Goal: Task Accomplishment & Management: Manage account settings

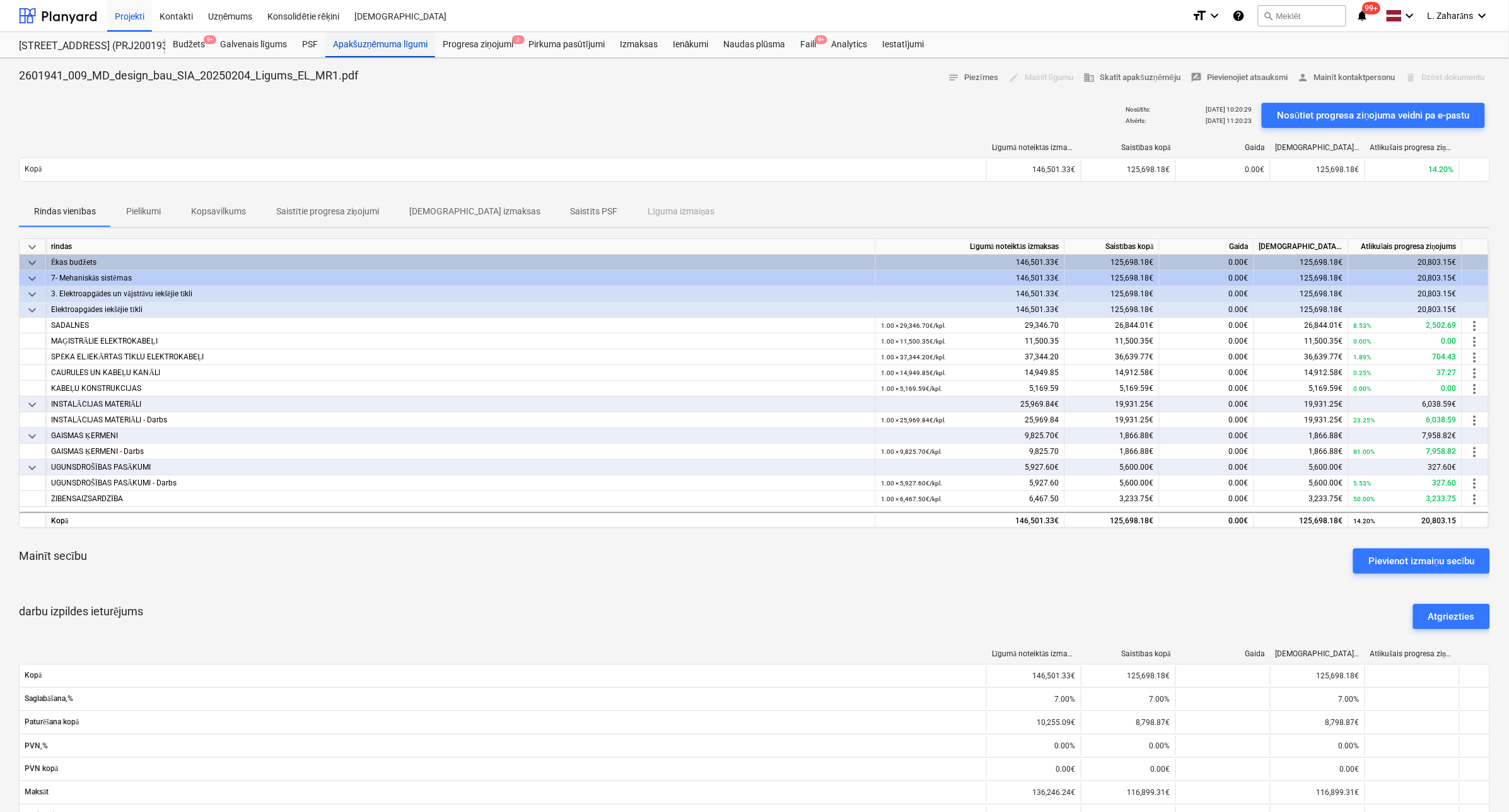
click at [352, 42] on div "Apakšuzņēmuma līgumi" at bounding box center [380, 45] width 110 height 25
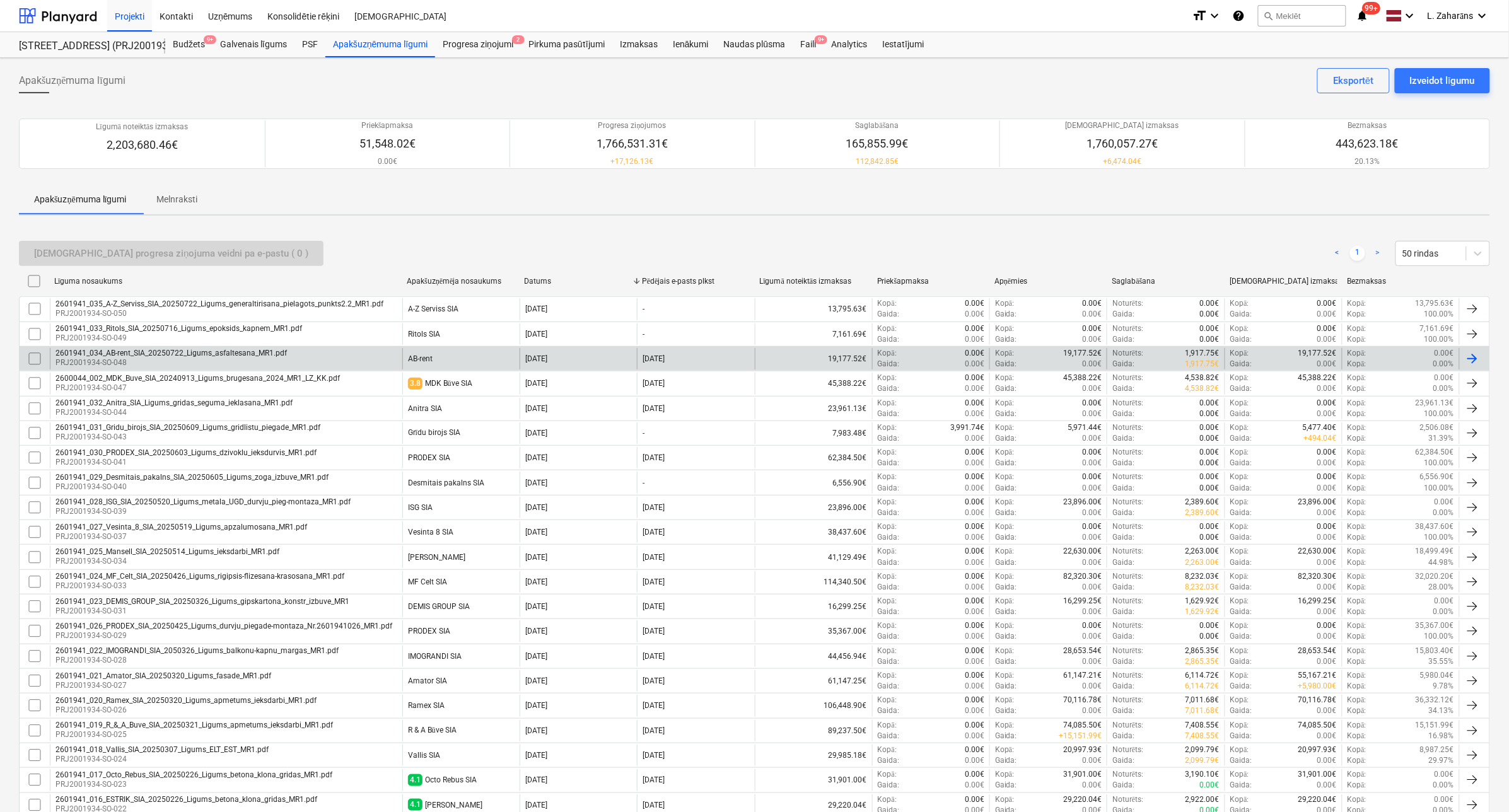
click at [196, 361] on p "PRJ2001934-SO-048" at bounding box center [171, 363] width 231 height 11
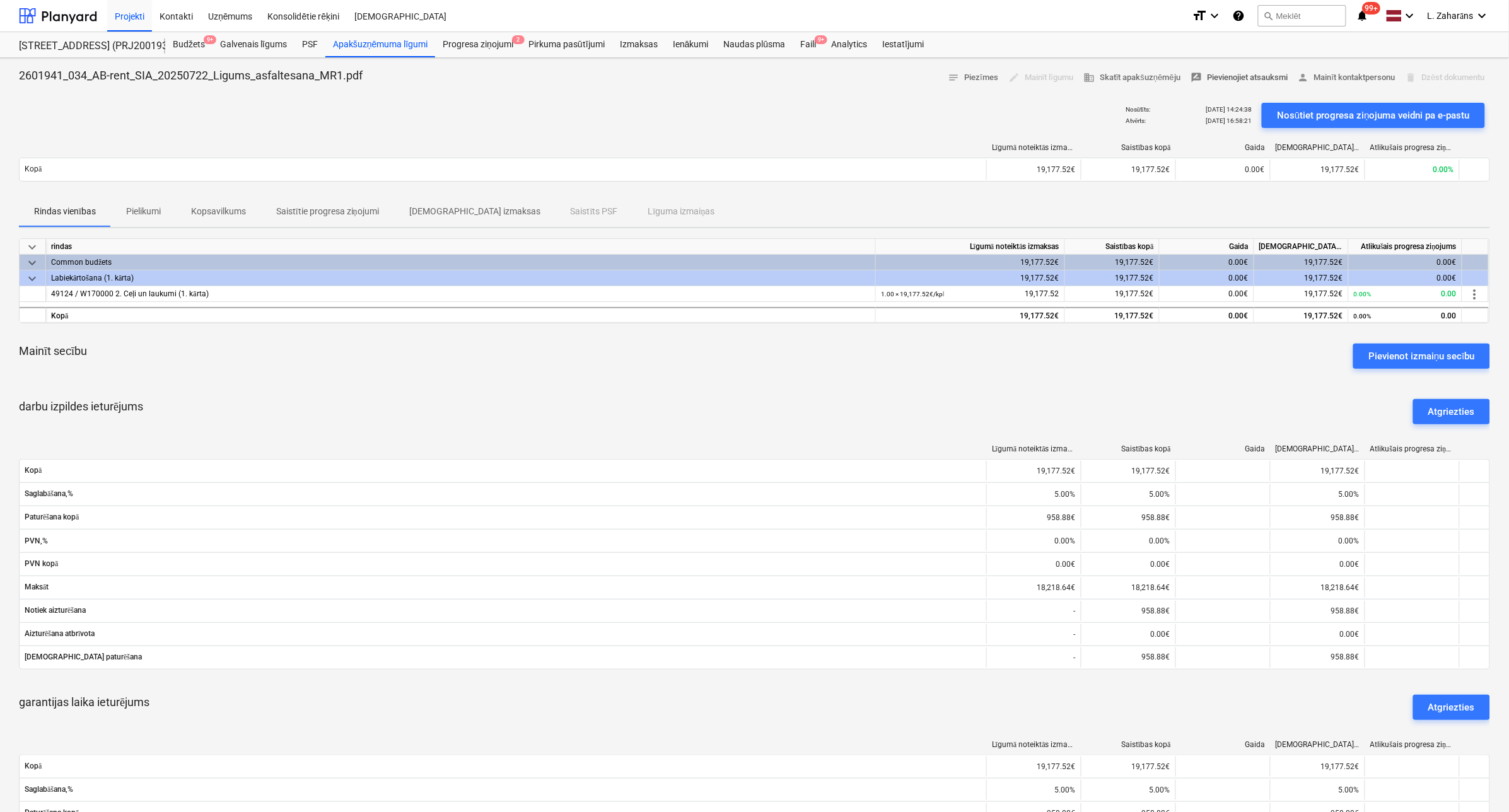
click at [1248, 76] on span "rate_review Pievienojiet atsauksmi" at bounding box center [1239, 78] width 97 height 15
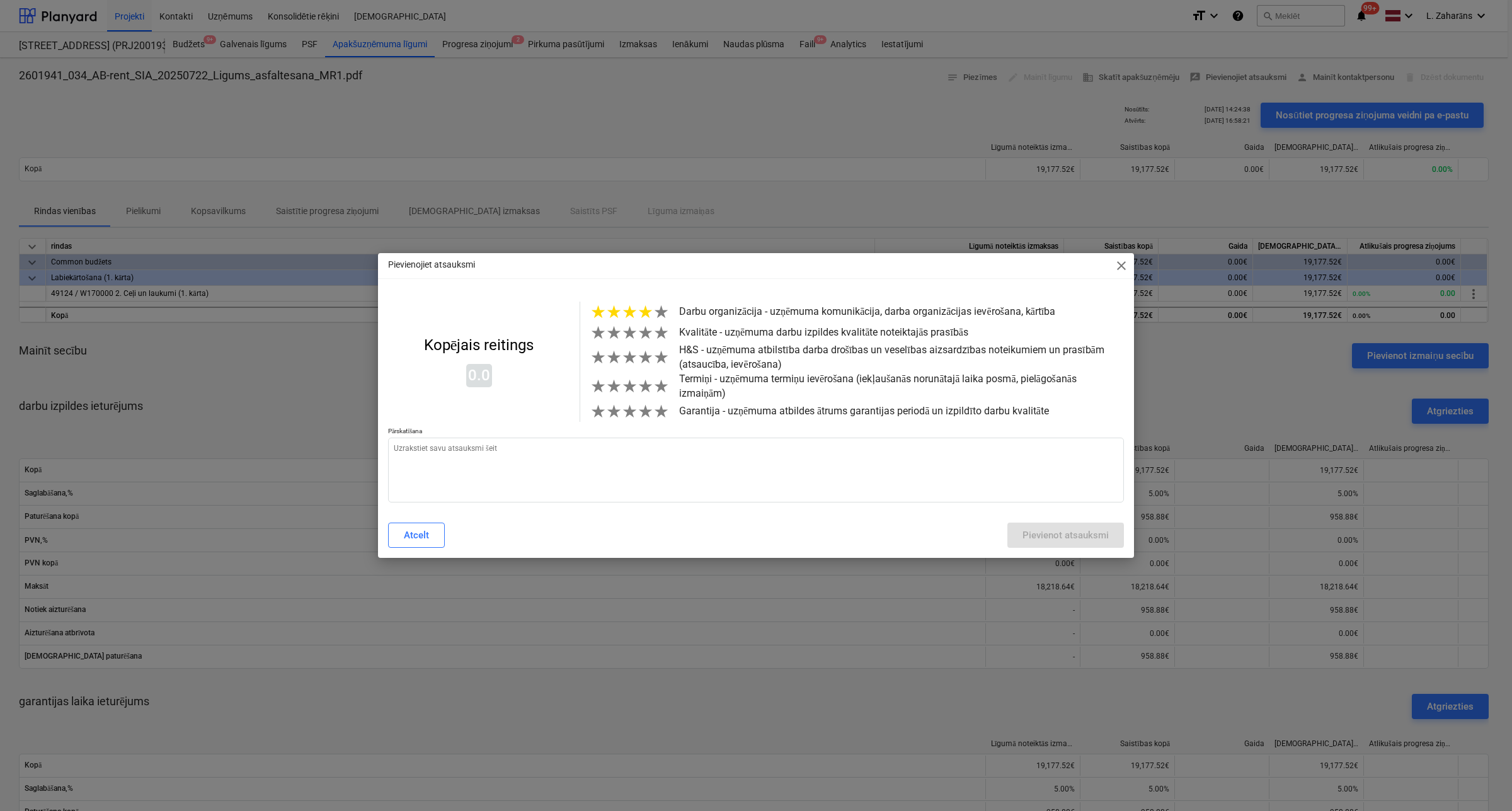
click at [647, 307] on span "★" at bounding box center [645, 312] width 15 height 21
click at [647, 328] on span "★" at bounding box center [645, 333] width 15 height 21
click at [641, 364] on span "★" at bounding box center [645, 357] width 15 height 21
click at [648, 390] on span "★" at bounding box center [645, 385] width 15 height 21
click at [647, 416] on span "★" at bounding box center [645, 411] width 15 height 21
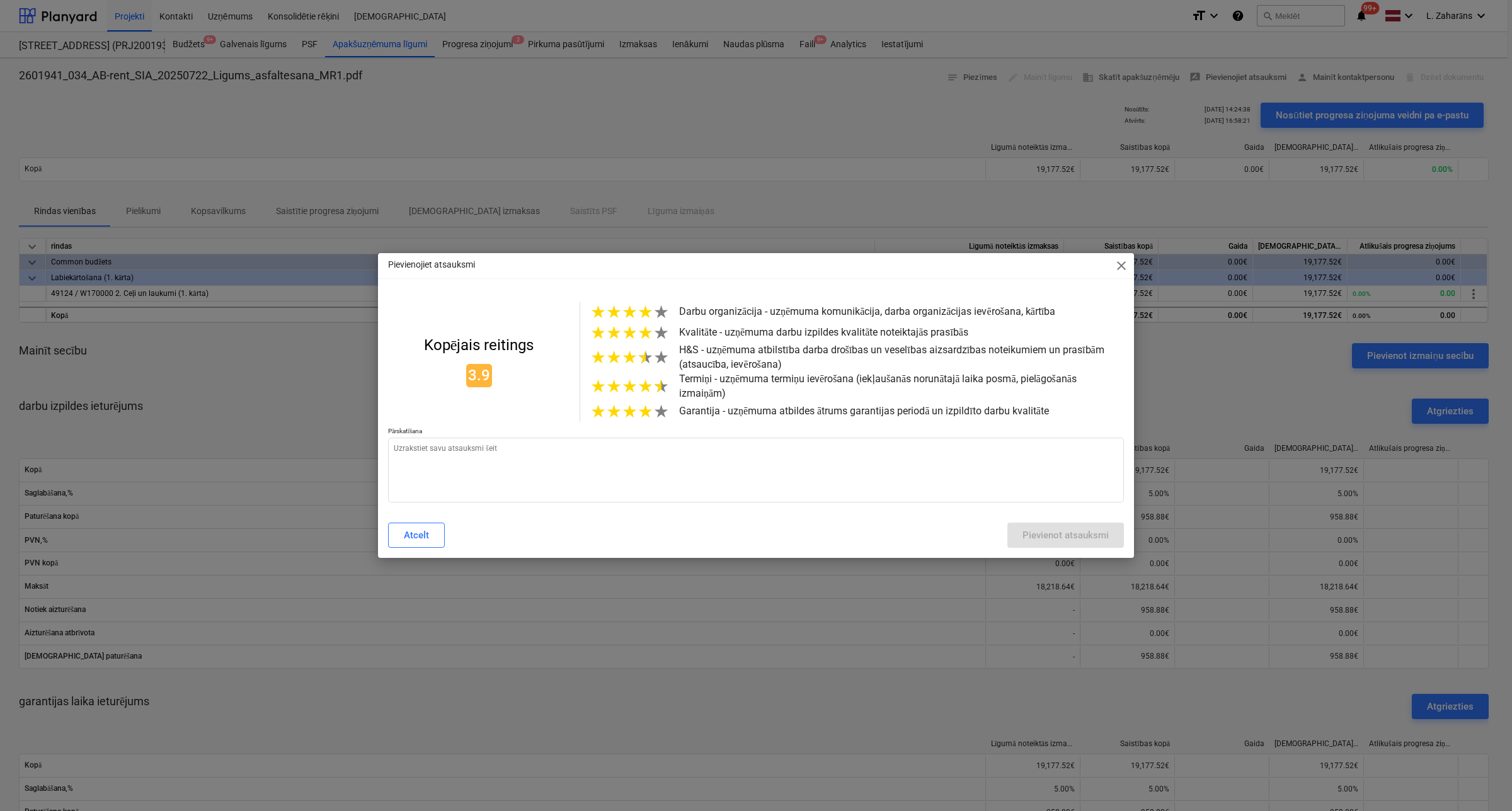
click at [654, 395] on span "★" at bounding box center [660, 385] width 15 height 21
click at [655, 315] on span "★" at bounding box center [660, 312] width 15 height 21
click at [559, 476] on textarea at bounding box center [756, 469] width 736 height 65
type textarea "x"
type textarea "d"
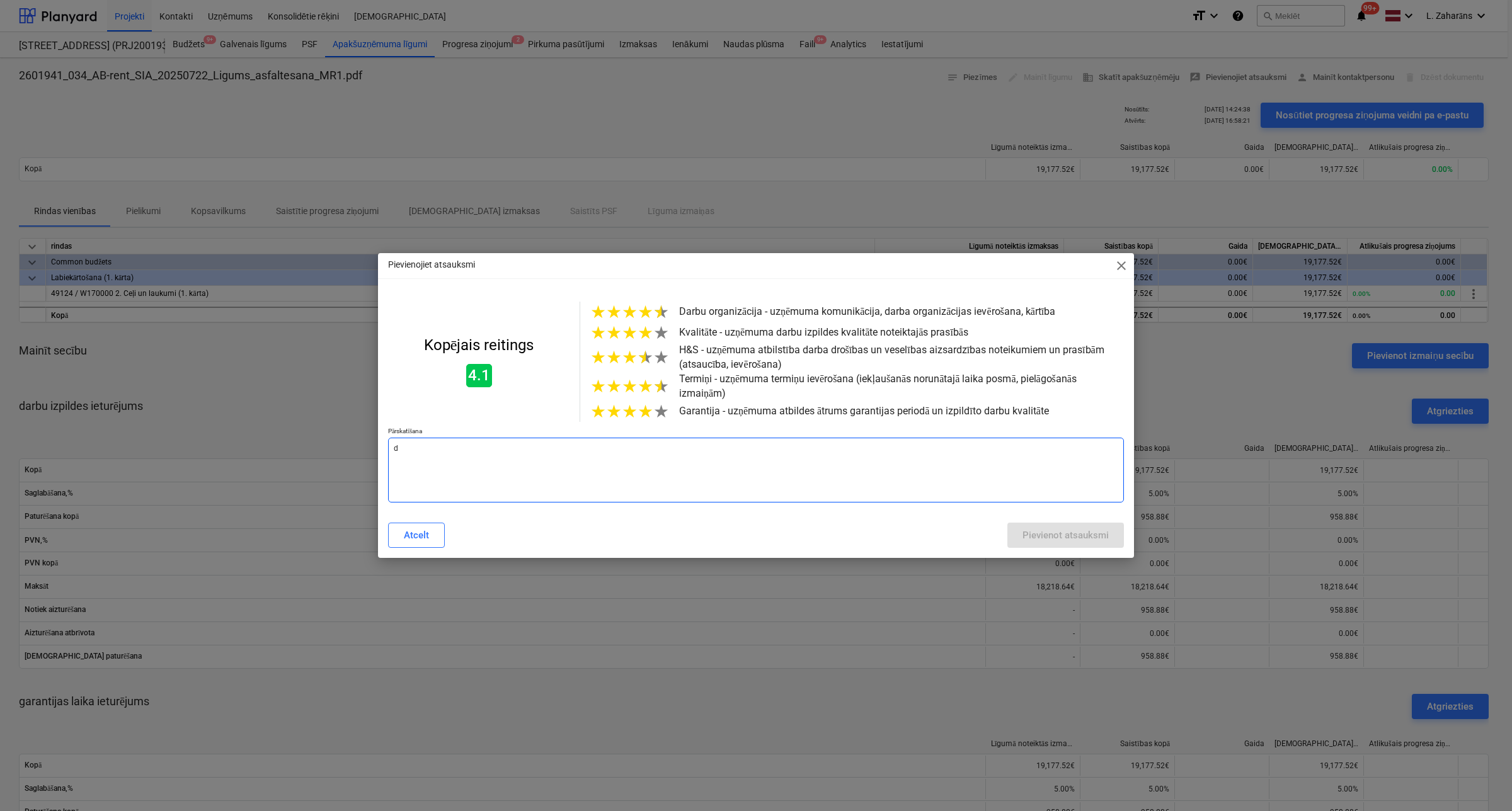
type textarea "x"
type textarea "da"
type textarea "x"
type textarea "dar"
type textarea "x"
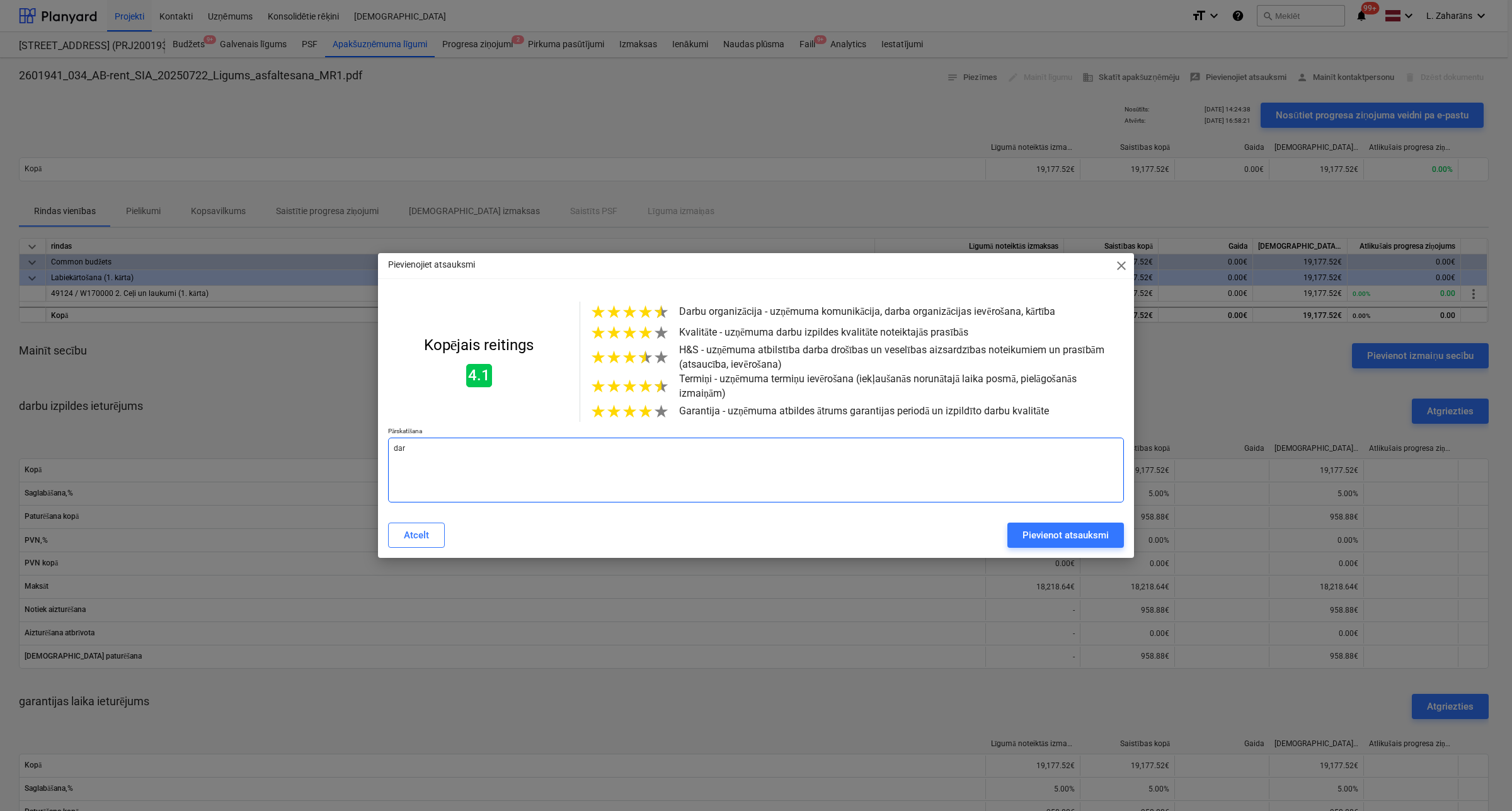
type textarea "darb"
type textarea "x"
type textarea "darbu"
type textarea "x"
type textarea "darbus"
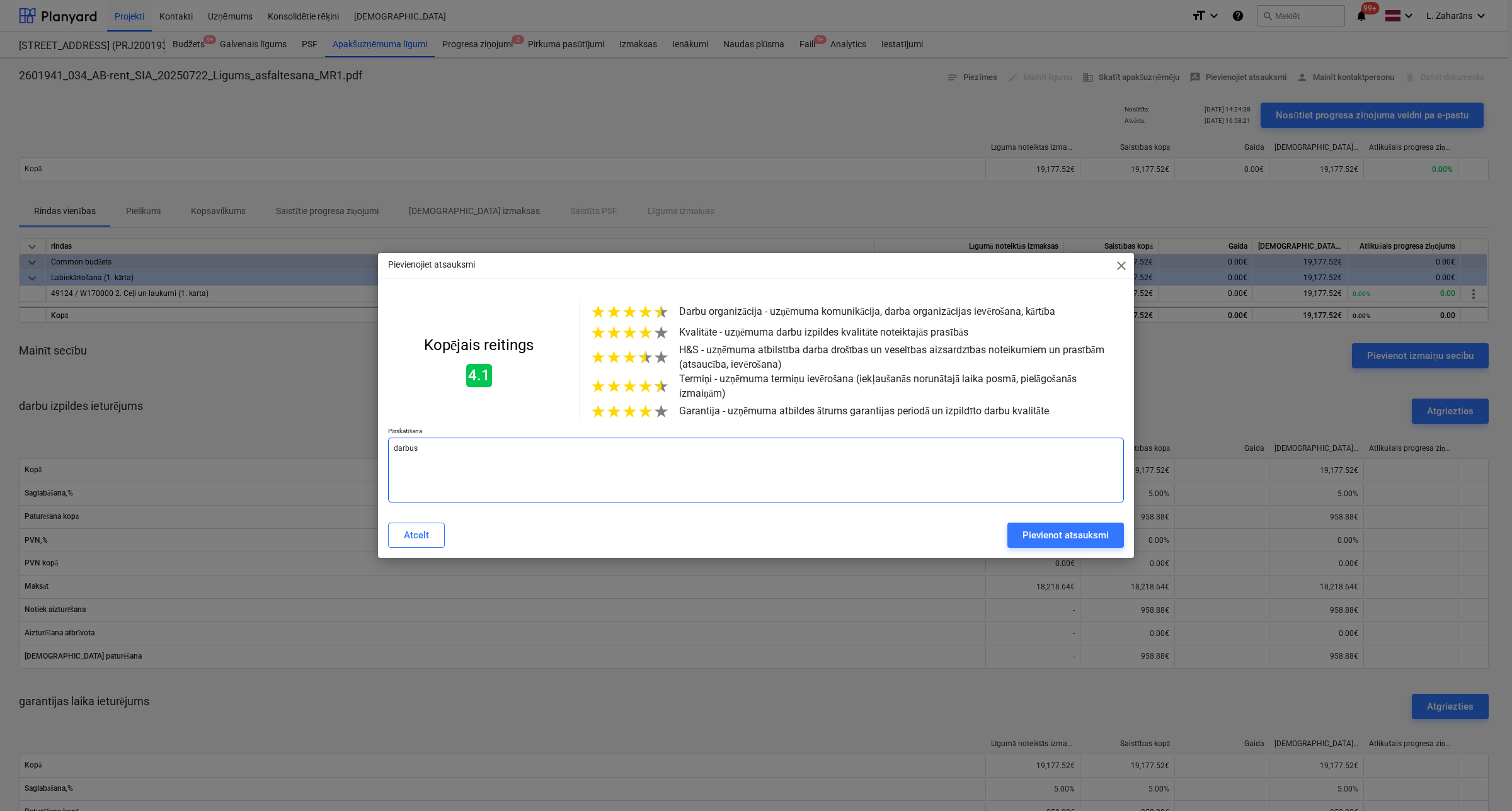
type textarea "x"
type textarea "darbus"
type textarea "x"
type textarea "darbus v"
type textarea "x"
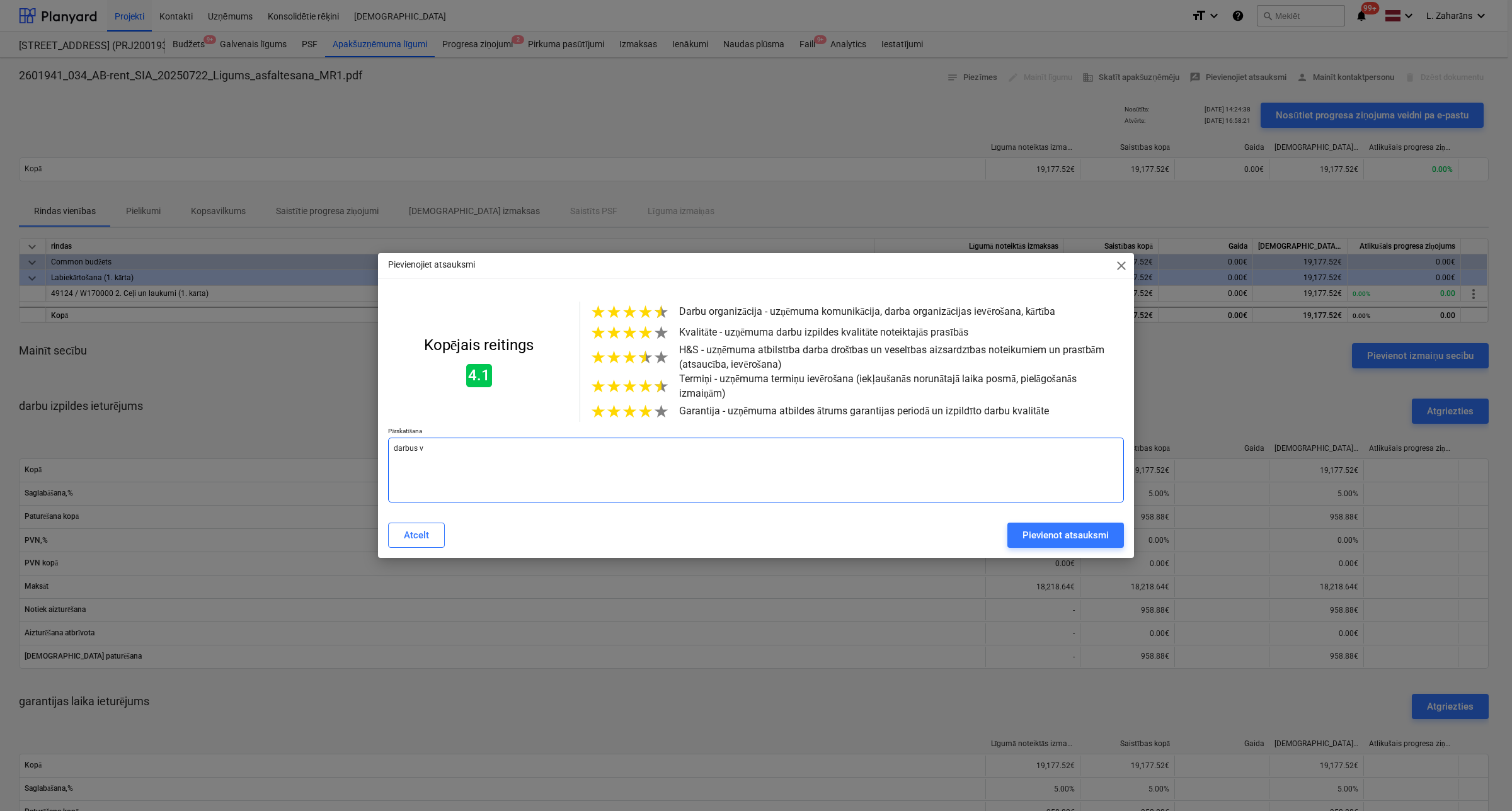
type textarea "darbus ve"
type textarea "x"
type textarea "darbus vei"
type textarea "x"
type textarea "darbus veic"
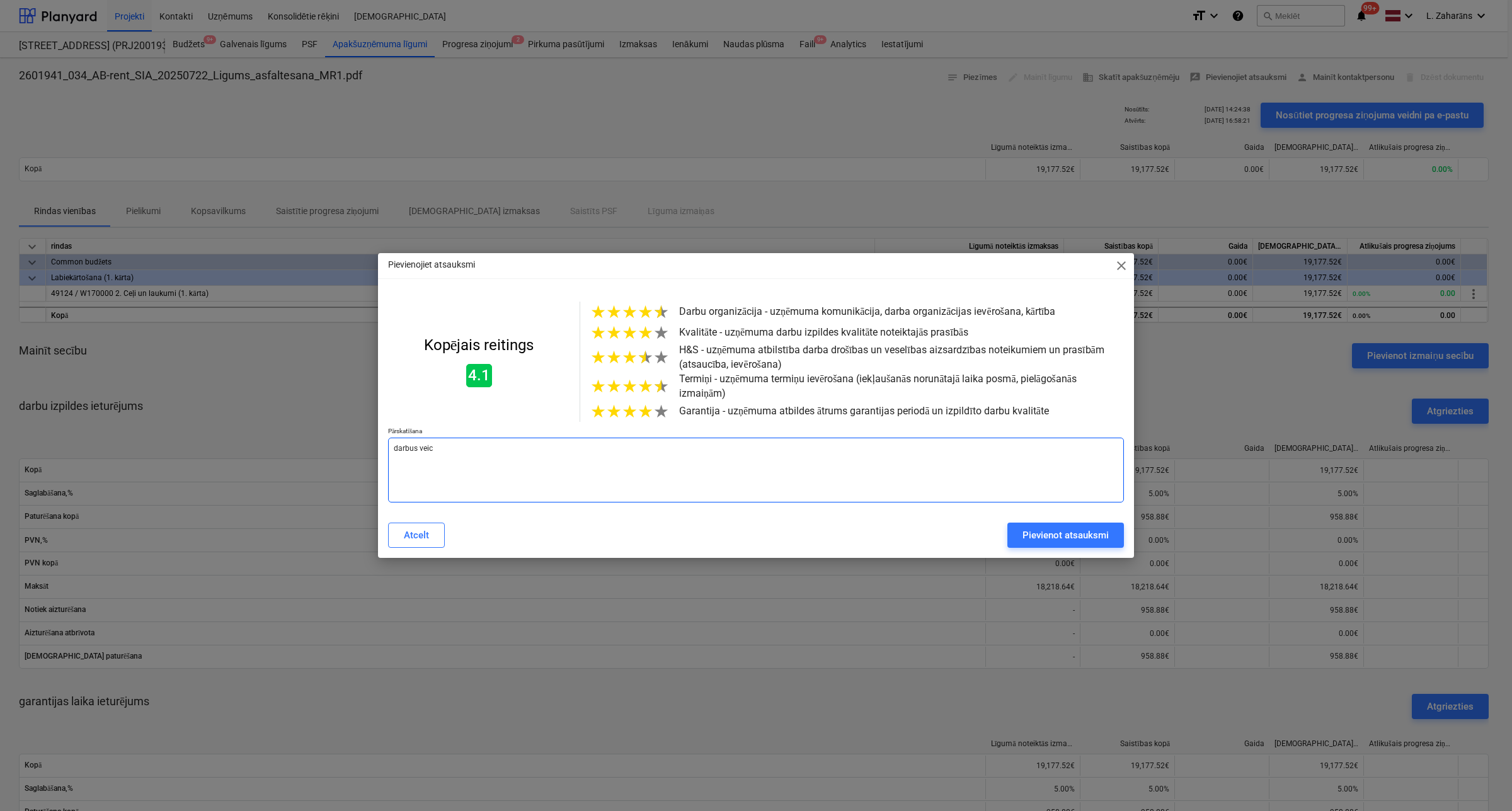
type textarea "x"
type textarea "darbus veica"
type textarea "x"
type textarea "darbus veica"
type textarea "x"
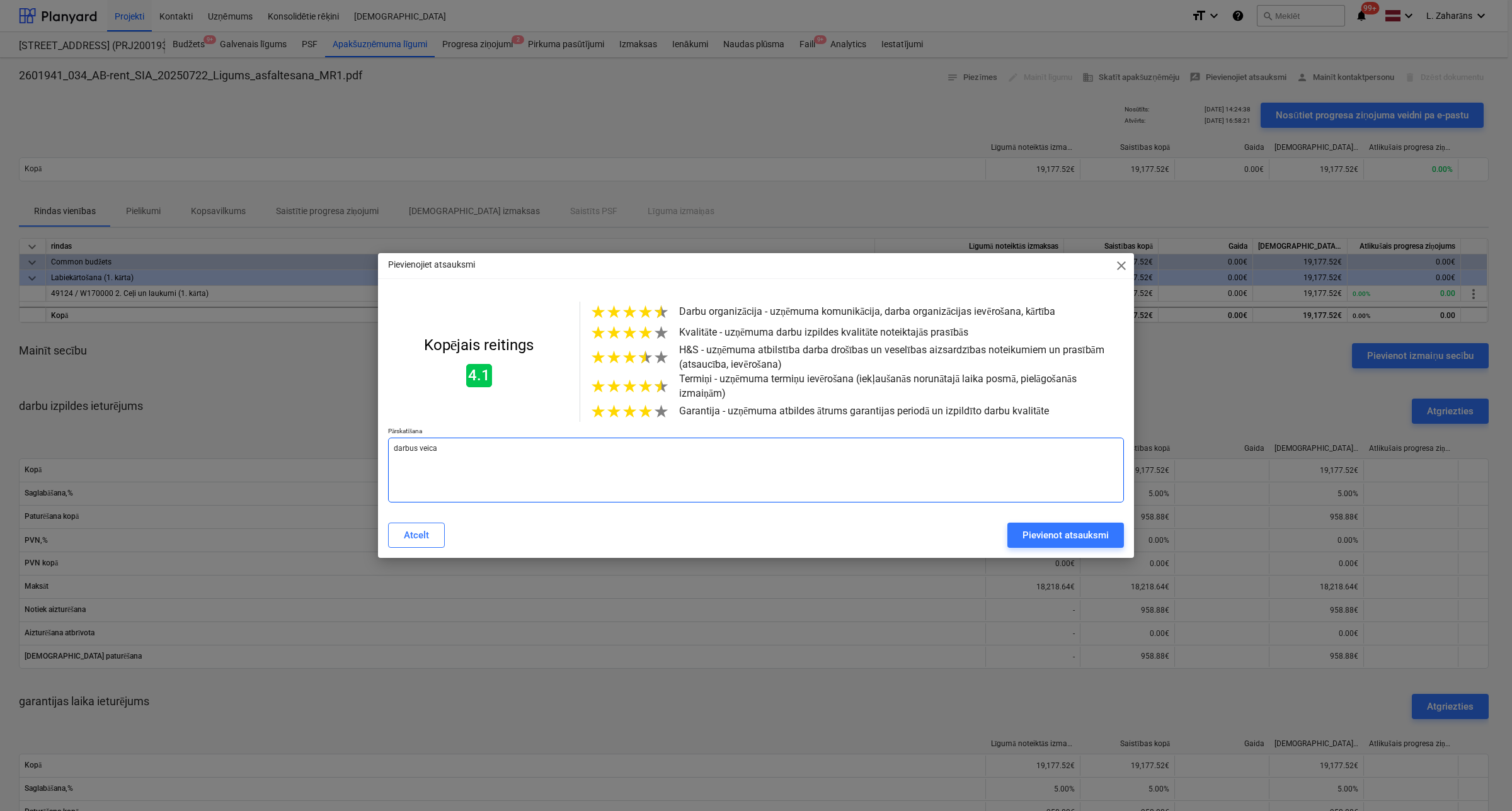
type textarea "darbus veica l"
type textarea "x"
type textarea "darbus veica la"
type textarea "x"
type textarea "darbus veica lab"
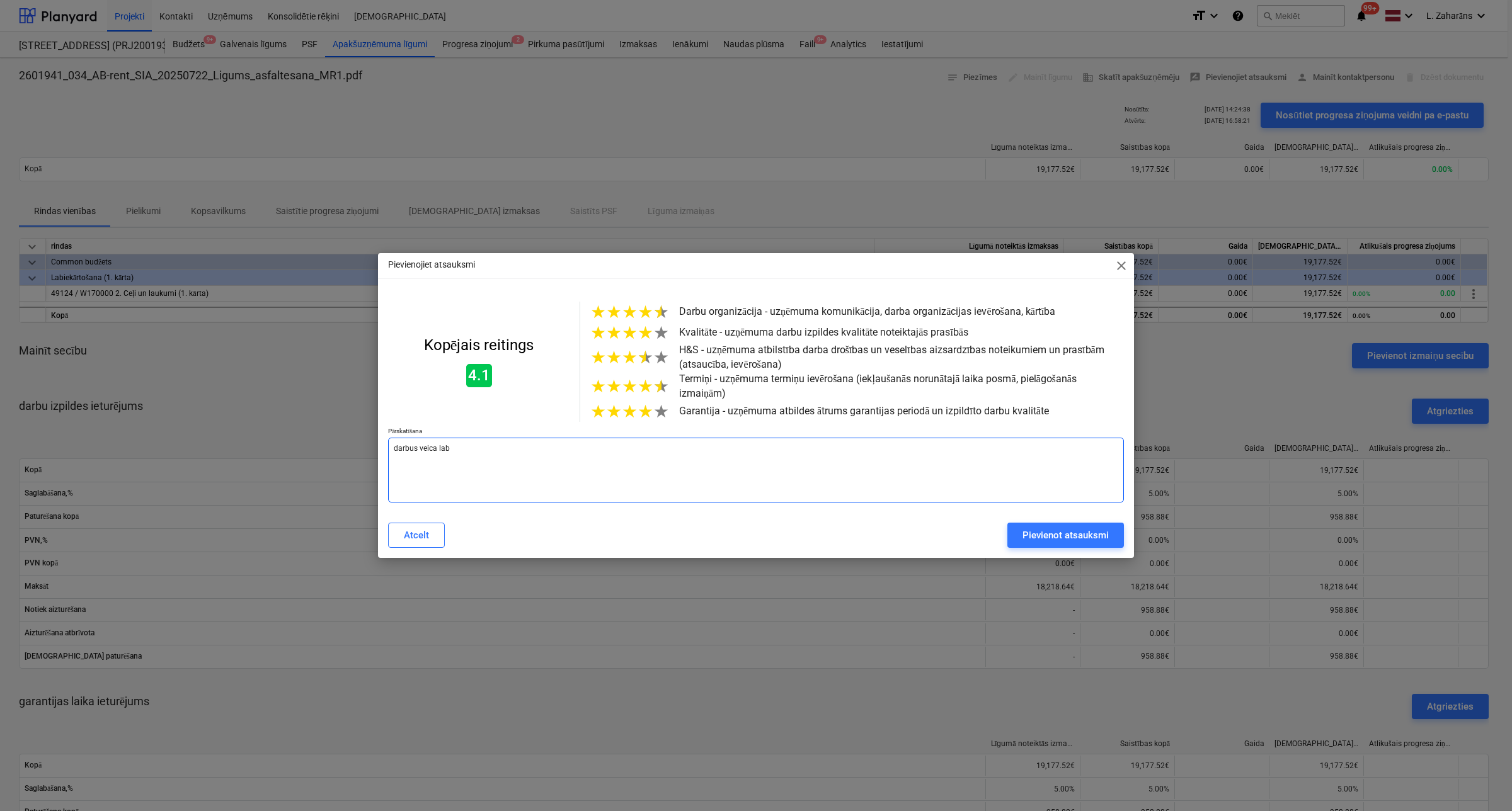
type textarea "x"
type textarea "darbus veica labi"
type textarea "x"
type textarea "darbus veica labi"
type textarea "x"
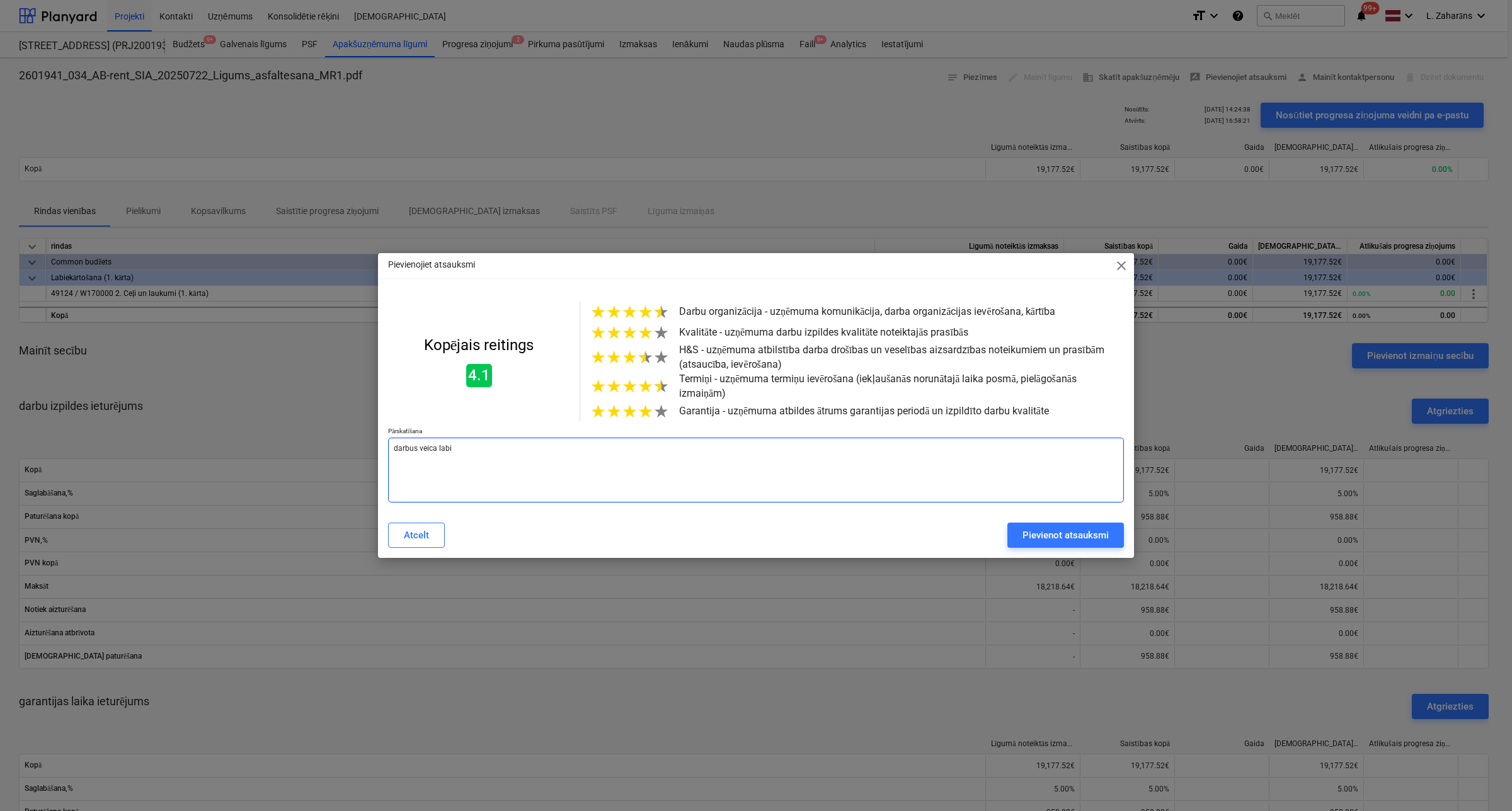
type textarea "darbus veica labi u"
type textarea "x"
type textarea "darbus veica labi un"
type textarea "x"
type textarea "darbus veica labi un"
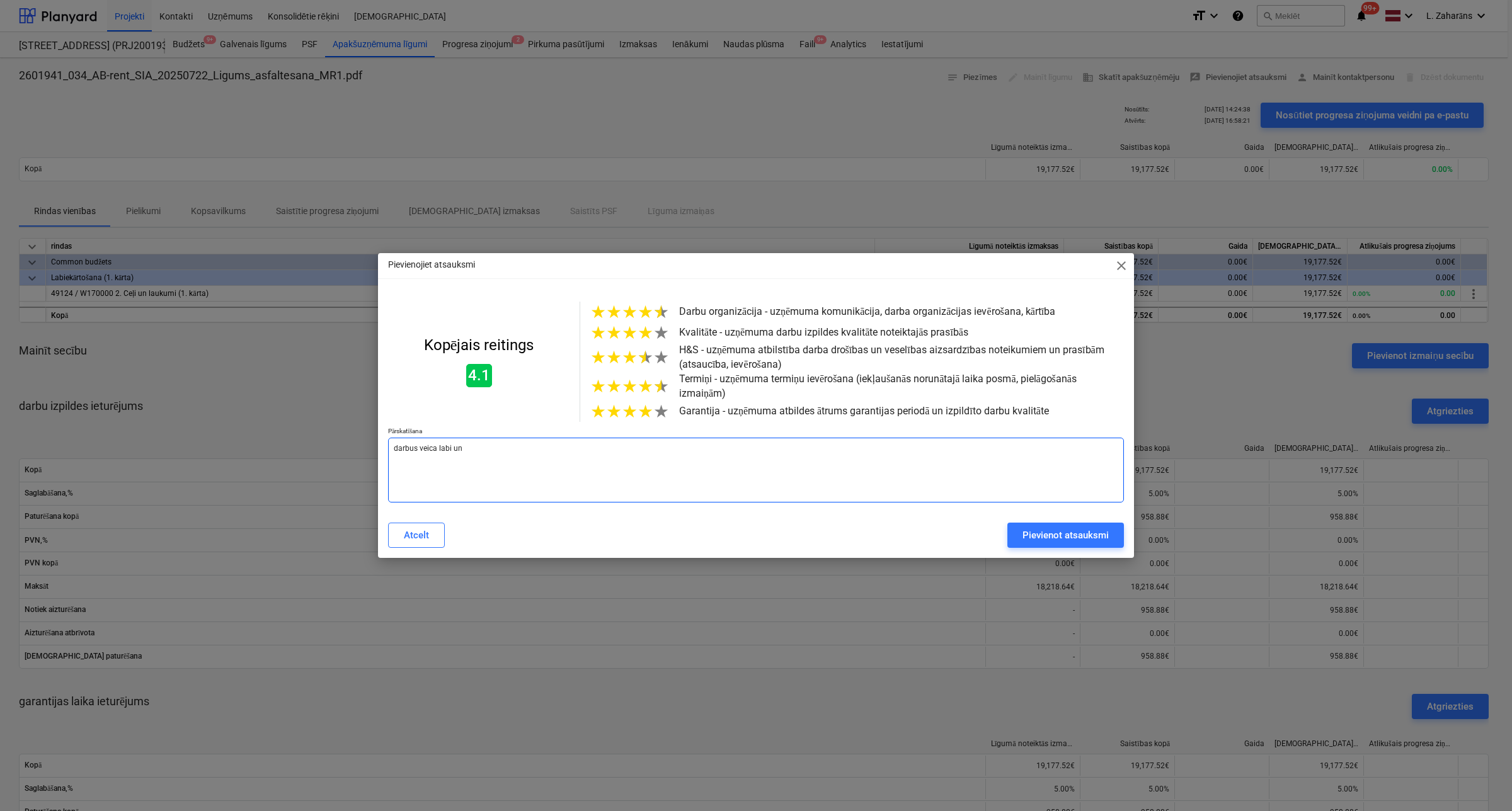
type textarea "x"
type textarea "darbus veica labi un n"
type textarea "x"
type textarea "darbus veica labi un ne"
type textarea "x"
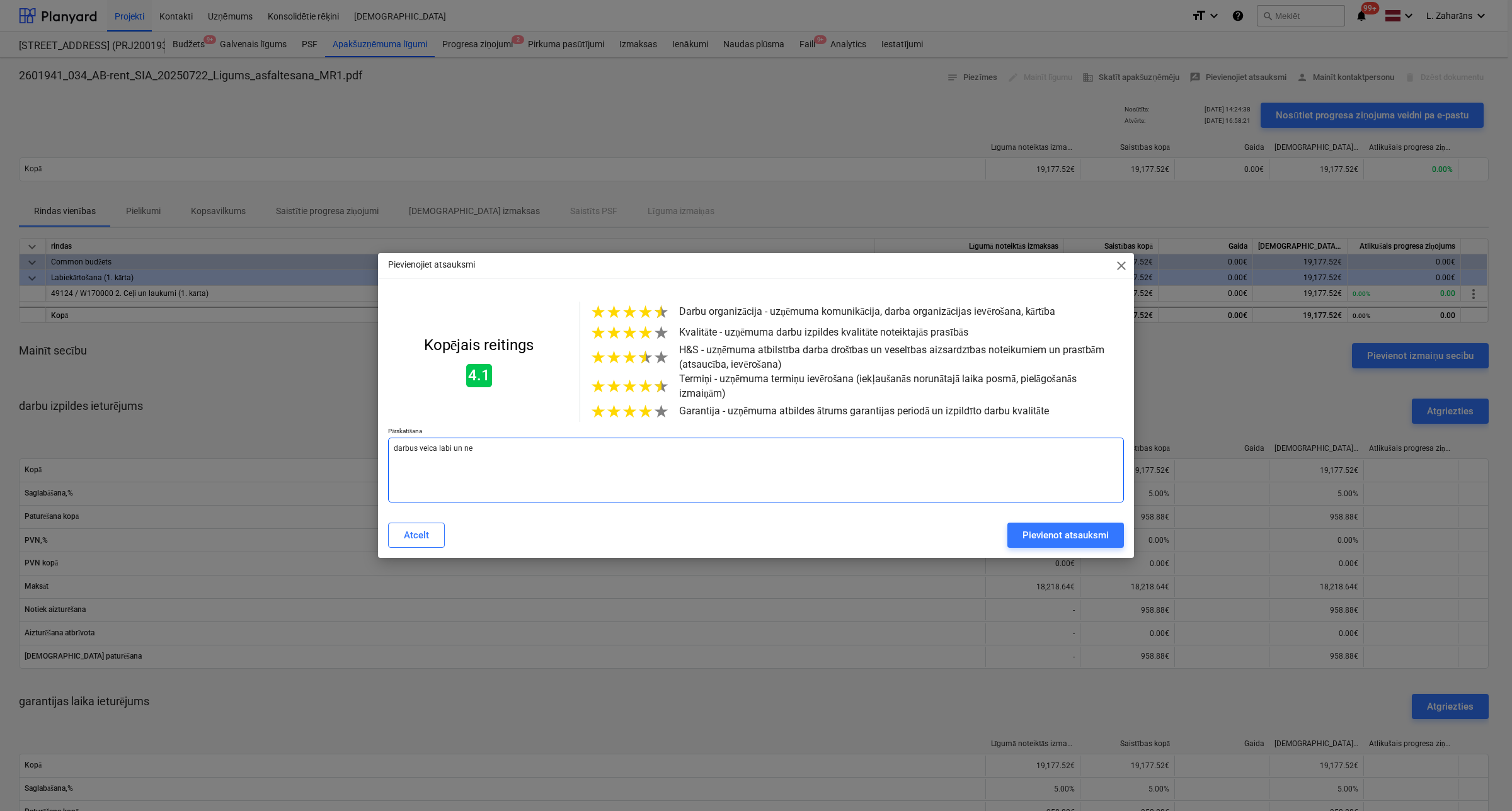
type textarea "darbus veica labi un nes"
type textarea "x"
type textarea "darbus veica labi un nesa"
type textarea "x"
type textarea "darbus veica labi un nesag"
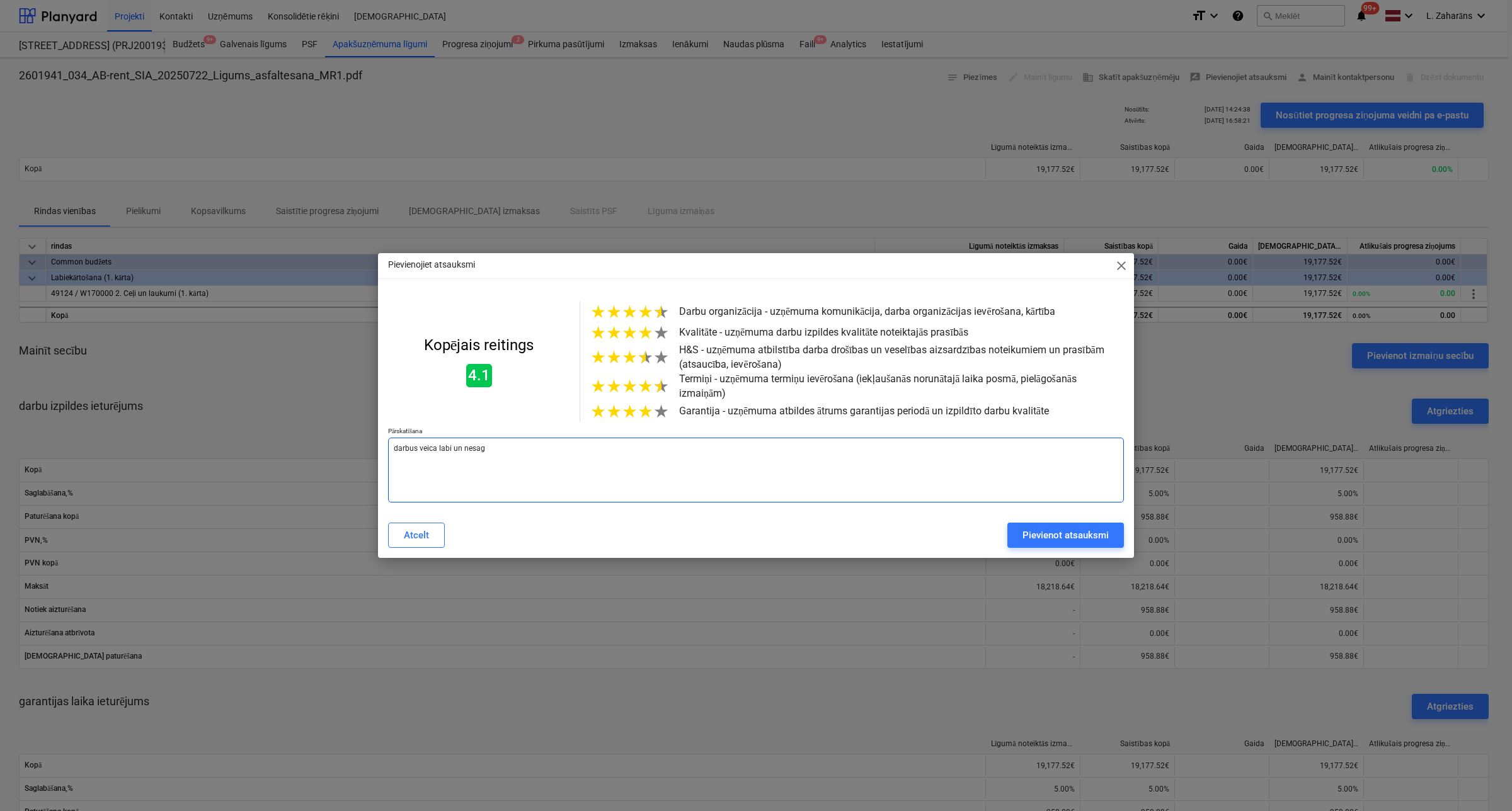
type textarea "x"
type textarea "darbus veica labi un nesagā"
type textarea "x"
type textarea "darbus veica labi un nesagād"
type textarea "x"
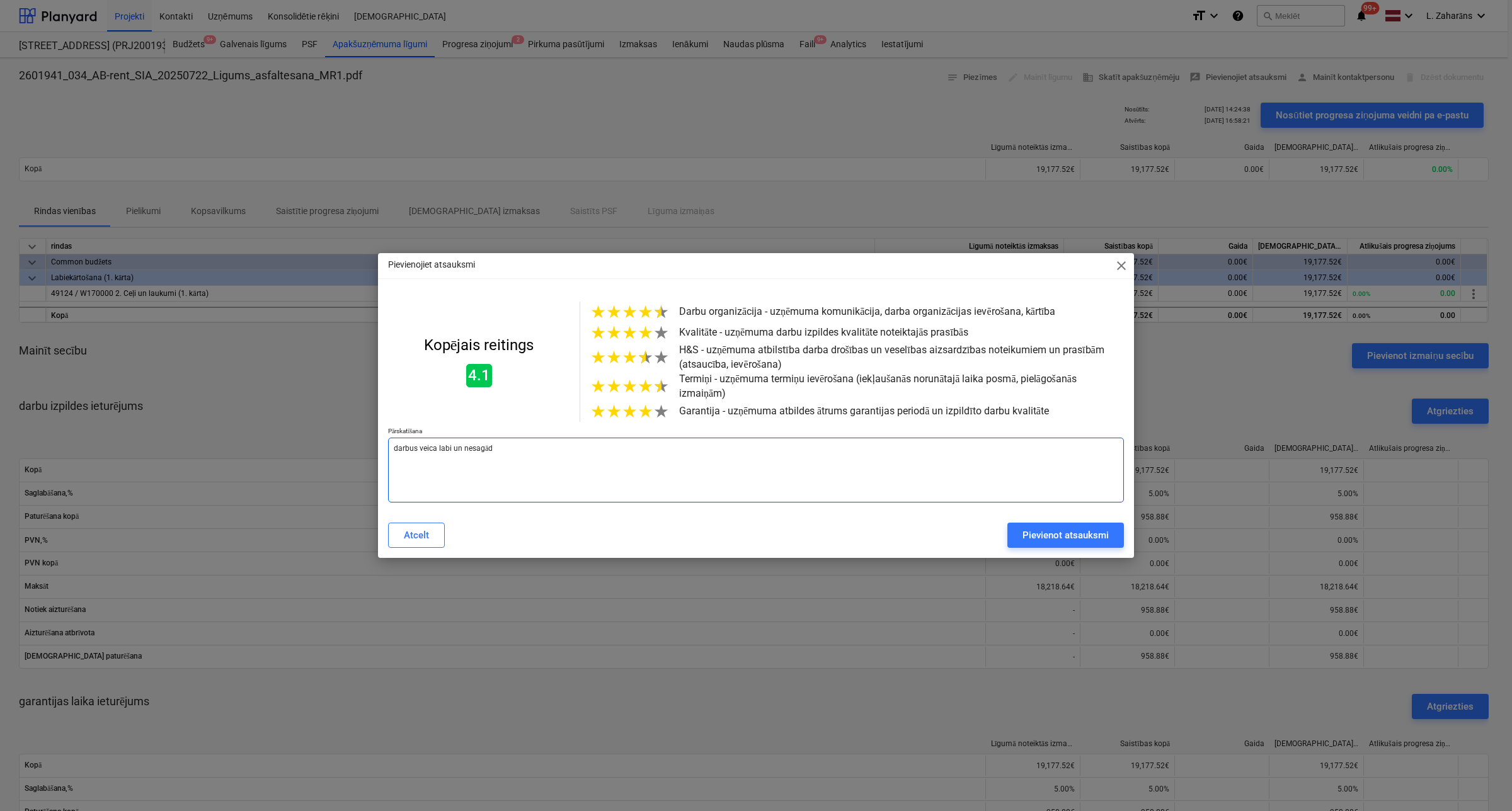
type textarea "darbus veica labi un nesagādā"
type textarea "x"
type textarea "darbus veica labi un nesagādāj"
type textarea "x"
type textarea "darbus veica labi un nesagādāja"
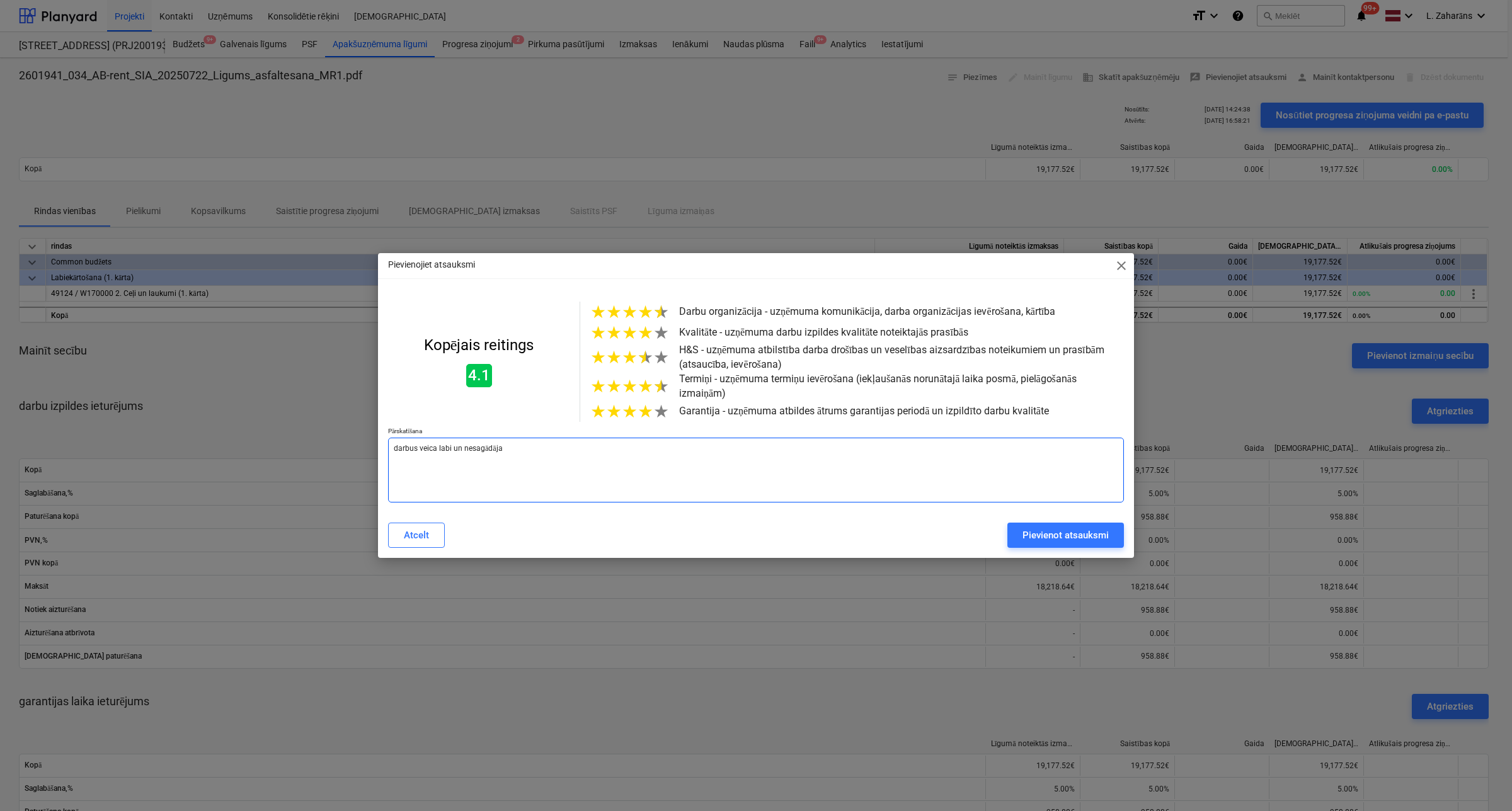
type textarea "x"
type textarea "darbus veica labi un nesagādāja"
type textarea "x"
type textarea "darbus veica labi un nesagādāja p"
type textarea "x"
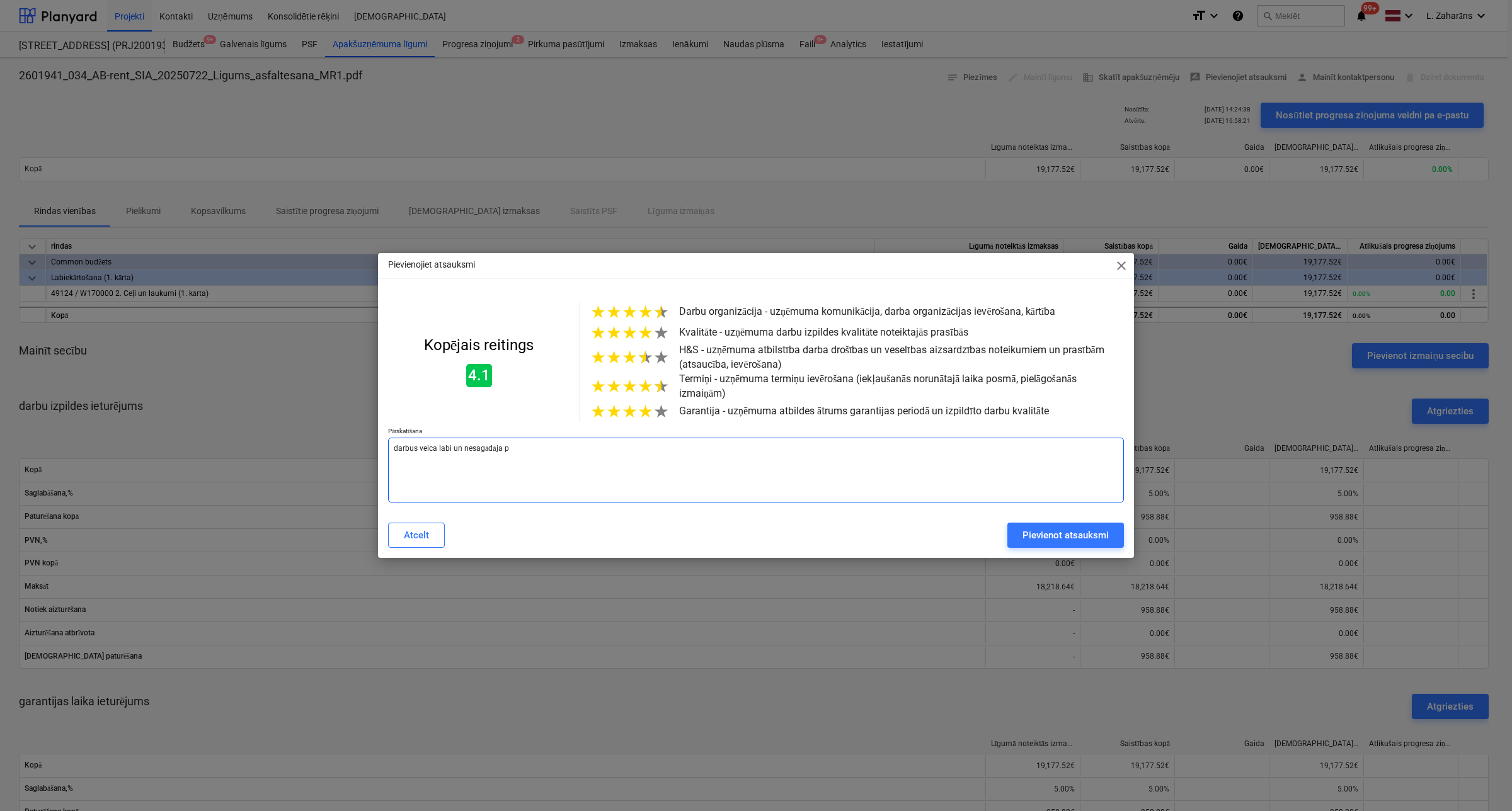
type textarea "darbus veica labi un nesagādāja pr"
type textarea "x"
type textarea "darbus veica labi un nesagādāja pro"
type textarea "x"
type textarea "darbus veica labi un nesagādāja prob"
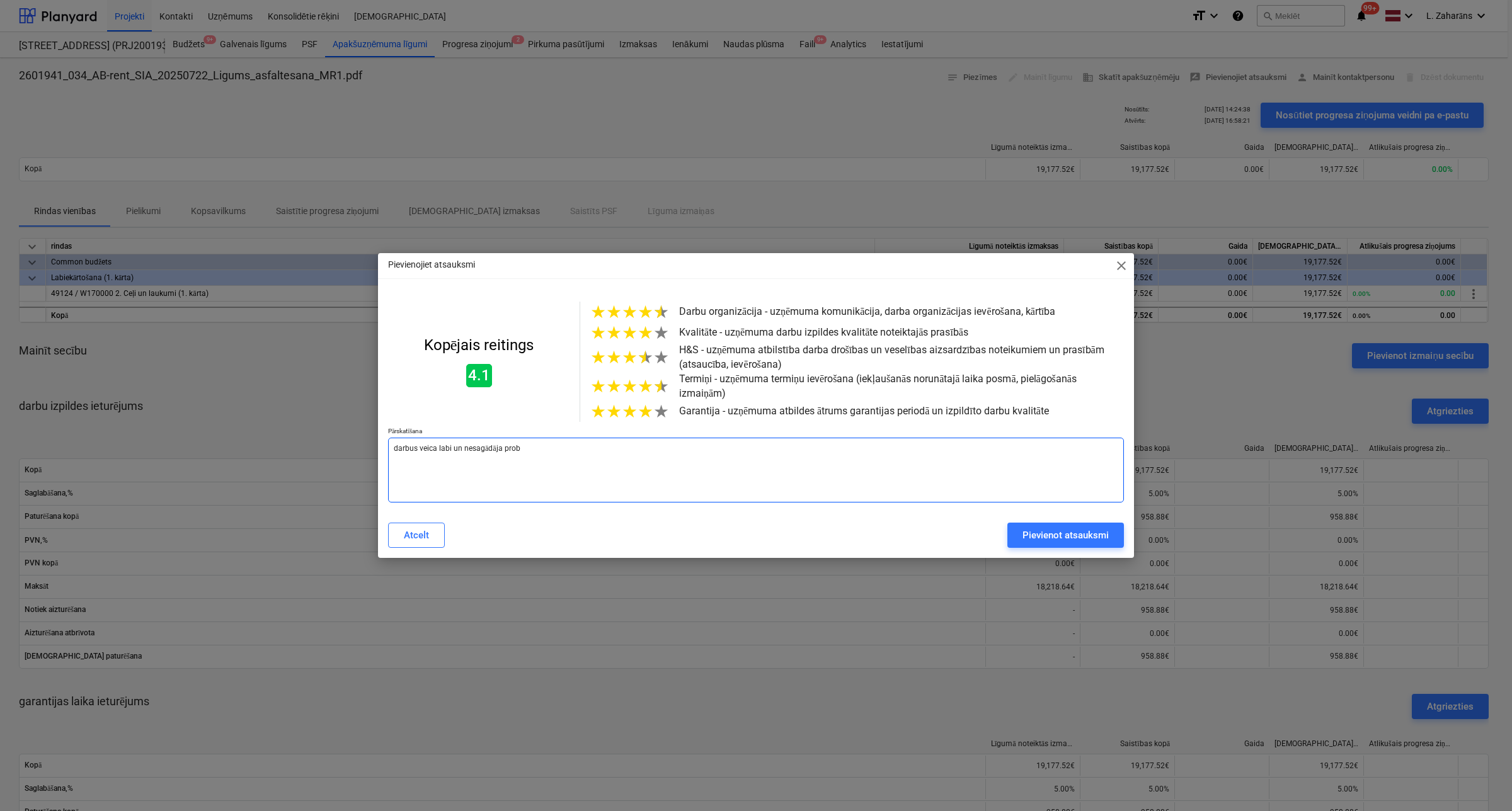
type textarea "x"
type textarea "darbus veica labi un nesagādāja probl"
type textarea "x"
type textarea "darbus veica labi un nesagādāja problē"
type textarea "x"
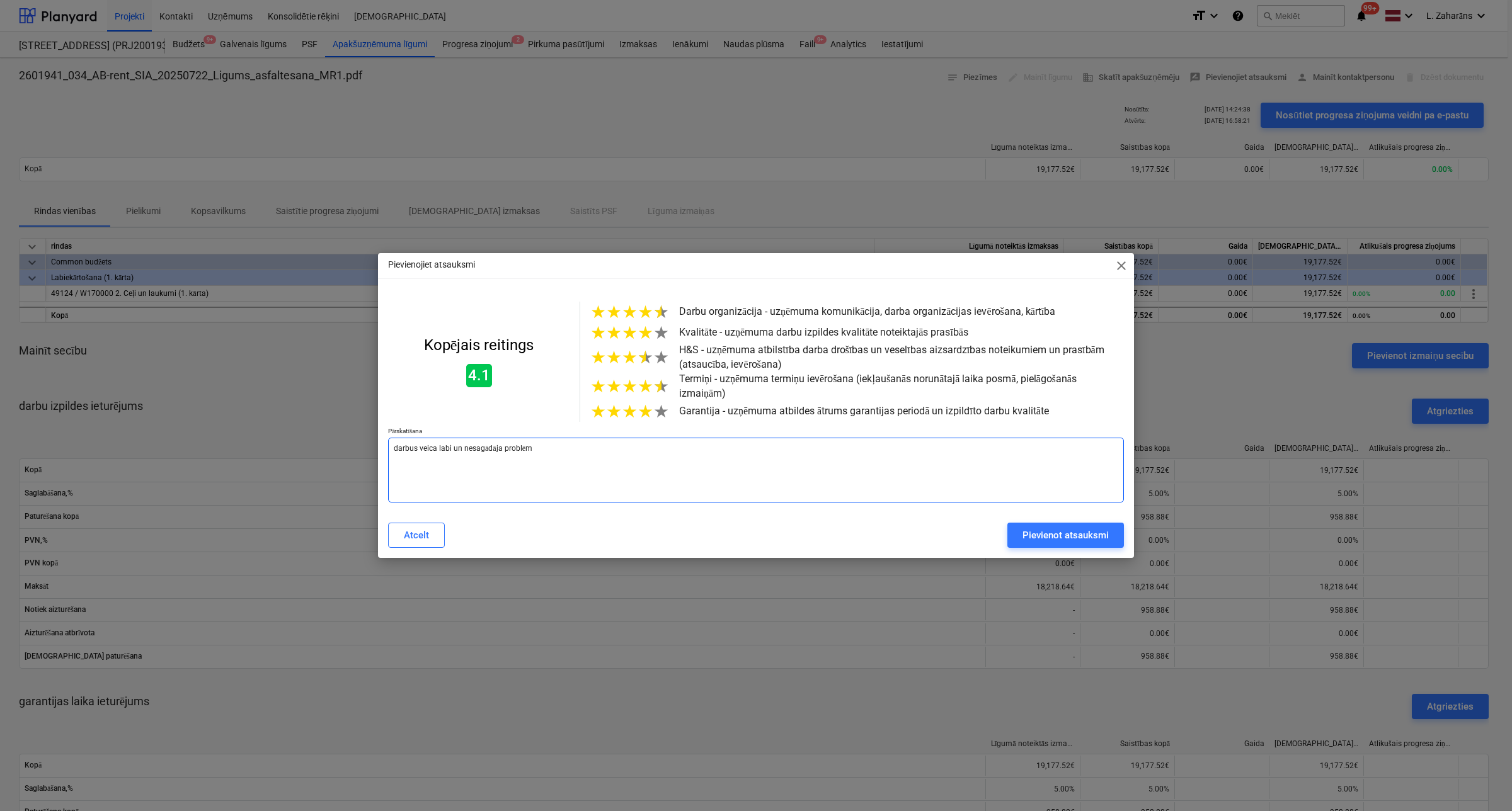
type textarea "darbus veica labi un nesagādāja problēma"
type textarea "x"
type textarea "darbus veica labi un nesagādāja problēmas"
click at [1102, 544] on div "Pievienot atsauksmi" at bounding box center [1065, 536] width 86 height 16
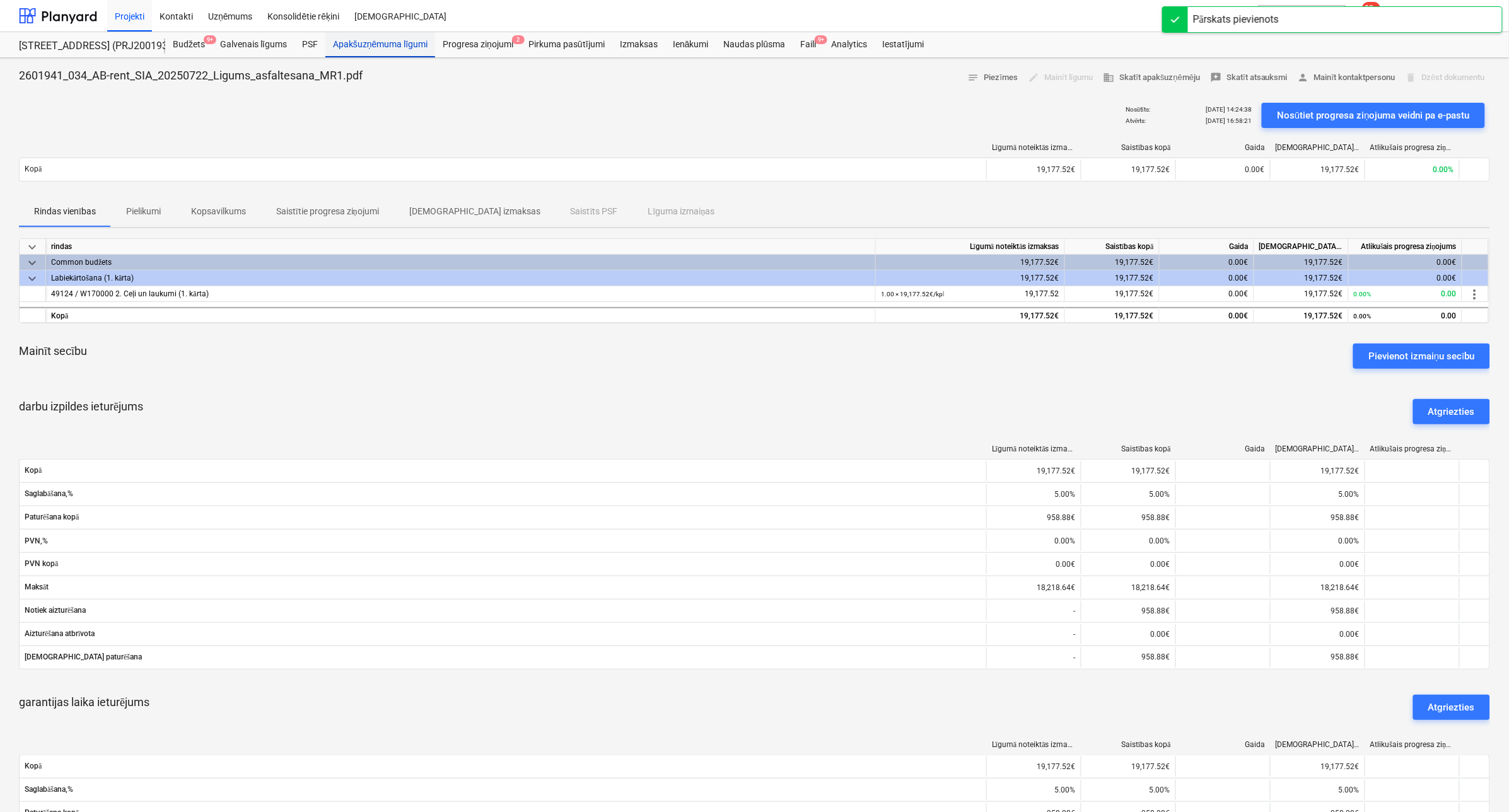
click at [389, 41] on div "Apakšuzņēmuma līgumi" at bounding box center [380, 45] width 110 height 25
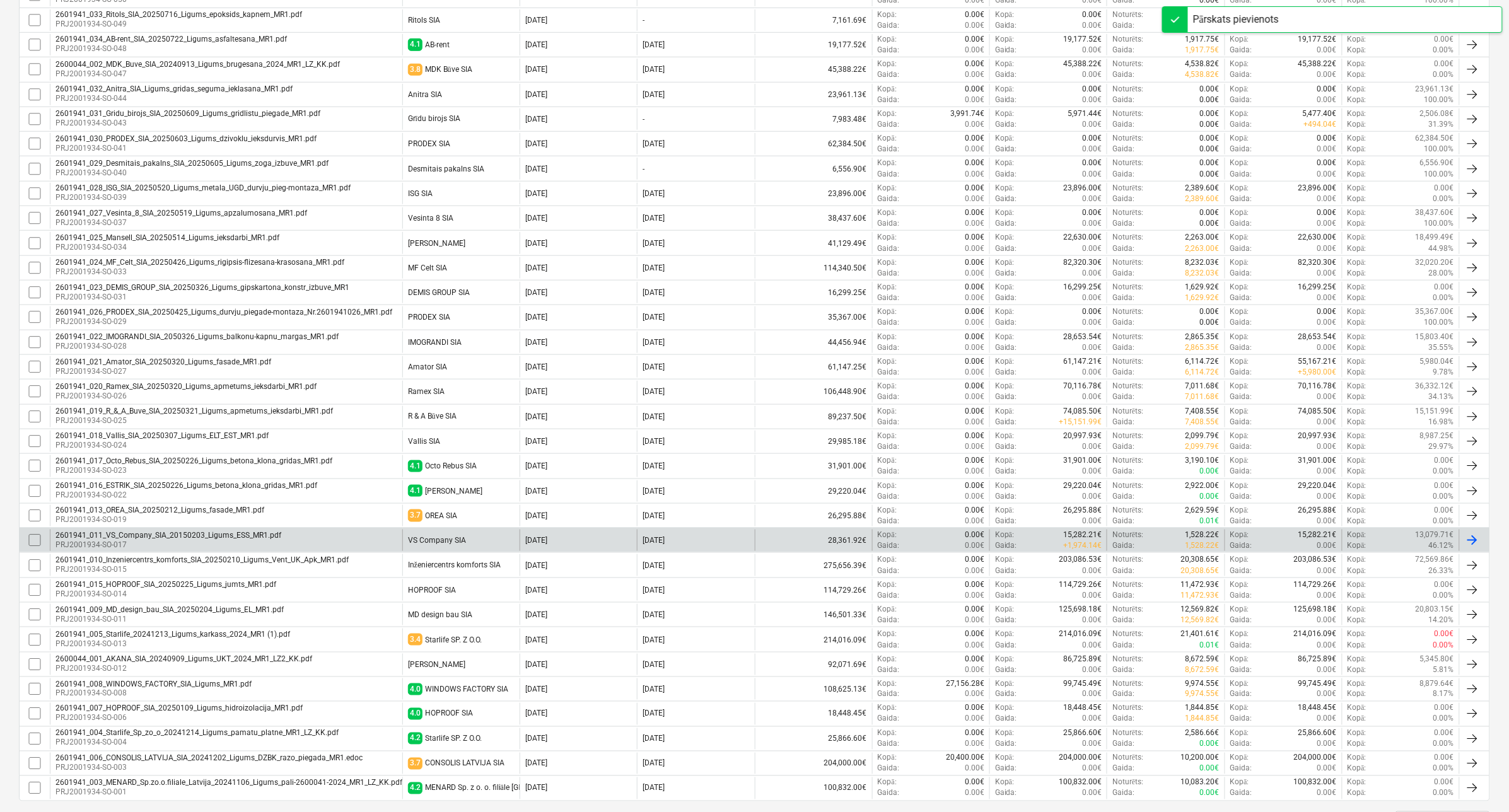
scroll to position [377, 0]
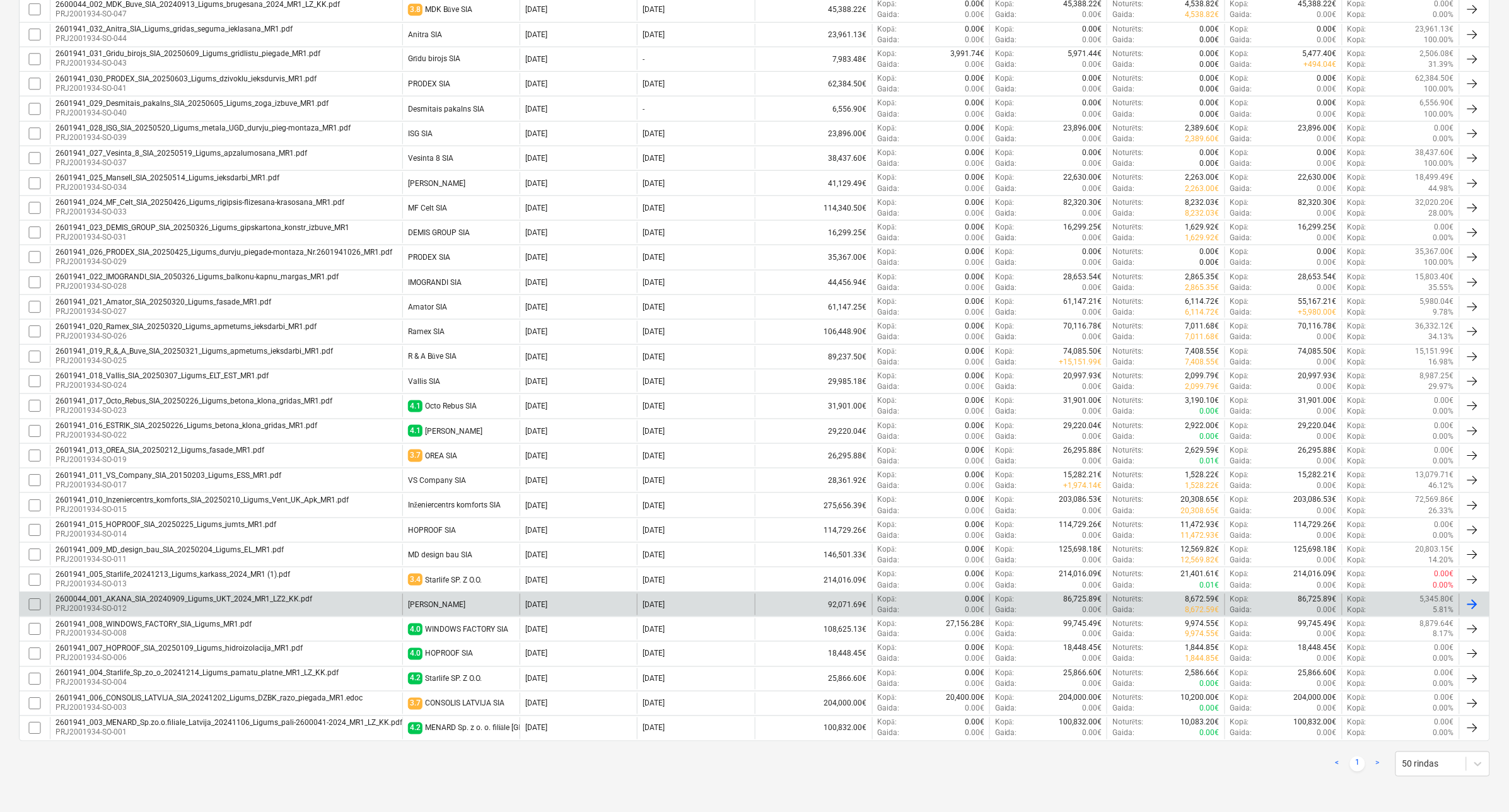
click at [191, 594] on div "2600044_001_AKANA_SIA_20240909_Ligums_UKT_2024_MR1_LZ2_KK.pdf" at bounding box center [184, 599] width 257 height 9
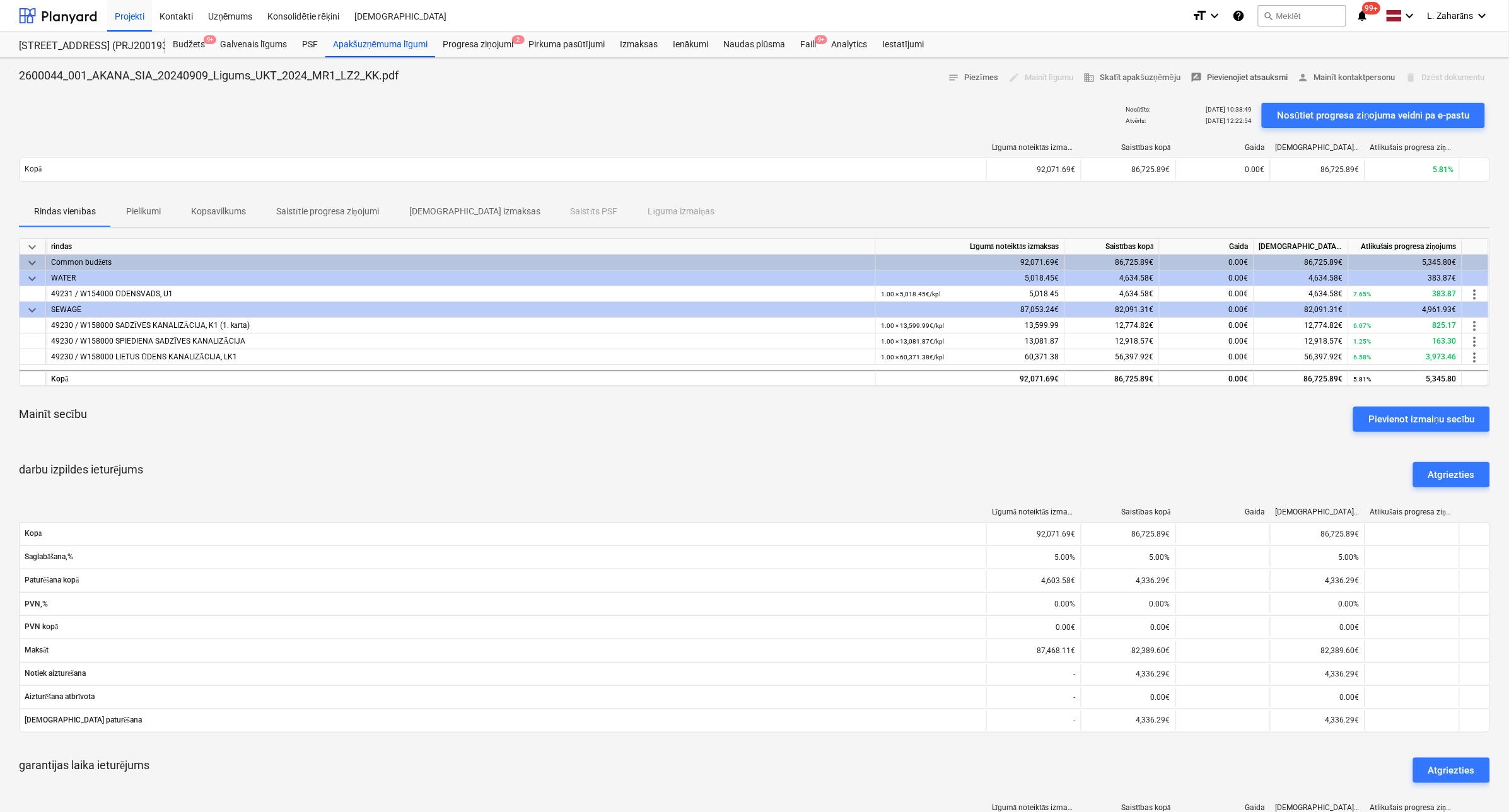
click at [1236, 74] on span "rate_review Pievienojiet atsauksmi" at bounding box center [1239, 78] width 97 height 15
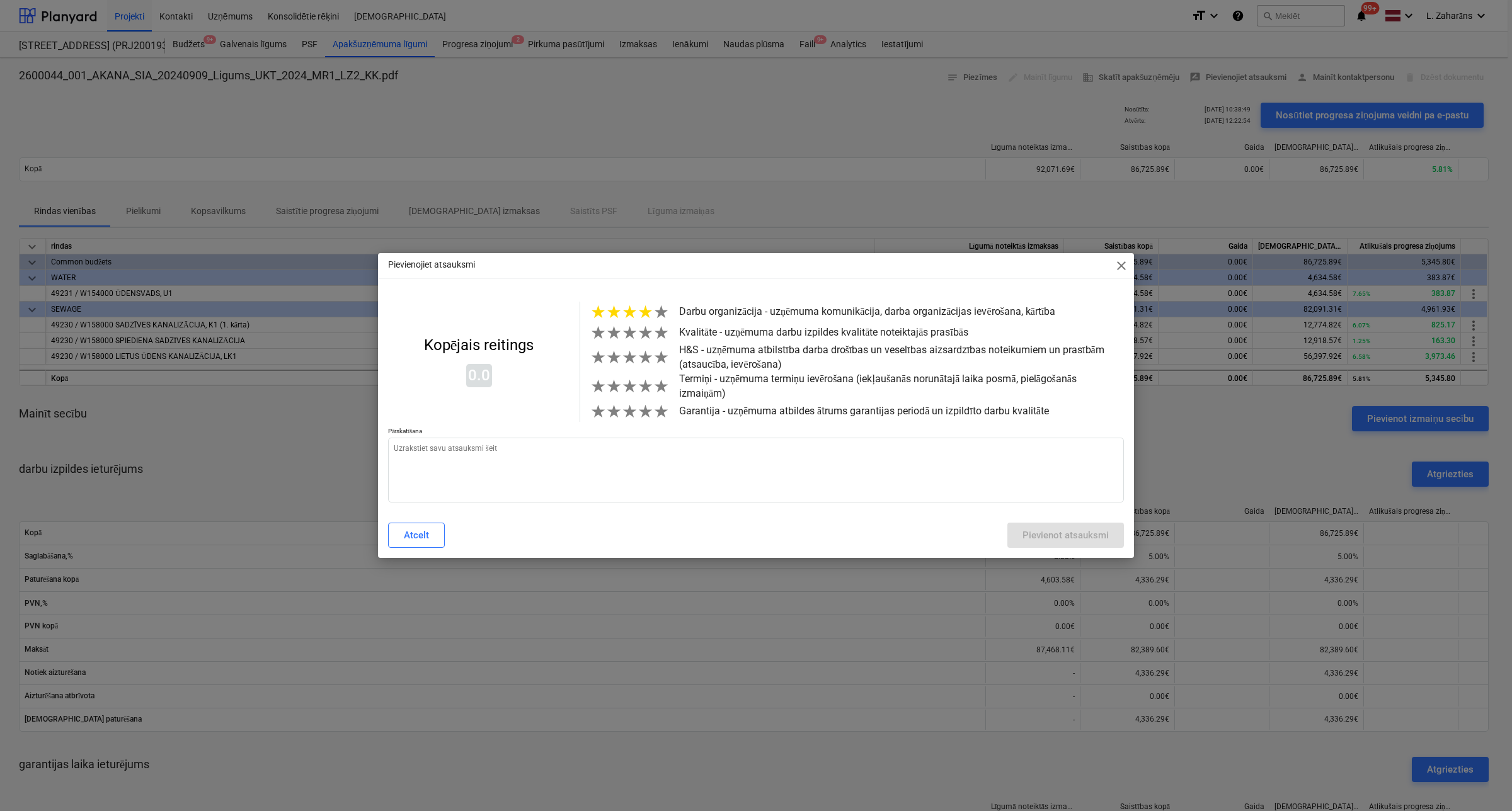
click at [644, 315] on span "★" at bounding box center [645, 312] width 15 height 21
click at [644, 338] on span "★" at bounding box center [645, 333] width 15 height 21
click at [632, 365] on span "★" at bounding box center [630, 357] width 15 height 21
click at [638, 395] on span "★" at bounding box center [645, 385] width 15 height 21
click at [648, 420] on span "★" at bounding box center [645, 411] width 15 height 21
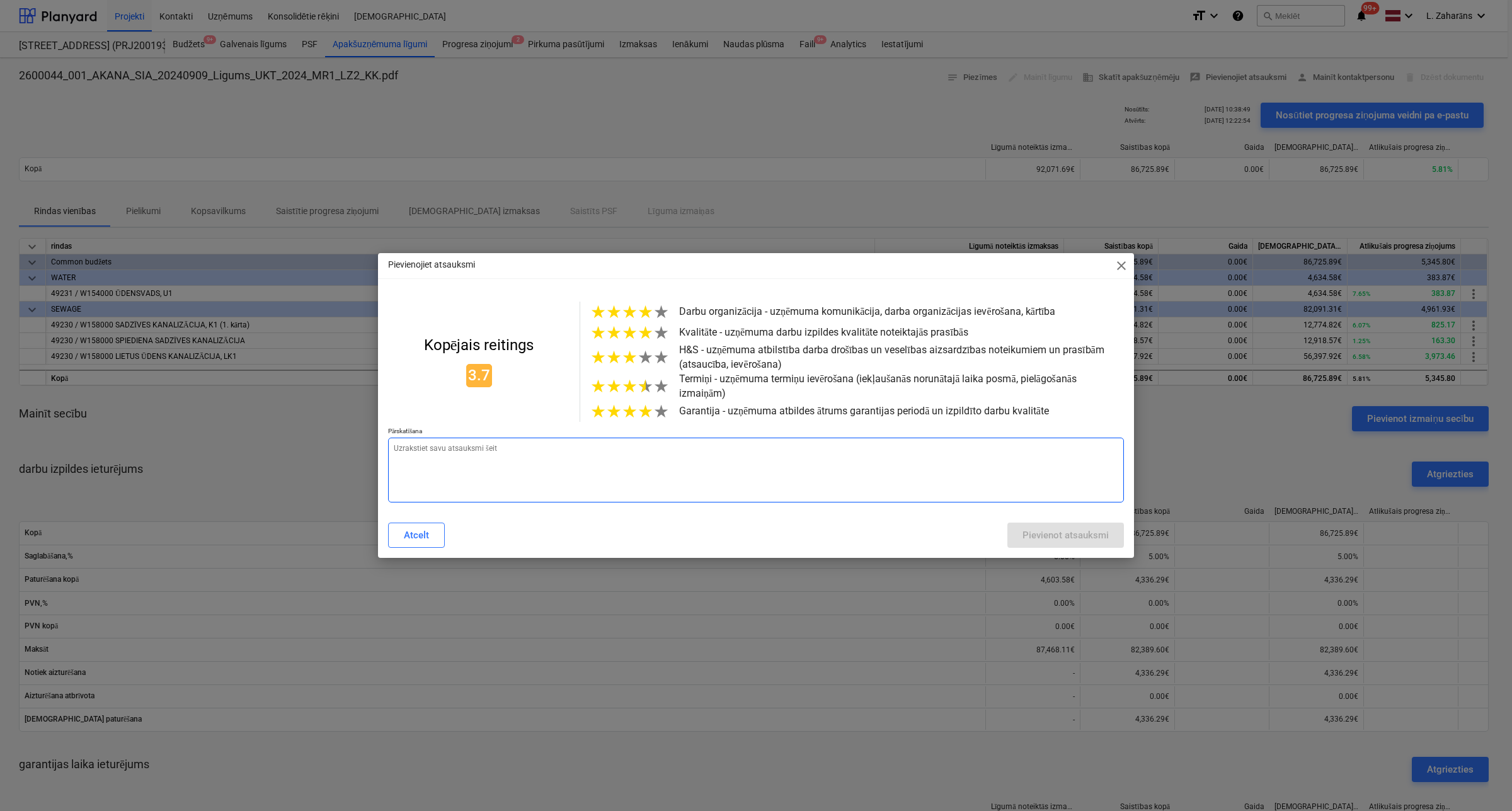
click at [590, 470] on textarea at bounding box center [756, 469] width 736 height 65
type textarea "x"
type textarea "d"
type textarea "x"
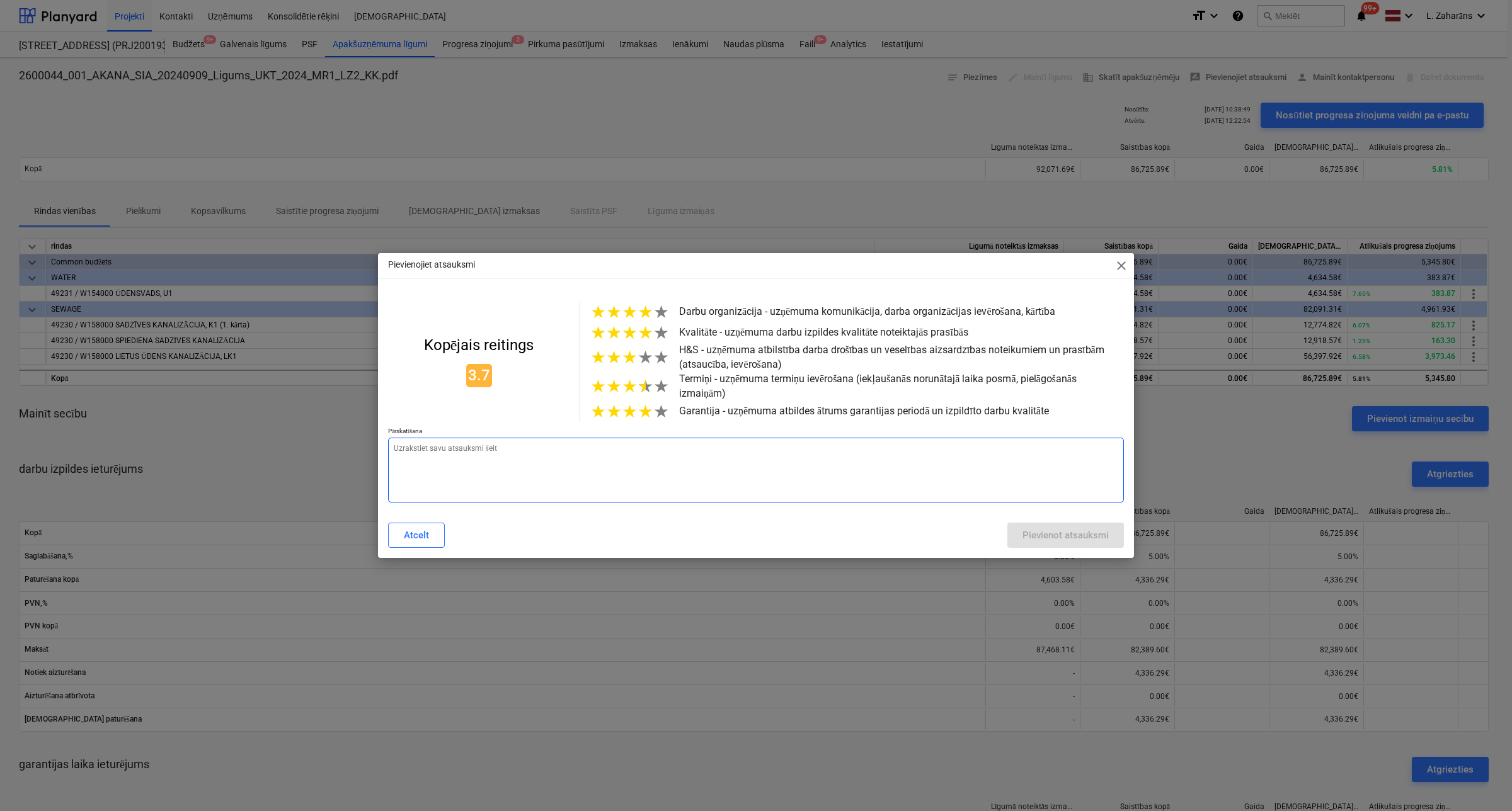
type textarea "D"
type textarea "x"
type textarea "Da"
type textarea "x"
type textarea "Dar"
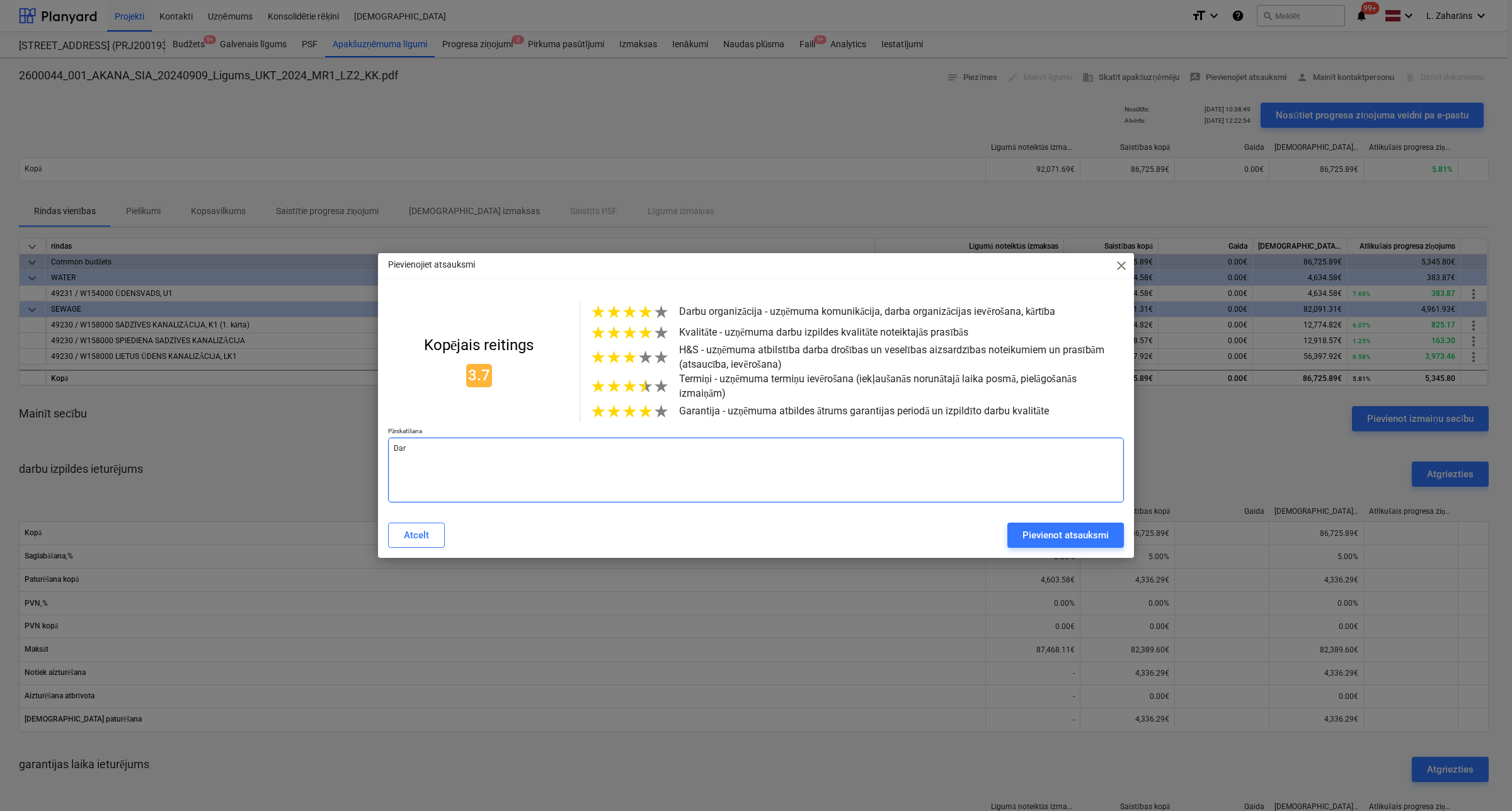
type textarea "x"
type textarea "Darb"
type textarea "x"
type textarea "Darbu"
type textarea "x"
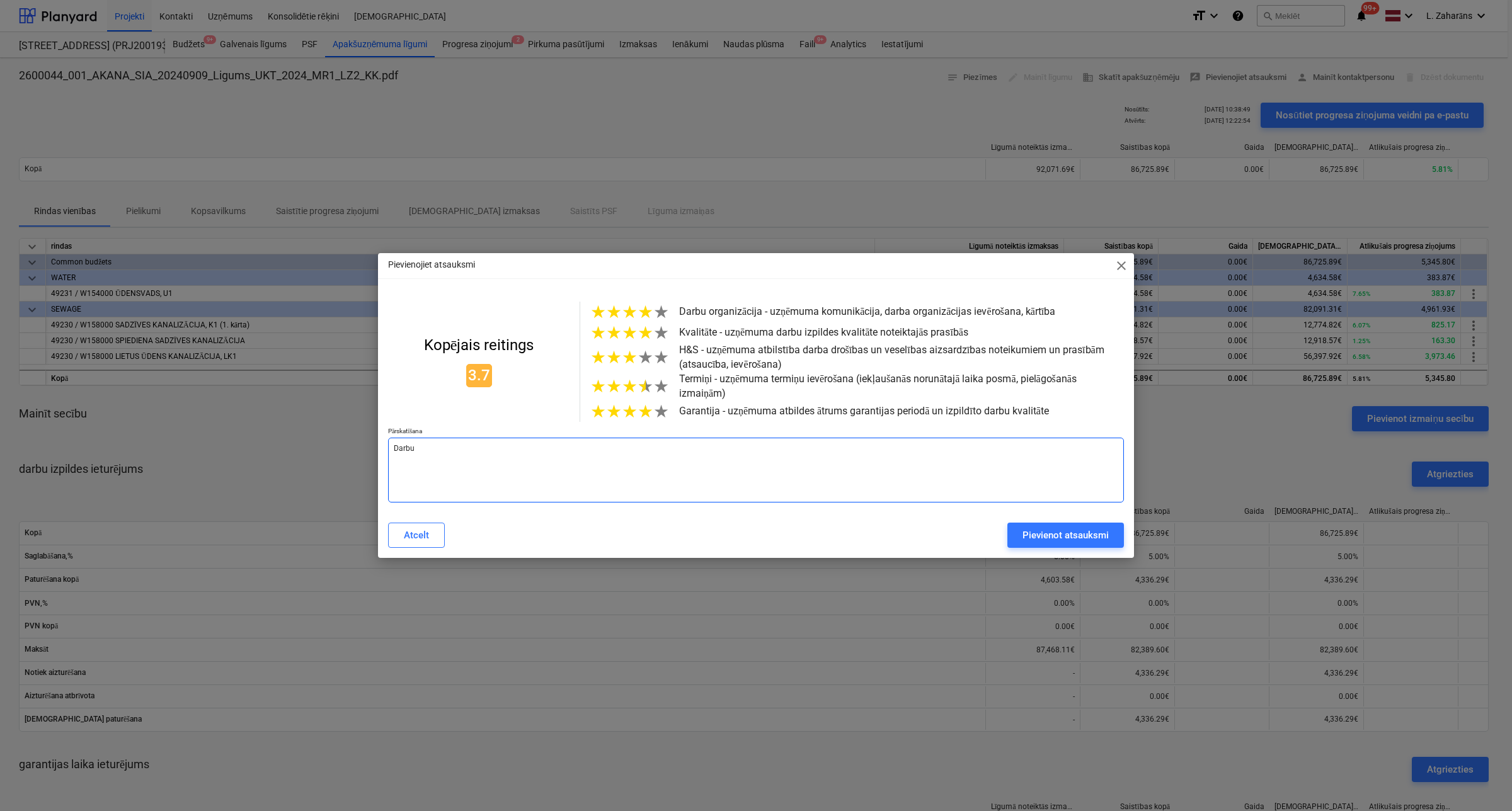
type textarea "Darbus"
type textarea "x"
type textarea "Darbus"
type textarea "x"
type textarea "Darbus v"
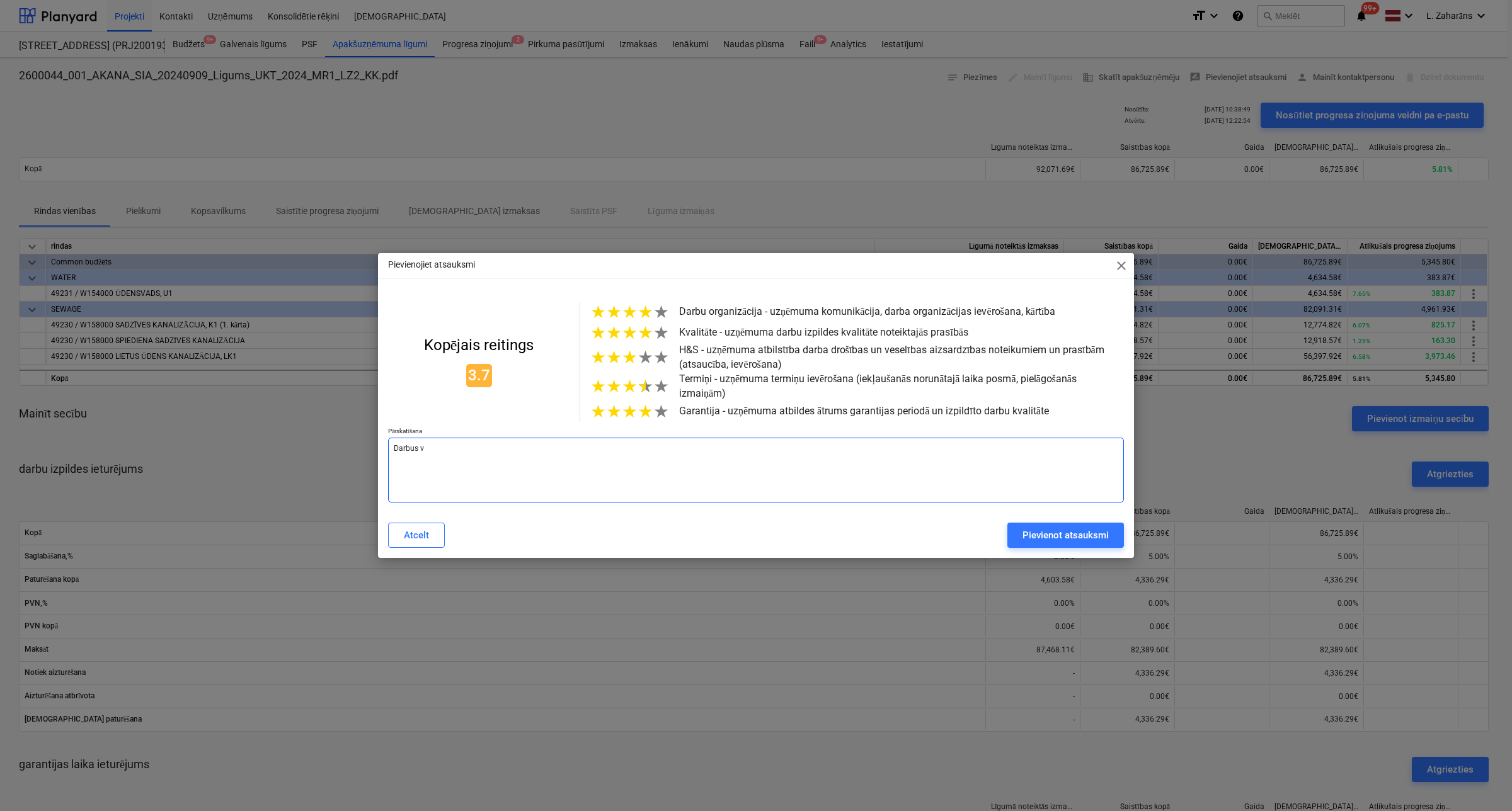
type textarea "x"
type textarea "Darbus ve"
type textarea "x"
type textarea "Darbus vei"
type textarea "x"
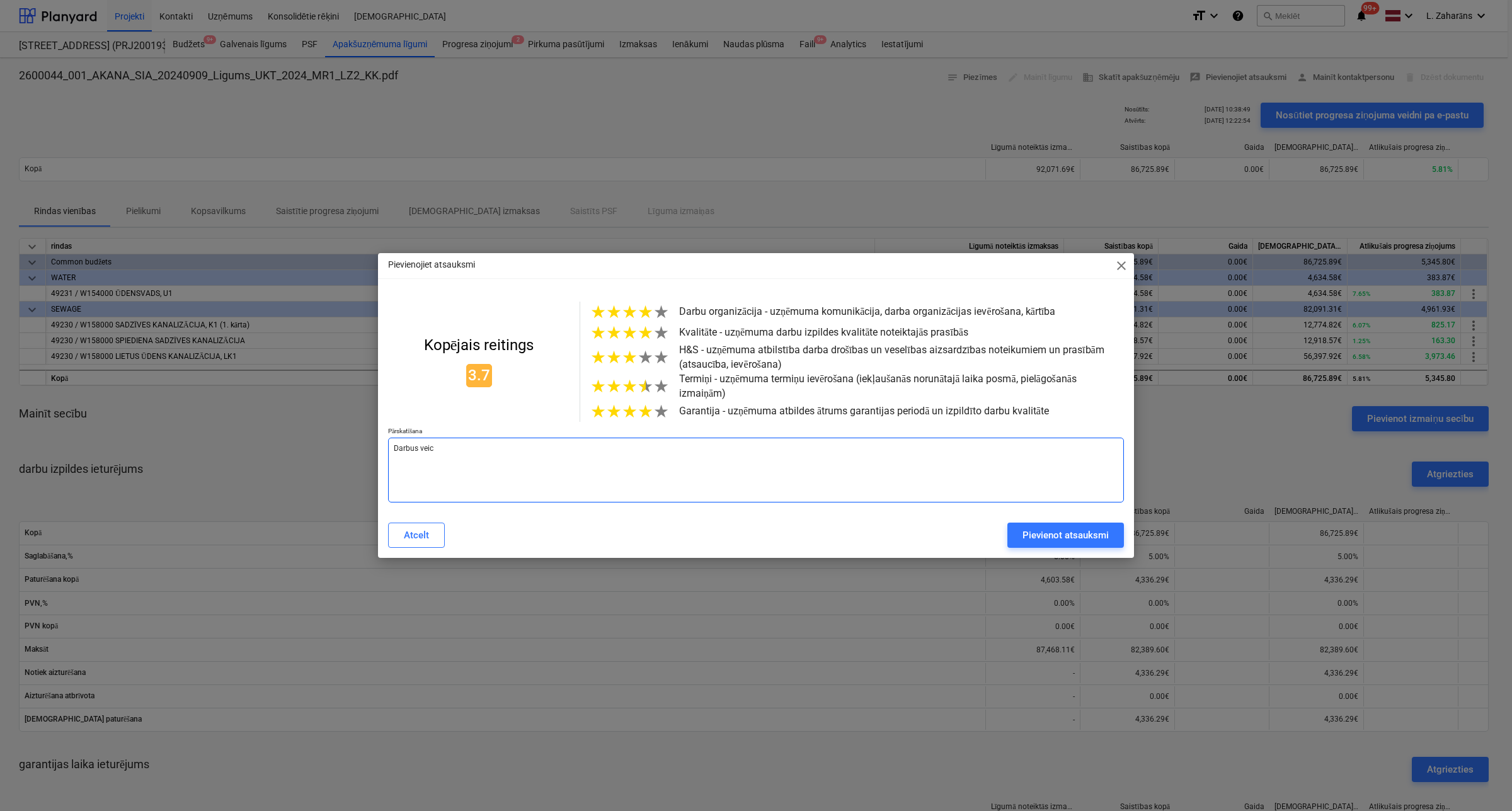
type textarea "Darbus veica"
type textarea "x"
type textarea "Darbus veica"
type textarea "x"
type textarea "Darbus veica l"
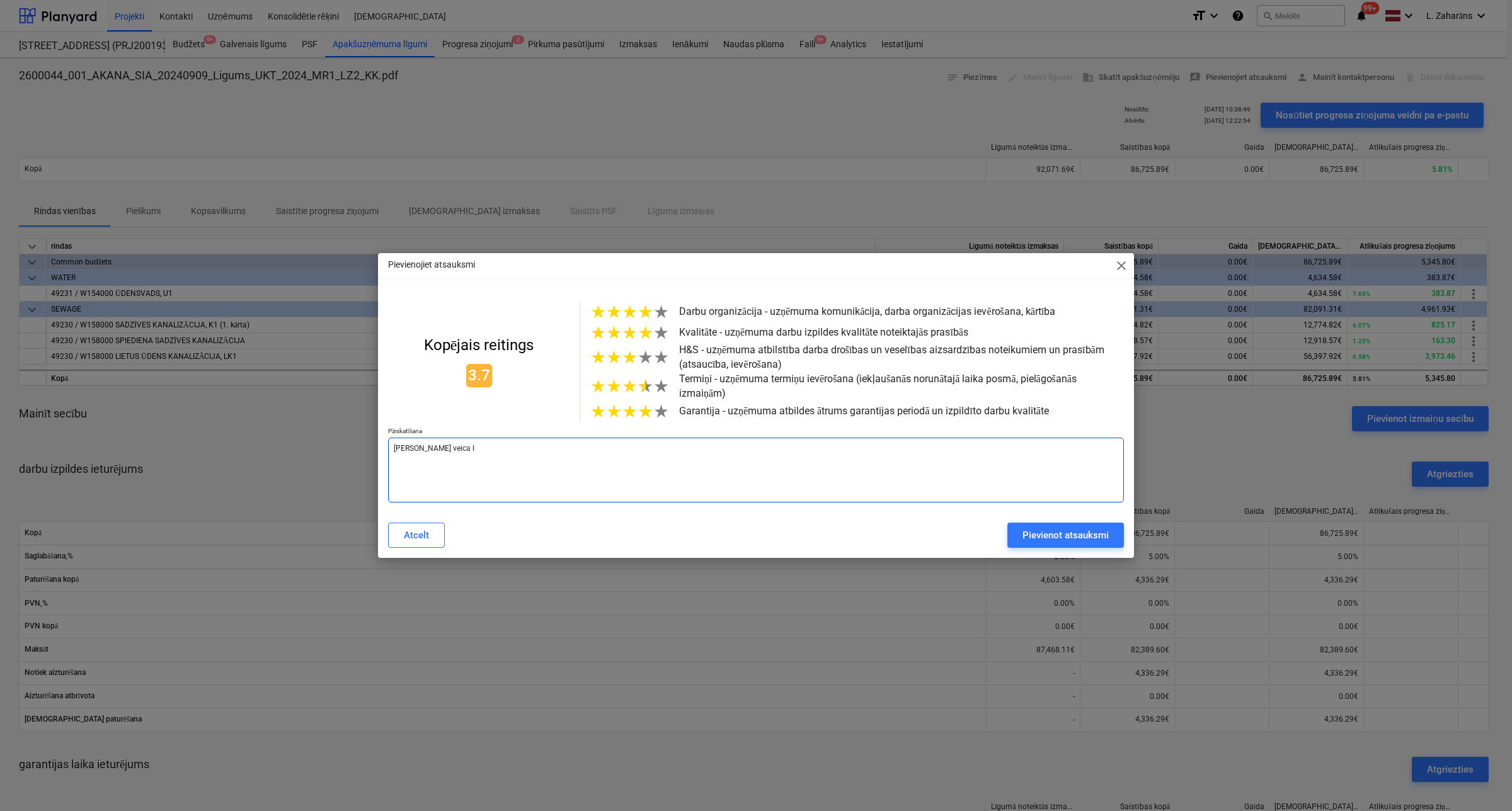
type textarea "x"
type textarea "Darbus veica la"
type textarea "x"
type textarea "Darbus veica lab"
type textarea "x"
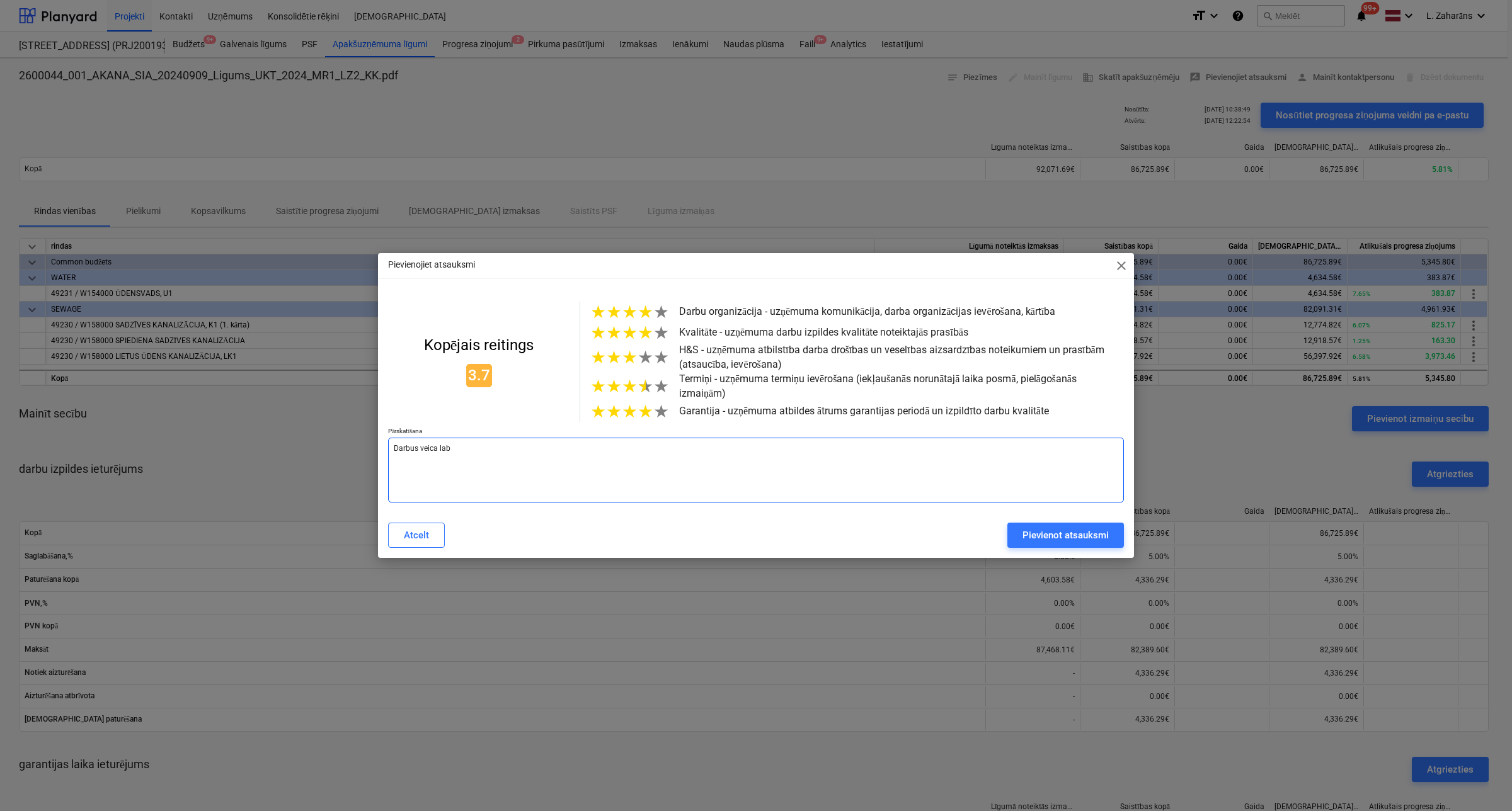
type textarea "Darbus veica labi"
type textarea "x"
type textarea "Darbus veica labi;"
type textarea "x"
type textarea "Darbus veica labi;"
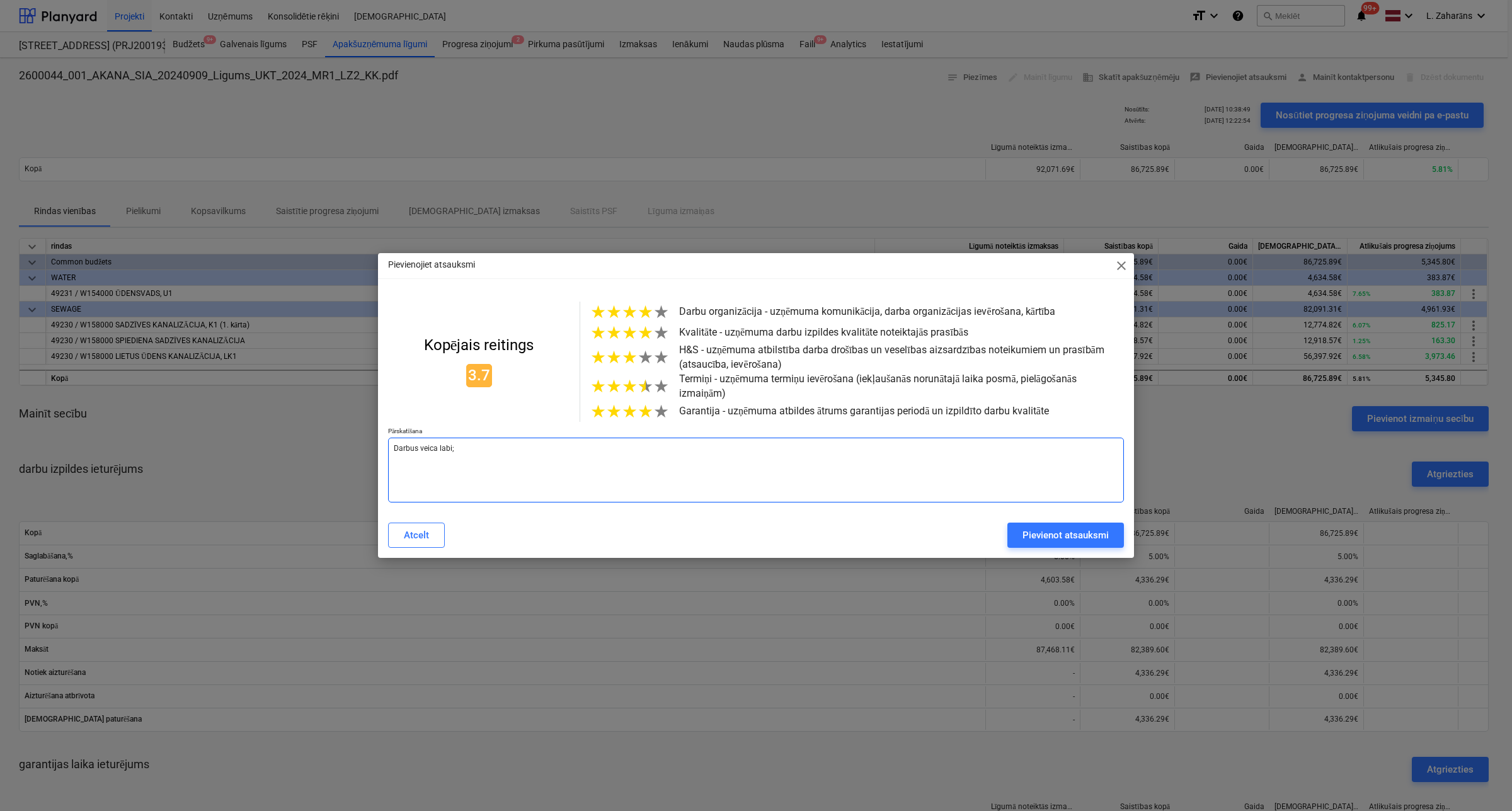
type textarea "x"
type textarea "Darbus veica labi; k"
type textarea "x"
type textarea "Darbus veica labi; kā"
type textarea "x"
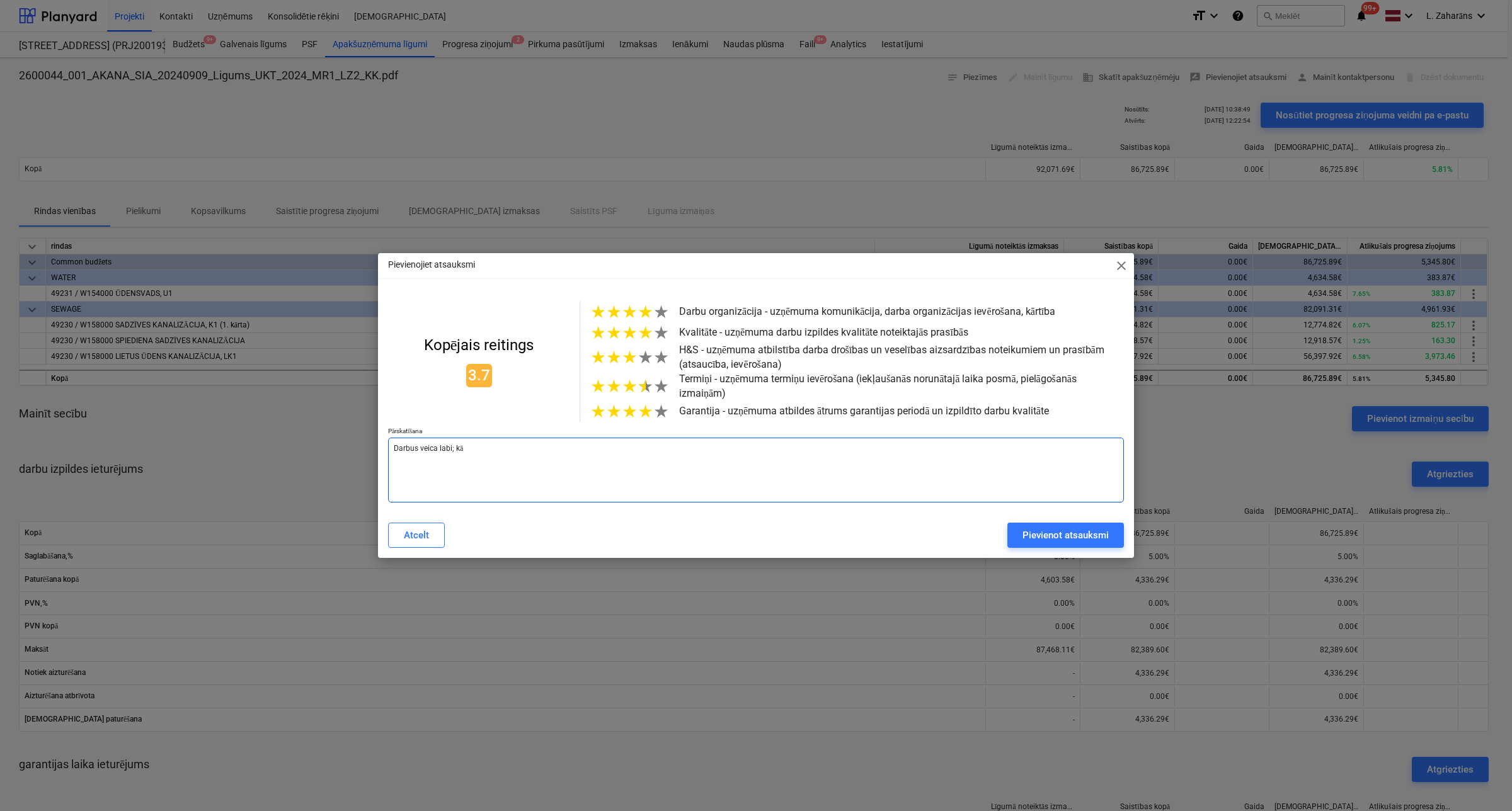
type textarea "Darbus veica labi; kā"
type textarea "x"
type textarea "Darbus veica labi; kā p"
type textarea "x"
type textarea "Darbus veica labi; kā pa"
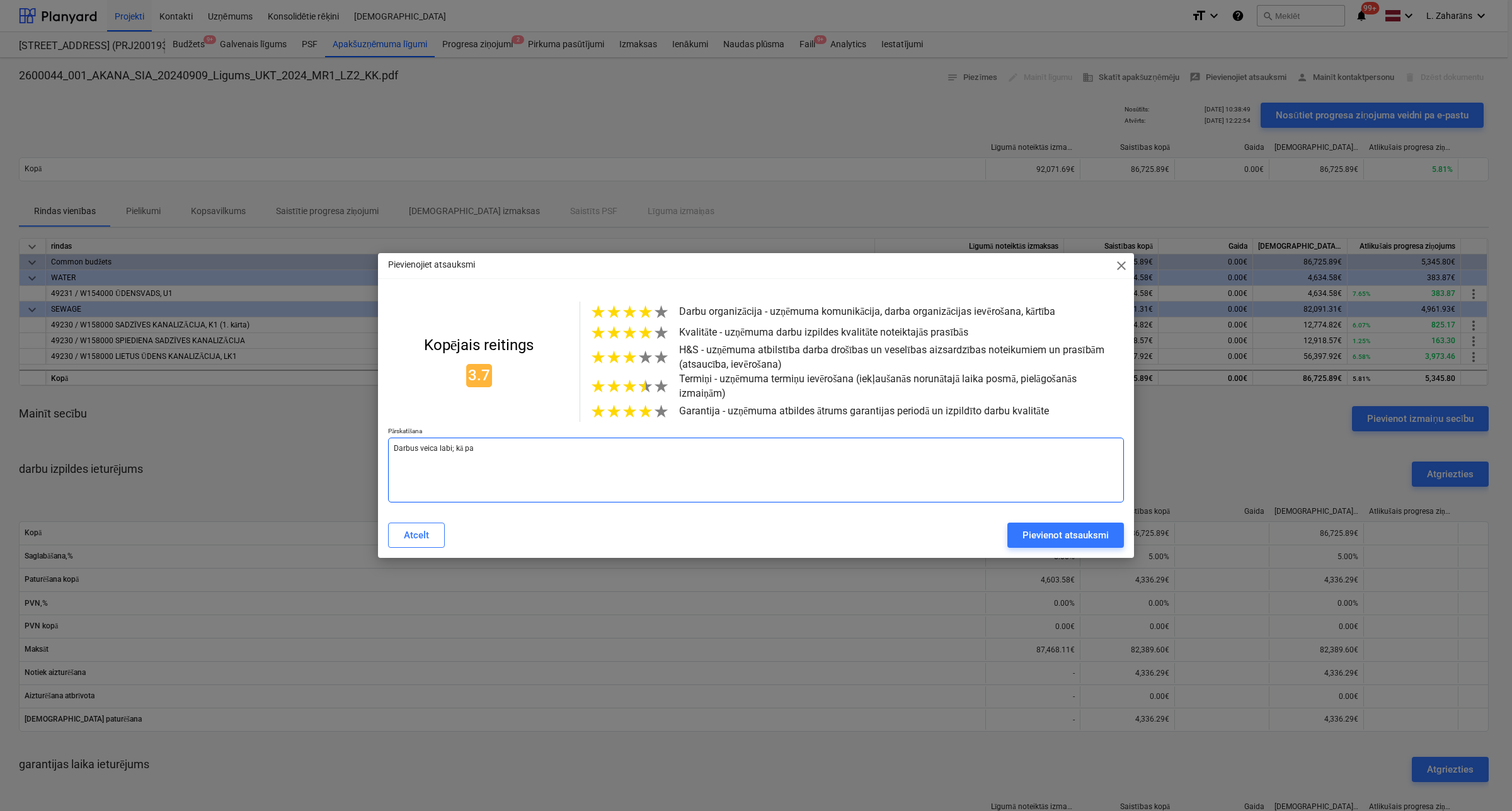
type textarea "x"
type textarea "Darbus veica labi; kā par"
type textarea "x"
type textarea "Darbus veica labi; kā para"
type textarea "x"
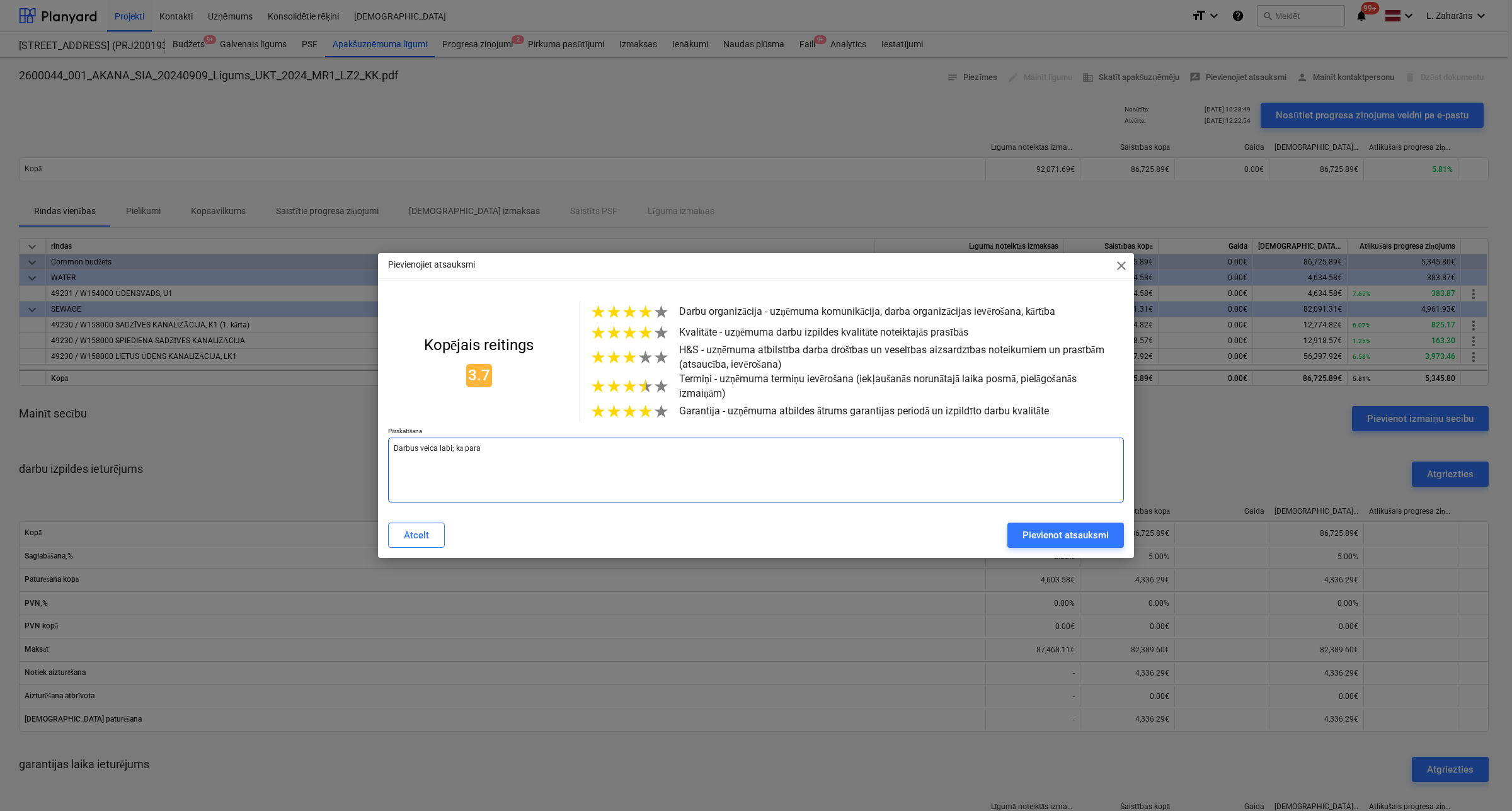
type textarea "Darbus veica labi; kā paras"
type textarea "x"
type textarea "Darbus veica labi; kā parast"
type textarea "x"
type textarea "Darbus veica labi; kā parasti"
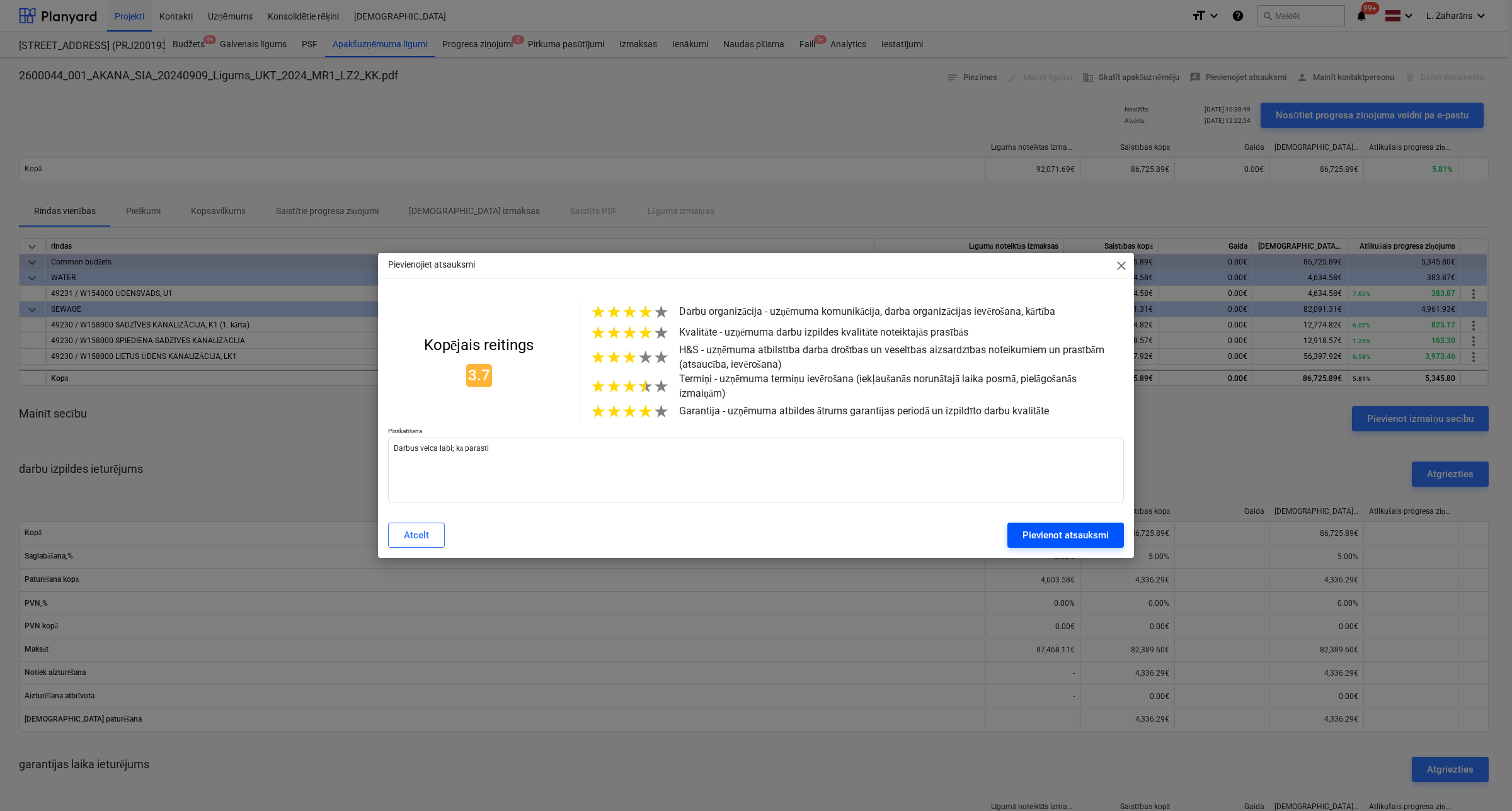
click at [1022, 540] on button "Pievienot atsauksmi" at bounding box center [1065, 536] width 116 height 25
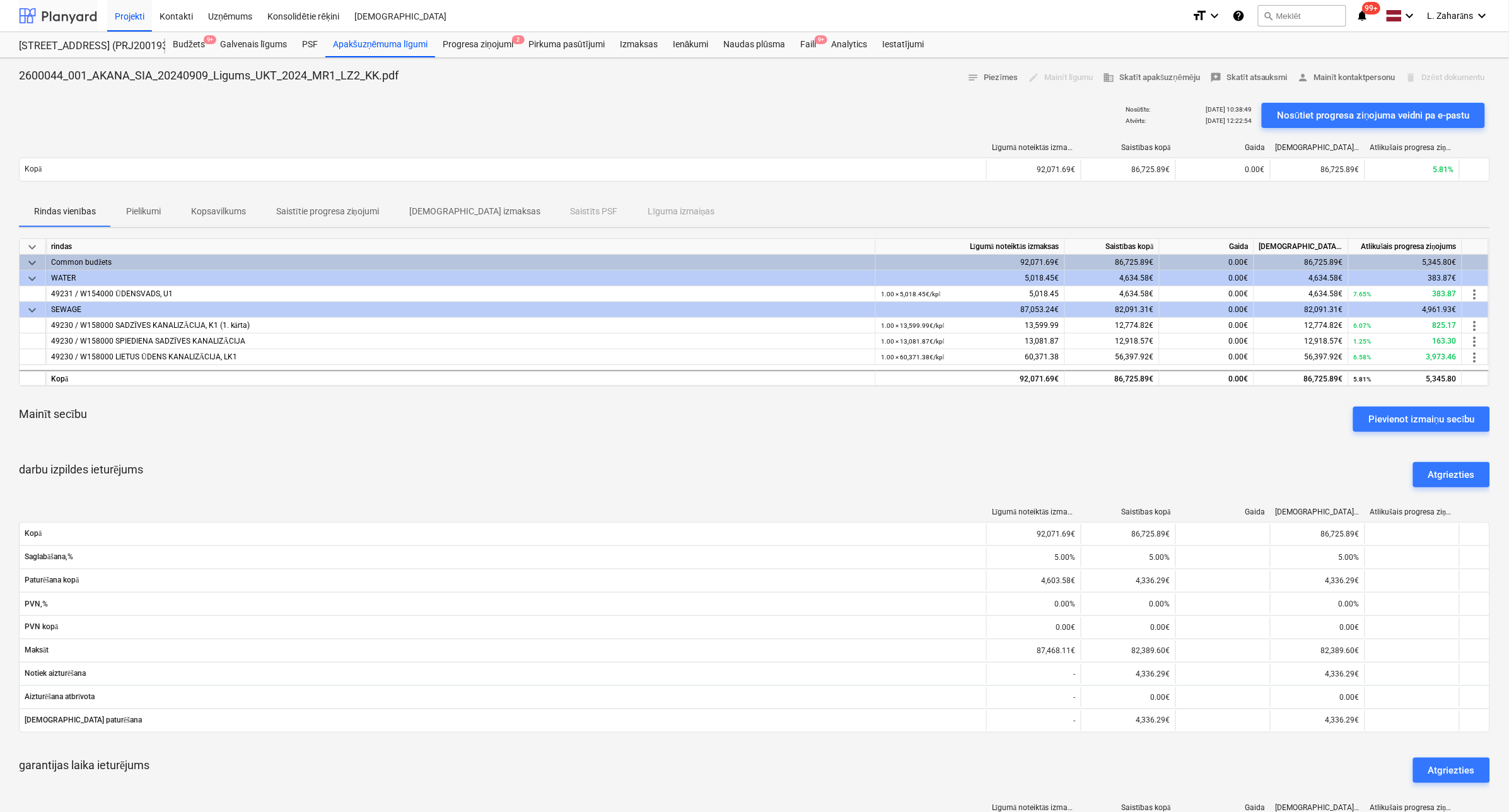
click at [60, 17] on div at bounding box center [58, 15] width 78 height 32
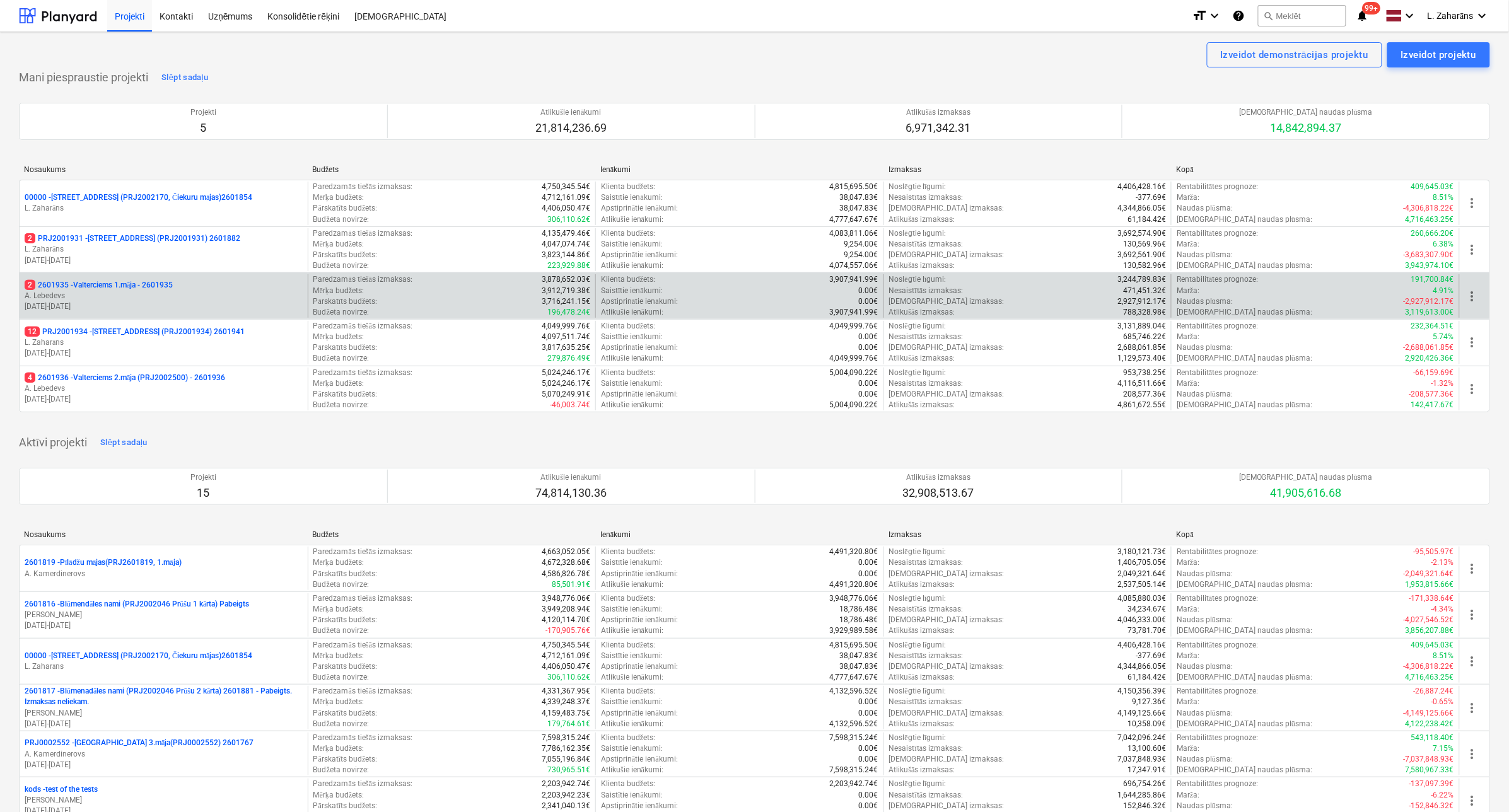
click at [131, 280] on p "2 2601935 - Valterciems 1.māja - 2601935" at bounding box center [98, 285] width 148 height 11
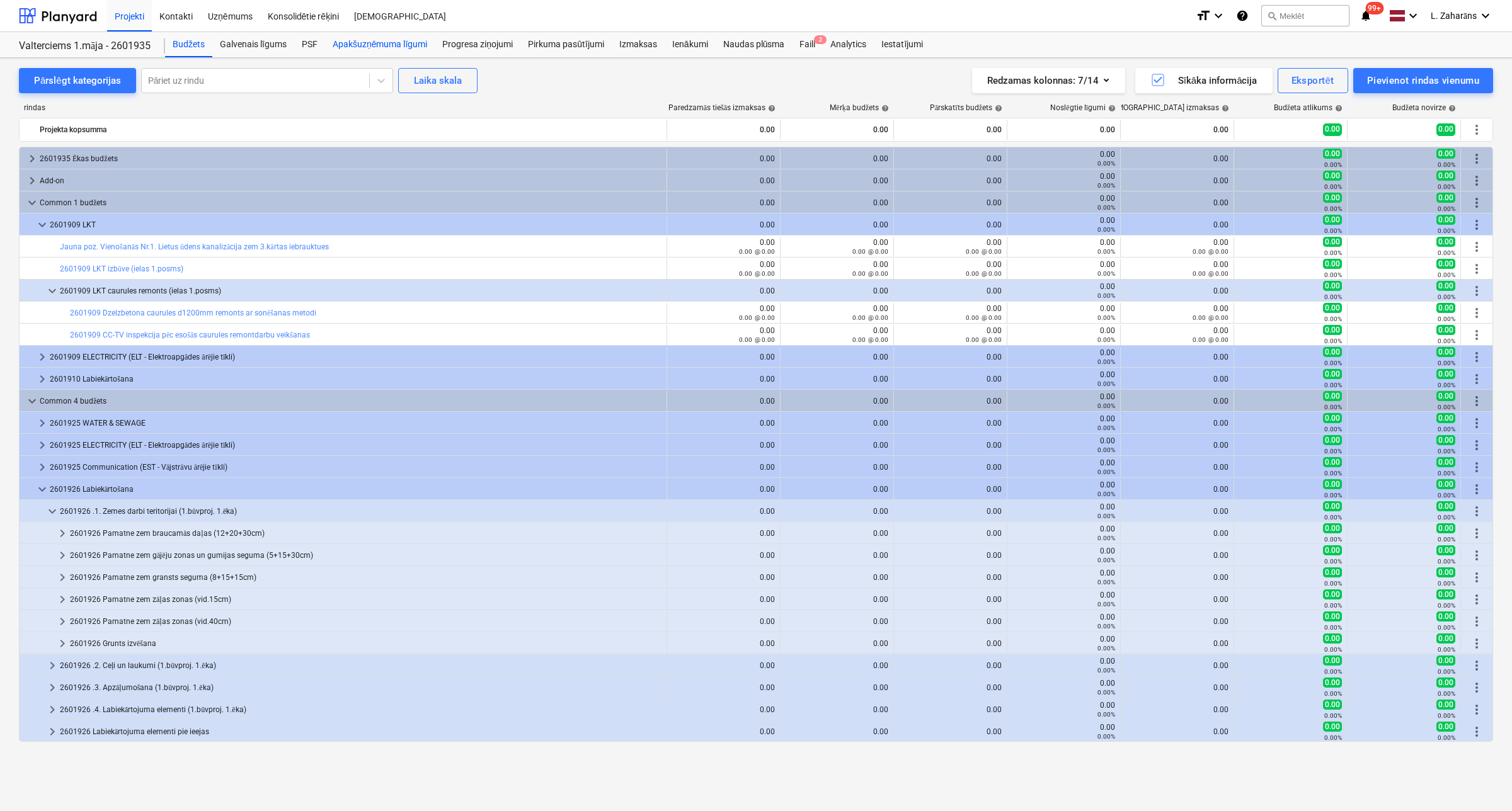
click at [381, 44] on div "Apakšuzņēmuma līgumi" at bounding box center [379, 45] width 110 height 25
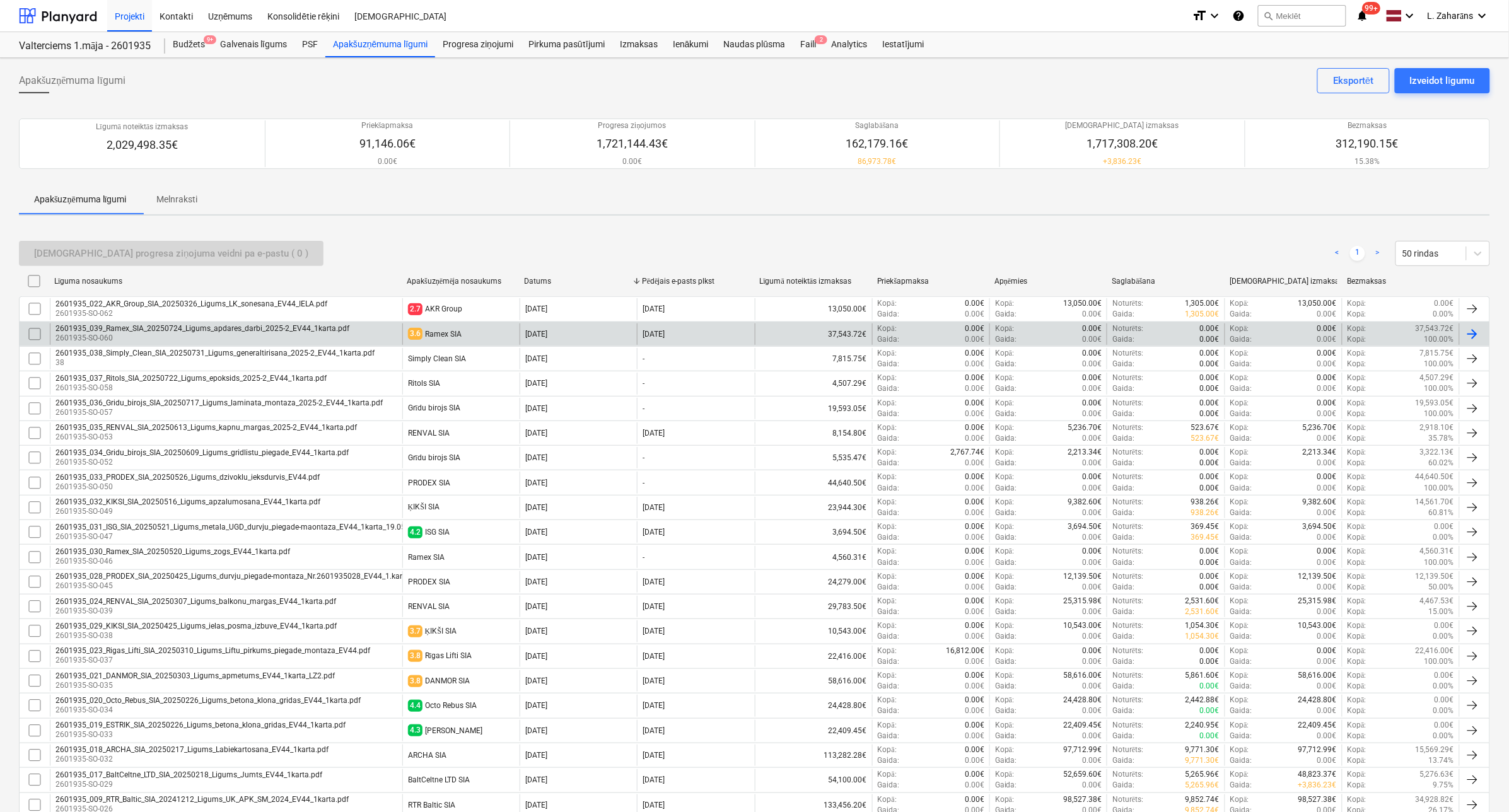
click at [288, 330] on div "2601935_039_Ramex_SIA_20250724_Ligums_apdares_darbi_2025-2_EV44_1karta.pdf" at bounding box center [202, 329] width 294 height 9
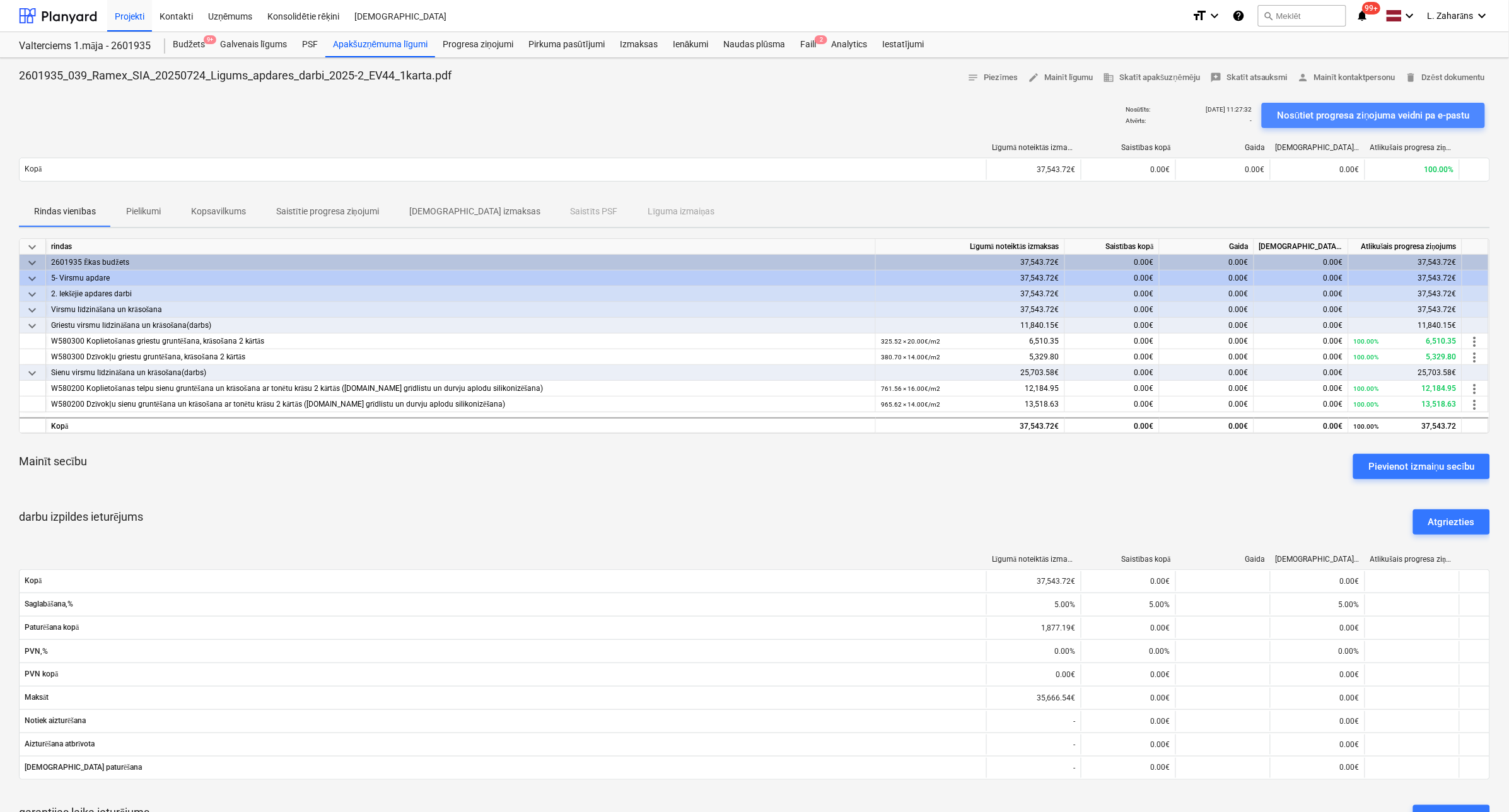
click at [1385, 111] on div "Nosūtiet progresa ziņojuma veidni pa e-pastu" at bounding box center [1373, 116] width 193 height 16
click at [381, 45] on div "Apakšuzņēmuma līgumi" at bounding box center [380, 45] width 110 height 25
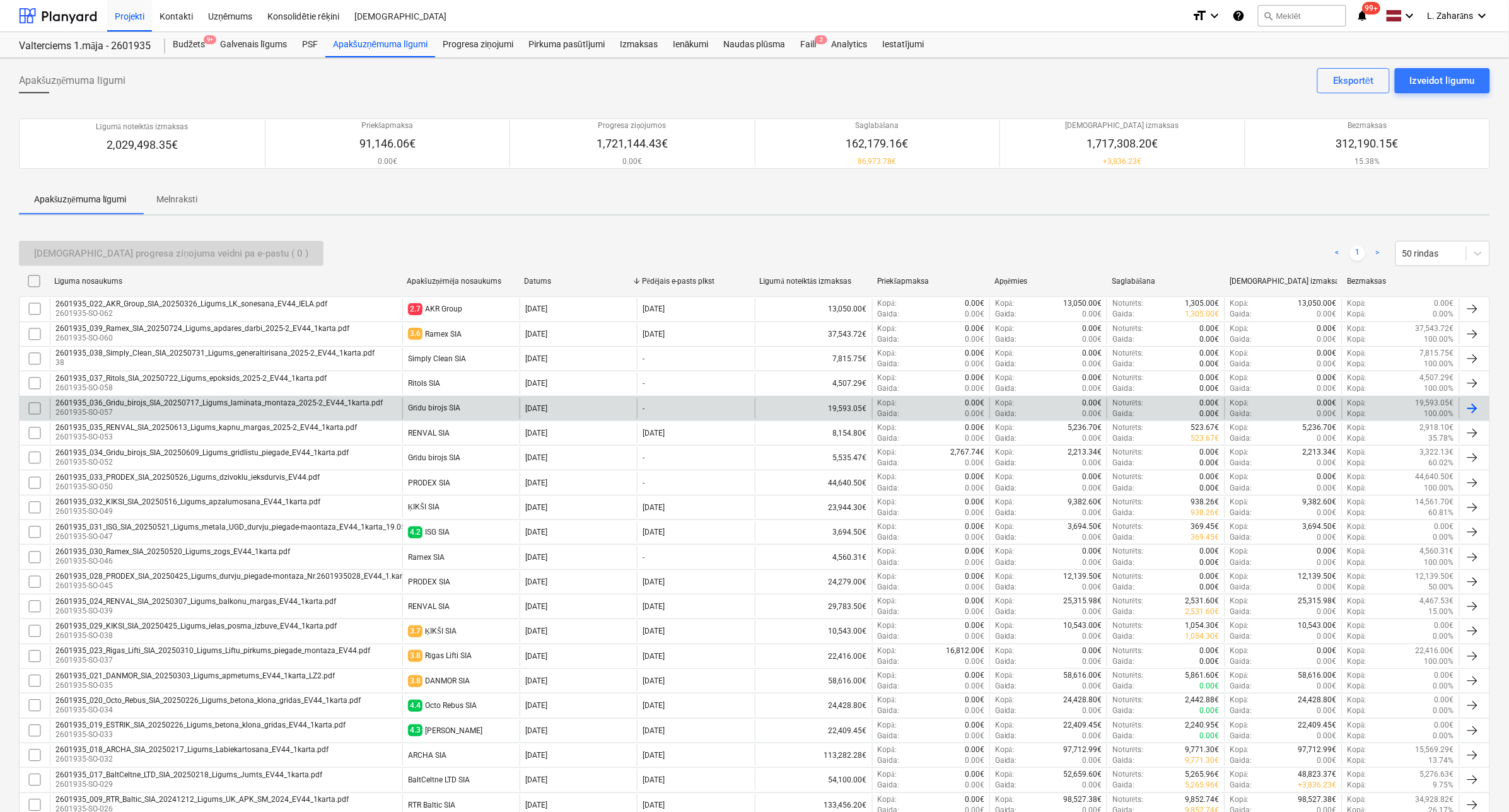
click at [392, 404] on div "2601935_036_Gridu_birojs_SIA_20250717_Ligums_laminata_montaza_2025-2_EV44_1kart…" at bounding box center [226, 409] width 352 height 22
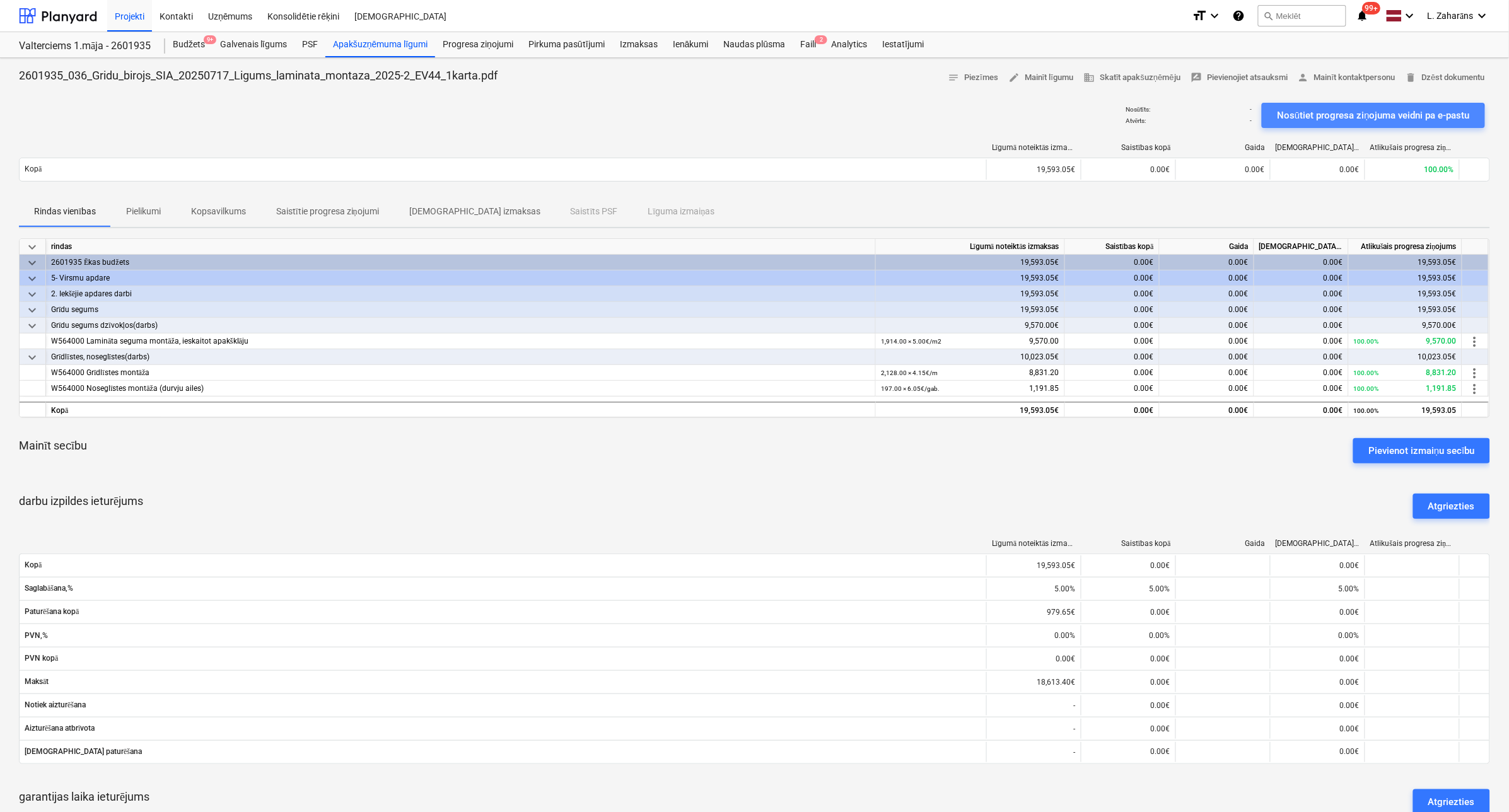
click at [1291, 118] on div "Nosūtiet progresa ziņojuma veidni pa e-pastu" at bounding box center [1373, 116] width 193 height 16
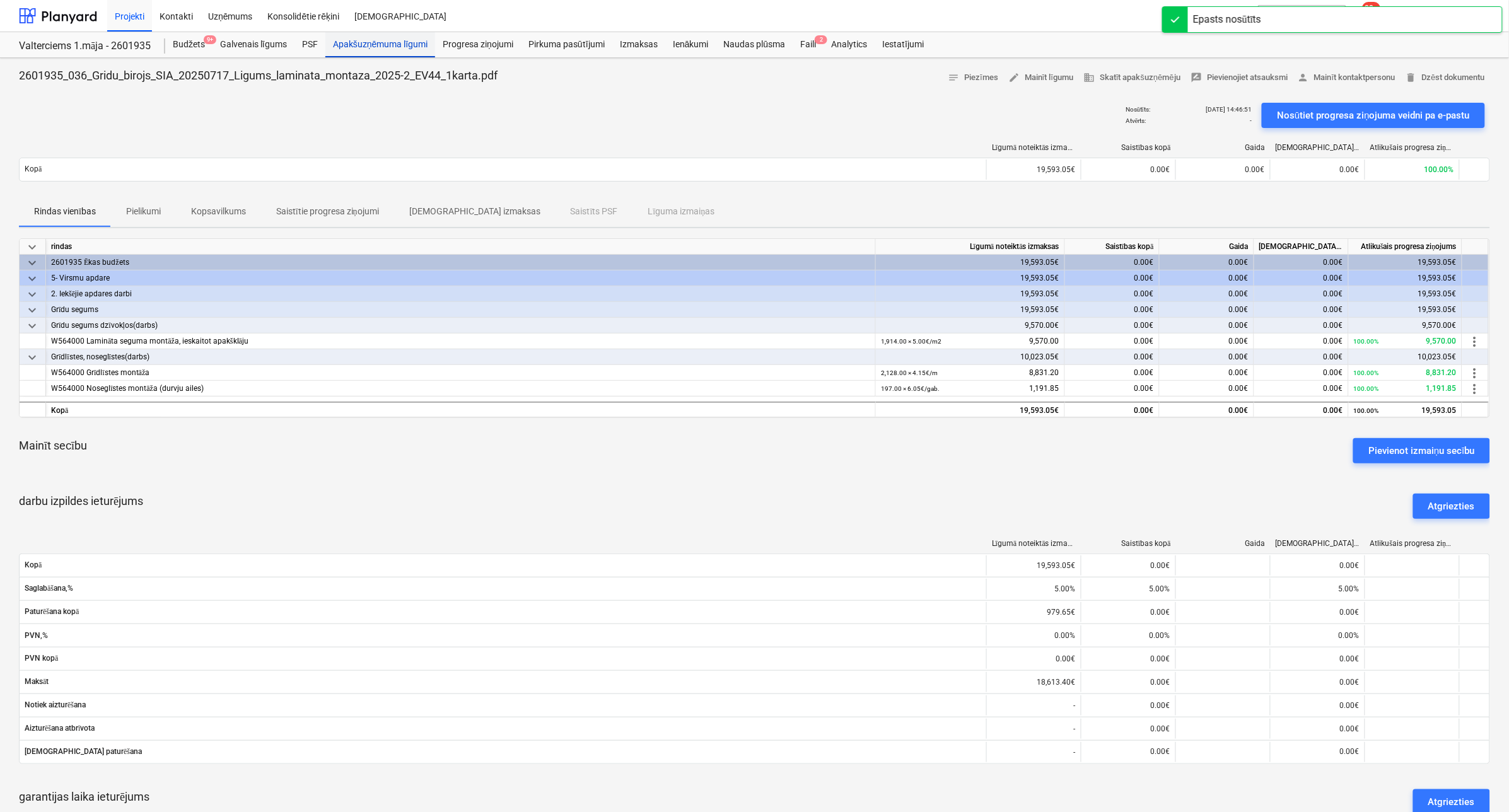
click at [402, 43] on div "Apakšuzņēmuma līgumi" at bounding box center [380, 45] width 110 height 25
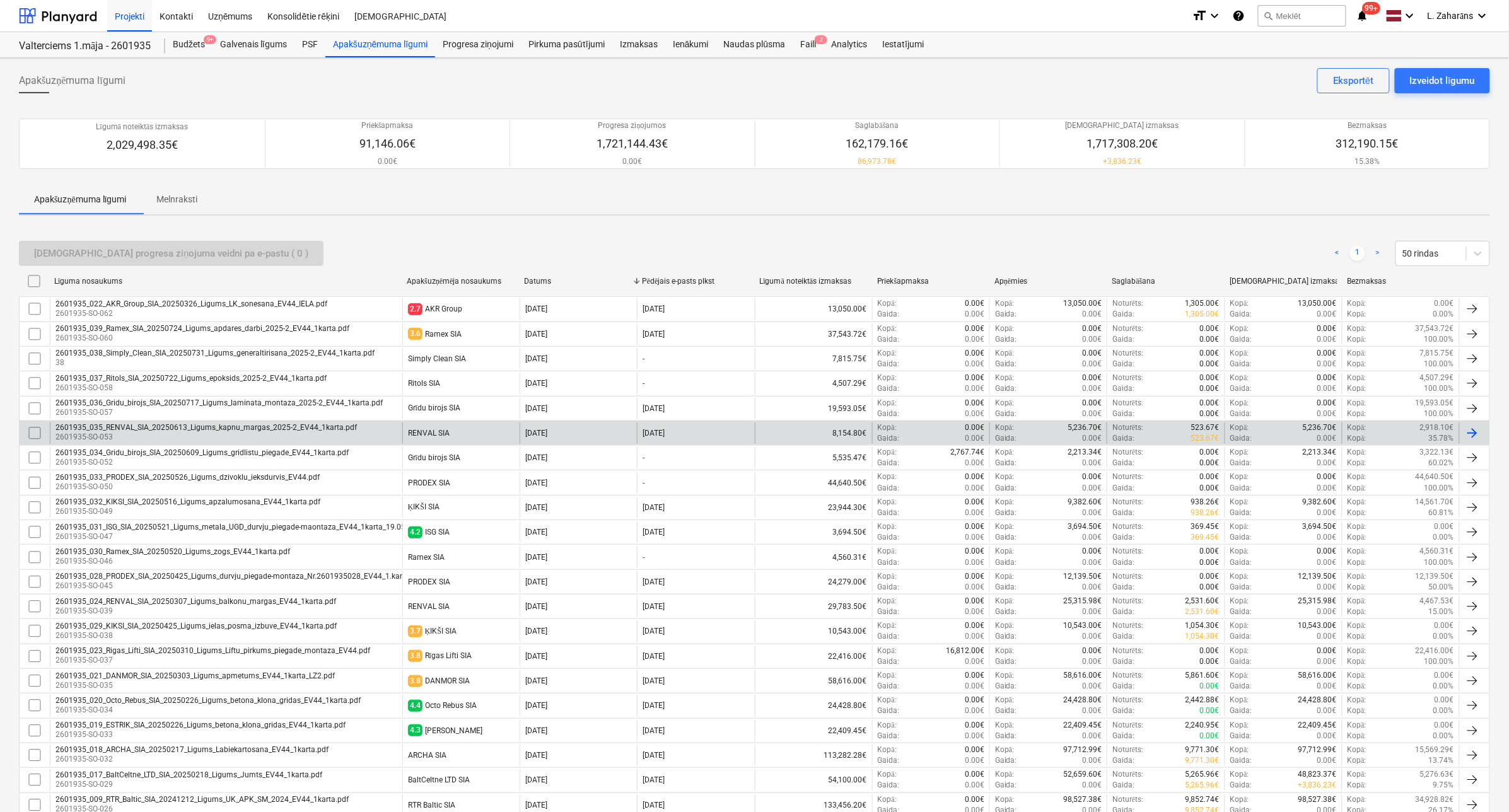
click at [366, 433] on div "2601935_035_RENVAL_SIA_20250613_Ligums_kapnu_margas_2025-2_EV44_1karta.pdf 2601…" at bounding box center [226, 433] width 352 height 22
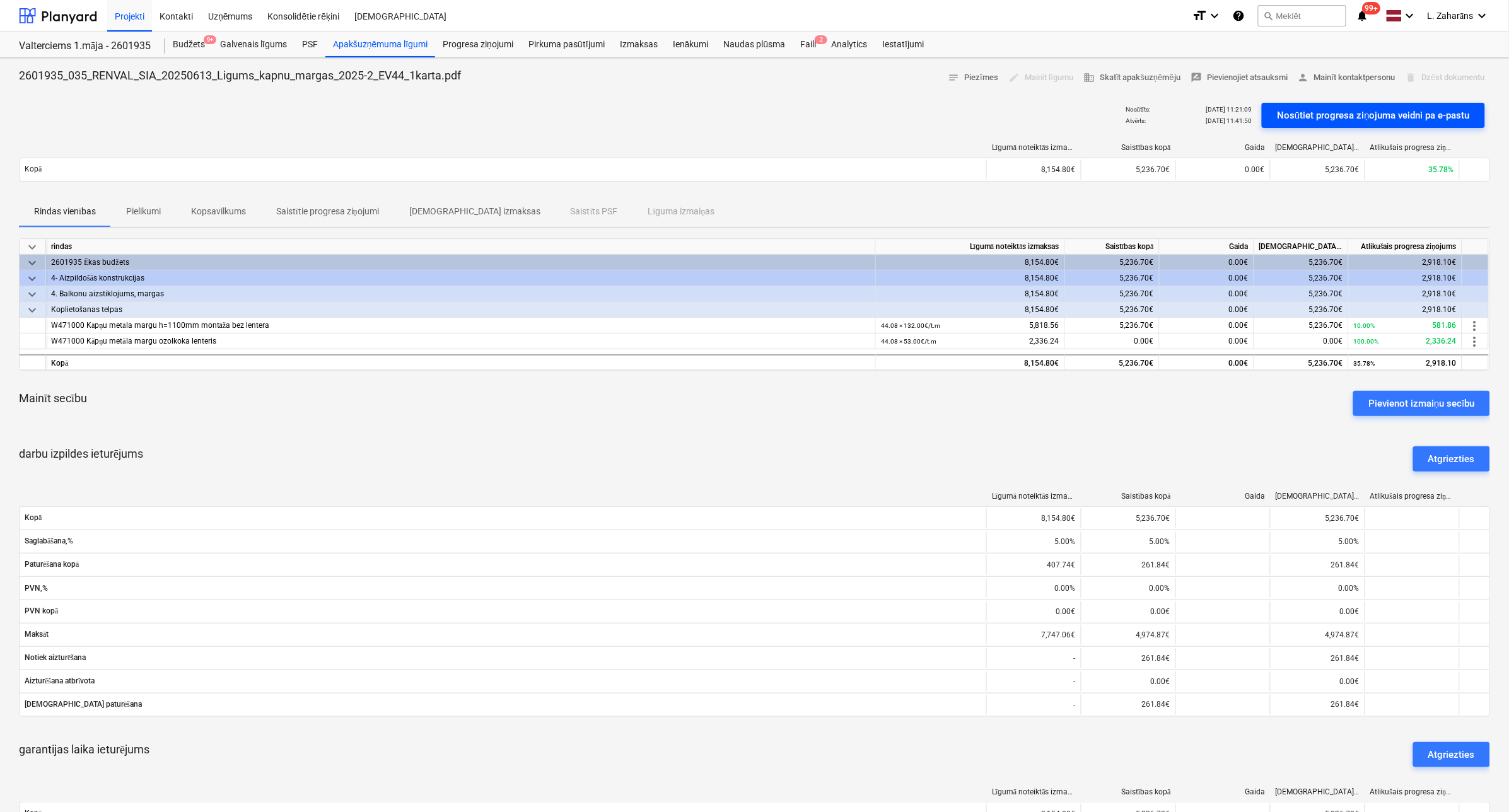
click at [1359, 112] on div "Nosūtiet progresa ziņojuma veidni pa e-pastu" at bounding box center [1373, 116] width 193 height 16
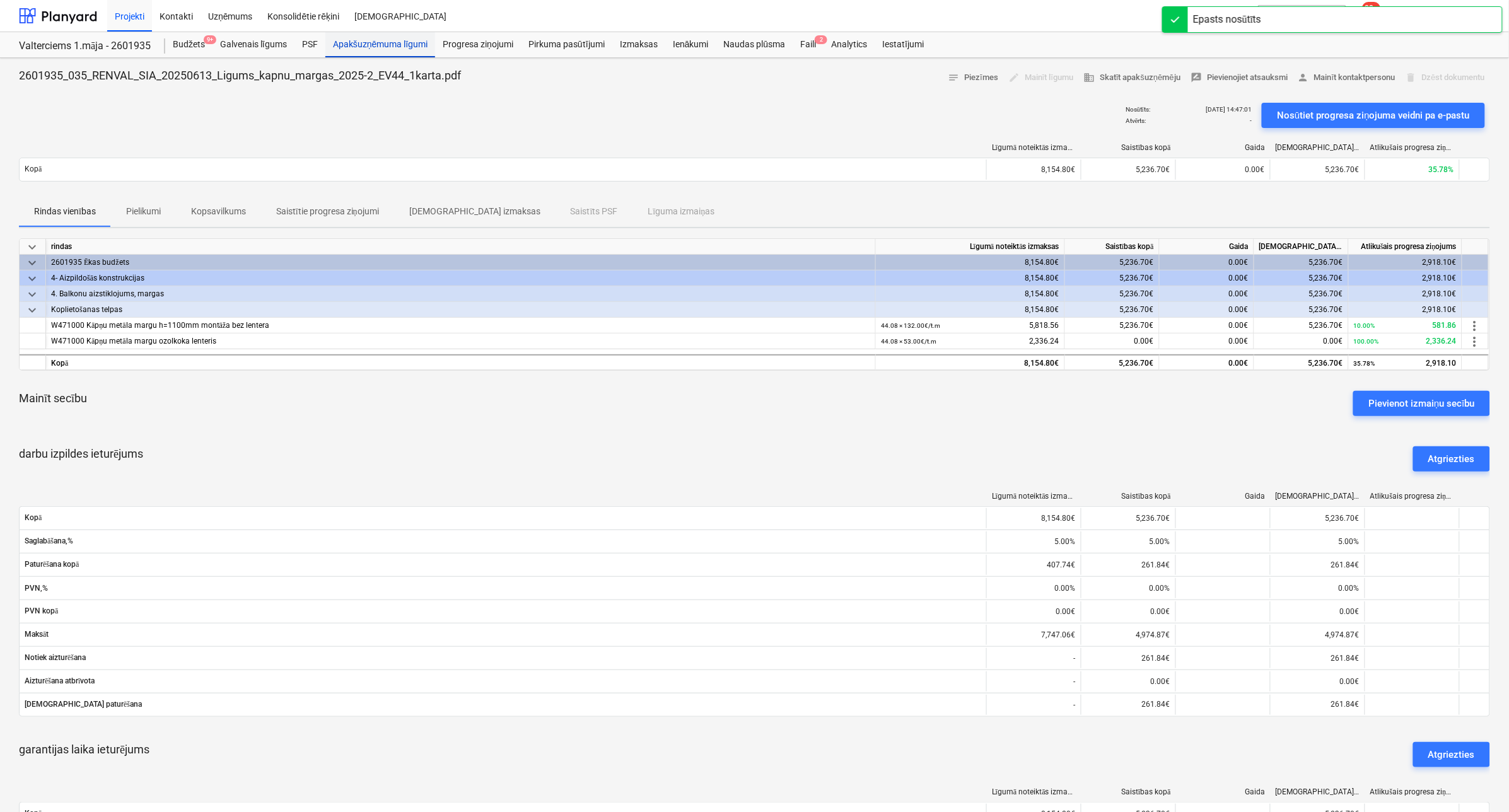
click at [379, 46] on div "Apakšuzņēmuma līgumi" at bounding box center [380, 45] width 110 height 25
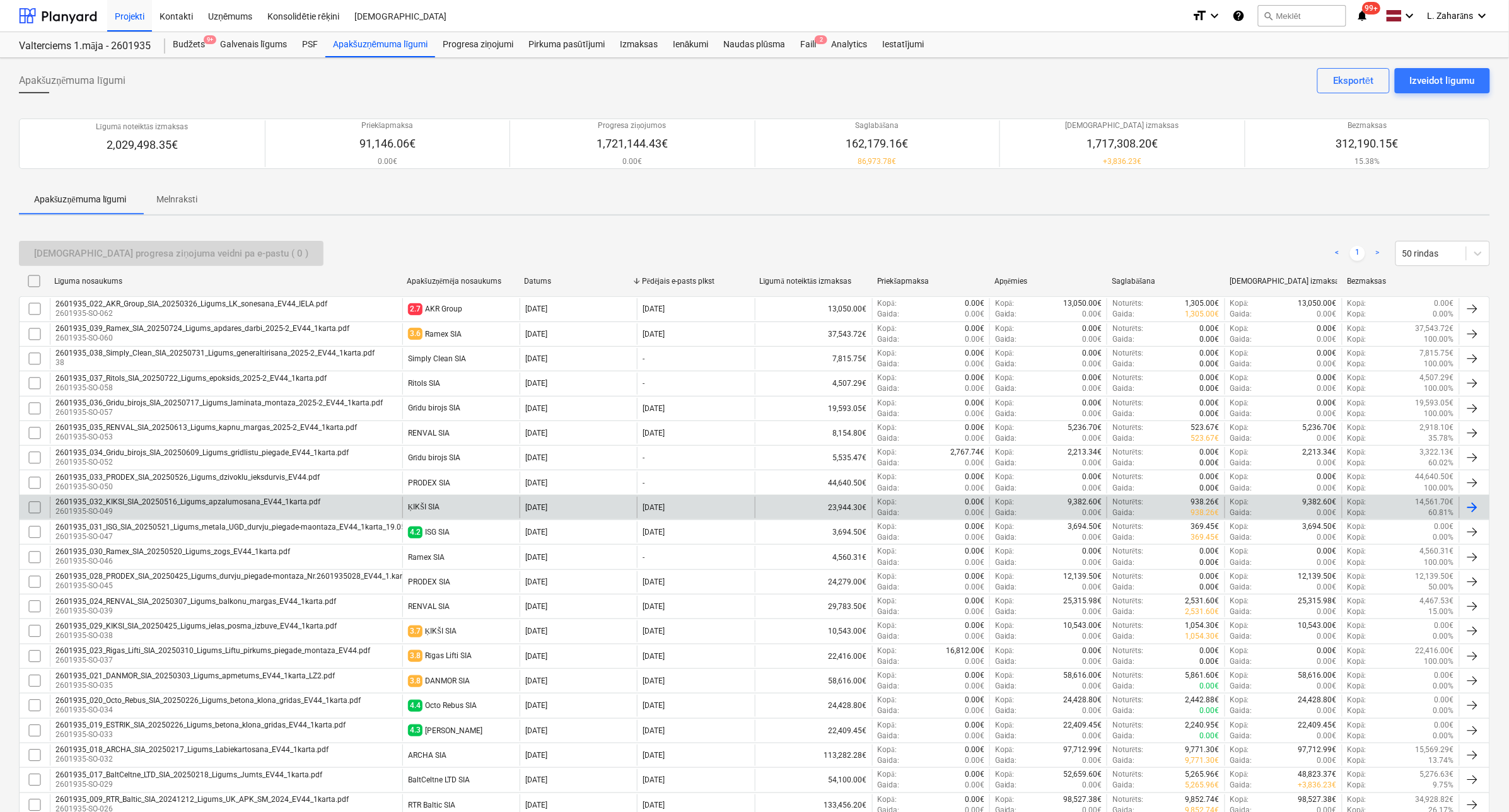
click at [362, 505] on div "2601935_032_KIKSI_SIA_20250516_Ligums_apzalumosana_EV44_1karta.pdf 2601935-SO-0…" at bounding box center [226, 508] width 352 height 22
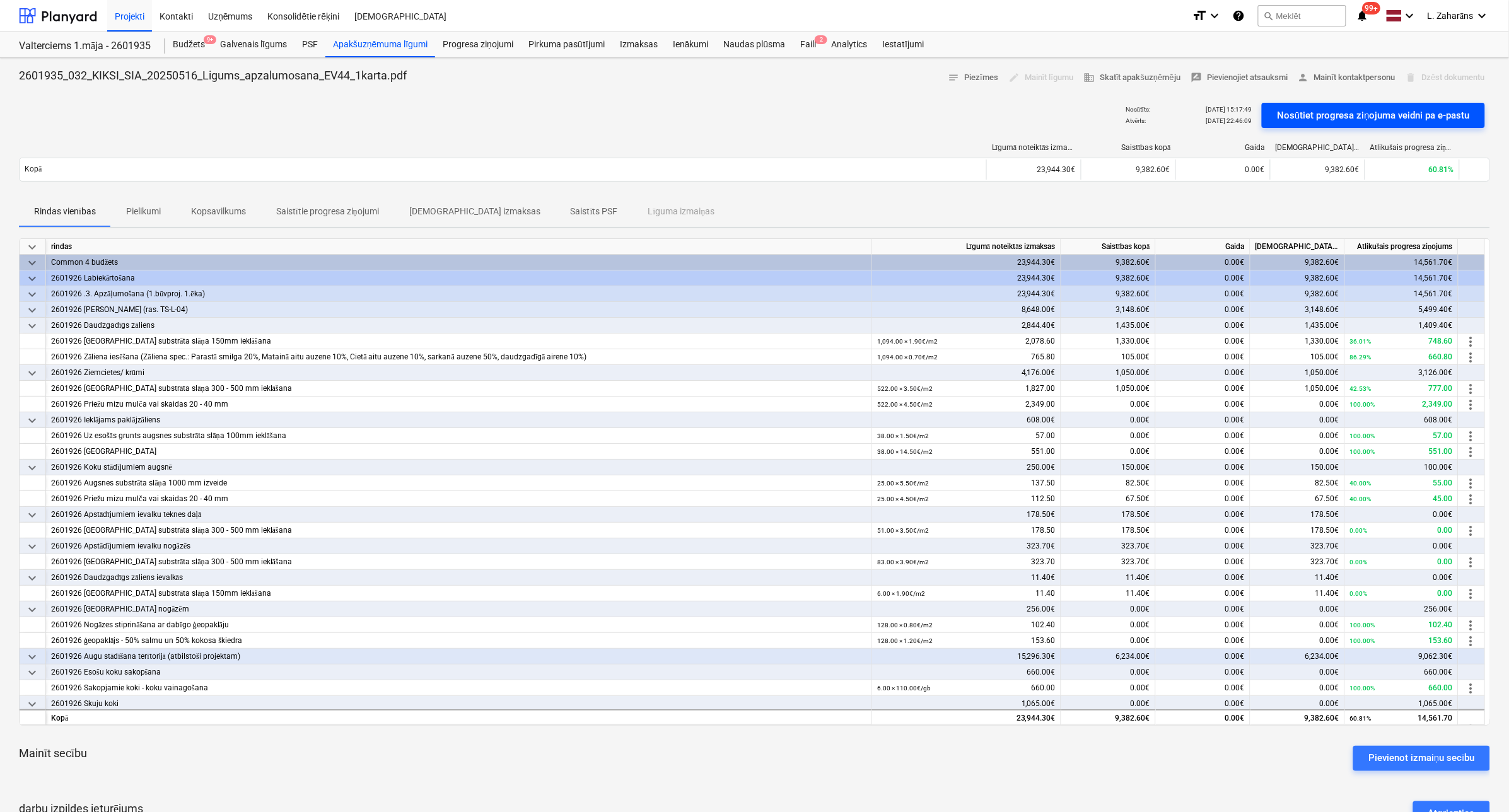
click at [1311, 117] on div "Nosūtiet progresa ziņojuma veidni pa e-pastu" at bounding box center [1373, 116] width 193 height 16
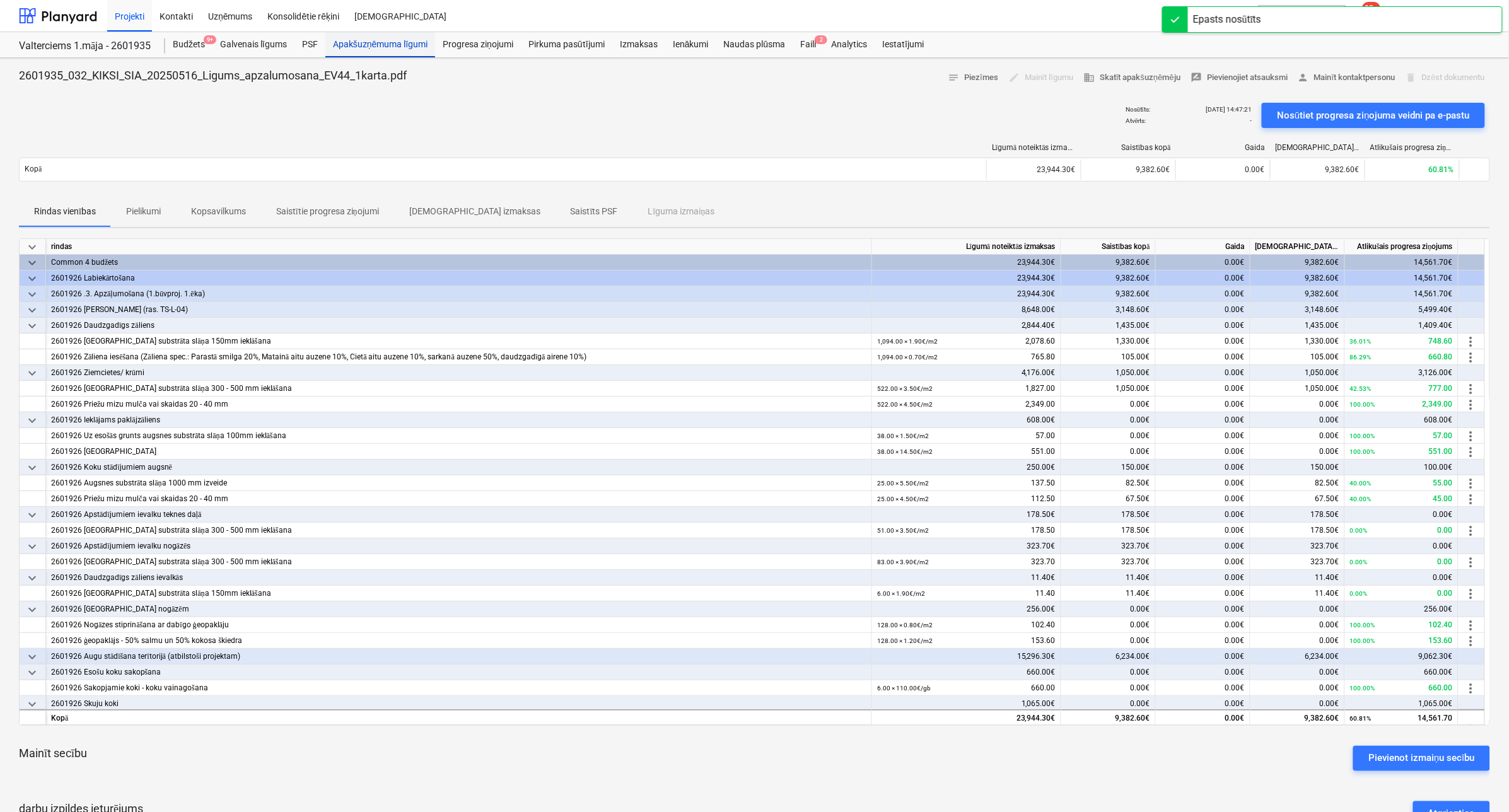
drag, startPoint x: 386, startPoint y: 42, endPoint x: 380, endPoint y: 56, distance: 15.2
click at [386, 42] on div "Apakšuzņēmuma līgumi" at bounding box center [380, 45] width 110 height 25
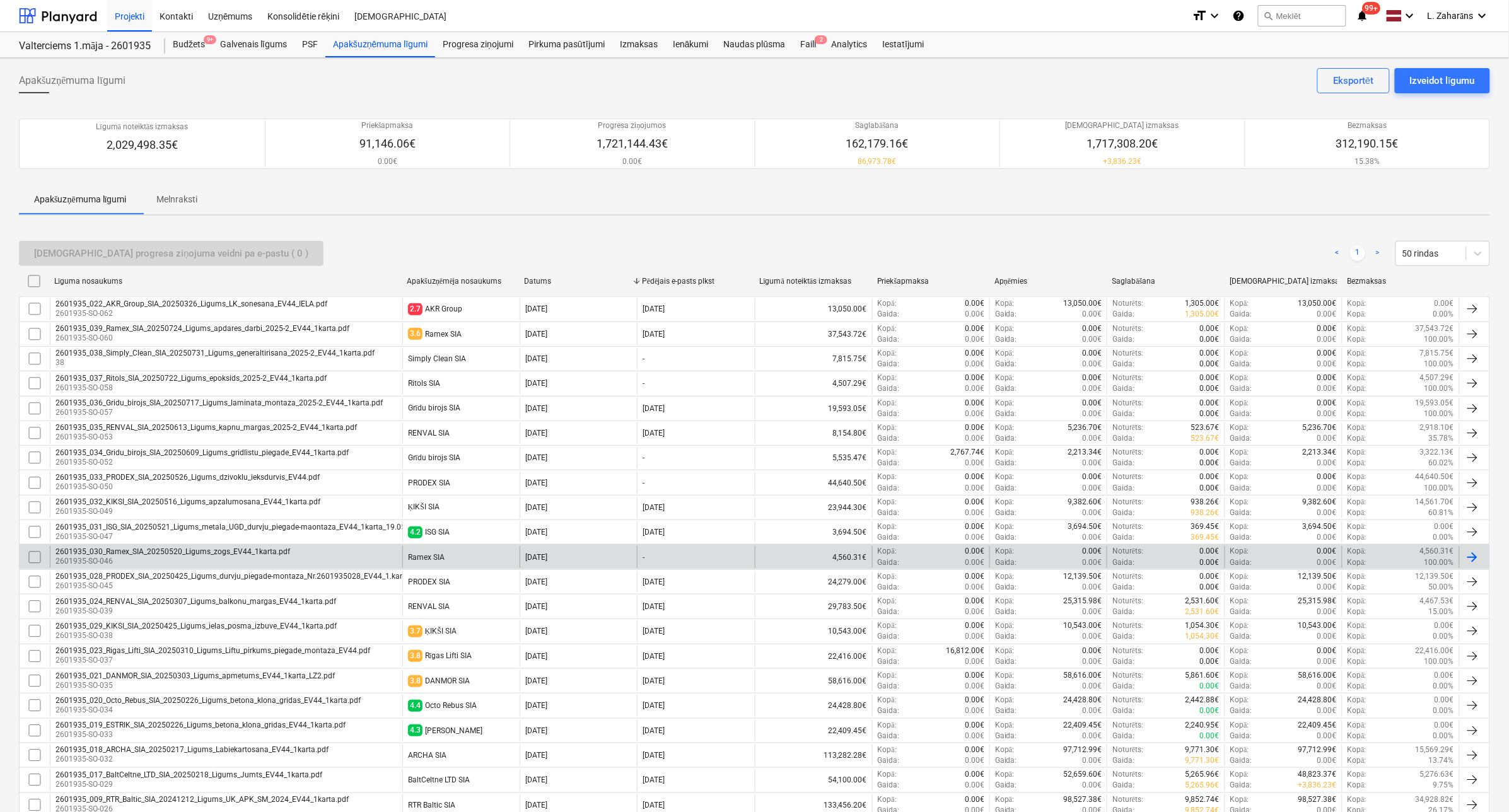
click at [461, 563] on div "Ramex SIA" at bounding box center [461, 557] width 117 height 22
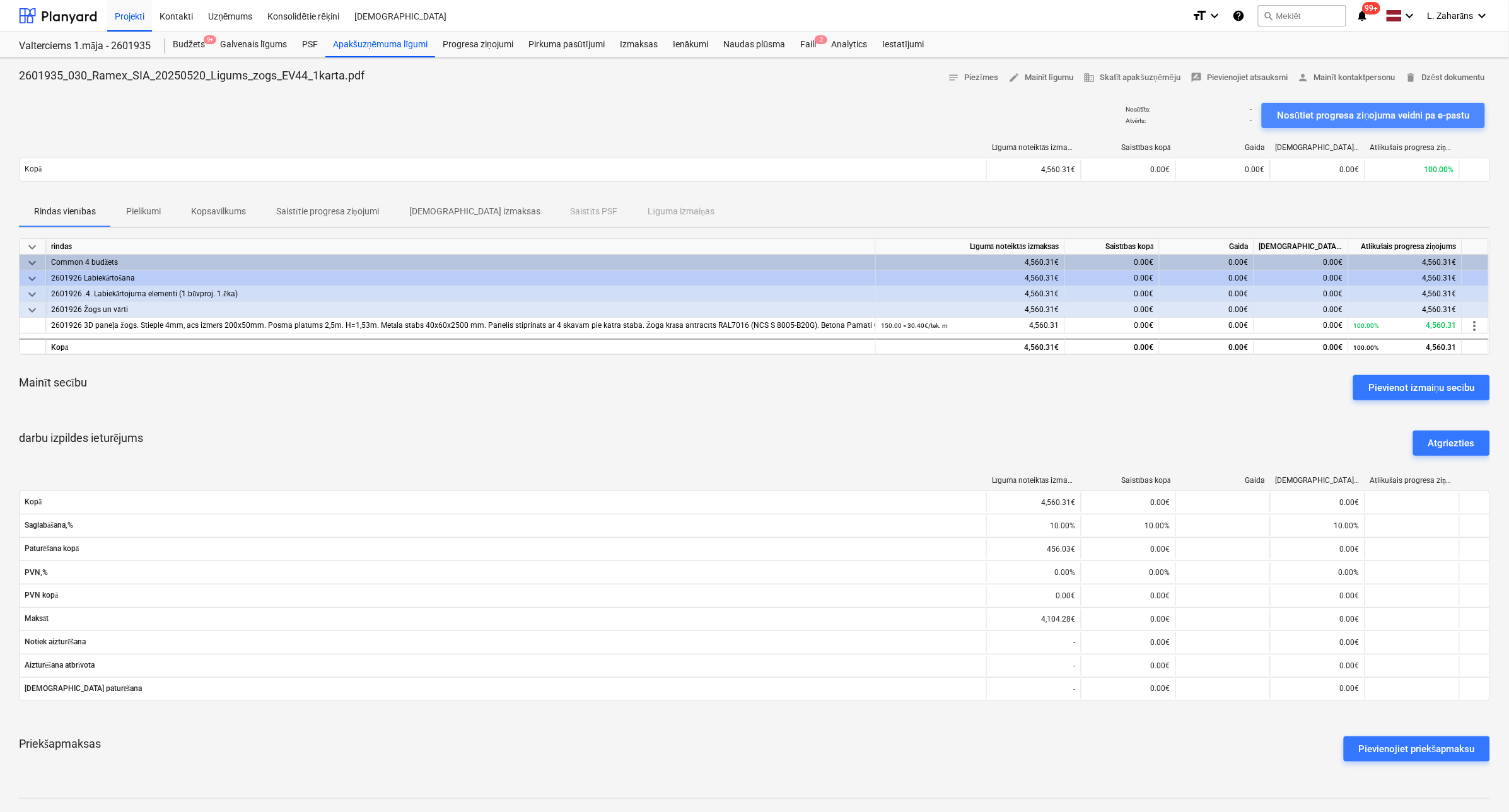
click at [1382, 115] on div "Nosūtiet progresa ziņojuma veidni pa e-pastu" at bounding box center [1373, 116] width 193 height 16
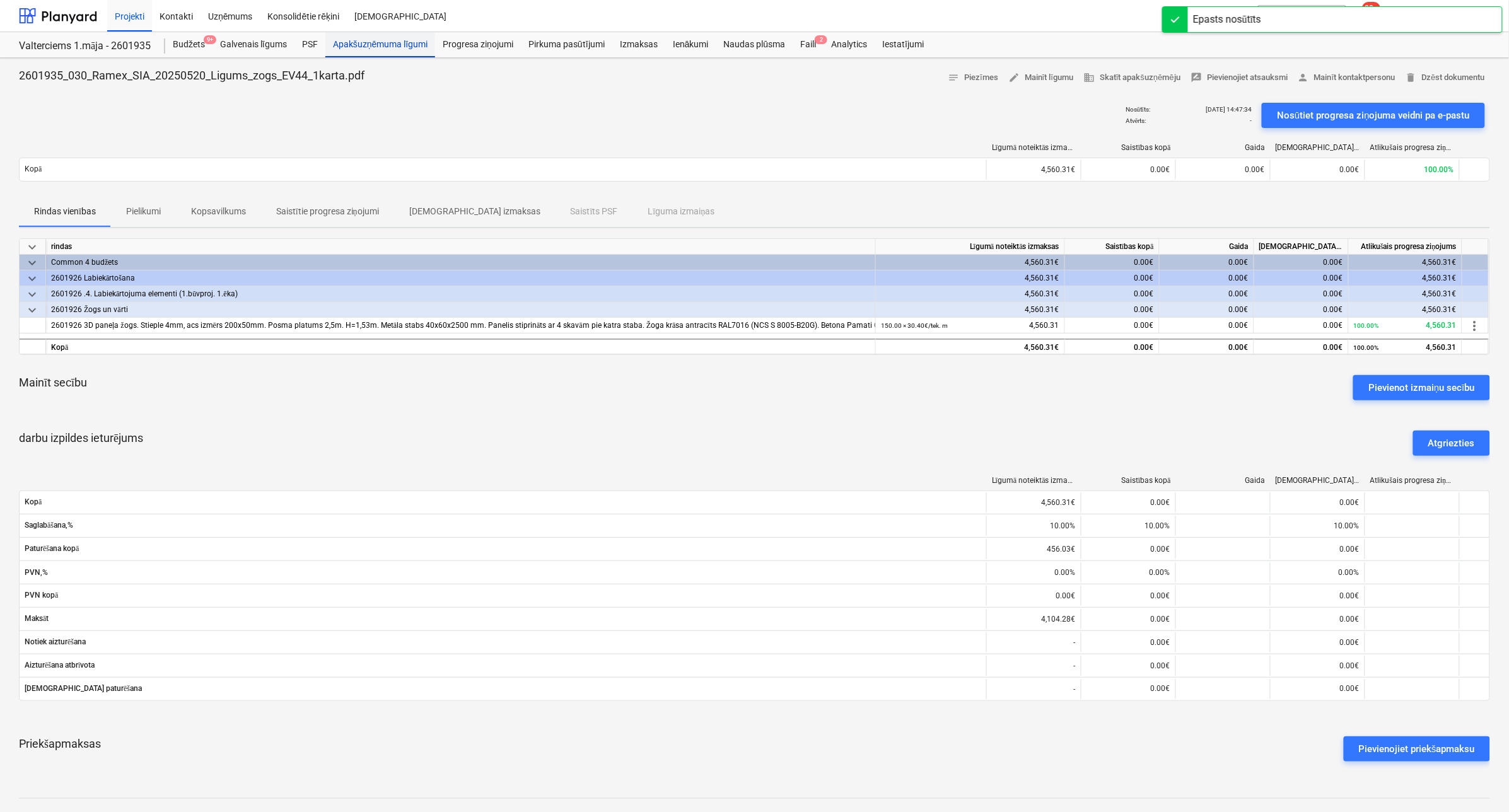
click at [379, 44] on div "Apakšuzņēmuma līgumi" at bounding box center [380, 45] width 110 height 25
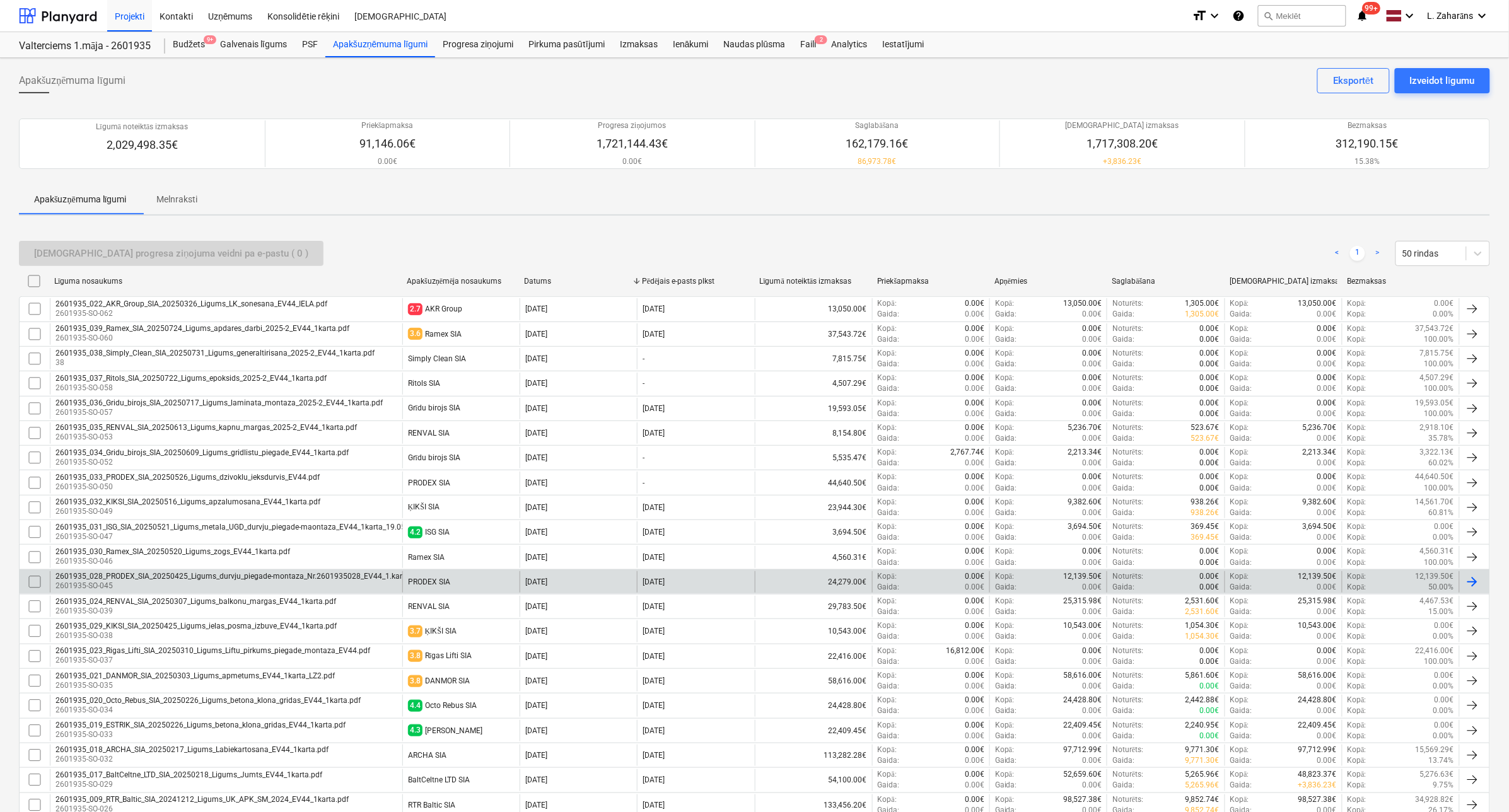
click at [369, 581] on div "2601935_028_PRODEX_SIA_20250425_Ligums_durvju_piegade-montaza_Nr.2601935028_EV4…" at bounding box center [239, 576] width 367 height 9
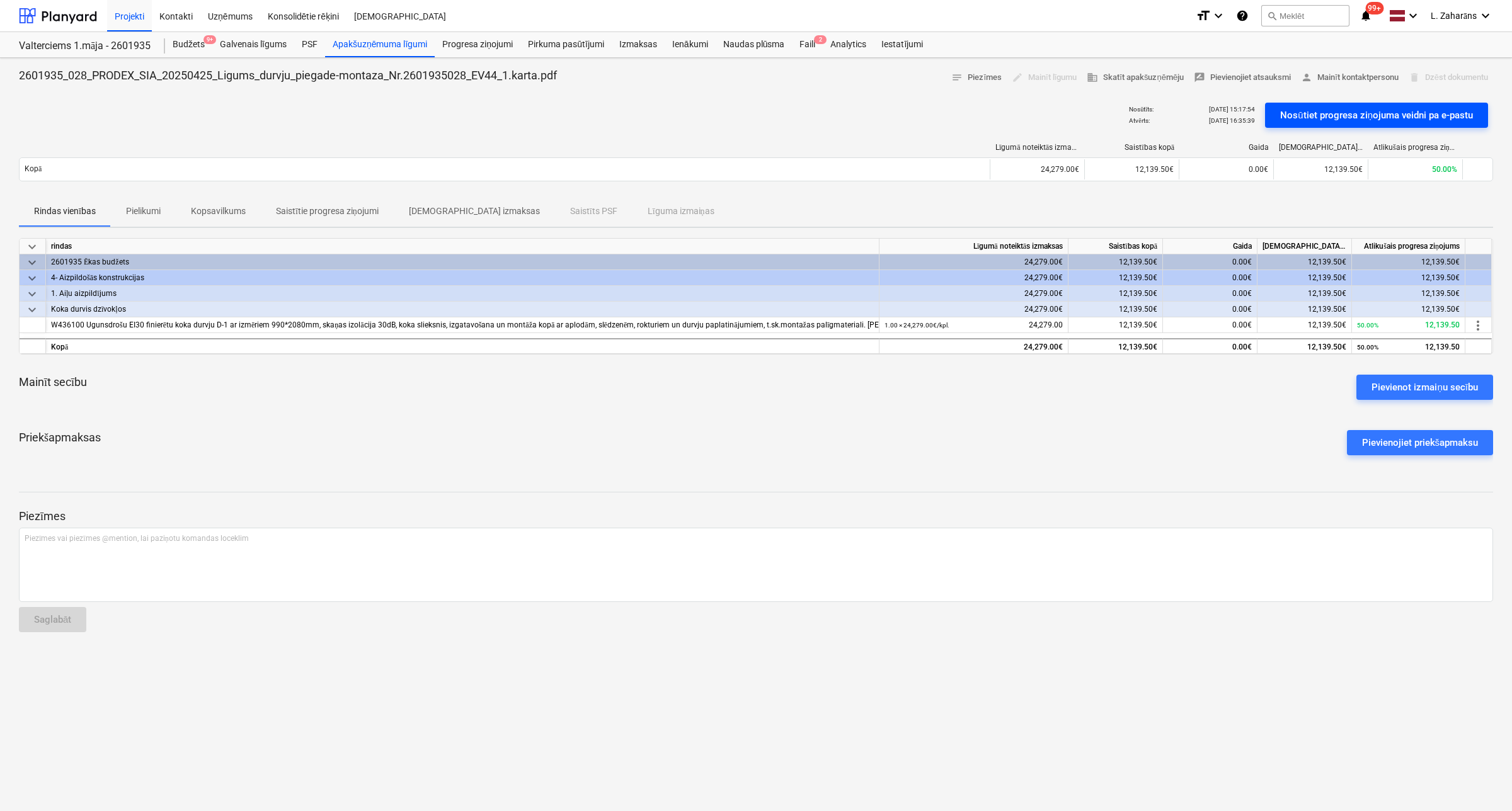
click at [1289, 114] on div "Nosūtiet progresa ziņojuma veidni pa e-pastu" at bounding box center [1376, 115] width 193 height 16
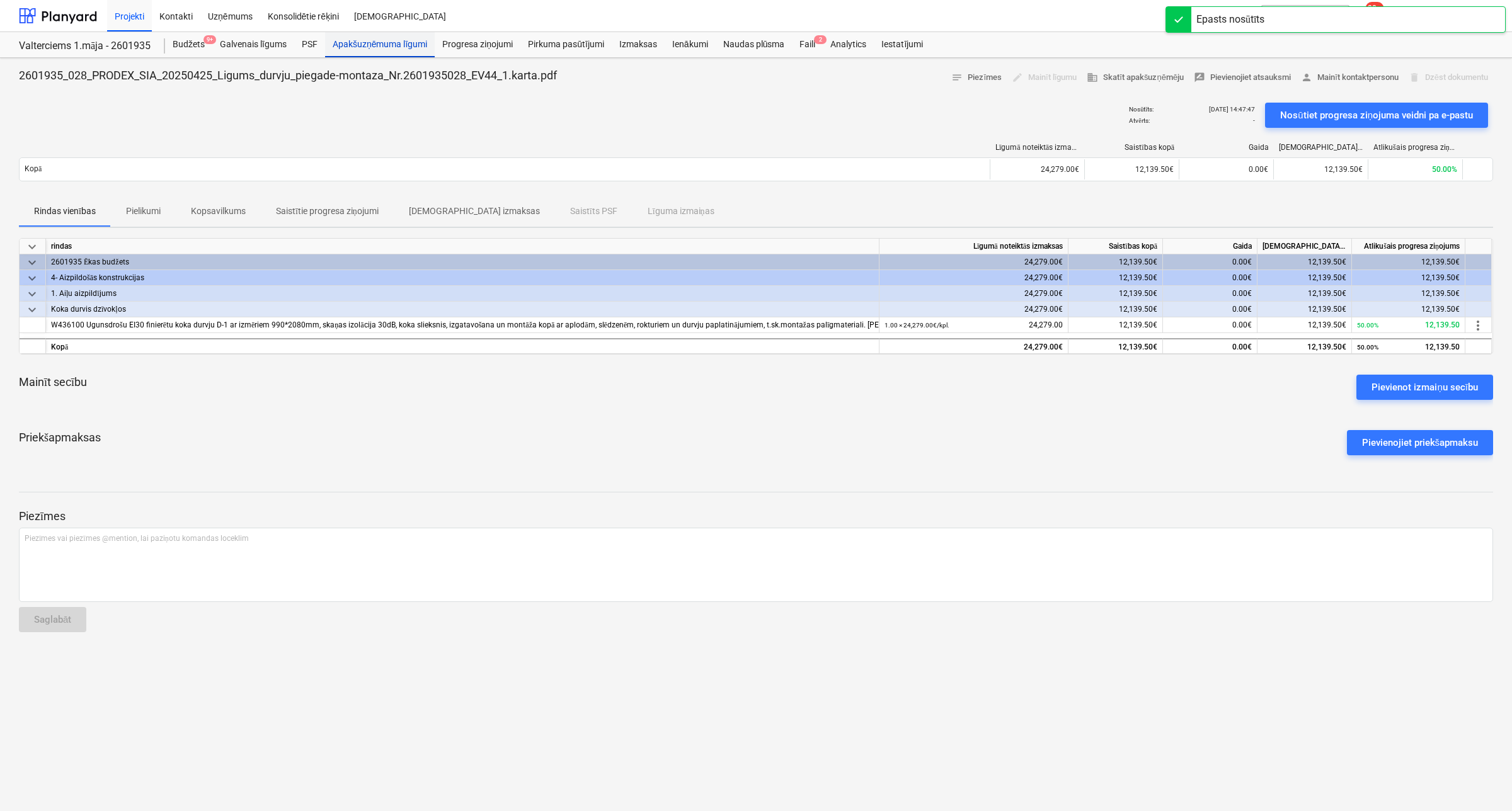
click at [390, 40] on div "Apakšuzņēmuma līgumi" at bounding box center [379, 45] width 110 height 25
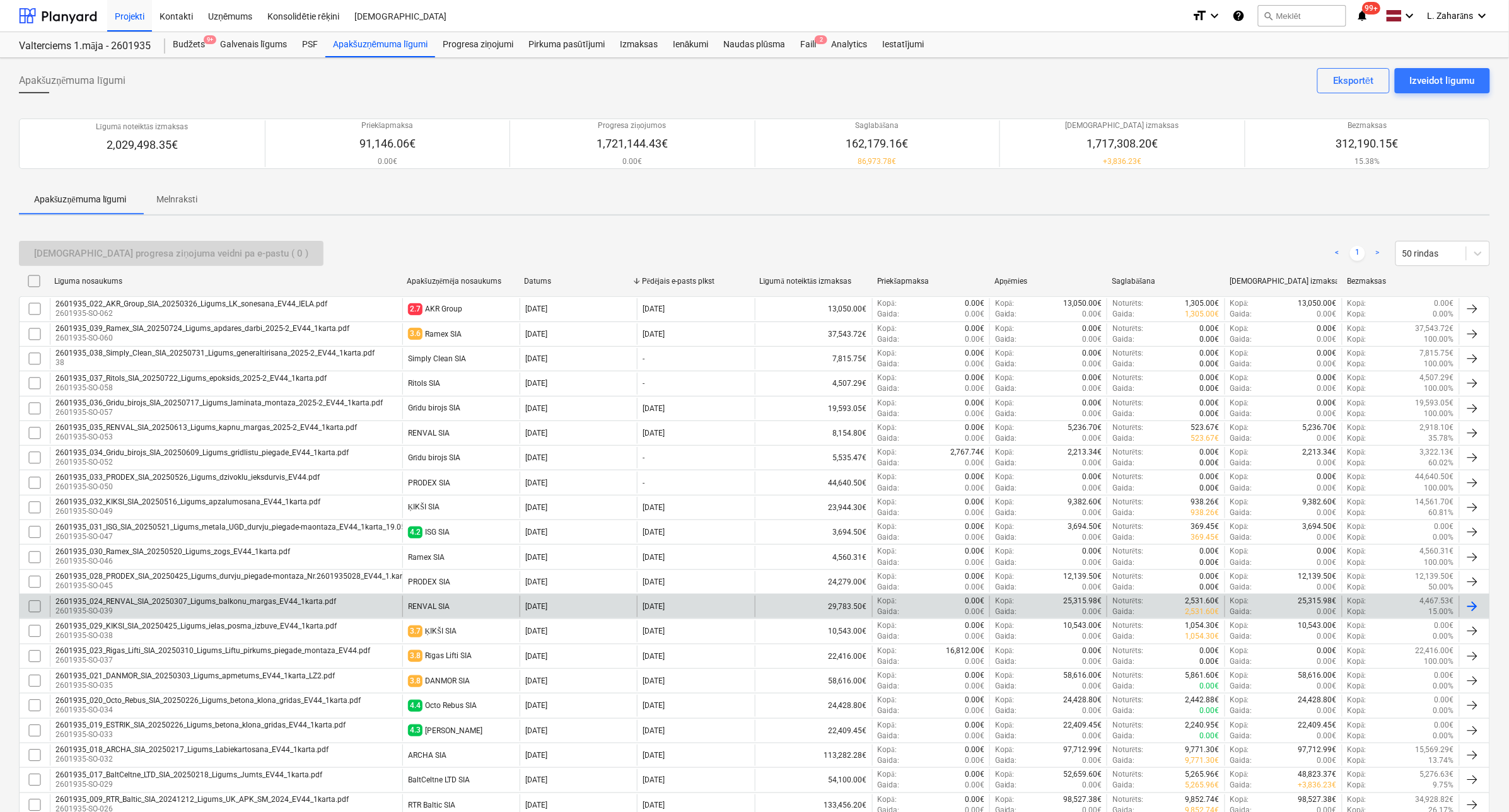
click at [267, 614] on p "2601935-SO-039" at bounding box center [196, 612] width 280 height 11
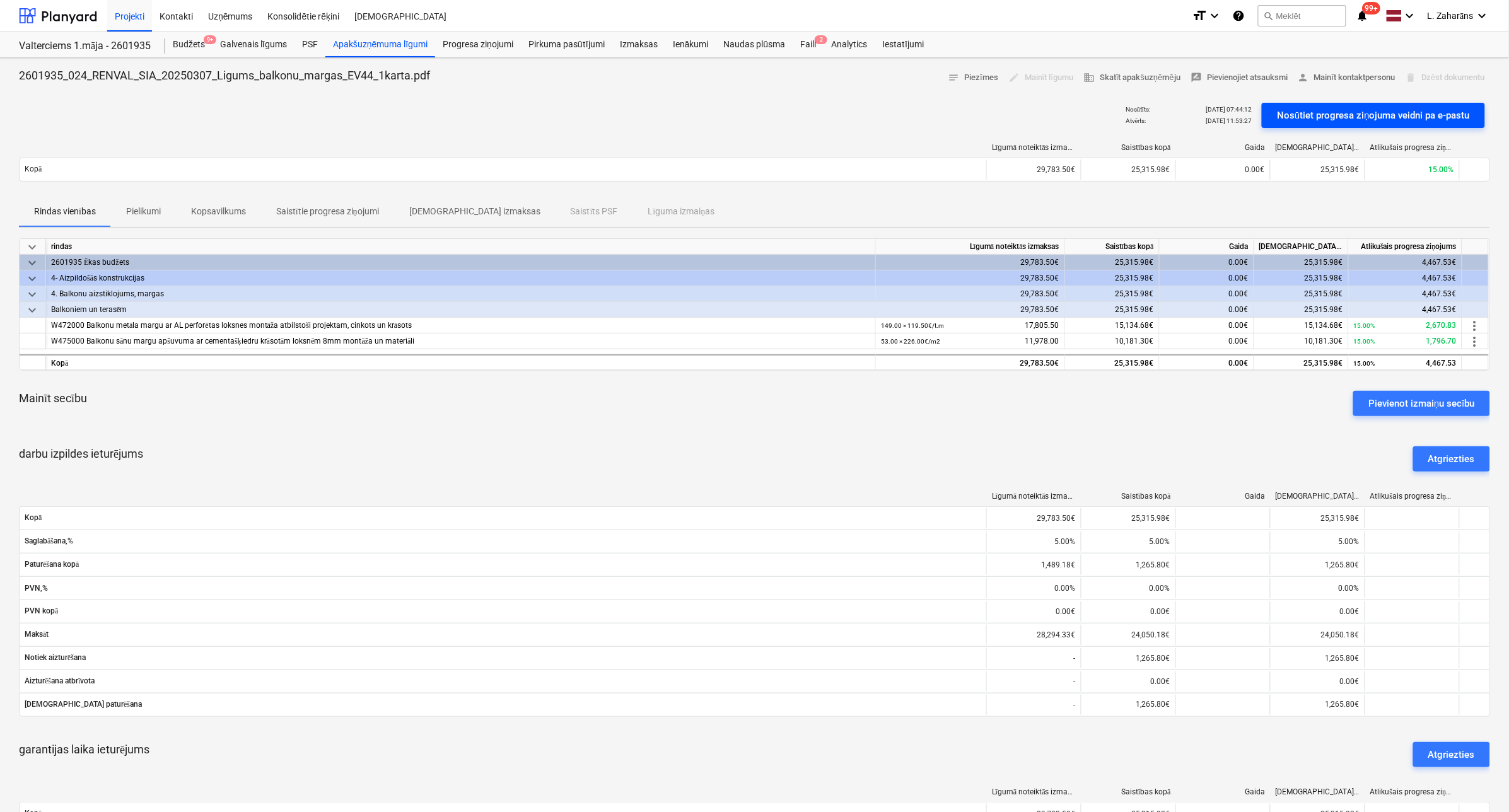
click at [1301, 107] on div "Nosūtiet progresa ziņojuma veidni pa e-pastu" at bounding box center [1373, 116] width 193 height 16
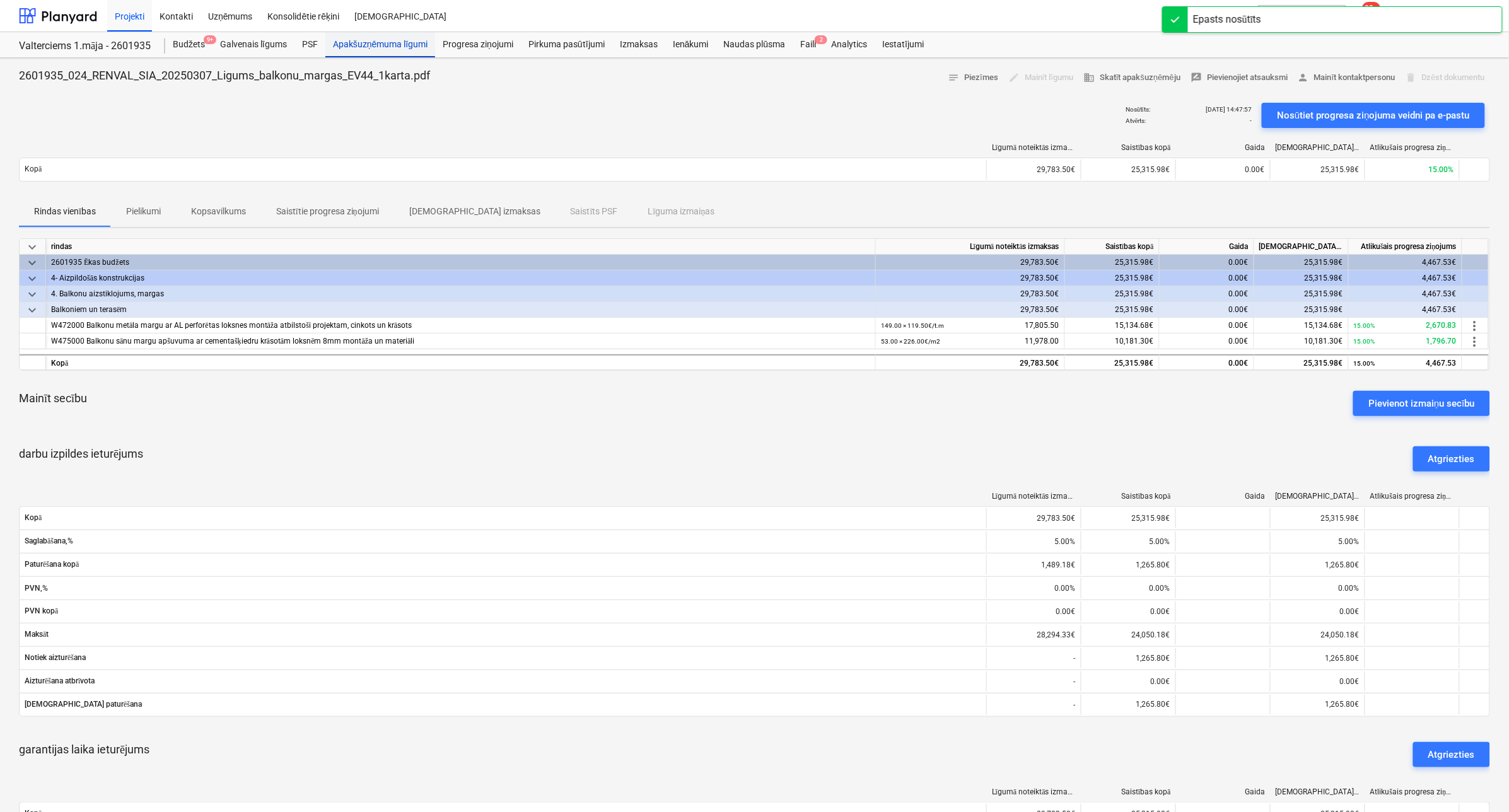
click at [352, 44] on div "Apakšuzņēmuma līgumi" at bounding box center [380, 45] width 110 height 25
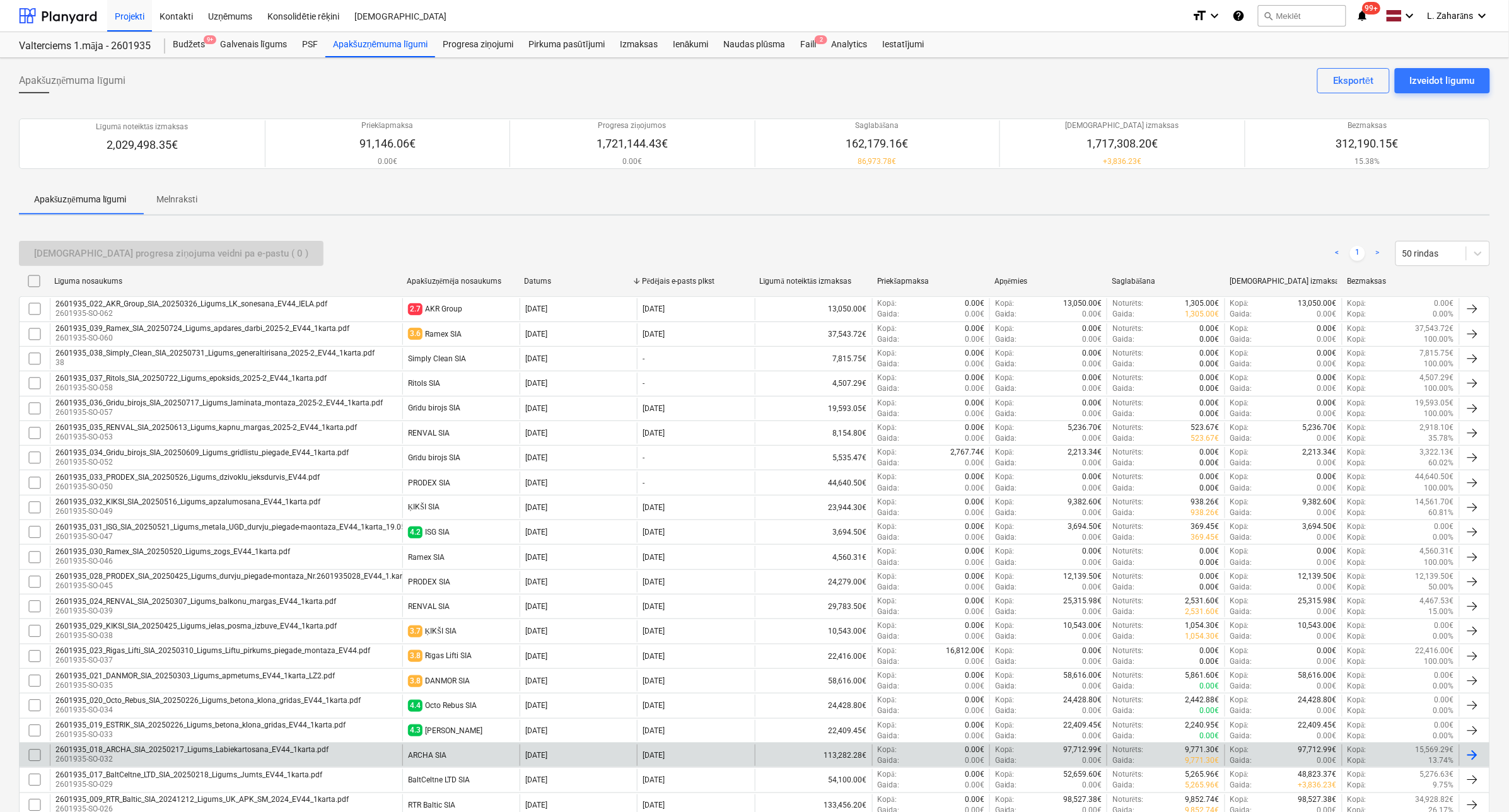
click at [362, 758] on div "2601935_018_ARCHA_SIA_20250217_Ligums_Labiekartosana_EV44_1karta.pdf 2601935-SO…" at bounding box center [226, 756] width 352 height 22
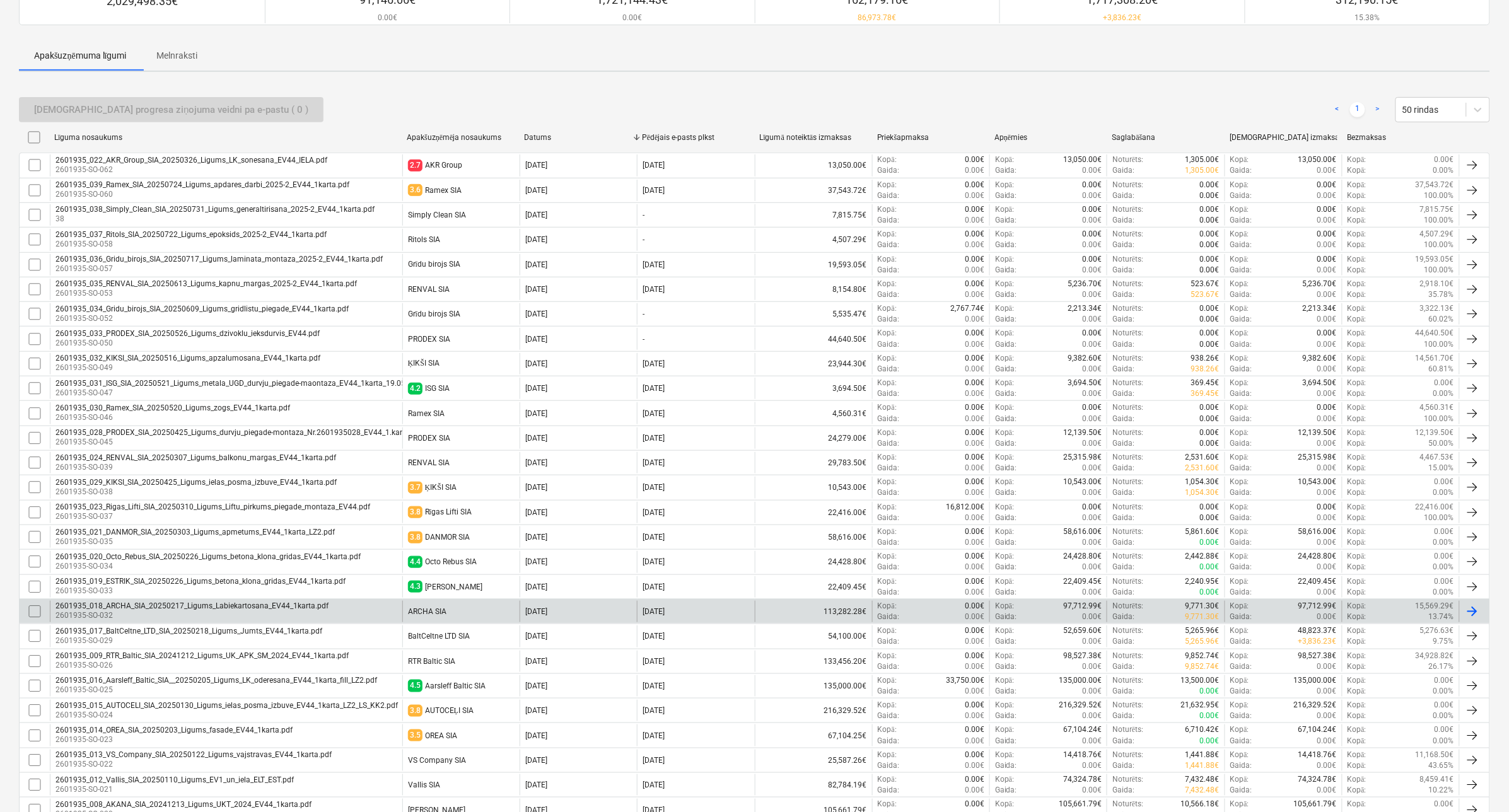
scroll to position [237, 0]
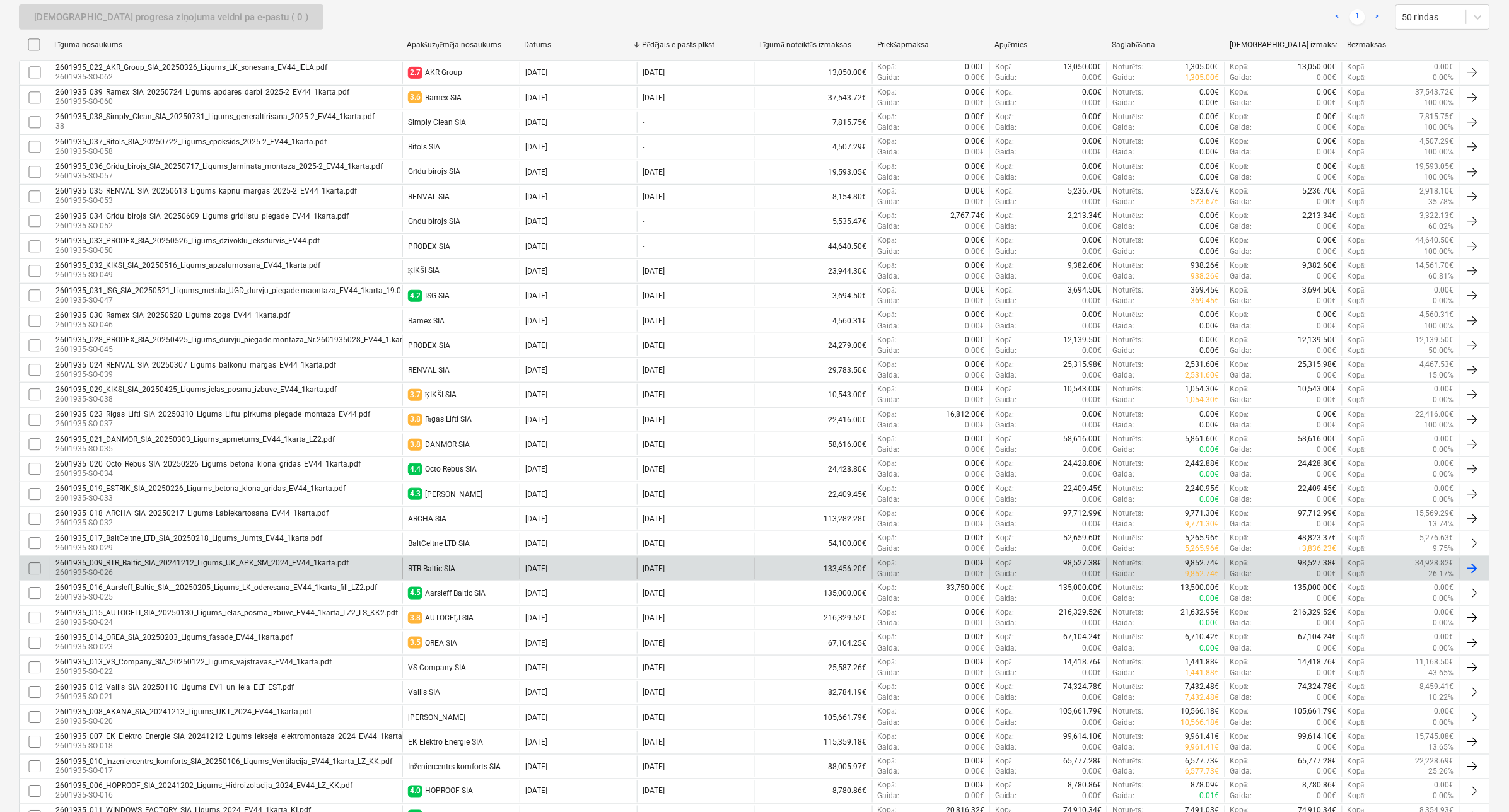
click at [795, 571] on div "133,456.20€" at bounding box center [813, 569] width 117 height 22
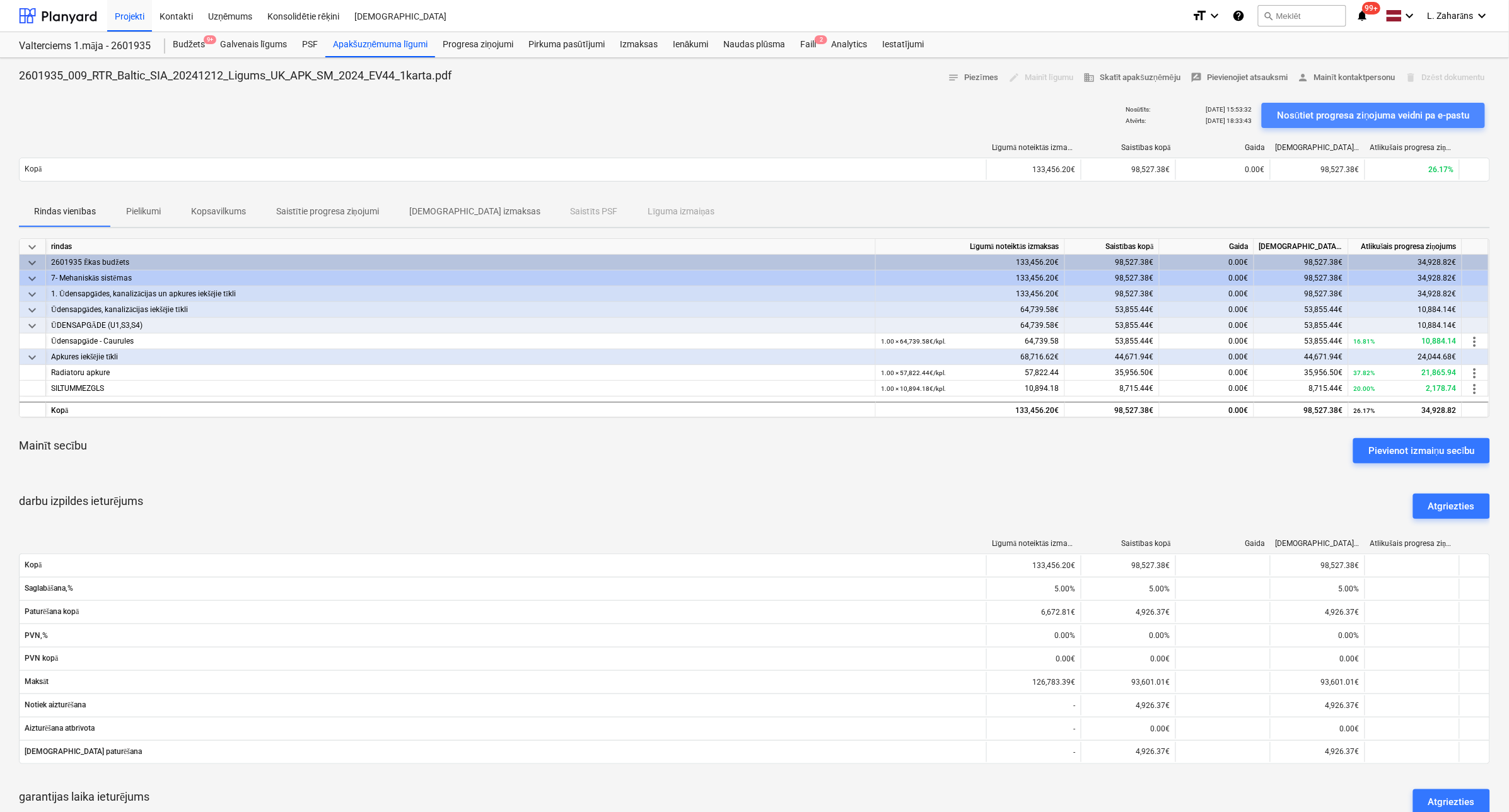
click at [1300, 106] on button "Nosūtiet progresa ziņojuma veidni pa e-pastu" at bounding box center [1373, 116] width 223 height 25
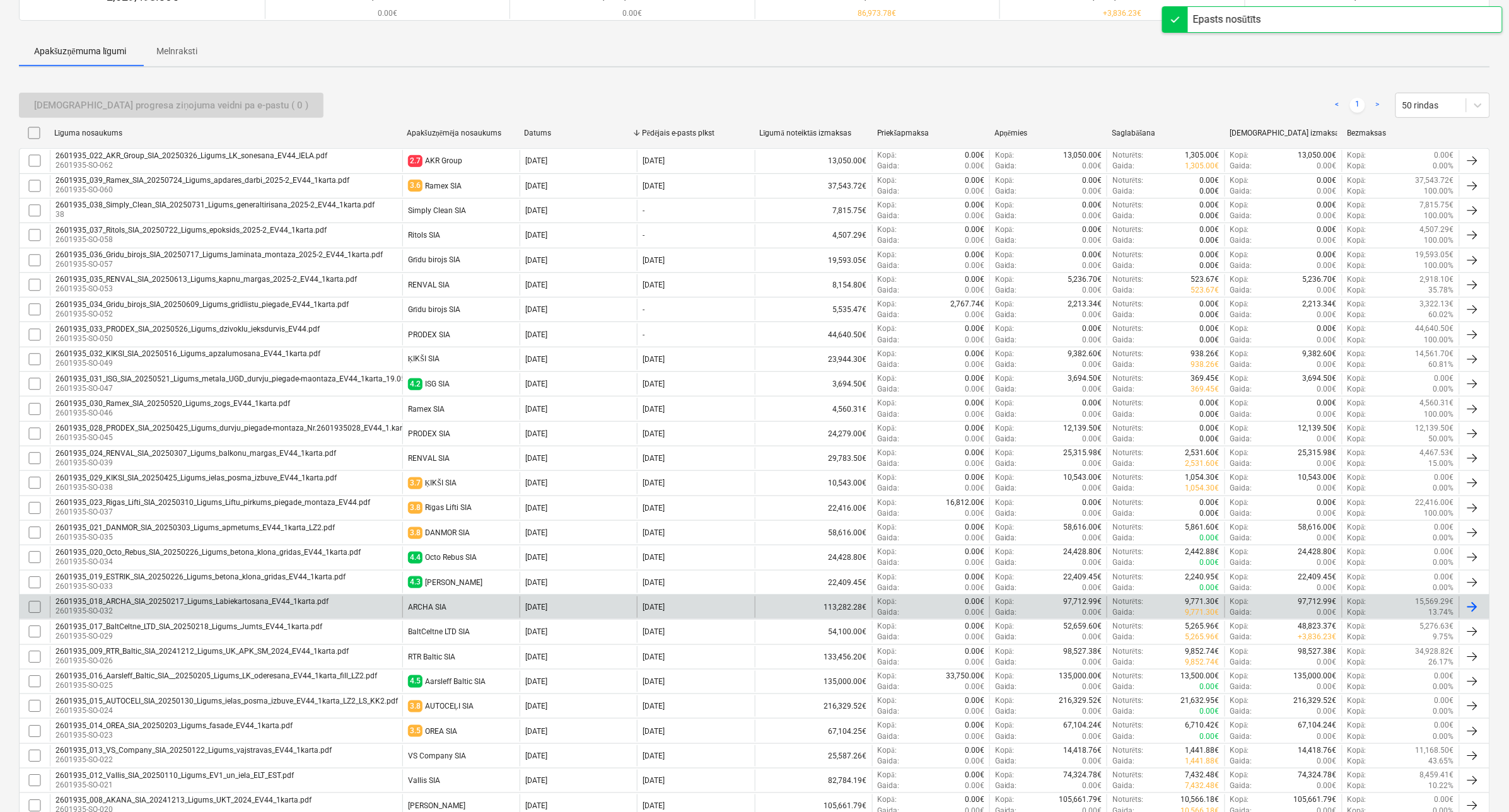
scroll to position [157, 0]
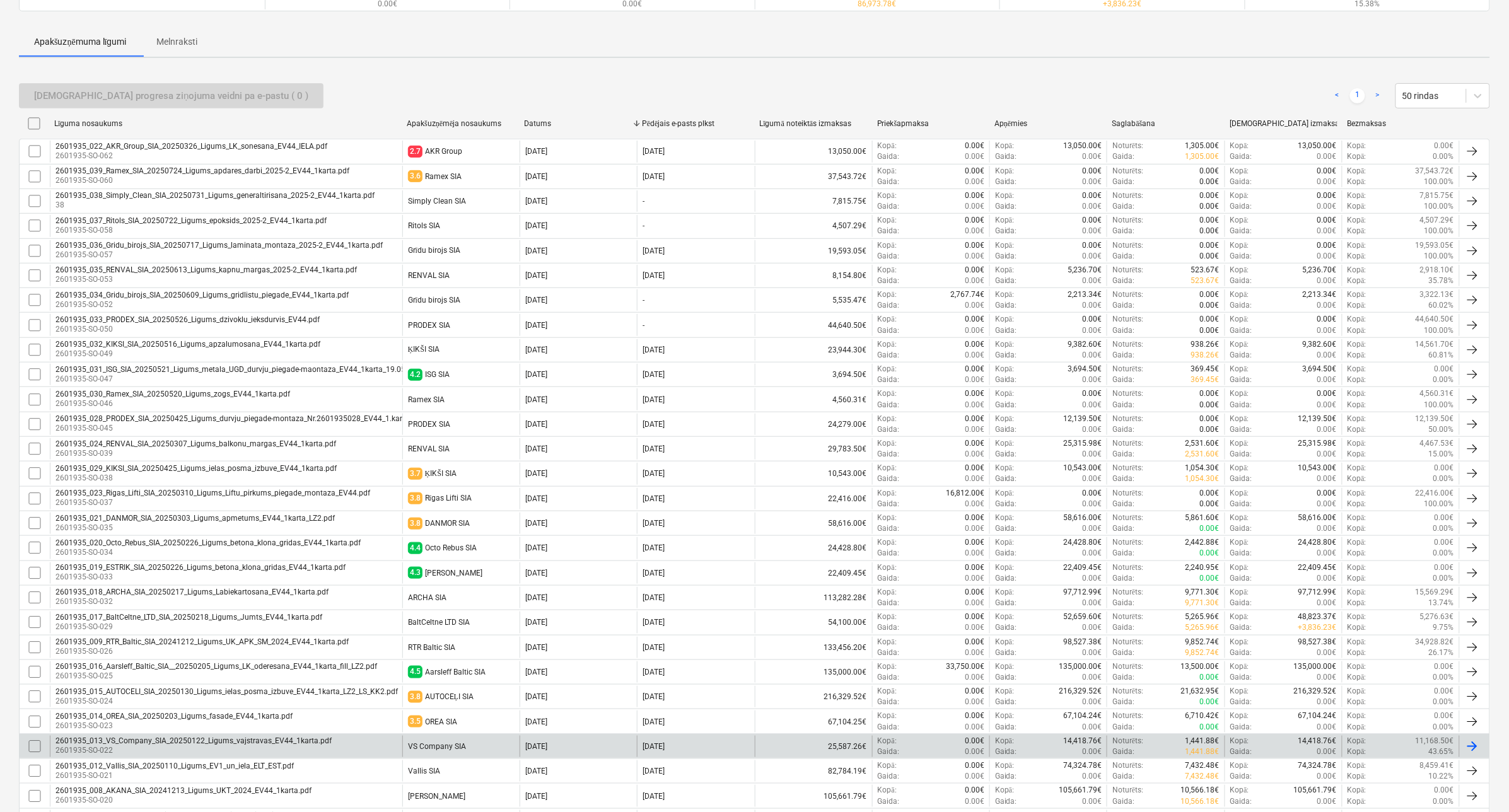
click at [282, 746] on div "2601935_013_VS_Company_SIA_20250122_Ligums_vajstravas_EV44_1karta.pdf" at bounding box center [193, 741] width 276 height 9
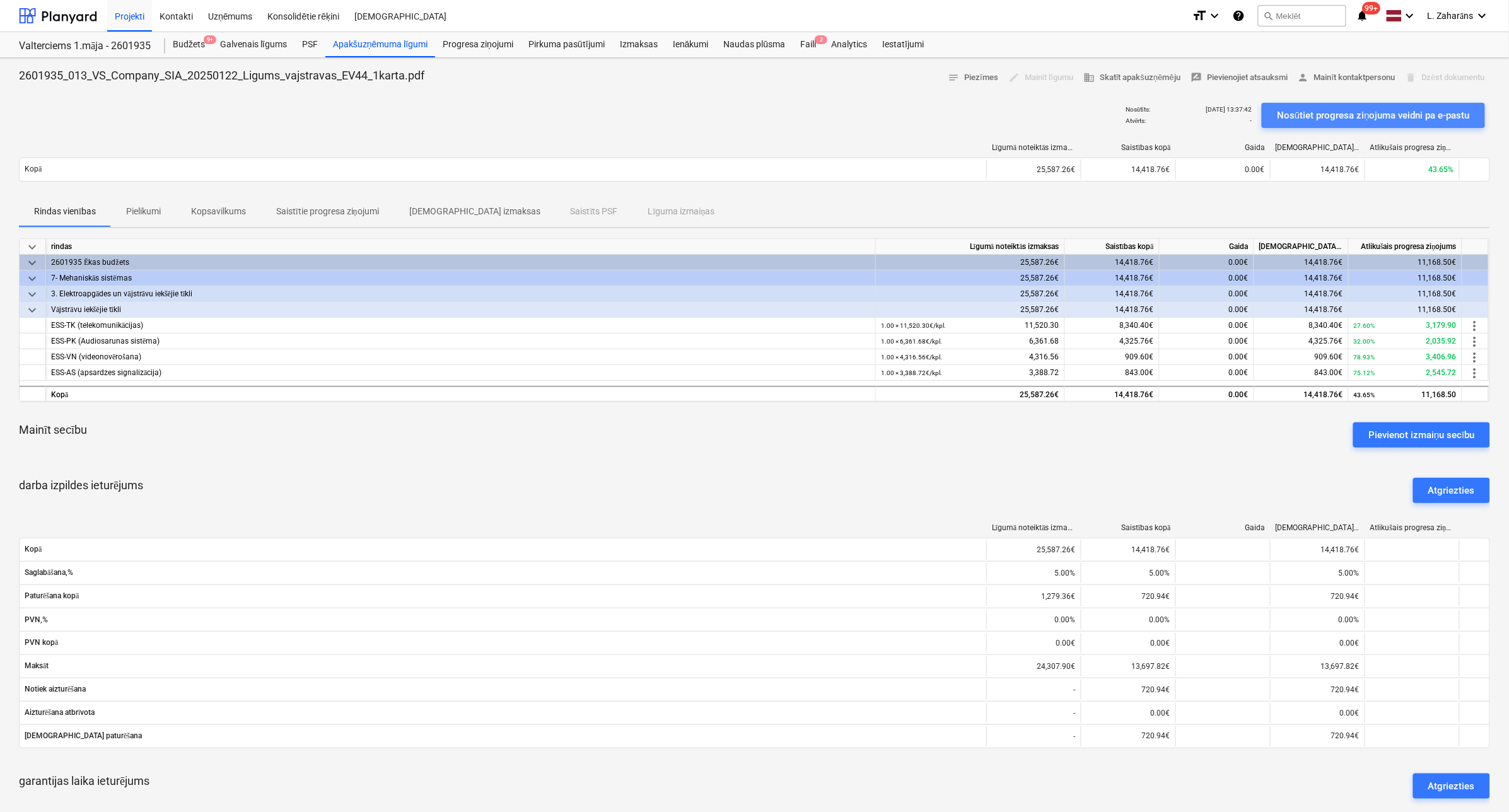
click at [1301, 114] on div "Nosūtiet progresa ziņojuma veidni pa e-pastu" at bounding box center [1373, 116] width 193 height 16
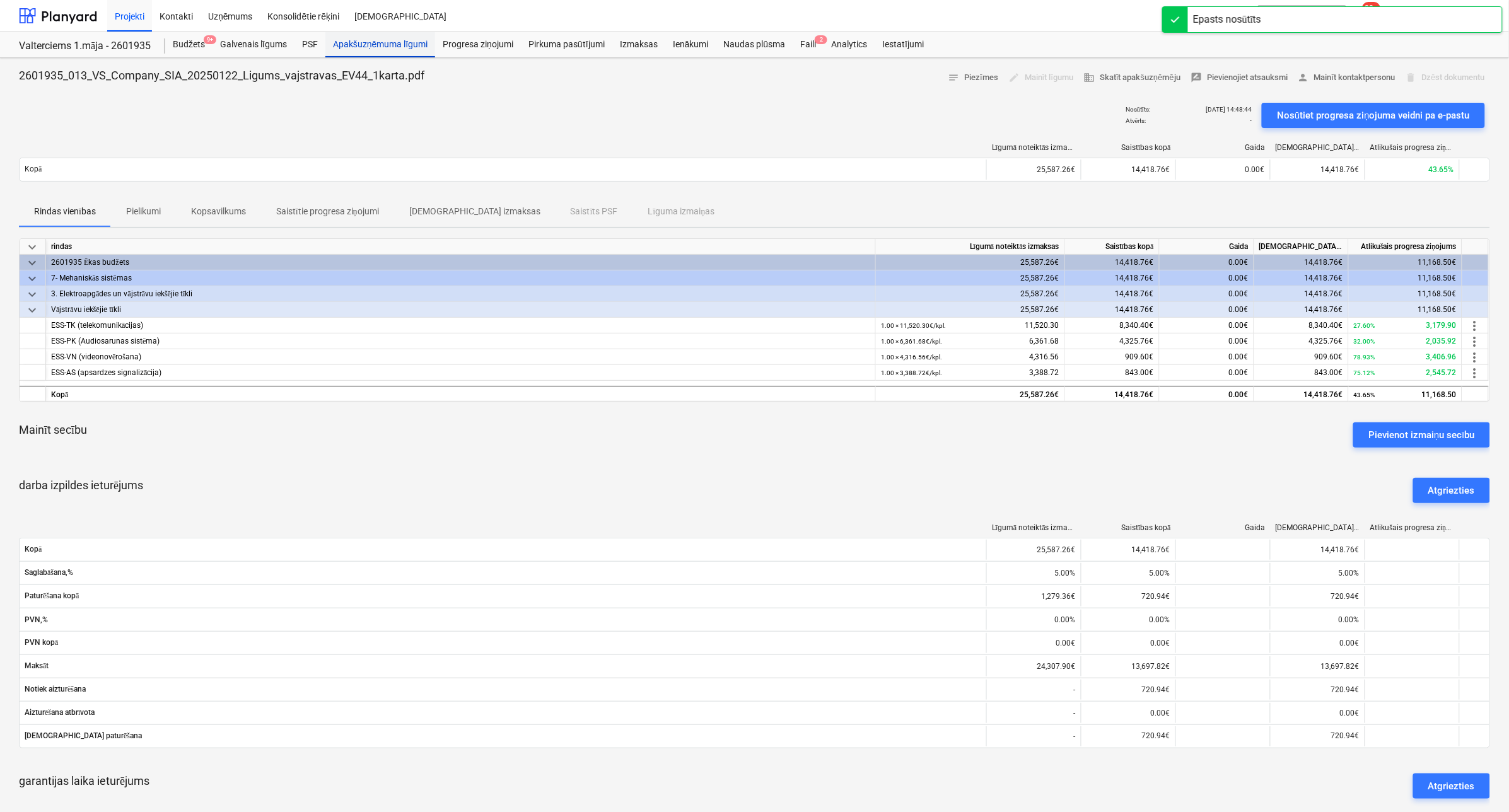
click at [370, 46] on div "Apakšuzņēmuma līgumi" at bounding box center [380, 45] width 110 height 25
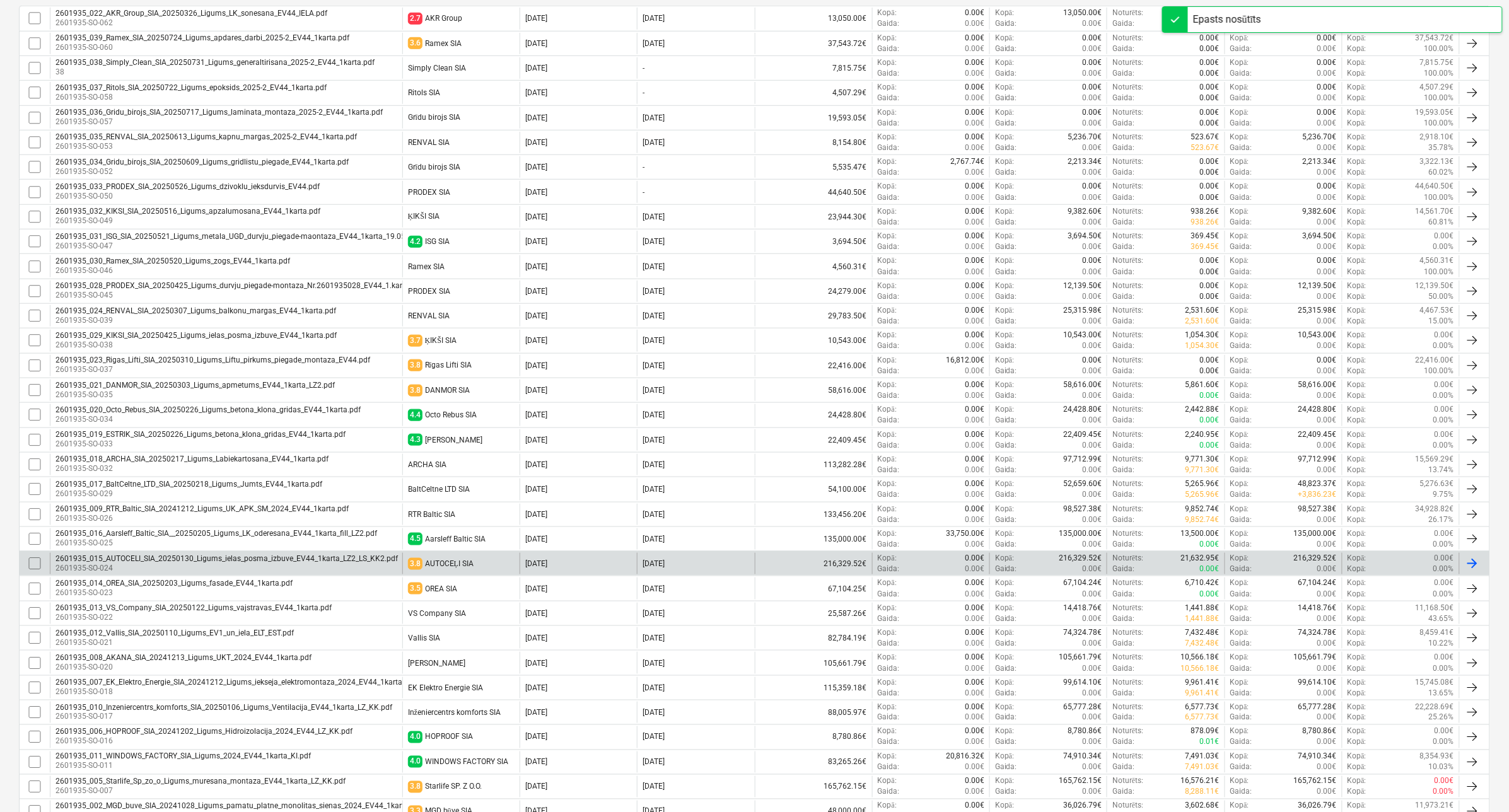
scroll to position [315, 0]
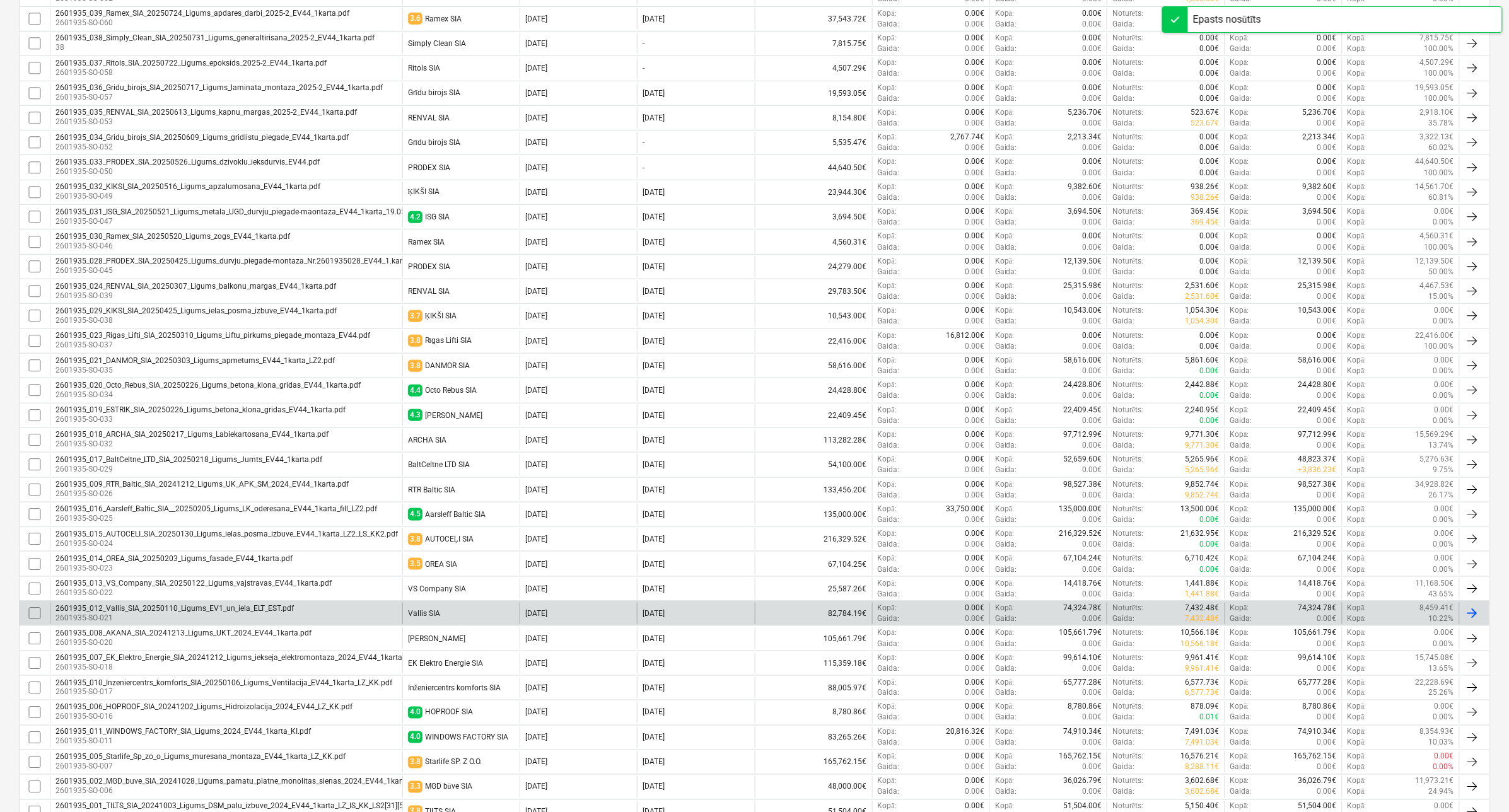
click at [348, 625] on div "2601935_012_Vallis_SIA_20250110_Ligums_EV1_un_iela_ELT_EST.pdf 2601935-SO-021 V…" at bounding box center [755, 613] width 1472 height 25
click at [341, 612] on div "2601935_012_Vallis_SIA_20250110_Ligums_EV1_un_iela_ELT_EST.pdf 2601935-SO-021" at bounding box center [226, 614] width 352 height 22
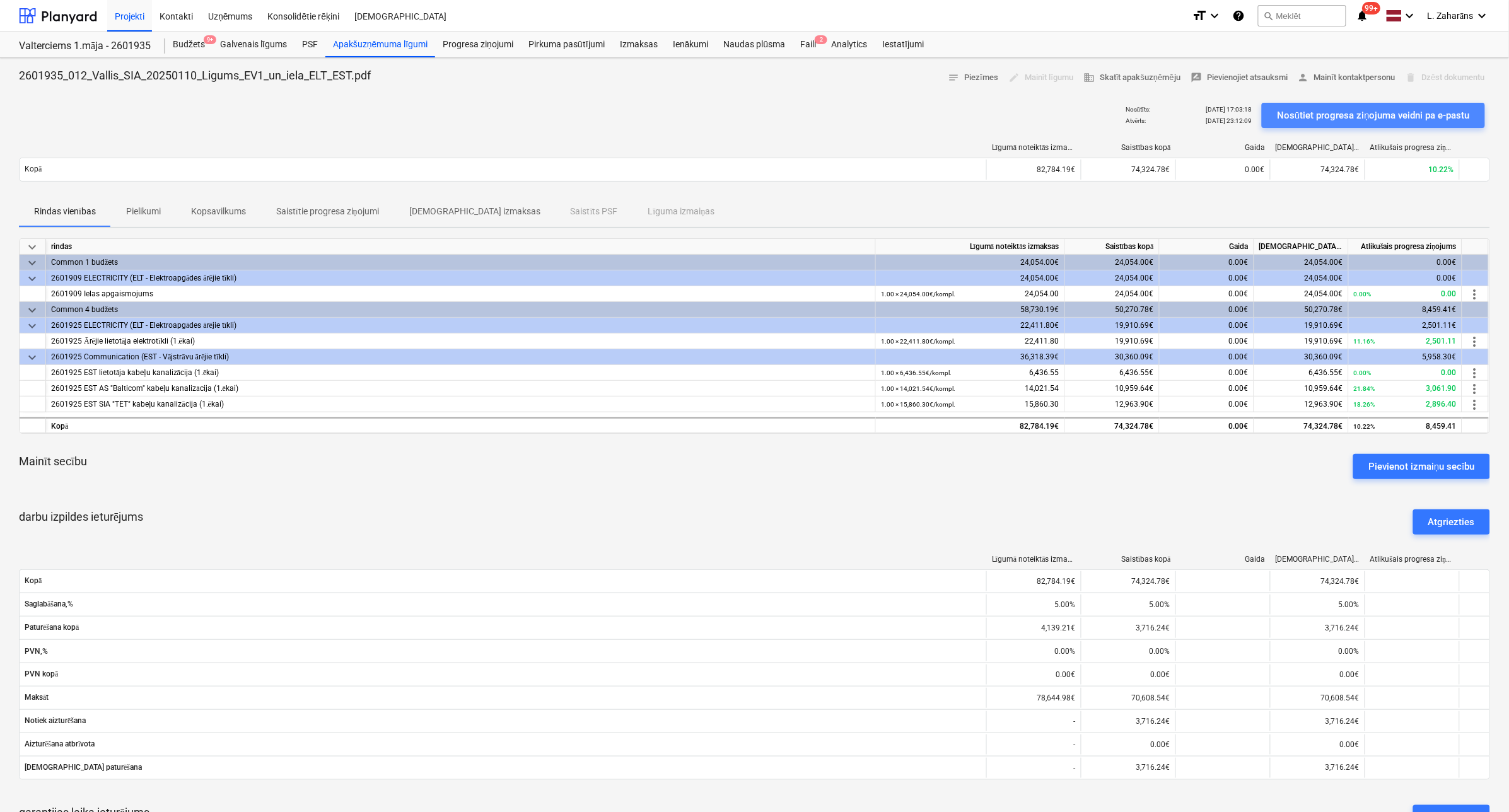
click at [1364, 108] on div "Nosūtiet progresa ziņojuma veidni pa e-pastu" at bounding box center [1373, 116] width 193 height 16
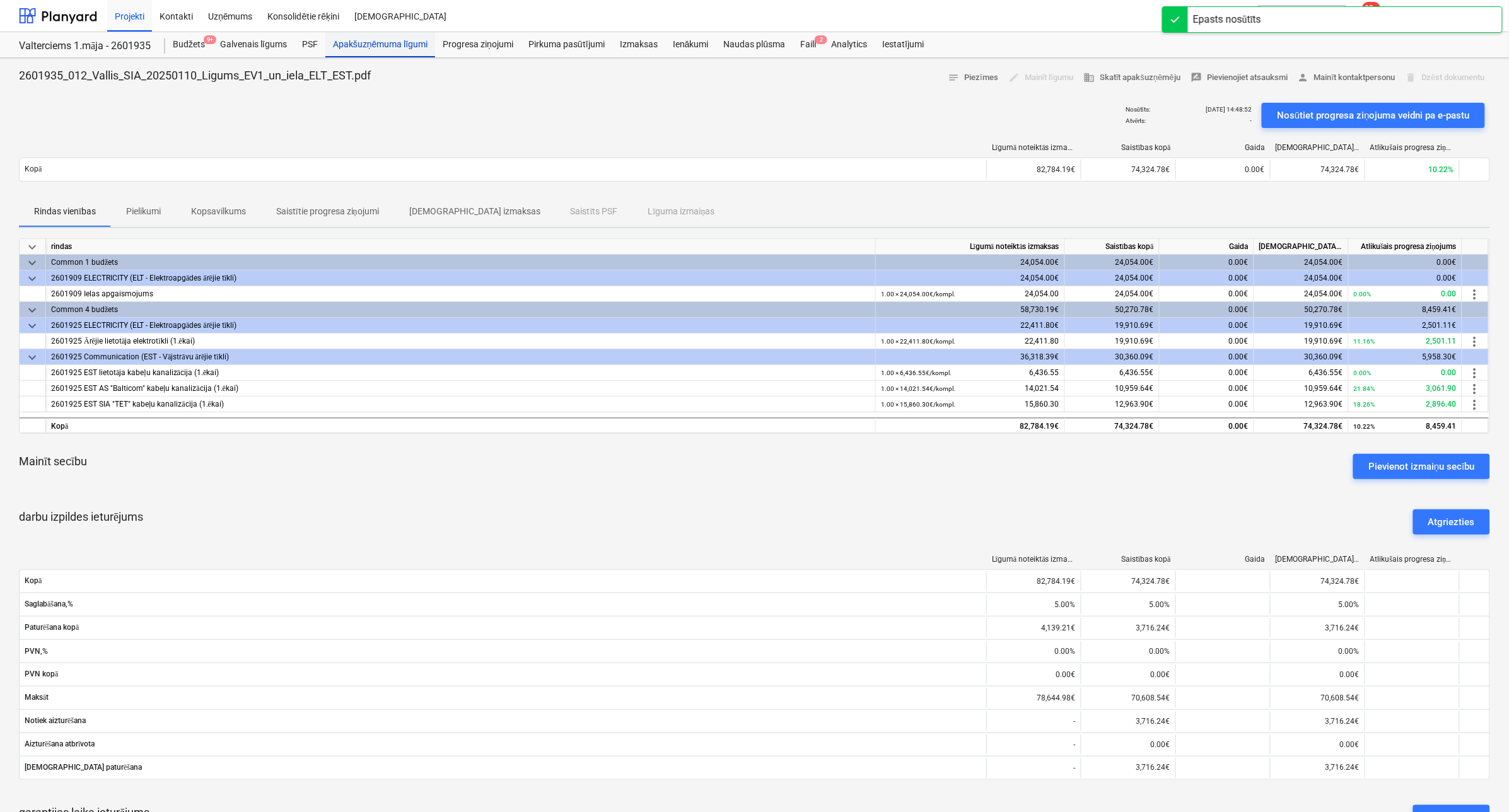
click at [401, 42] on div "Apakšuzņēmuma līgumi" at bounding box center [380, 45] width 110 height 25
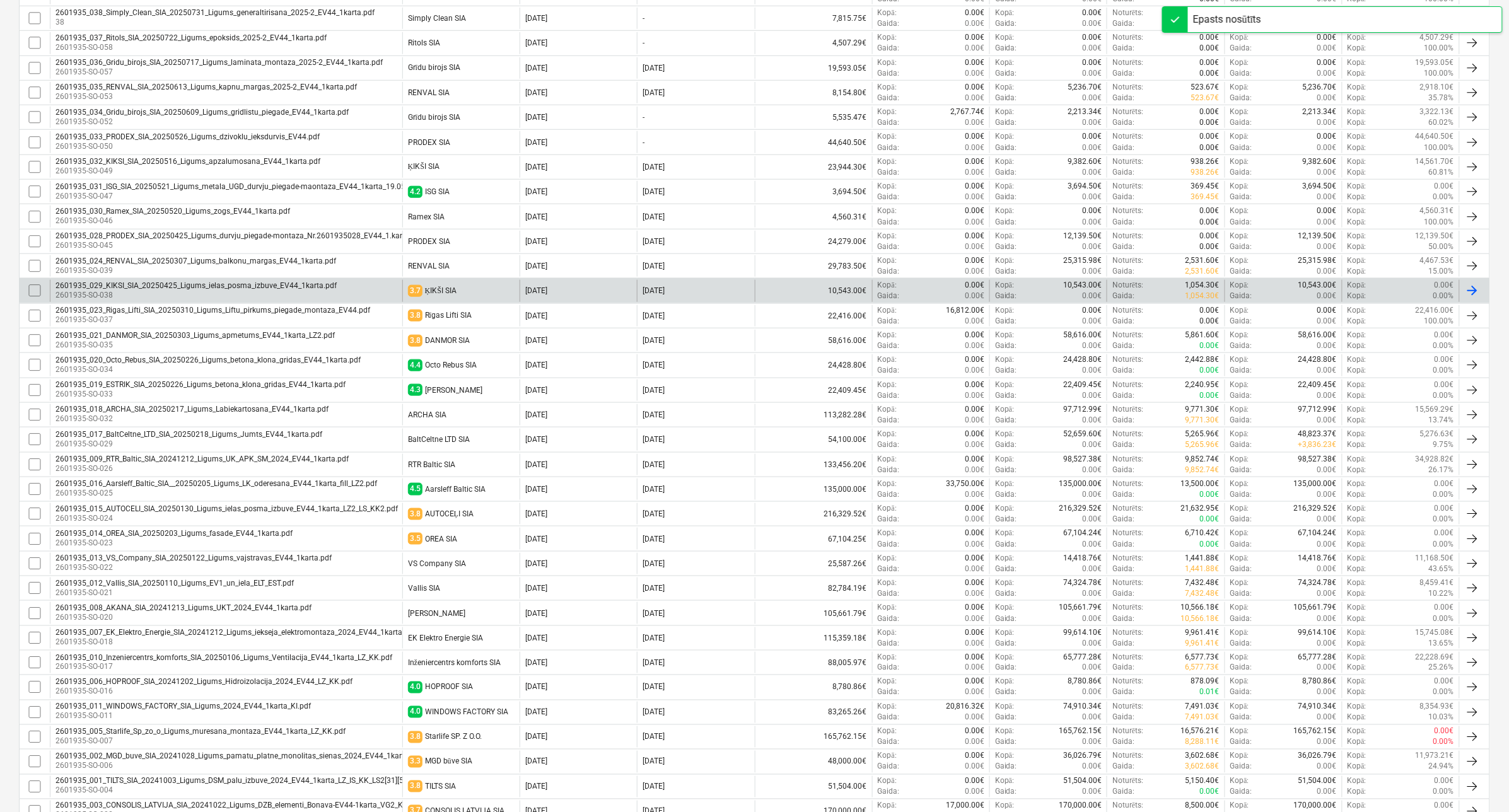
scroll to position [394, 0]
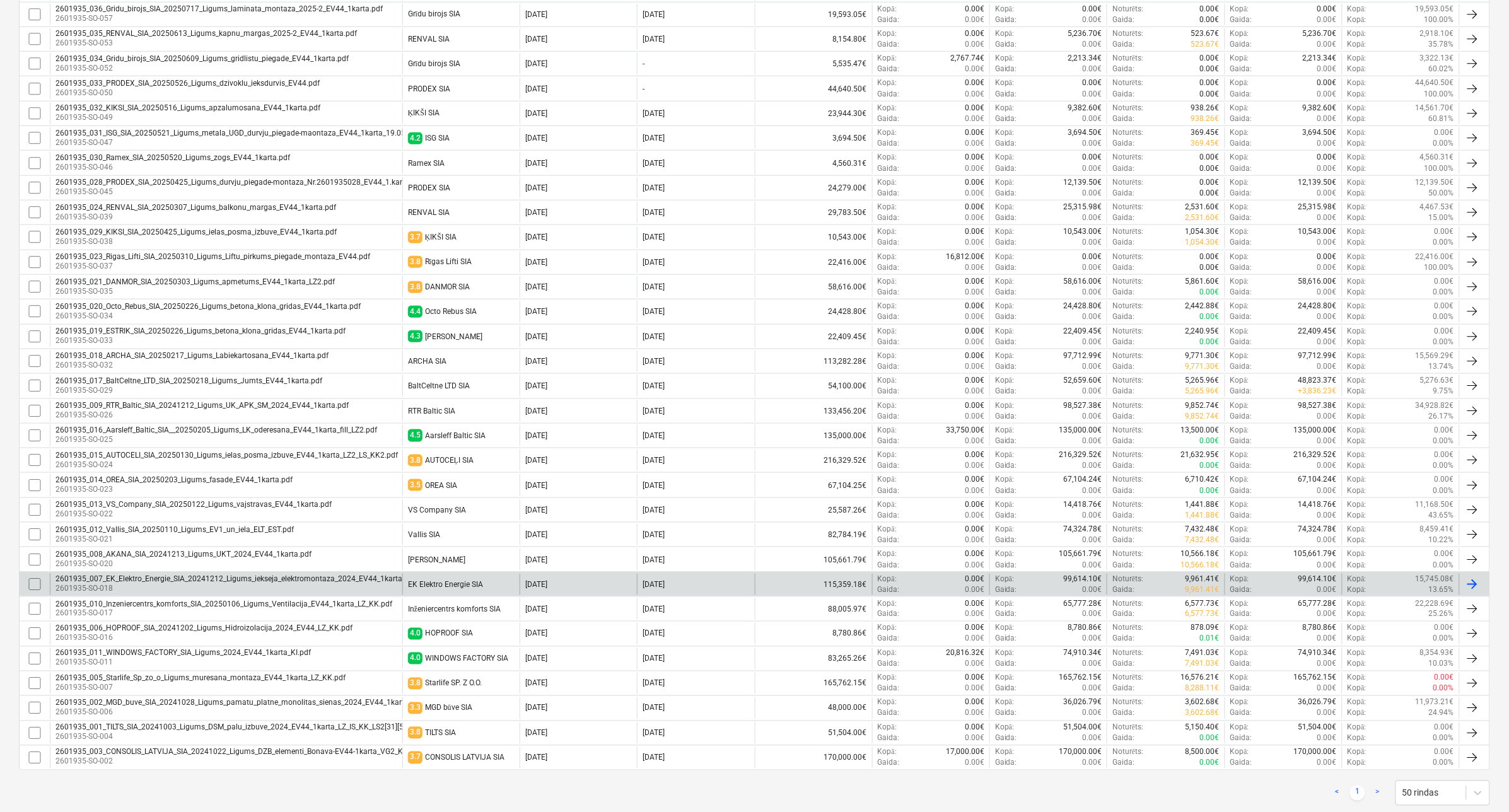
click at [325, 584] on div "2601935_007_EK_Elektro_Energie_SIA_20241212_Ligums_iekseja_elektromontaza_2024_…" at bounding box center [235, 579] width 360 height 9
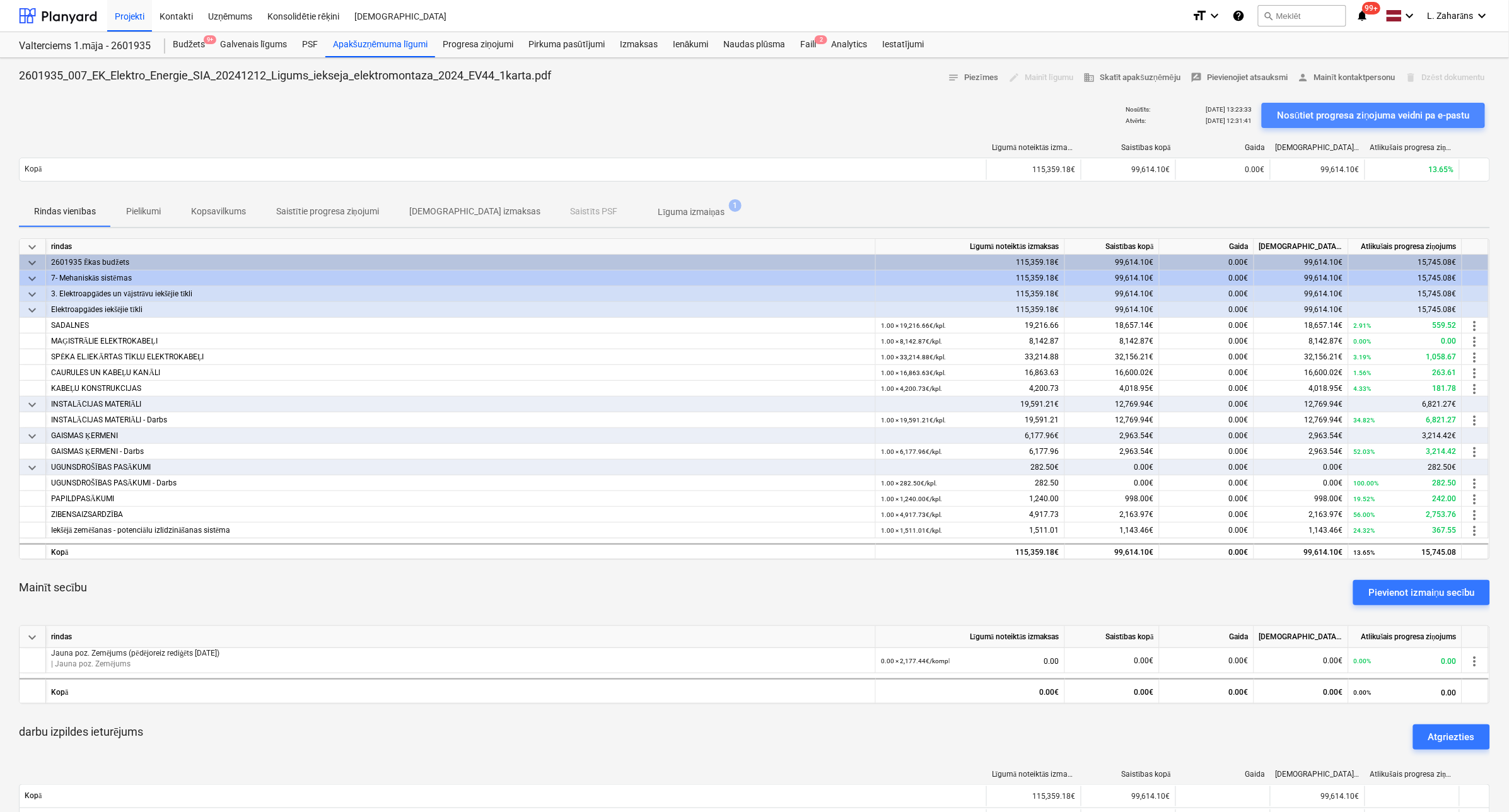
click at [1345, 117] on div "Nosūtiet progresa ziņojuma veidni pa e-pastu" at bounding box center [1373, 116] width 193 height 16
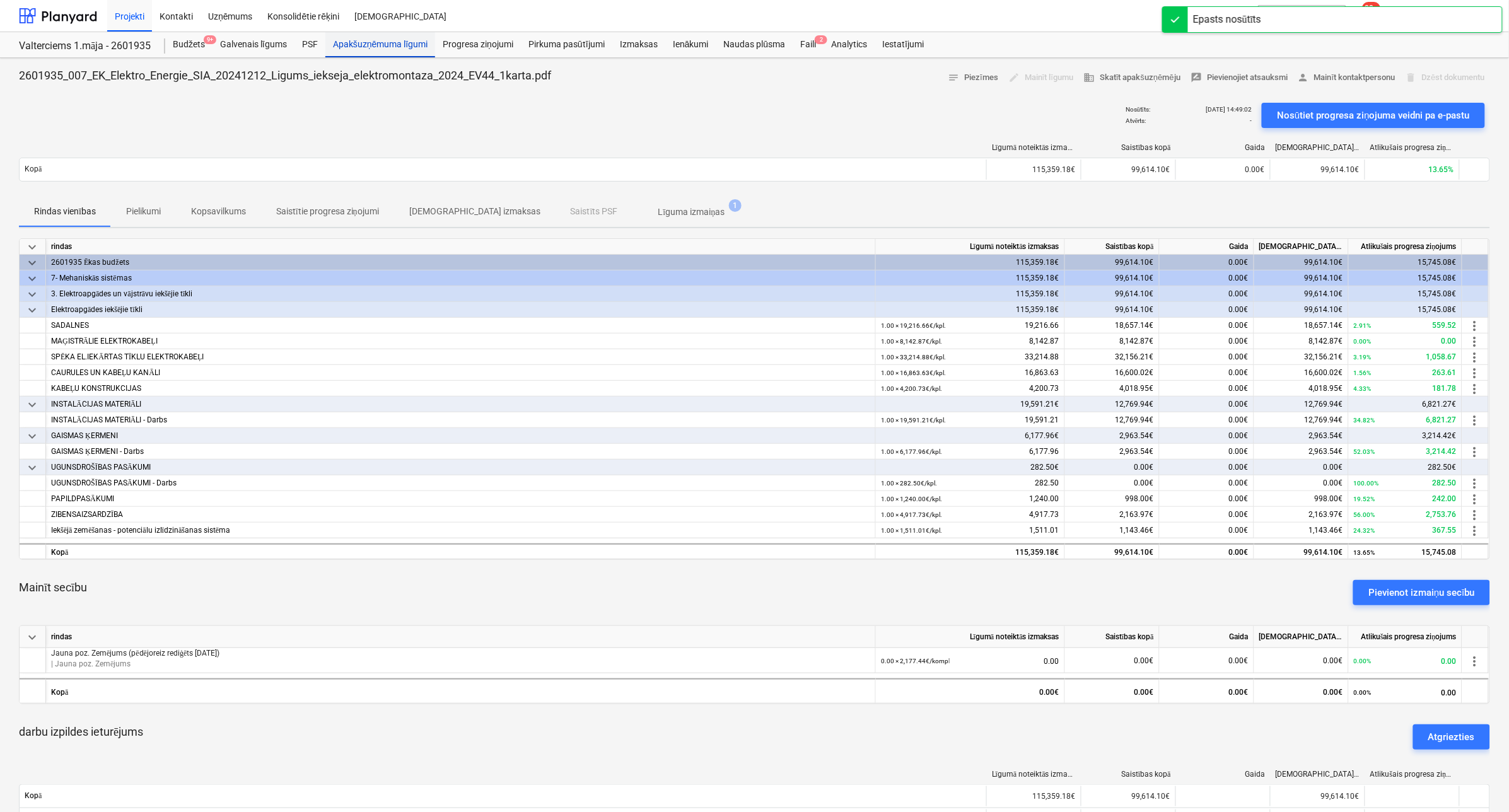
click at [354, 40] on div "Apakšuzņēmuma līgumi" at bounding box center [380, 45] width 110 height 25
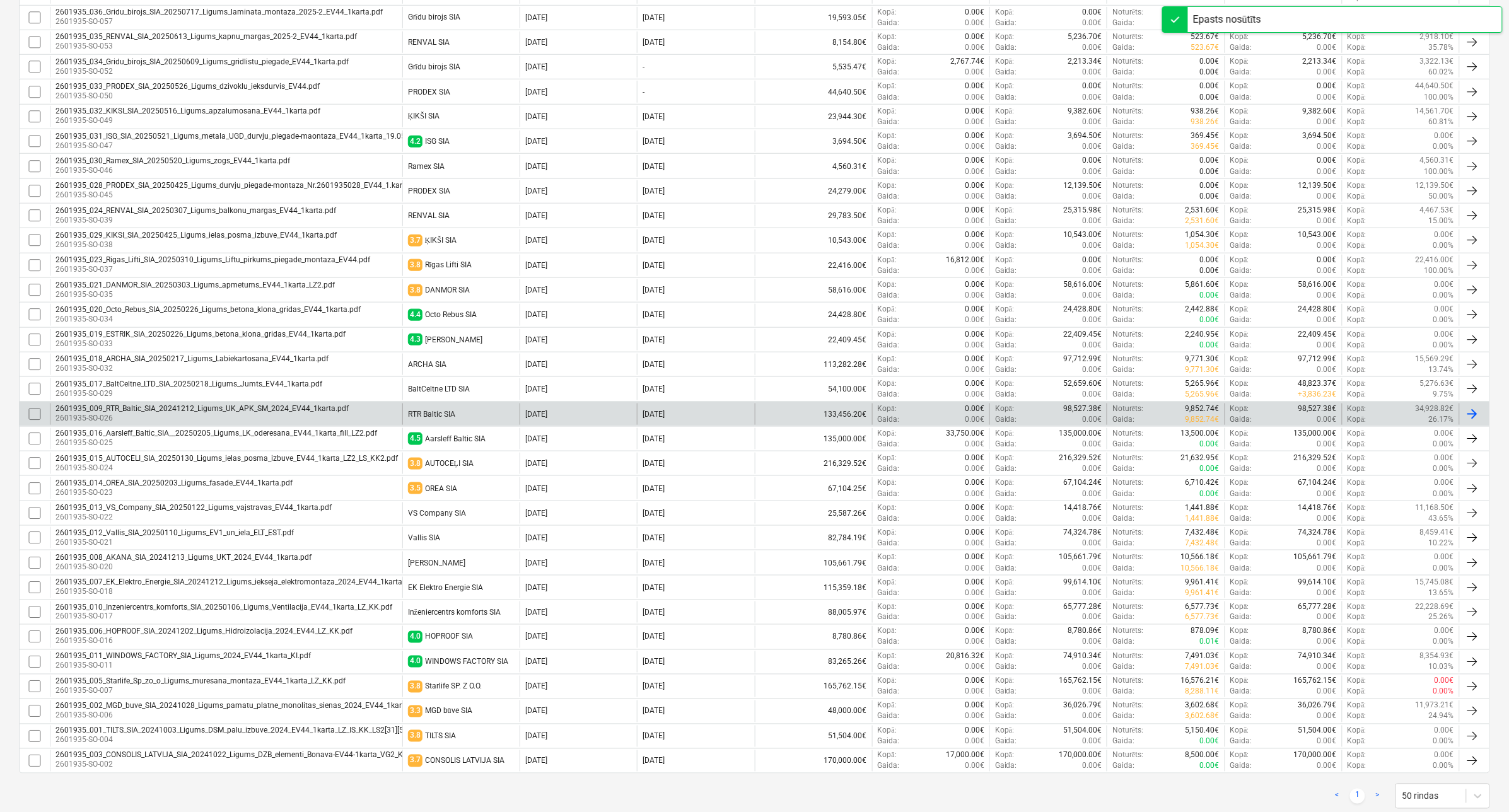
scroll to position [394, 0]
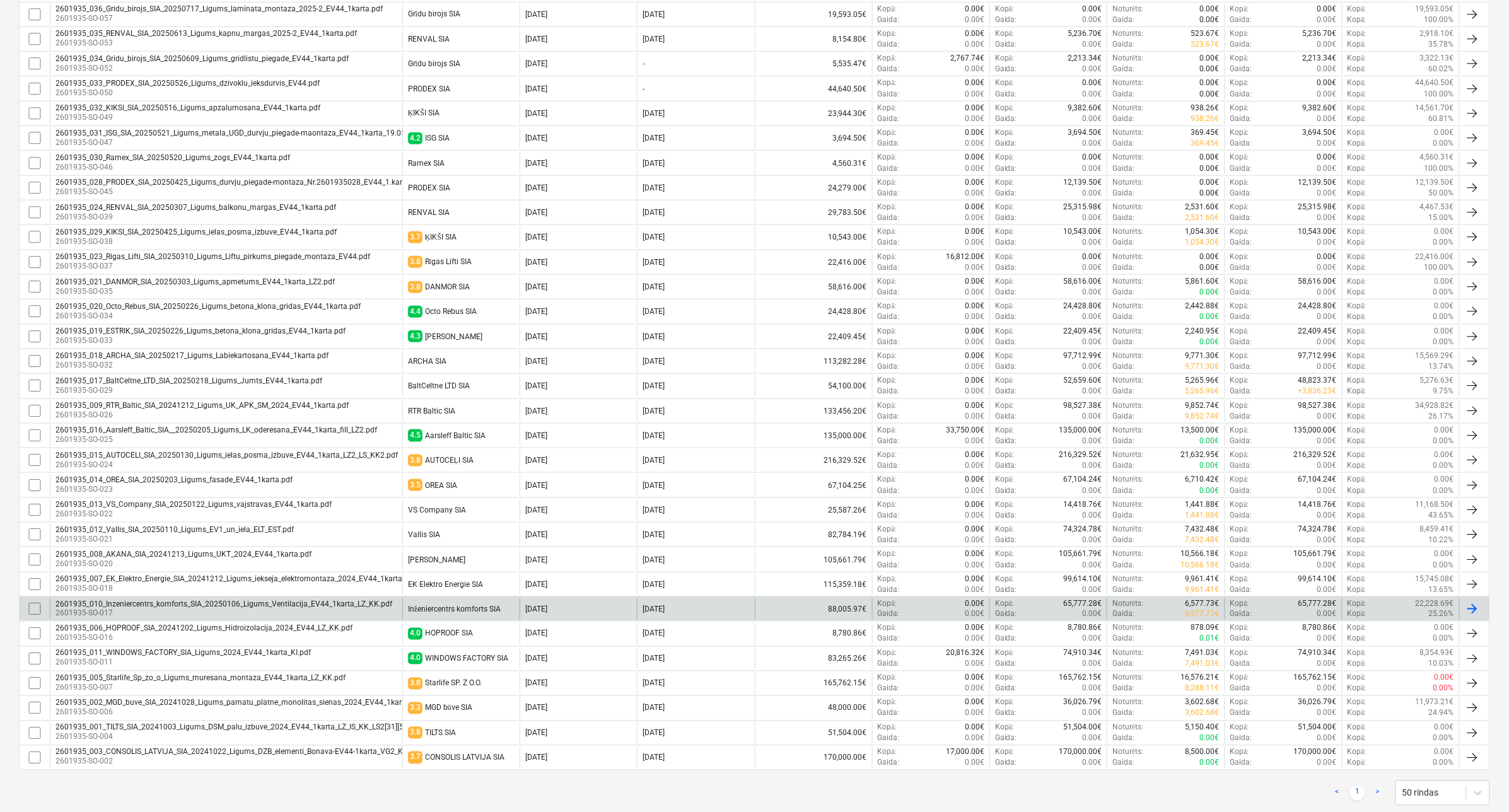
click at [203, 615] on p "2601935-SO-017" at bounding box center [224, 614] width 337 height 11
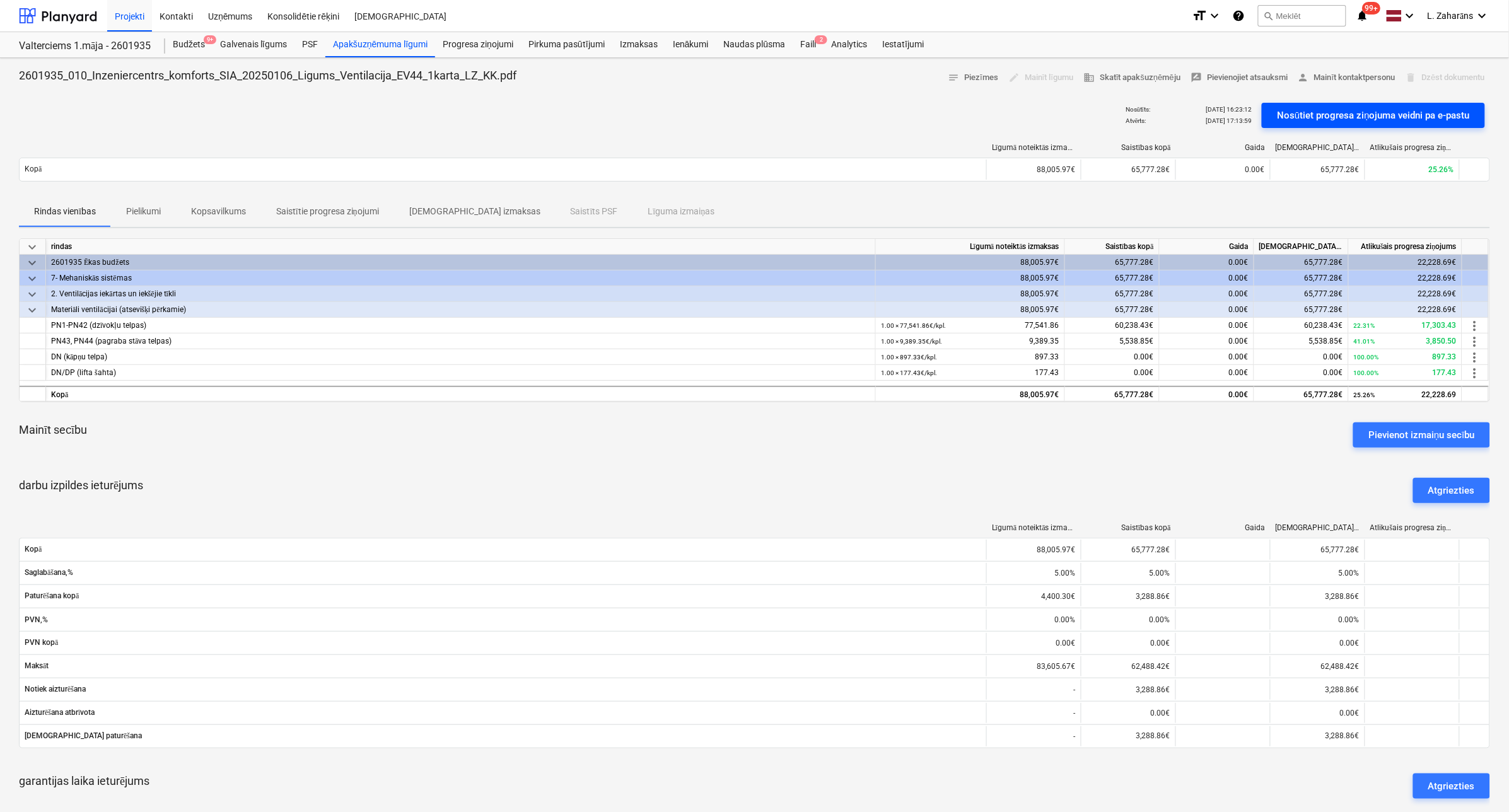
click at [1291, 112] on div "Nosūtiet progresa ziņojuma veidni pa e-pastu" at bounding box center [1373, 116] width 193 height 16
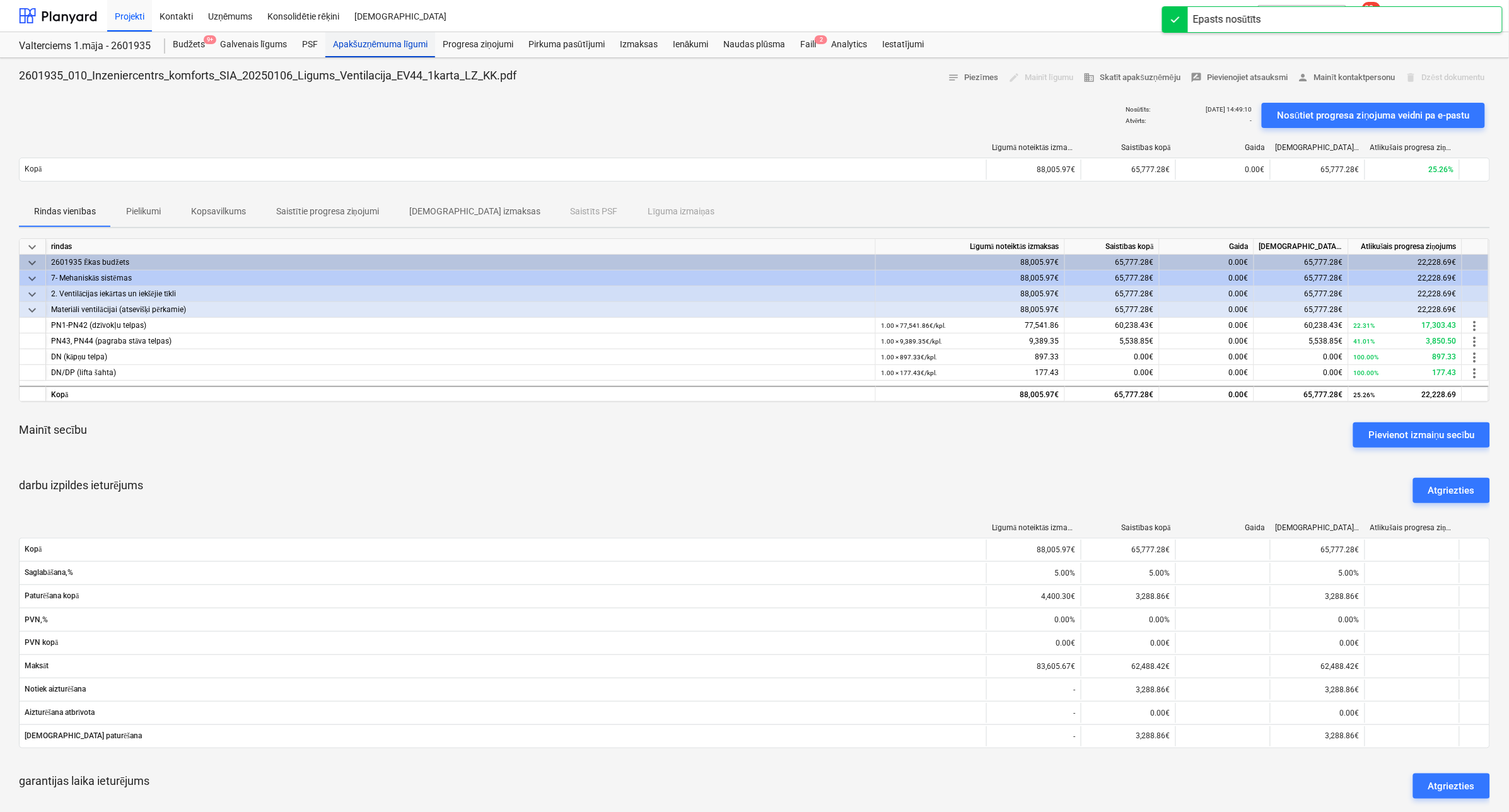
click at [376, 43] on div "Apakšuzņēmuma līgumi" at bounding box center [380, 45] width 110 height 25
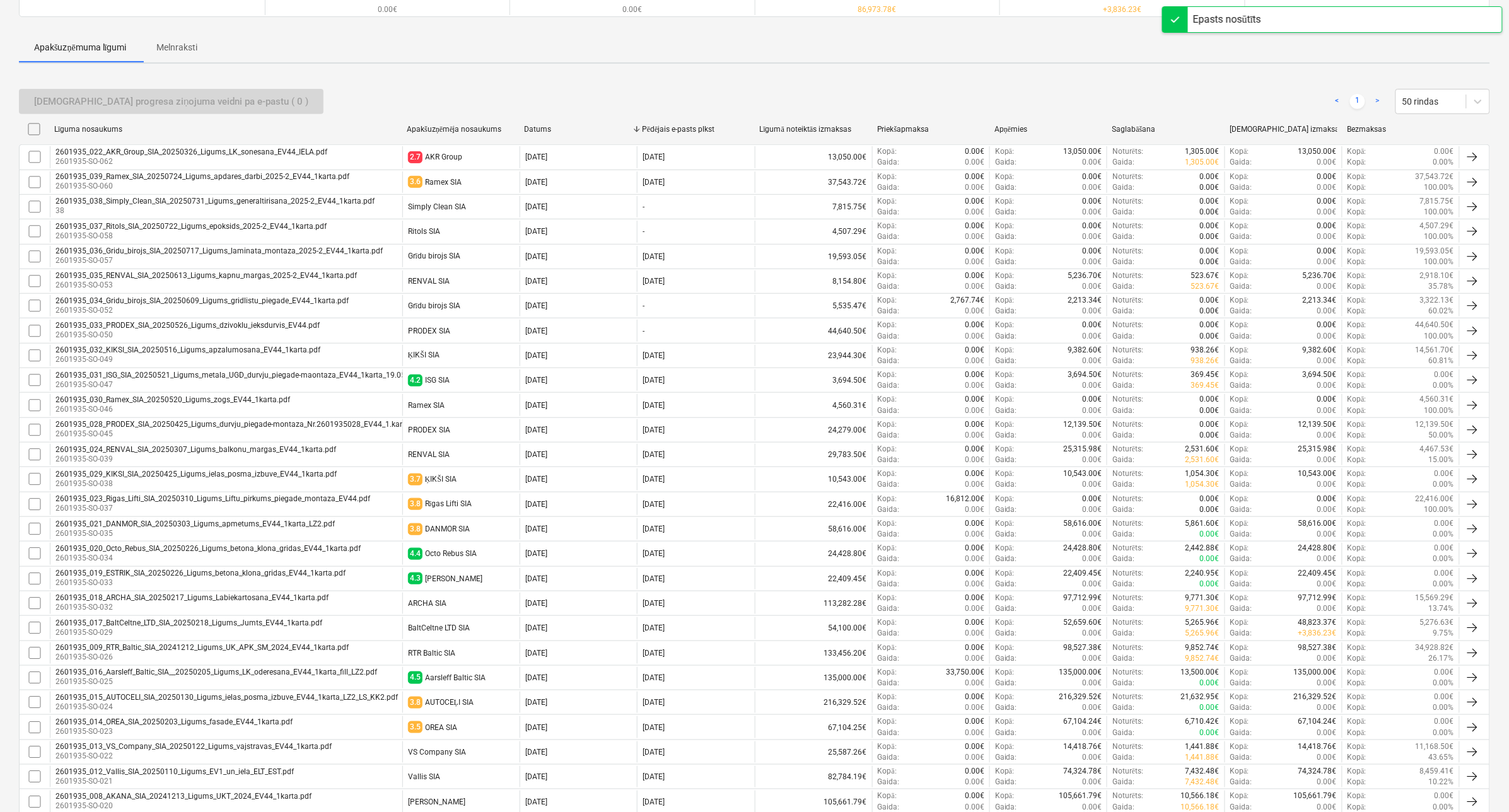
scroll to position [428, 0]
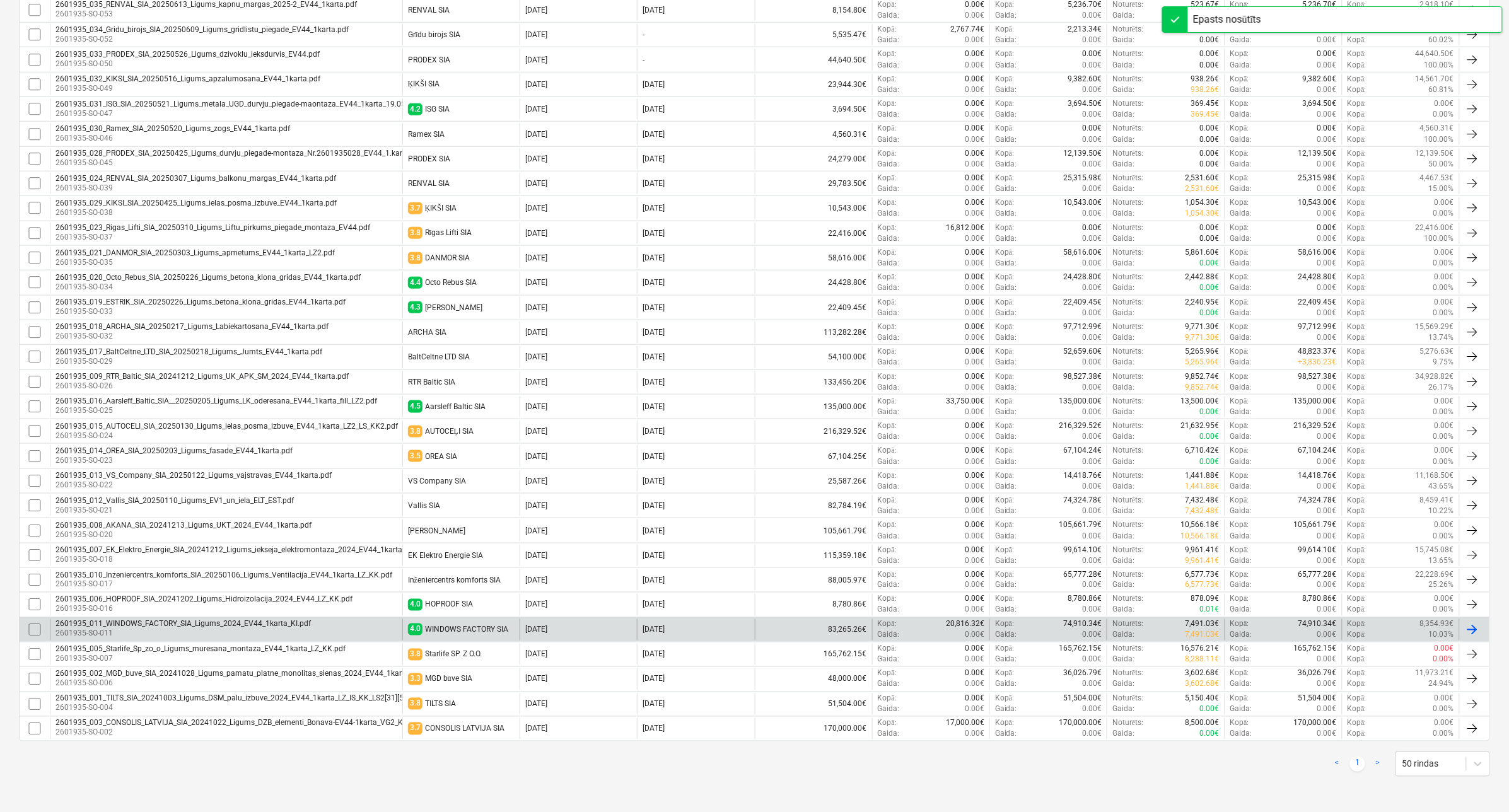
click at [225, 624] on div "2601935_011_WINDOWS_FACTORY_SIA_Ligums_2024_EV44_1karta_KI.pdf" at bounding box center [183, 624] width 255 height 9
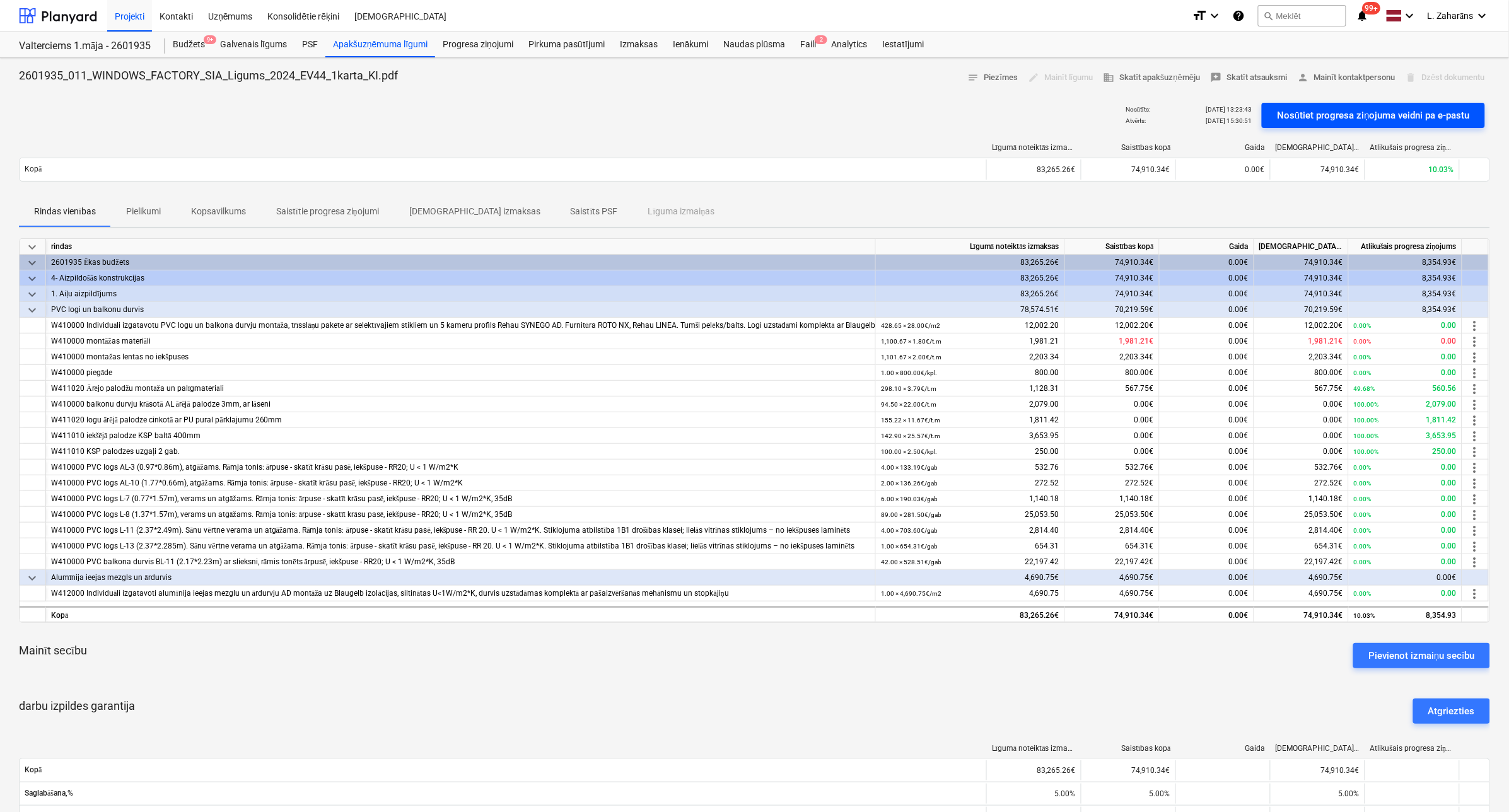
click at [1296, 108] on div "Nosūtiet progresa ziņojuma veidni pa e-pastu" at bounding box center [1373, 116] width 193 height 16
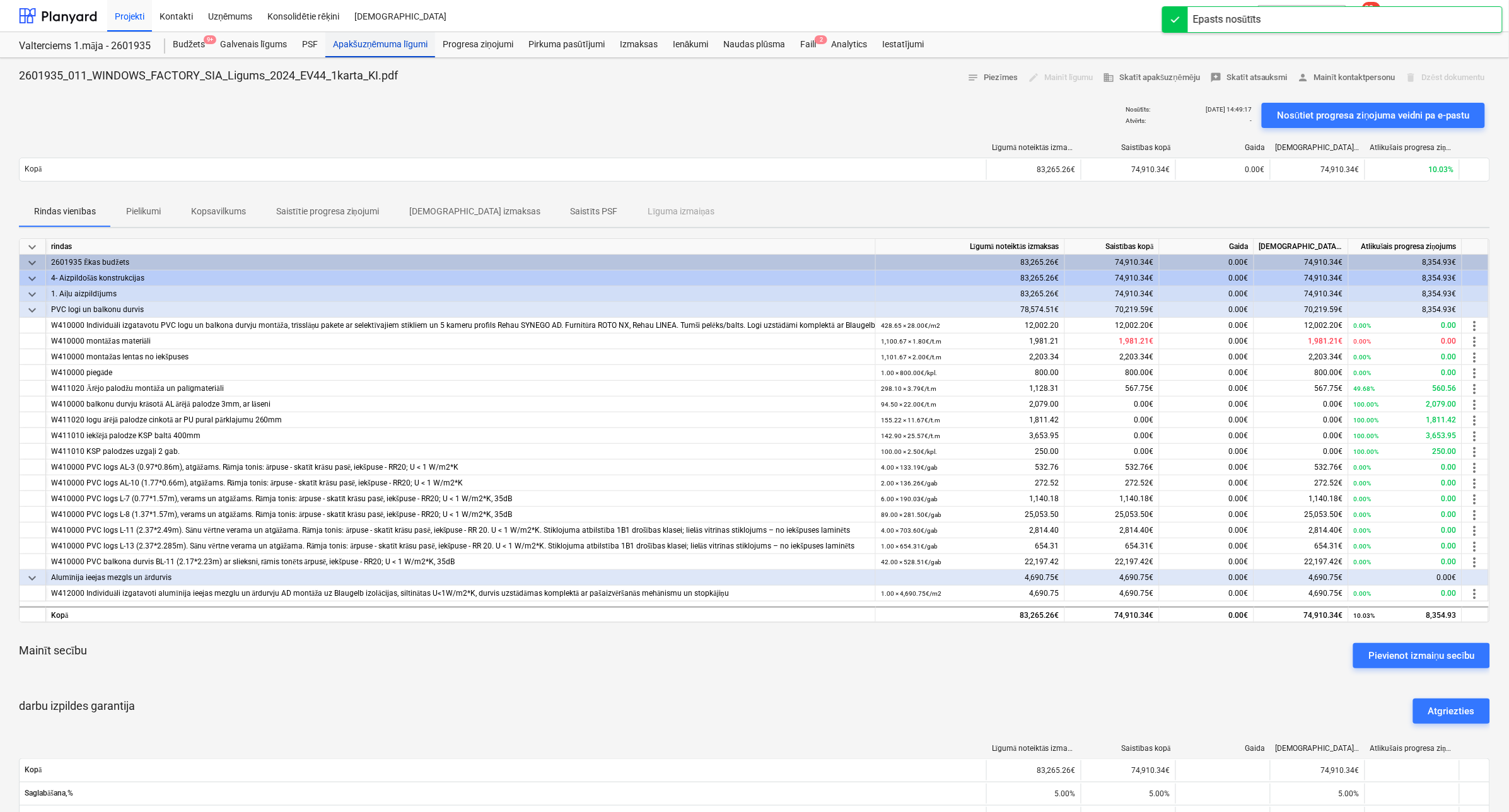
click at [367, 38] on div "Apakšuzņēmuma līgumi" at bounding box center [380, 45] width 110 height 25
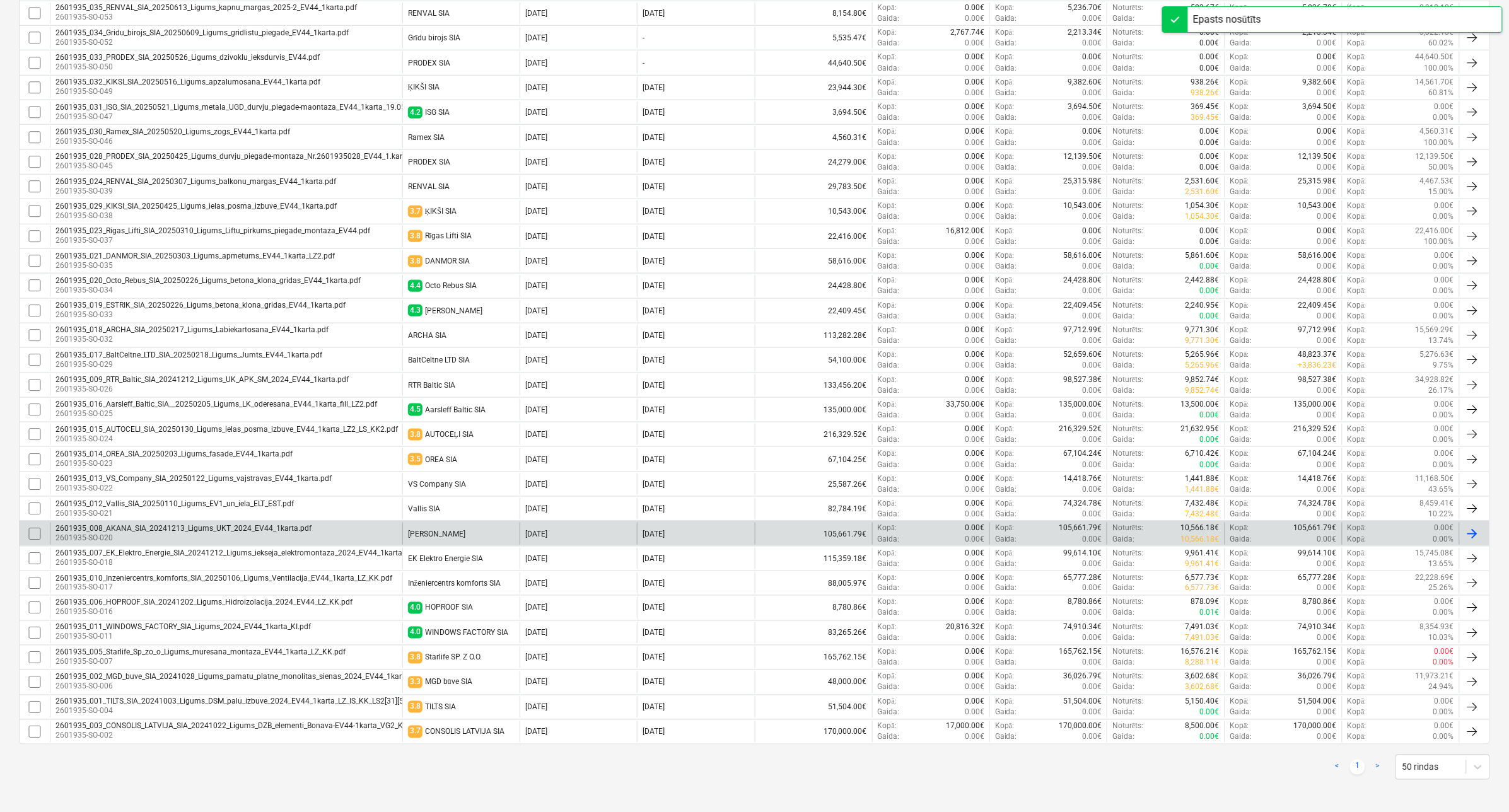
scroll to position [428, 0]
click at [247, 521] on div "2601935_008_AKANA_SIA_20241213_Ligums_UKT_2024_EV44_1karta.pdf" at bounding box center [183, 525] width 256 height 9
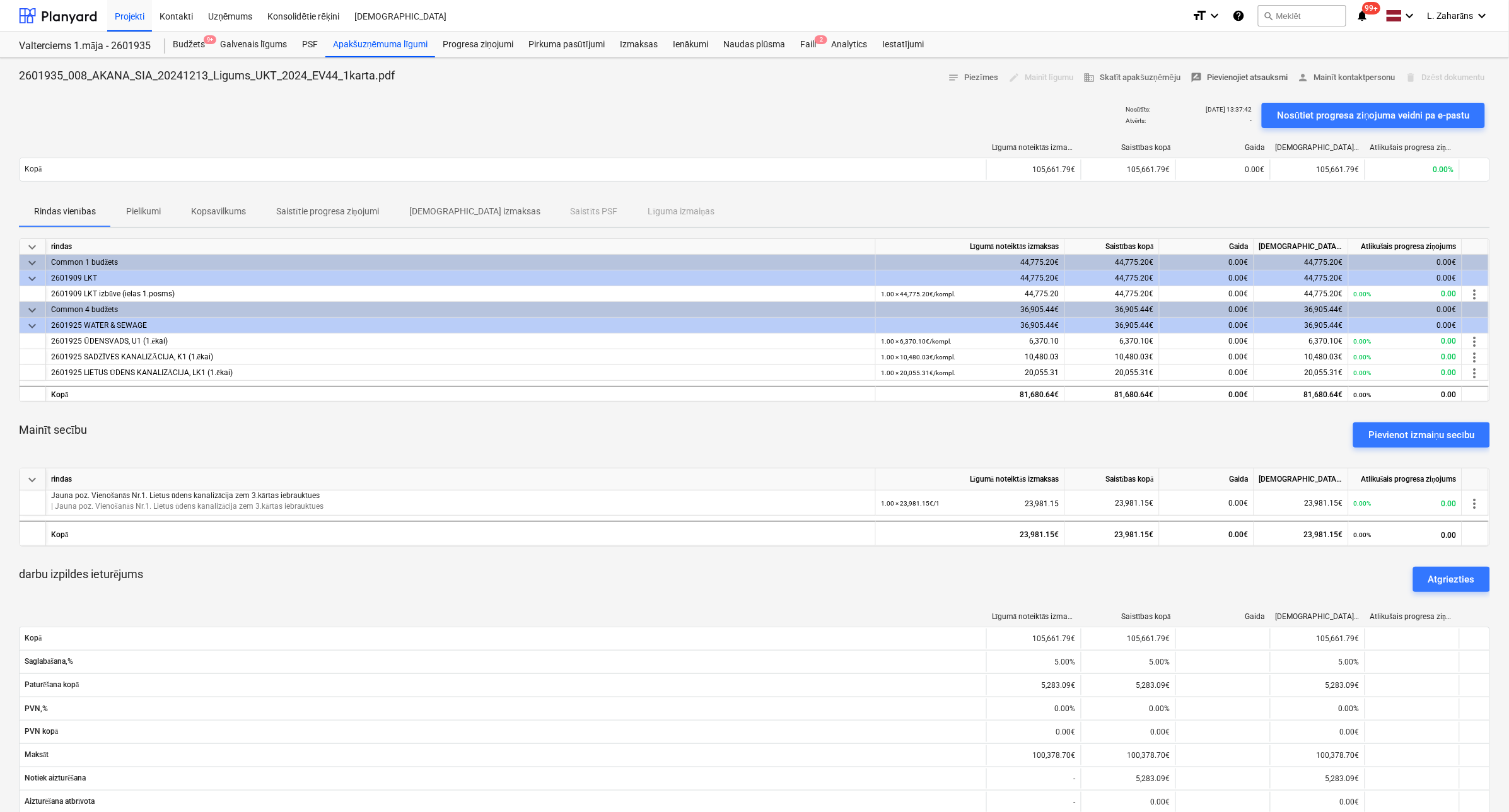
click at [1230, 77] on span "rate_review Pievienojiet atsauksmi" at bounding box center [1239, 78] width 97 height 15
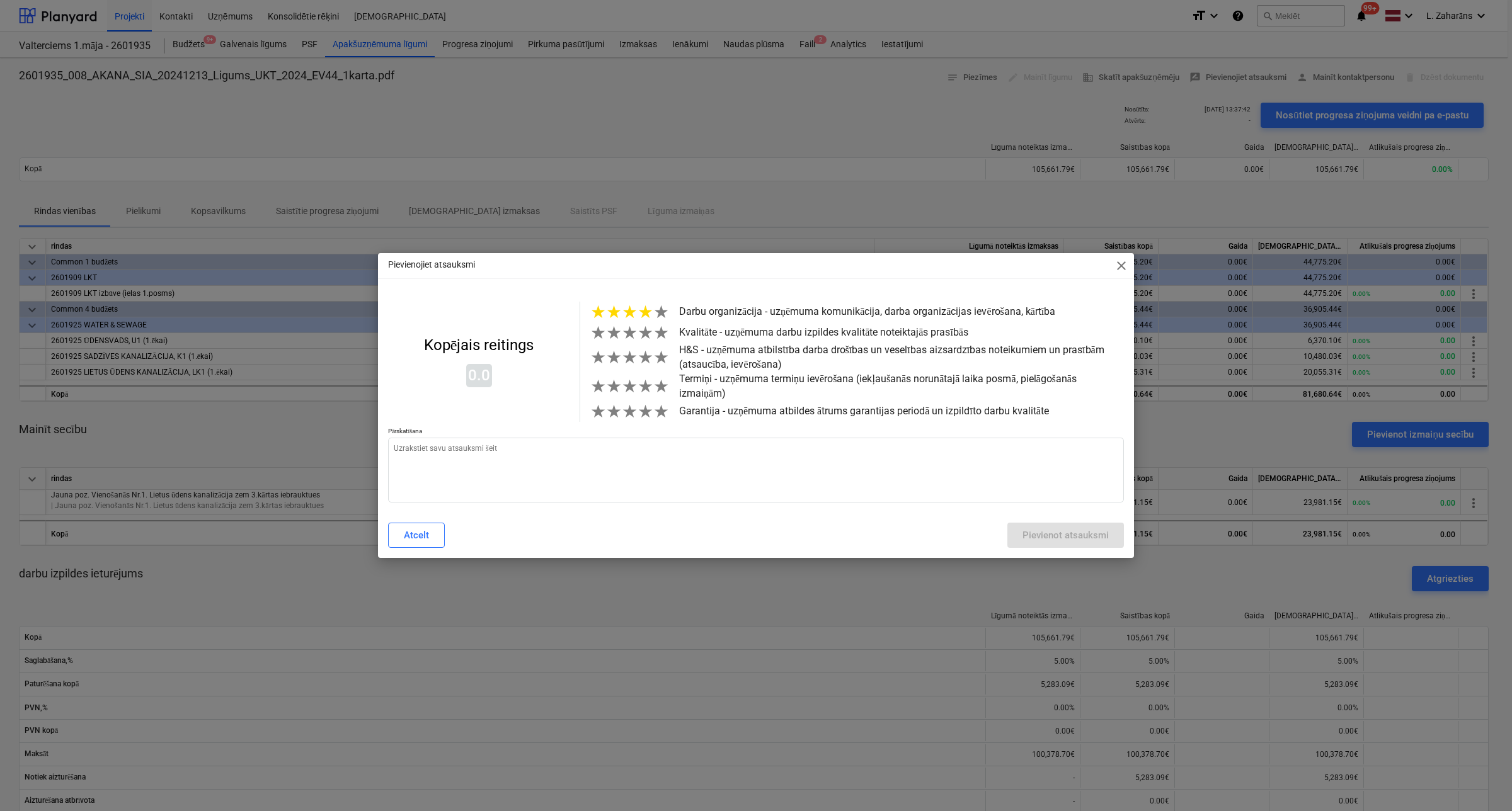
click at [644, 318] on span "★" at bounding box center [645, 312] width 15 height 21
click at [647, 338] on span "★" at bounding box center [645, 333] width 15 height 21
click at [638, 363] on span "★" at bounding box center [645, 357] width 15 height 21
click at [647, 395] on span "★" at bounding box center [645, 385] width 15 height 21
click at [647, 419] on span "★" at bounding box center [645, 411] width 15 height 21
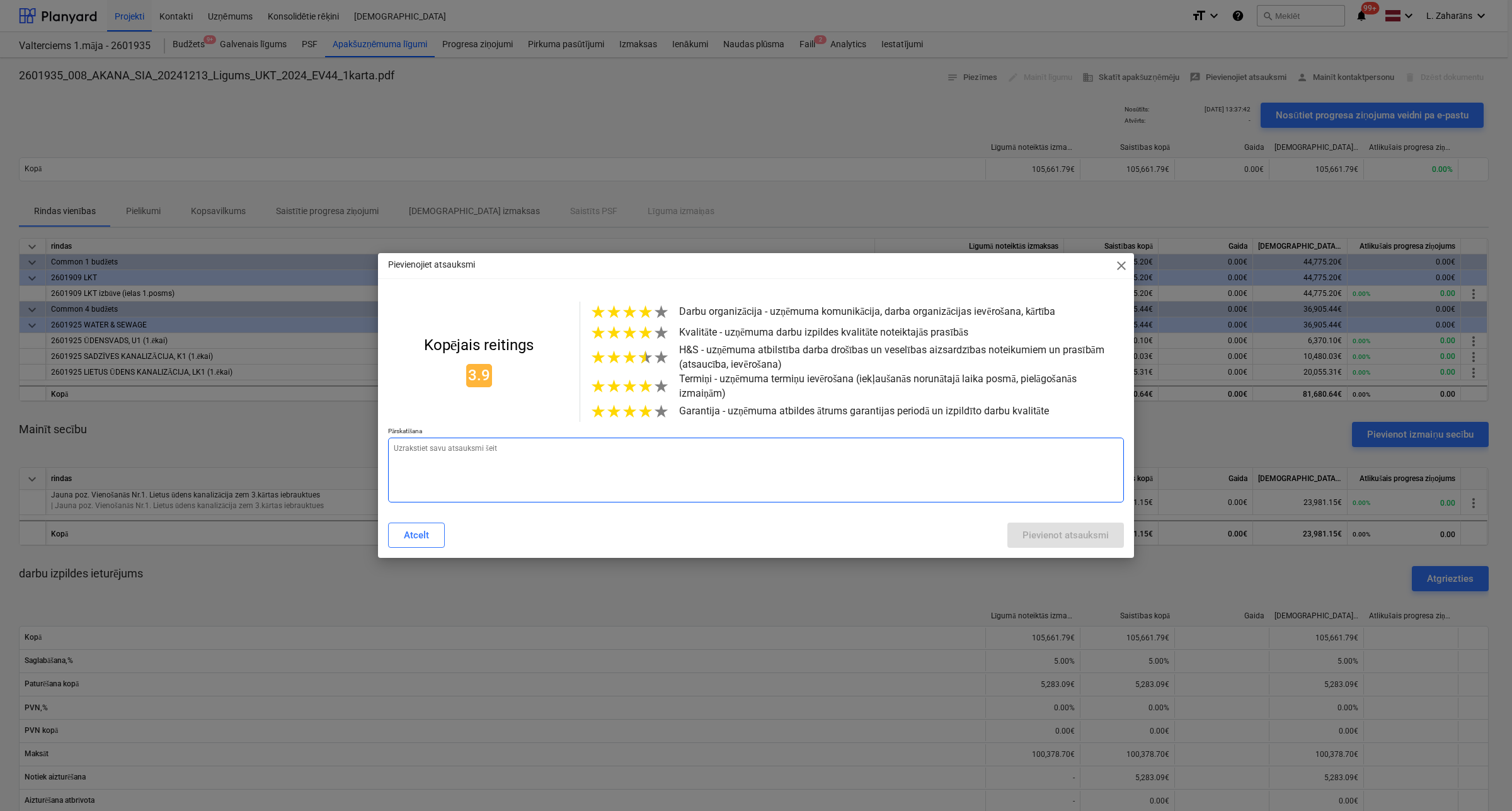
click at [611, 470] on textarea at bounding box center [756, 469] width 736 height 65
type textarea "x"
type textarea "V"
type textarea "x"
type textarea "Vi"
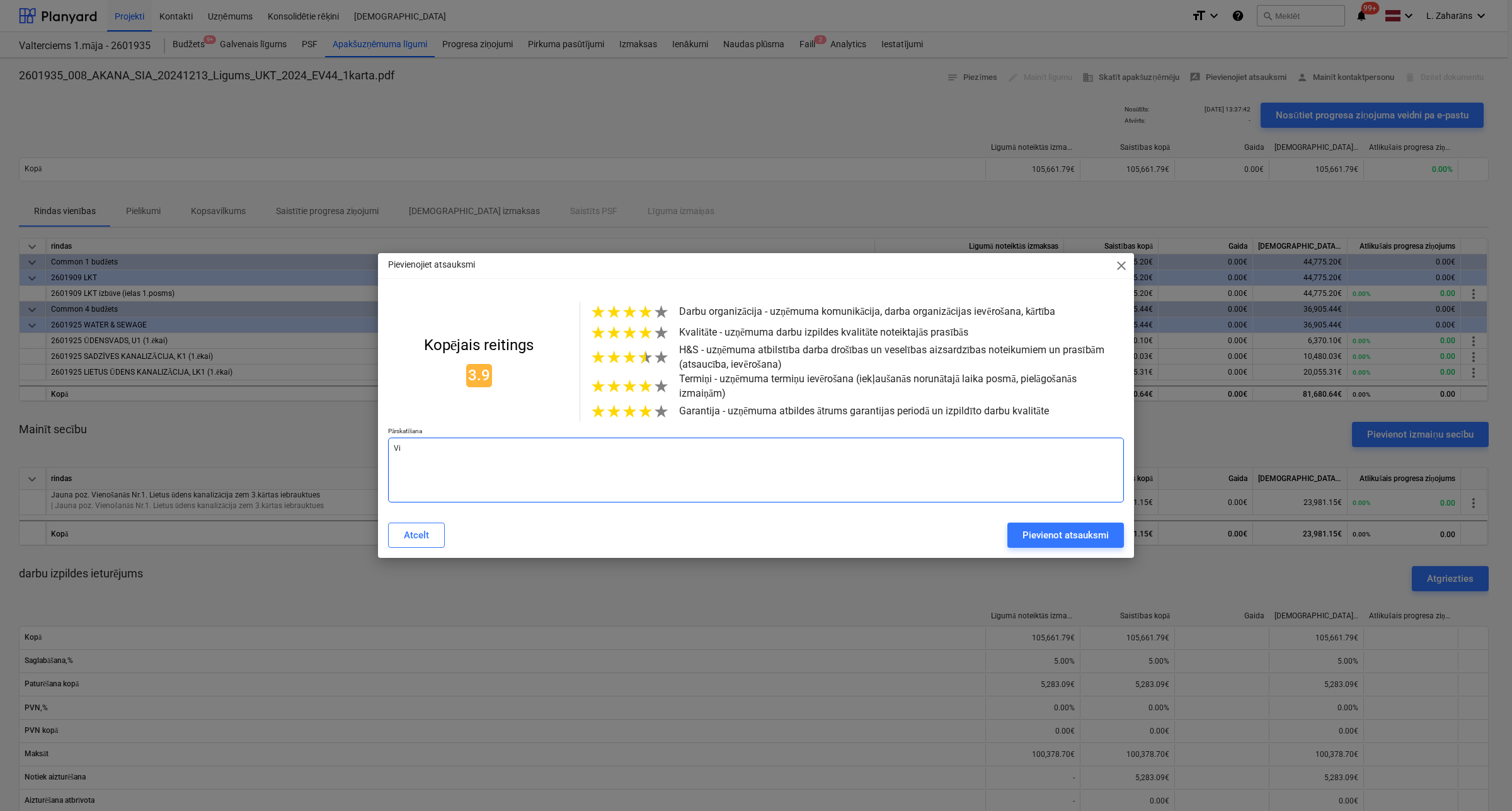
type textarea "x"
type textarea "Vis"
type textarea "x"
type textarea "Viss"
type textarea "x"
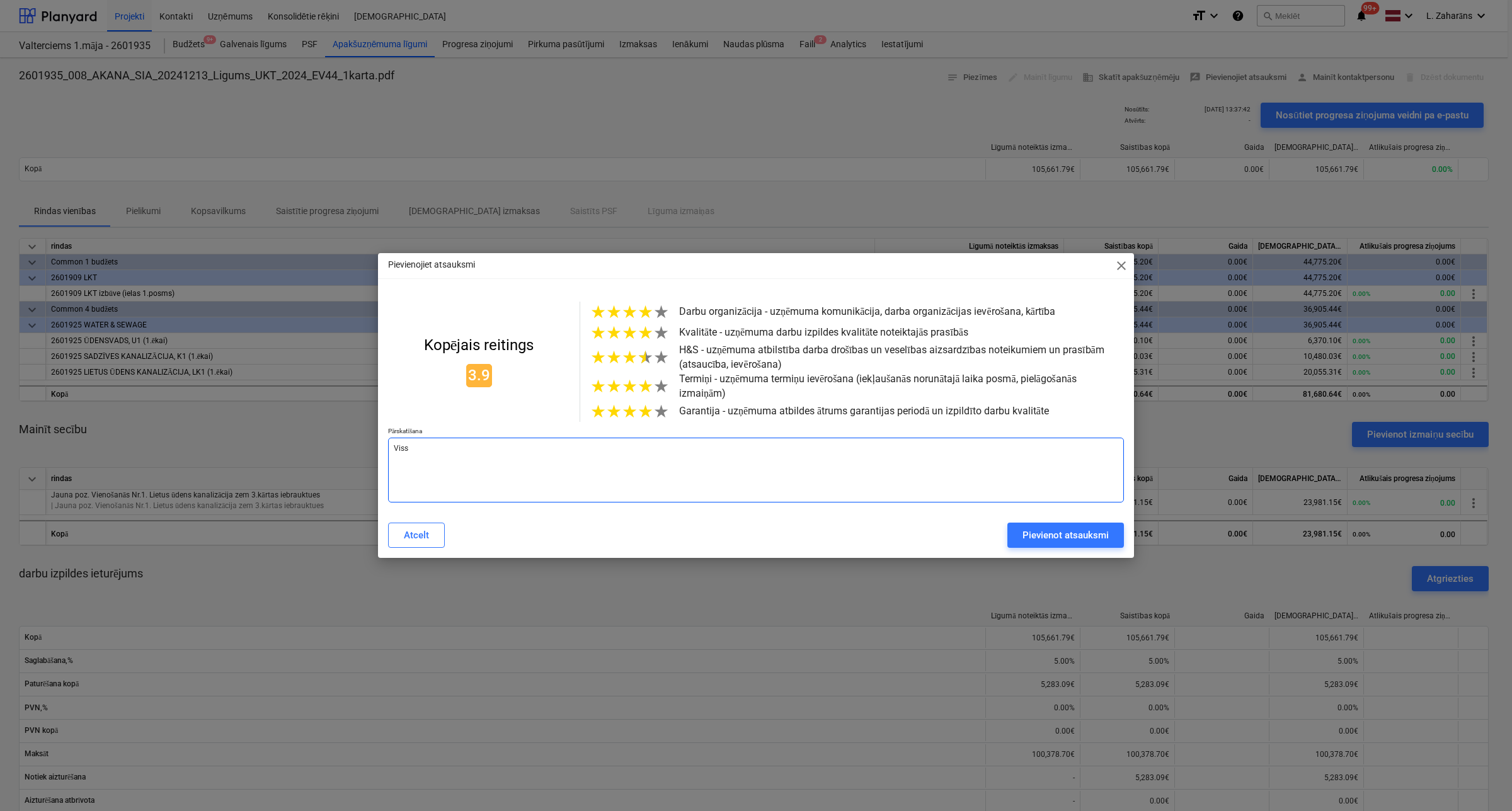
type textarea "Viss"
type textarea "x"
type textarea "Viss o"
type textarea "x"
type textarea "Viss ok"
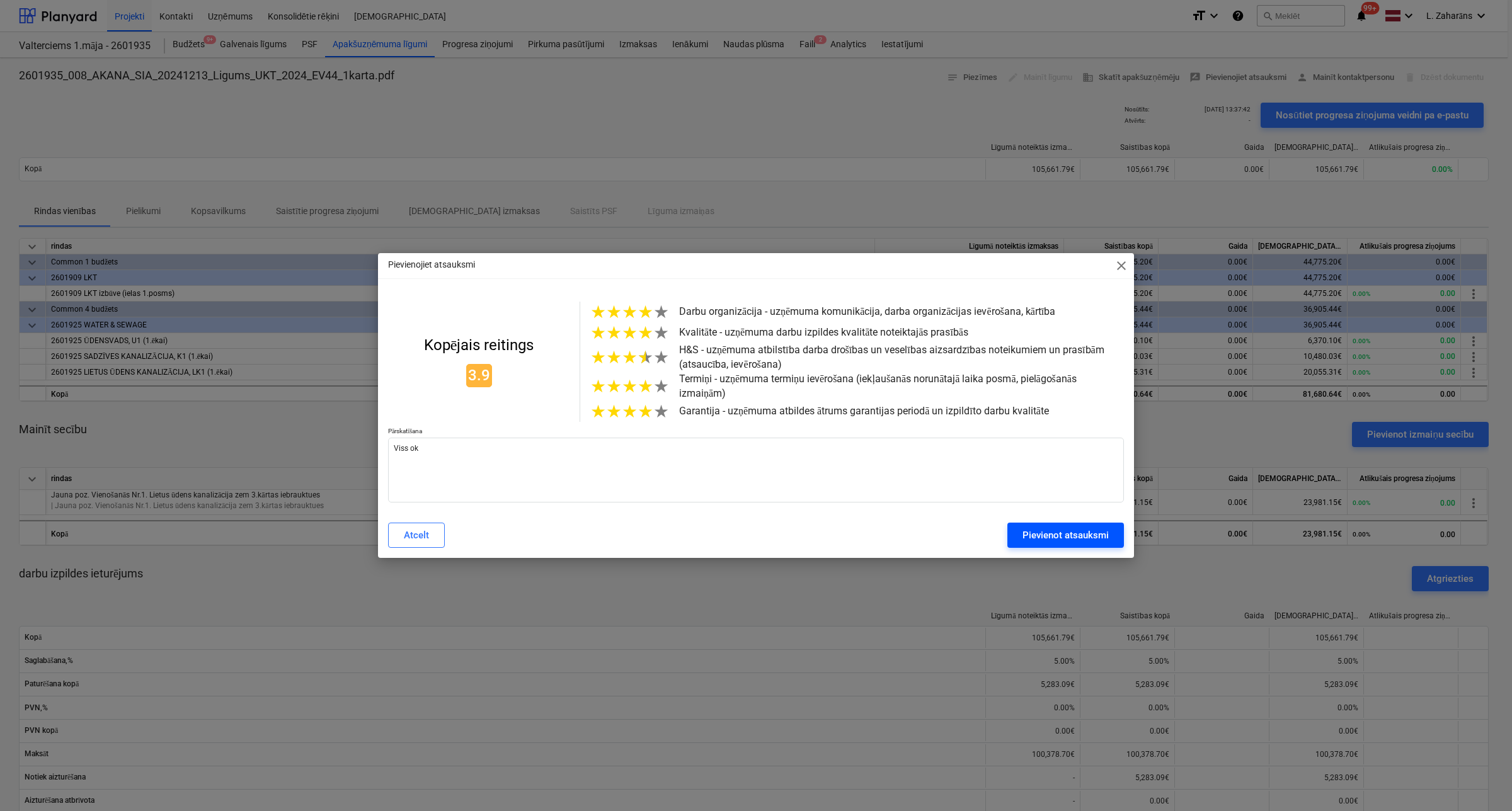
click at [1074, 536] on div "Pievienot atsauksmi" at bounding box center [1065, 536] width 86 height 16
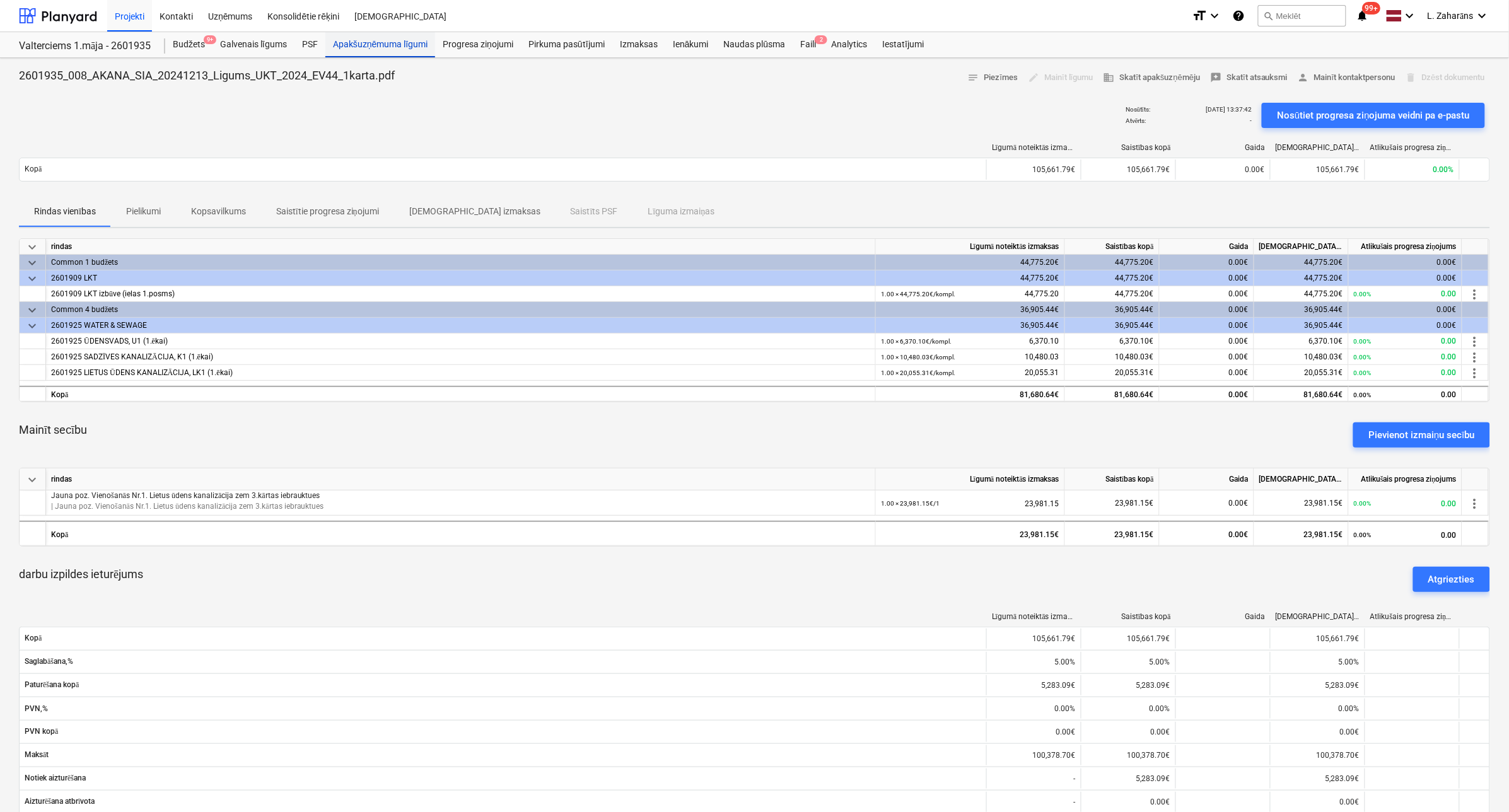
drag, startPoint x: 361, startPoint y: 56, endPoint x: 358, endPoint y: 46, distance: 10.4
click at [361, 56] on div "Apakšuzņēmuma līgumi" at bounding box center [380, 45] width 110 height 25
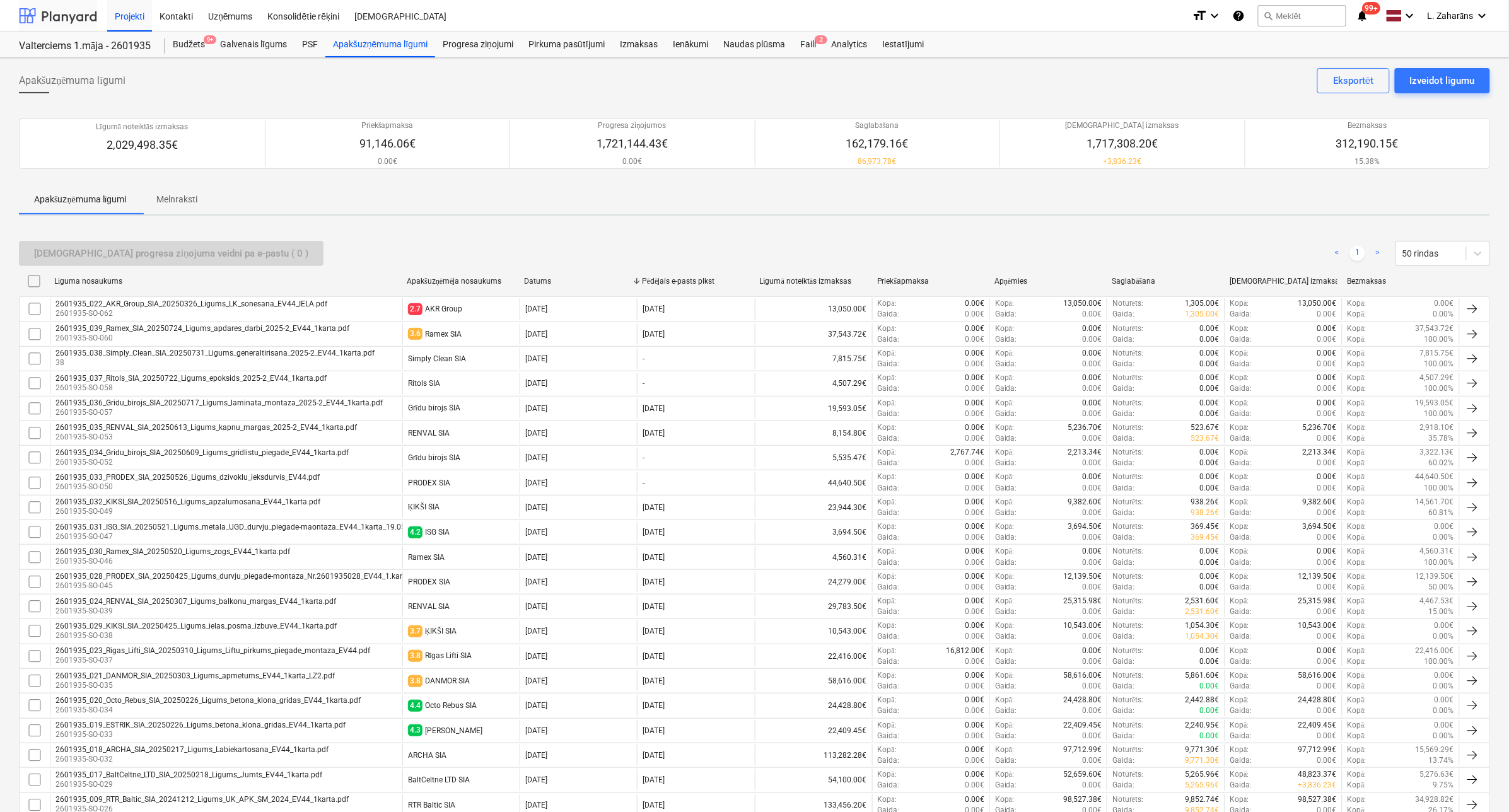
click at [87, 7] on div at bounding box center [58, 15] width 78 height 32
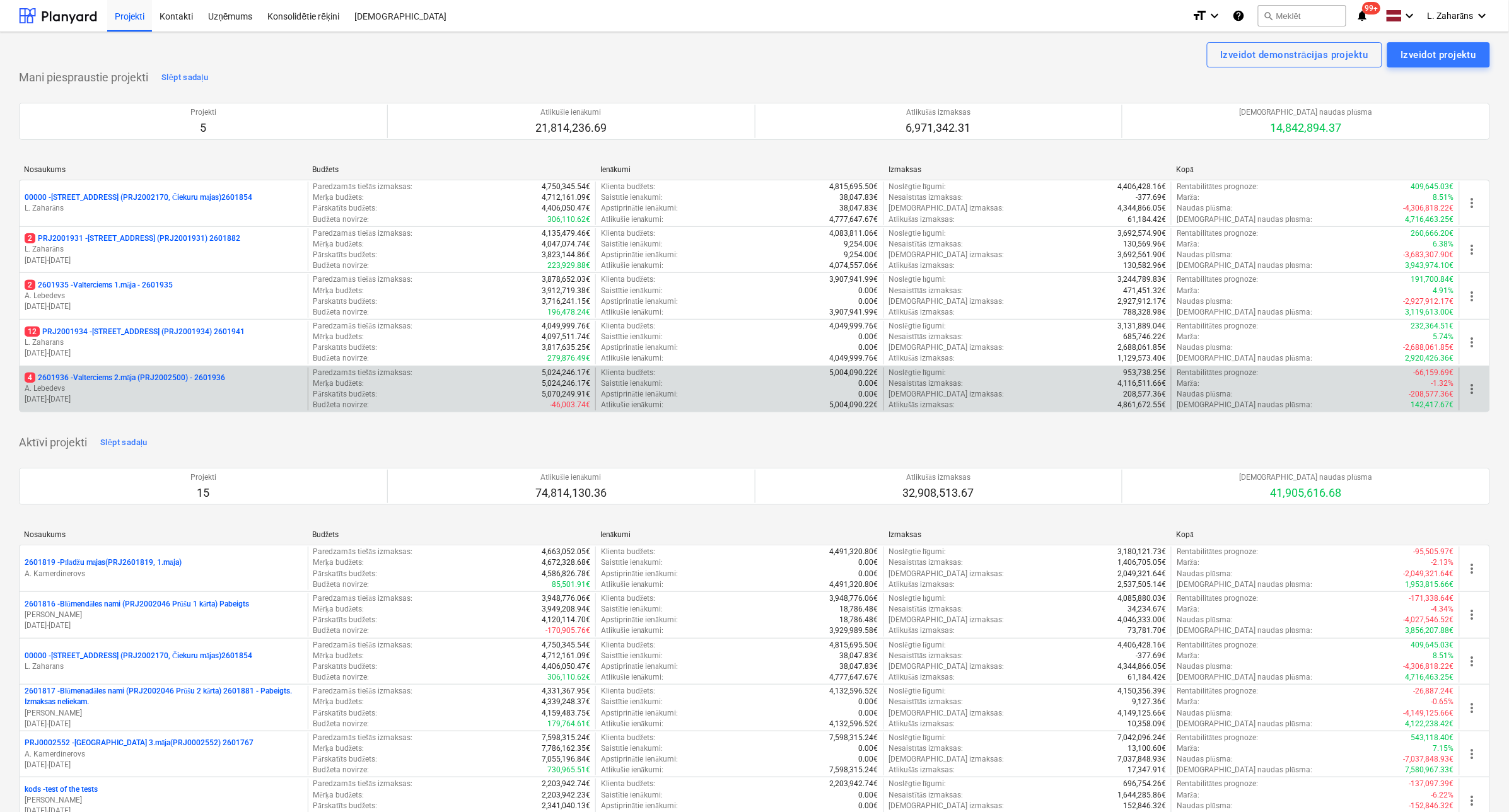
click at [116, 376] on p "4 2601936 - Valterciems 2.māja (PRJ2002500) - 2601936" at bounding box center [125, 378] width 200 height 11
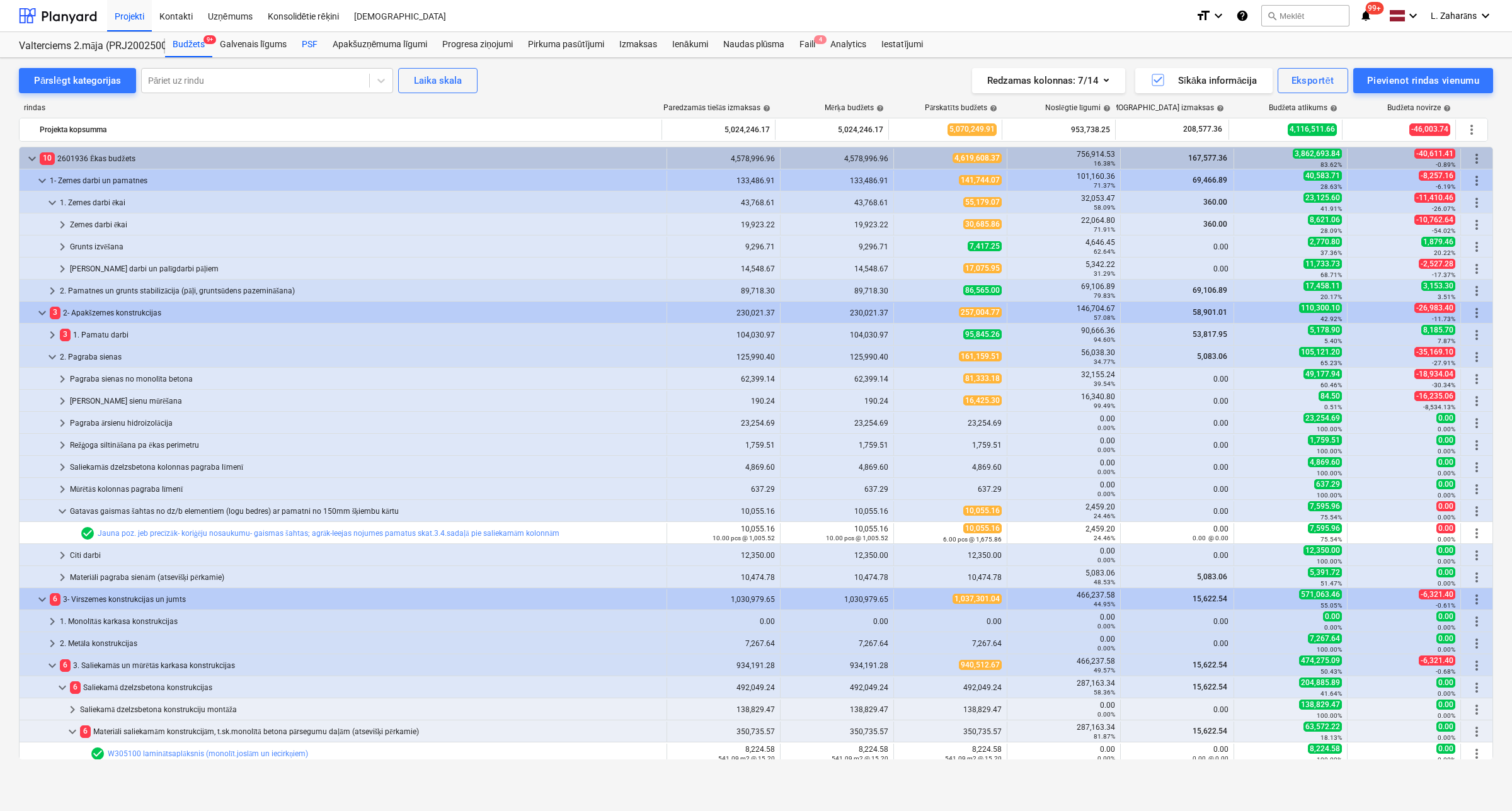
click at [307, 45] on div "PSF" at bounding box center [309, 45] width 31 height 25
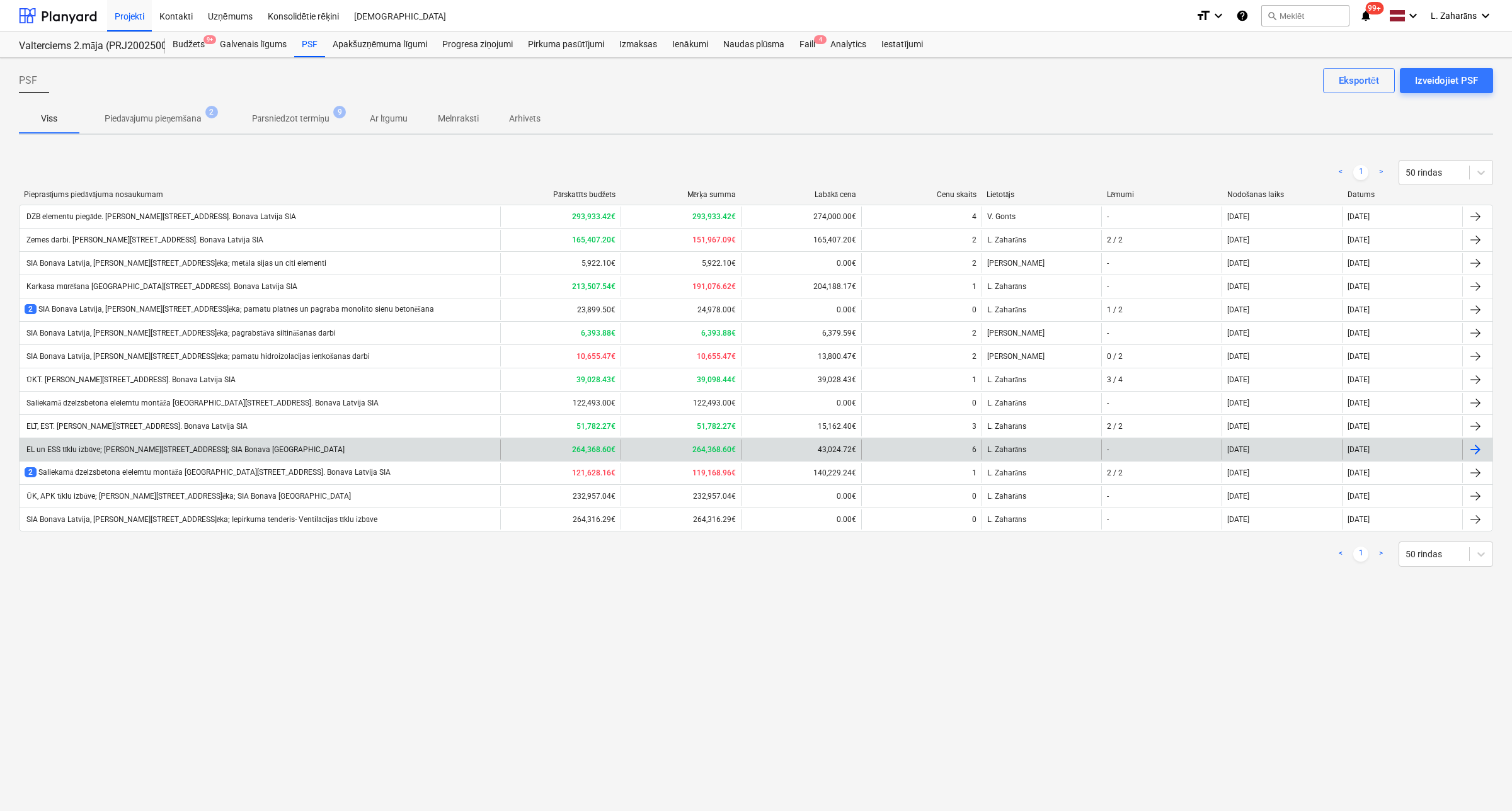
click at [106, 443] on div "EL un ESS tīklu izbūve; Ēvalda Valtera iela 44, 2.ēka; SIA Bonava Latvija" at bounding box center [259, 449] width 480 height 20
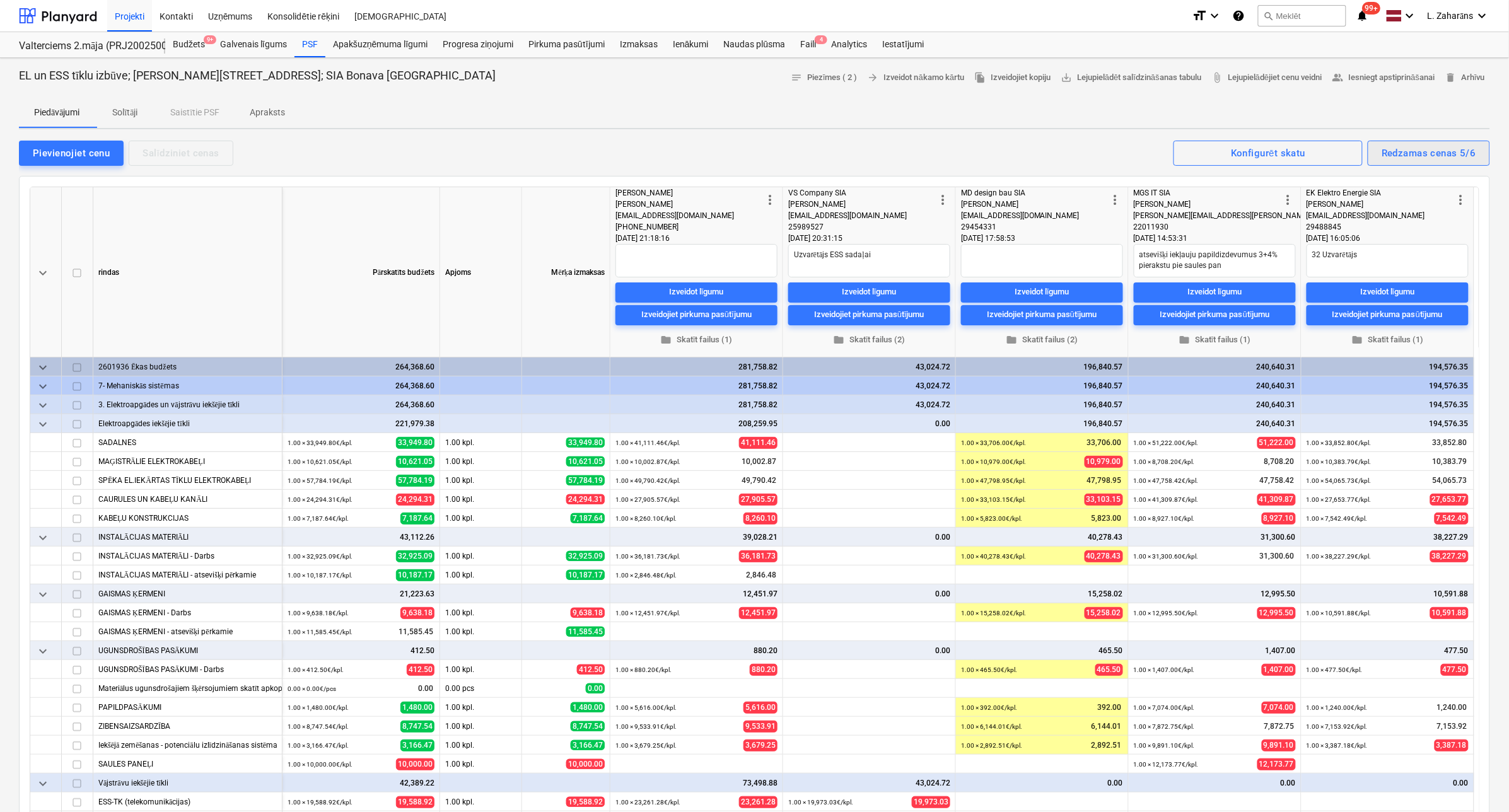
click at [1421, 151] on div "Redzamas cenas 5/6" at bounding box center [1429, 153] width 95 height 16
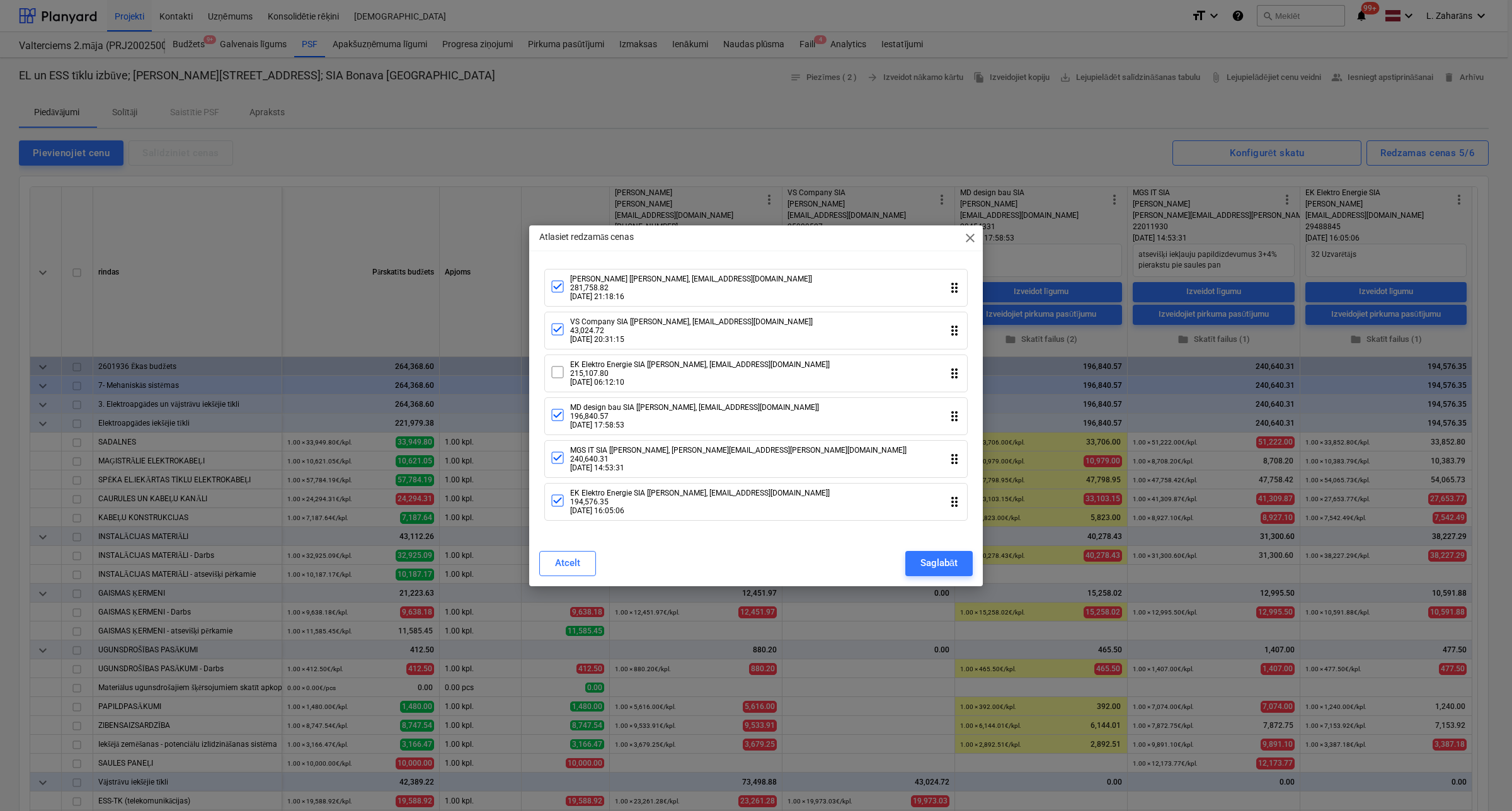
click at [558, 373] on icon at bounding box center [558, 372] width 15 height 15
click at [925, 565] on div "Saglabāt" at bounding box center [939, 563] width 37 height 16
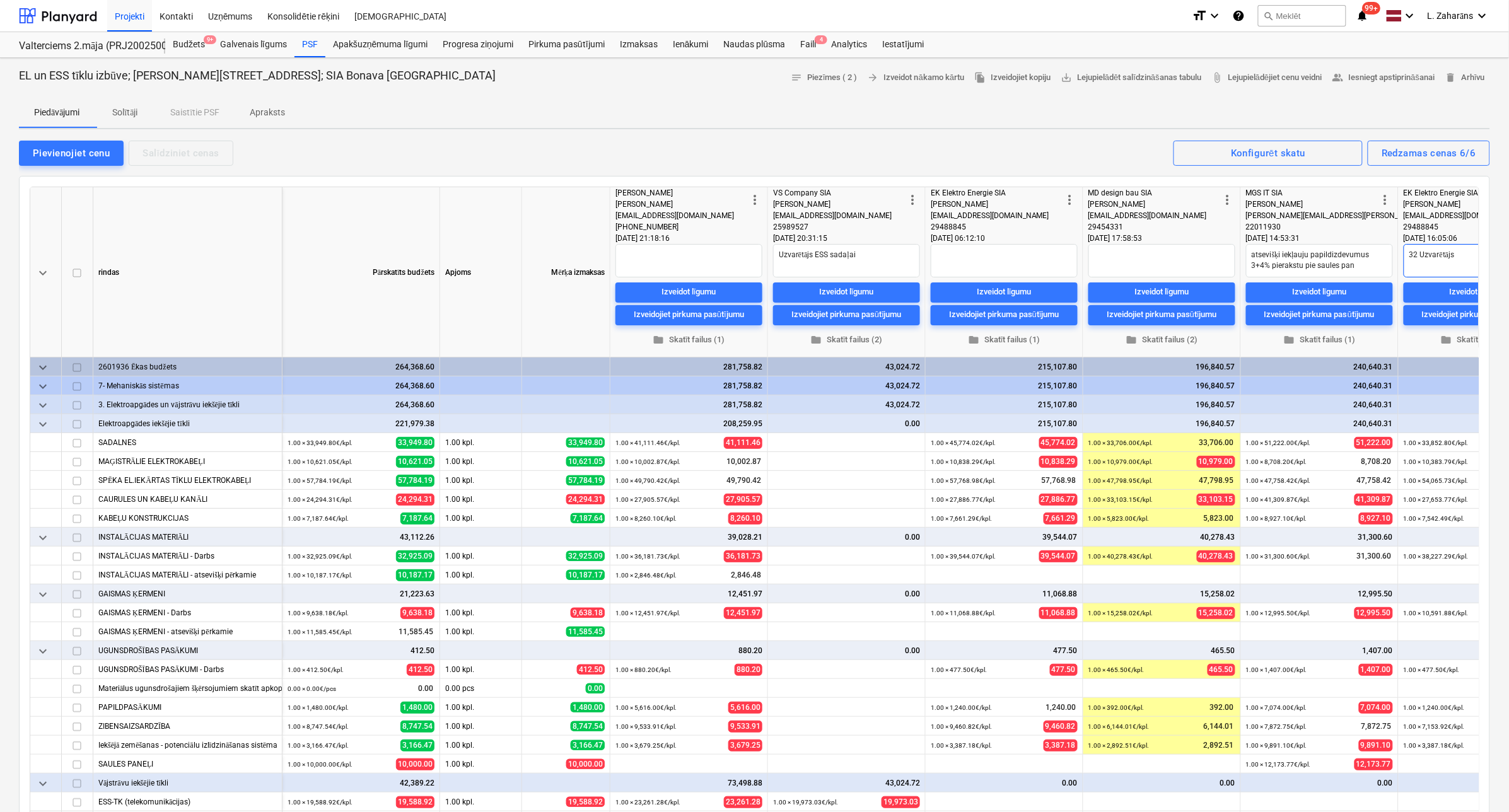
click at [1412, 256] on textarea "32 Uzvarētājs" at bounding box center [1477, 260] width 147 height 34
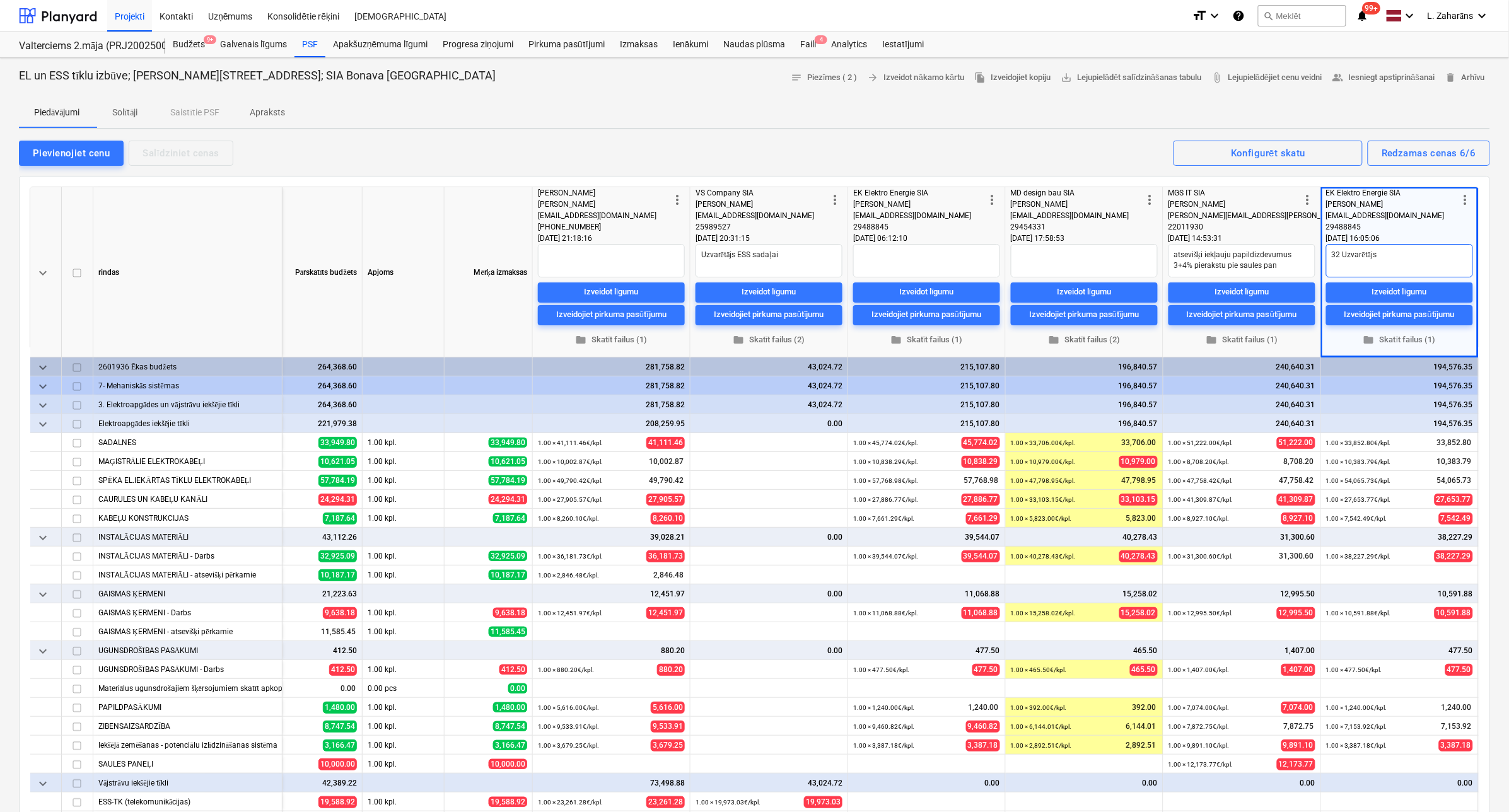
type textarea "x"
type textarea "#32 Uzvarētājs"
type textarea "x"
type textarea "#2 Uzvarētājs"
drag, startPoint x: 1341, startPoint y: 254, endPoint x: 1321, endPoint y: 253, distance: 20.0
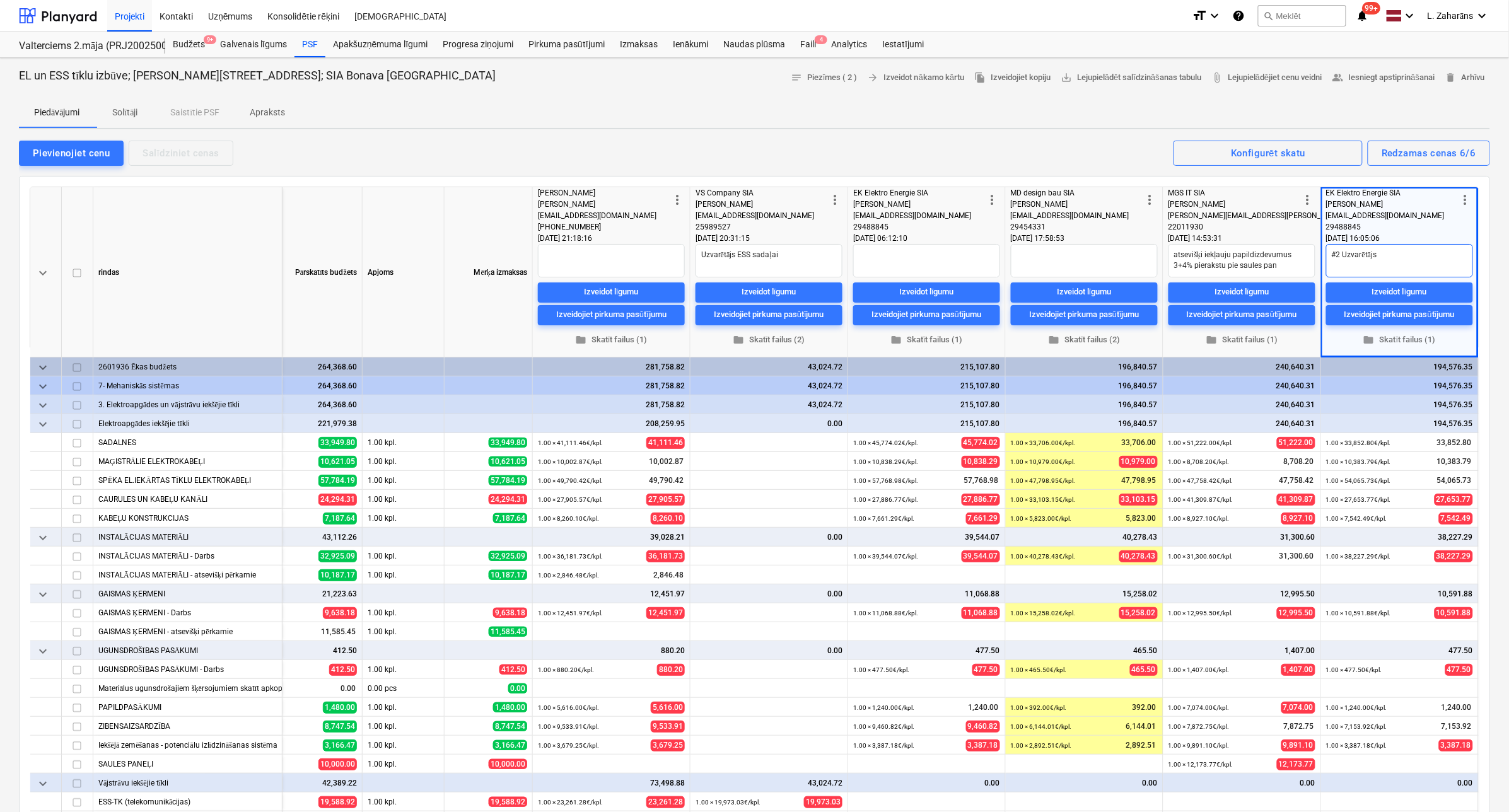
click at [1321, 253] on div "more_vert EK Elektro Energie SIA Sergejs Sadrins sergejssadrins@inbox.lv 294888…" at bounding box center [1400, 272] width 158 height 170
type textarea "x"
type textarea "Uzvarētājs"
click at [1380, 255] on textarea "Uzvarētājs" at bounding box center [1399, 260] width 147 height 34
type textarea "x"
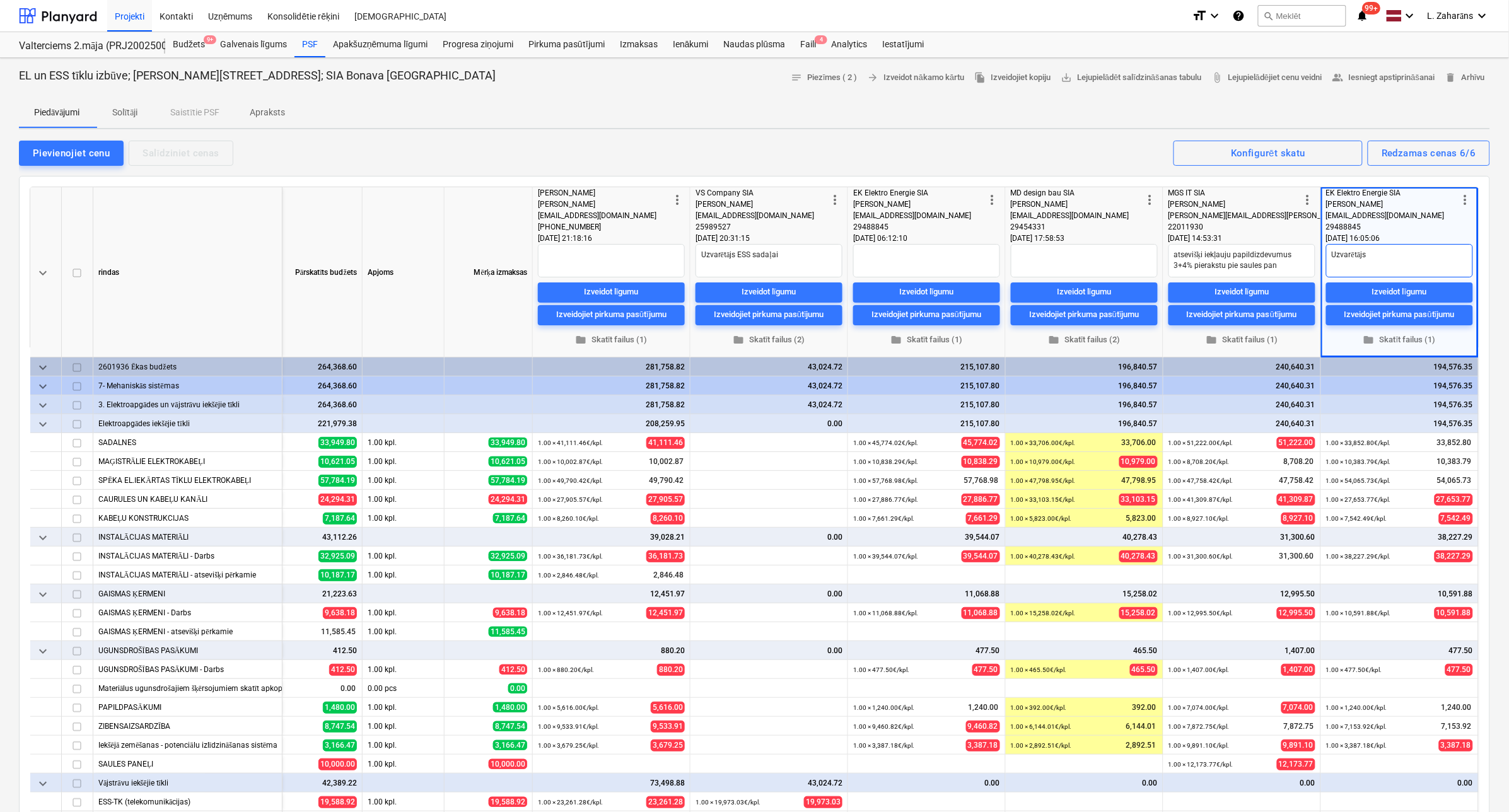
type textarea "Uzvarētājs;"
type textarea "x"
type textarea "Uzvarētājs;"
type textarea "x"
type textarea "Uzvarētājs; I"
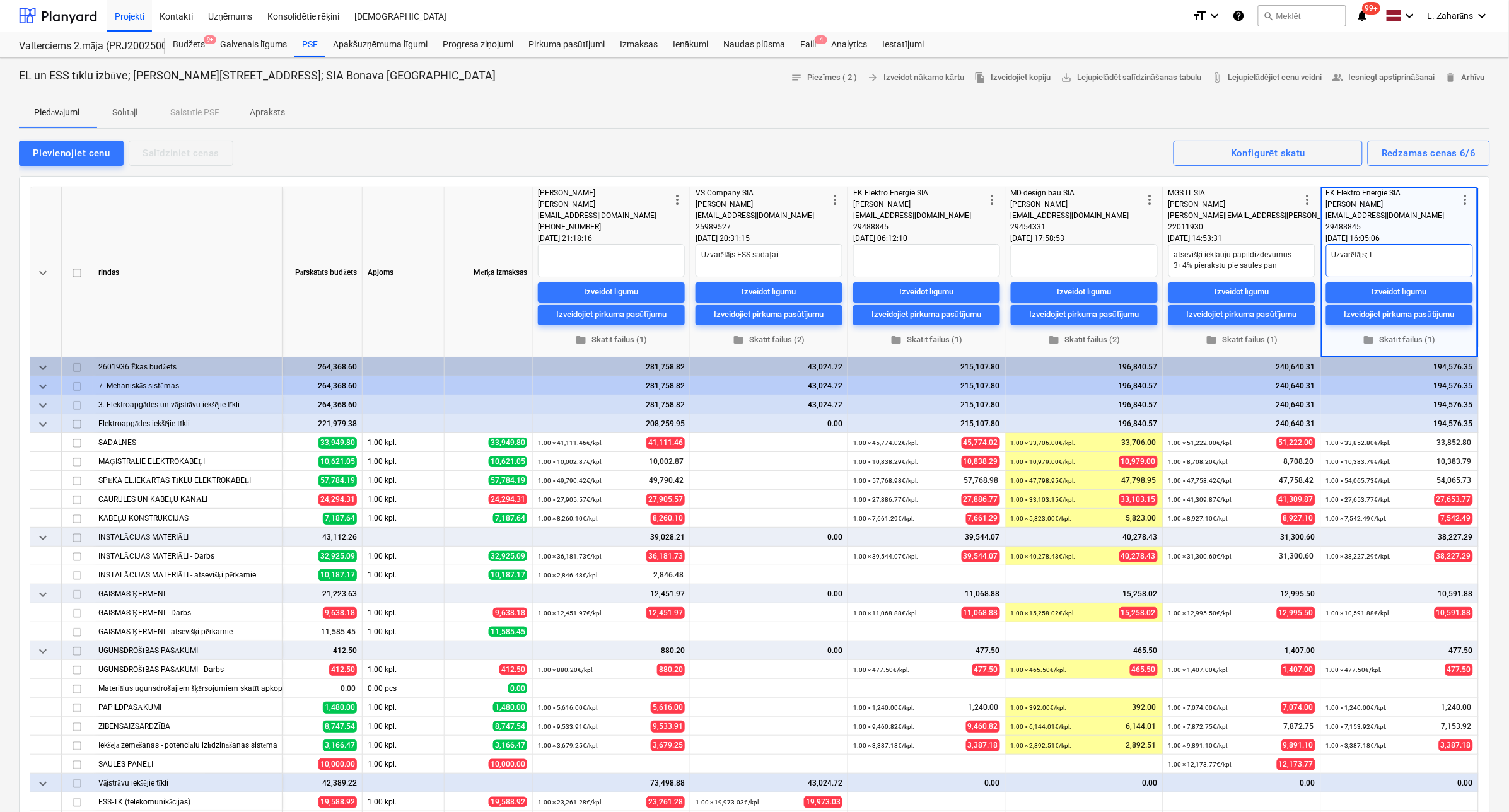
type textarea "x"
type textarea "Uzvarētājs; Ie"
type textarea "x"
type textarea "Uzvarētājs; Ied"
type textarea "x"
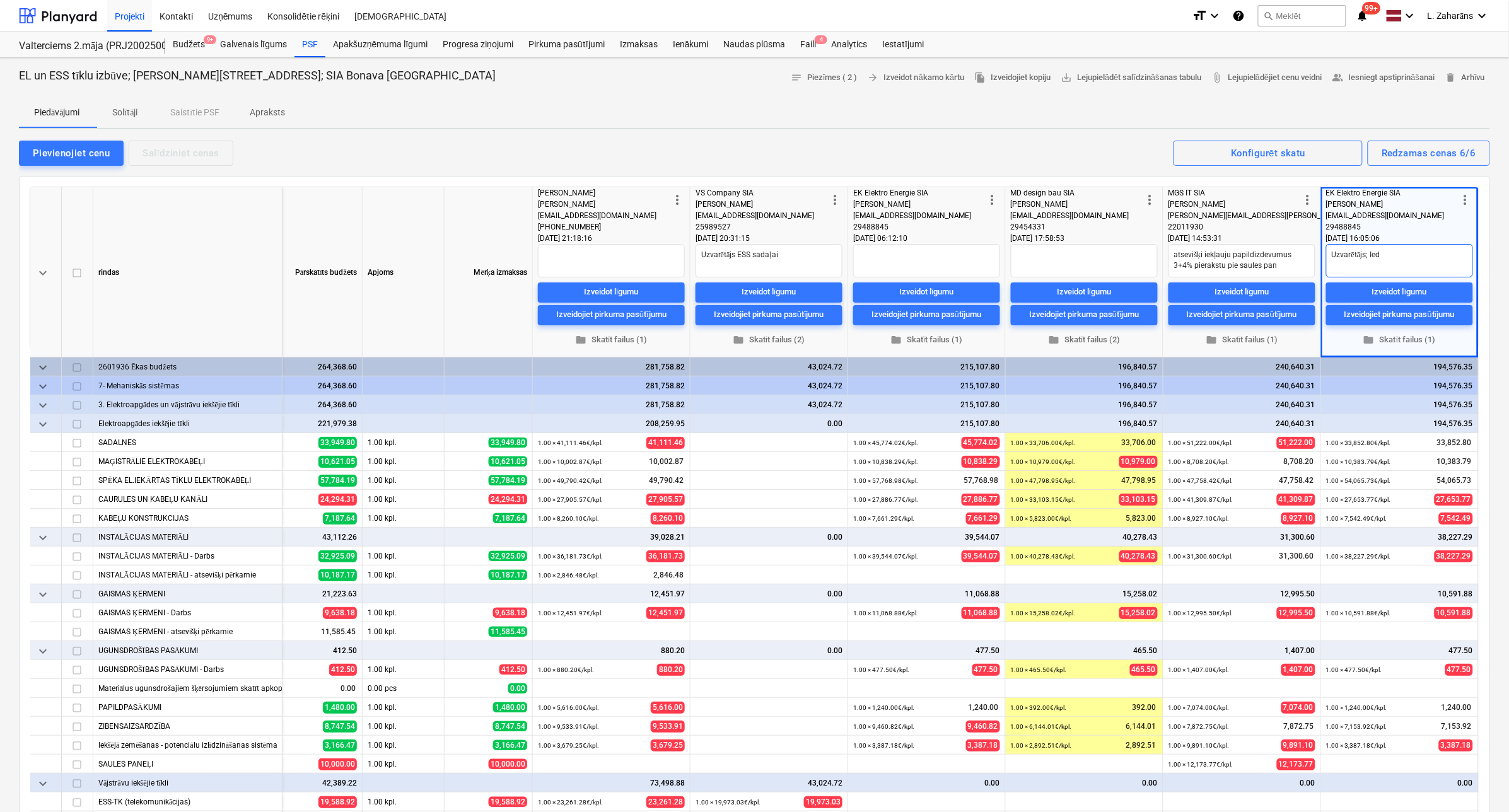
type textarea "Uzvarētājs; Iede"
type textarea "x"
type textarea "Uzvarētājs; Iedev"
type textarea "x"
type textarea "Uzvarētājs; Iedeva"
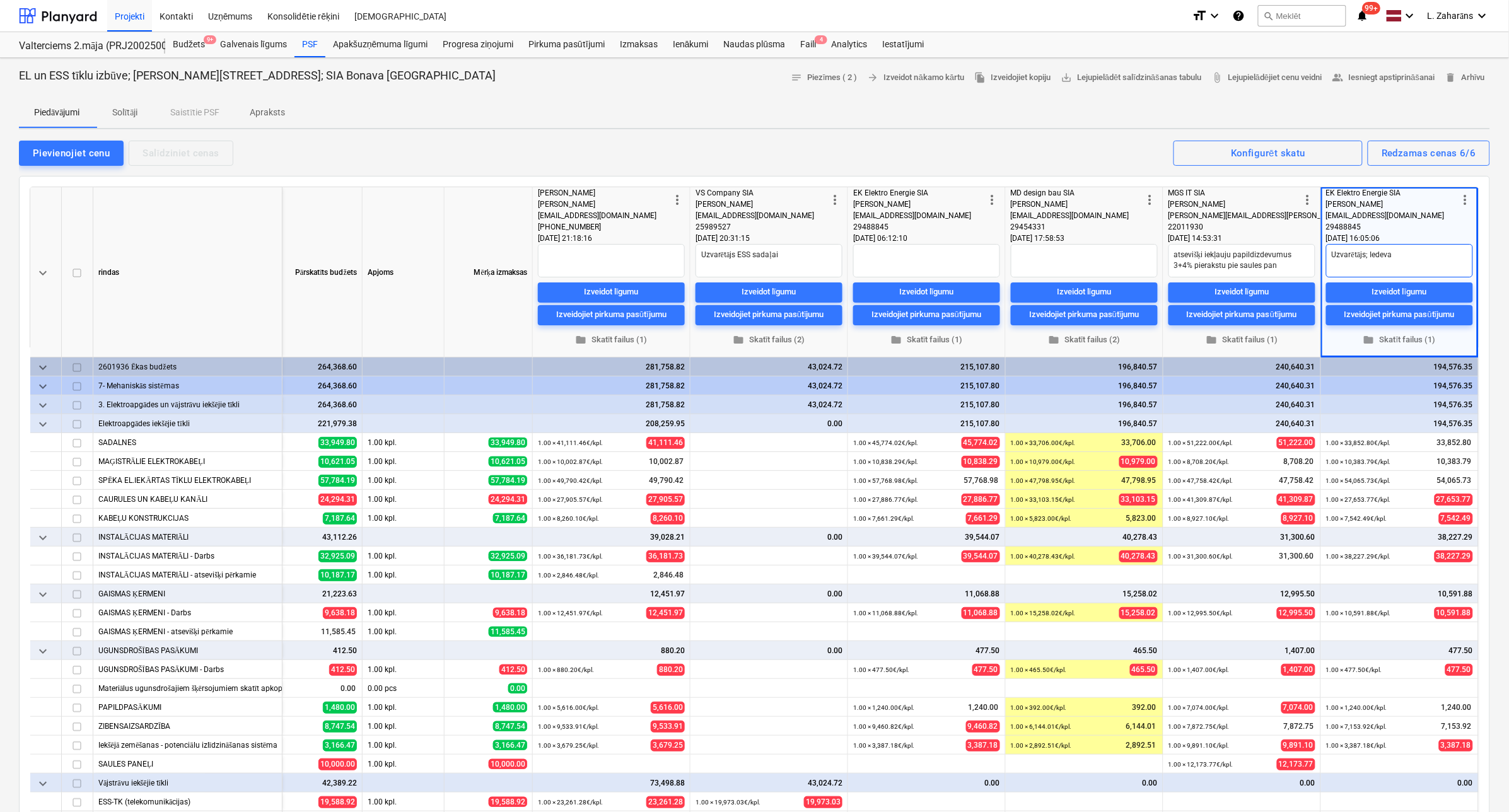
type textarea "x"
type textarea "Uzvarētājs; Iedeva"
type textarea "x"
type textarea "Uzvarētājs; Iedeva b"
type textarea "x"
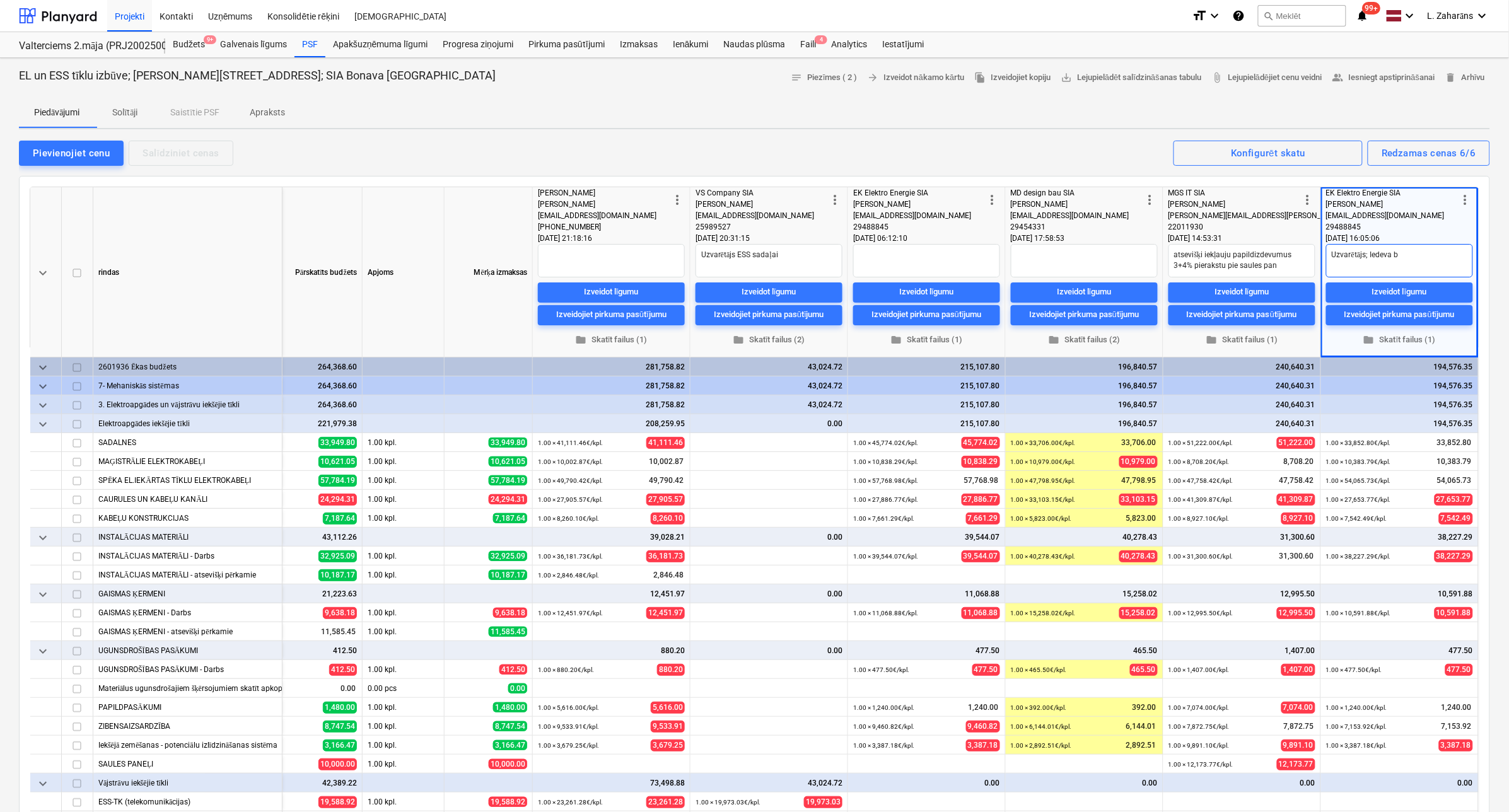
type textarea "Uzvarētājs; Iedeva be"
type textarea "x"
type textarea "Uzvarētājs; Iedeva bei"
type textarea "x"
type textarea "Uzvarētājs; Iedeva beig"
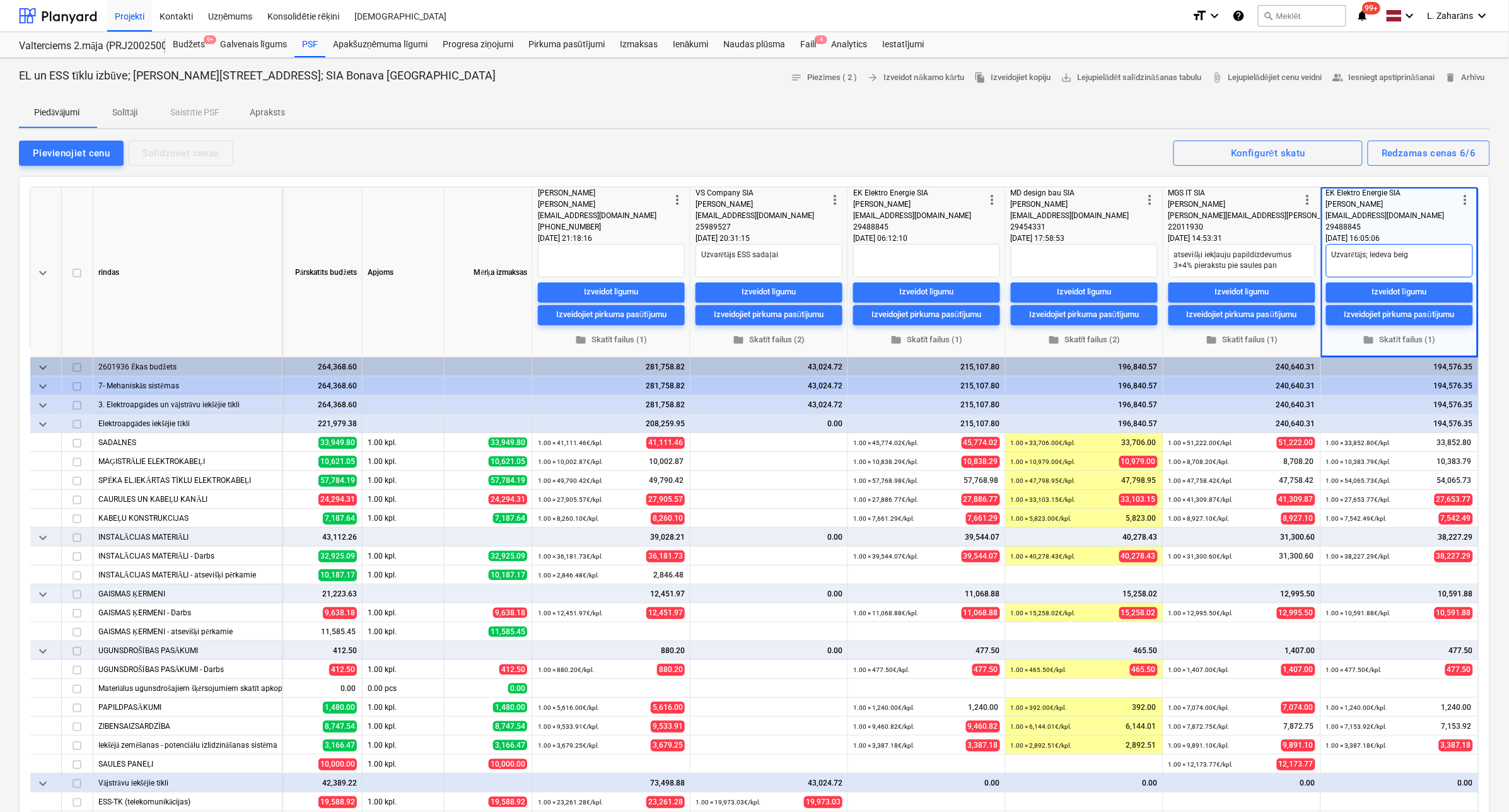
type textarea "x"
type textarea "Uzvarētājs; Iedeva beigā"
type textarea "x"
type textarea "Uzvarētājs; Iedeva beigās"
type textarea "x"
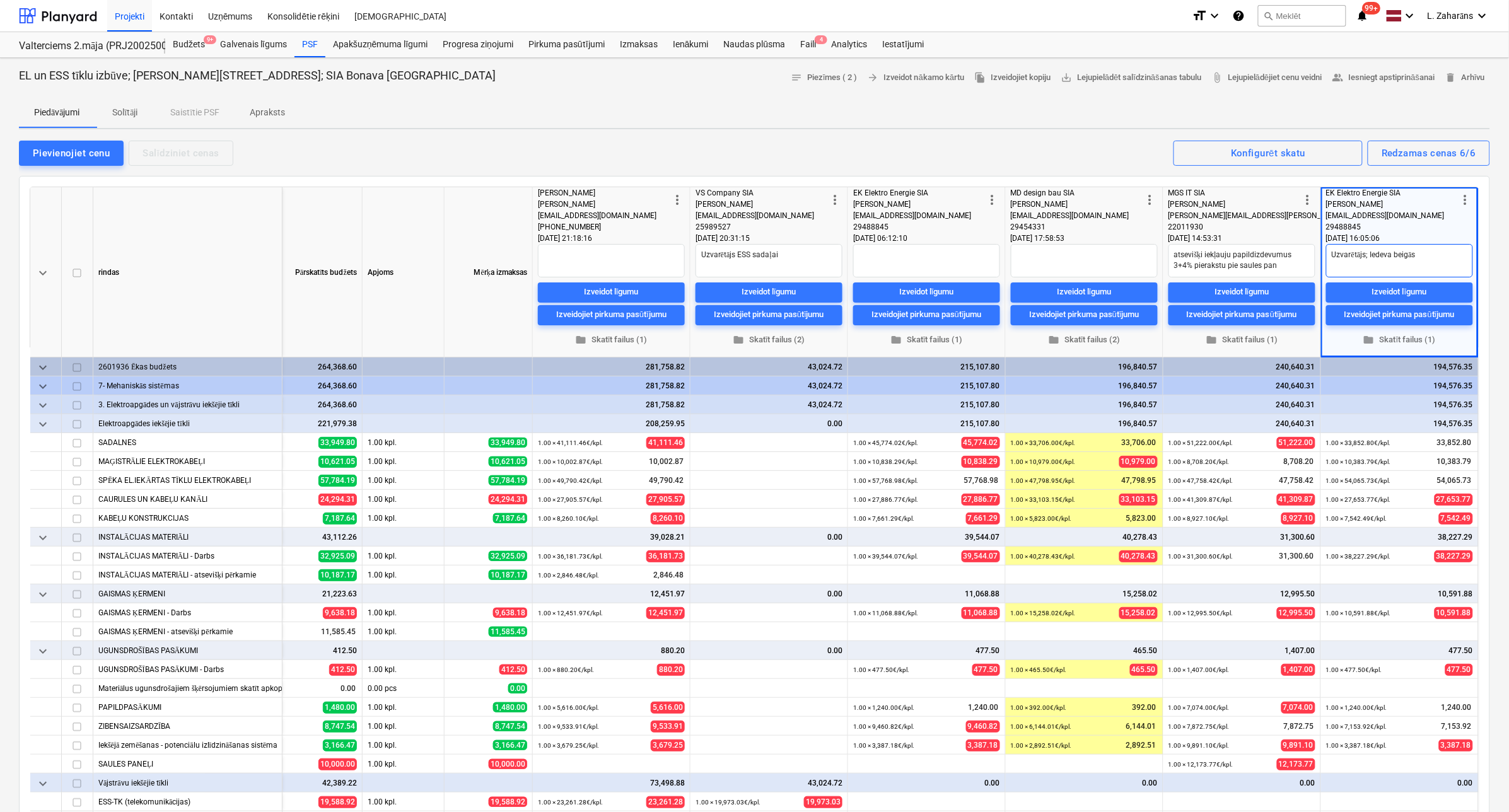
type textarea "Uzvarētājs; Iedeva beigās l"
type textarea "x"
type textarea "Uzvarētājs; Iedeva beigās lē"
type textarea "x"
type textarea "Uzvarētājs; Iedeva beigās lēt"
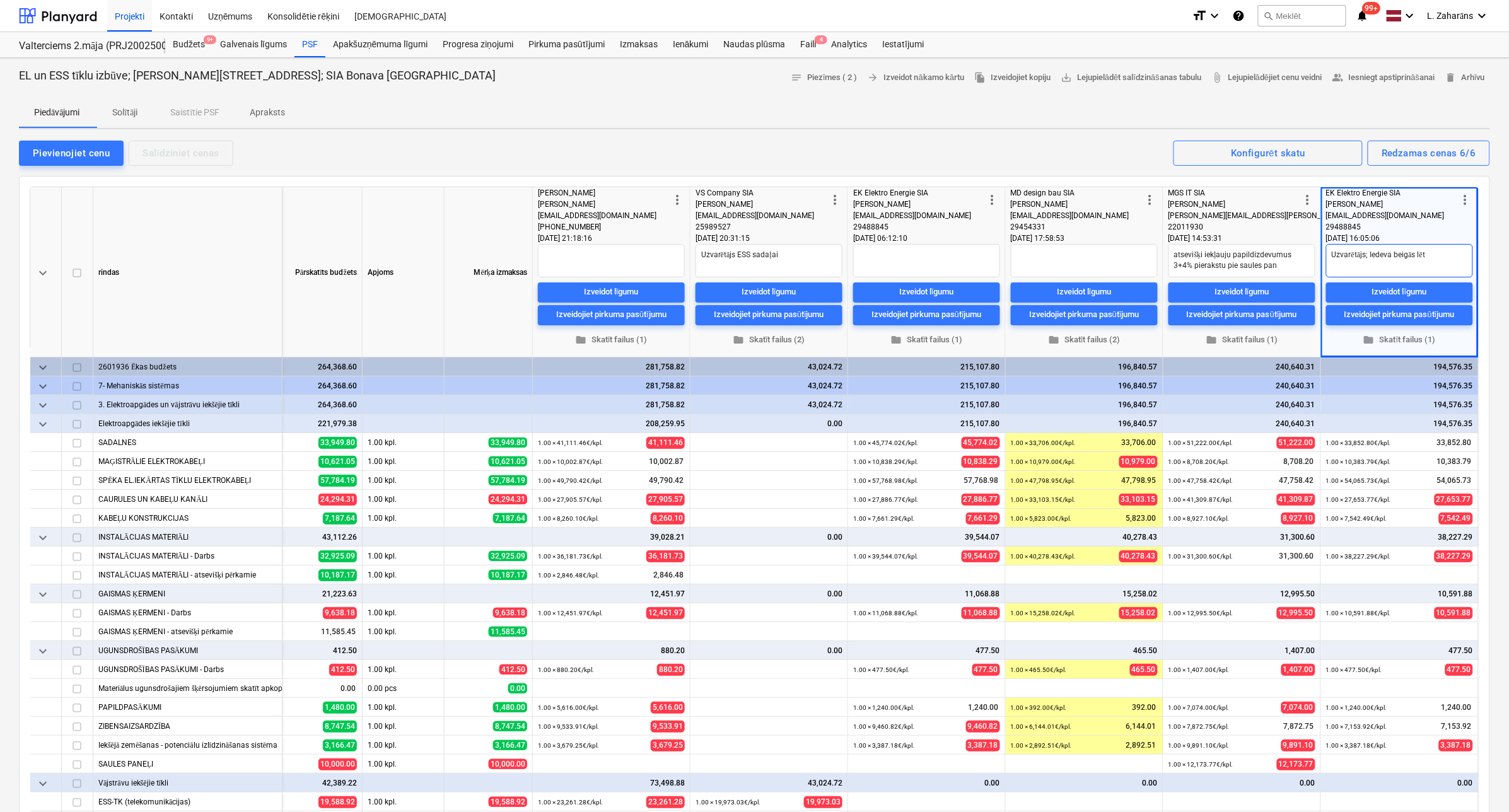
type textarea "x"
type textarea "Uzvarētājs; Iedeva beigās lētā"
type textarea "x"
type textarea "Uzvarētājs; Iedeva beigās lētāk"
click at [1031, 268] on textarea at bounding box center [1084, 260] width 147 height 34
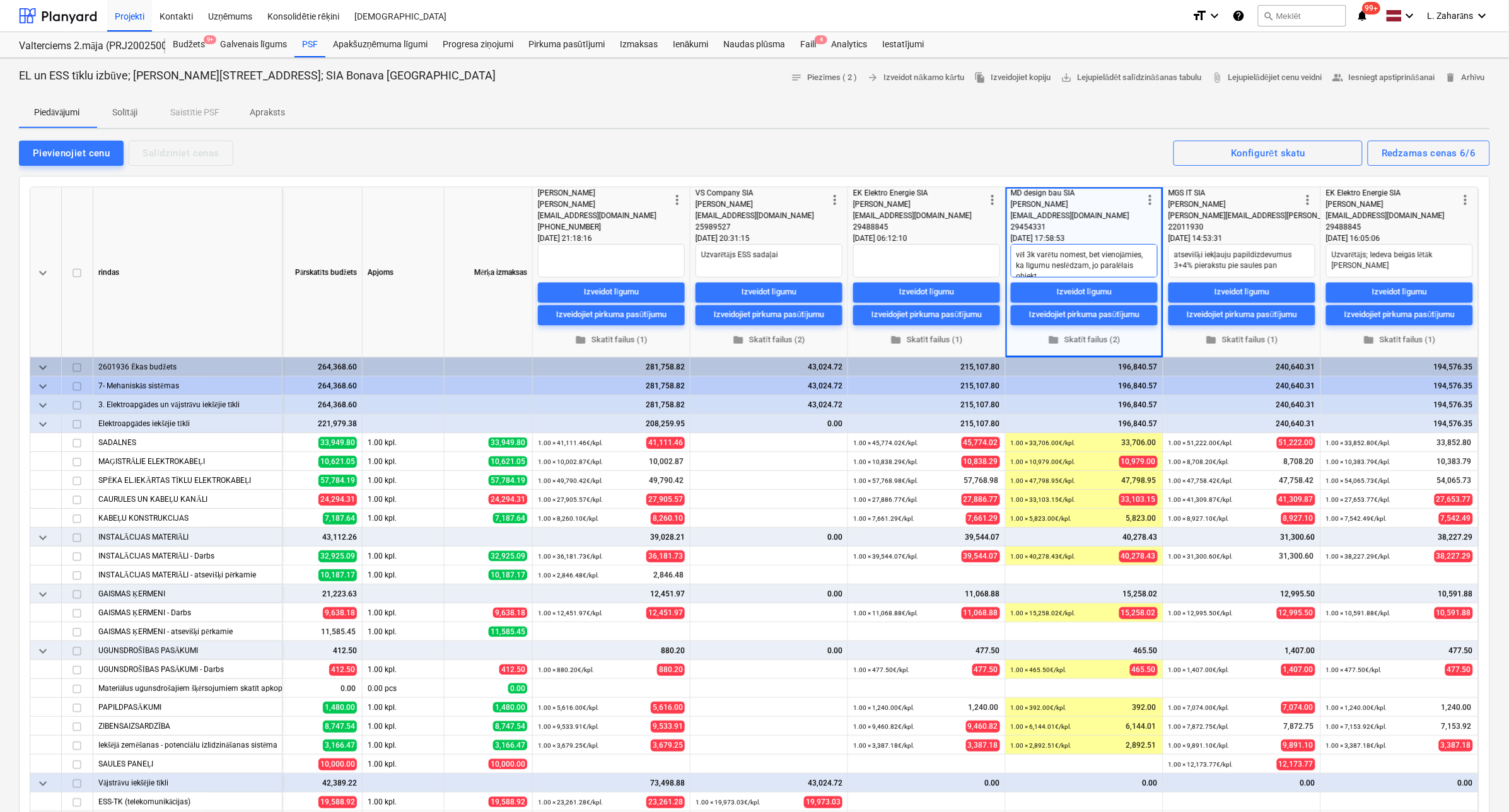
scroll to position [5, 0]
click at [1096, 262] on textarea "vēl 3k varētu nomest, bet vienojāmies, ka līgumu neslēdzam, jo paralēlais objek…" at bounding box center [1084, 260] width 147 height 34
click at [1097, 251] on textarea "vēl 3k varētu nomest, bet vienojāmies, ka līgumu neslēdzam, jo tiktu kavēts par…" at bounding box center [1084, 260] width 147 height 34
click at [1061, 268] on textarea "vēl 3k varētu nomest, bet sapulcē vienojāmies, ka līgumu neslēdzam, jo tiktu ka…" at bounding box center [1084, 260] width 147 height 34
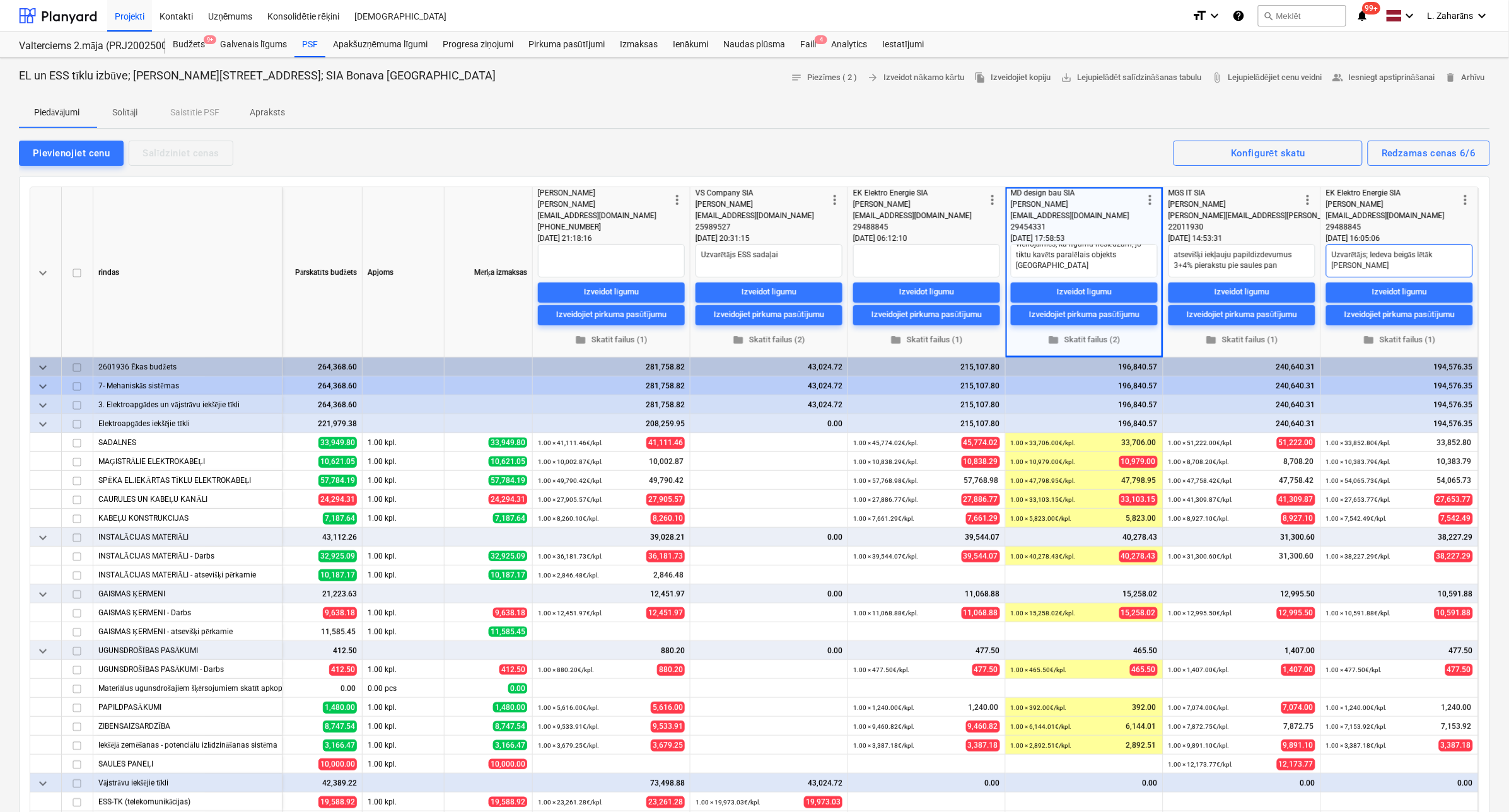
click at [1341, 259] on textarea "Uzvarētājs; Iedeva beigās lētāk nekā" at bounding box center [1399, 260] width 147 height 34
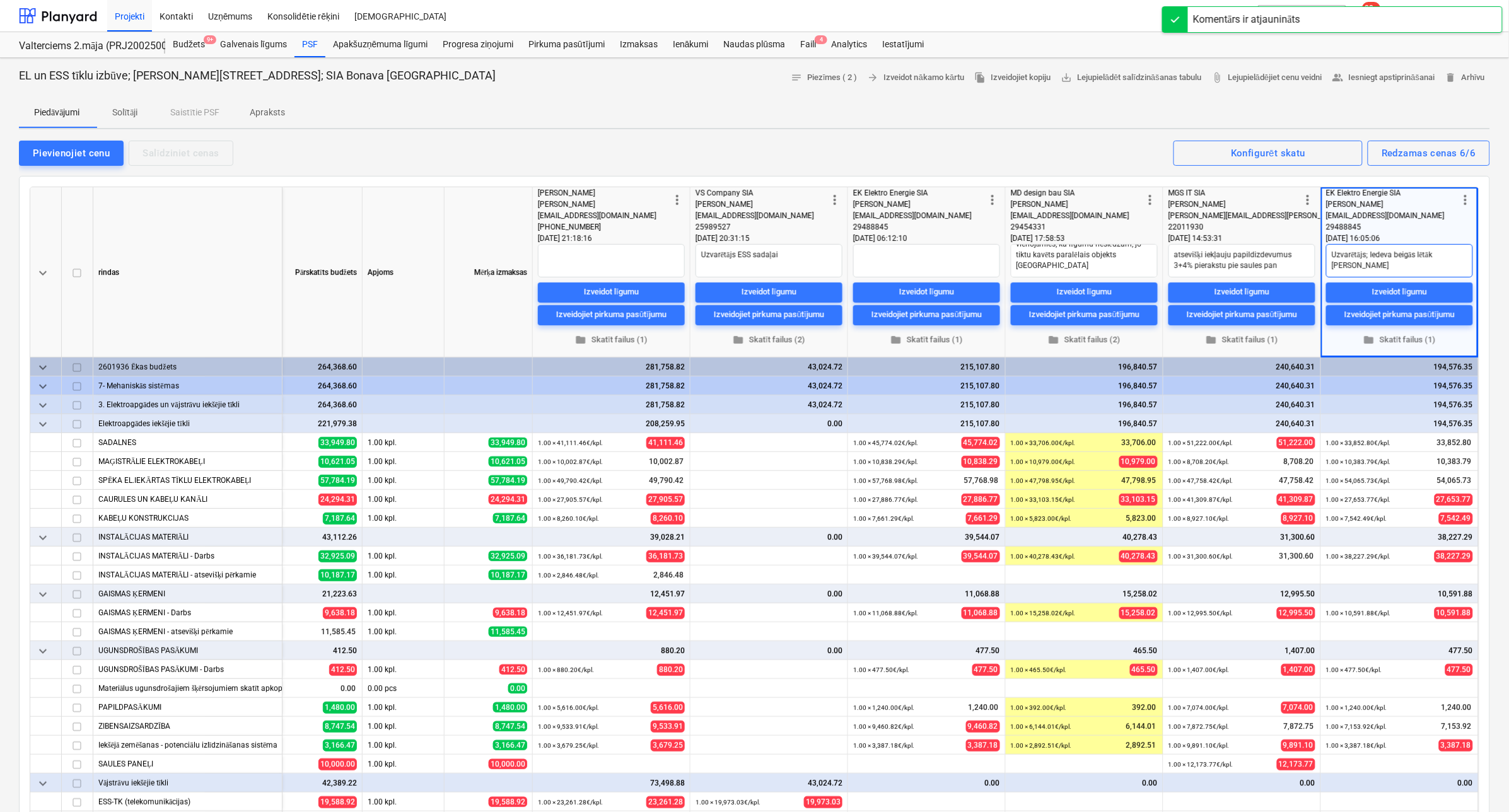
click at [1457, 254] on textarea "Uzvarētājs; Iedeva beigās lētāk nekā" at bounding box center [1399, 260] width 147 height 34
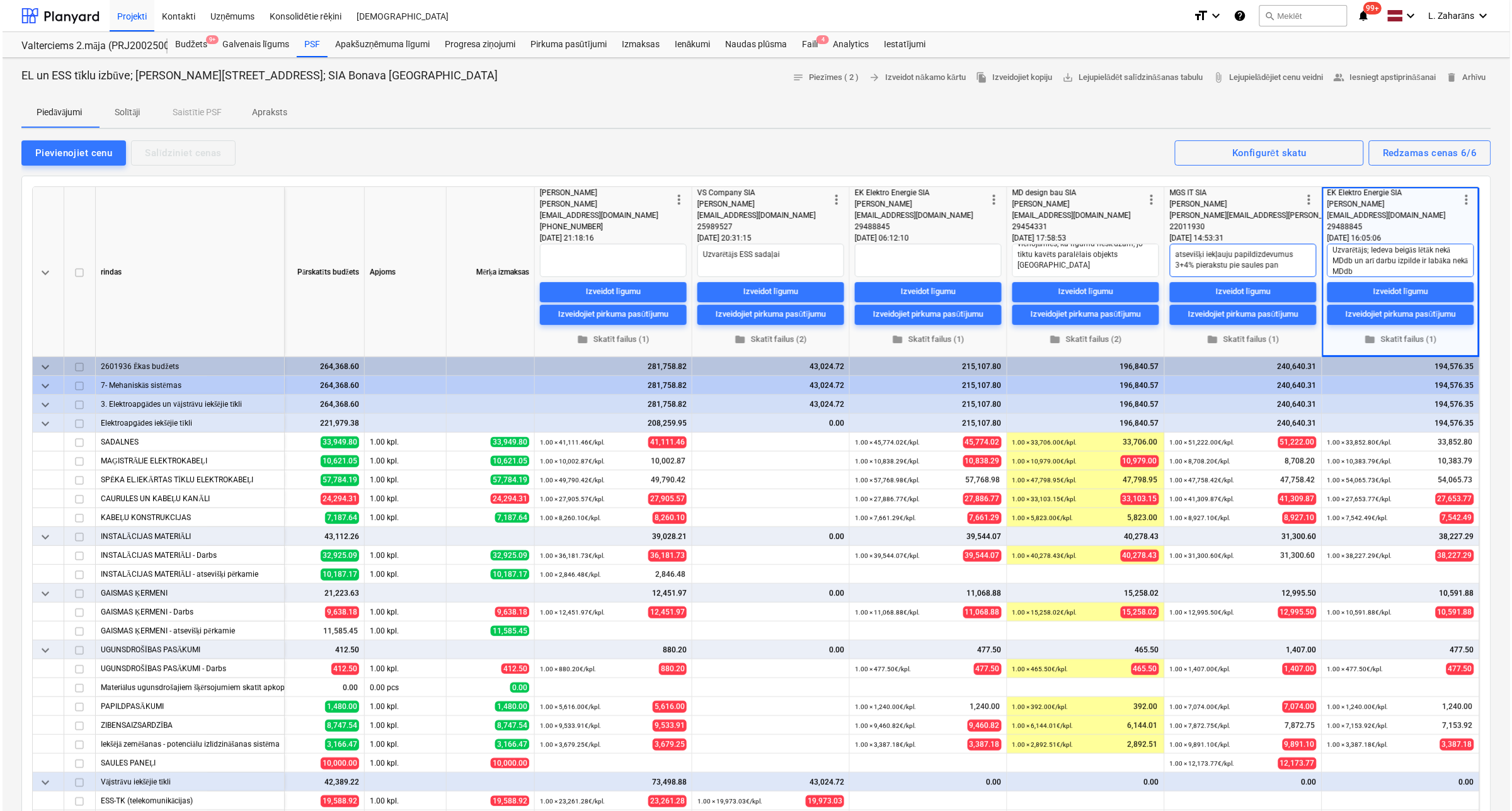
scroll to position [0, 0]
drag, startPoint x: 1376, startPoint y: 271, endPoint x: 1298, endPoint y: 249, distance: 81.0
click at [0, 0] on div "keyboard_arrow_down rindas Pārskatīts budžets Apjoms Mērķa izmaksas more_vert M…" at bounding box center [0, 0] width 0 height 0
click at [1374, 79] on span "people_alt Iesniegt apstiprināšanai" at bounding box center [1382, 78] width 103 height 15
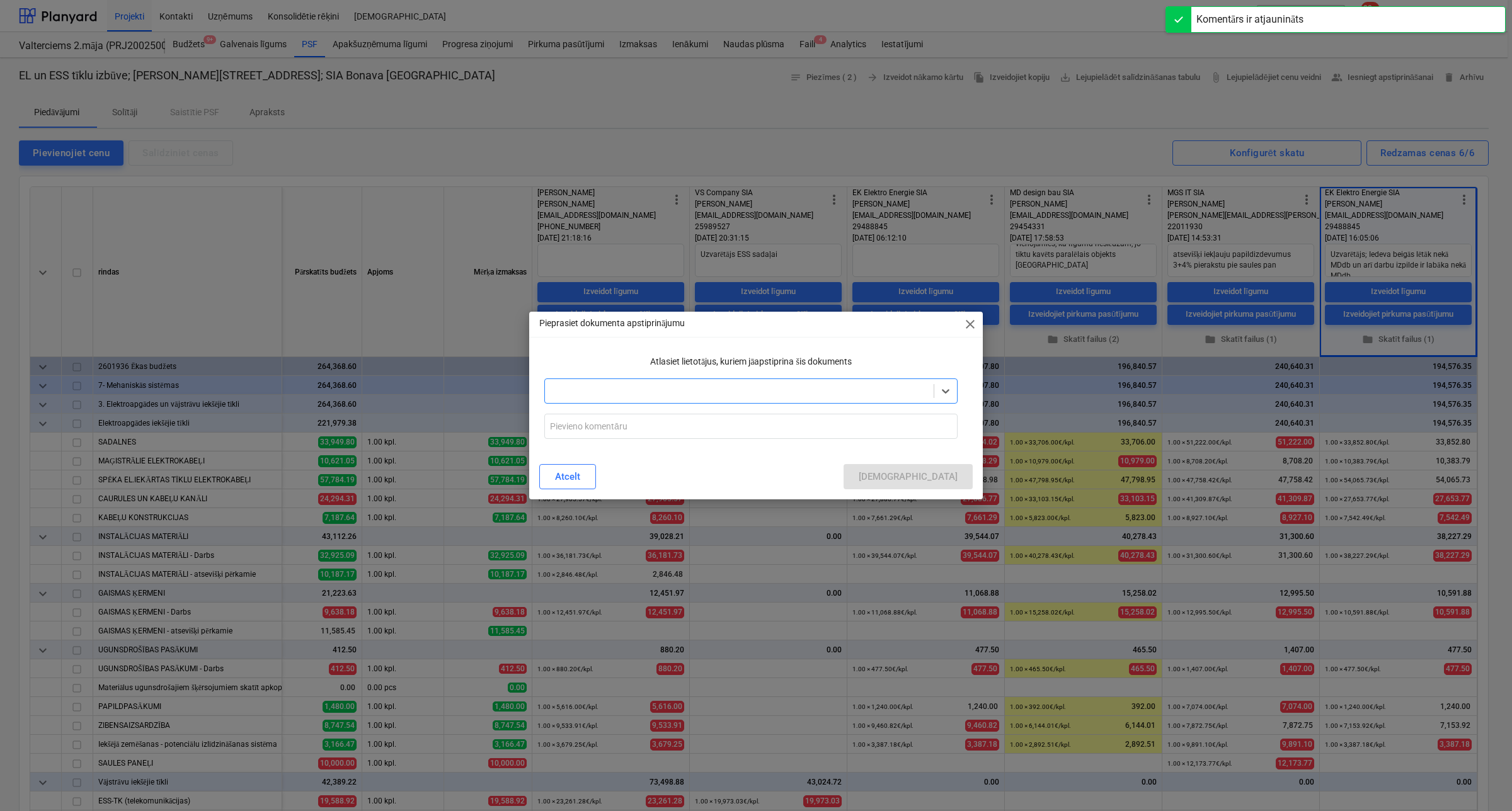
click at [730, 387] on div at bounding box center [739, 391] width 376 height 13
click at [640, 446] on div "Lāsma Erharde" at bounding box center [751, 441] width 413 height 20
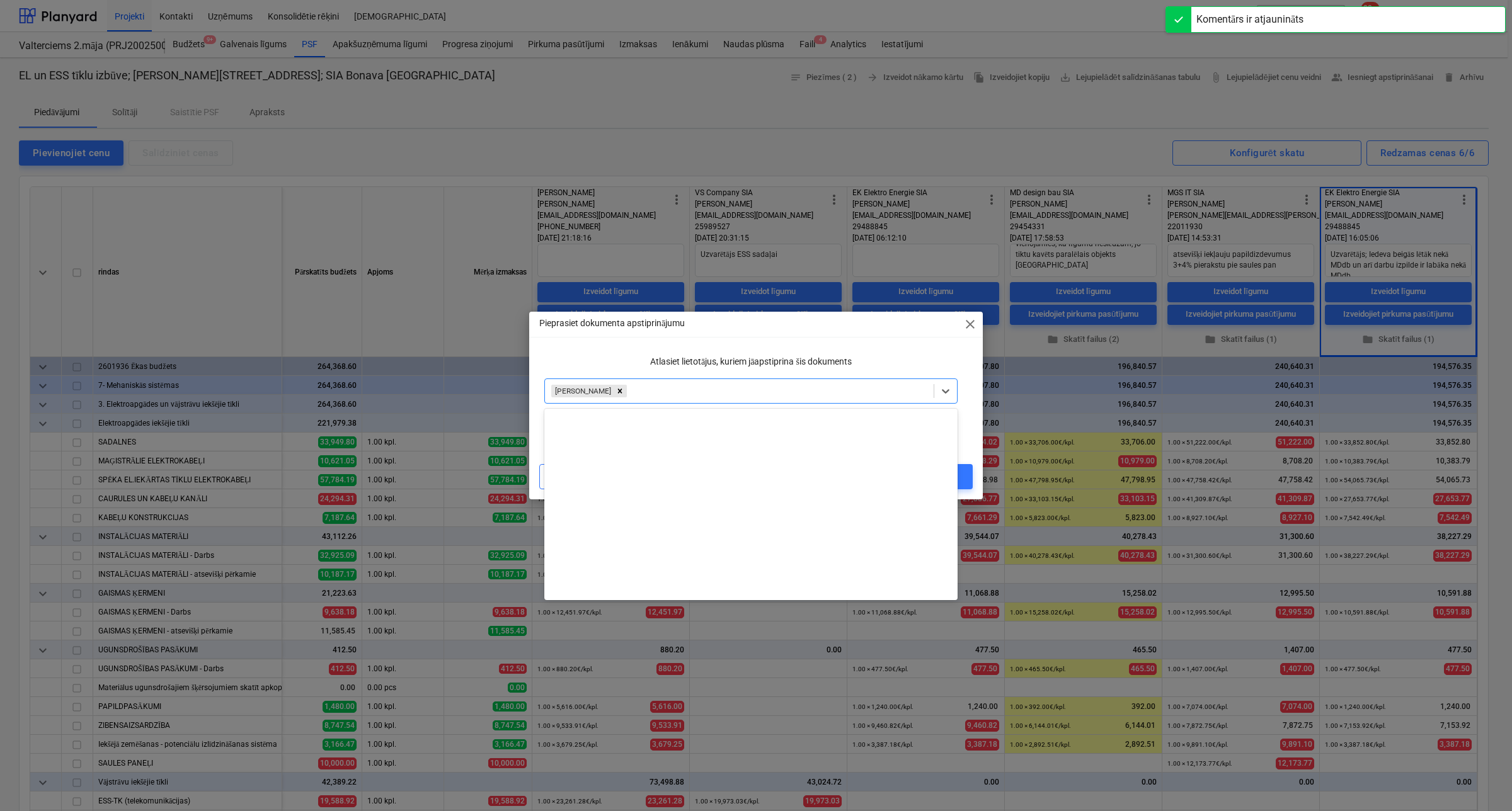
scroll to position [516, 0]
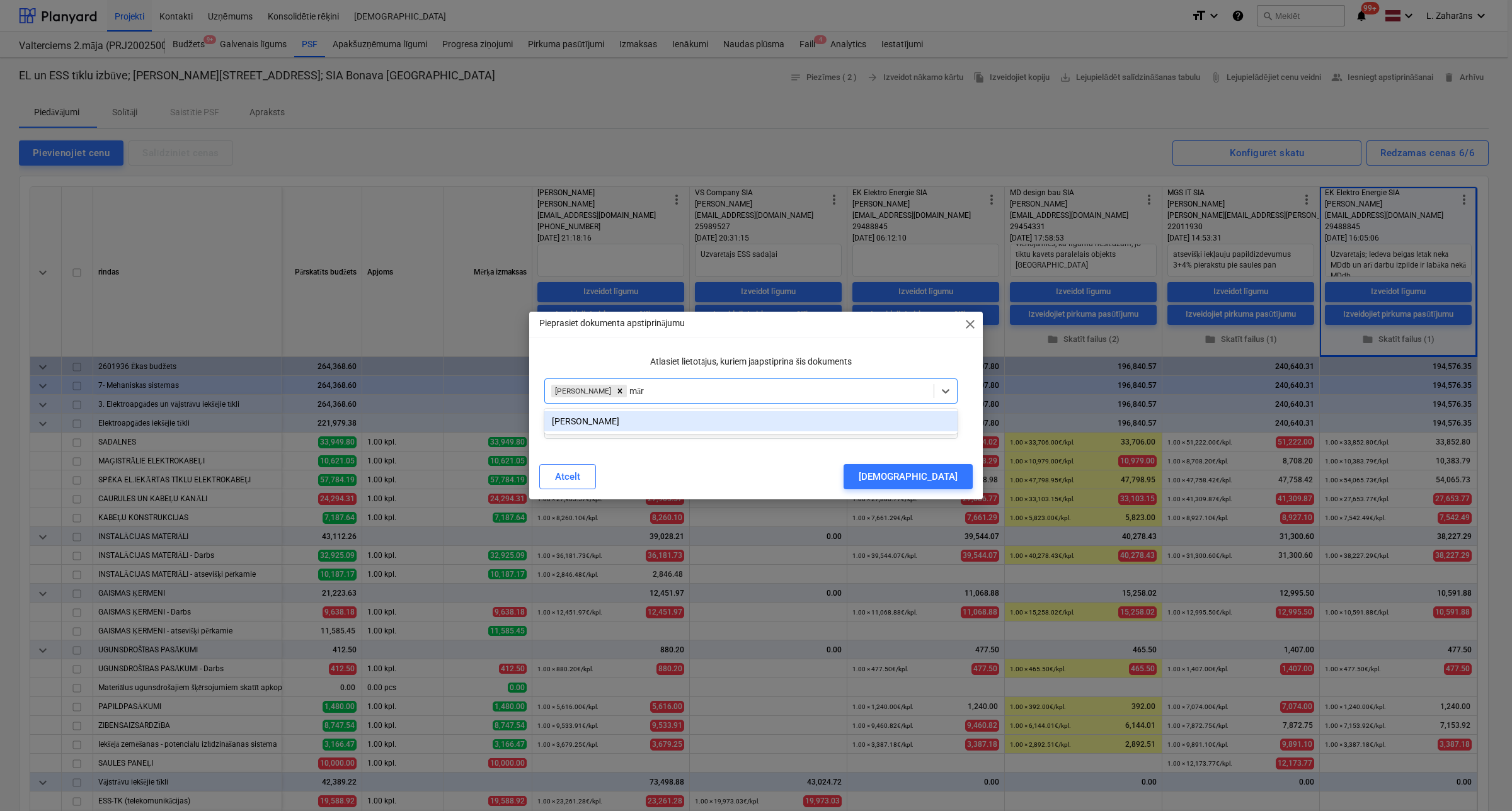
click at [647, 416] on div "Mārtiņš Pogulis" at bounding box center [751, 421] width 413 height 20
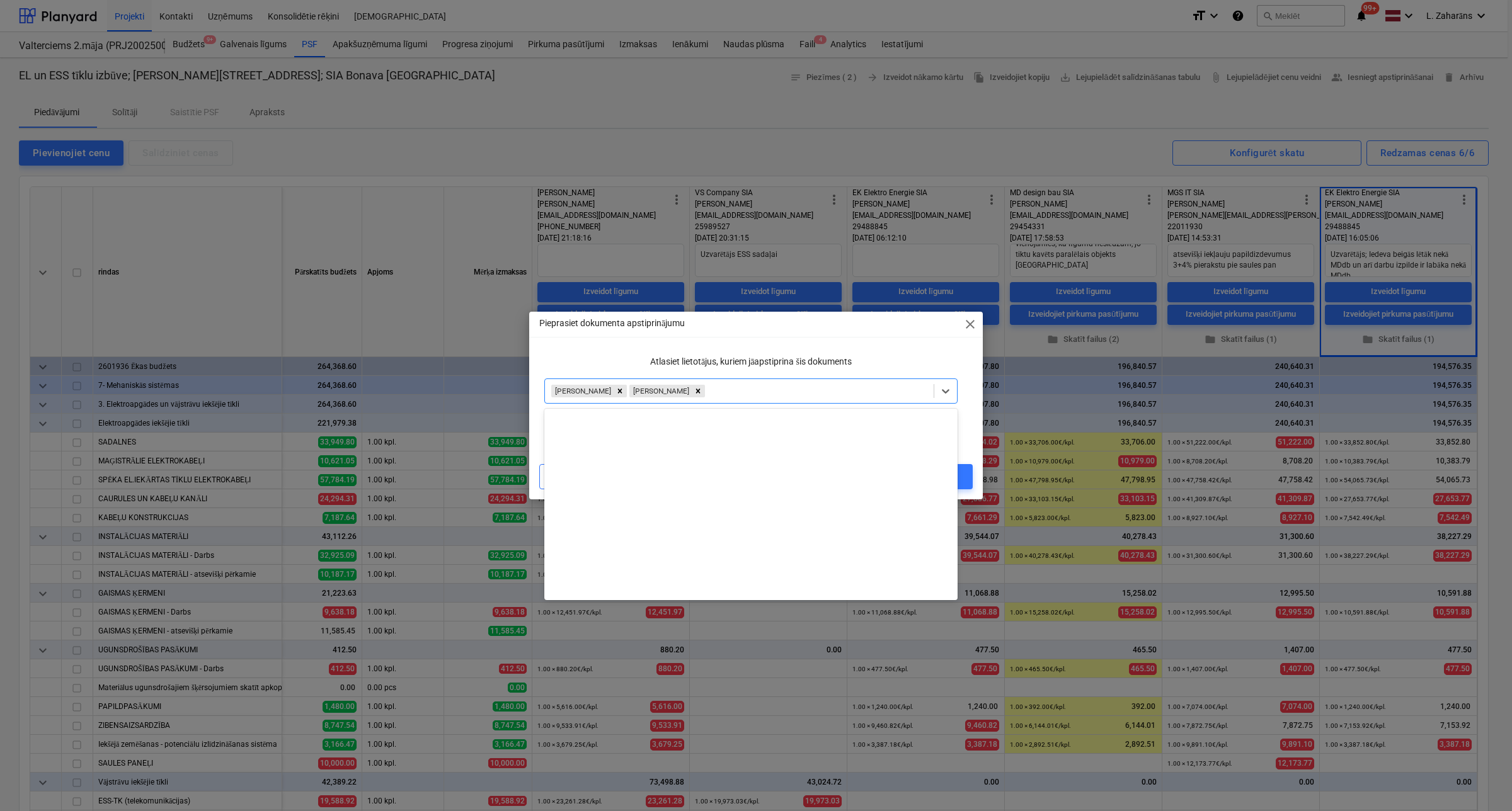
scroll to position [495, 0]
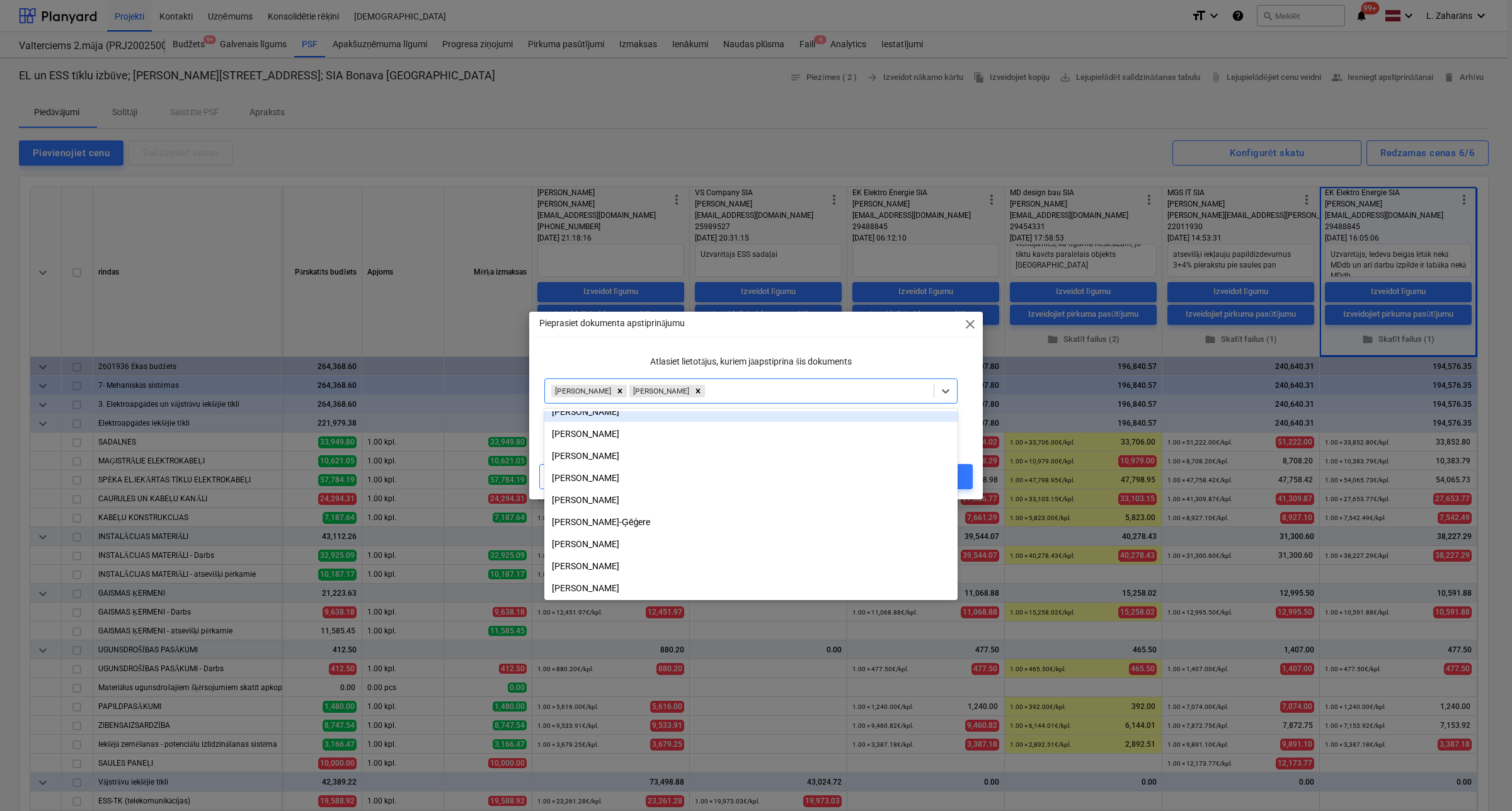
click at [913, 347] on div "Pieprasiet dokumenta apstiprinājumu close Atlasiet lietotājus, kuriem jāapstipr…" at bounding box center [756, 406] width 454 height 187
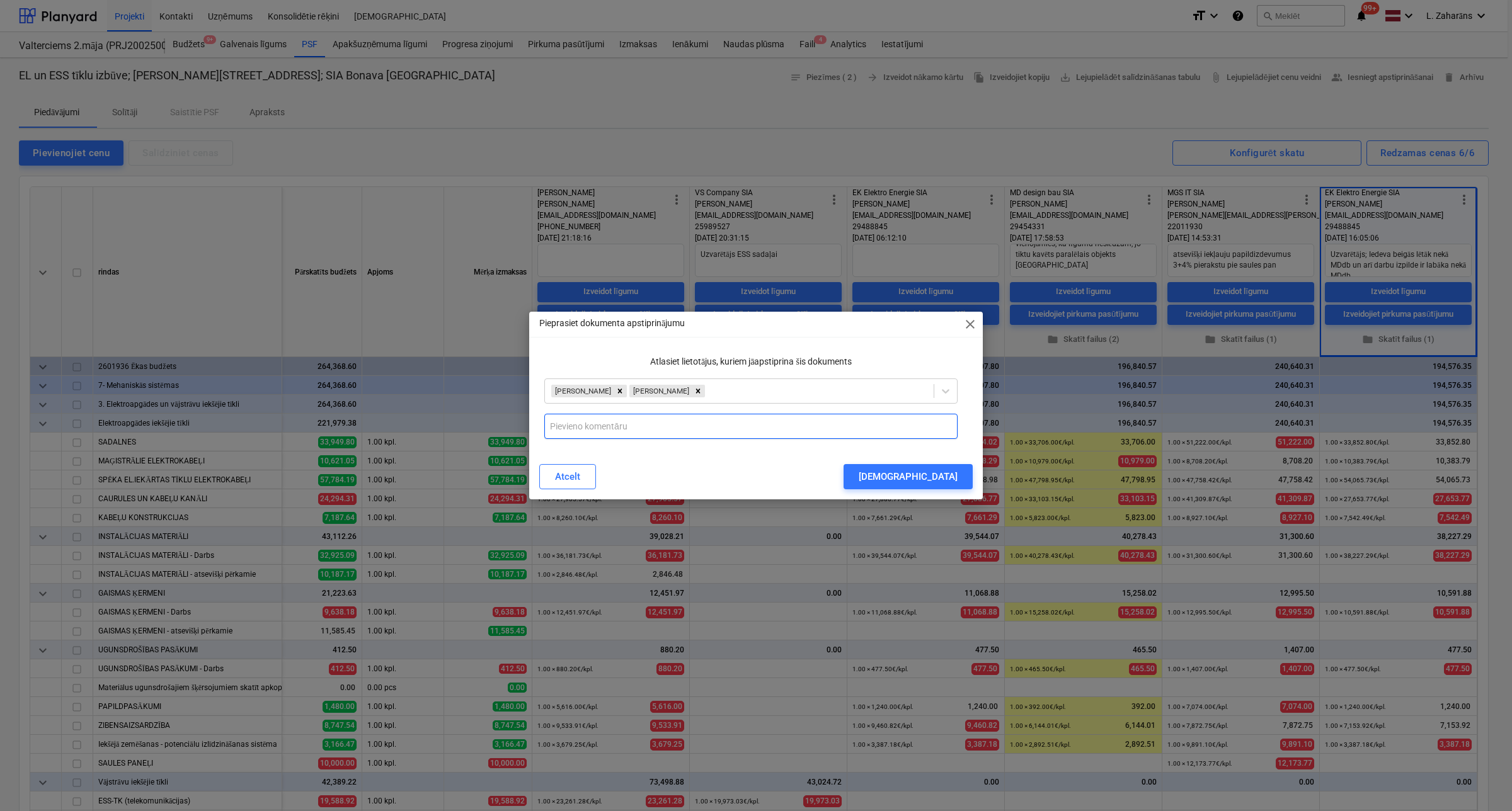
click at [900, 423] on input "text" at bounding box center [751, 426] width 413 height 25
paste input "Uzvarētājs; Iedeva beigās lētāk nekā MDdb un arī darbu izpilde ir labāka nekā M…"
click at [590, 426] on input "Uzvarētājs; Iedeva beigās lētāk nekā MDdb un arī darbu izpilde ir labāka nekā M…" at bounding box center [751, 426] width 413 height 25
click at [619, 423] on input "Uzvarētājs EKEE; Iedeva beigās lētāk nekā MDdb un arī darbu izpilde ir labāka n…" at bounding box center [751, 426] width 413 height 25
click at [709, 422] on input "Uzvarētājs EKEE; Ar otro cenu iedeva beigās lētāk nekā MDdb un arī darbu izpild…" at bounding box center [751, 426] width 413 height 25
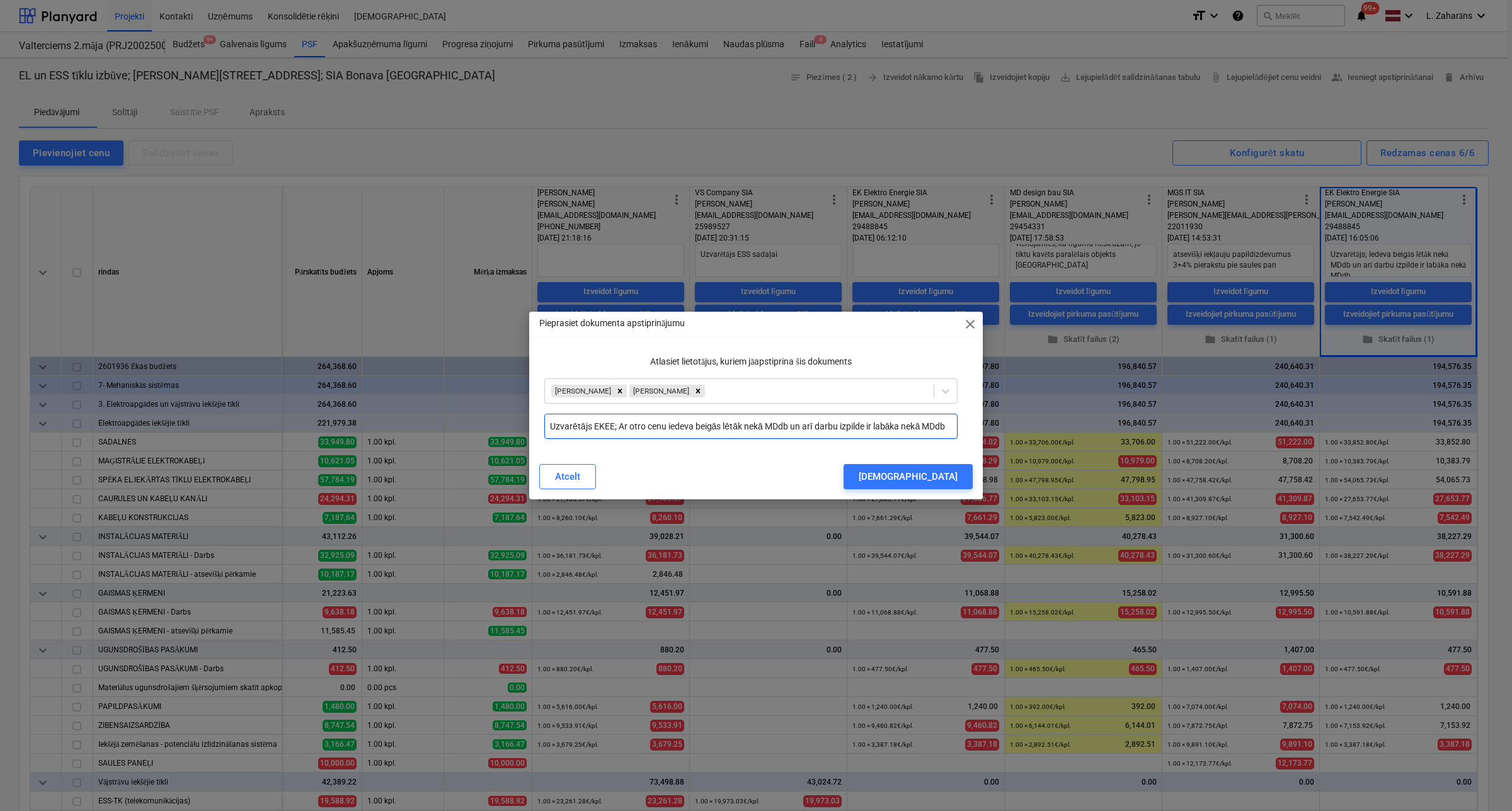
click at [709, 422] on input "Uzvarētājs EKEE; Ar otro cenu iedeva beigās lētāk nekā MDdb un arī darbu izpild…" at bounding box center [751, 426] width 413 height 25
click at [924, 426] on input "Uzvarētājs EKEE; Ar otro cenu iedeva lētāk nekā MDdb un arī darbu izpilde ir la…" at bounding box center [751, 426] width 413 height 25
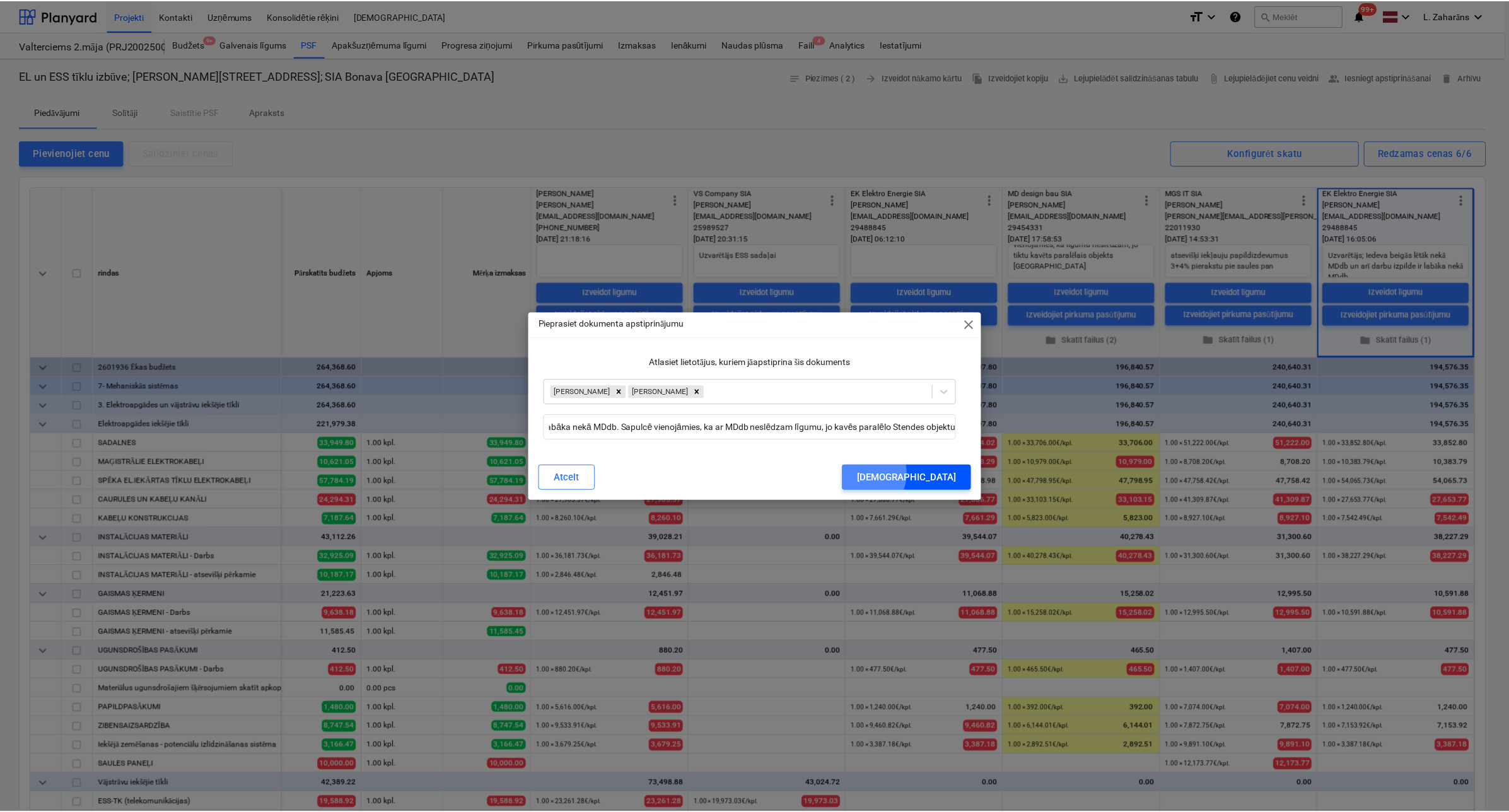
scroll to position [0, 0]
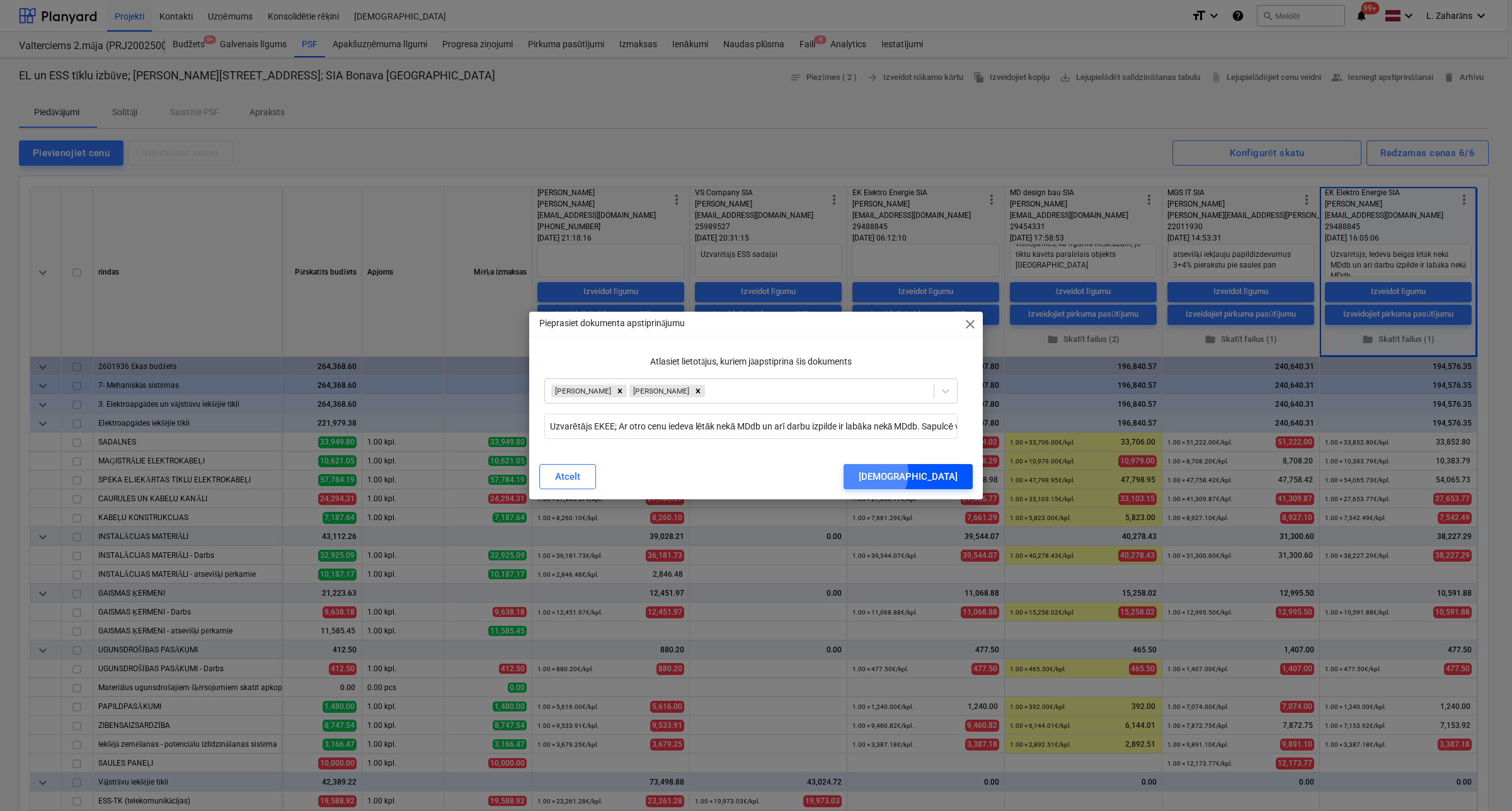
click at [932, 473] on div "Nosūtīt" at bounding box center [908, 476] width 99 height 16
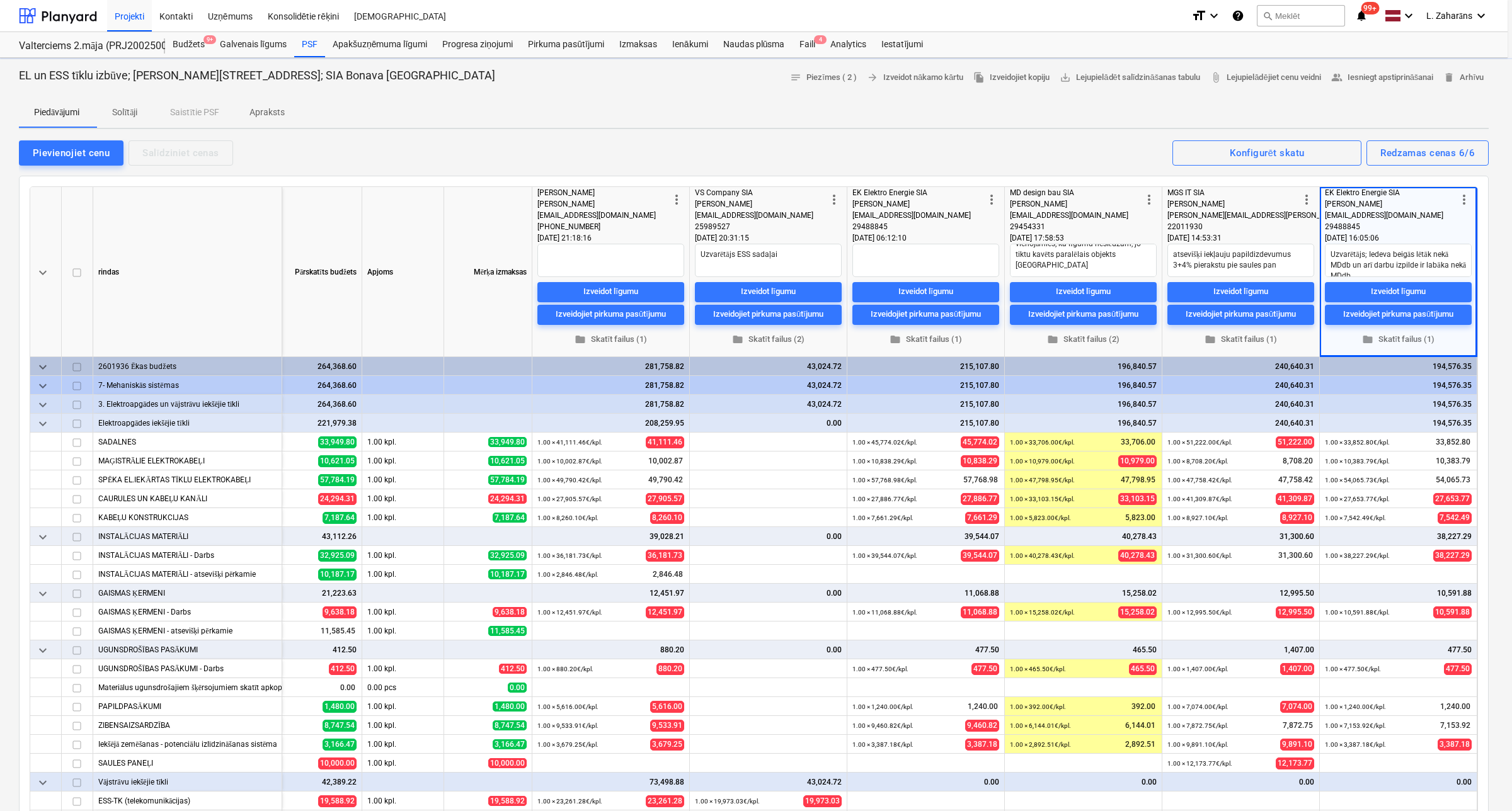
scroll to position [0, 77]
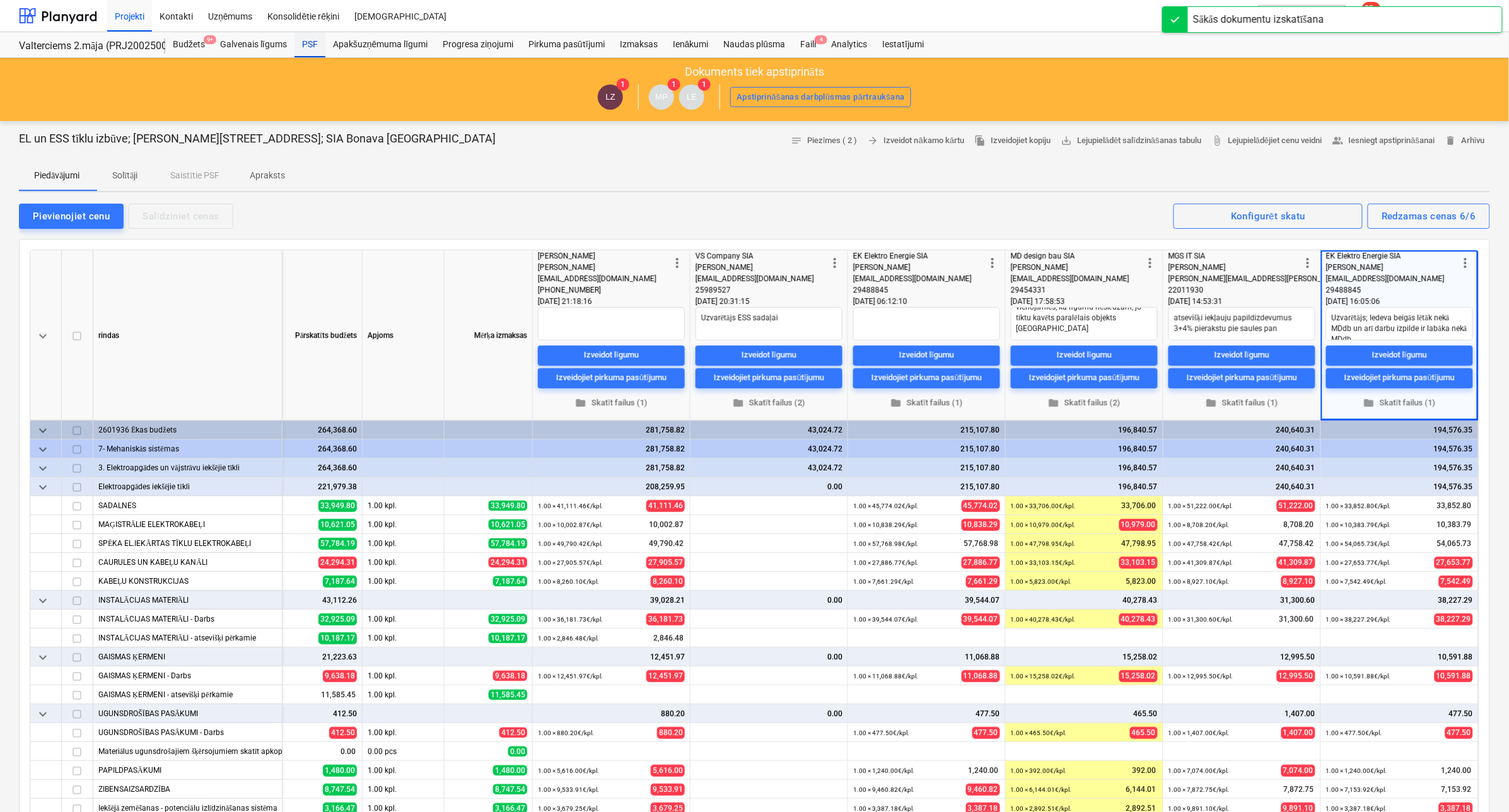
click at [306, 42] on div "PSF" at bounding box center [310, 45] width 31 height 25
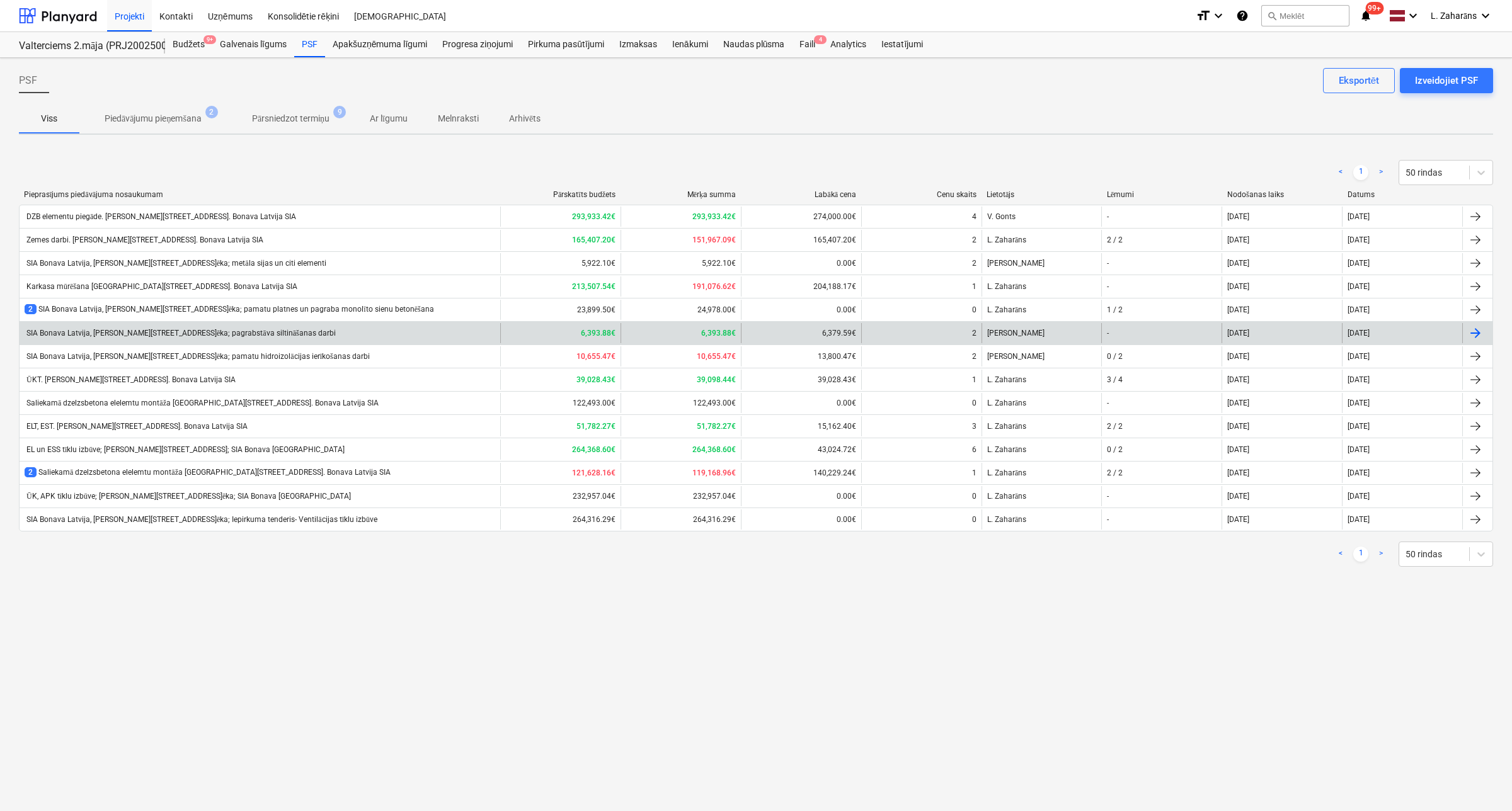
click at [267, 335] on div "SIA Bonava Latvija, Ēvalda Valtera iela 44, 2.ēka; pagrabstāva siltināšanas dar…" at bounding box center [180, 334] width 311 height 9
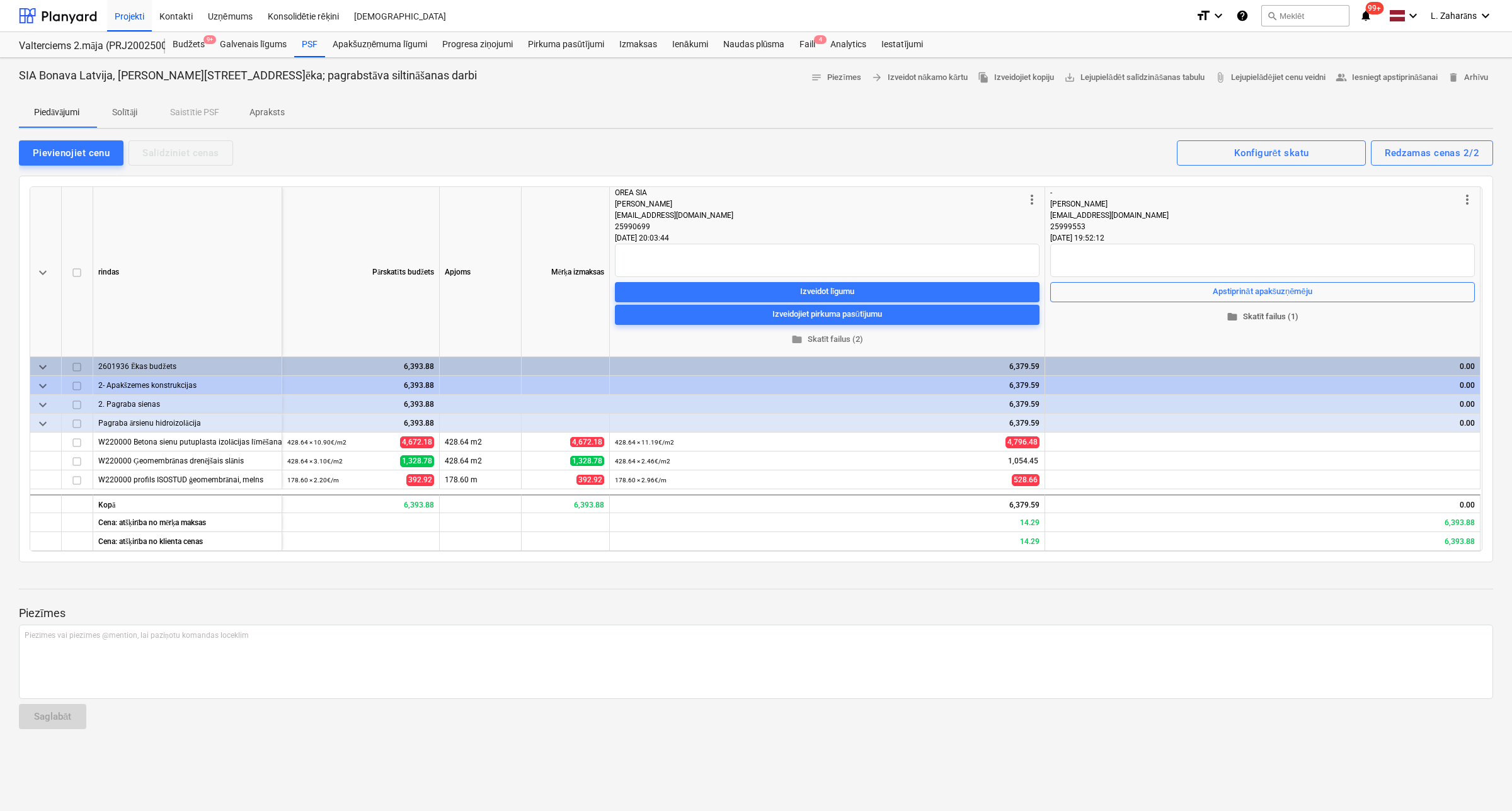
click at [1277, 318] on span "folder Skatīt failus (1)" at bounding box center [1263, 316] width 415 height 15
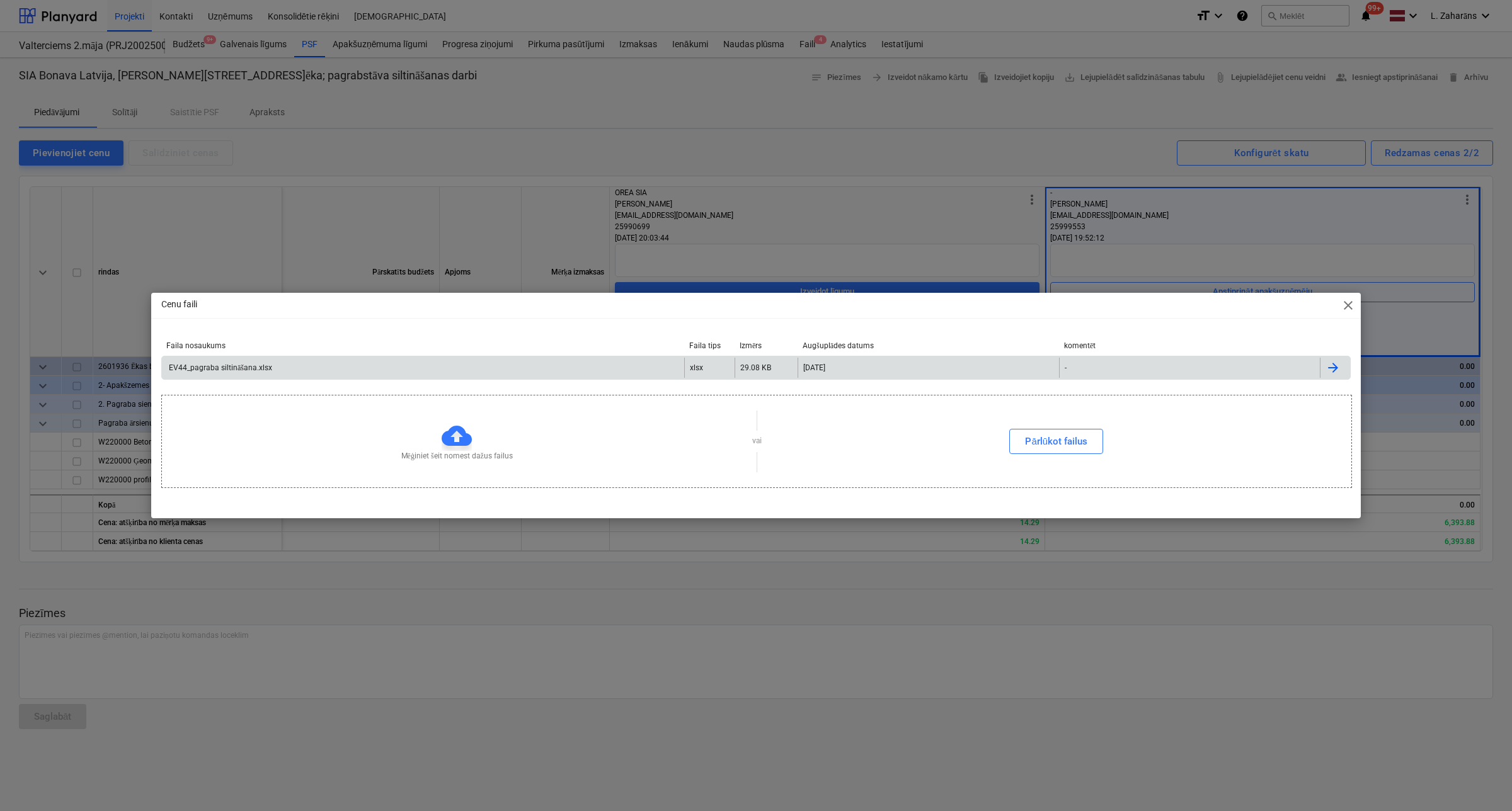
click at [729, 364] on div "xlsx" at bounding box center [709, 367] width 50 height 20
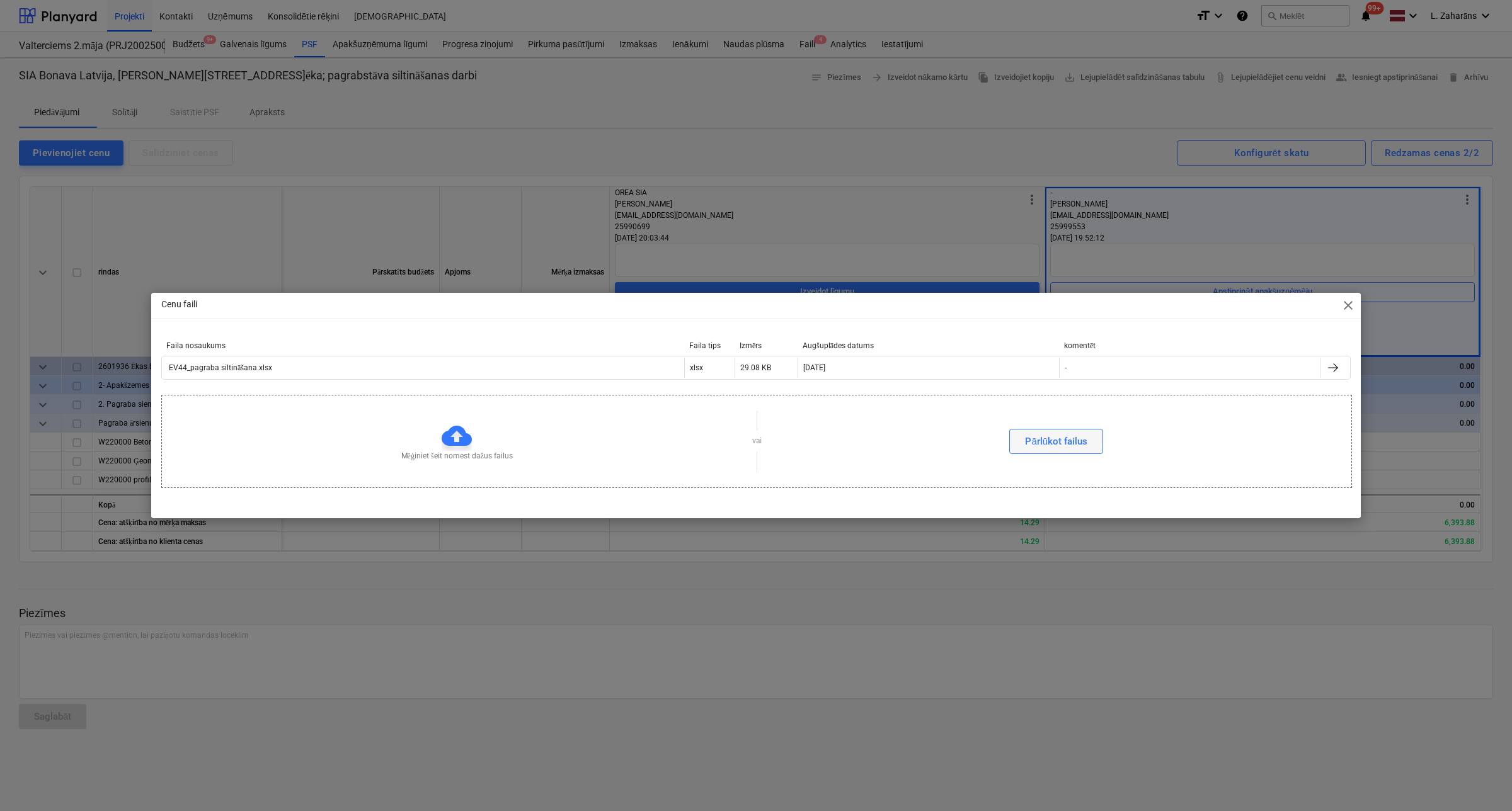
click at [1044, 446] on div "Pārlūkot failus" at bounding box center [1056, 441] width 63 height 16
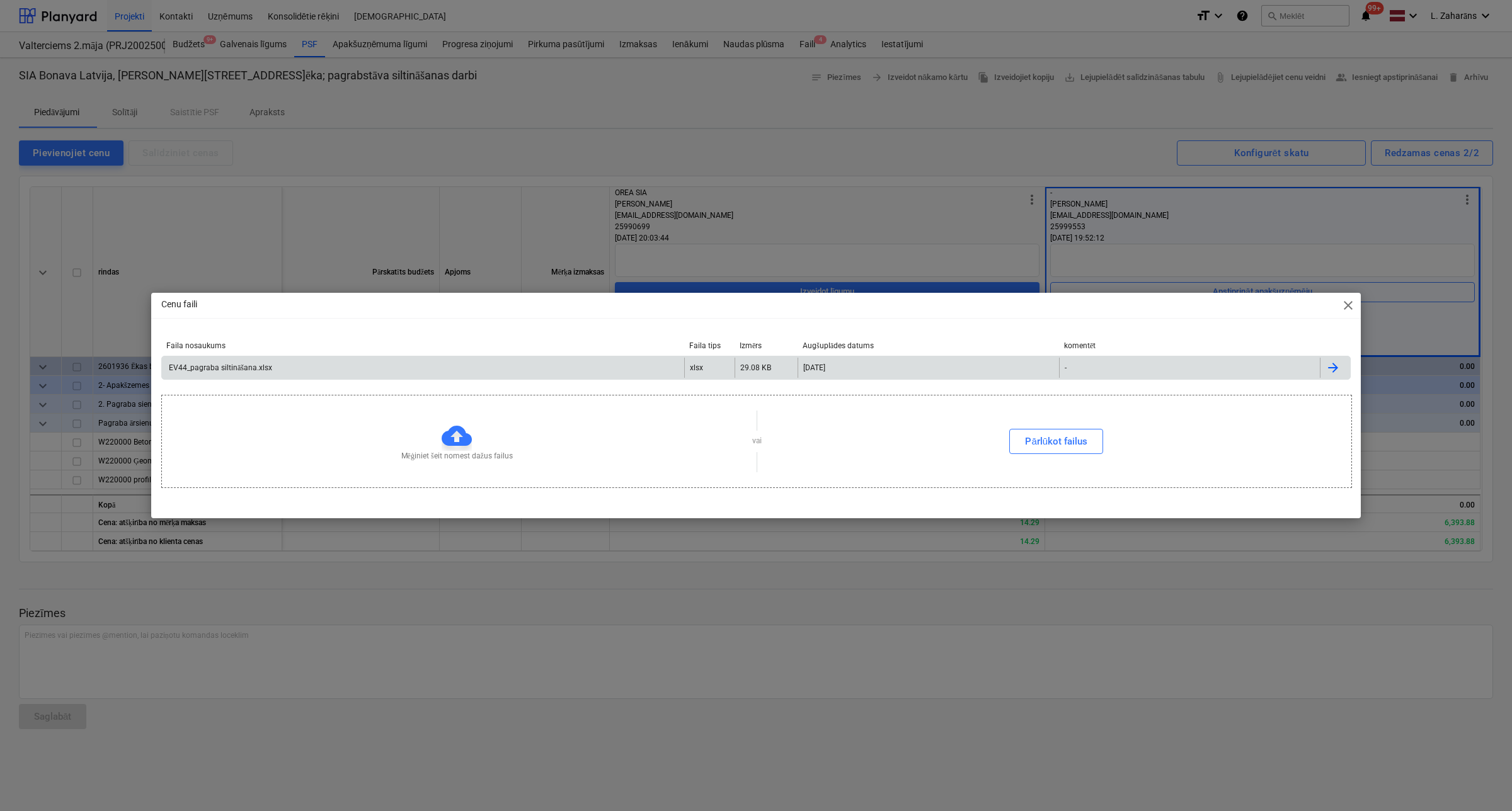
click at [359, 365] on div "EV44_pagraba siltināšana.xlsx" at bounding box center [423, 367] width 522 height 20
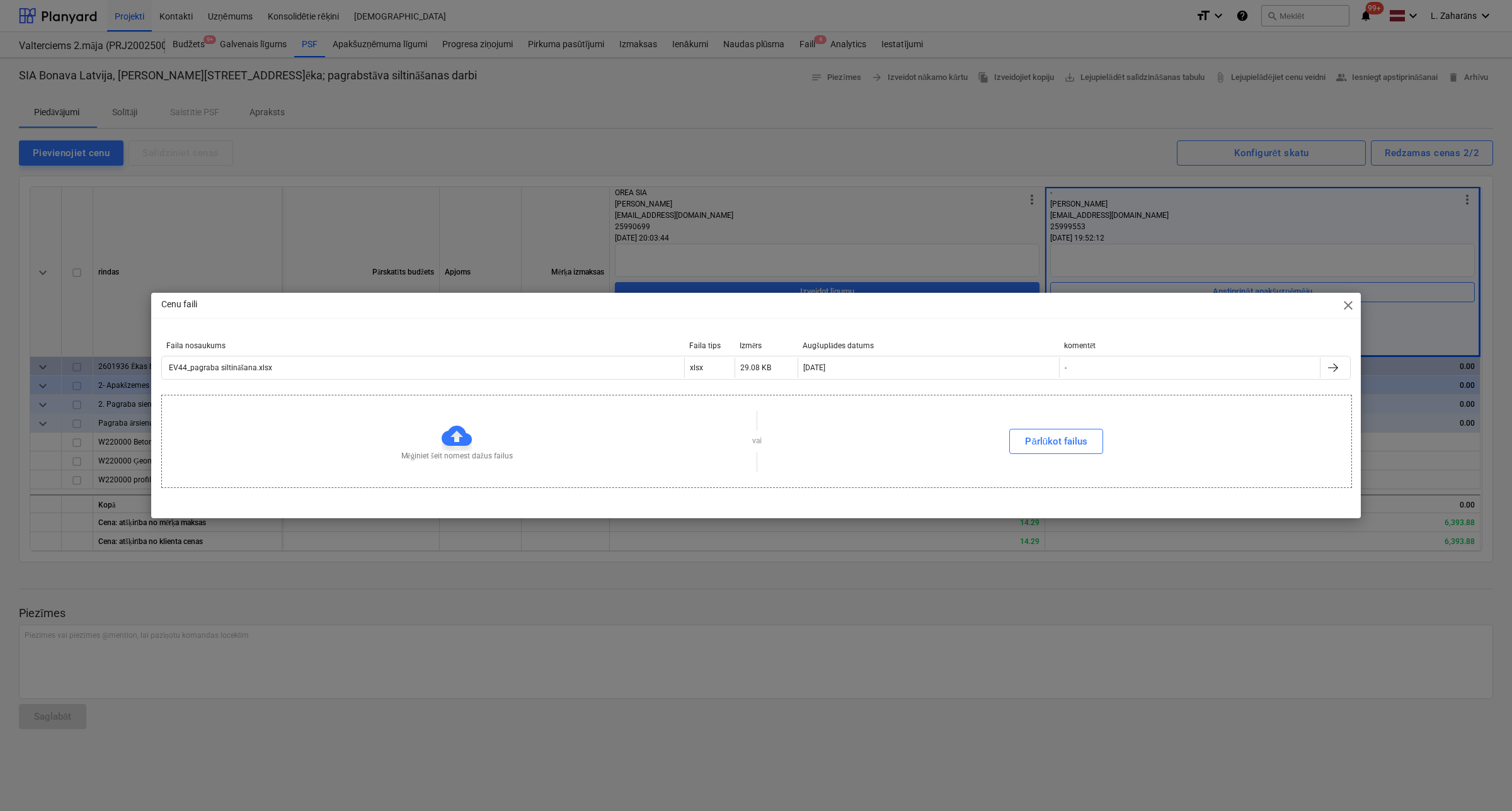
click at [1351, 300] on span "close" at bounding box center [1348, 305] width 15 height 15
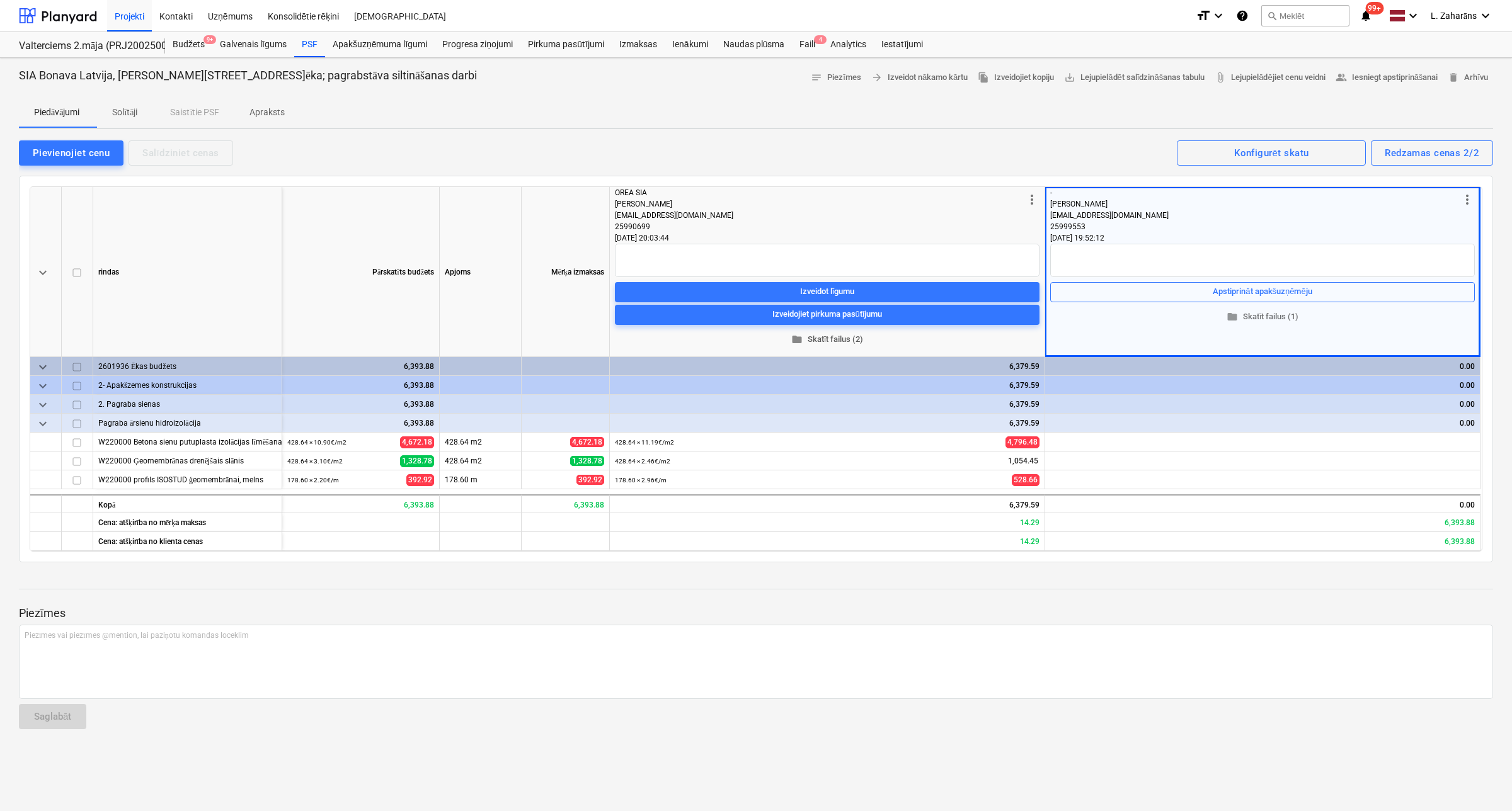
click at [823, 335] on span "folder Skatīt failus (2)" at bounding box center [827, 339] width 415 height 15
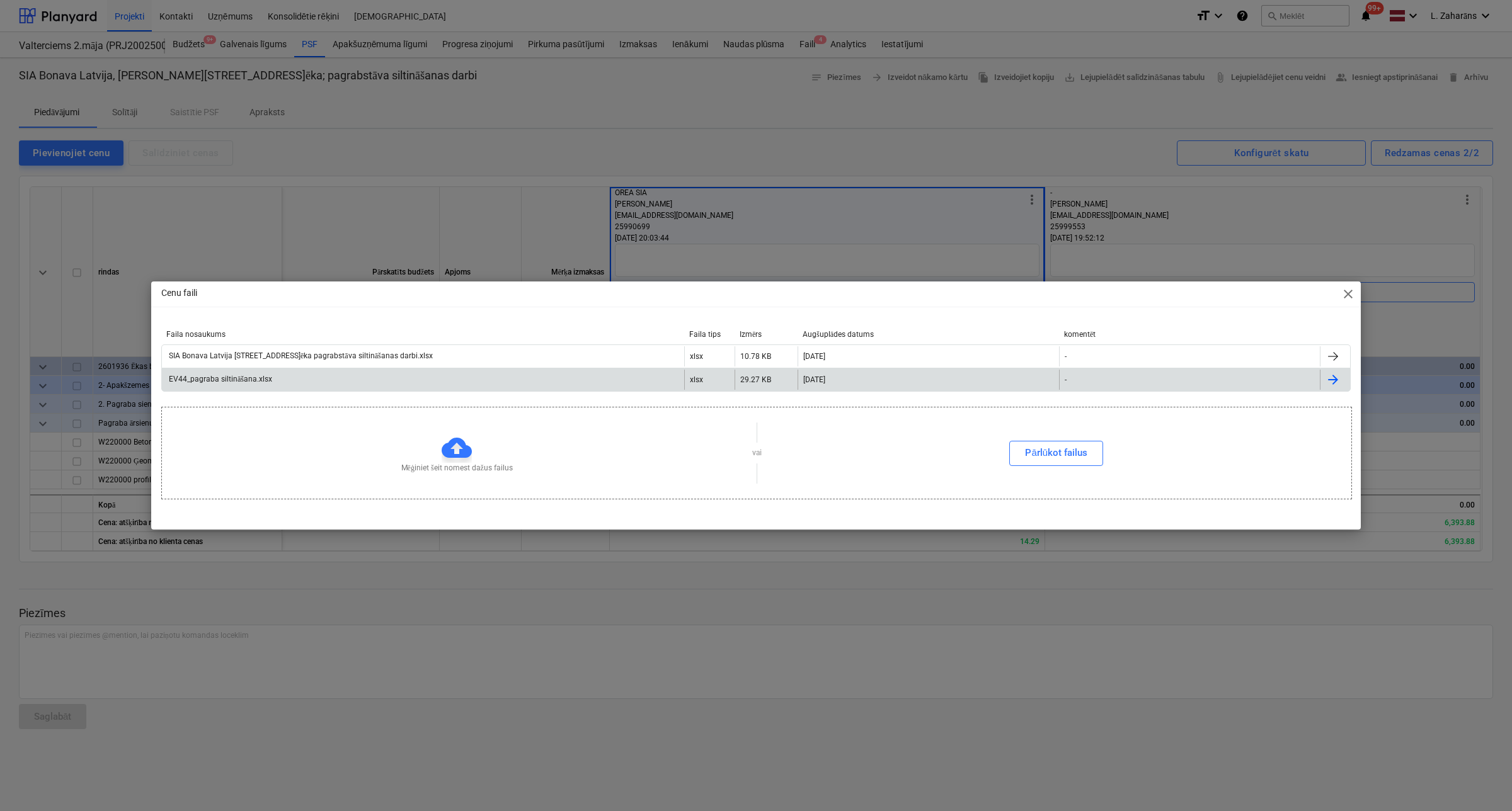
click at [241, 376] on div "EV44_pagraba siltināšana.xlsx" at bounding box center [220, 379] width 106 height 9
click at [1343, 290] on span "close" at bounding box center [1348, 294] width 15 height 15
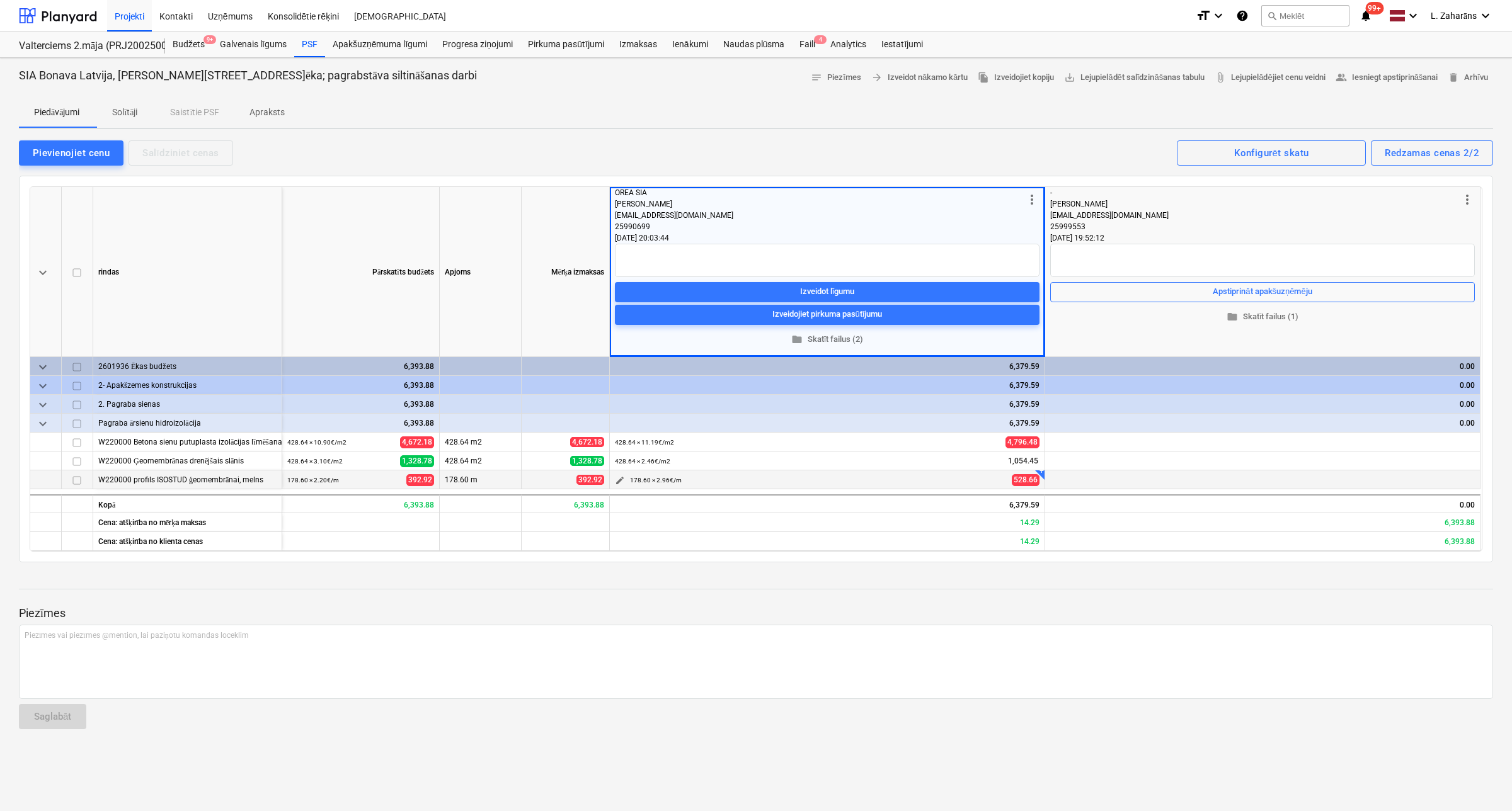
click at [620, 478] on span "edit" at bounding box center [620, 480] width 10 height 10
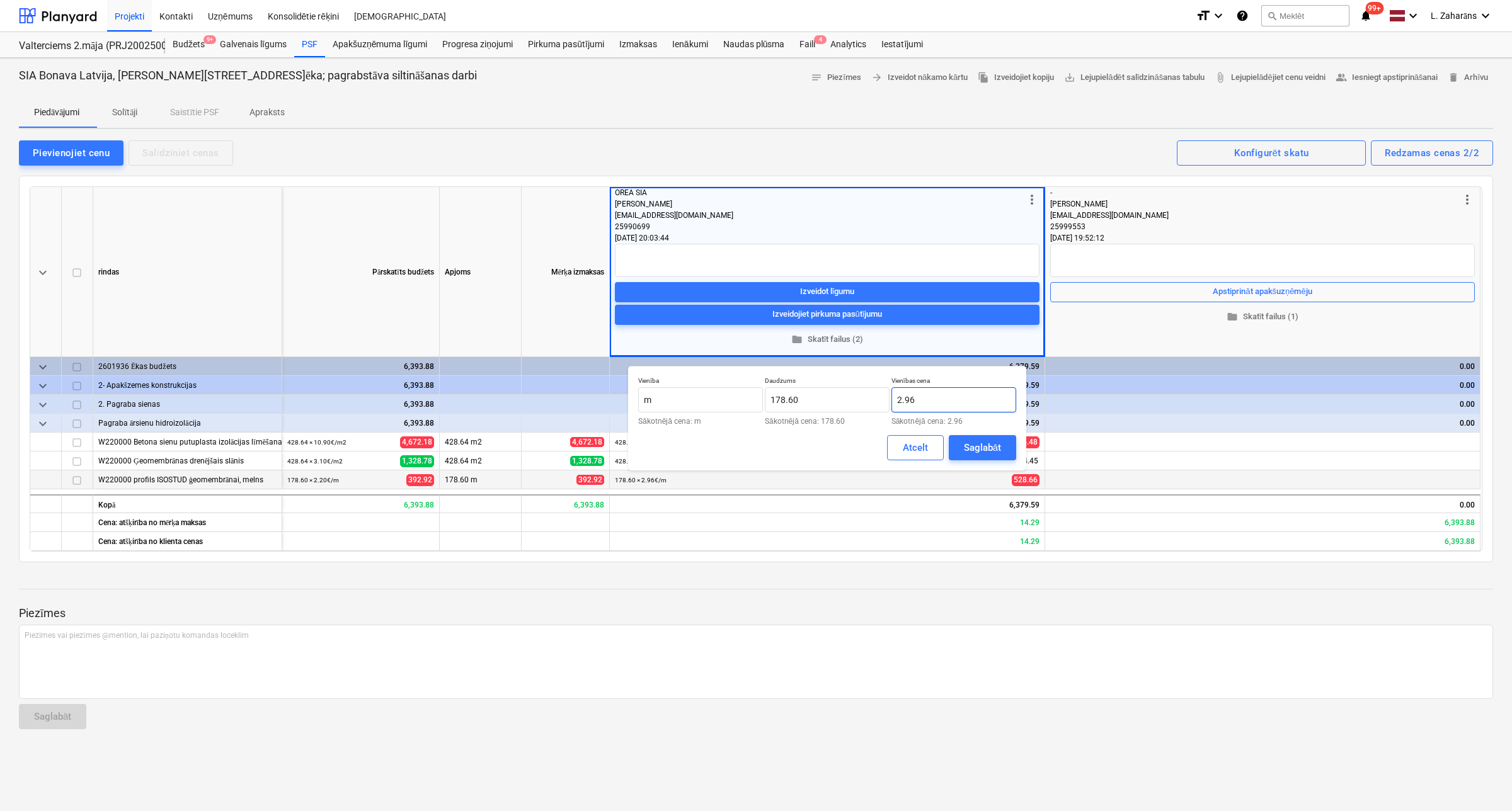
click at [937, 400] on input "2.96" at bounding box center [953, 400] width 125 height 25
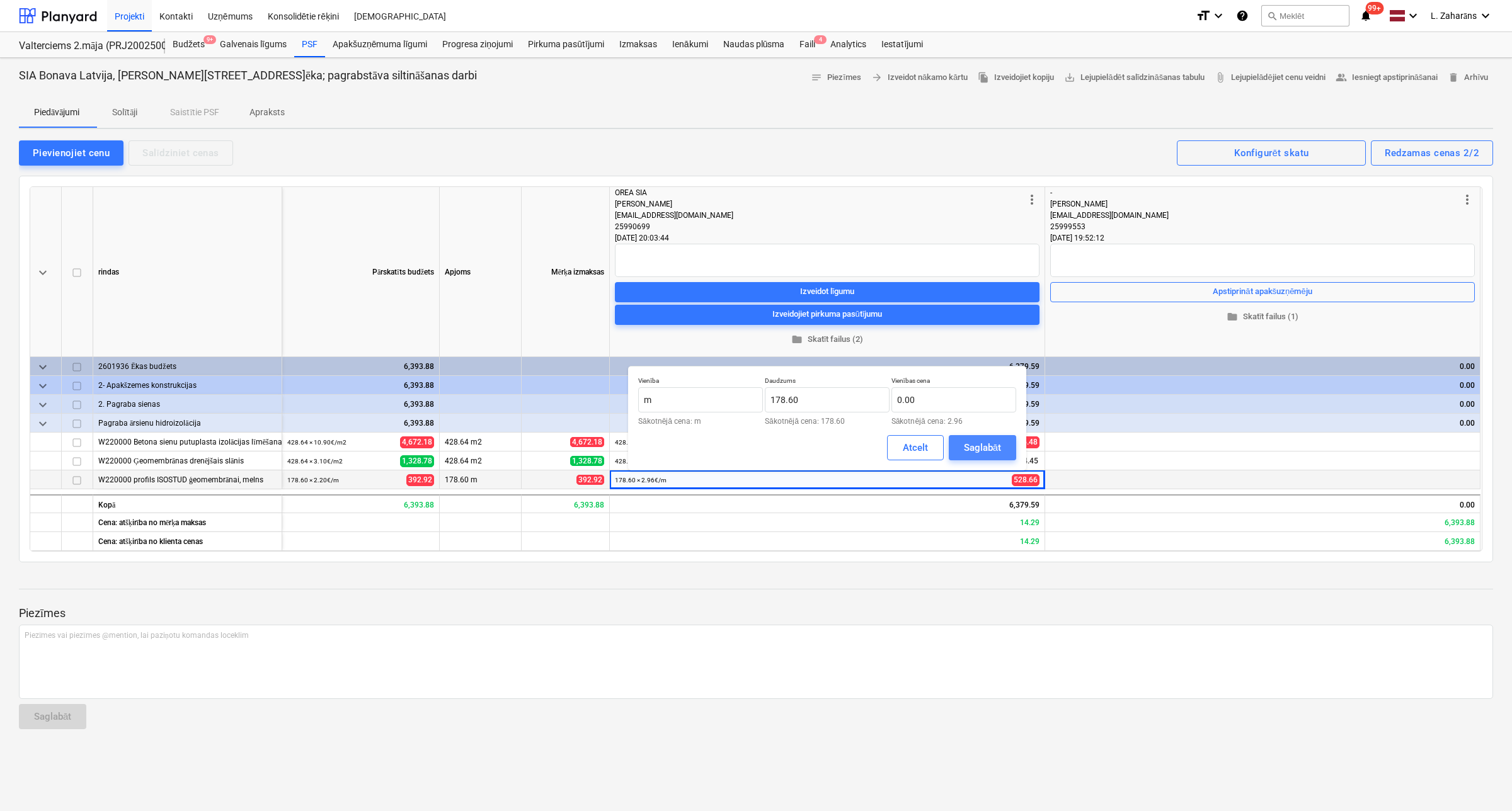
drag, startPoint x: 966, startPoint y: 442, endPoint x: 978, endPoint y: 456, distance: 18.4
click at [973, 441] on div "Saglabāt" at bounding box center [983, 447] width 37 height 16
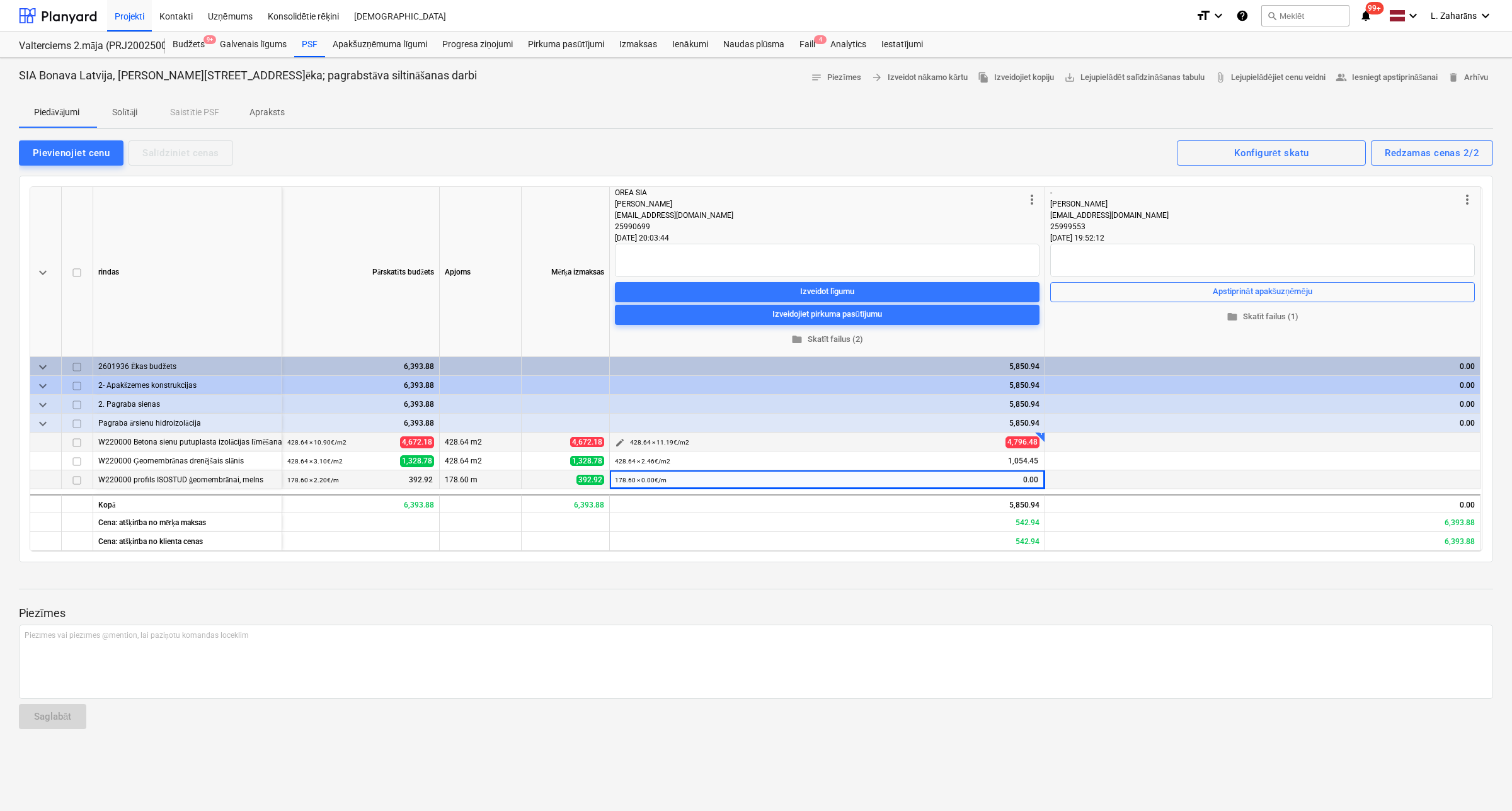
click at [622, 442] on span "edit" at bounding box center [620, 442] width 10 height 10
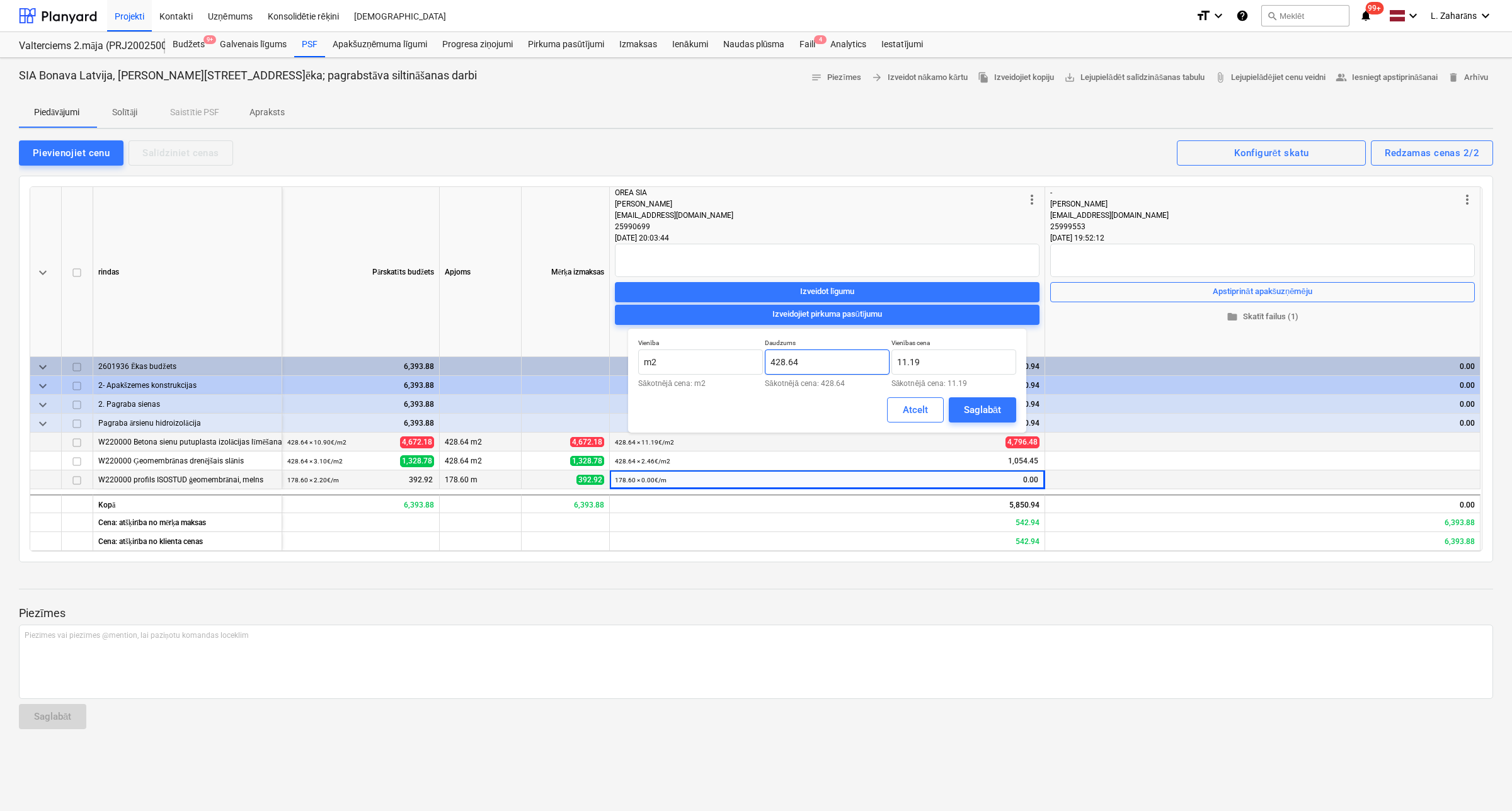
click at [846, 357] on input "428.64" at bounding box center [827, 362] width 125 height 25
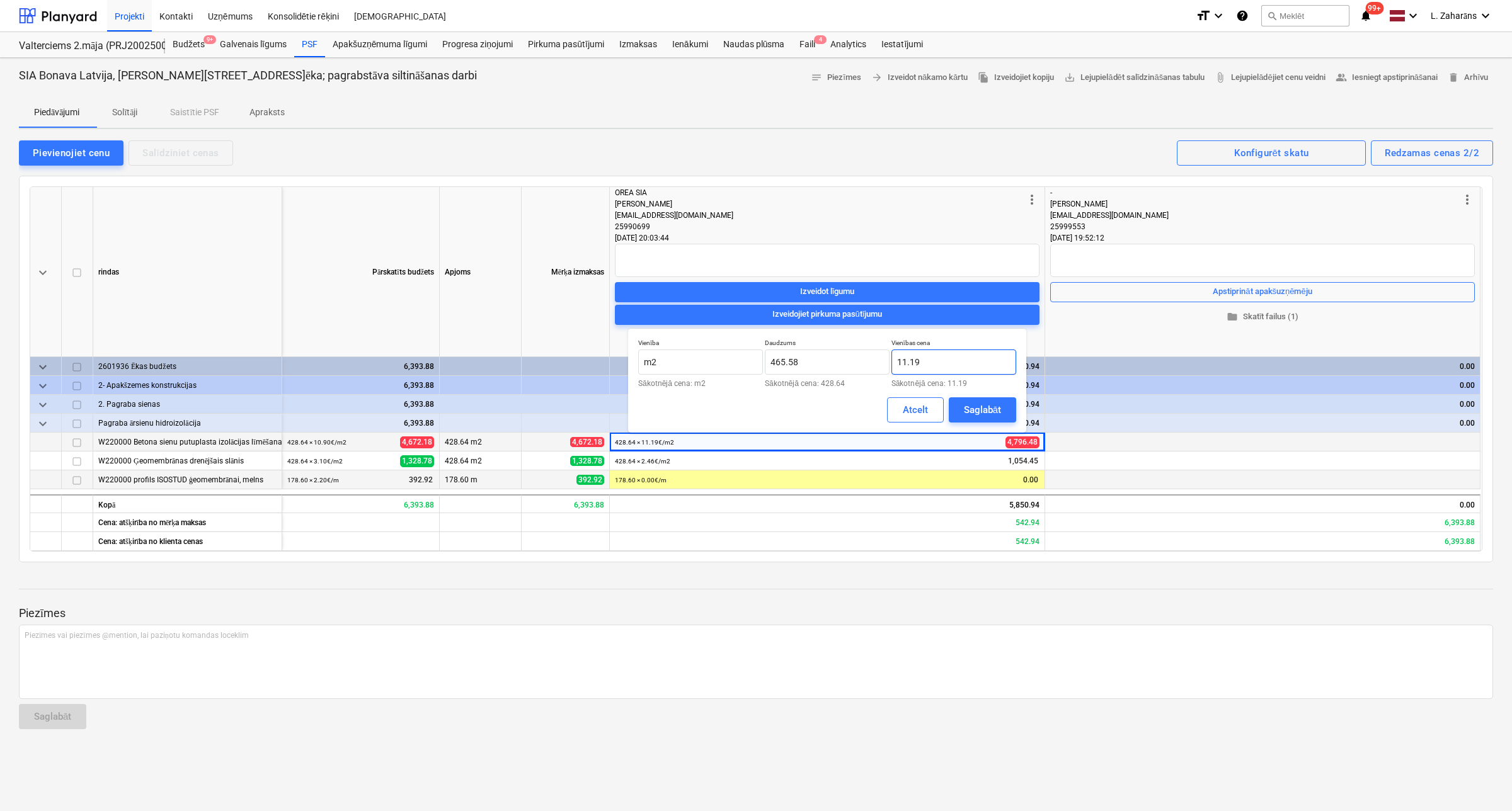
click at [937, 364] on input "11.19" at bounding box center [953, 362] width 125 height 25
click at [972, 413] on div "Saglabāt" at bounding box center [983, 410] width 37 height 16
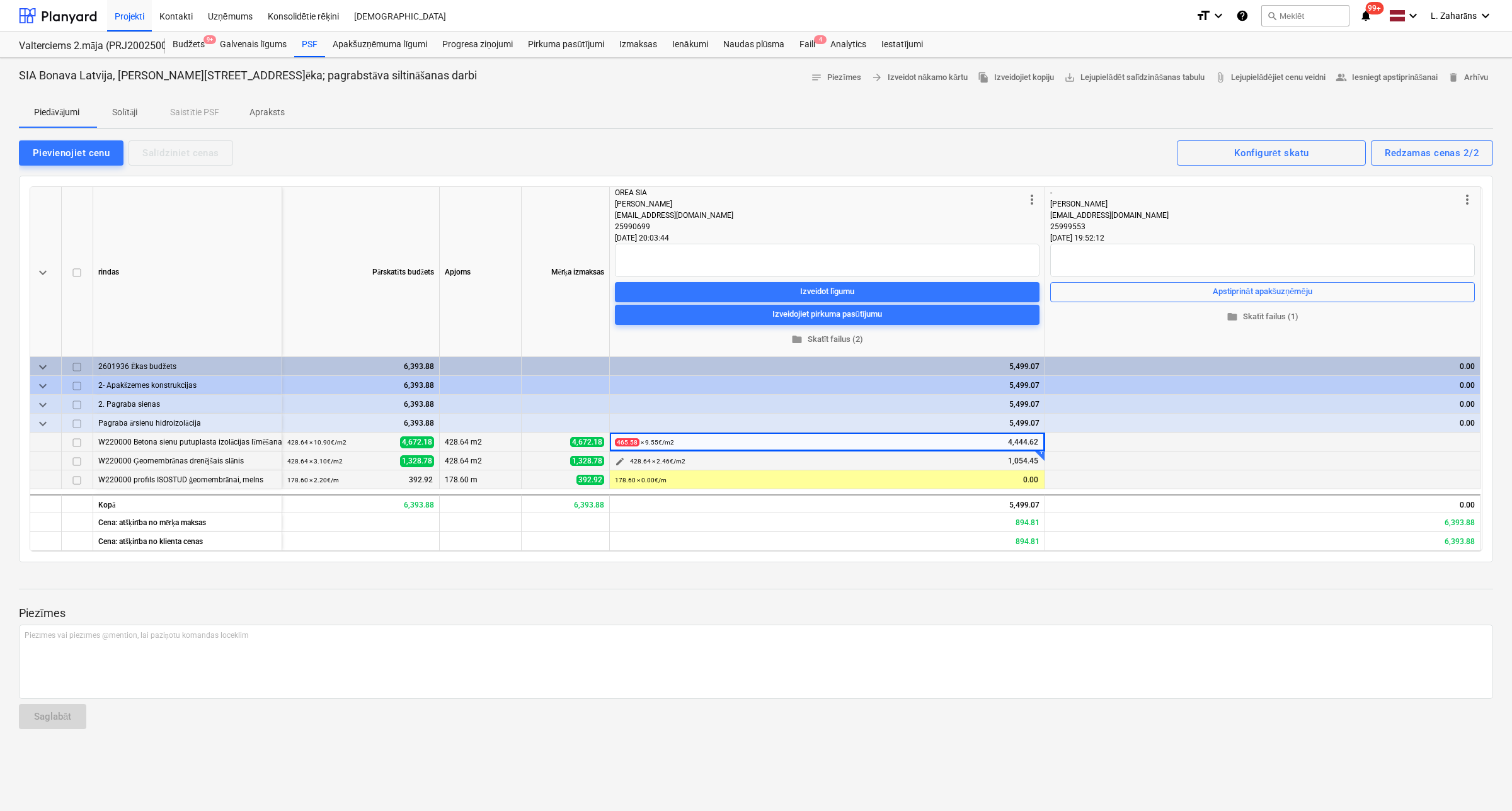
click at [615, 462] on span "edit" at bounding box center [620, 461] width 10 height 10
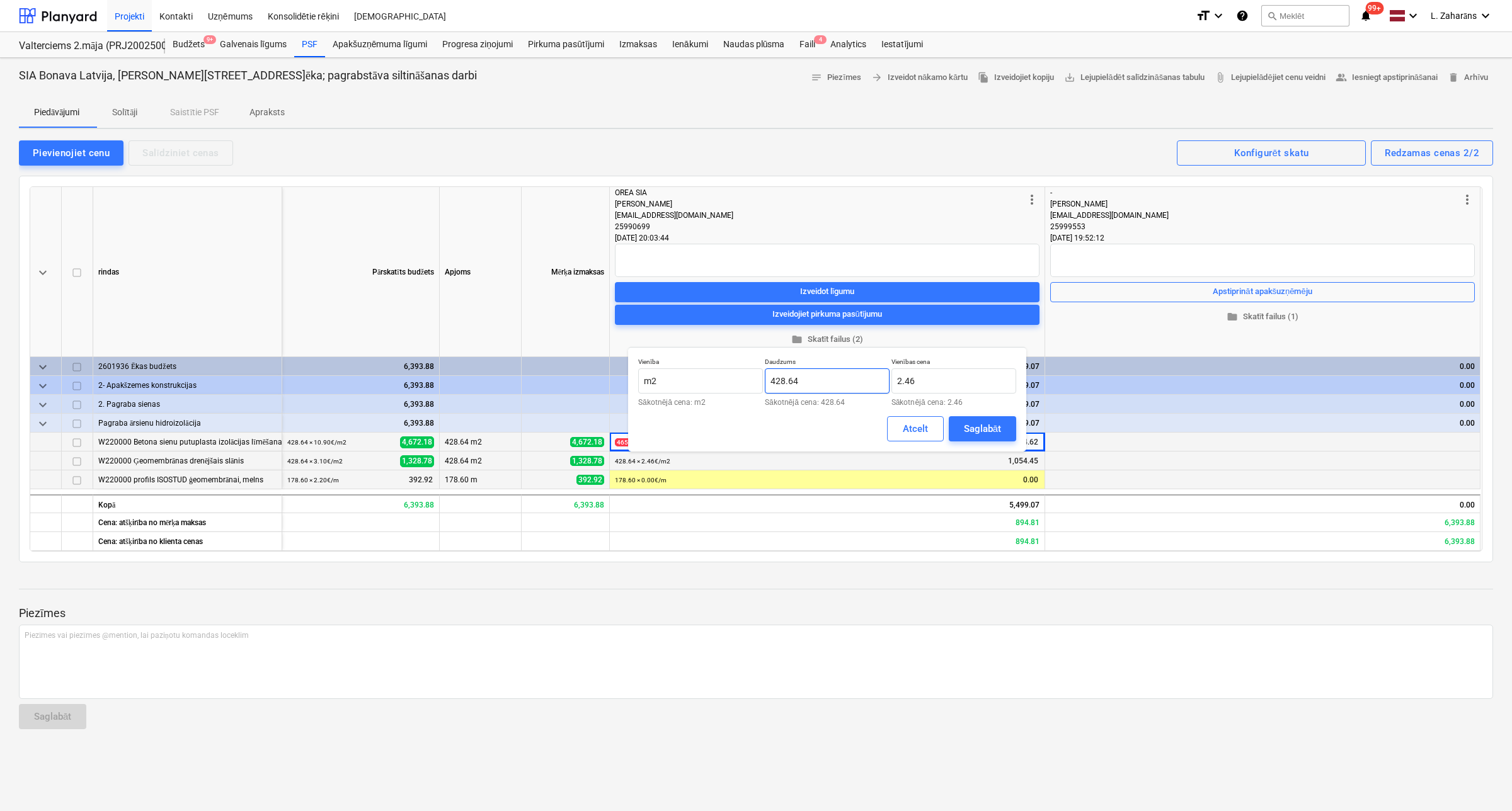
click at [835, 384] on input "428.64" at bounding box center [827, 381] width 125 height 25
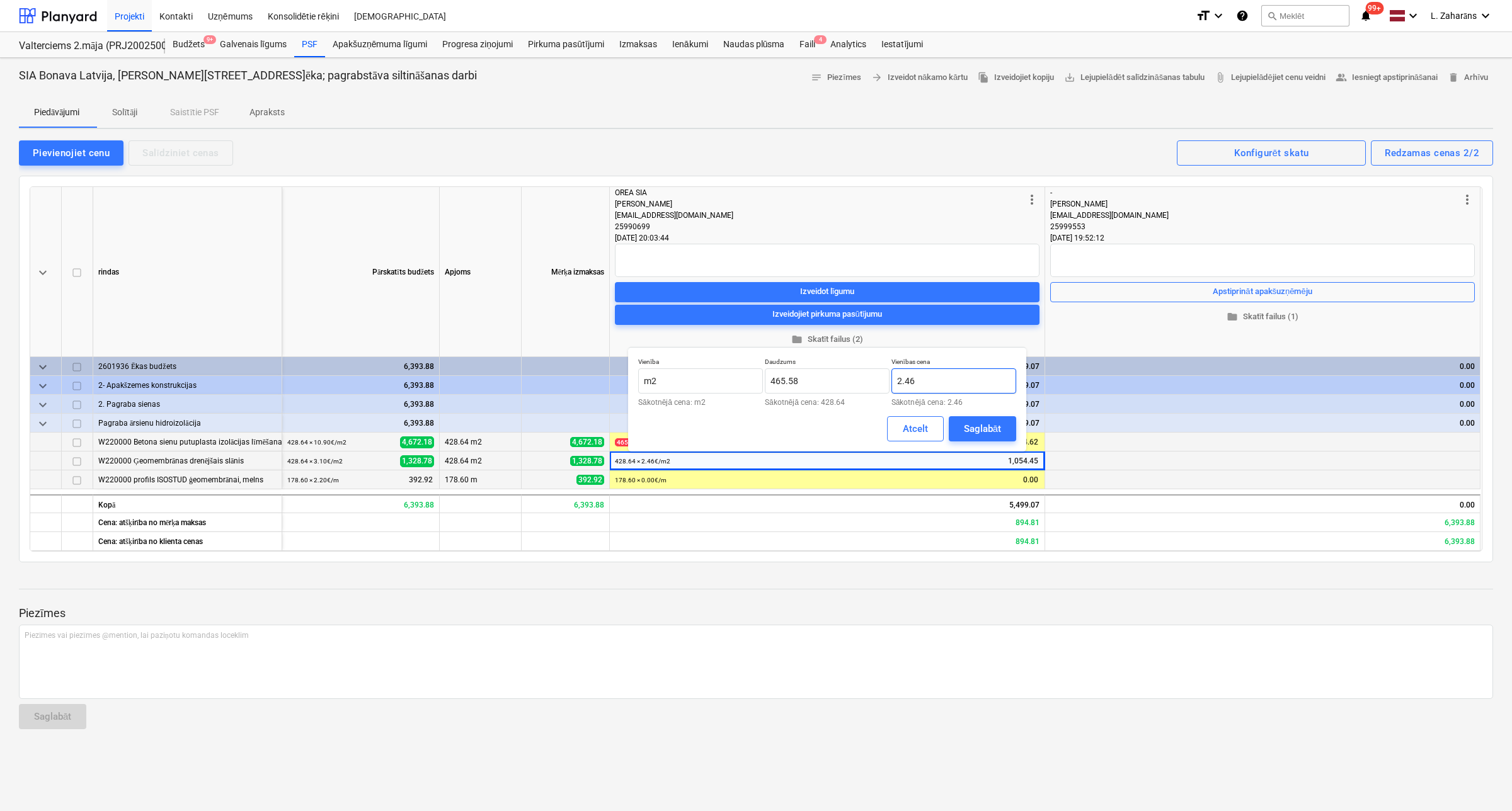
click at [912, 380] on input "2.46" at bounding box center [953, 381] width 125 height 25
click at [976, 431] on div "Saglabāt" at bounding box center [983, 429] width 37 height 16
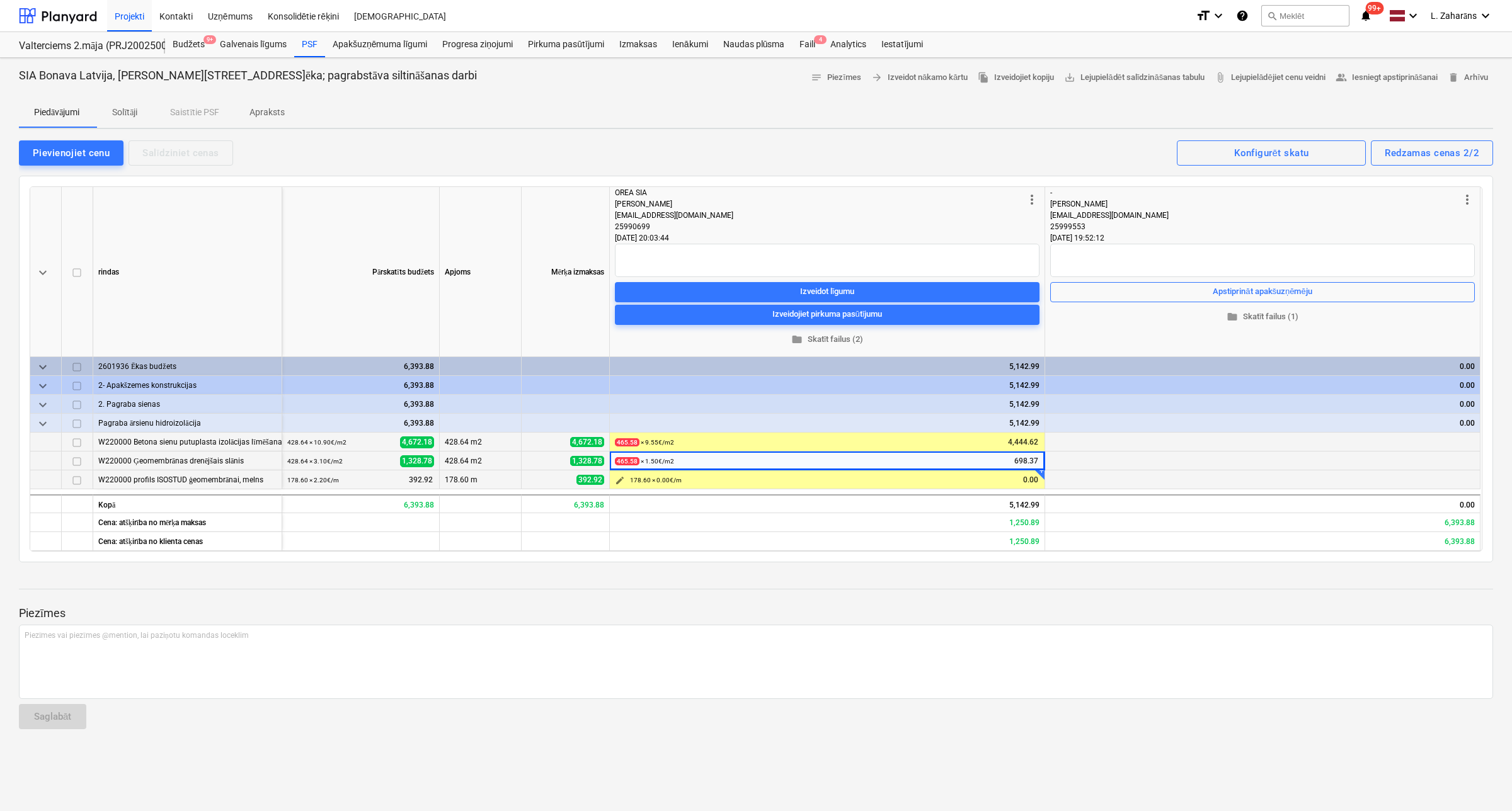
click at [621, 482] on span "edit" at bounding box center [620, 480] width 10 height 10
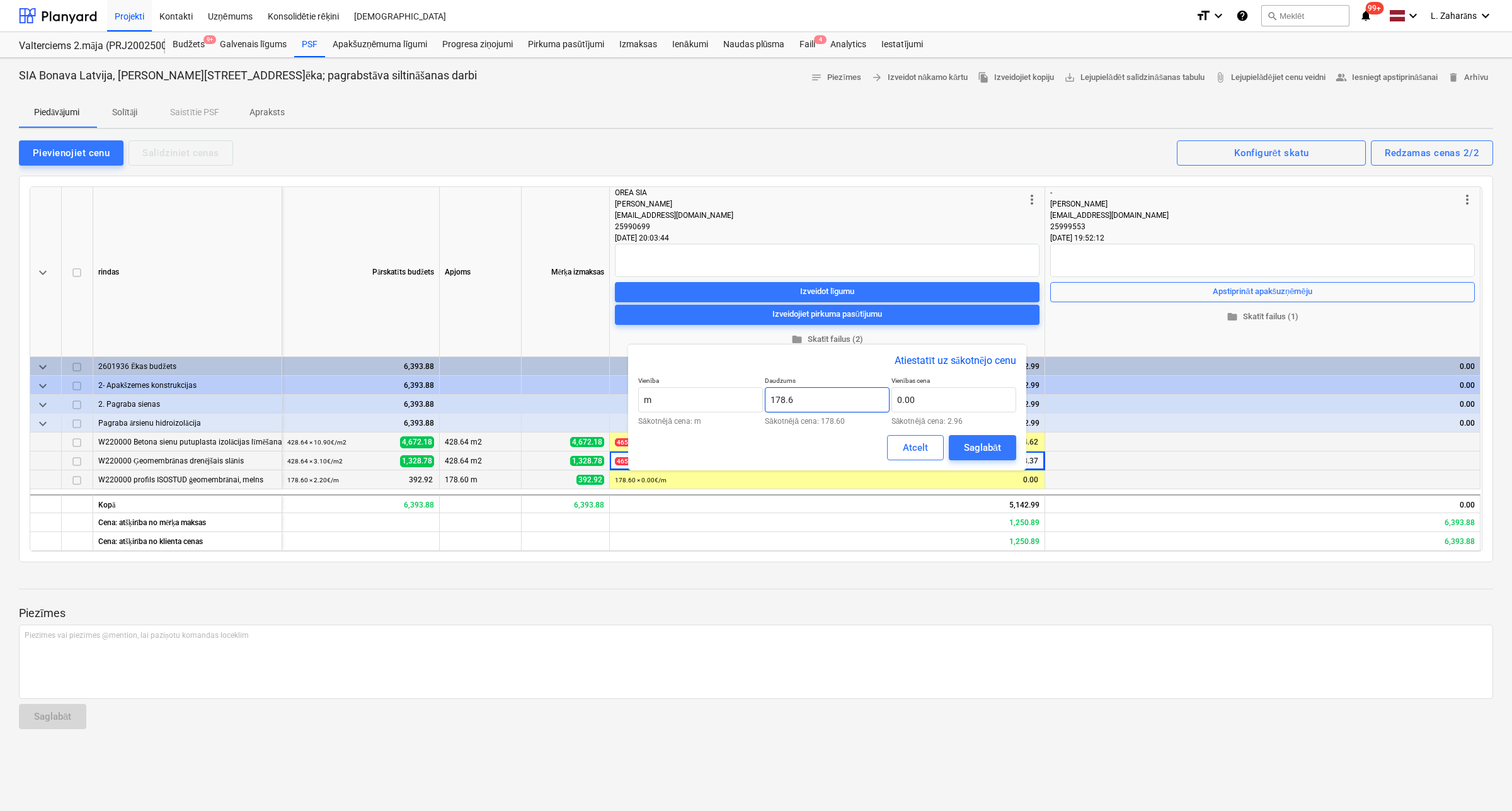
click at [830, 398] on input "178.6" at bounding box center [827, 400] width 125 height 25
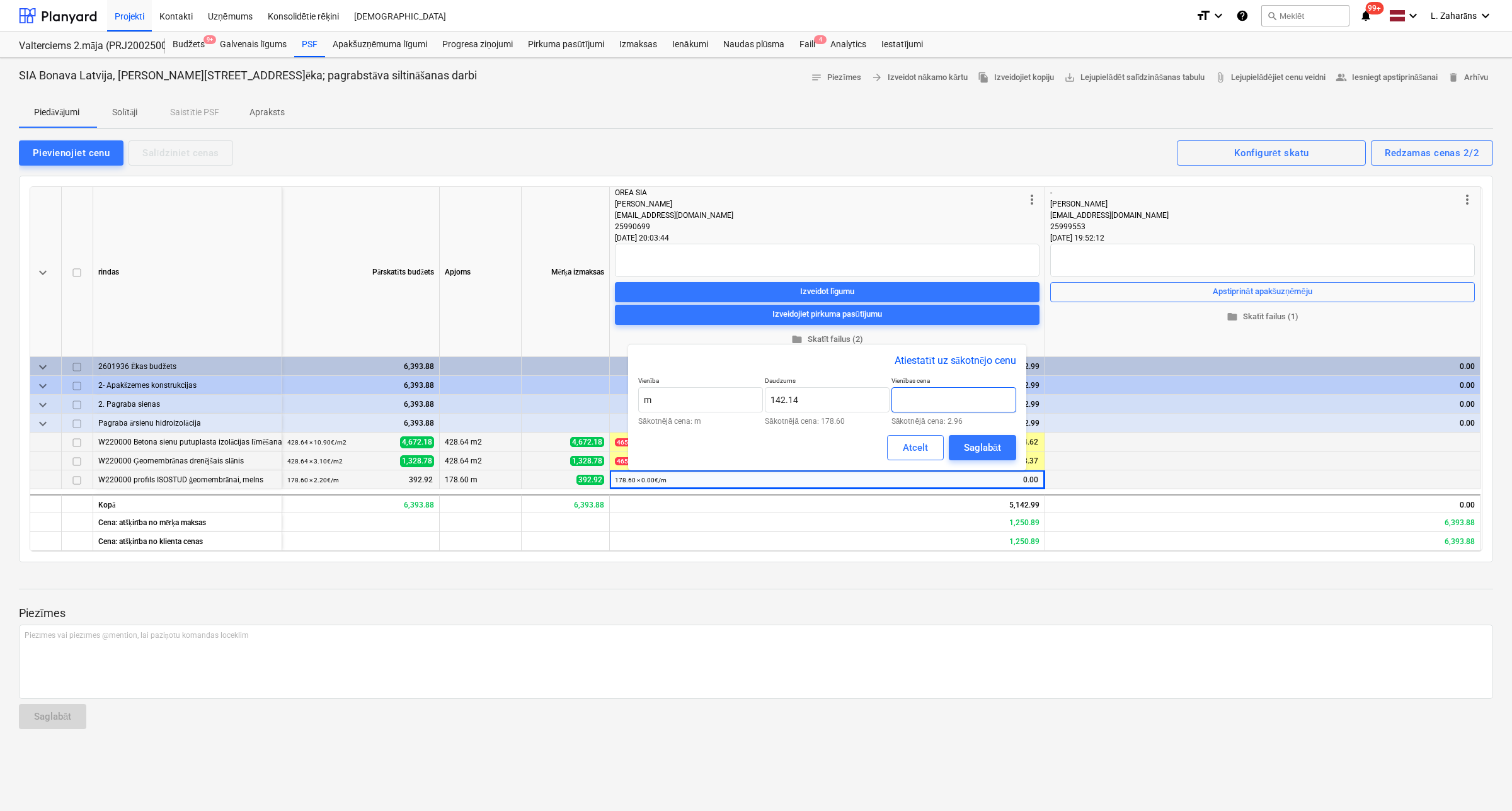
click at [930, 400] on input "text" at bounding box center [953, 400] width 125 height 25
click at [973, 446] on div "Saglabāt" at bounding box center [983, 447] width 37 height 16
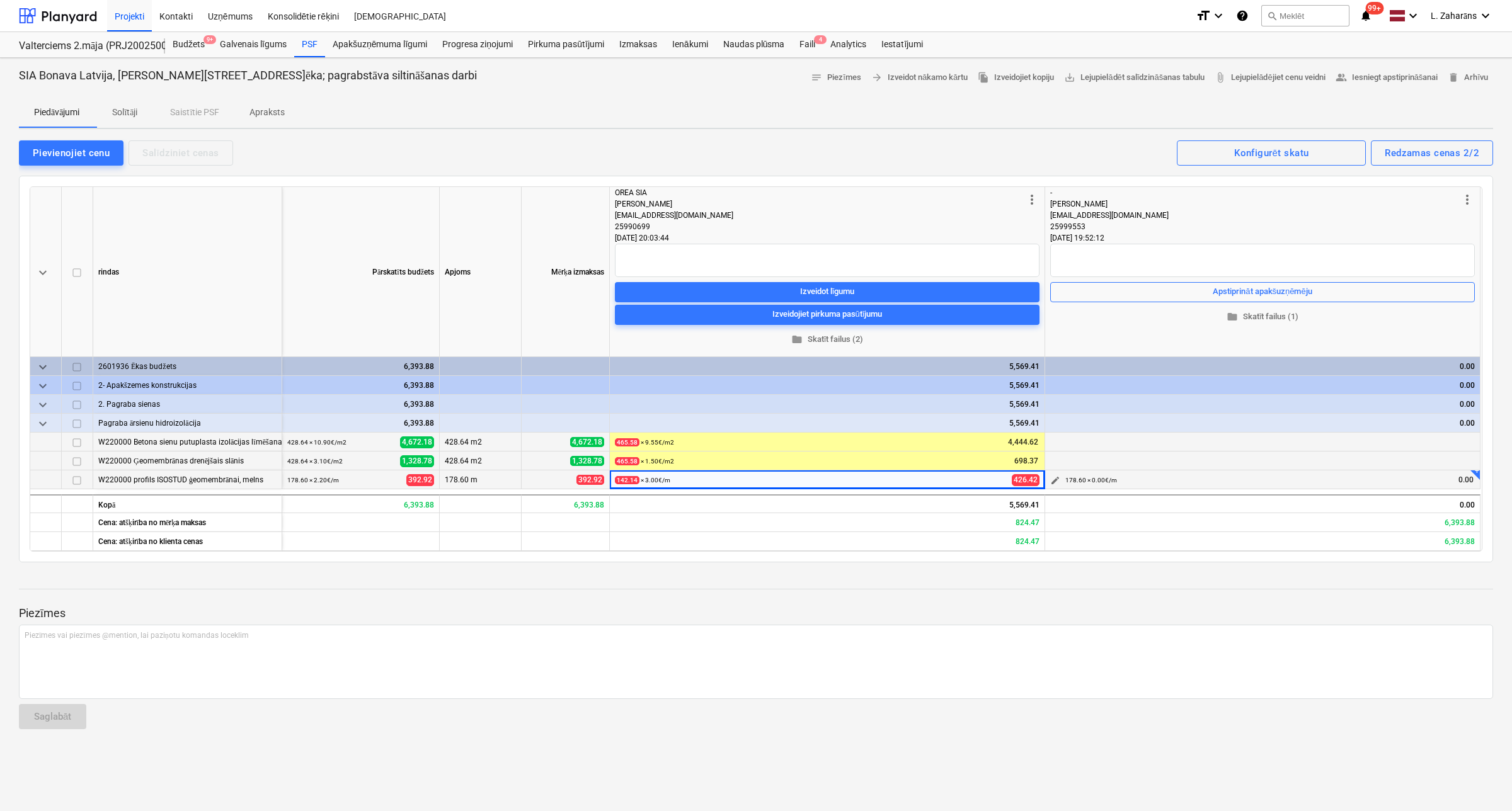
click at [1056, 476] on span "edit" at bounding box center [1054, 480] width 10 height 10
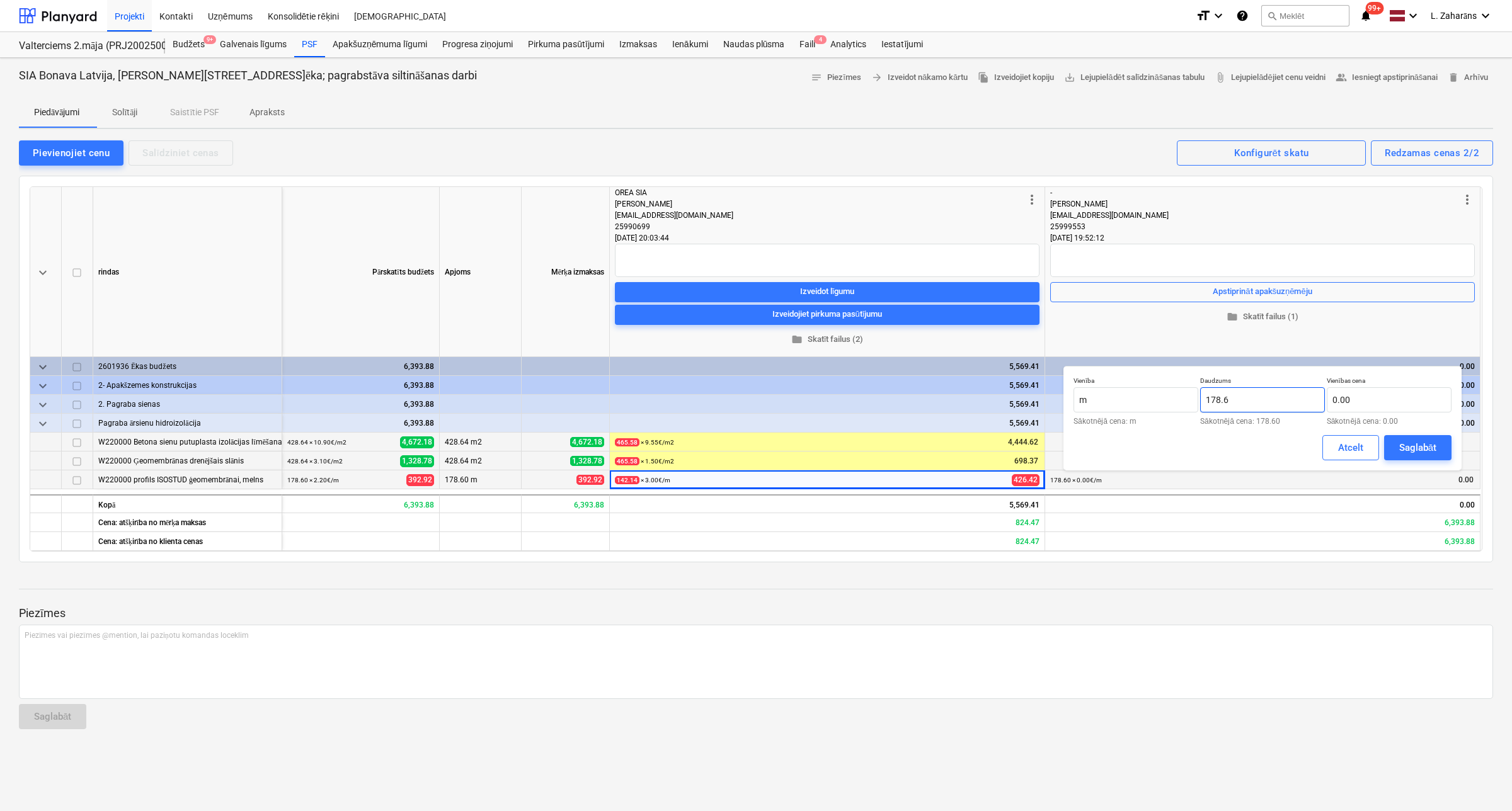
click at [1293, 398] on input "178.6" at bounding box center [1262, 400] width 125 height 25
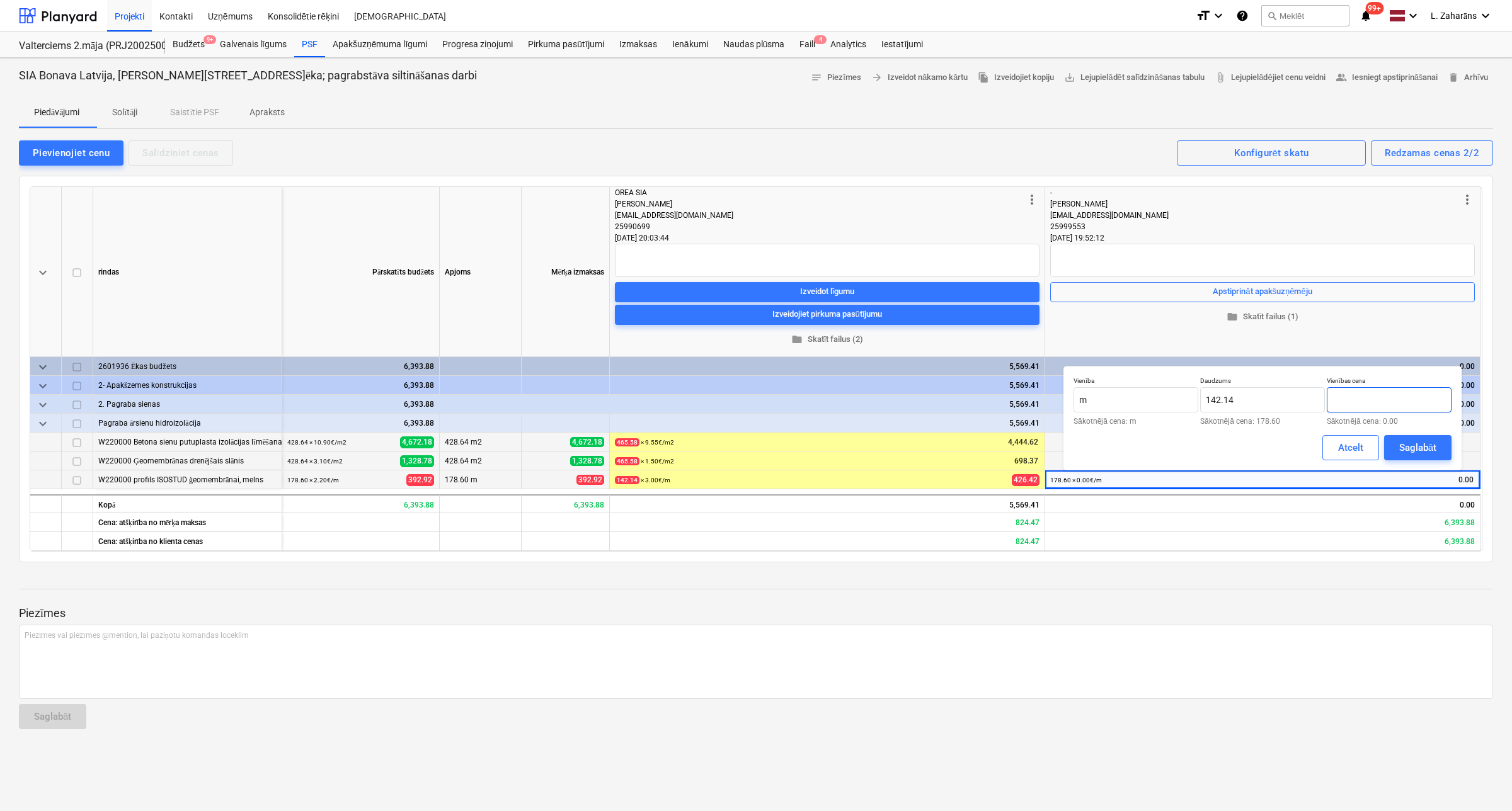
click at [1363, 402] on input "text" at bounding box center [1388, 400] width 125 height 25
click at [1413, 446] on div "Saglabāt" at bounding box center [1417, 447] width 37 height 16
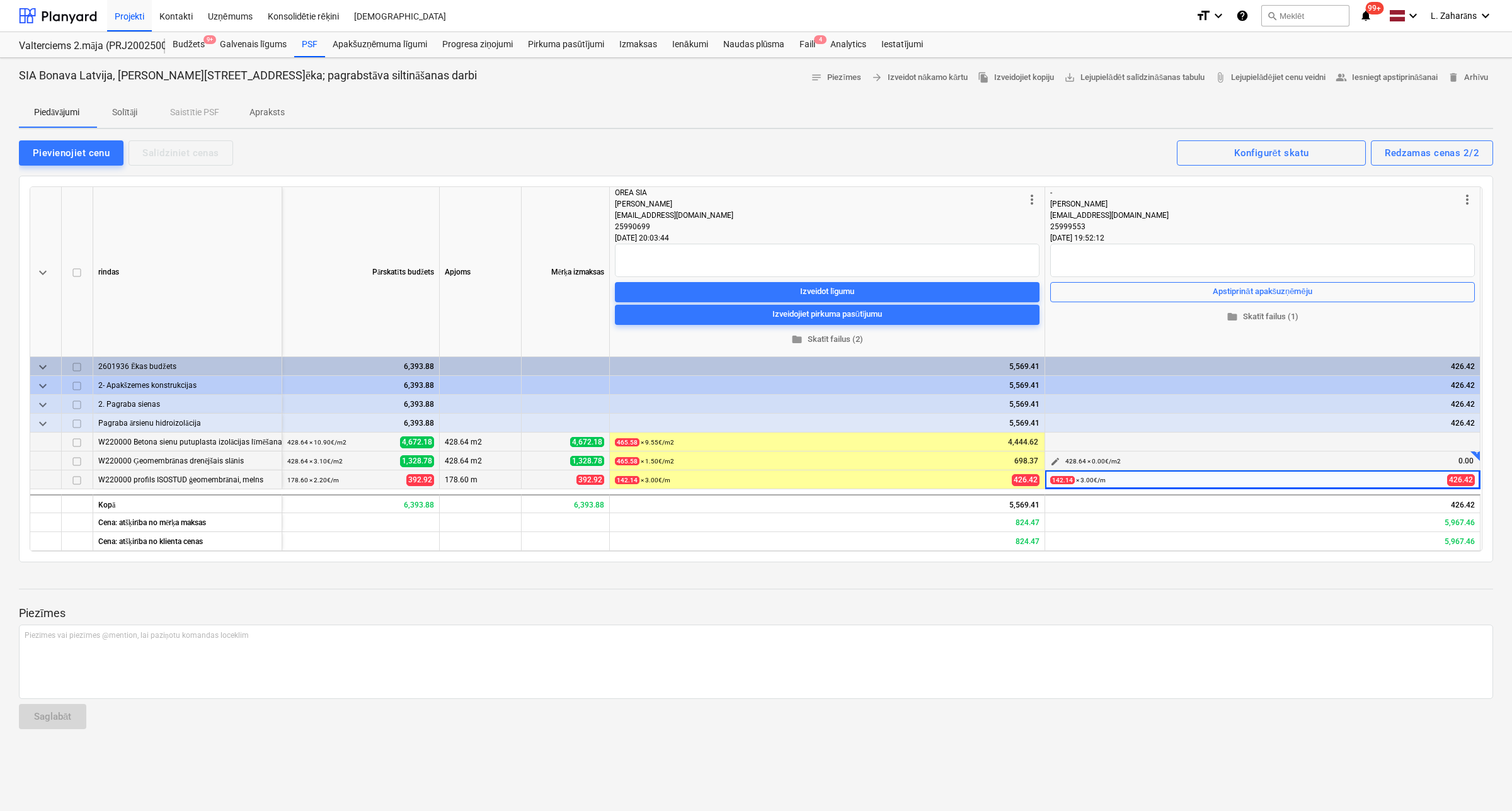
click at [1055, 458] on span "edit" at bounding box center [1054, 461] width 10 height 10
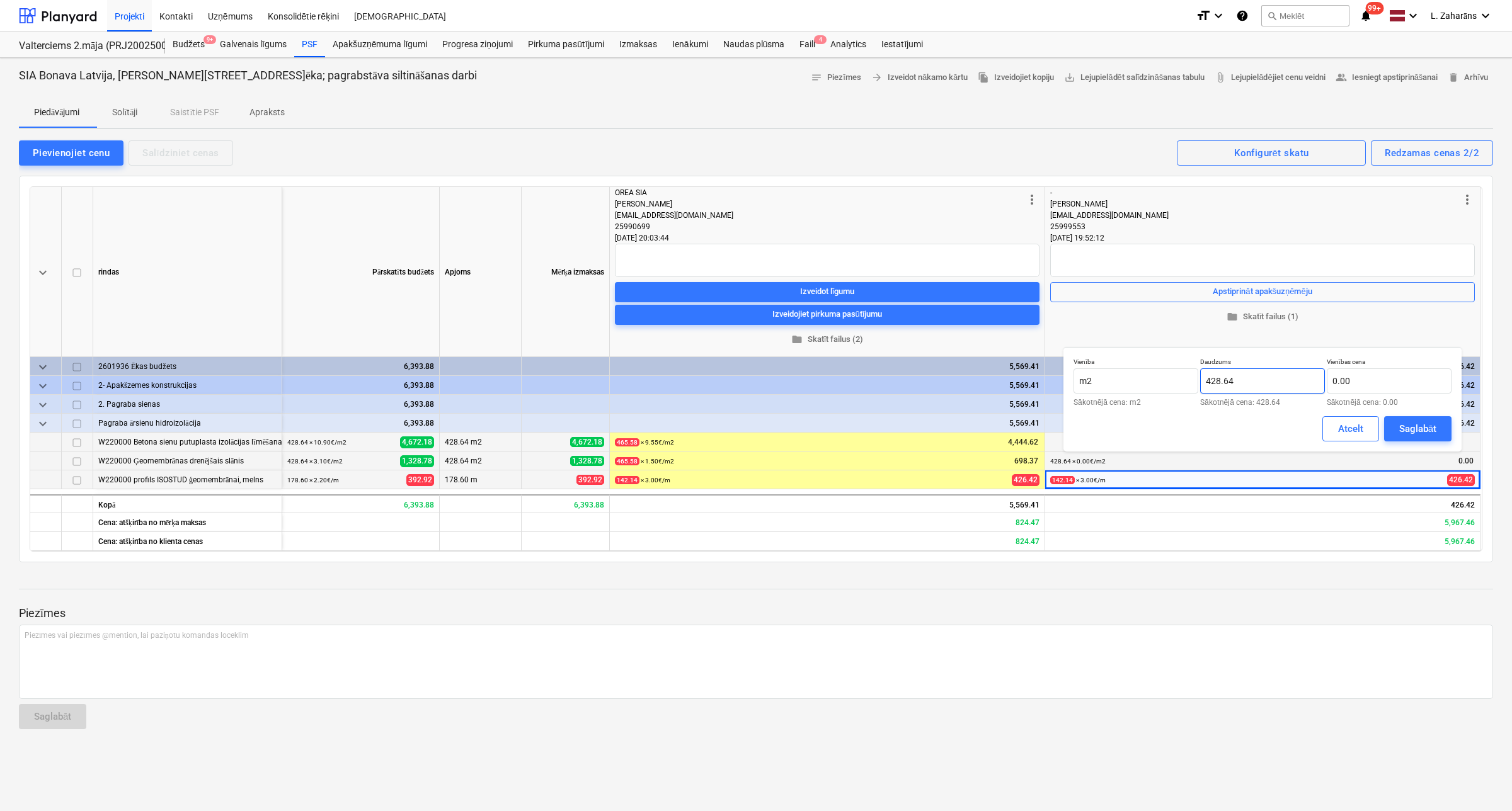
click at [1245, 383] on input "428.64" at bounding box center [1262, 381] width 125 height 25
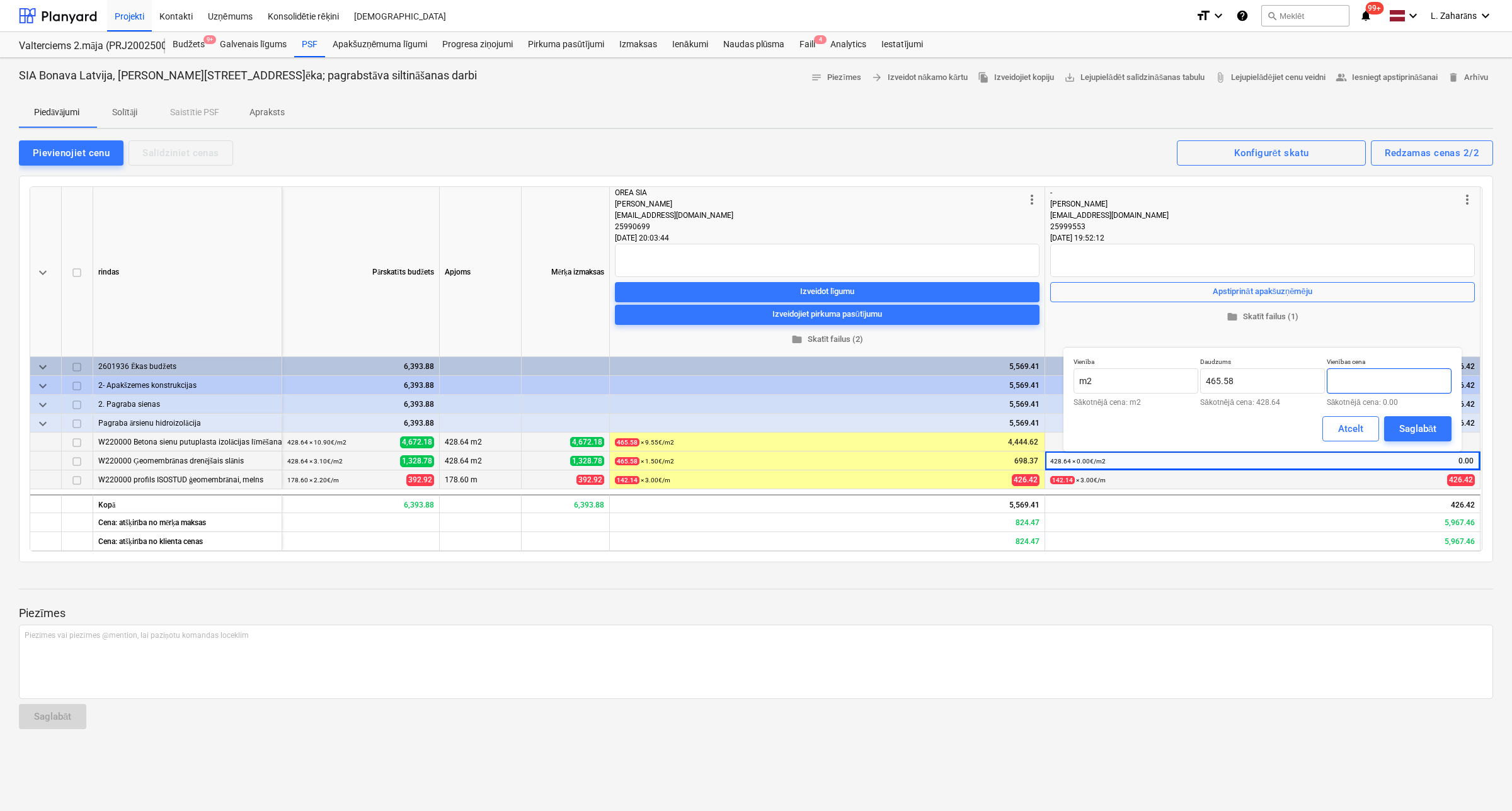
click at [1343, 382] on input "text" at bounding box center [1388, 381] width 125 height 25
click at [1406, 425] on div "Saglabāt" at bounding box center [1417, 429] width 37 height 16
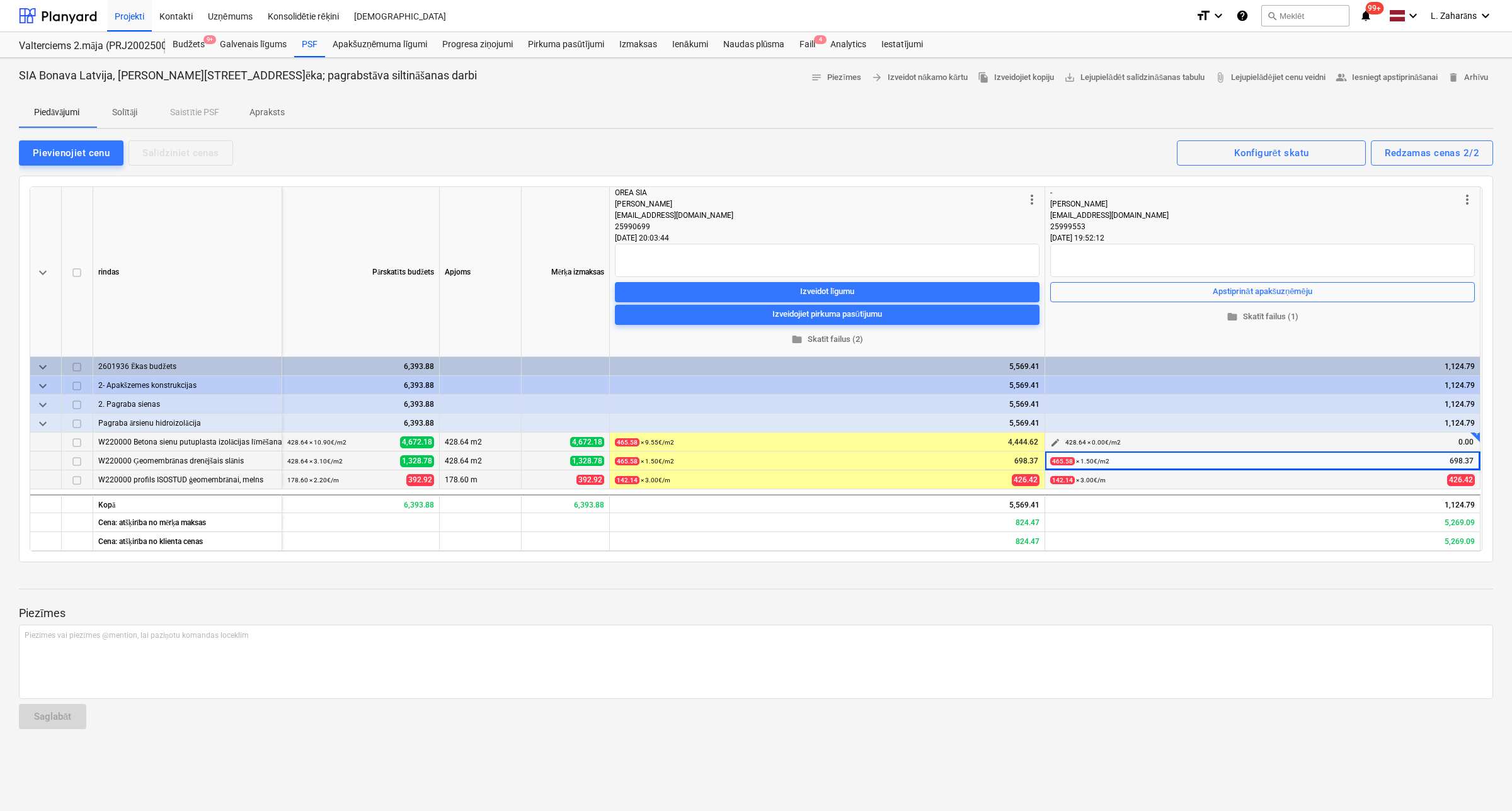
click at [1053, 443] on span "edit" at bounding box center [1054, 442] width 10 height 10
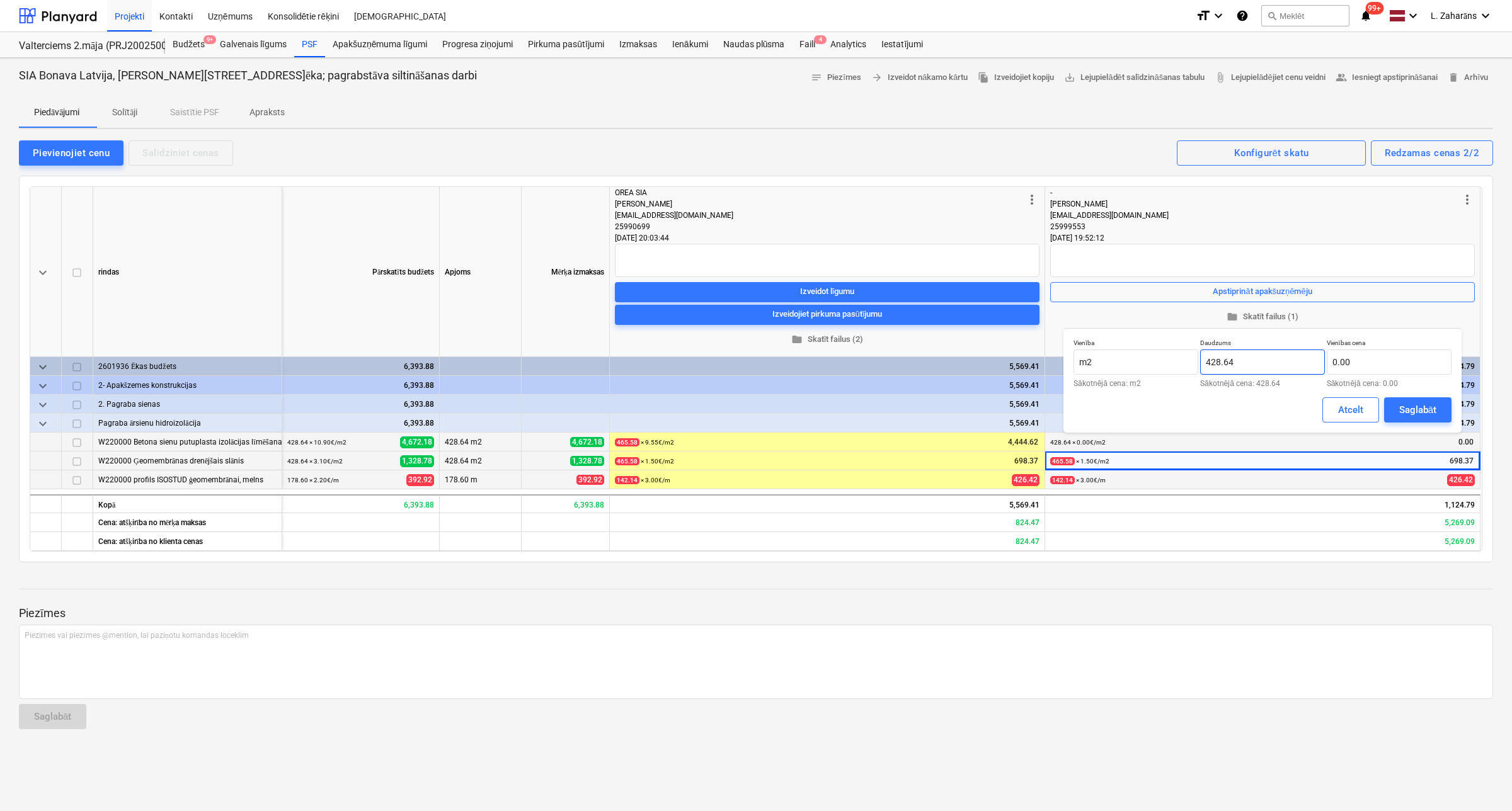
click at [1270, 364] on input "428.64" at bounding box center [1262, 362] width 125 height 25
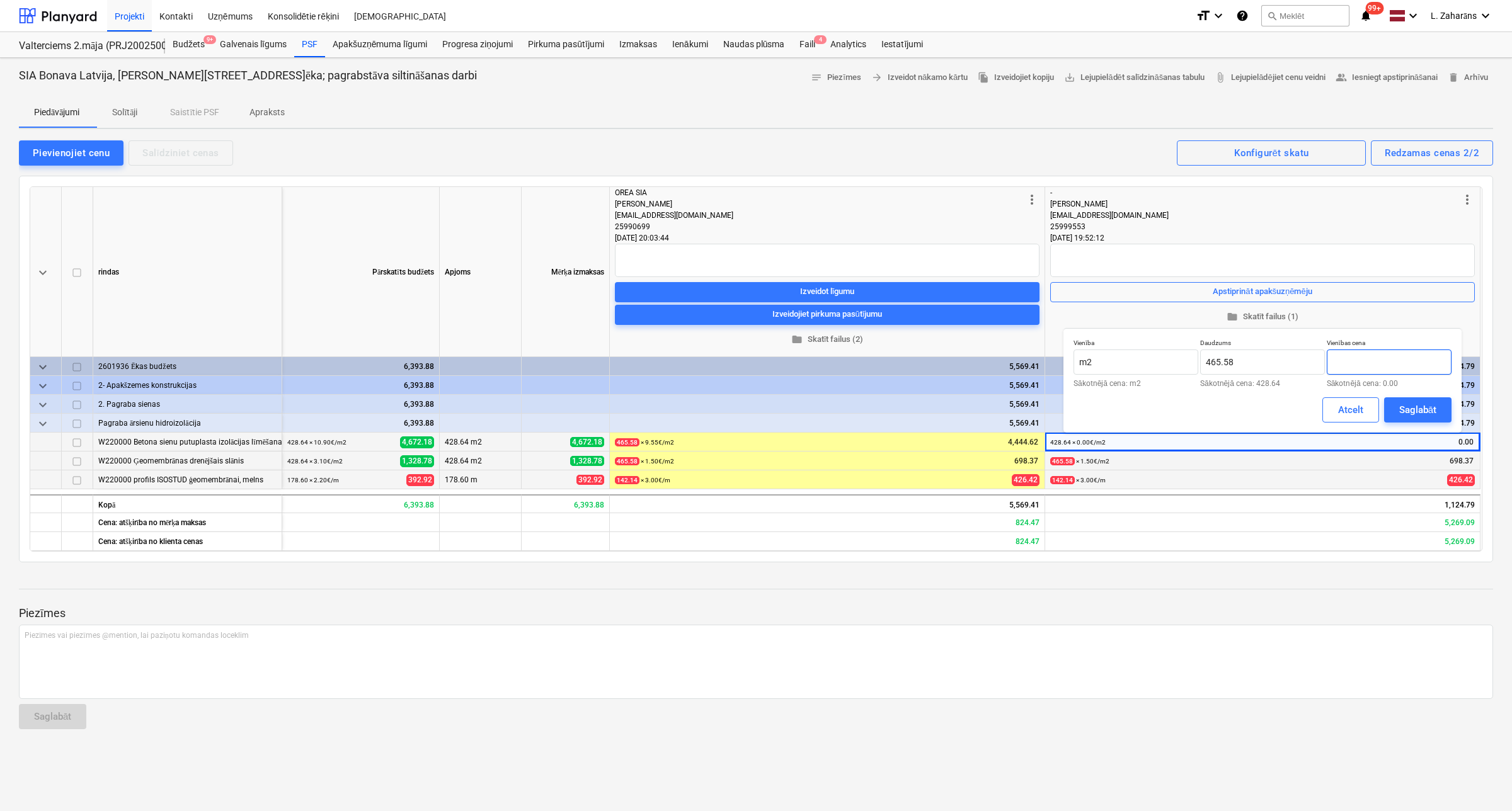
click at [1356, 359] on input "text" at bounding box center [1388, 362] width 125 height 25
click at [1415, 406] on div "Saglabāt" at bounding box center [1417, 410] width 37 height 16
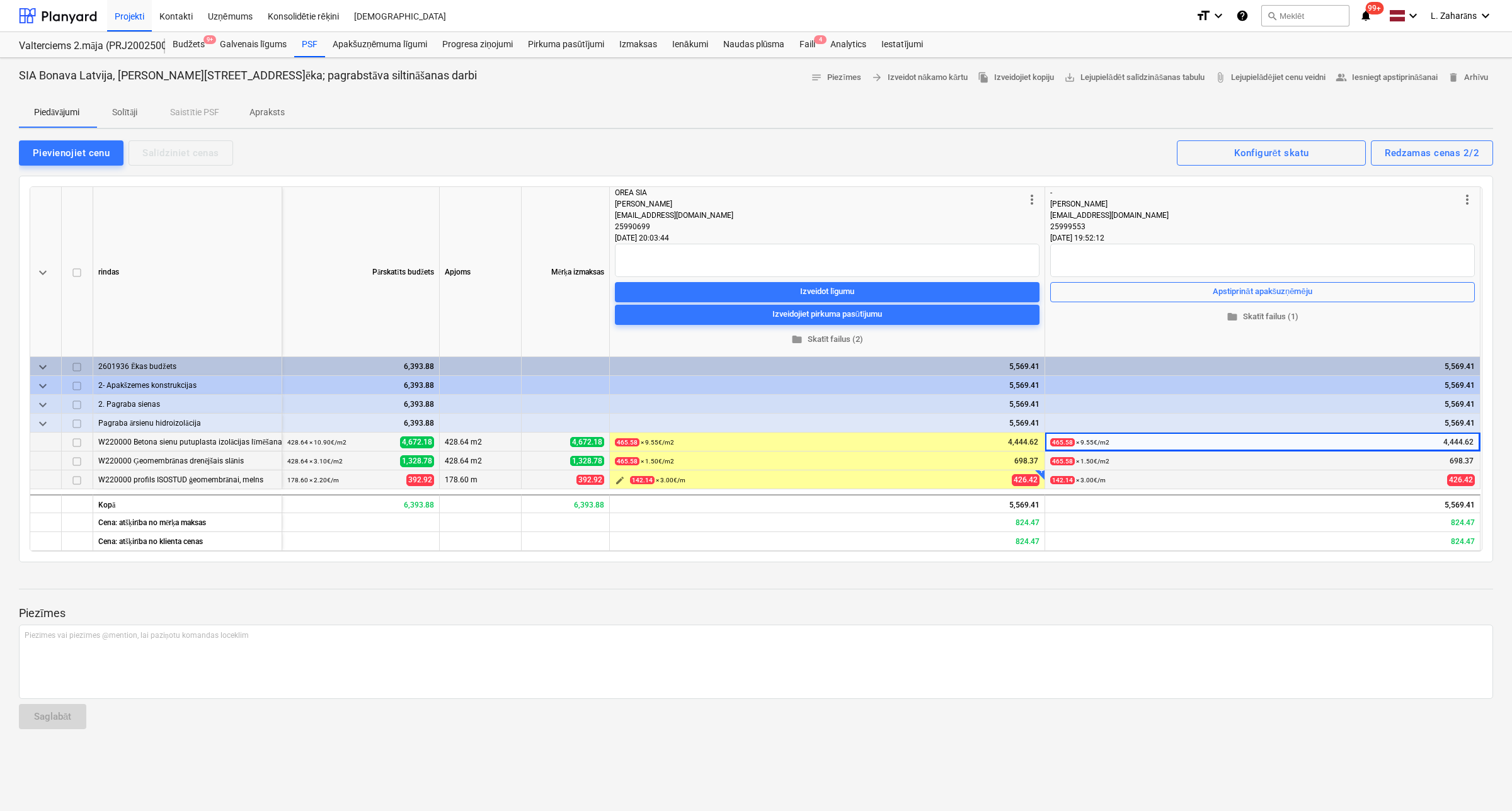
click at [620, 479] on span "edit" at bounding box center [620, 480] width 10 height 10
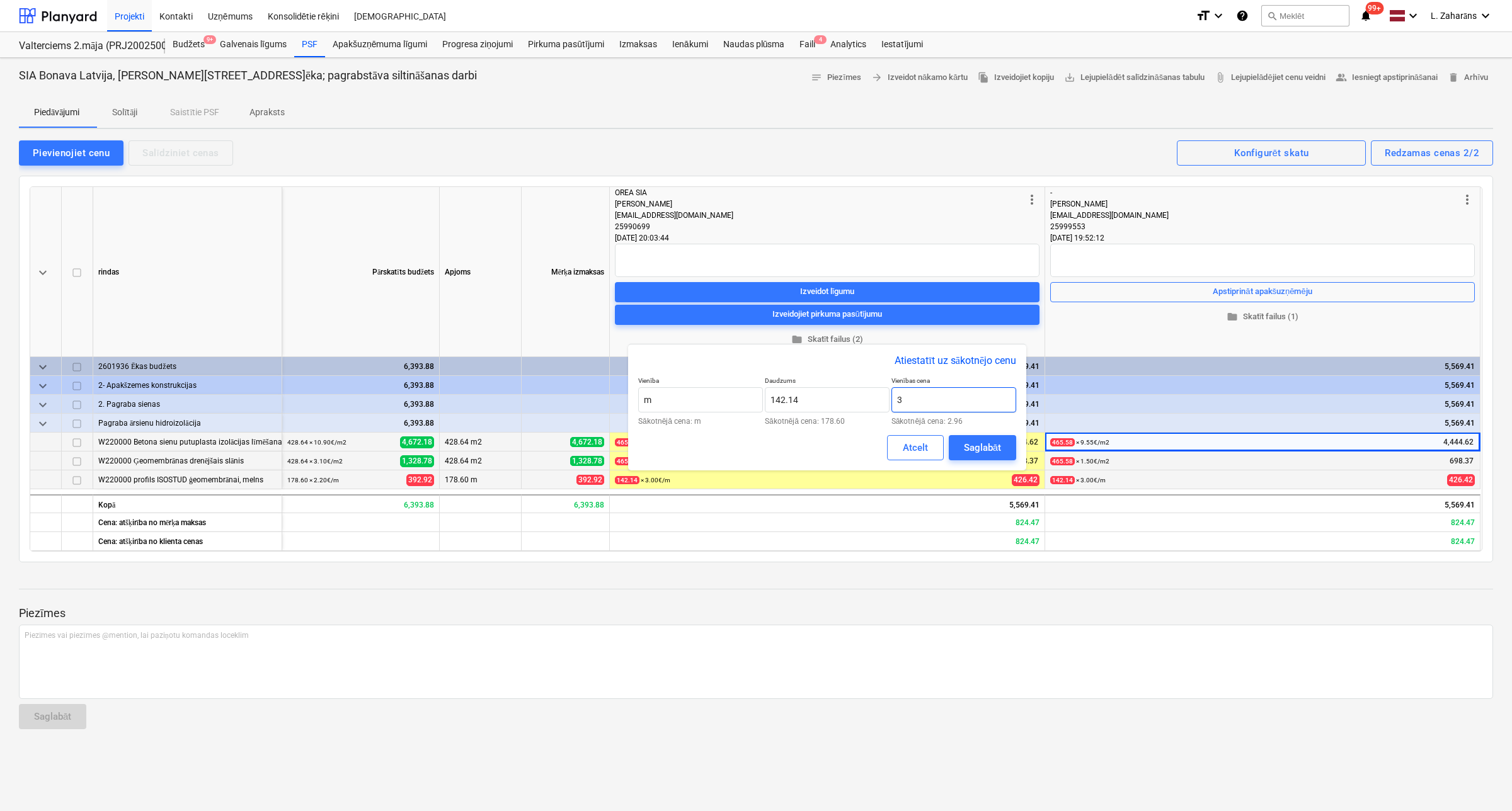
click at [943, 401] on input "3" at bounding box center [953, 400] width 125 height 25
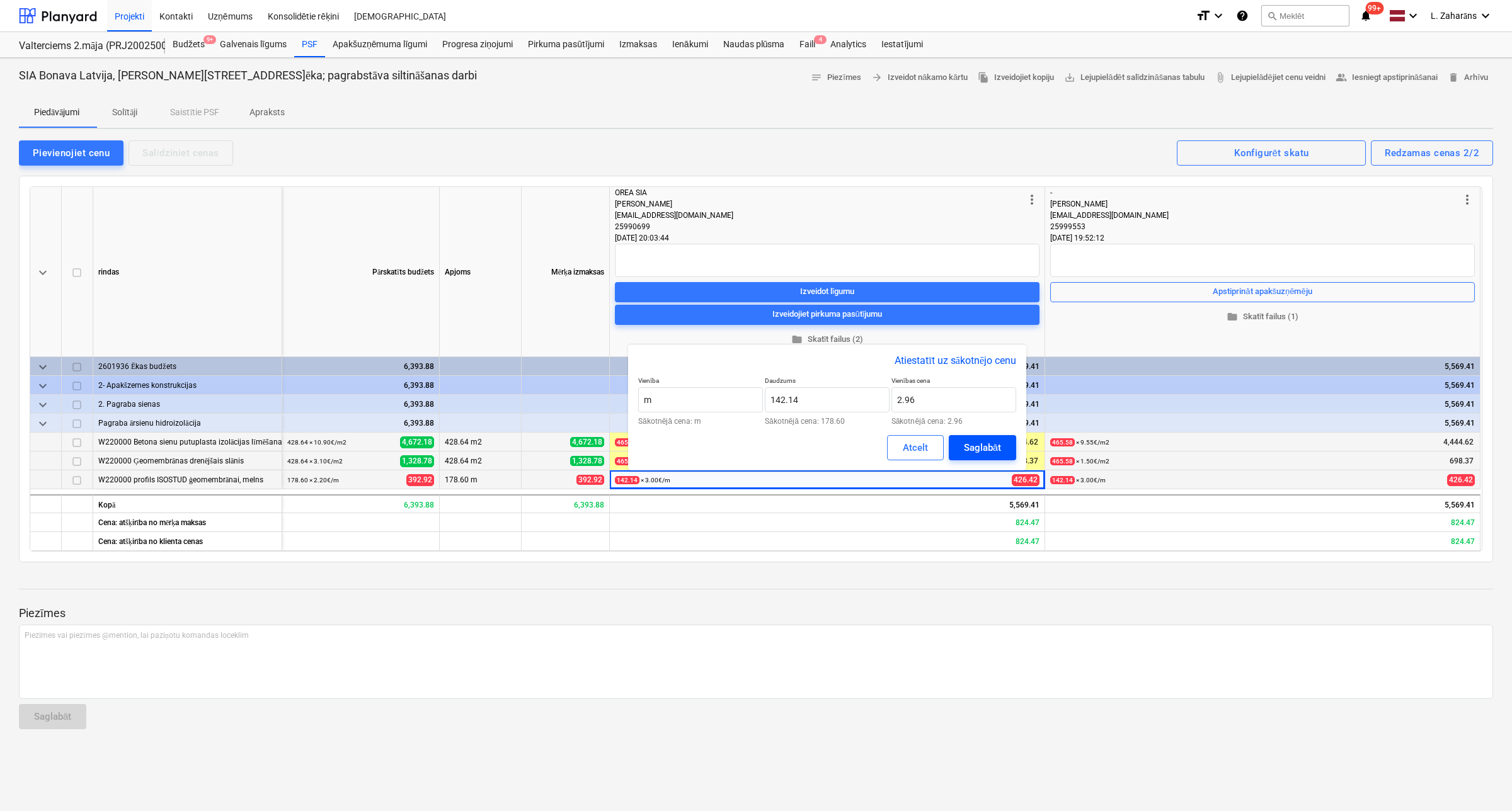
click at [984, 441] on div "Saglabāt" at bounding box center [983, 447] width 37 height 16
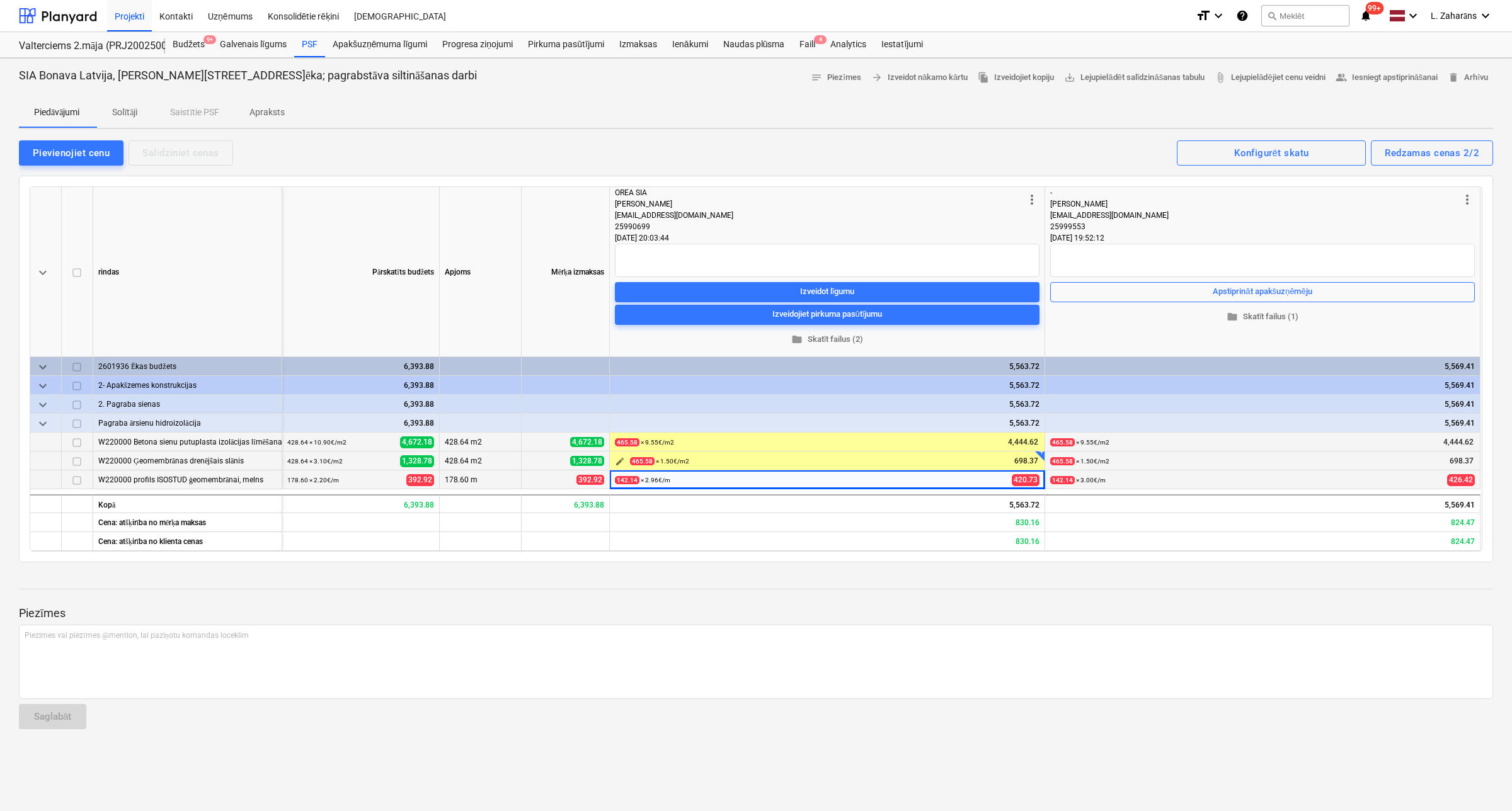
click at [618, 460] on span "edit" at bounding box center [620, 461] width 10 height 10
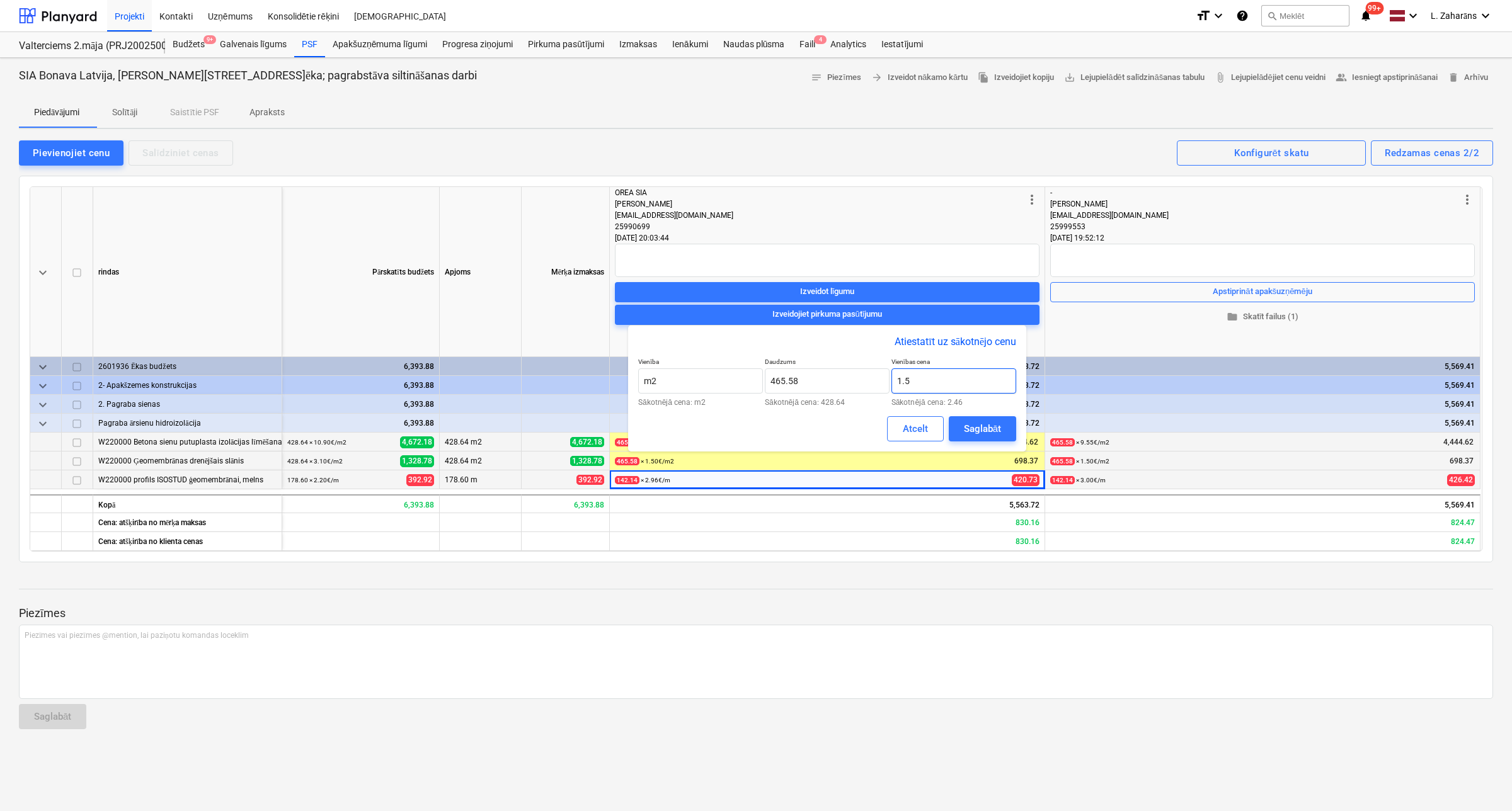
click at [948, 388] on input "1.5" at bounding box center [953, 381] width 125 height 25
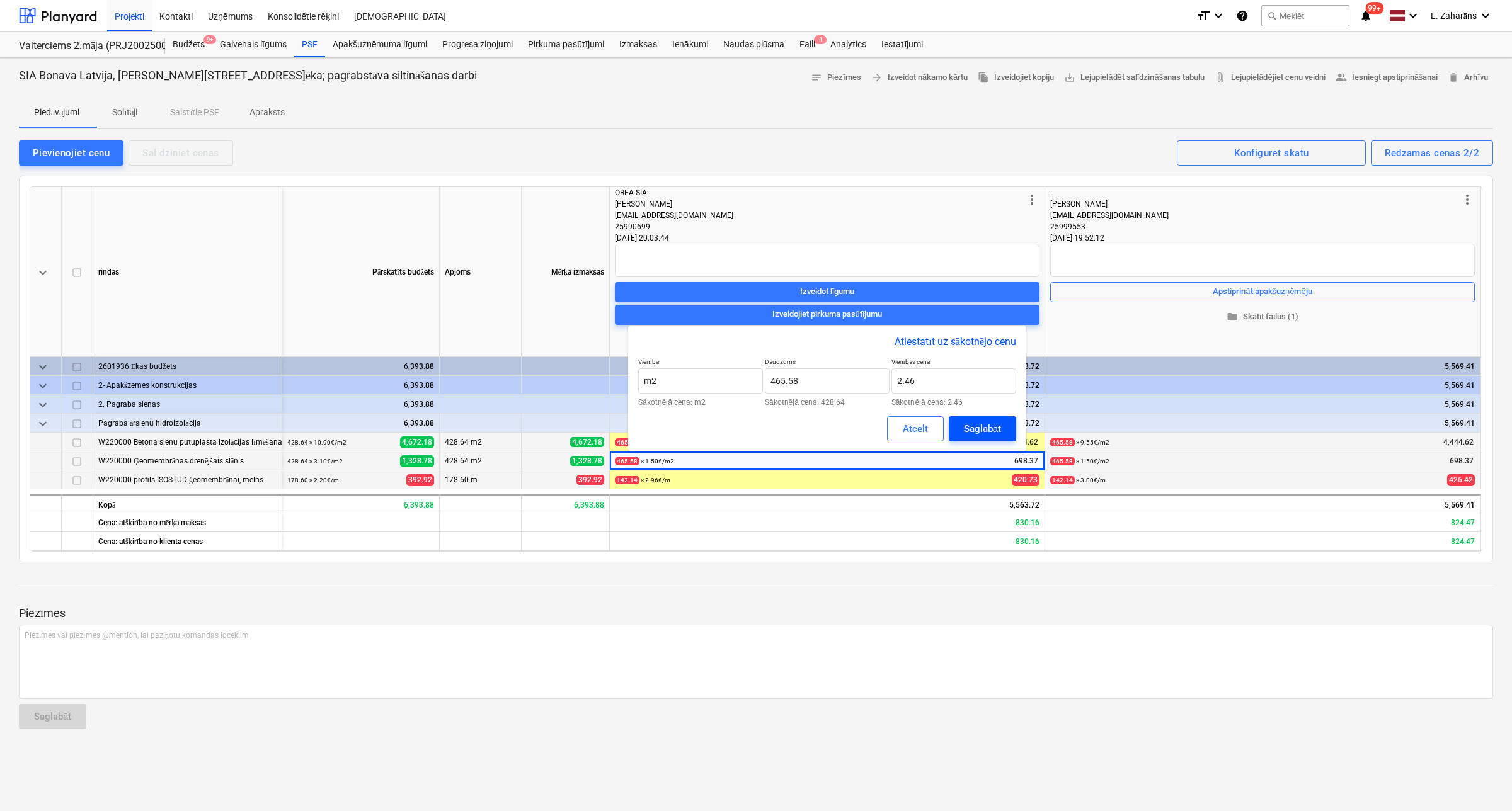
drag, startPoint x: 974, startPoint y: 423, endPoint x: 971, endPoint y: 429, distance: 6.7
click at [975, 423] on div "Saglabāt" at bounding box center [983, 429] width 37 height 16
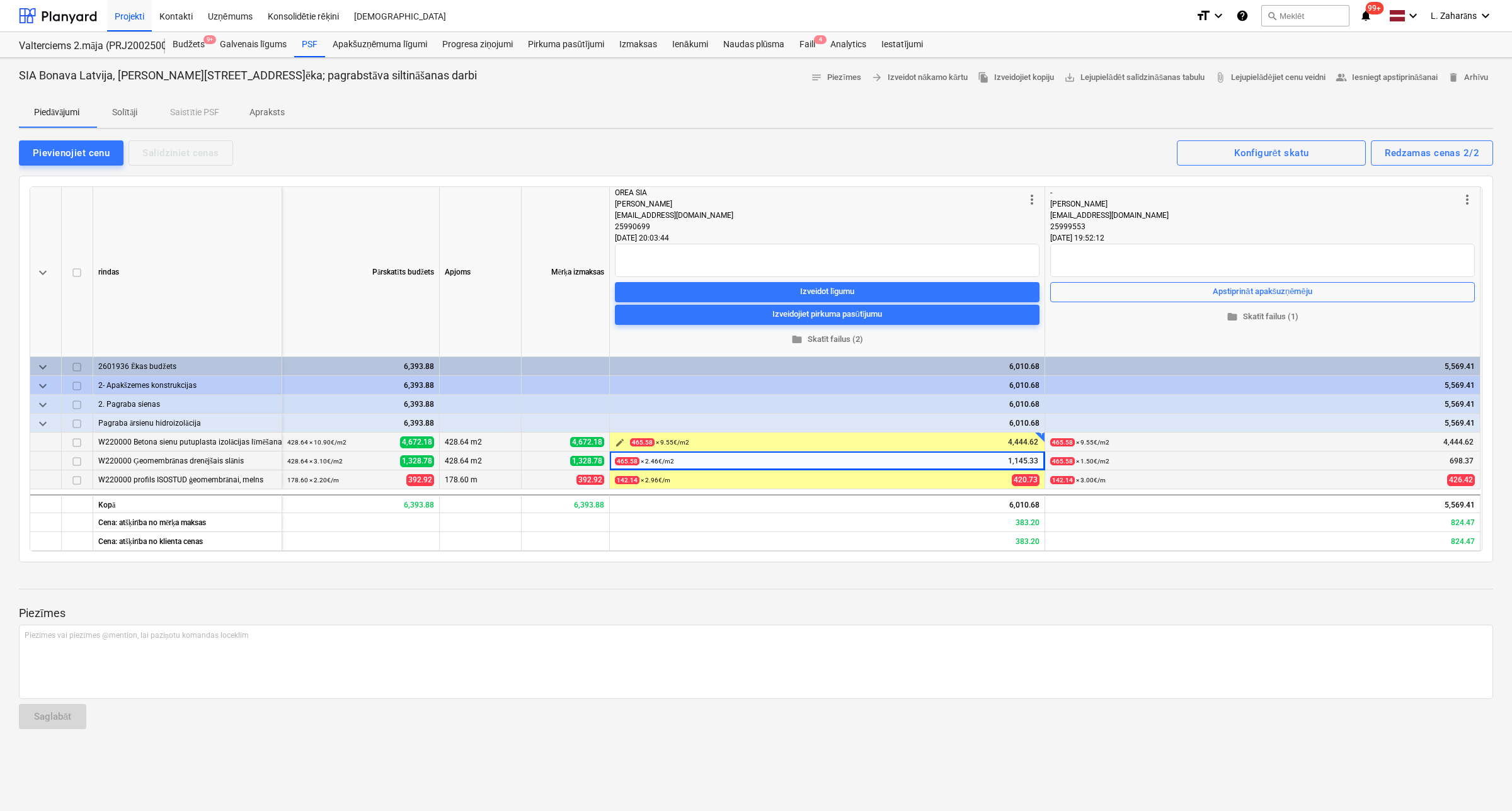
click at [624, 441] on span "edit" at bounding box center [620, 442] width 10 height 10
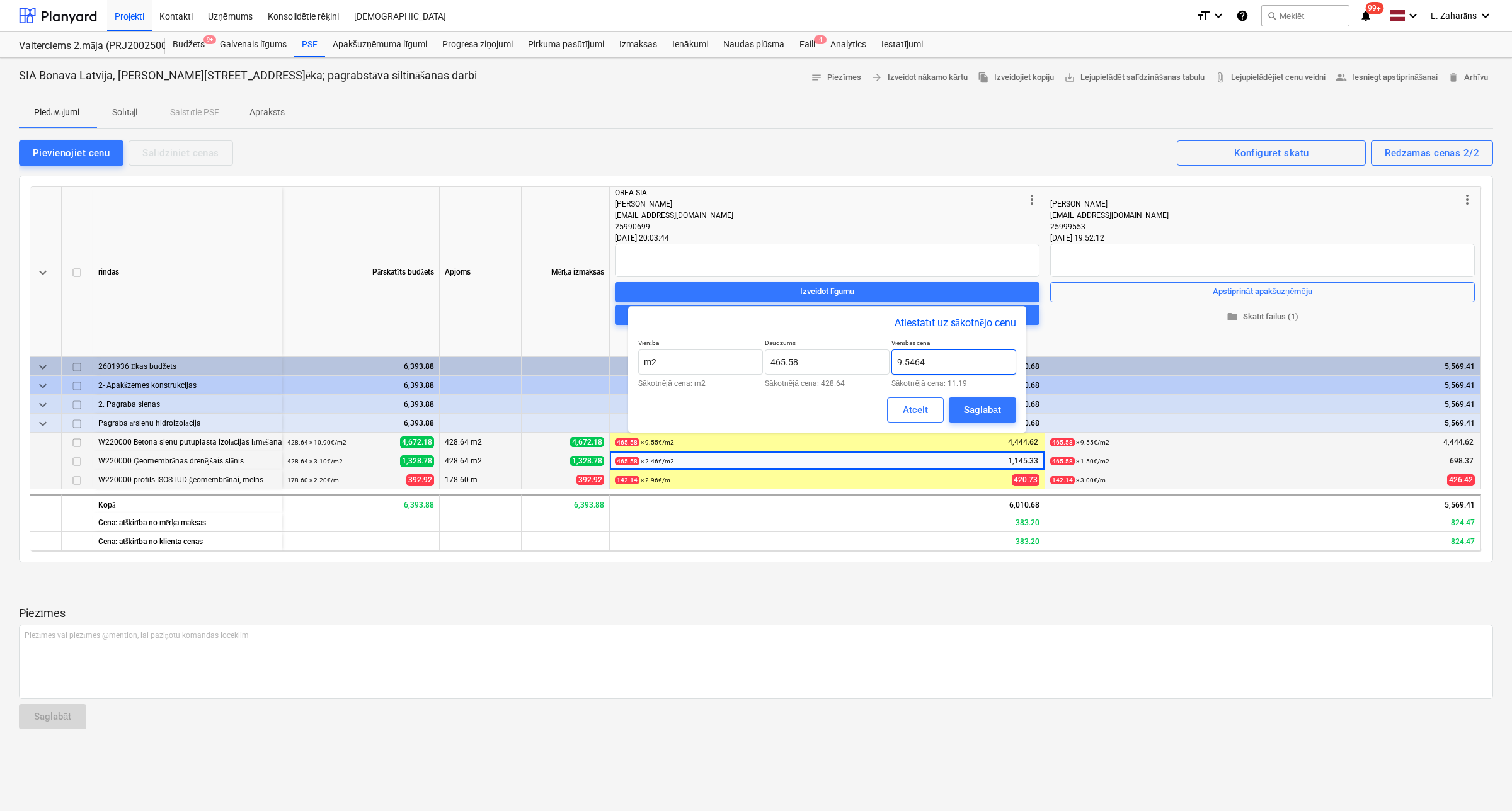
click at [937, 361] on input "9.5464" at bounding box center [953, 362] width 125 height 25
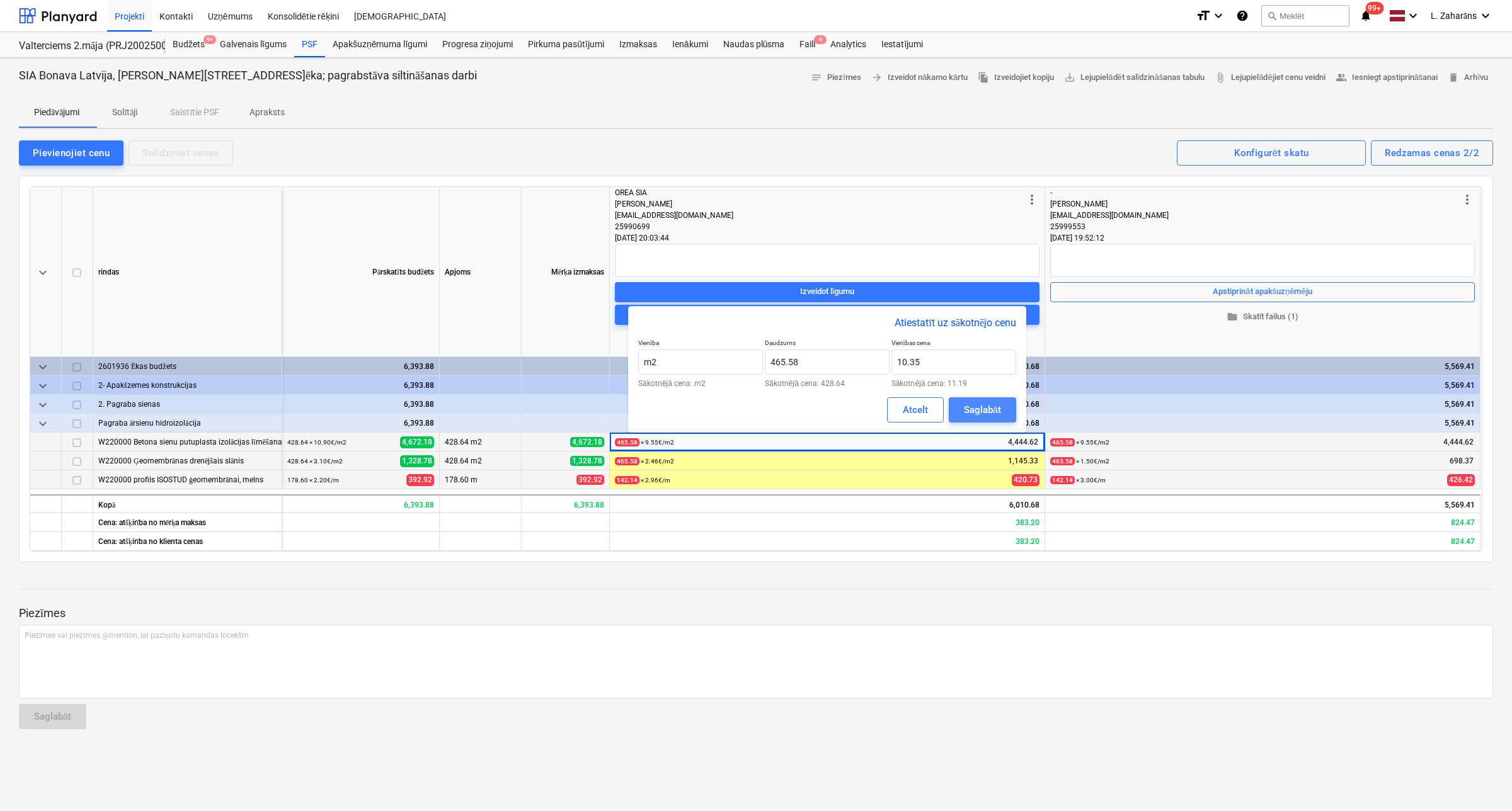
click at [967, 406] on div "Saglabāt" at bounding box center [983, 410] width 37 height 16
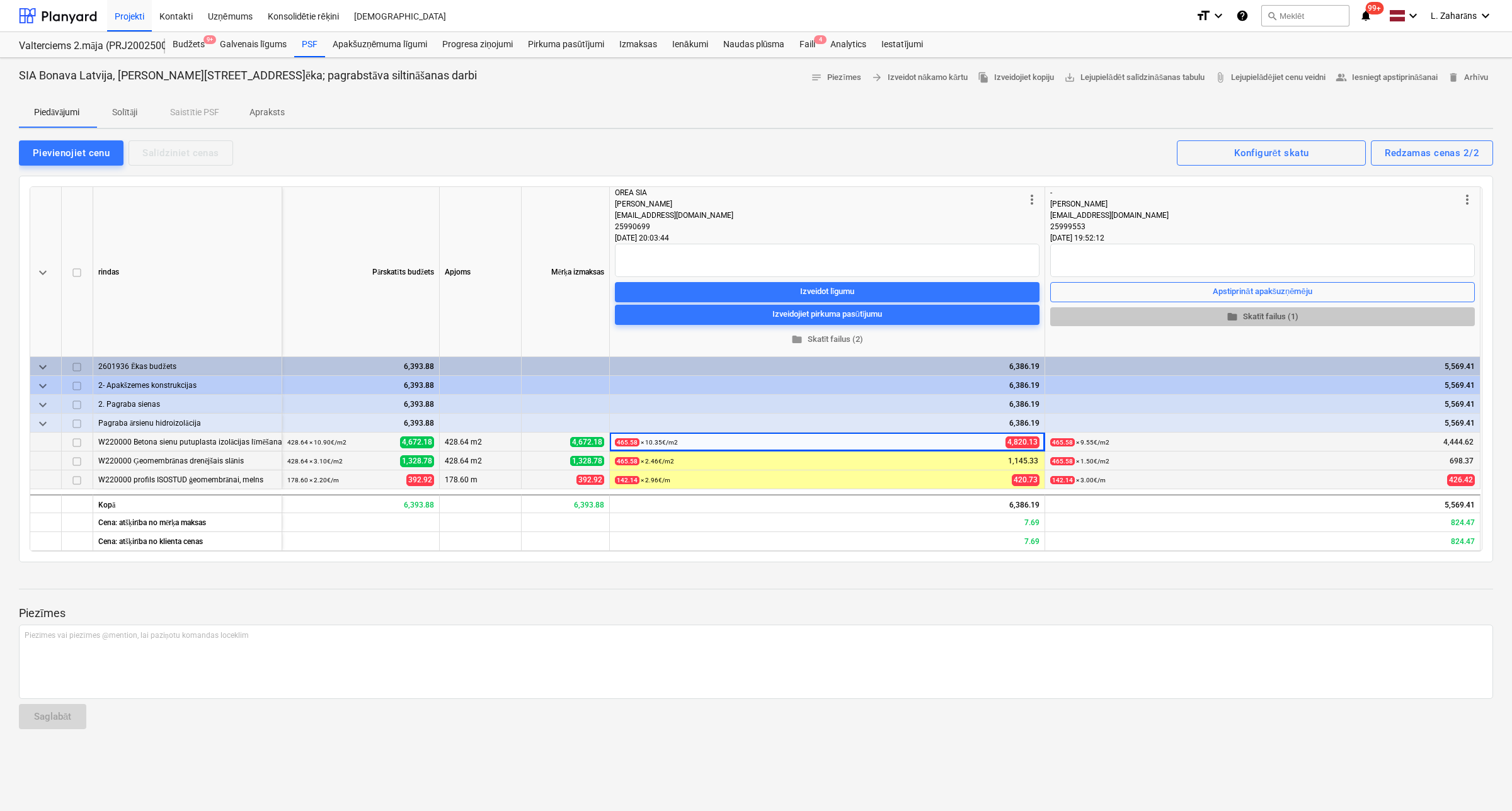
click at [1140, 322] on span "folder Skatīt failus (1)" at bounding box center [1263, 316] width 415 height 15
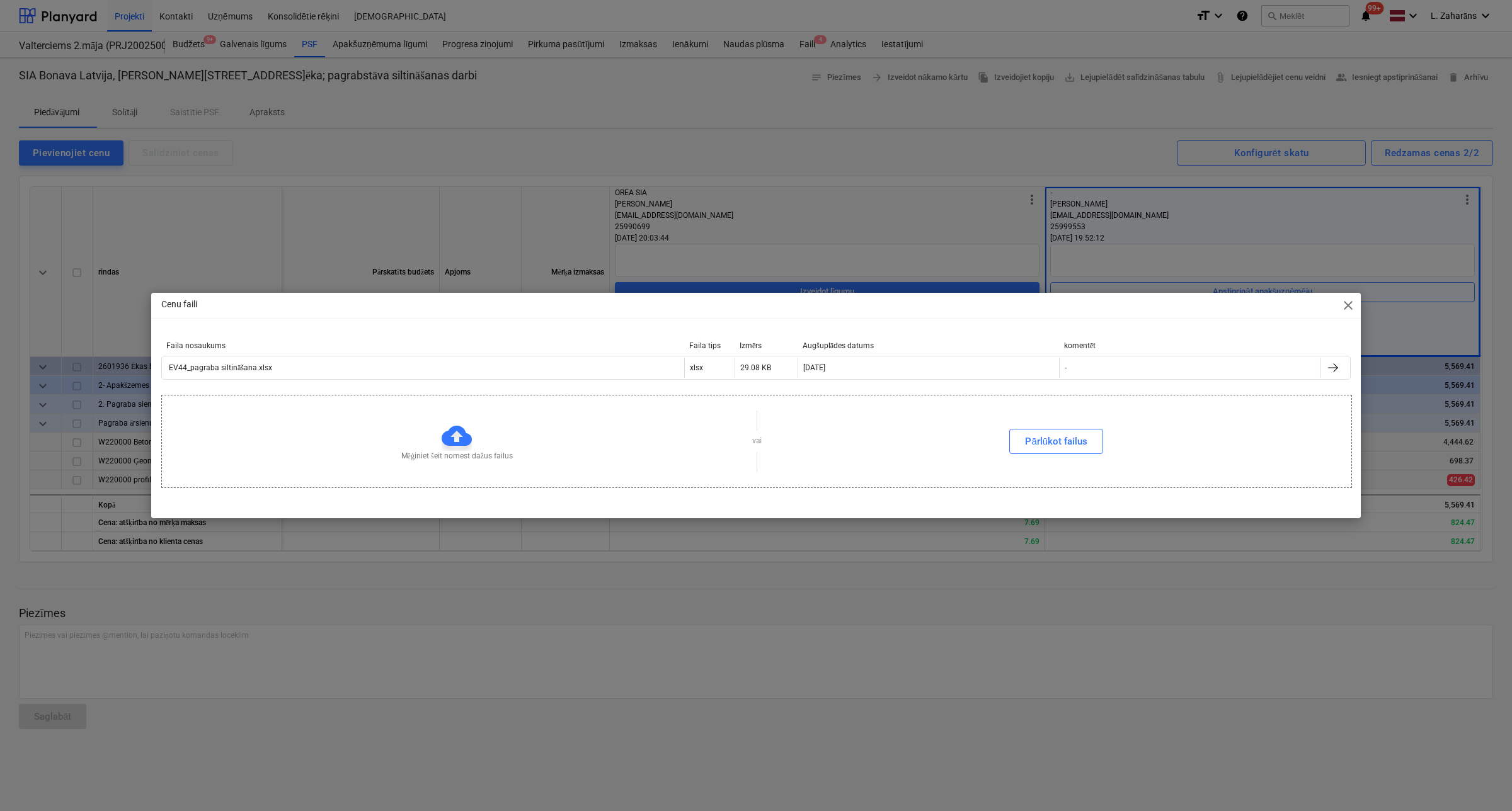
click at [1348, 306] on span "close" at bounding box center [1348, 305] width 15 height 15
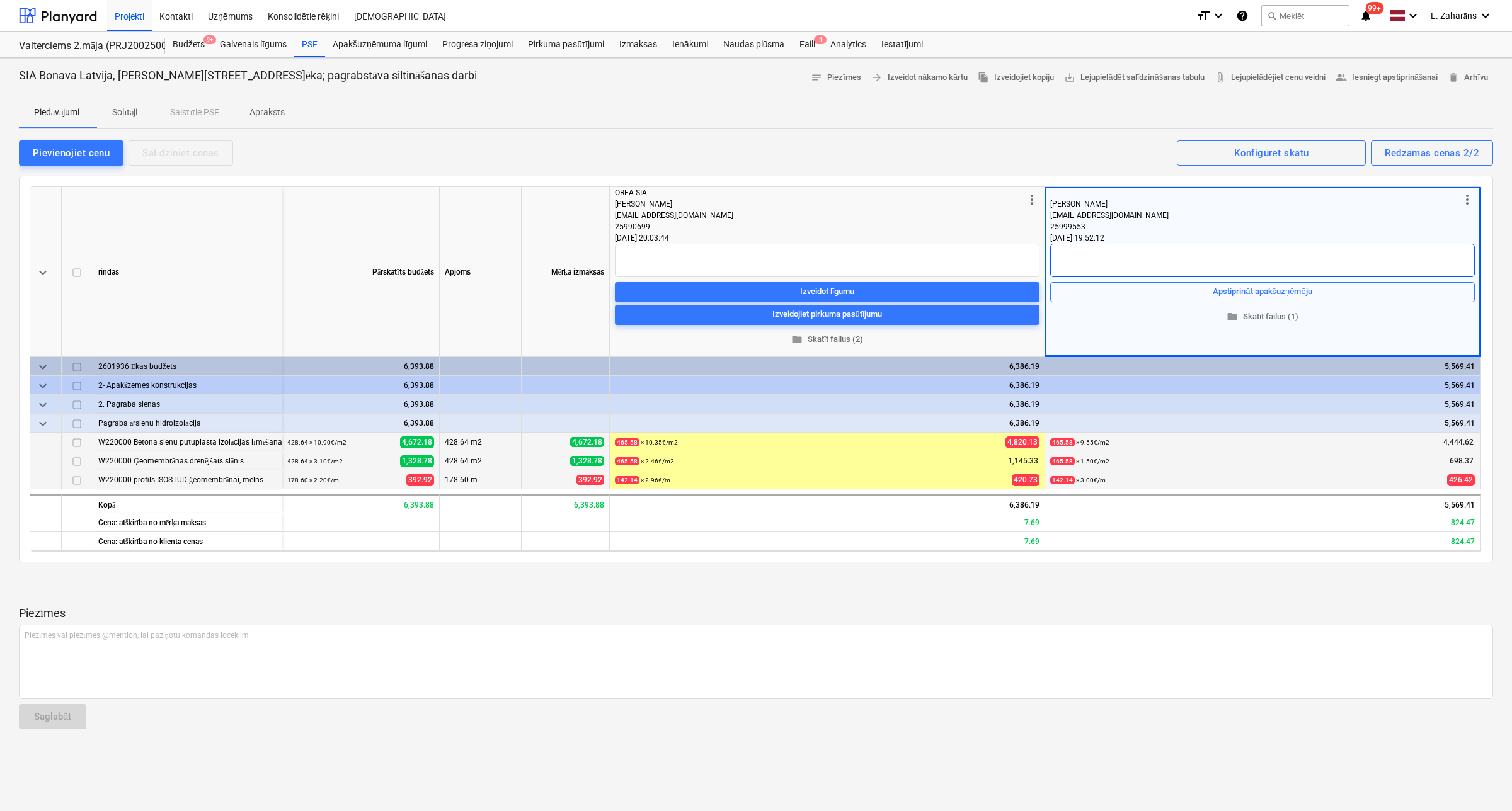
click at [1160, 252] on textarea at bounding box center [1262, 260] width 425 height 34
click at [134, 109] on p "Solītāji" at bounding box center [125, 112] width 30 height 14
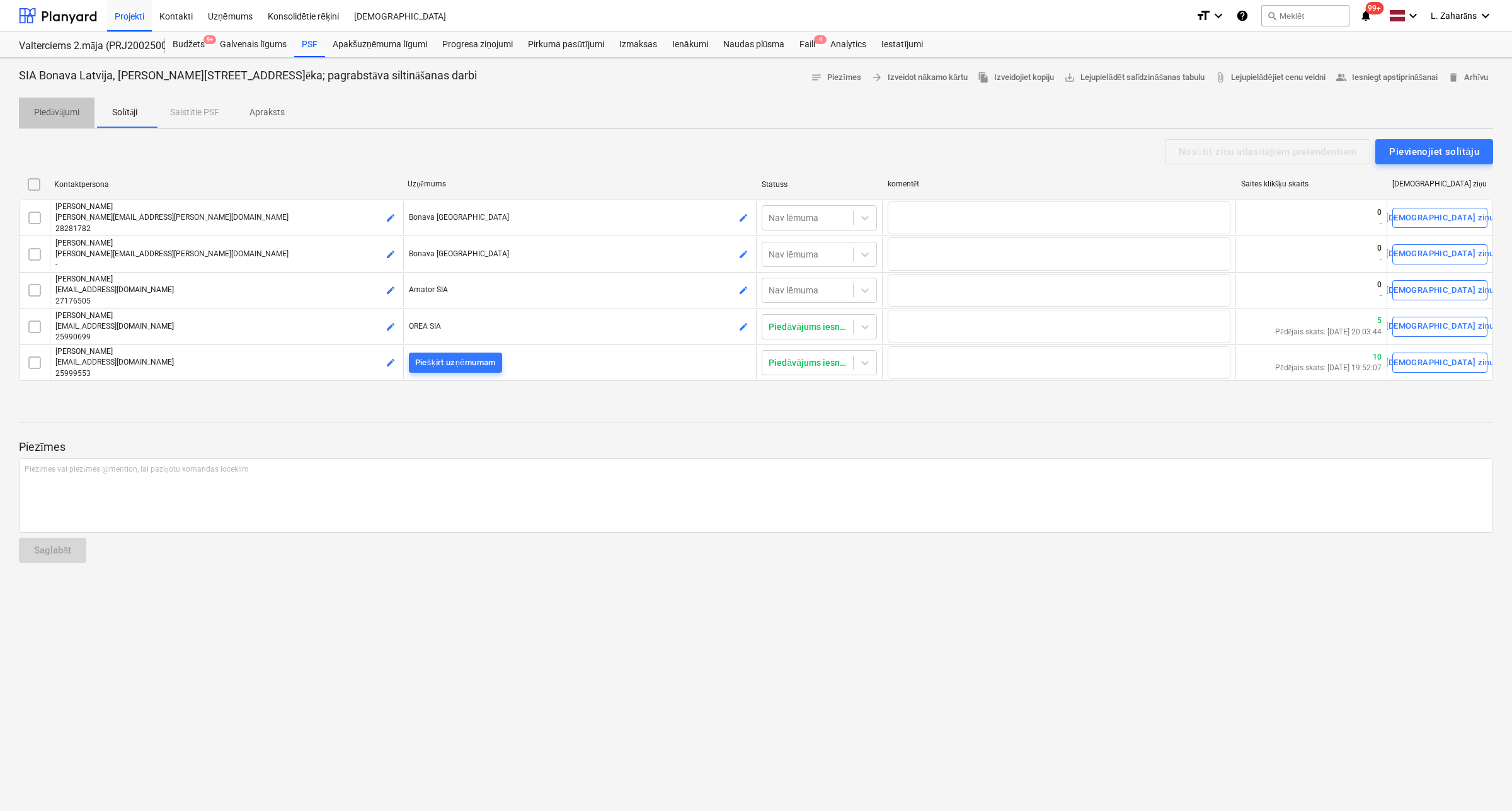
click at [71, 112] on p "Piedāvājumi" at bounding box center [56, 112] width 45 height 14
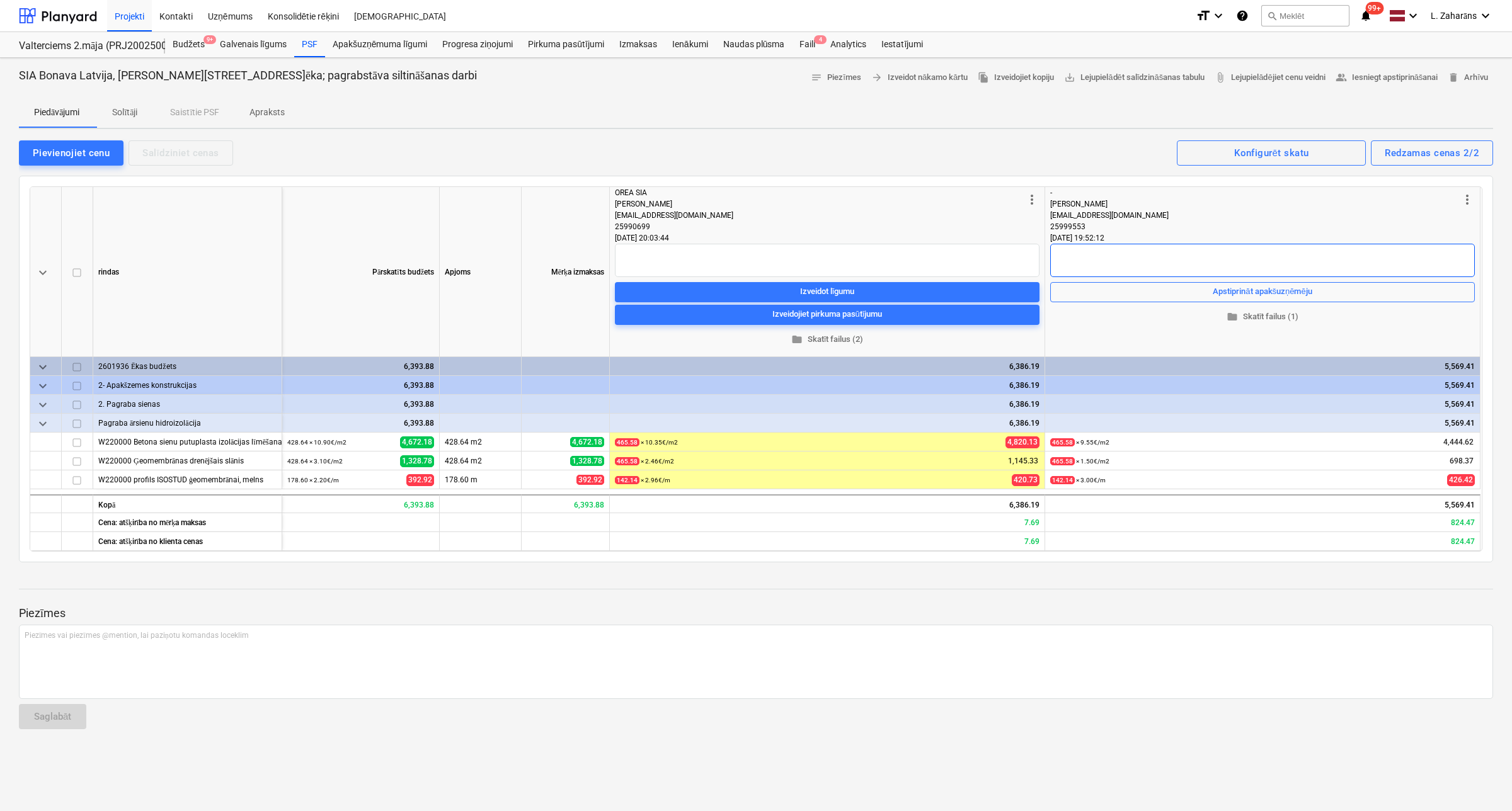
click at [1170, 258] on textarea at bounding box center [1262, 260] width 425 height 34
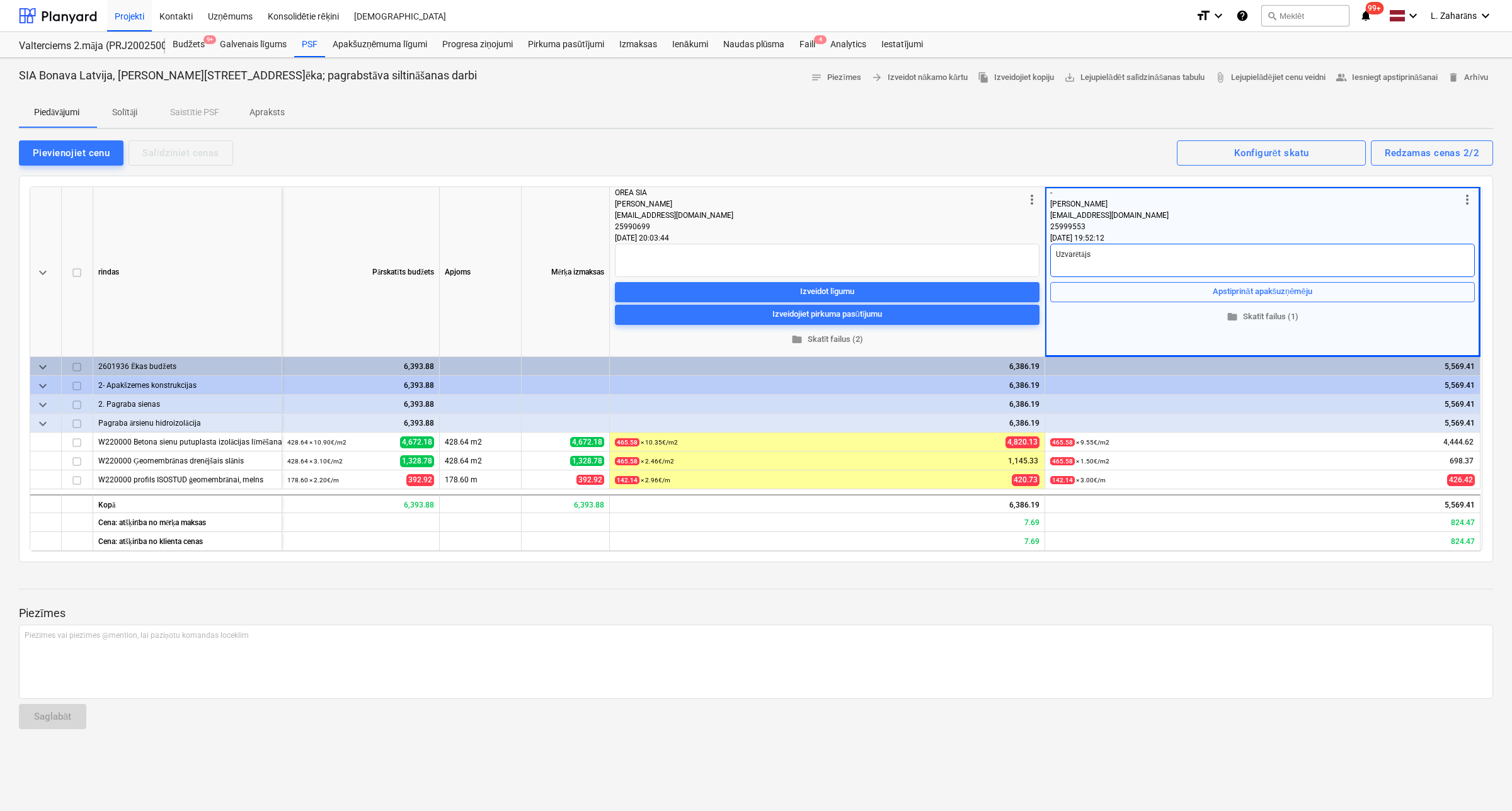
click at [1147, 263] on textarea "Uzvarētājs" at bounding box center [1262, 260] width 425 height 34
click at [1383, 73] on span "people_alt Iesniegt apstiprināšanai" at bounding box center [1386, 78] width 103 height 15
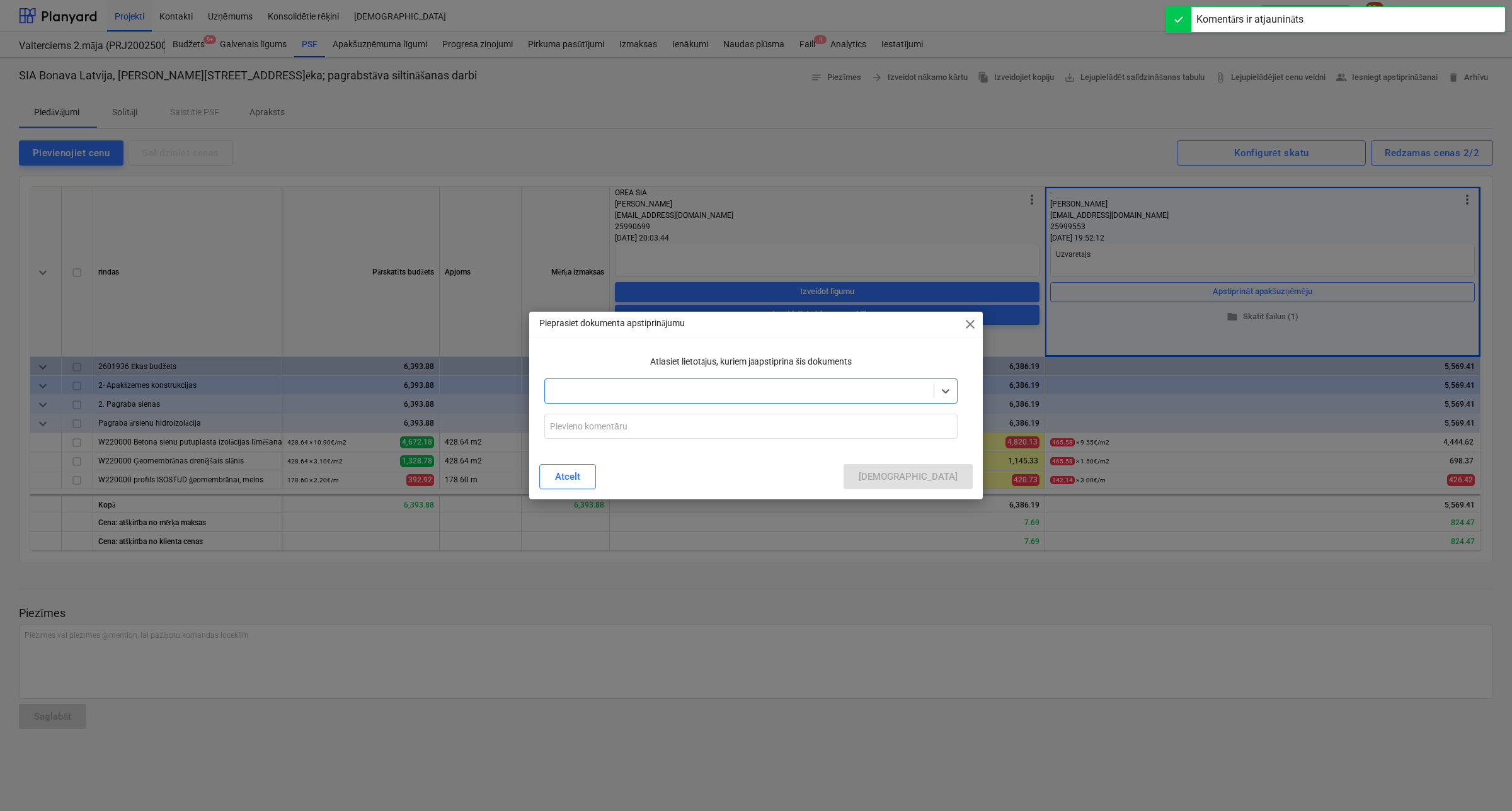
click at [713, 395] on div at bounding box center [739, 391] width 376 height 13
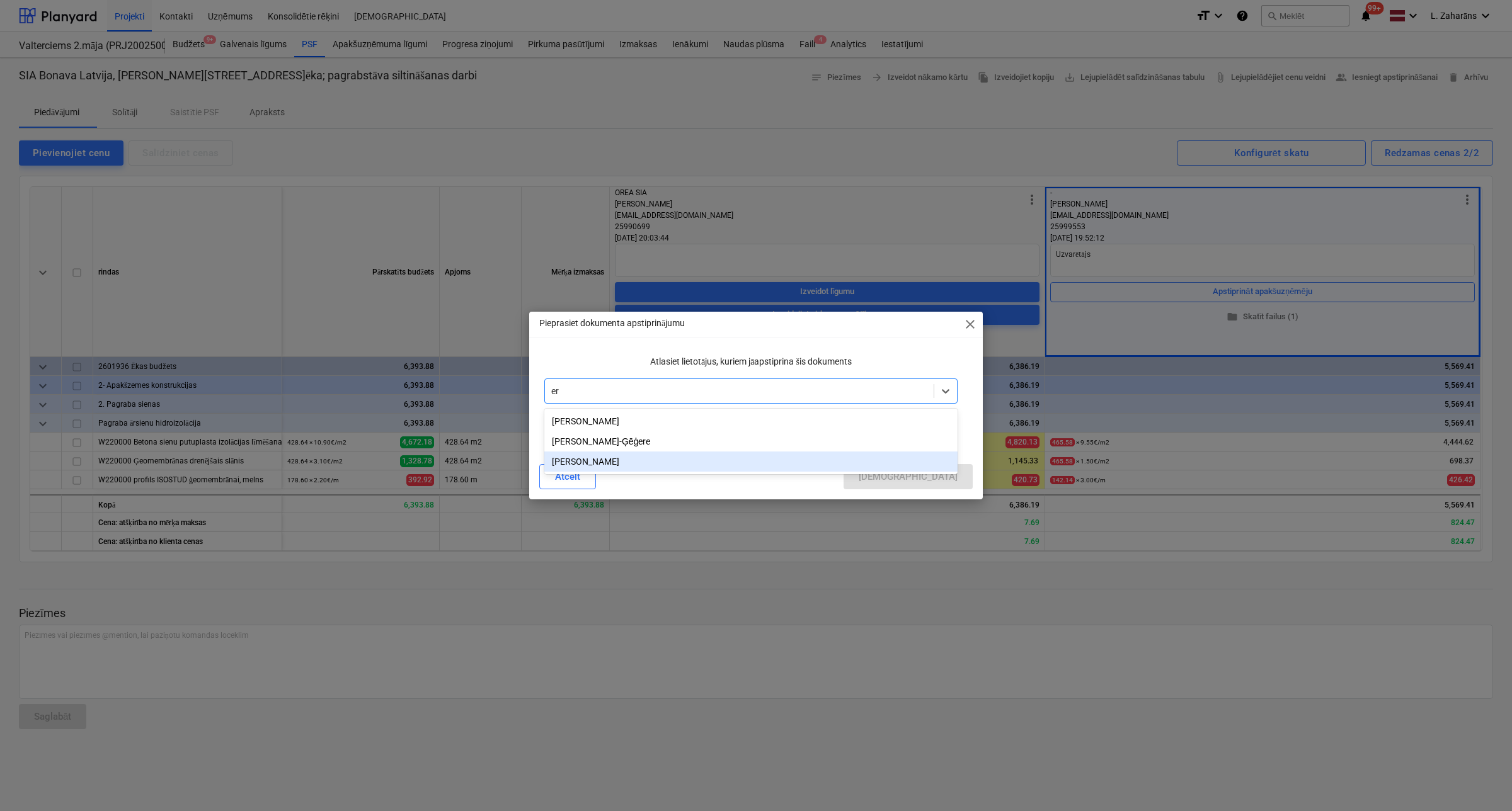
click at [611, 460] on div "Lāsma Erharde" at bounding box center [751, 462] width 413 height 20
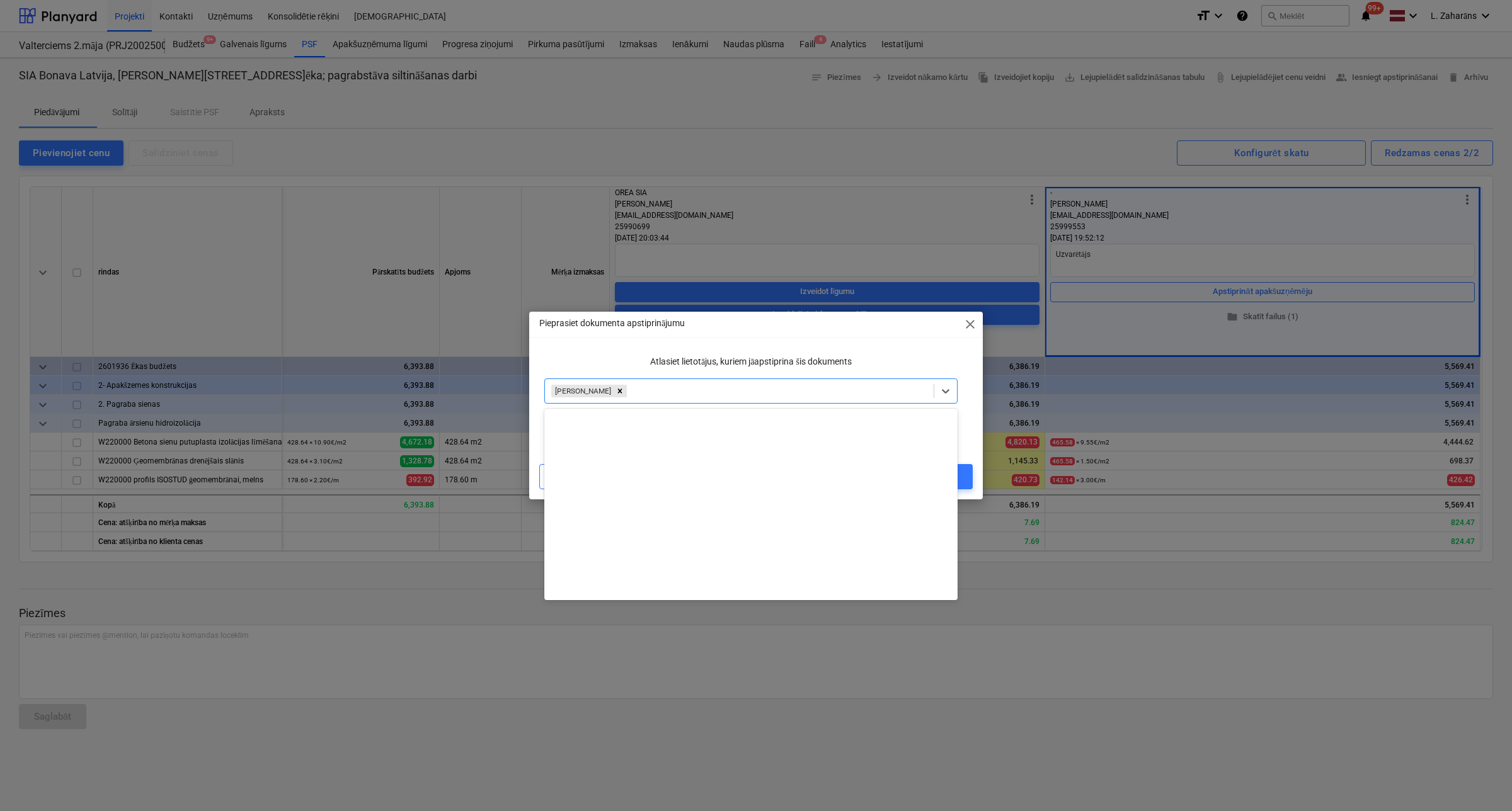
scroll to position [516, 0]
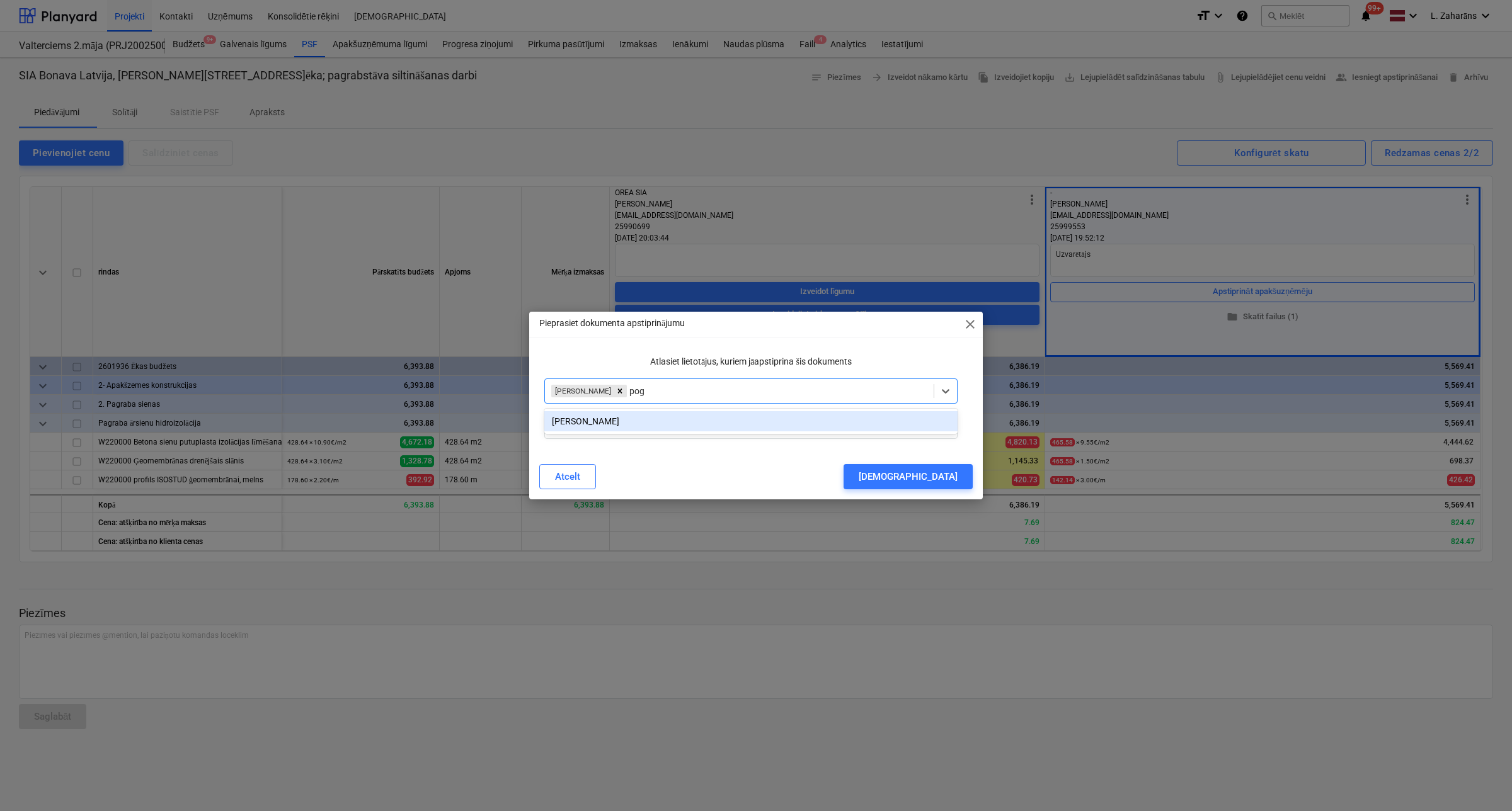
click at [640, 417] on div "Mārtiņš Pogulis" at bounding box center [751, 421] width 413 height 20
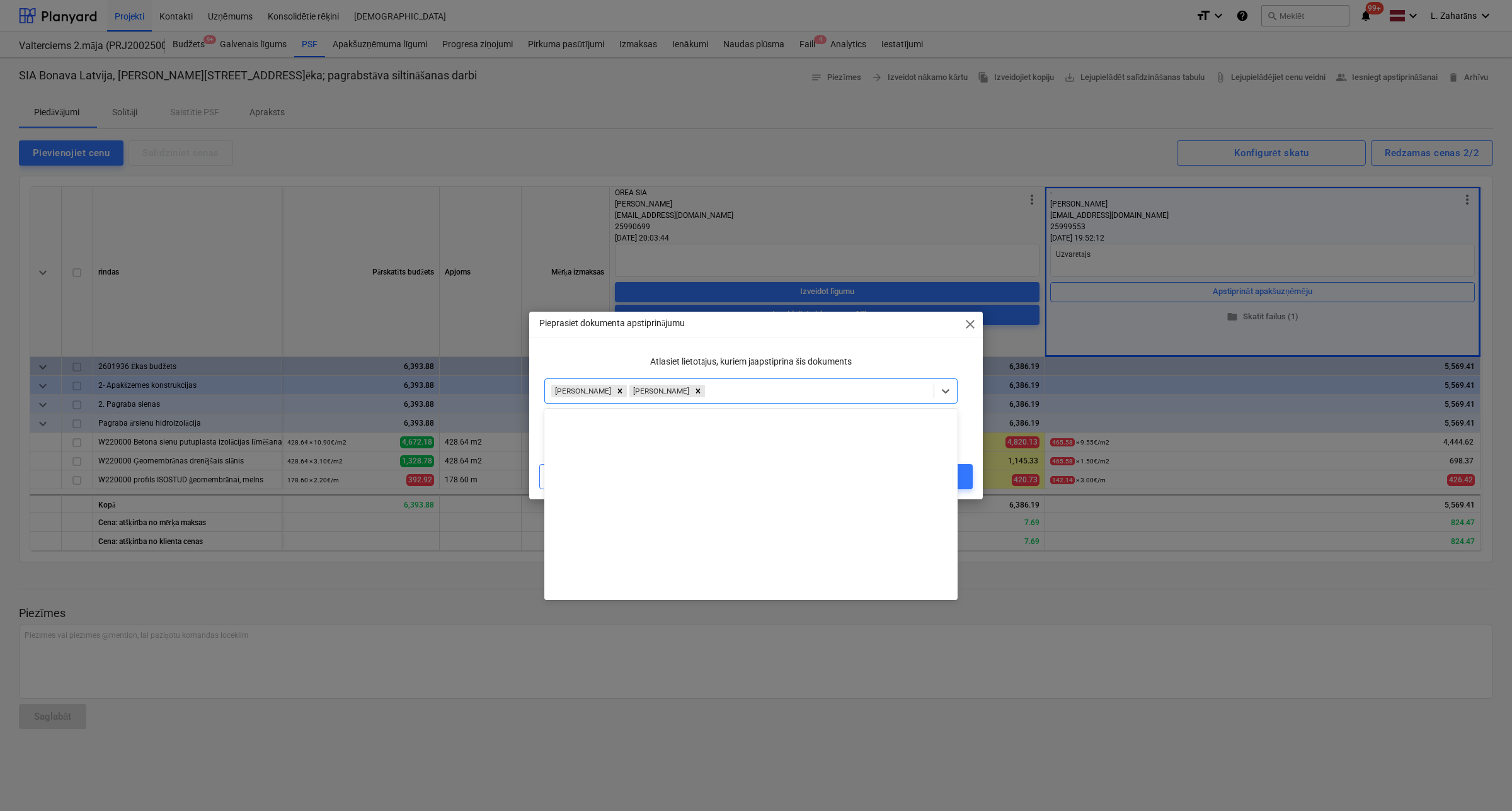
scroll to position [495, 0]
click at [600, 345] on div "Pieprasiet dokumenta apstiprinājumu close Atlasiet lietotājus, kuriem jāapstipr…" at bounding box center [756, 406] width 454 height 187
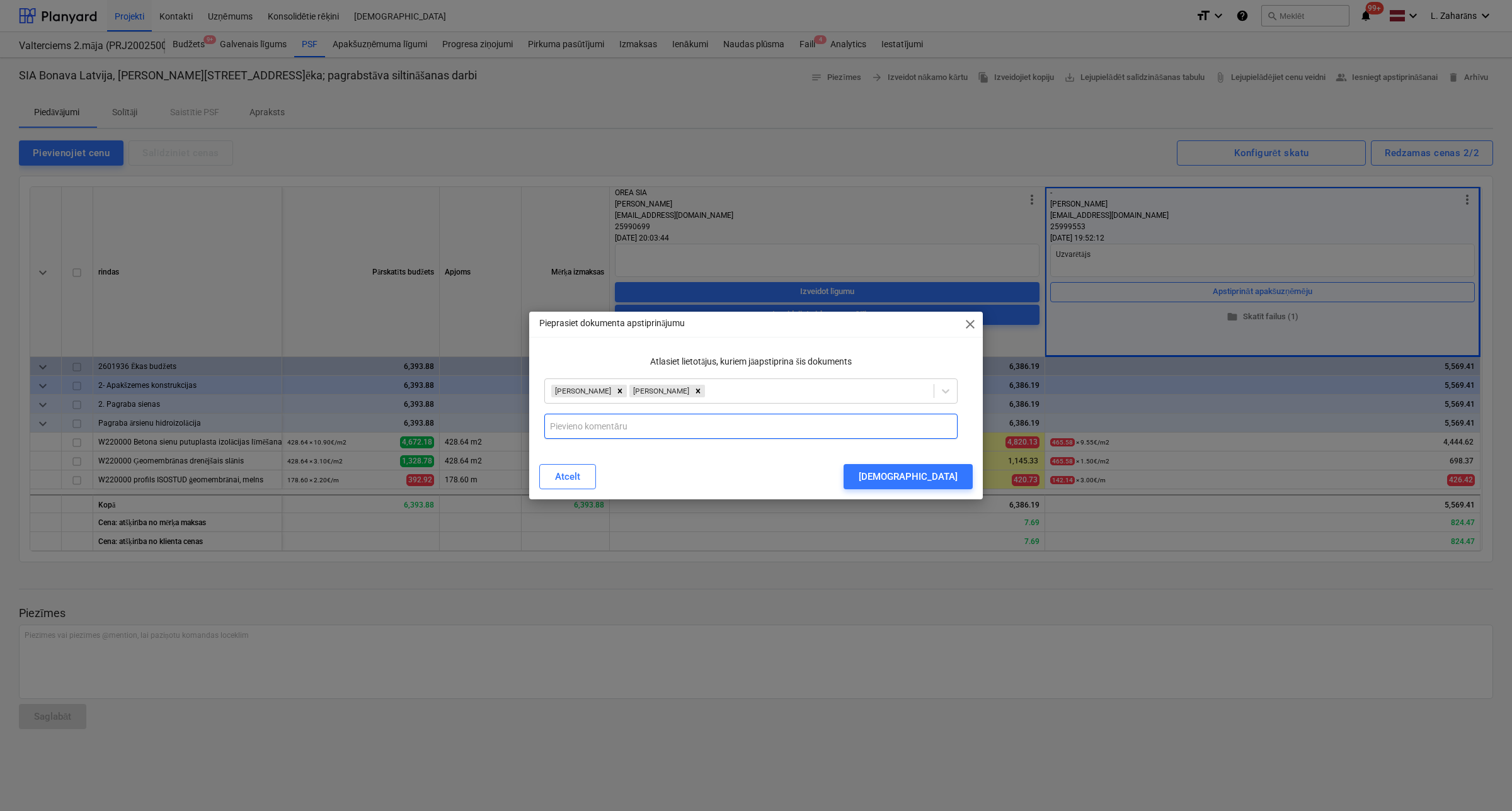
click at [613, 423] on input "text" at bounding box center [751, 426] width 413 height 25
click at [935, 478] on div "Nosūtīt" at bounding box center [908, 476] width 99 height 16
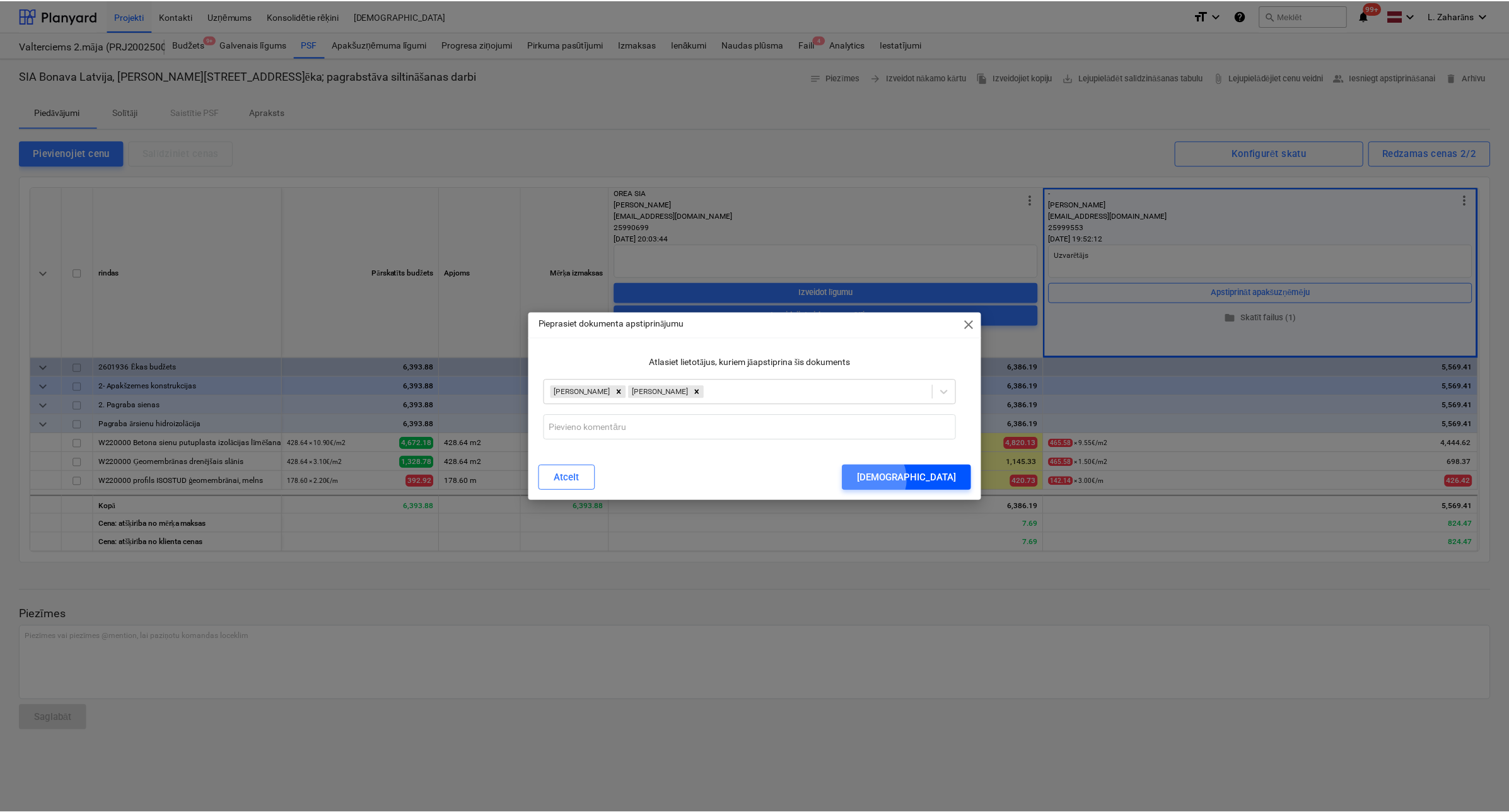
scroll to position [0, 0]
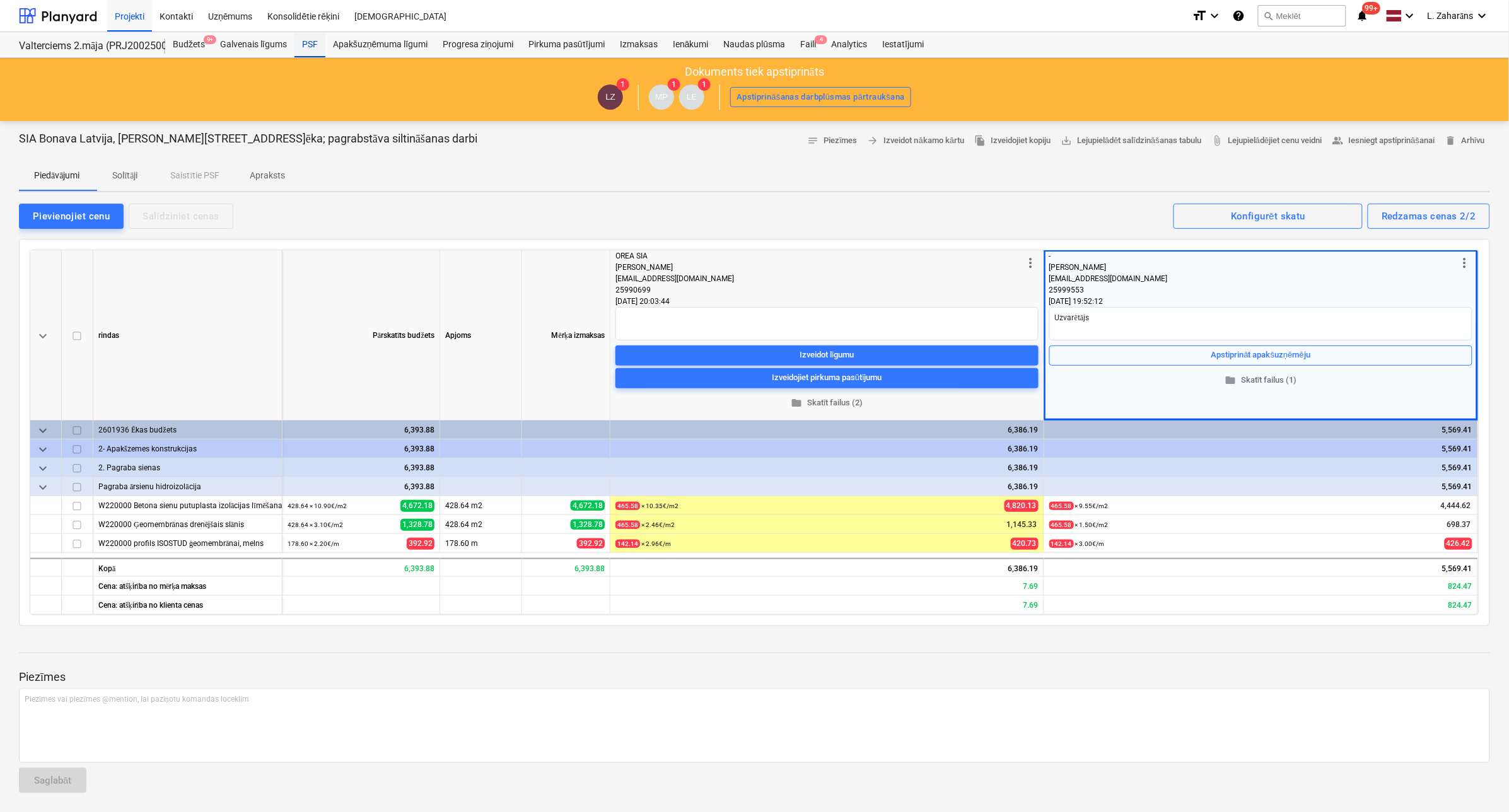
drag, startPoint x: 308, startPoint y: 43, endPoint x: 295, endPoint y: 48, distance: 13.9
click at [308, 43] on div "PSF" at bounding box center [310, 45] width 31 height 25
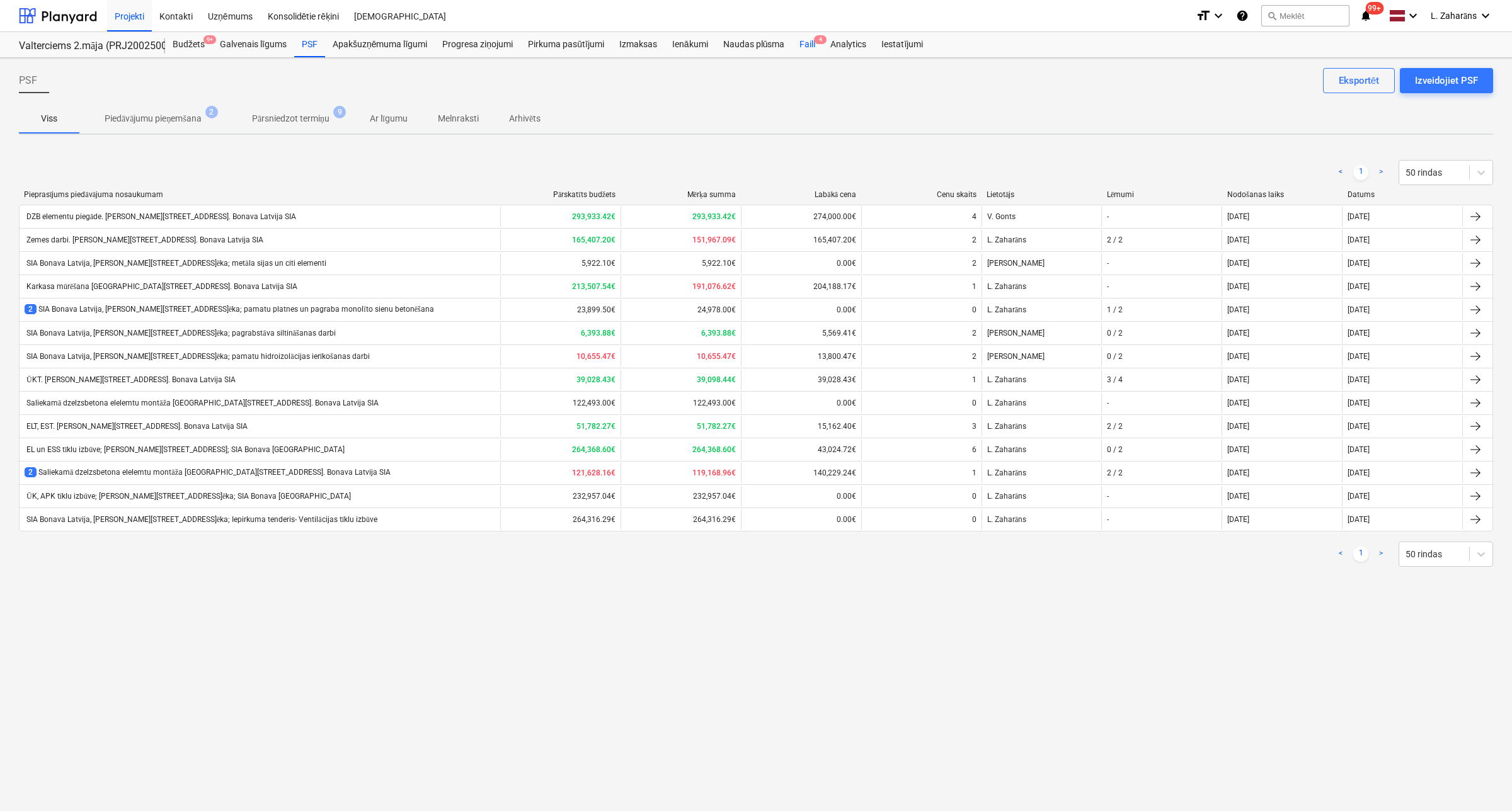
click at [802, 43] on div "Faili 4" at bounding box center [808, 45] width 31 height 25
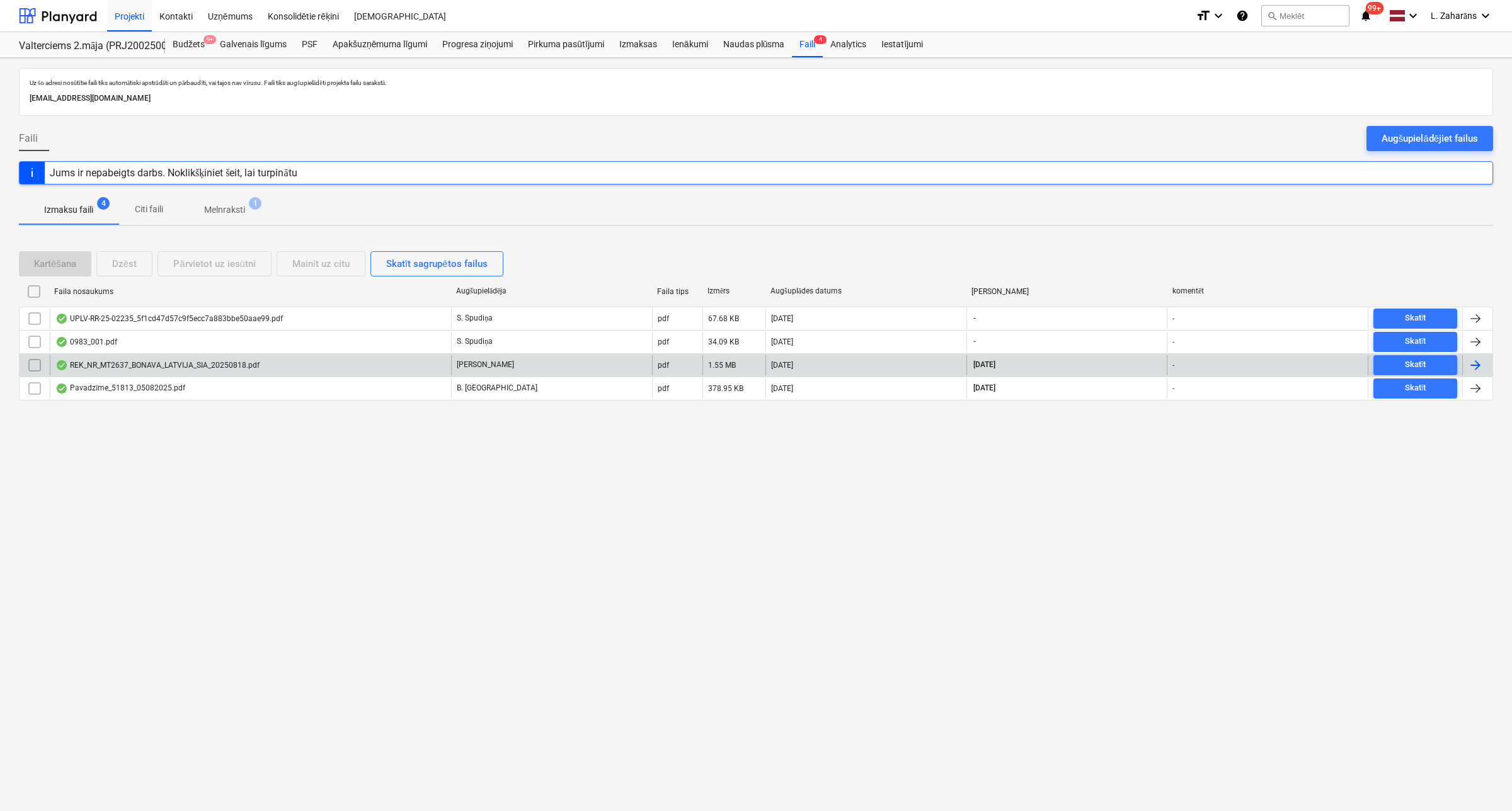
click at [290, 372] on div "REK_NR_MT2637_BONAVA_LATVIJA_SIA_20250818.pdf" at bounding box center [250, 365] width 401 height 20
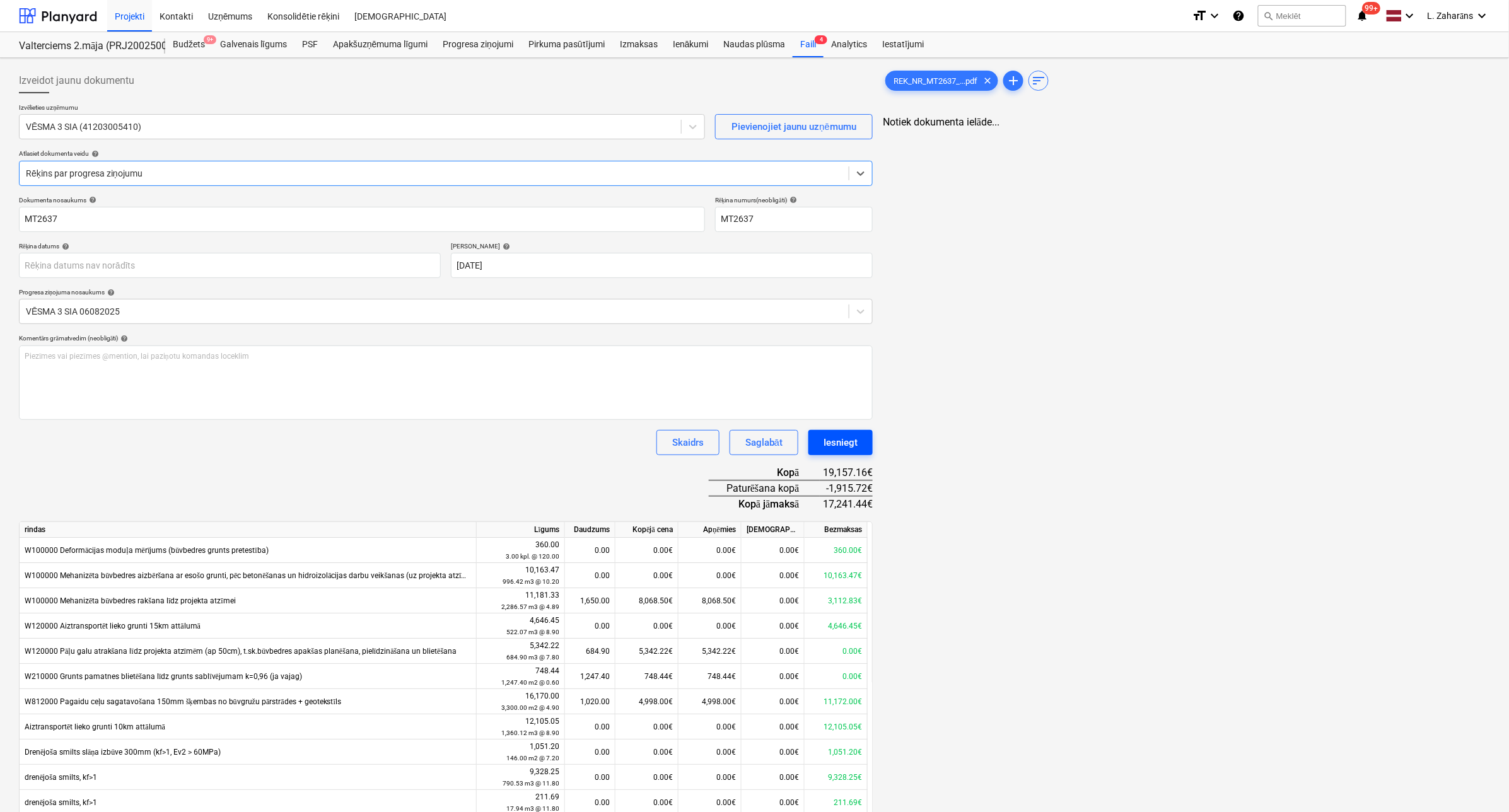
click at [846, 439] on div "Iesniegt" at bounding box center [840, 442] width 34 height 16
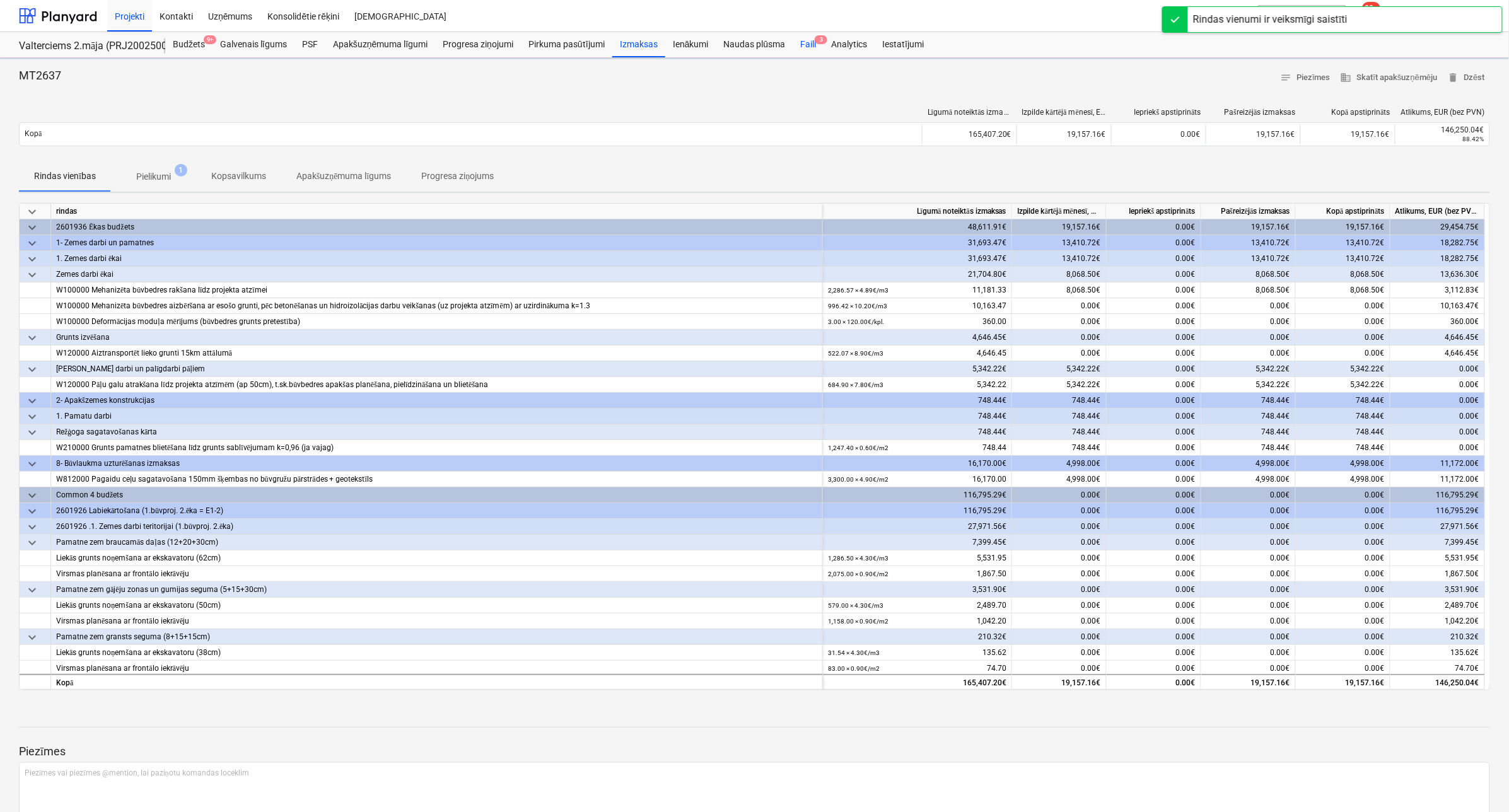
click at [805, 43] on div "Faili 3" at bounding box center [809, 45] width 31 height 25
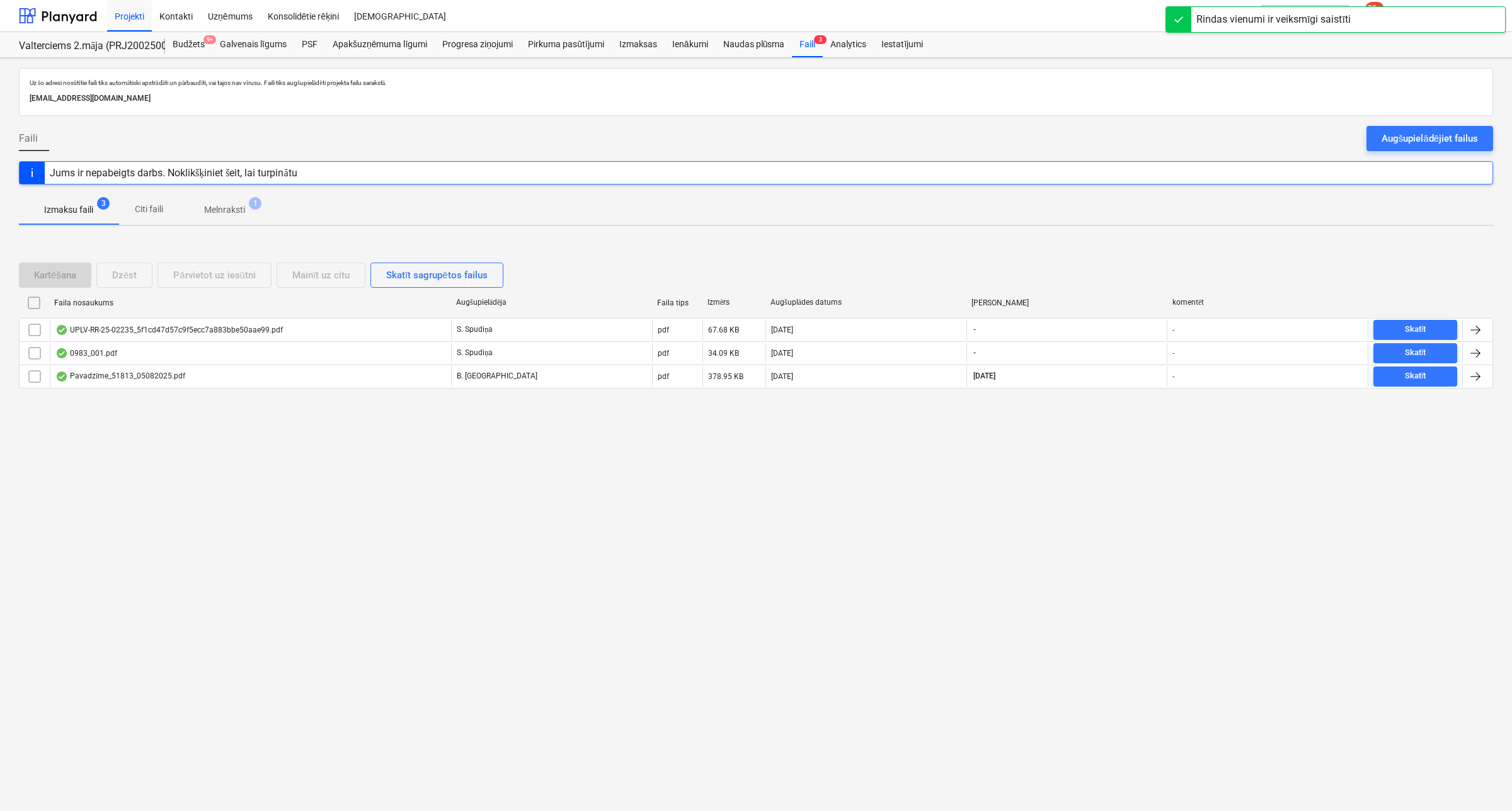
click at [222, 206] on p "Melnraksti" at bounding box center [224, 210] width 41 height 14
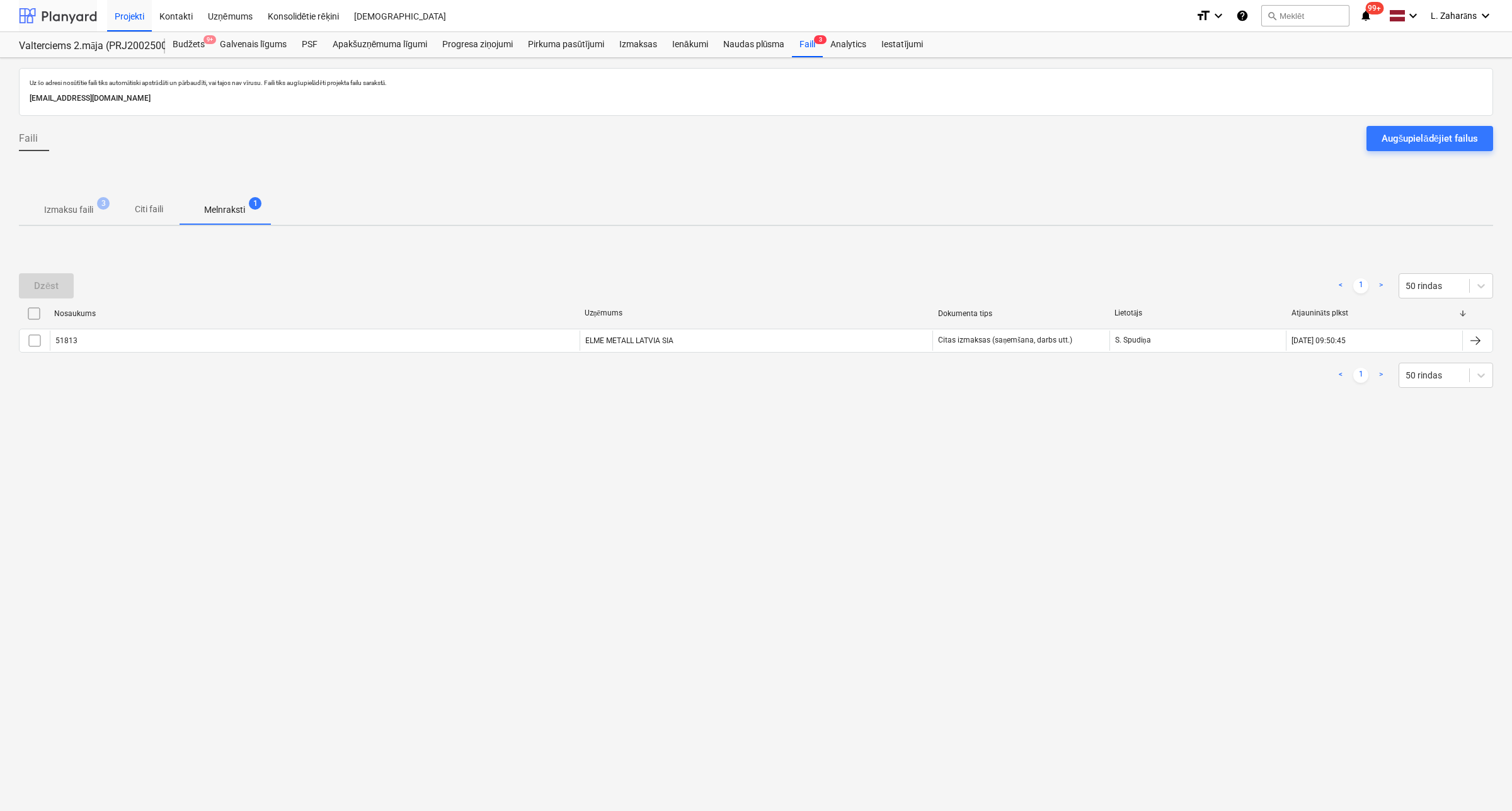
click at [56, 14] on div at bounding box center [58, 15] width 78 height 32
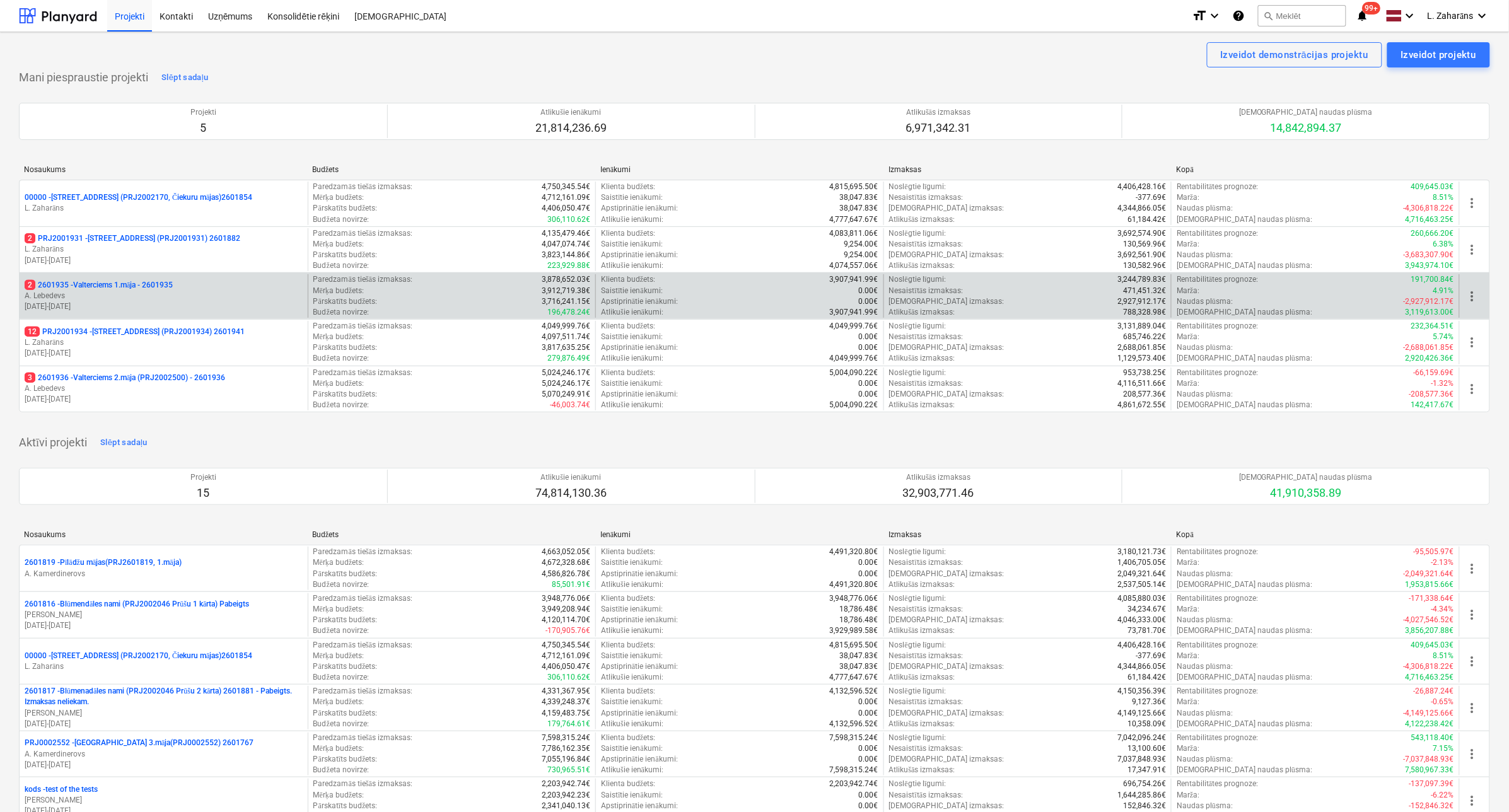
click at [136, 281] on p "2 2601935 - Valterciems 1.māja - 2601935" at bounding box center [98, 285] width 148 height 11
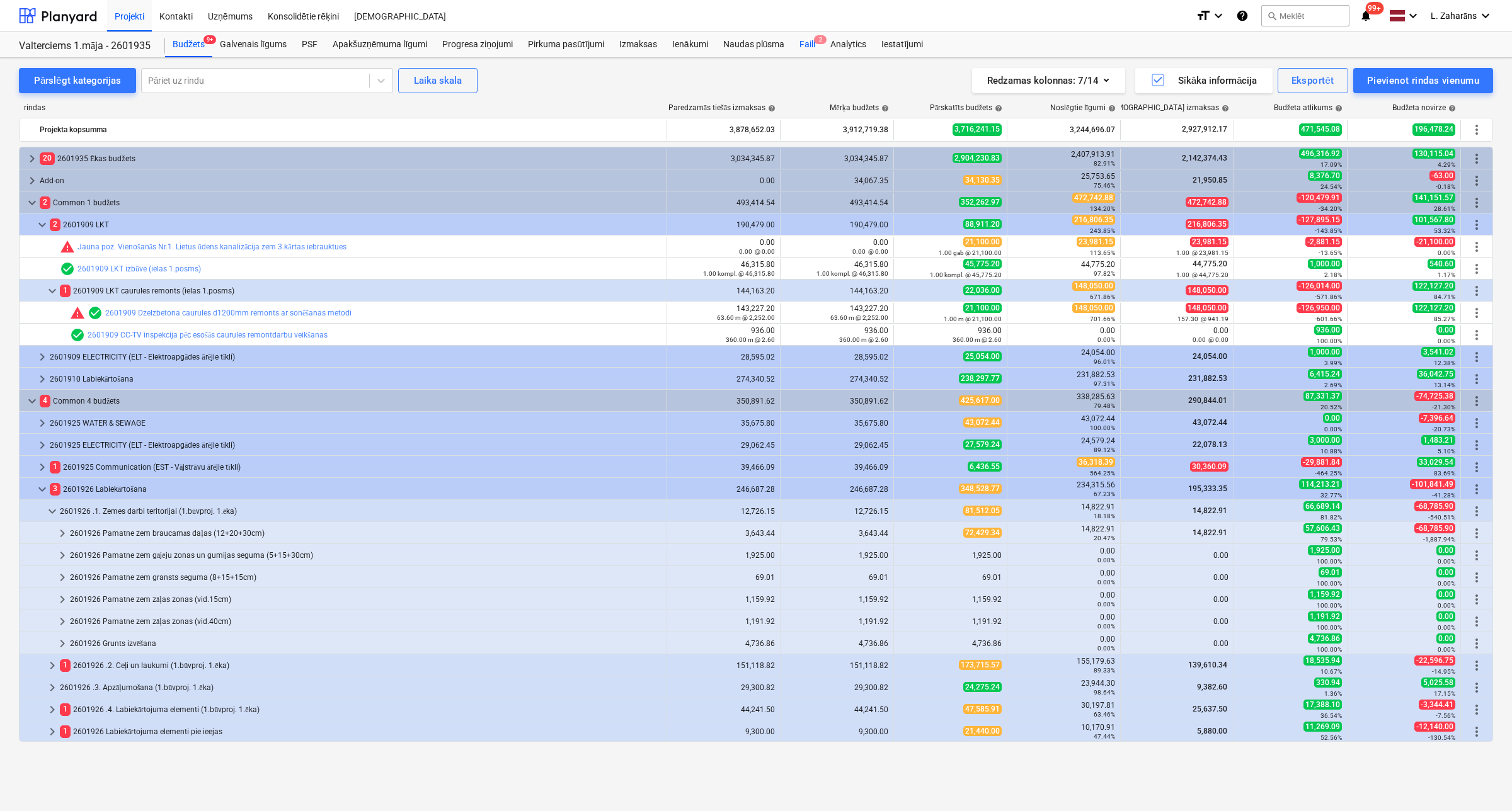
click at [803, 44] on div "Faili 2" at bounding box center [808, 45] width 31 height 25
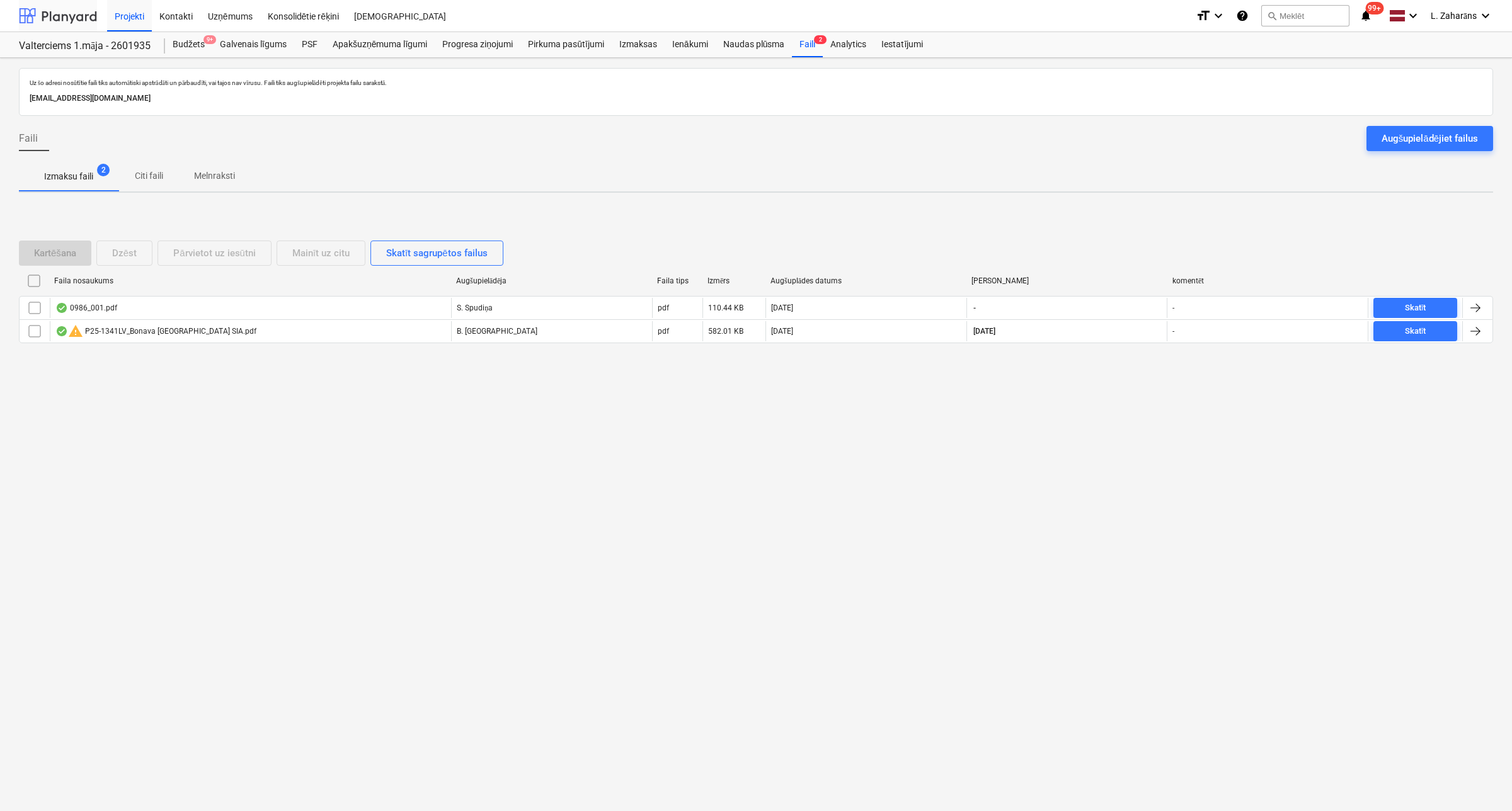
click at [47, 10] on div at bounding box center [58, 15] width 78 height 32
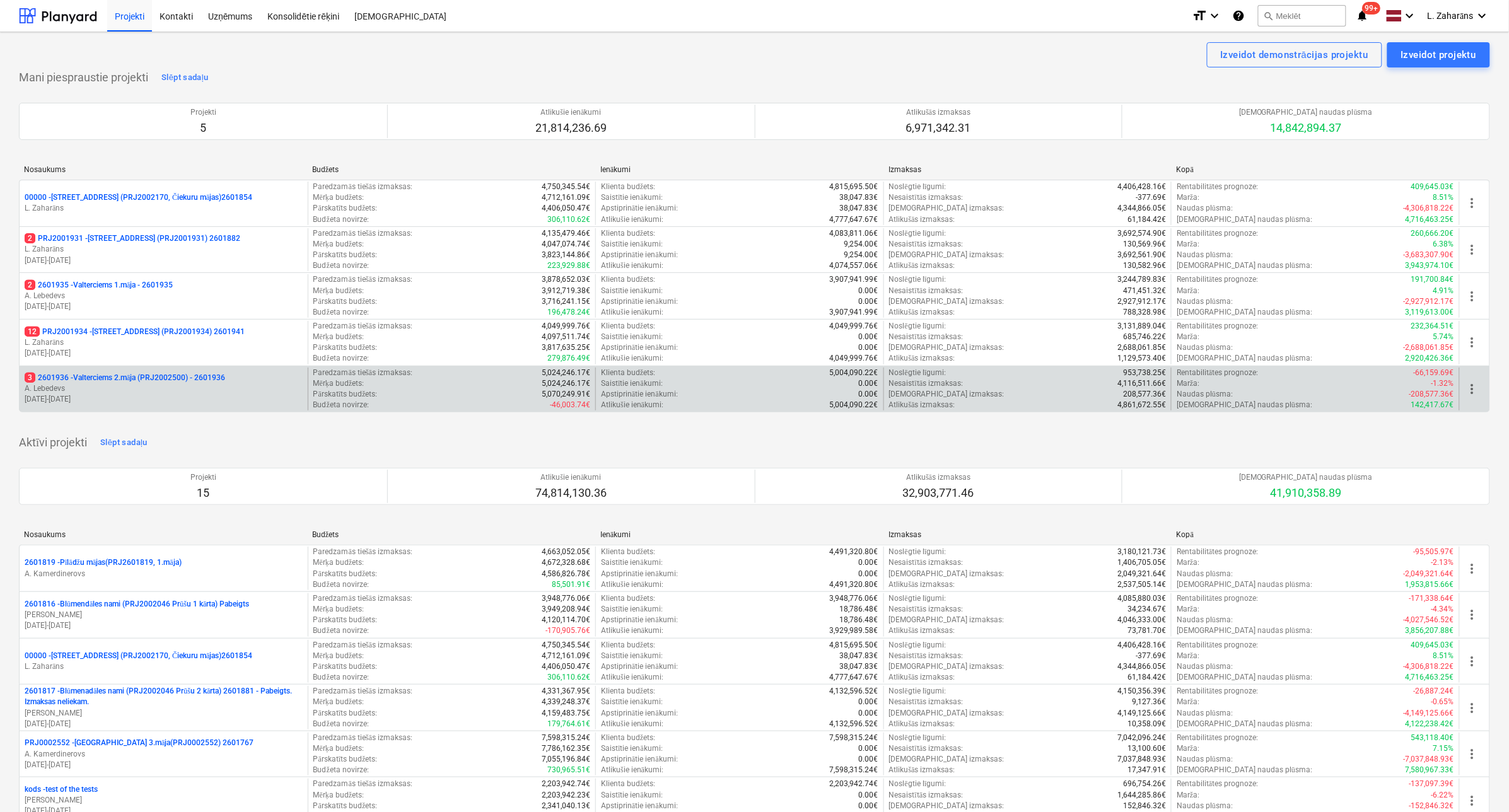
click at [134, 372] on p "3 2601936 - Valterciems 2.māja (PRJ2002500) - 2601936" at bounding box center [125, 378] width 200 height 11
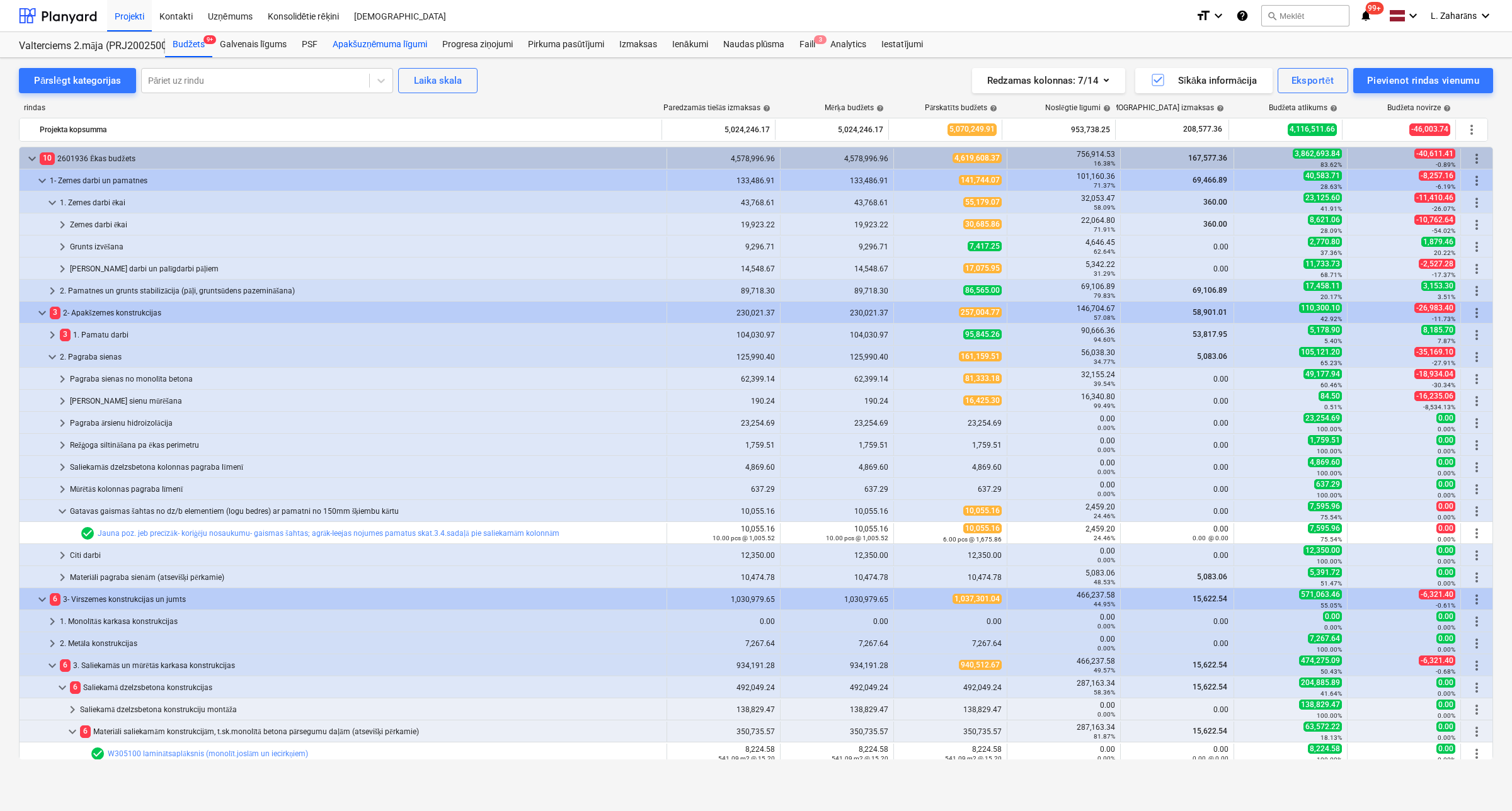
click at [350, 44] on div "Apakšuzņēmuma līgumi" at bounding box center [379, 45] width 110 height 25
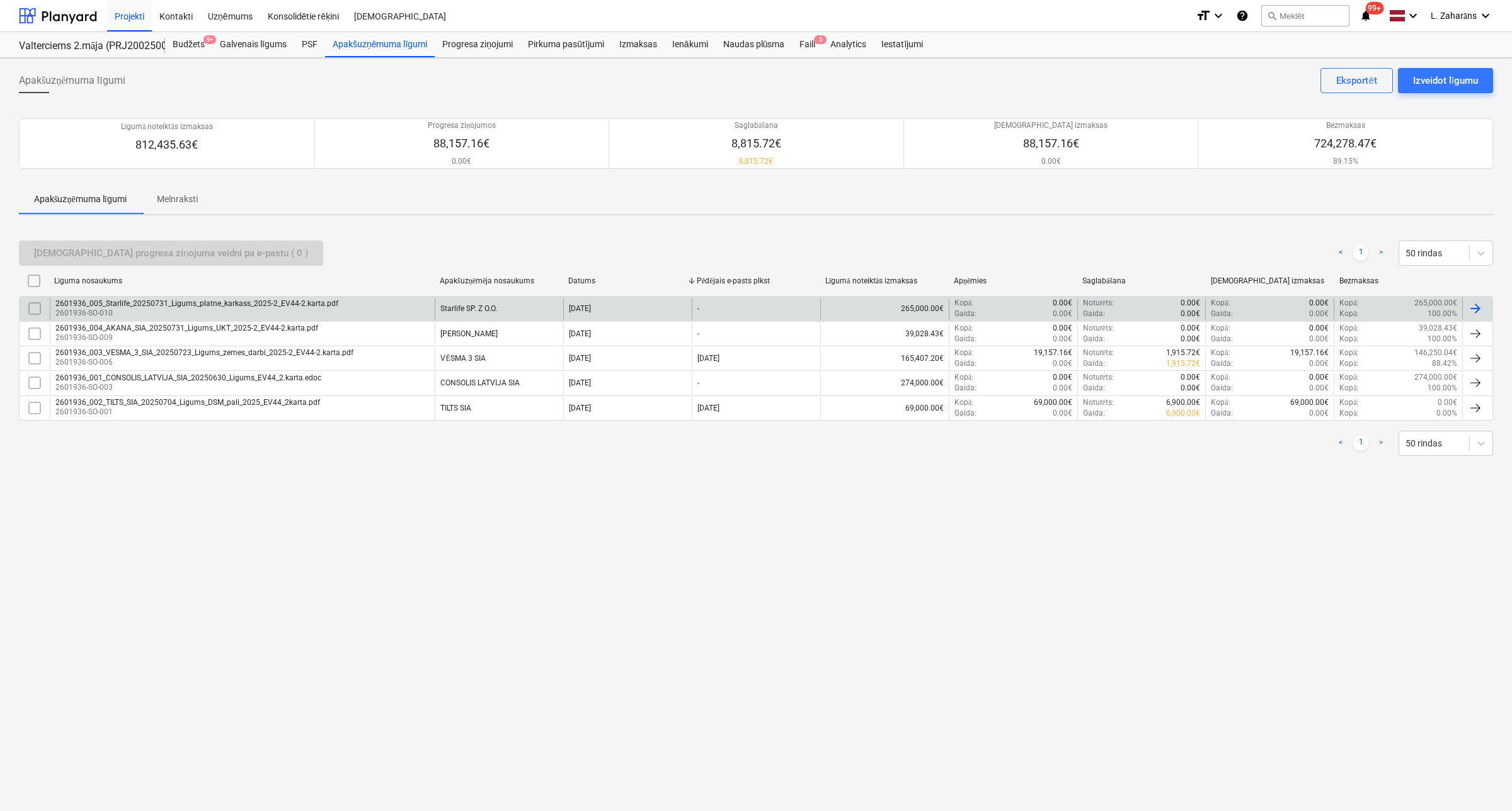
click at [187, 310] on p "2601936-SO-010" at bounding box center [197, 314] width 283 height 11
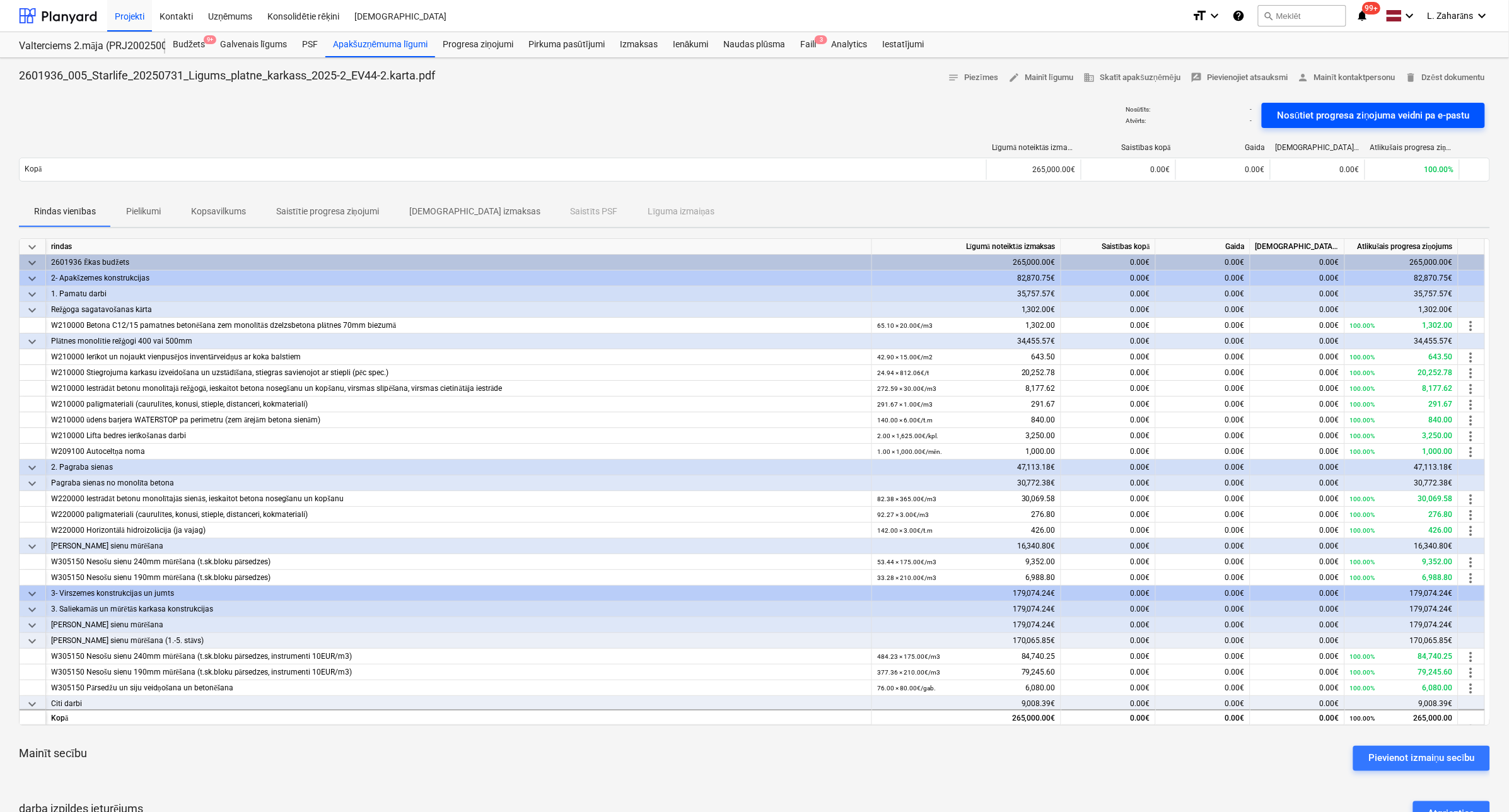
click at [1293, 108] on div "Nosūtiet progresa ziņojuma veidni pa e-pastu" at bounding box center [1373, 116] width 193 height 16
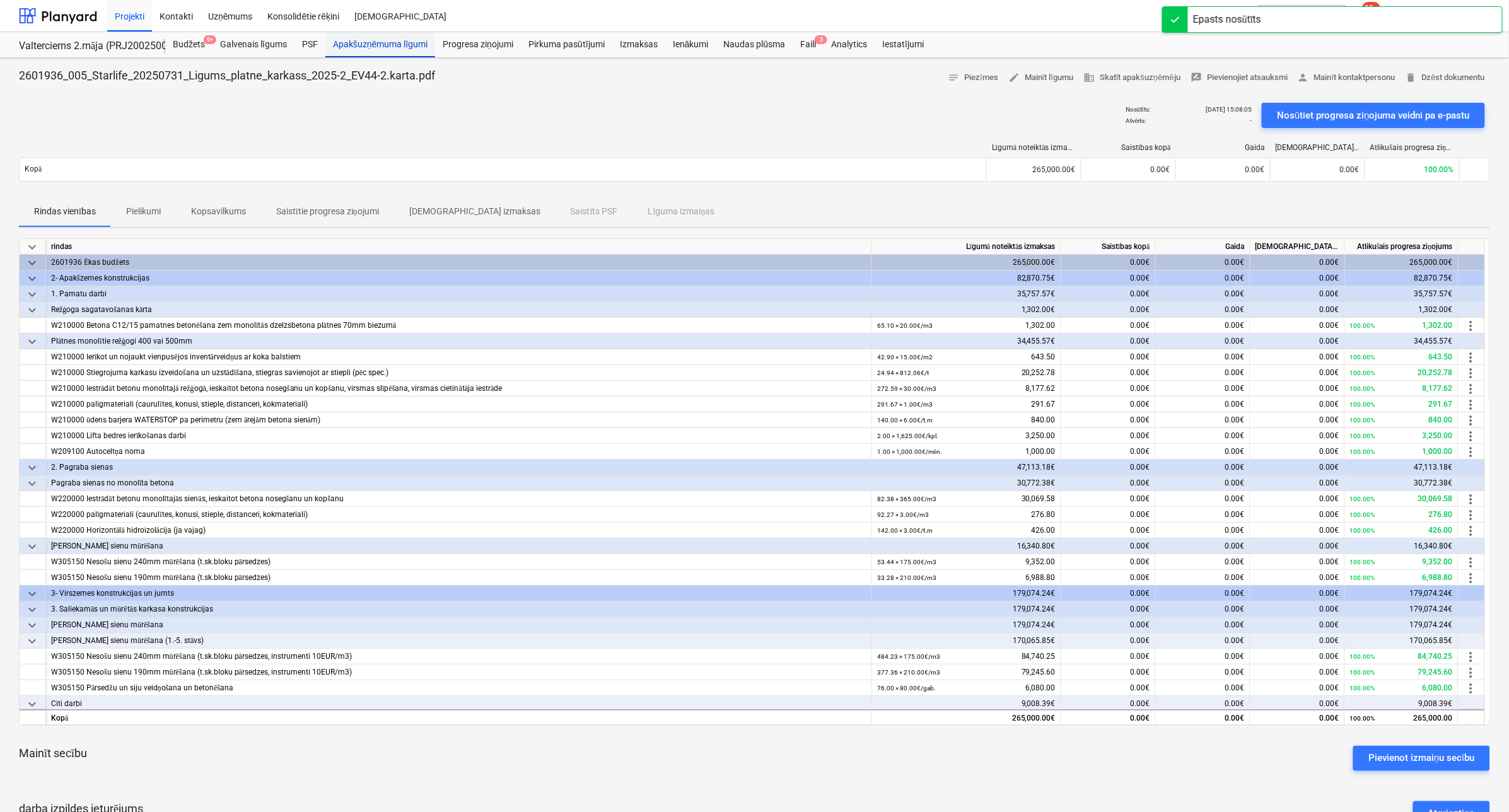
click at [392, 46] on div "Apakšuzņēmuma līgumi" at bounding box center [380, 45] width 110 height 25
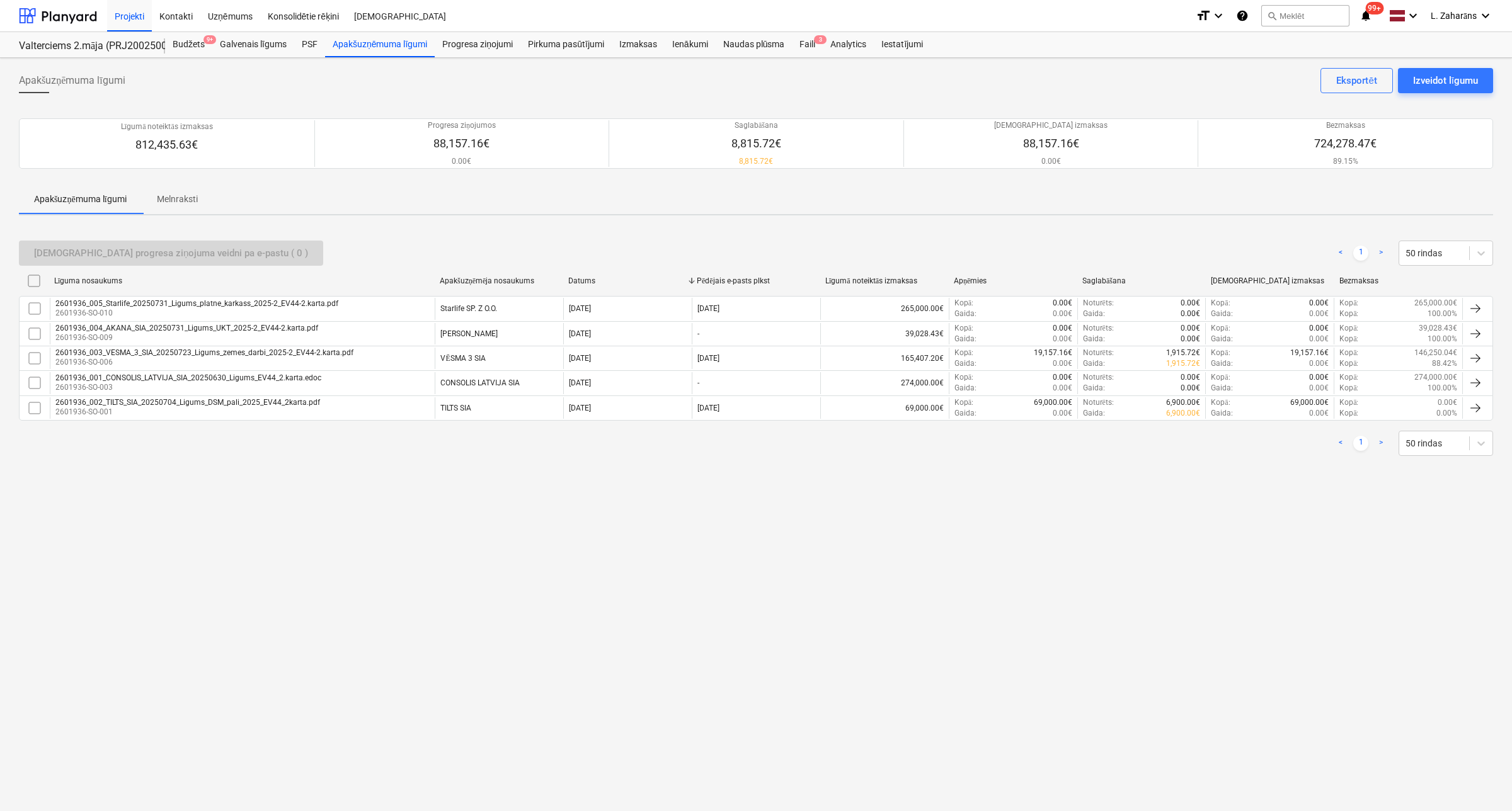
drag, startPoint x: 66, startPoint y: 19, endPoint x: 65, endPoint y: 48, distance: 29.0
click at [66, 19] on div at bounding box center [58, 15] width 78 height 32
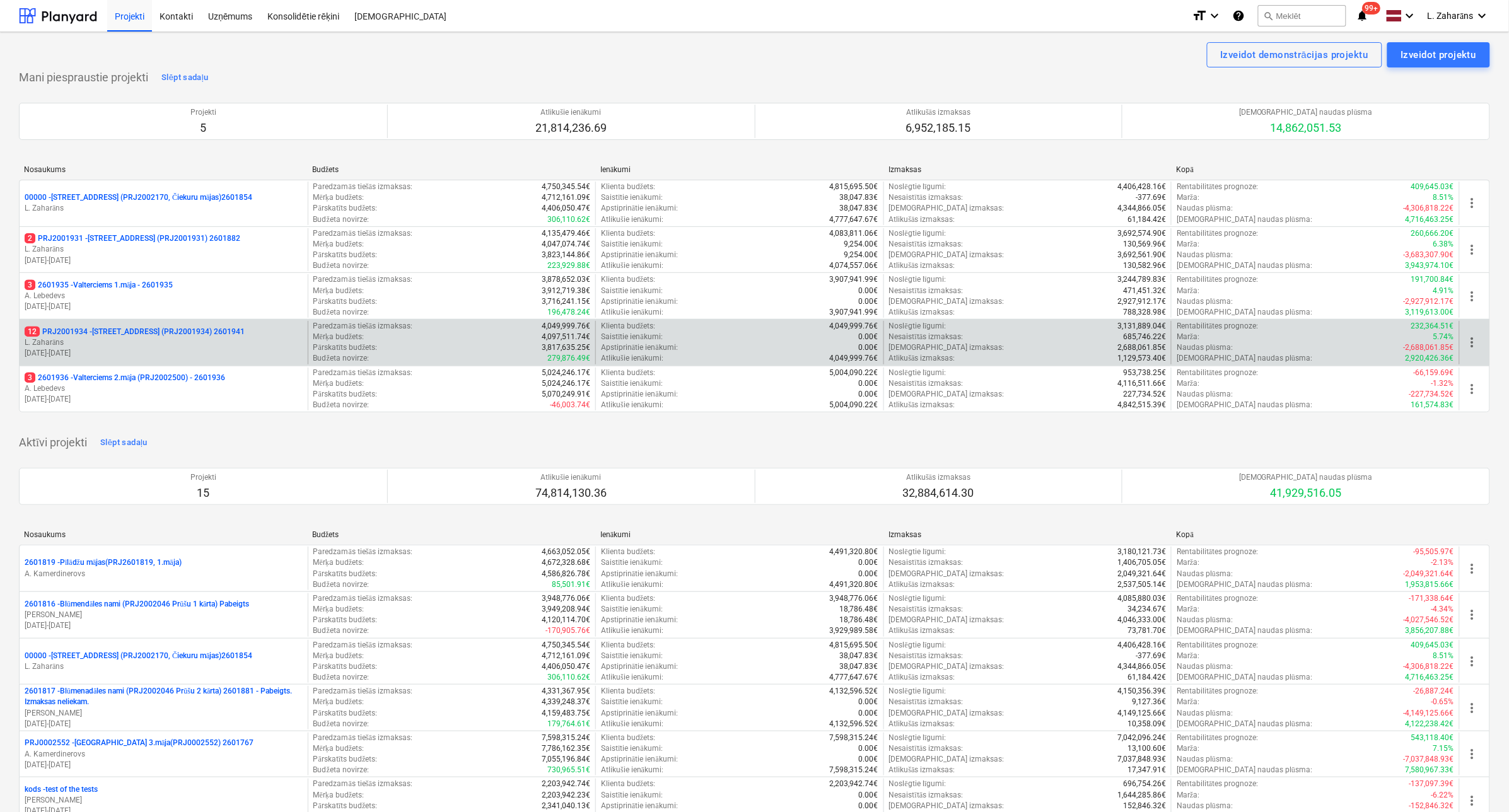
click at [178, 327] on p "12 PRJ2001934 - Mazā Robežu iela 1 (PRJ2001934) 2601941" at bounding box center [135, 332] width 220 height 11
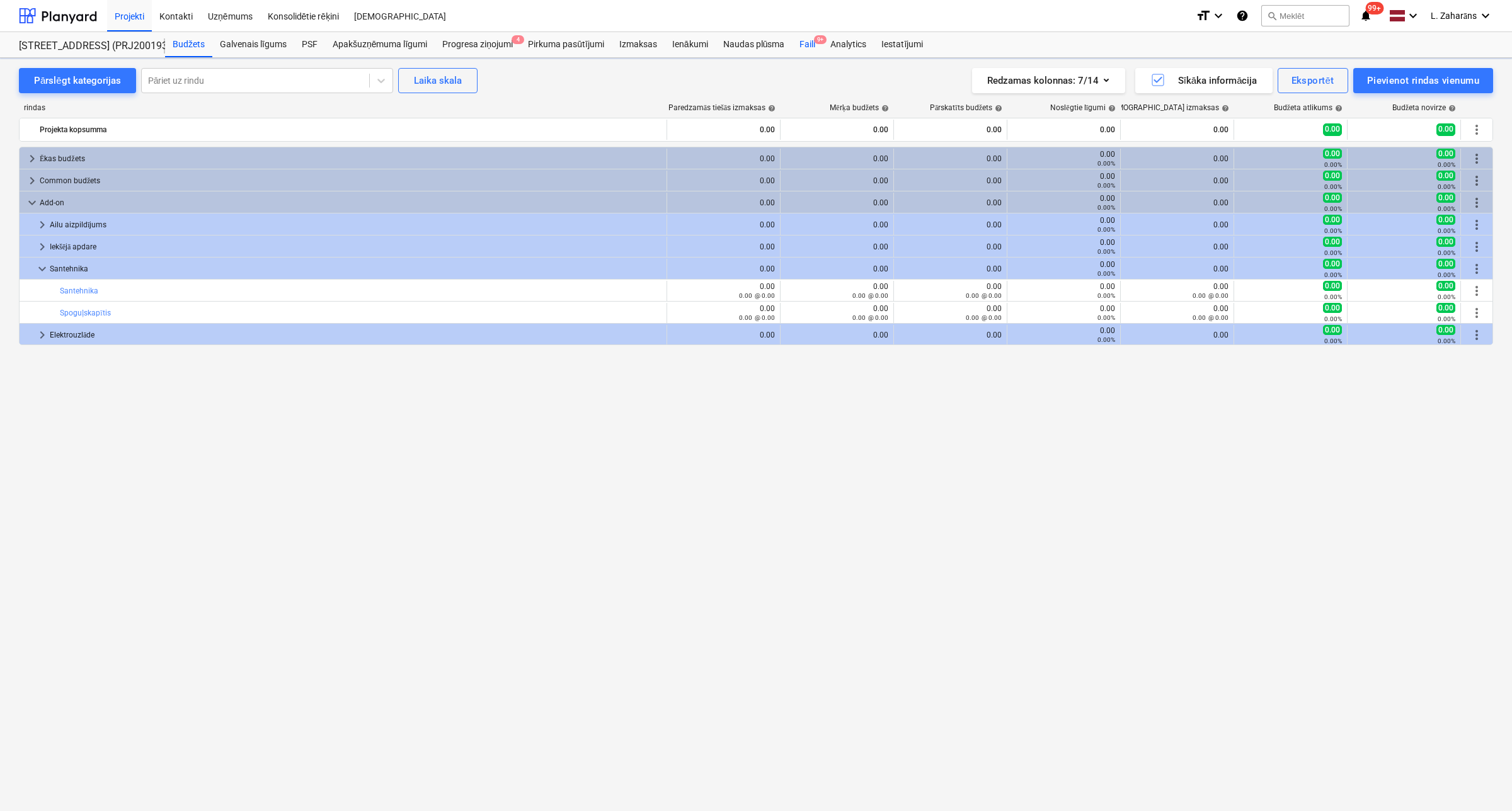
click at [811, 42] on div "Faili 9+" at bounding box center [808, 45] width 31 height 25
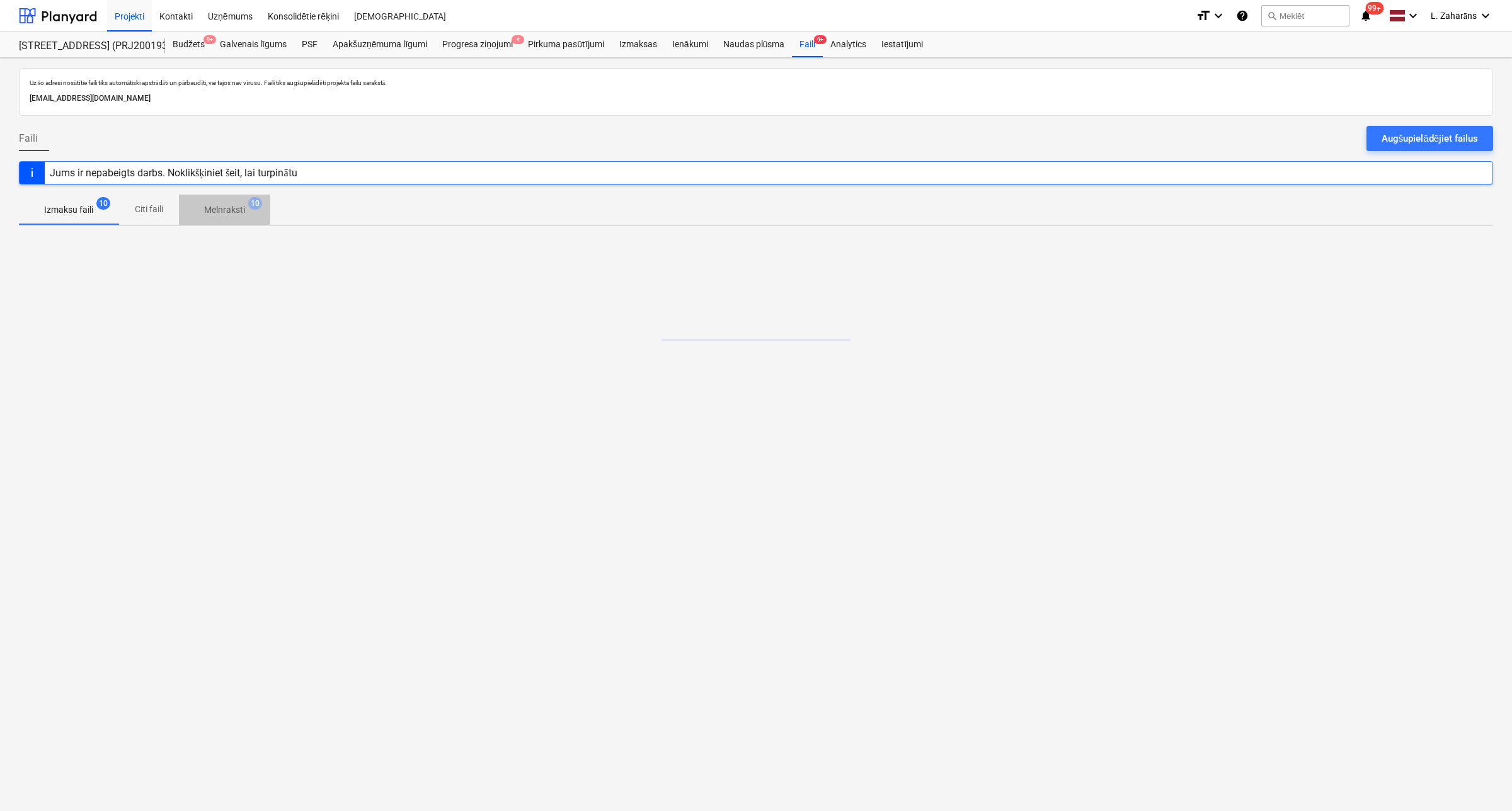
click at [228, 212] on p "Melnraksti" at bounding box center [224, 210] width 41 height 14
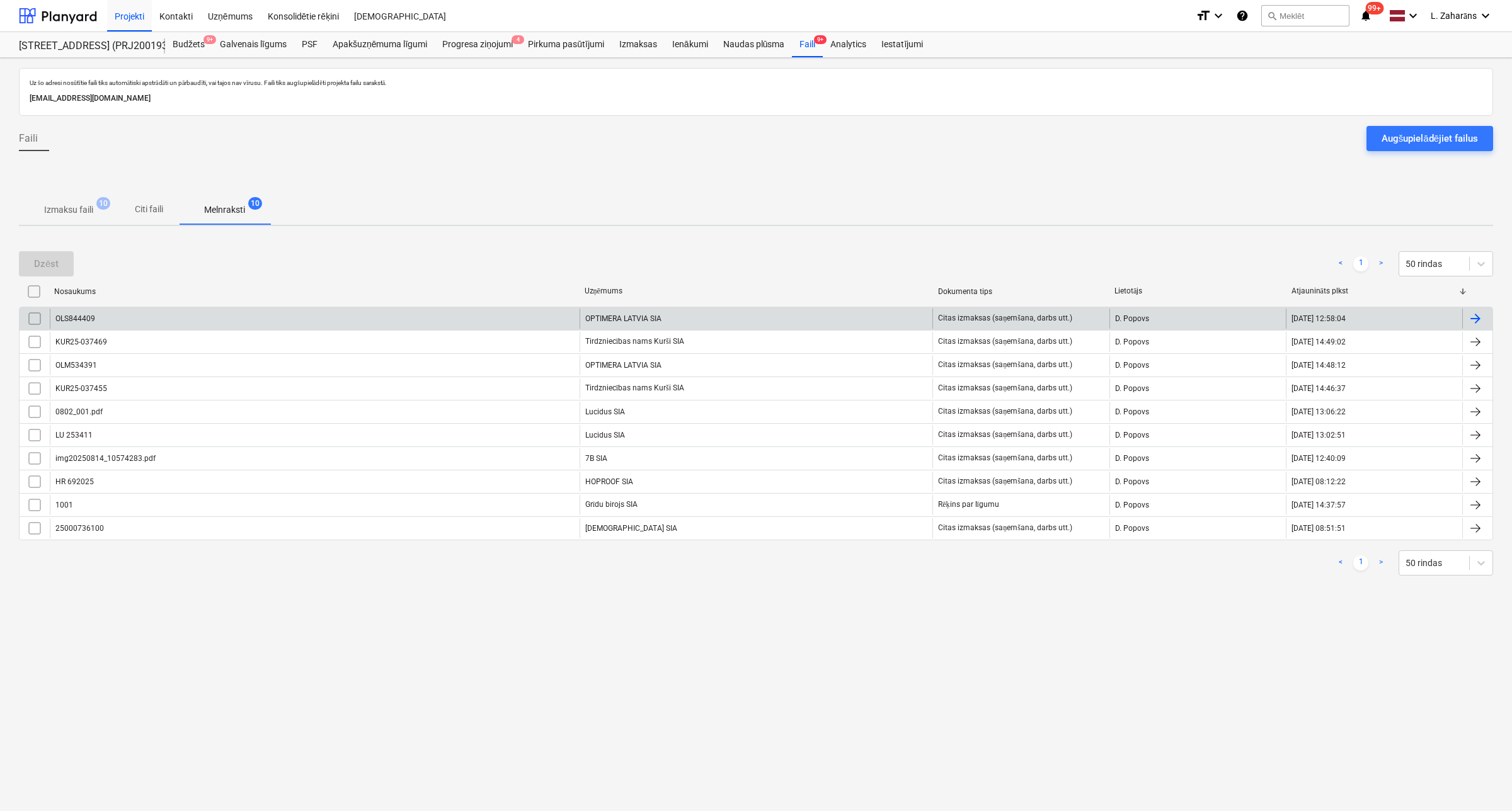
click at [189, 325] on div "OLS844409" at bounding box center [315, 318] width 529 height 20
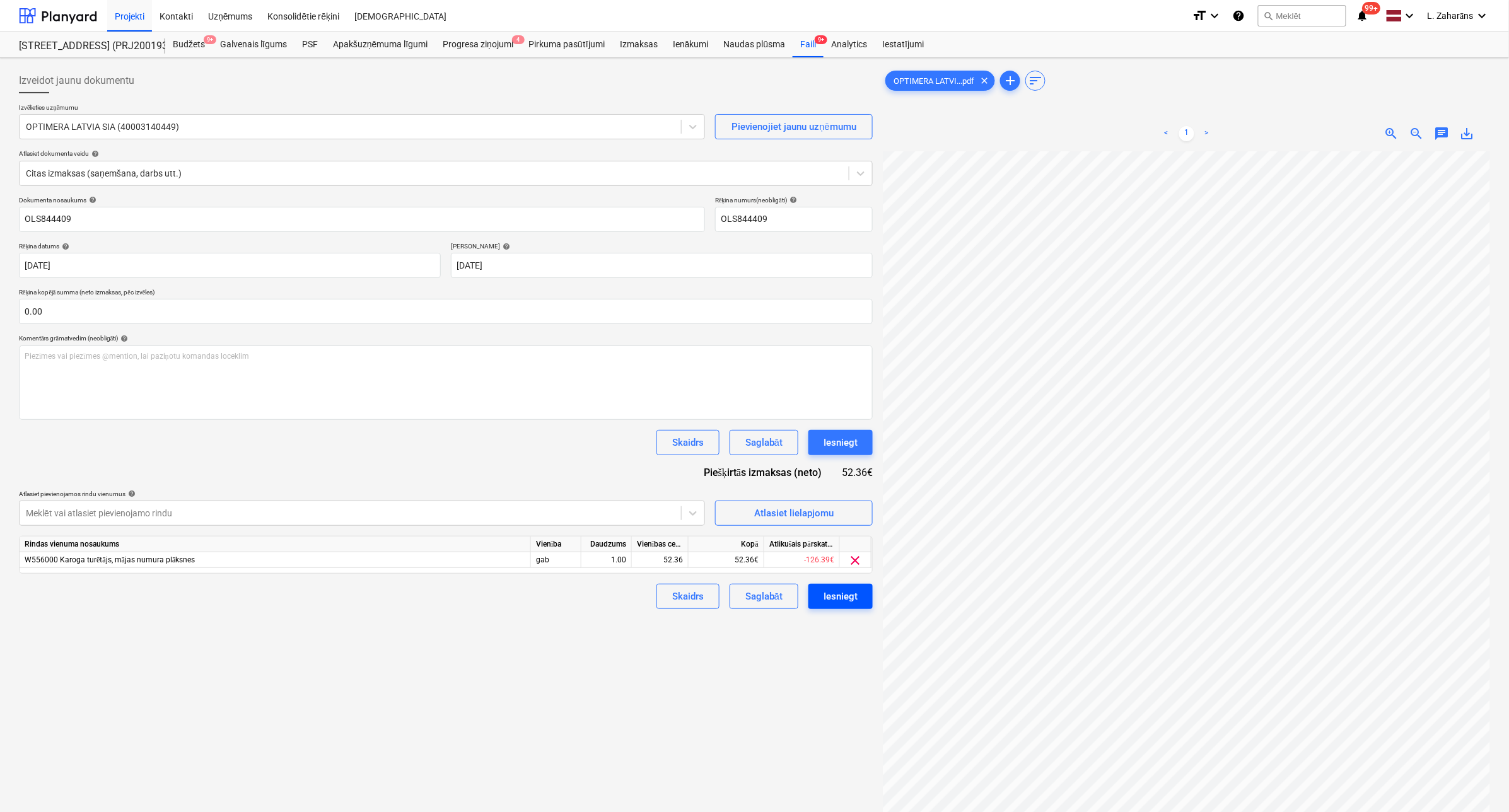
click at [818, 597] on button "Iesniegt" at bounding box center [841, 596] width 65 height 25
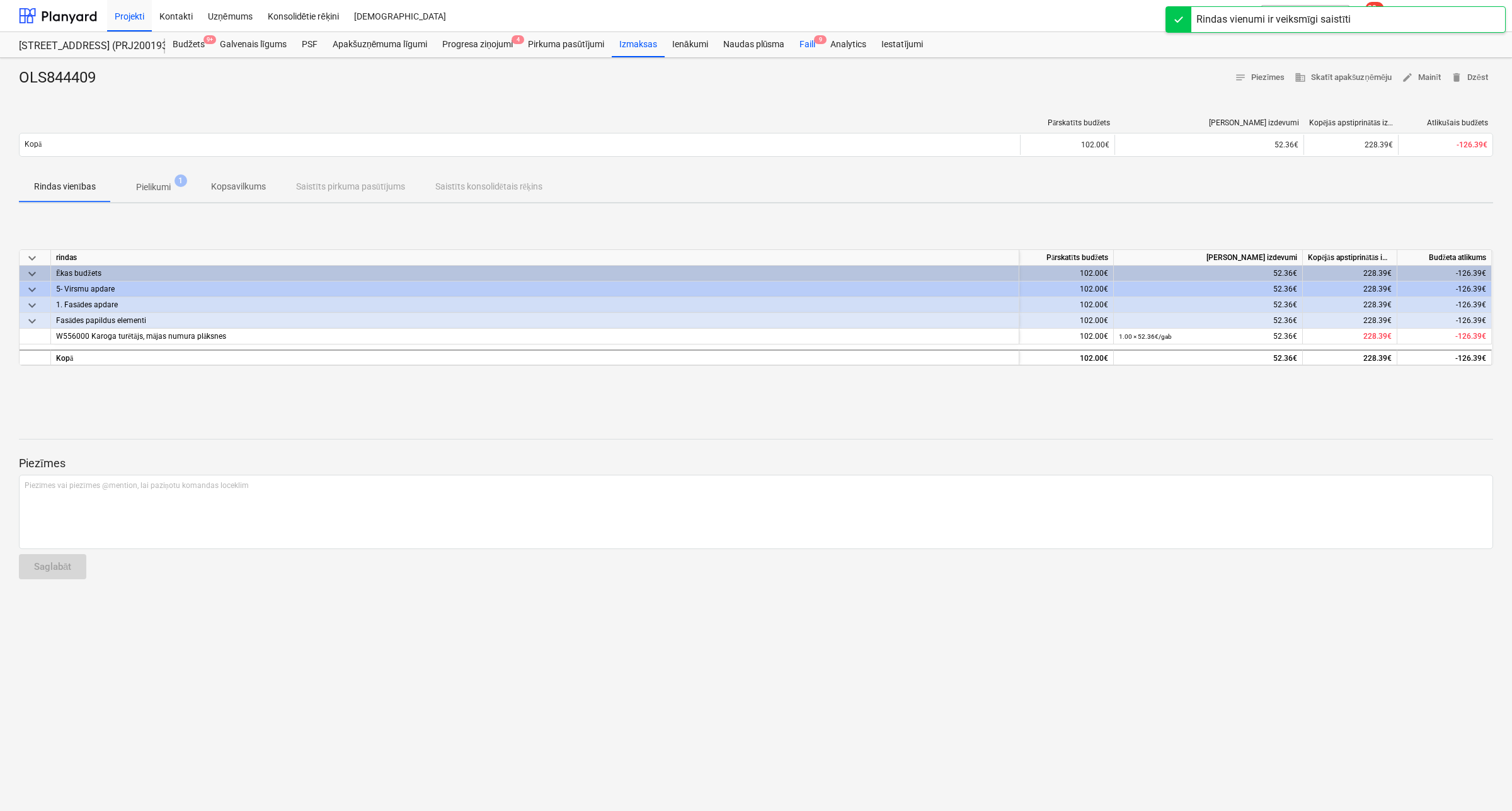
click at [805, 44] on div "Faili 9" at bounding box center [808, 45] width 31 height 25
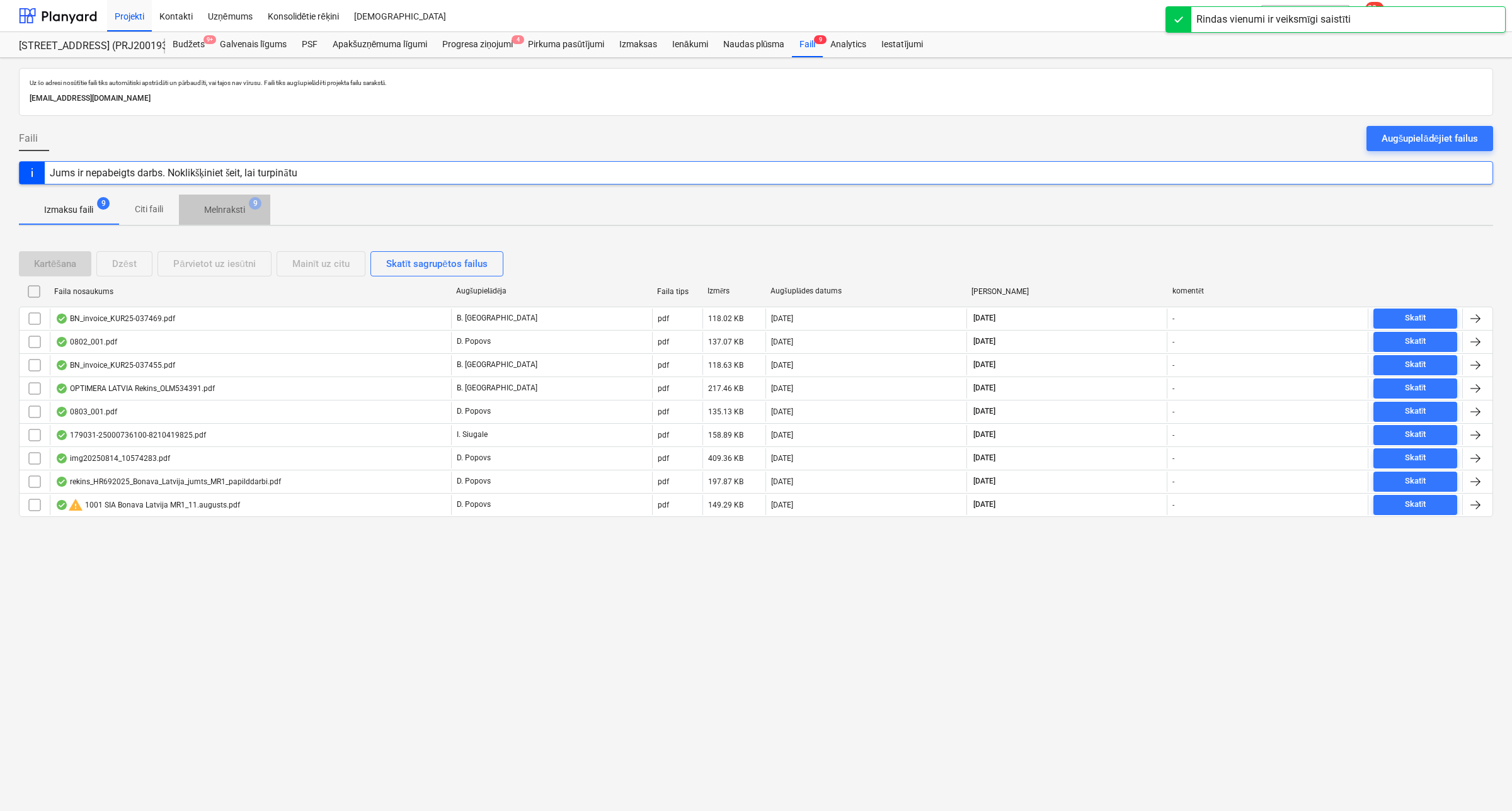
click at [225, 205] on p "Melnraksti" at bounding box center [224, 210] width 41 height 14
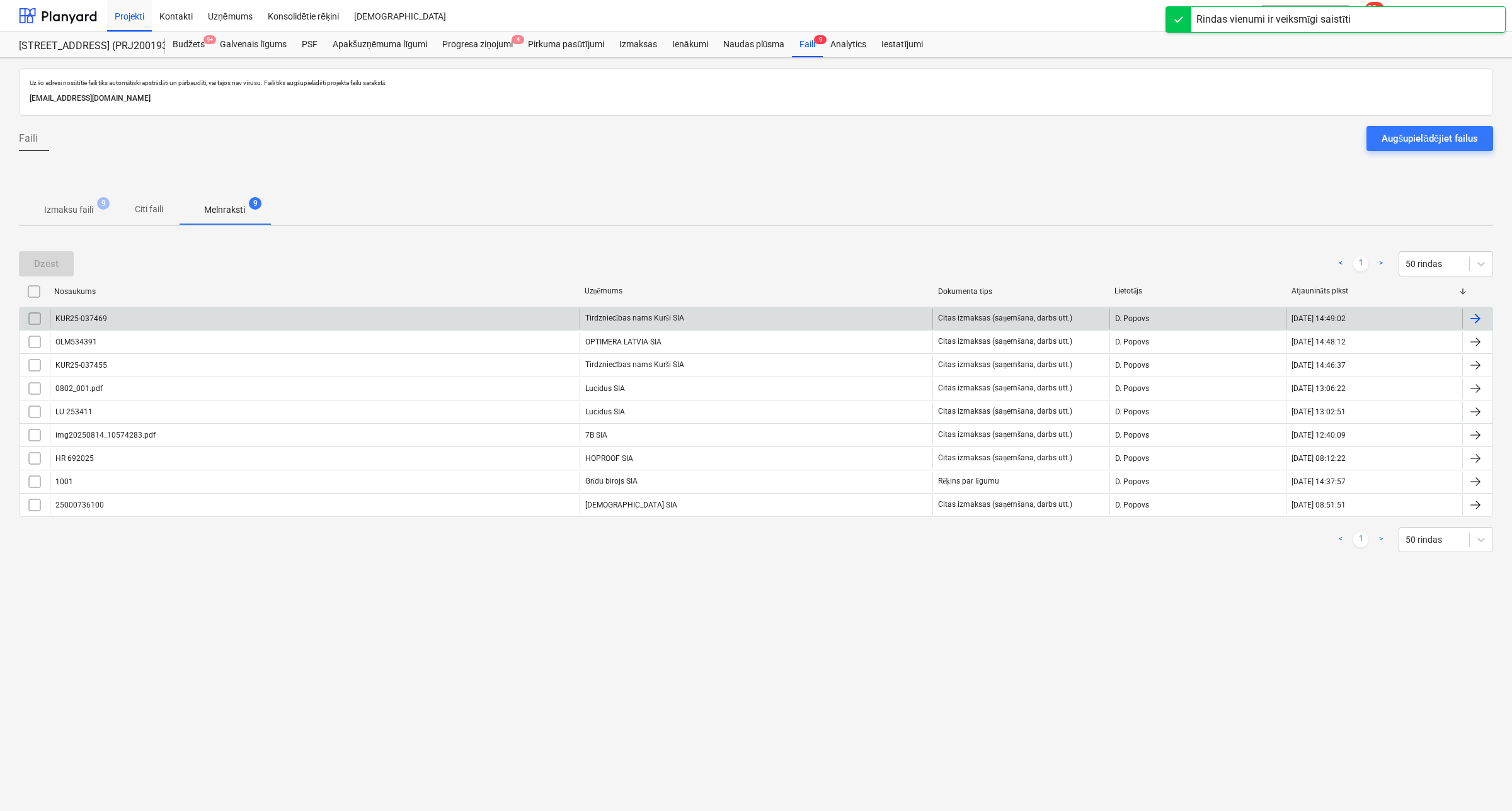
click at [200, 329] on div "KUR25-037469 Tirdzniecības nams Kurši SIA Citas izmaksas (saņemšana, darbs utt.…" at bounding box center [756, 318] width 1475 height 24
click at [224, 316] on div "KUR25-037469" at bounding box center [315, 318] width 529 height 20
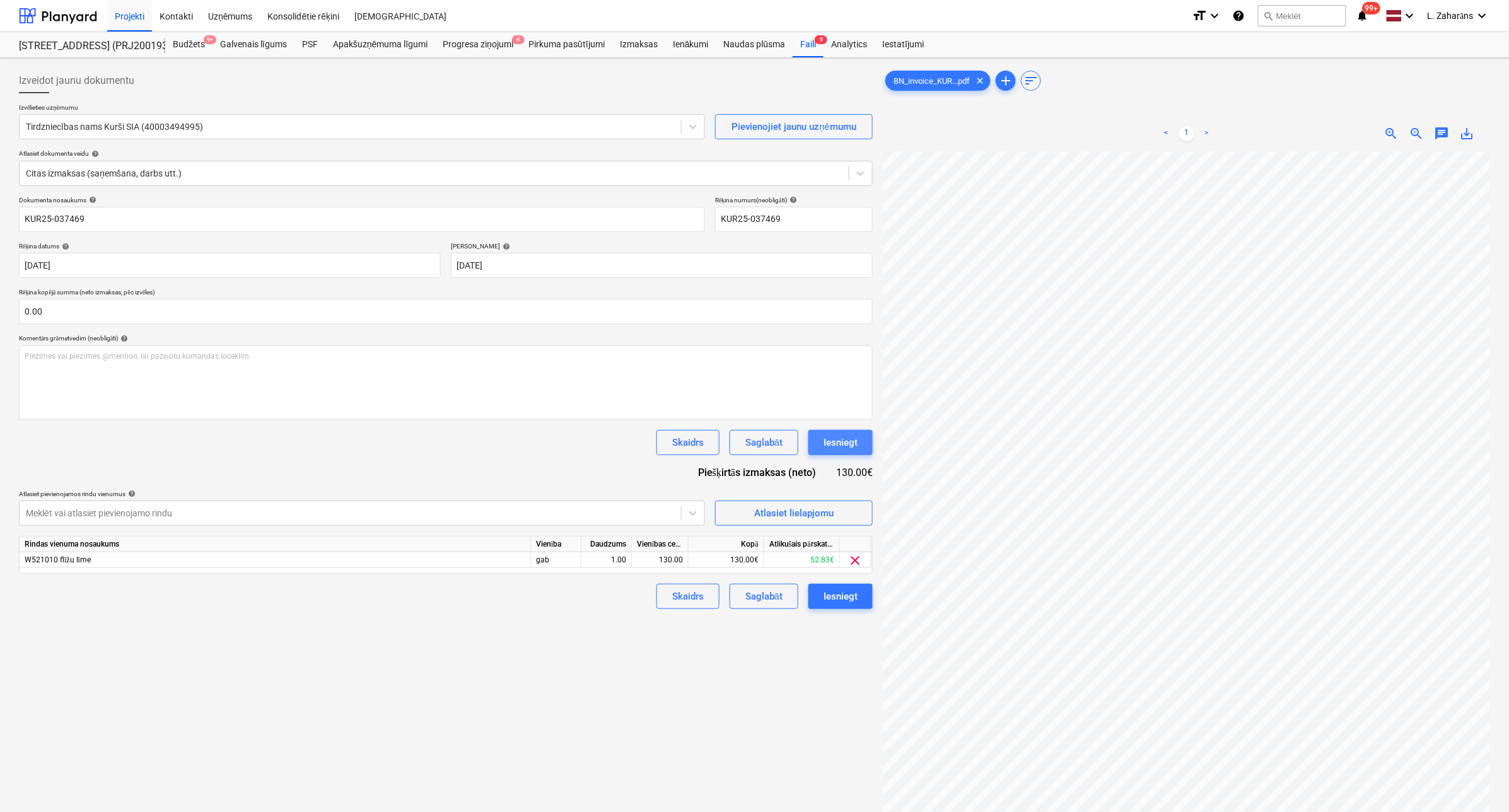
click at [840, 444] on div "Iesniegt" at bounding box center [840, 442] width 34 height 16
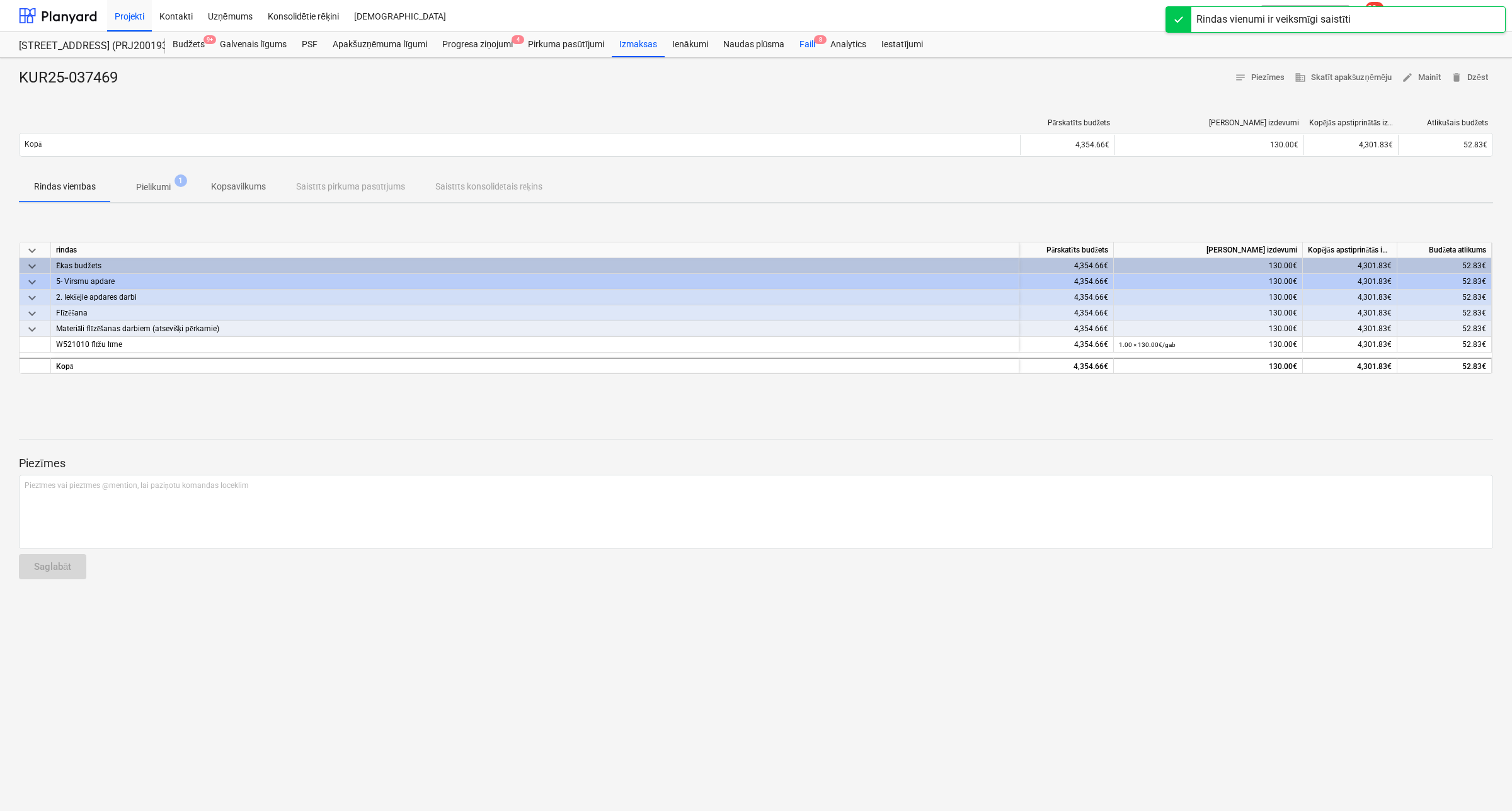
click at [805, 45] on div "Faili 8" at bounding box center [808, 45] width 31 height 25
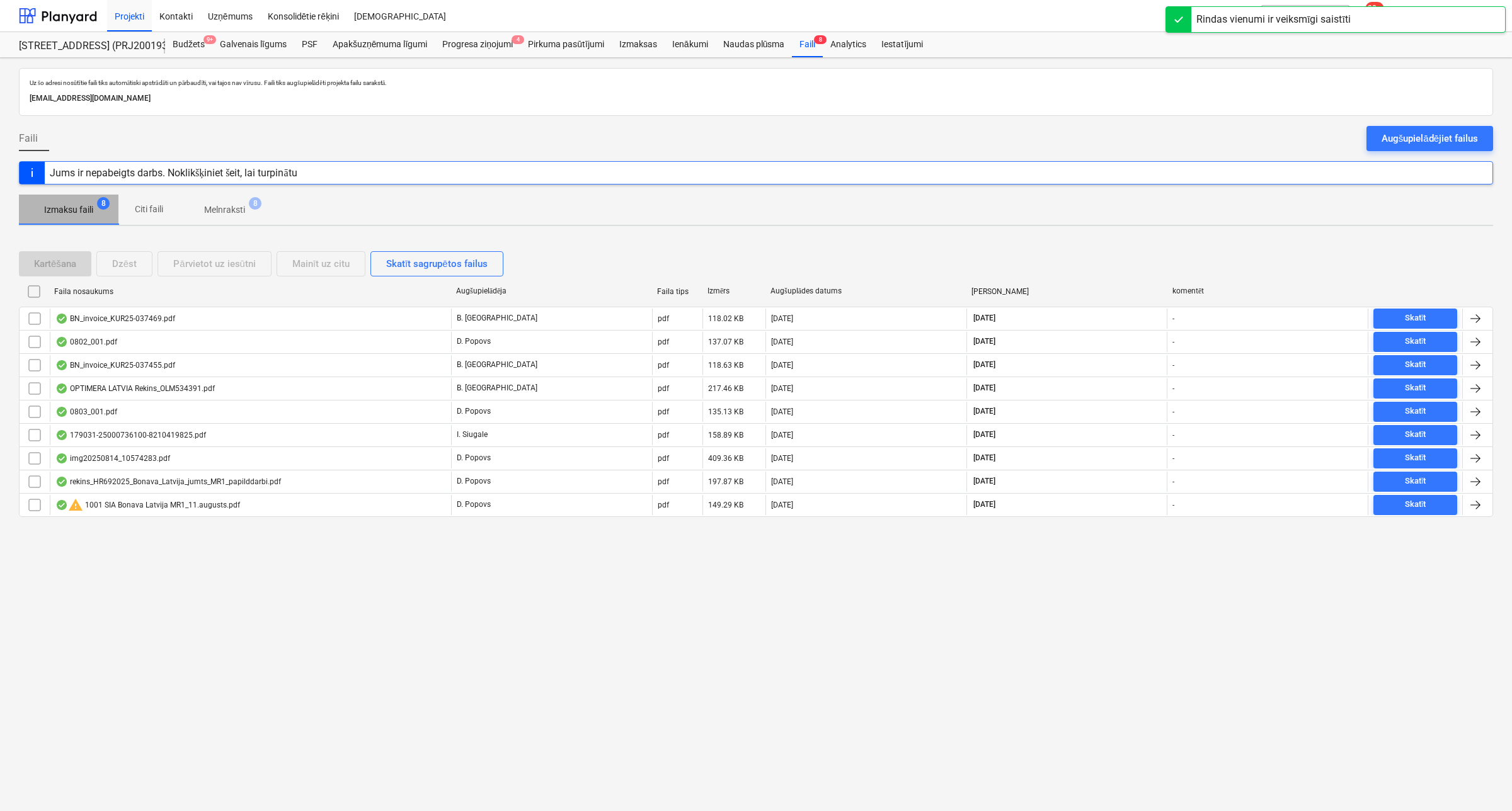
click at [74, 214] on p "Izmaksu faili" at bounding box center [68, 210] width 49 height 14
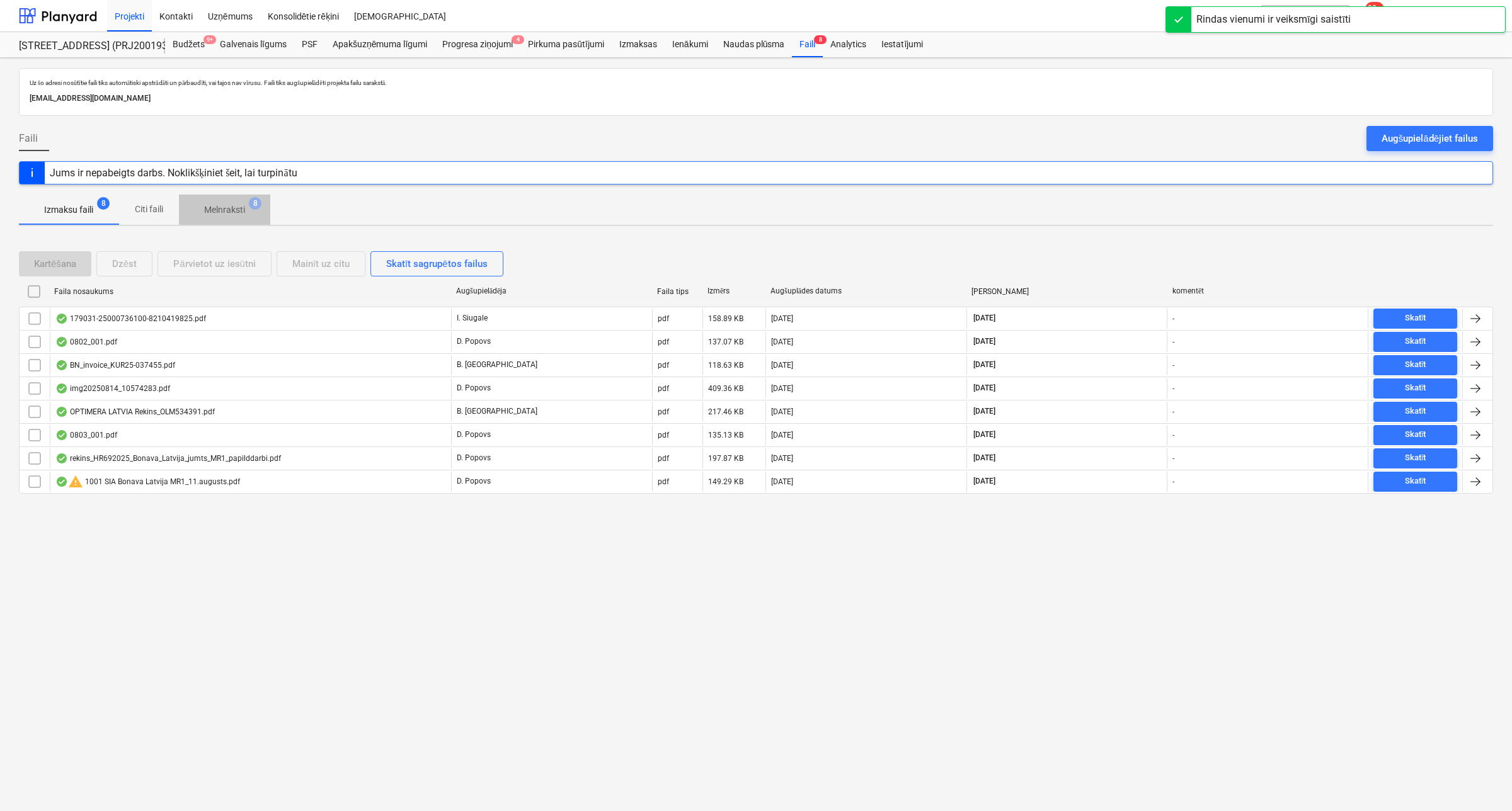
click at [225, 208] on p "Melnraksti" at bounding box center [224, 210] width 41 height 14
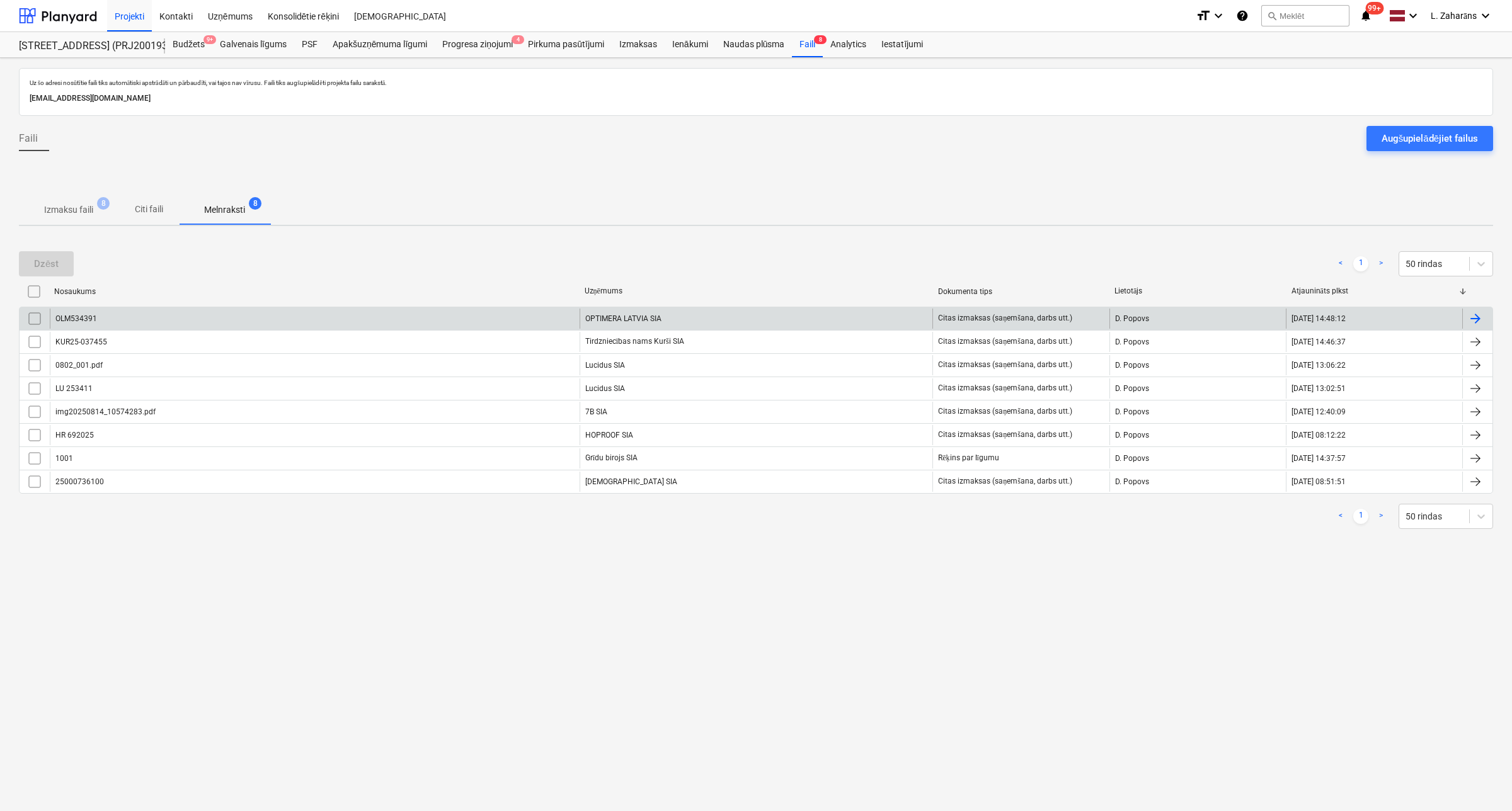
click at [215, 315] on div "OLM534391" at bounding box center [315, 318] width 529 height 20
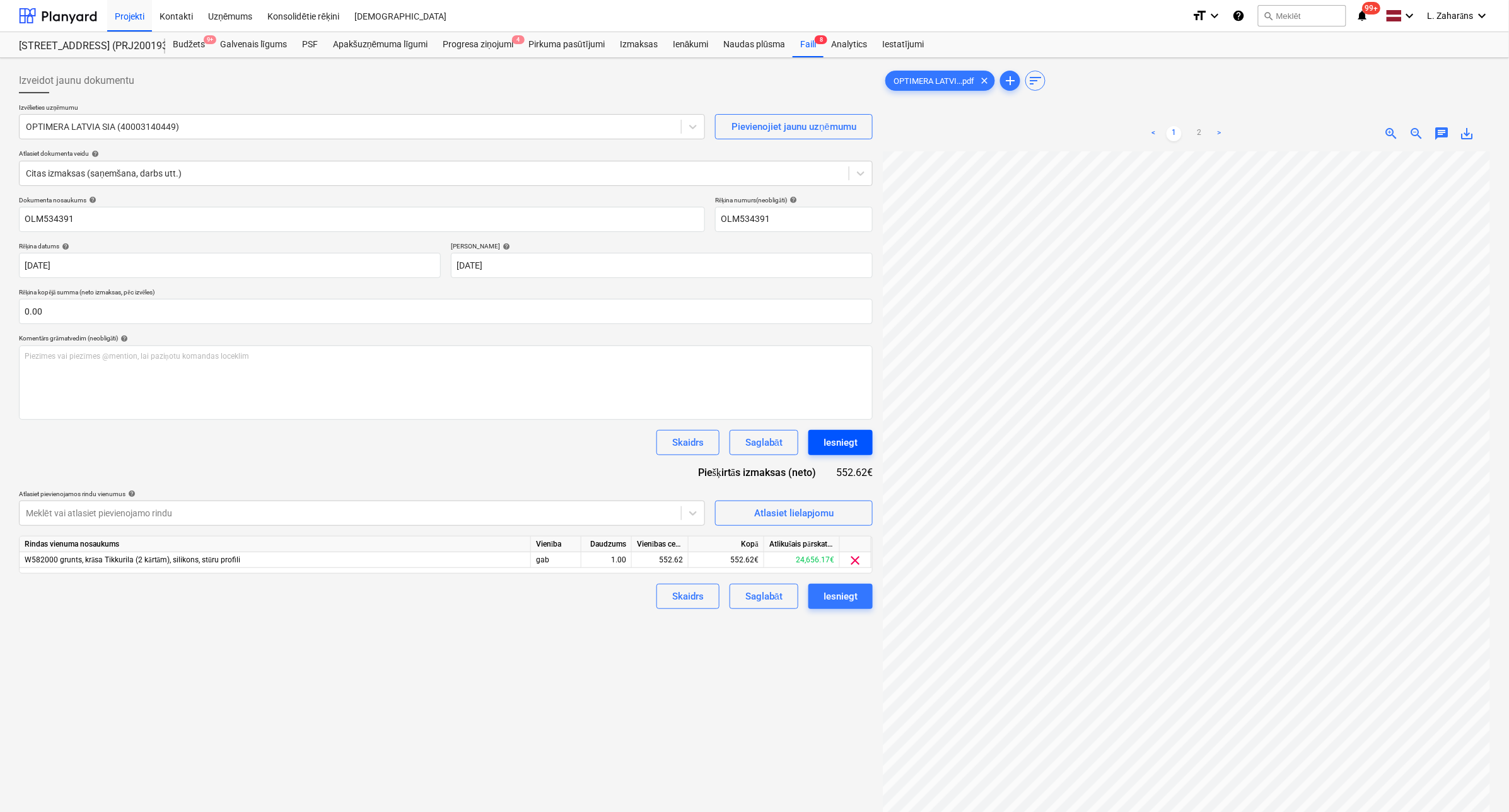
click at [848, 448] on div "Iesniegt" at bounding box center [840, 442] width 34 height 16
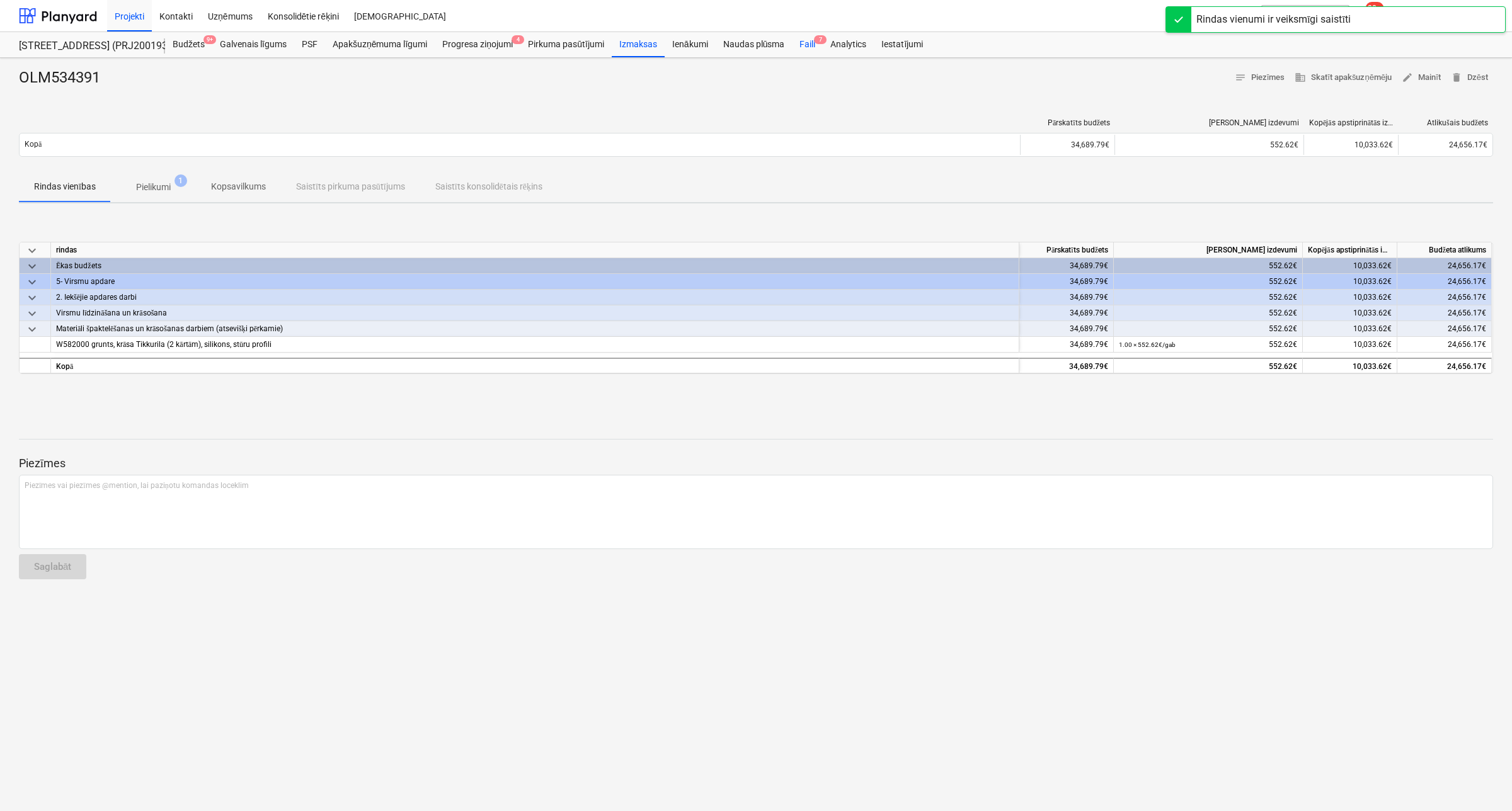
click at [807, 45] on div "Faili 7" at bounding box center [808, 45] width 31 height 25
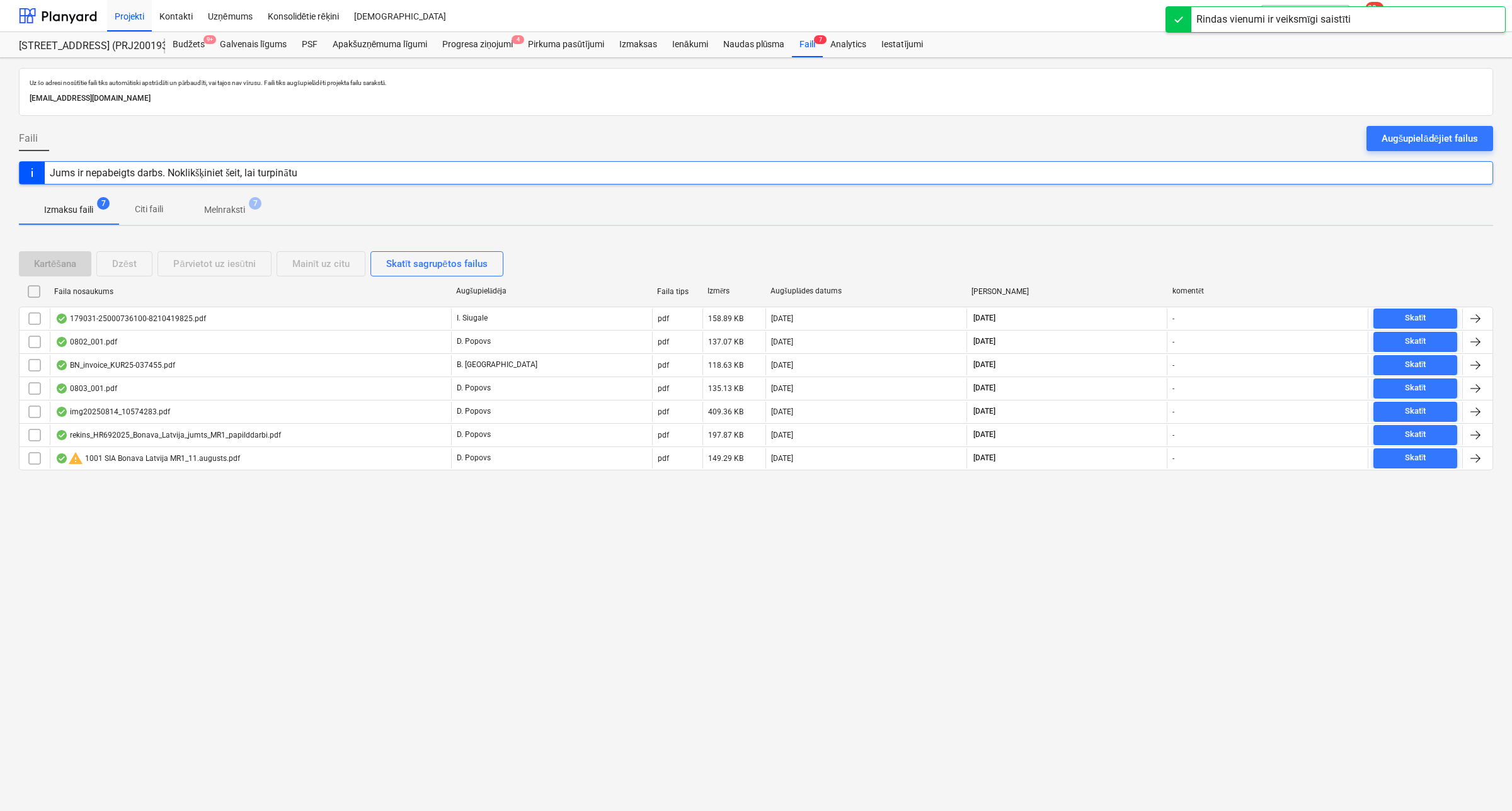
click at [221, 209] on p "Melnraksti" at bounding box center [224, 210] width 41 height 14
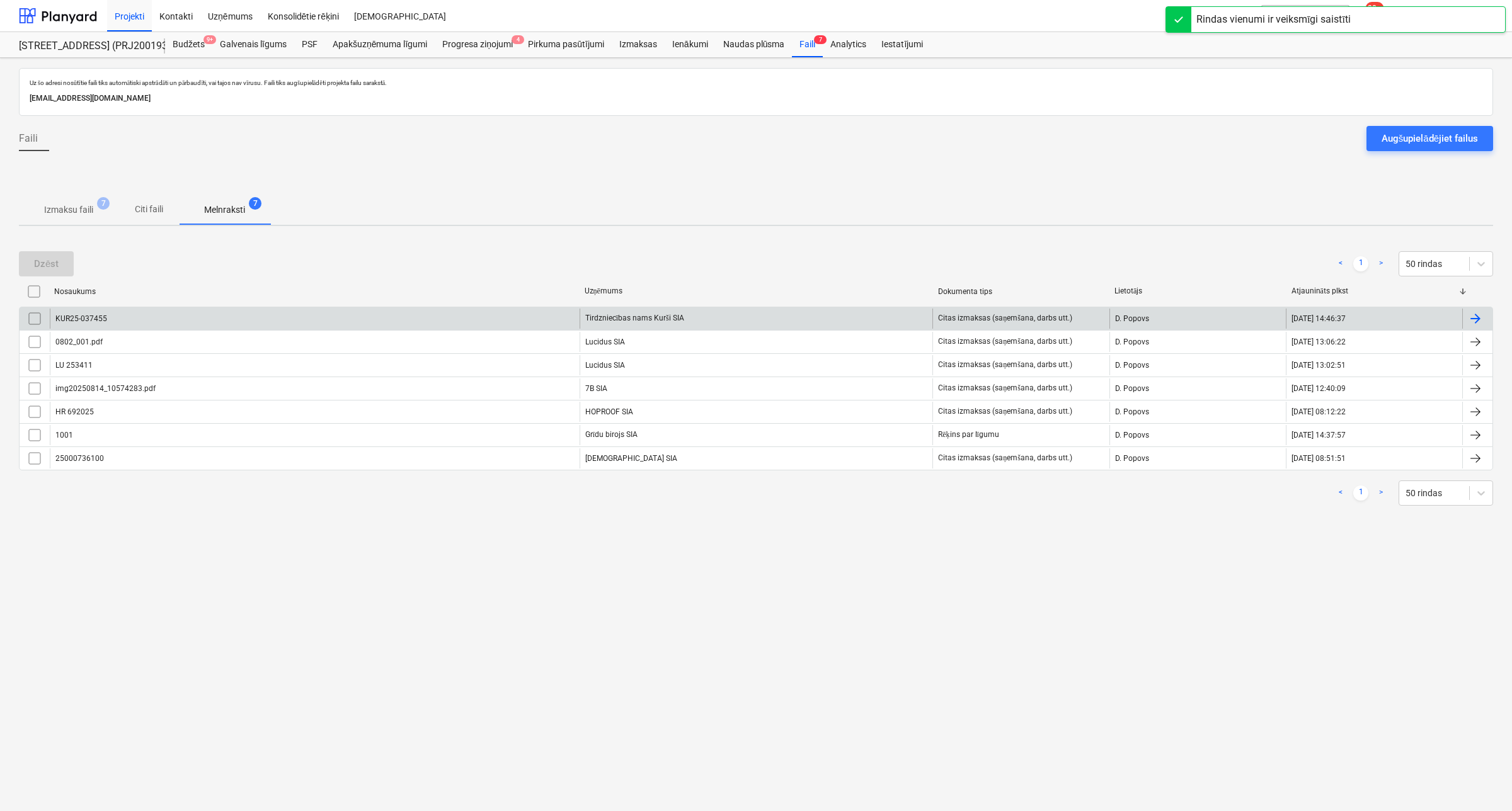
click at [167, 322] on div "KUR25-037455" at bounding box center [315, 318] width 529 height 20
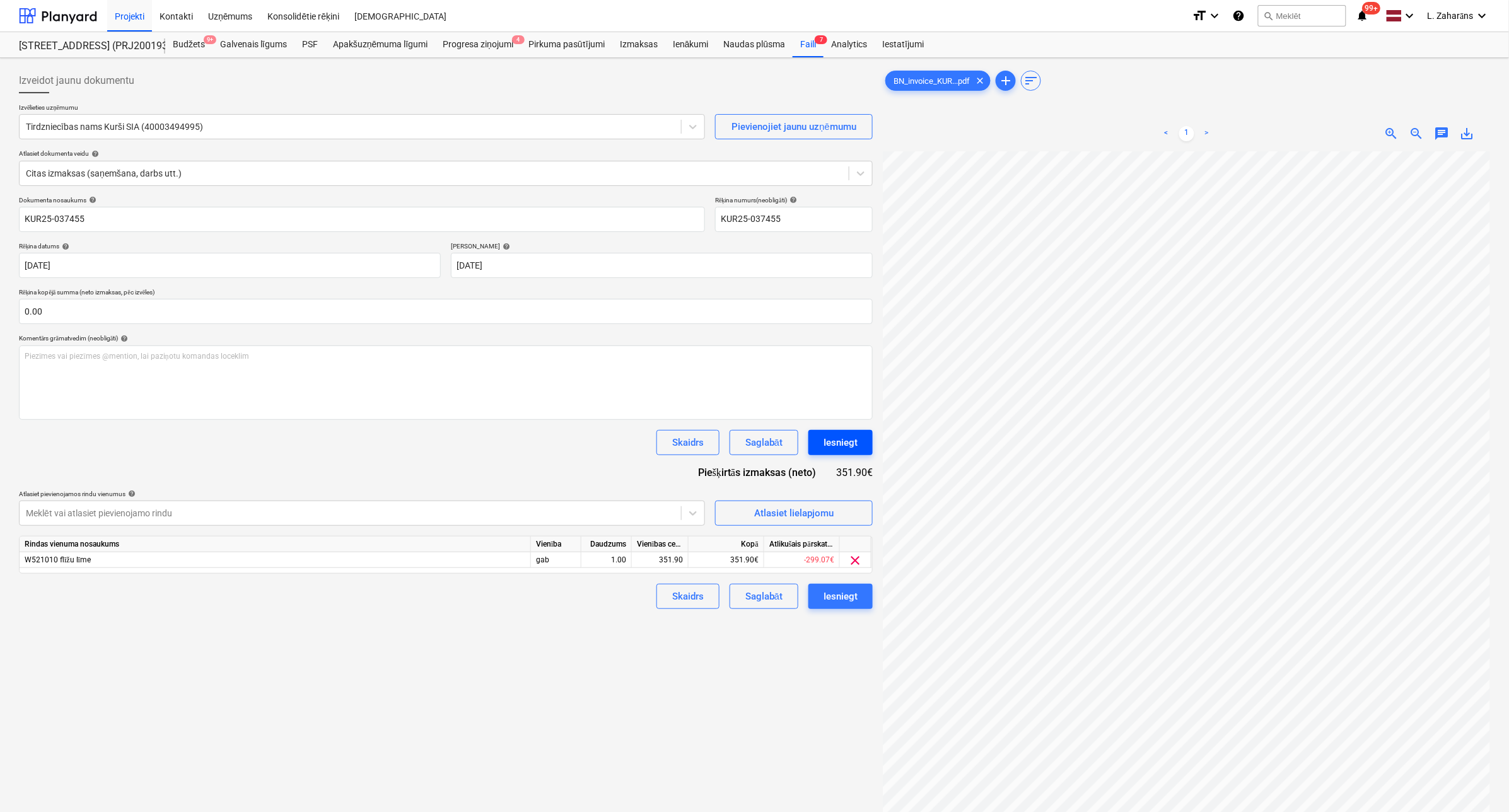
click at [836, 442] on div "Iesniegt" at bounding box center [840, 442] width 34 height 16
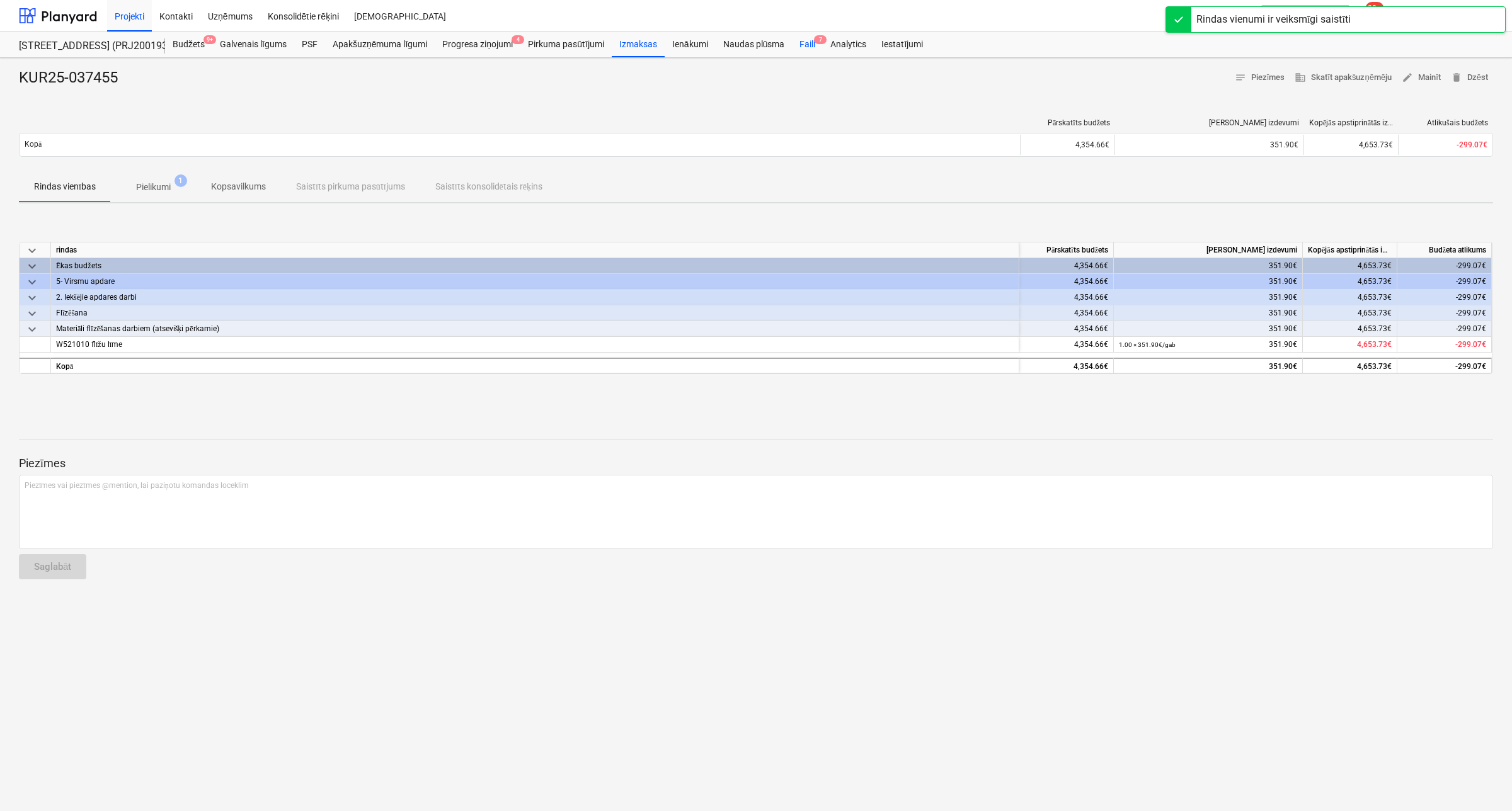
click at [806, 45] on div "Faili 7" at bounding box center [808, 45] width 31 height 25
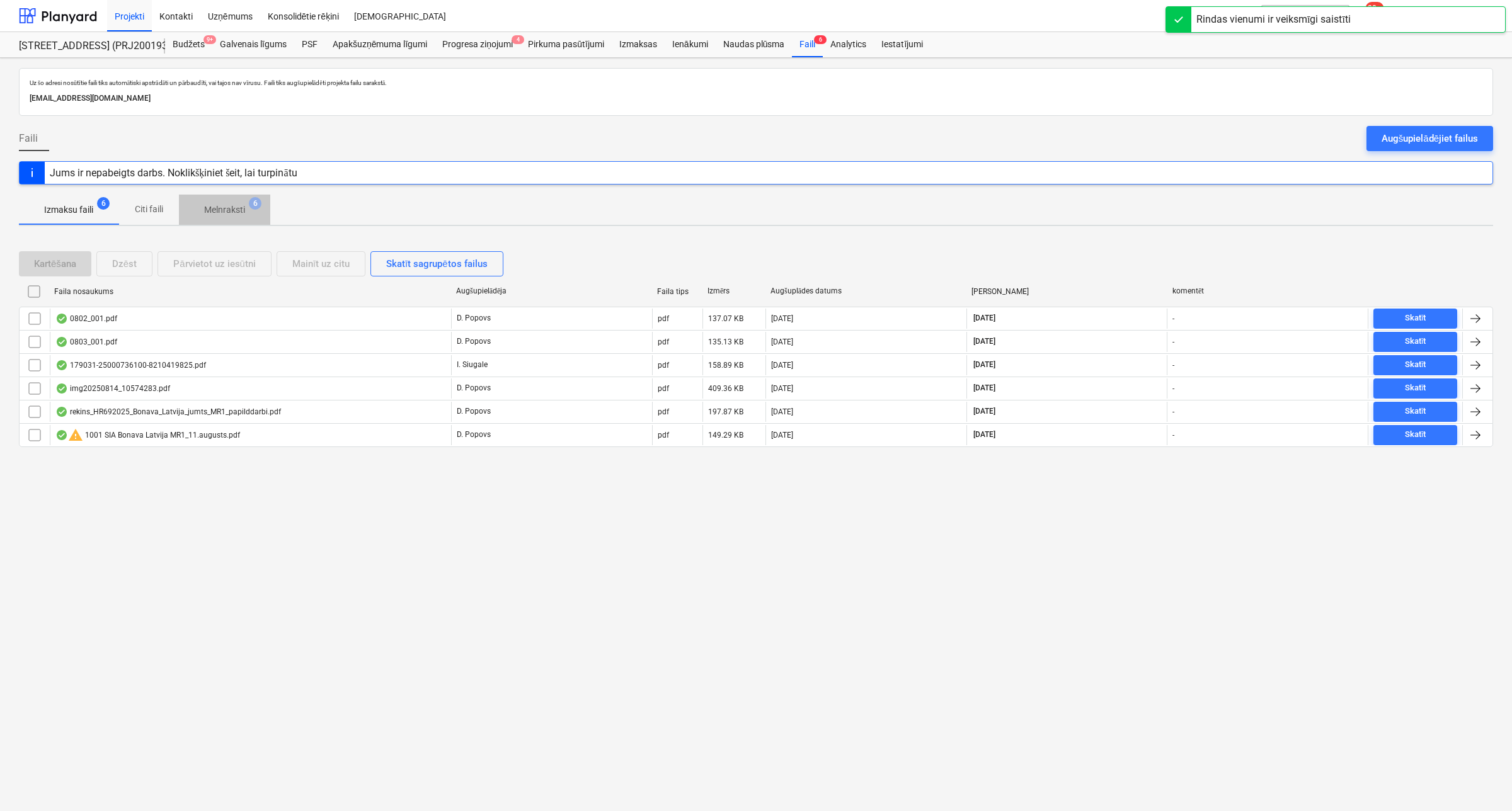
click at [216, 202] on span "Melnraksti 6" at bounding box center [225, 209] width 91 height 23
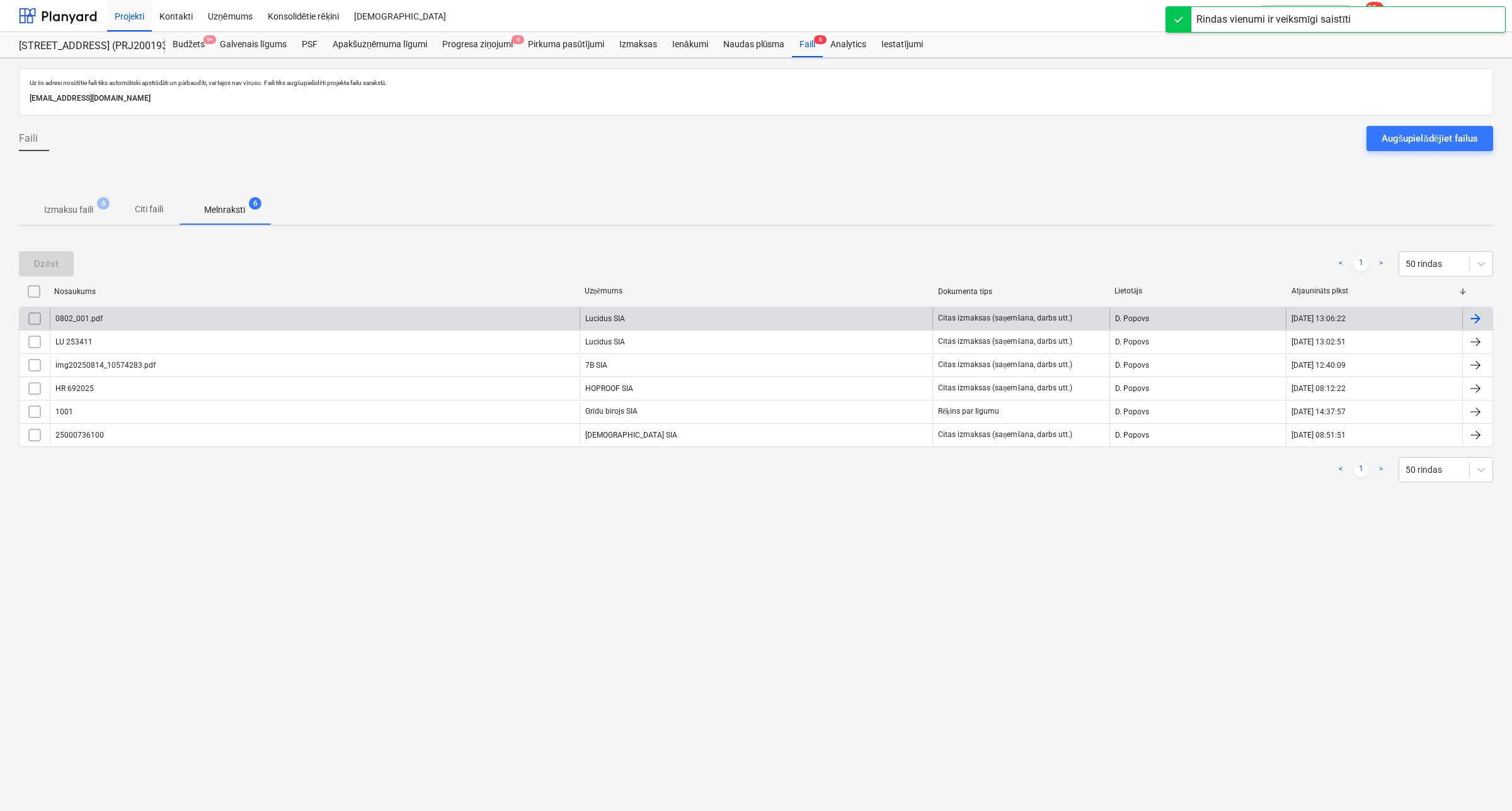
click at [159, 323] on div "0802_001.pdf" at bounding box center [315, 318] width 529 height 20
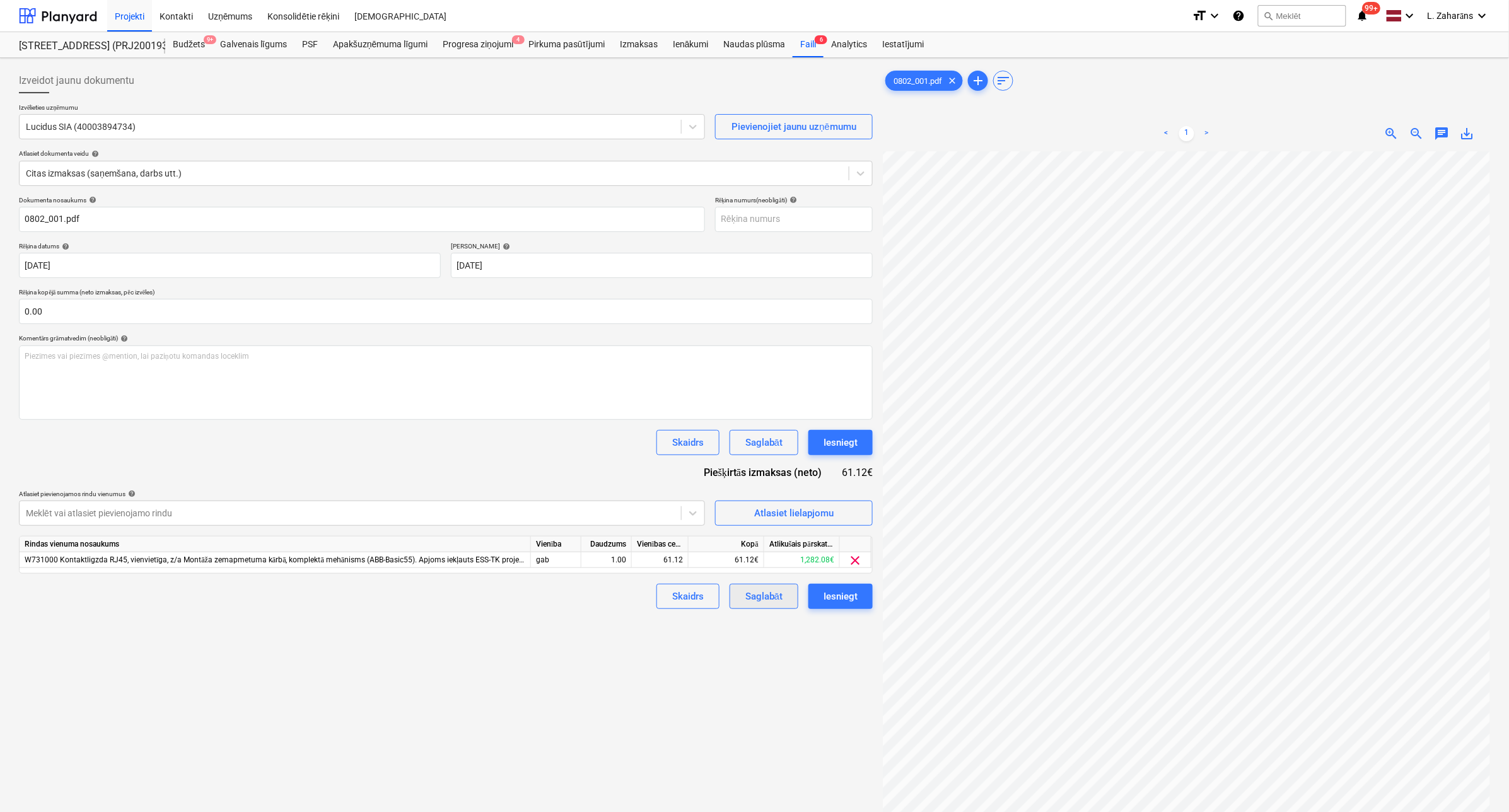
scroll to position [185, 36]
click at [842, 444] on div "Iesniegt" at bounding box center [840, 442] width 34 height 16
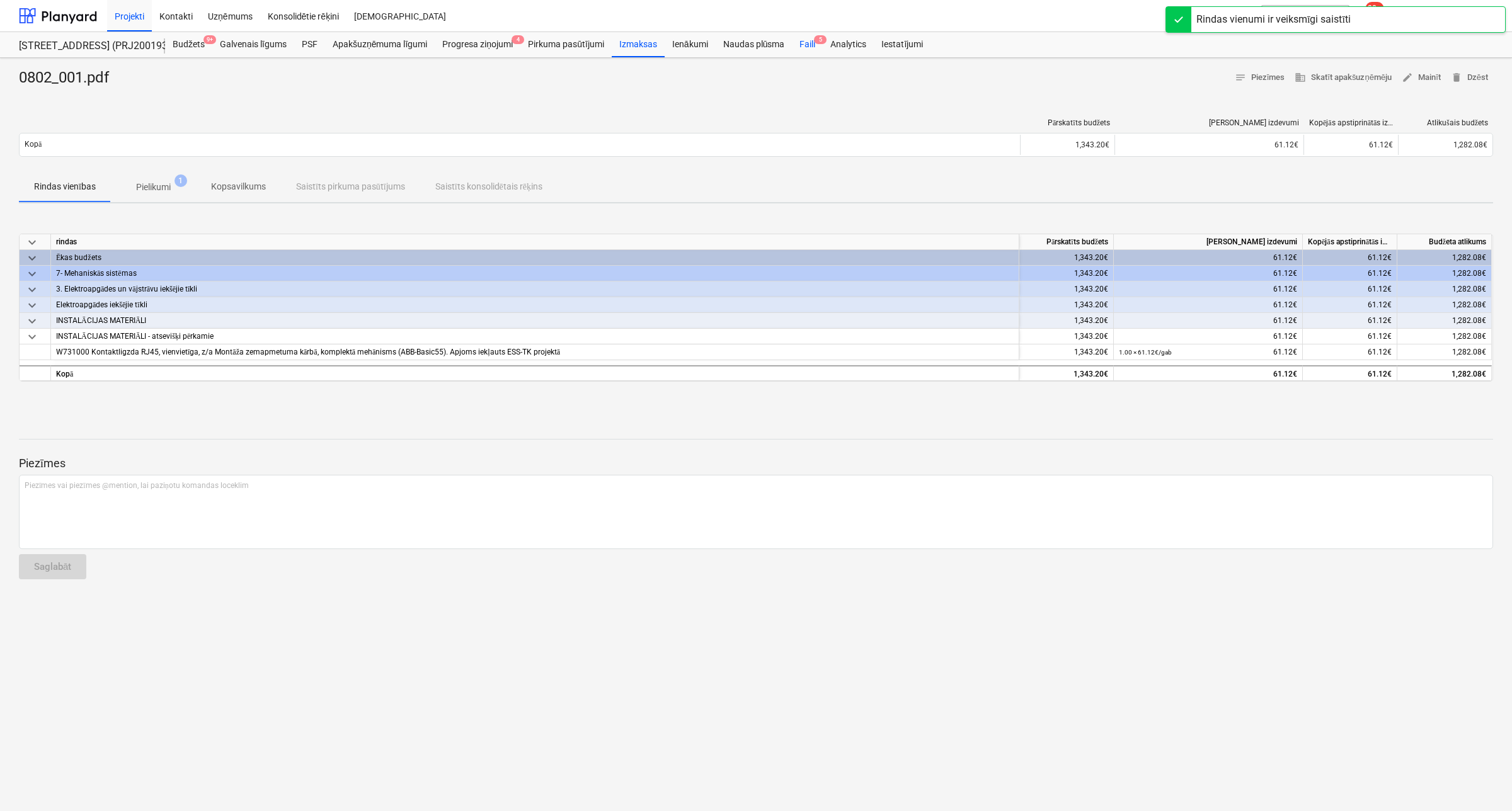
click at [804, 43] on div "Faili 5" at bounding box center [808, 45] width 31 height 25
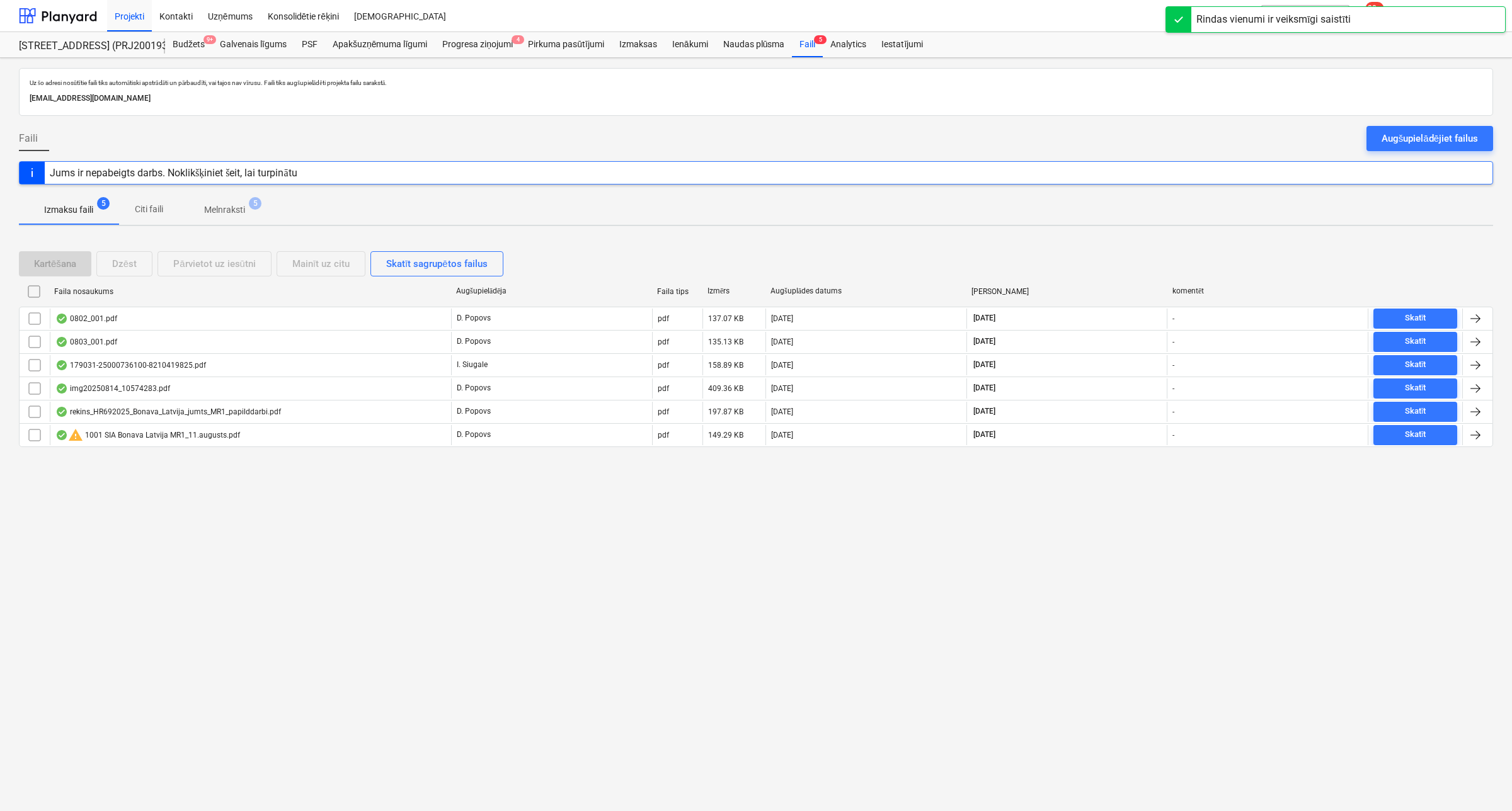
click at [203, 205] on span "Melnraksti 5" at bounding box center [224, 210] width 61 height 14
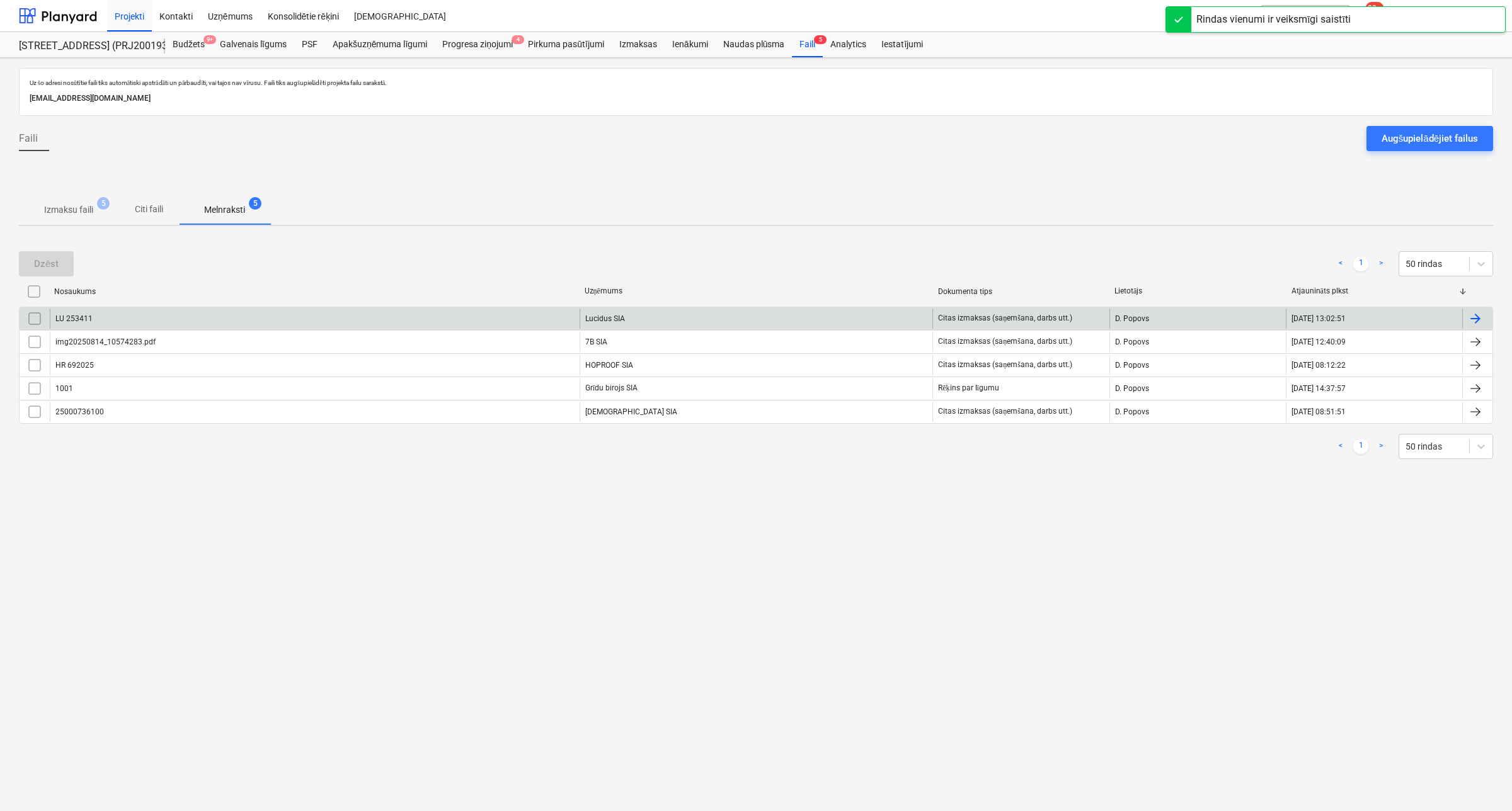
click at [200, 315] on div "LU 253411" at bounding box center [315, 318] width 529 height 20
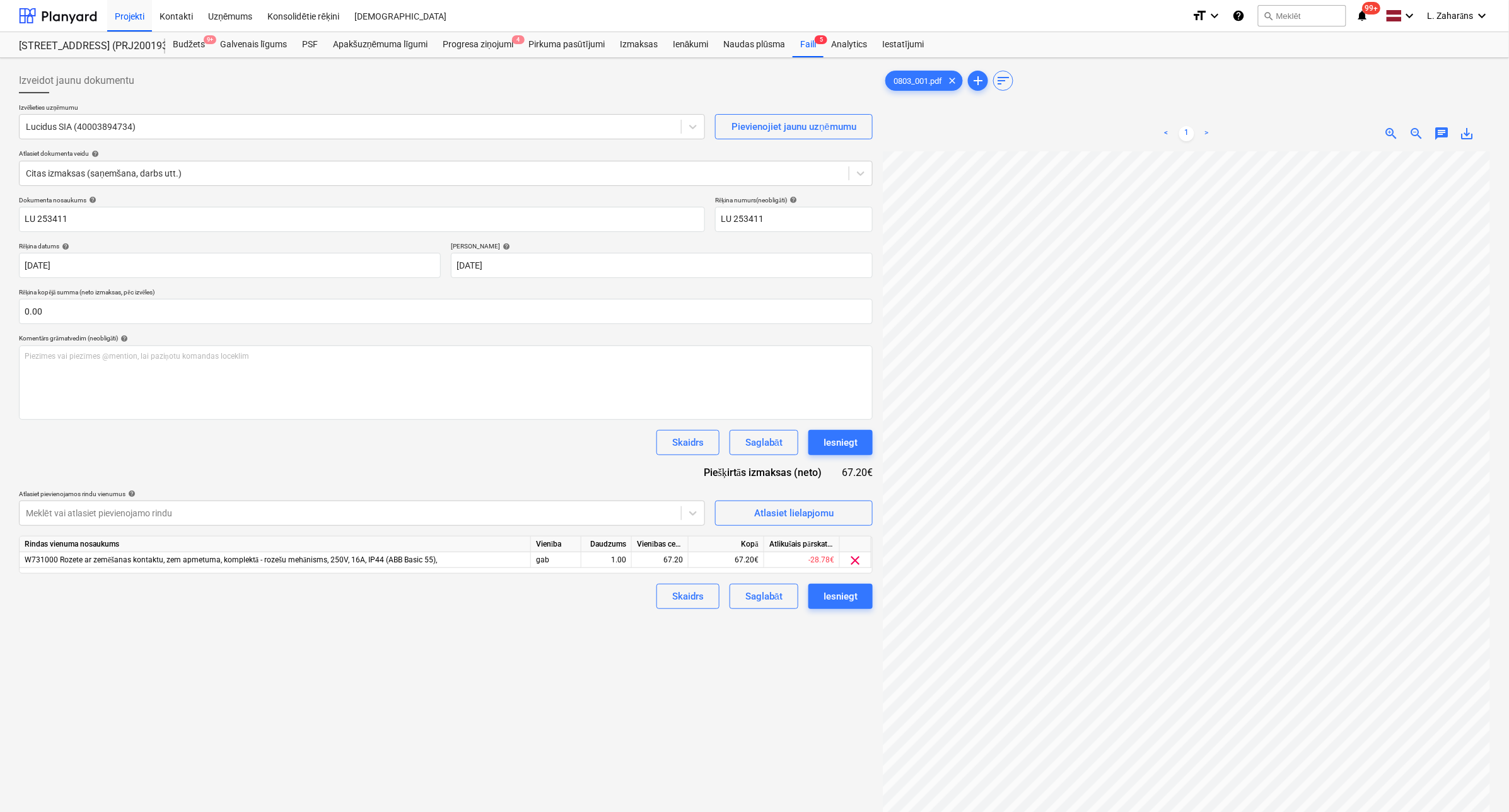
scroll to position [137, 122]
click at [834, 445] on div "Iesniegt" at bounding box center [840, 442] width 34 height 16
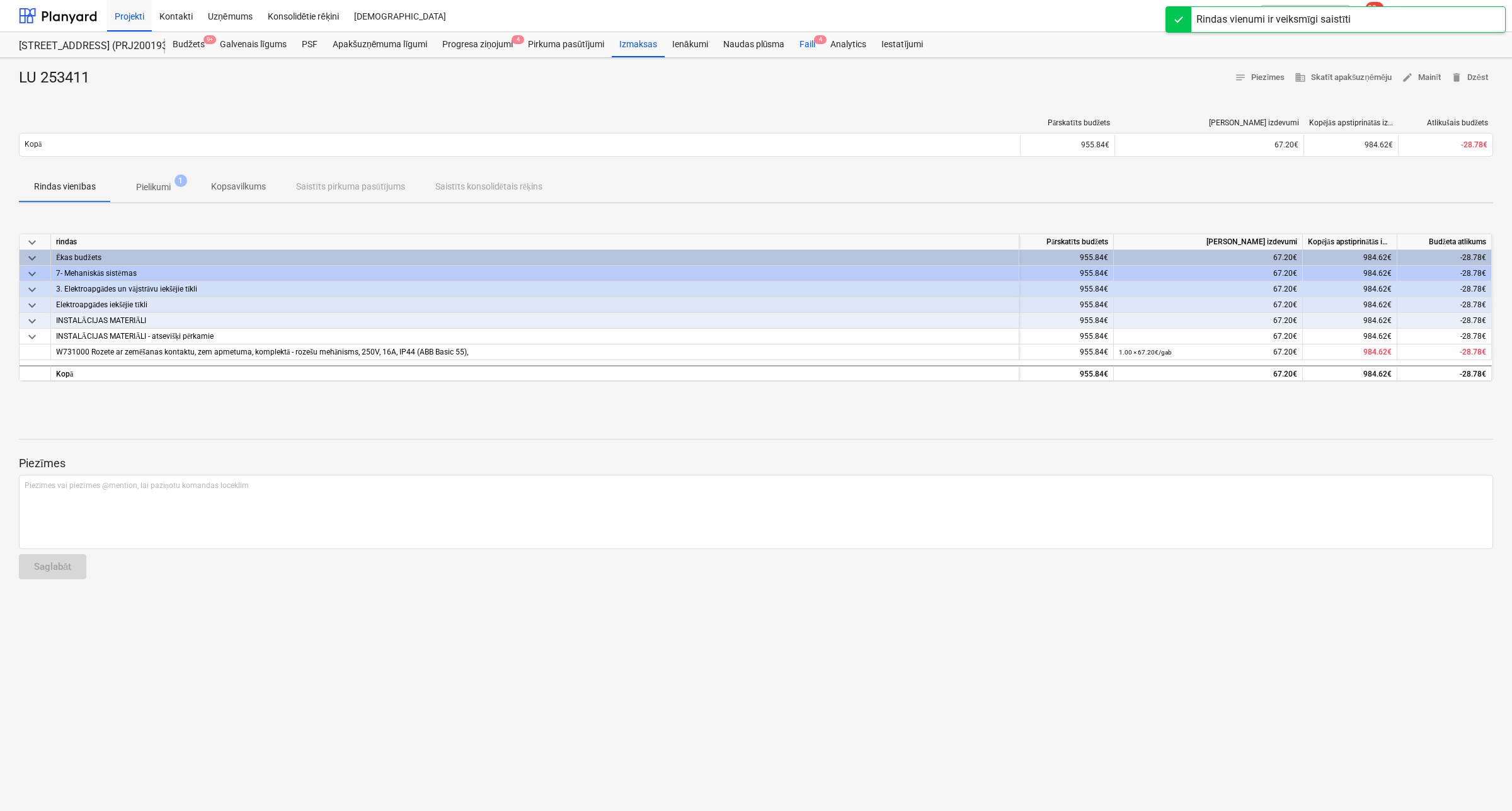
click at [802, 39] on div "Faili 4" at bounding box center [808, 45] width 31 height 25
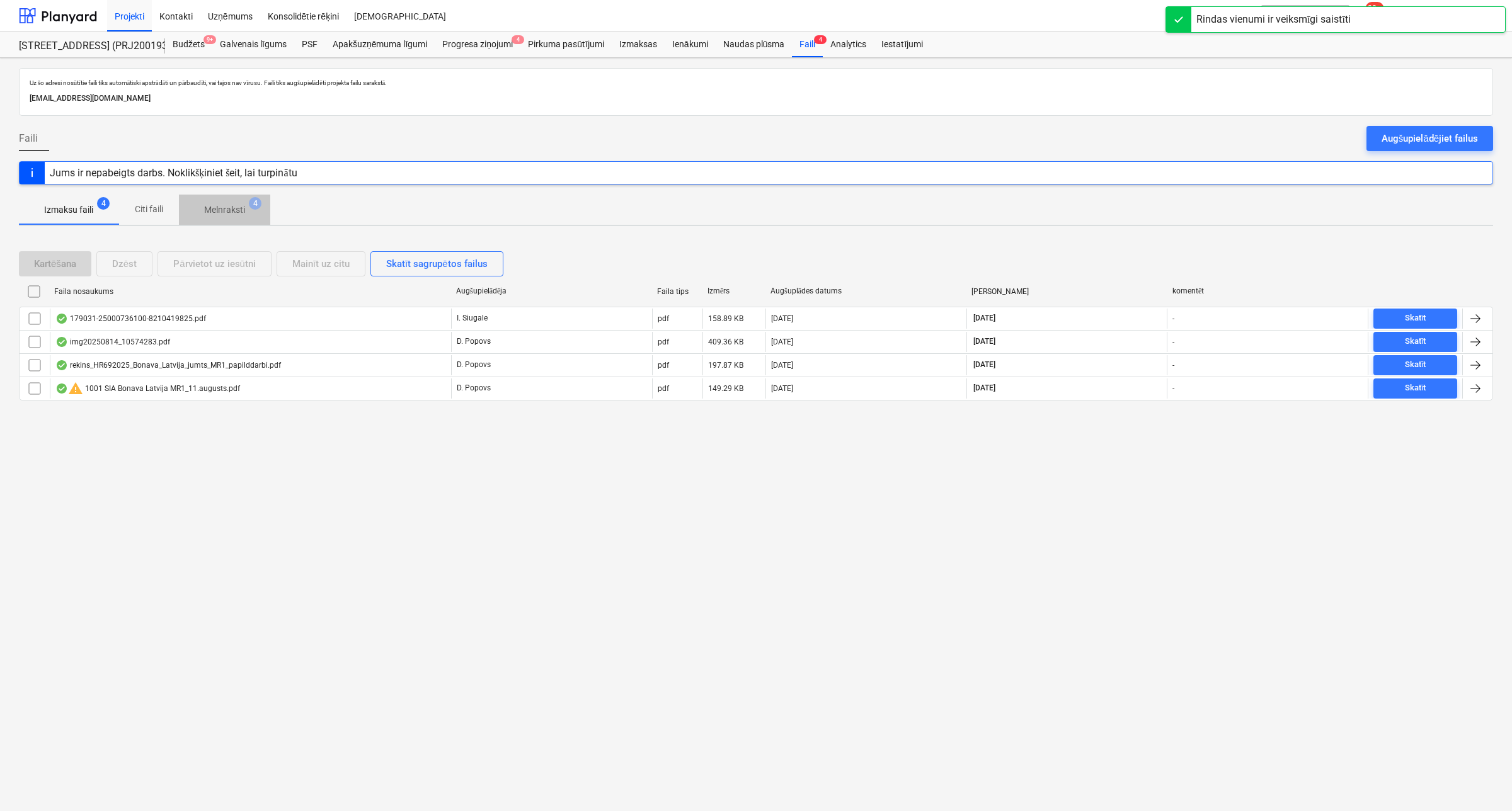
click at [225, 209] on p "Melnraksti" at bounding box center [224, 210] width 41 height 14
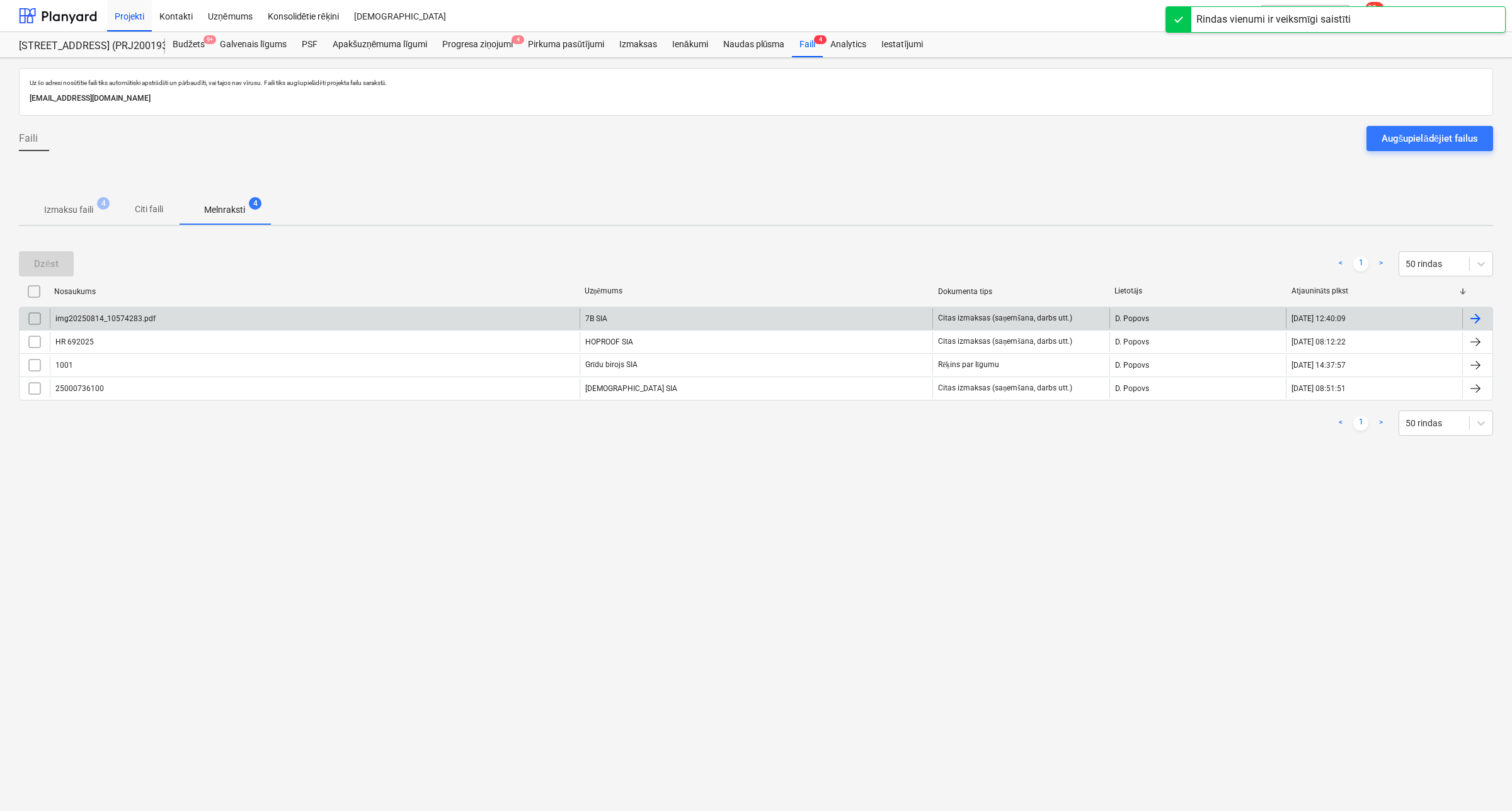
click at [227, 309] on div "img20250814_10574283.pdf" at bounding box center [315, 318] width 529 height 20
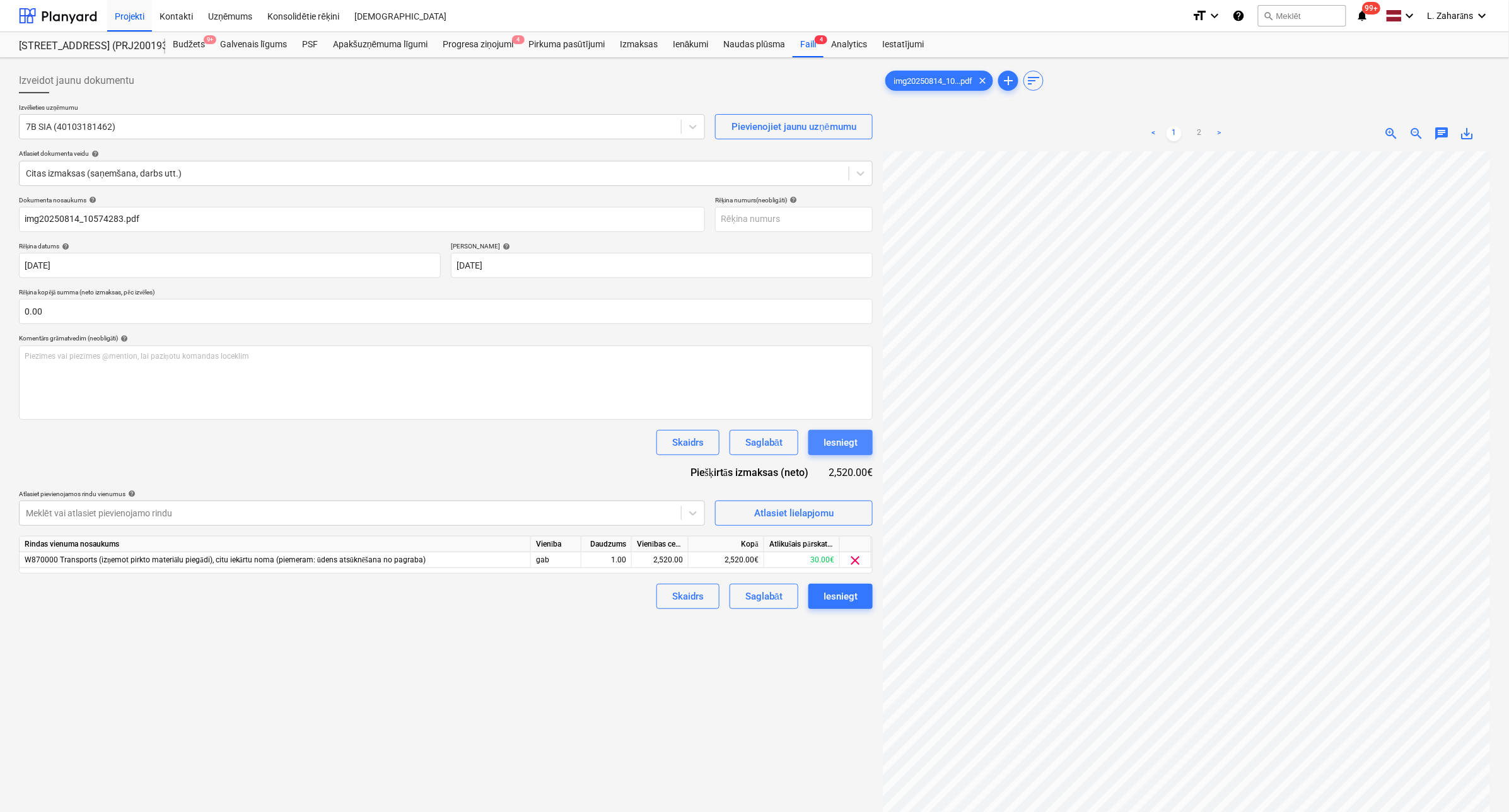
click at [836, 436] on div "Iesniegt" at bounding box center [840, 442] width 34 height 16
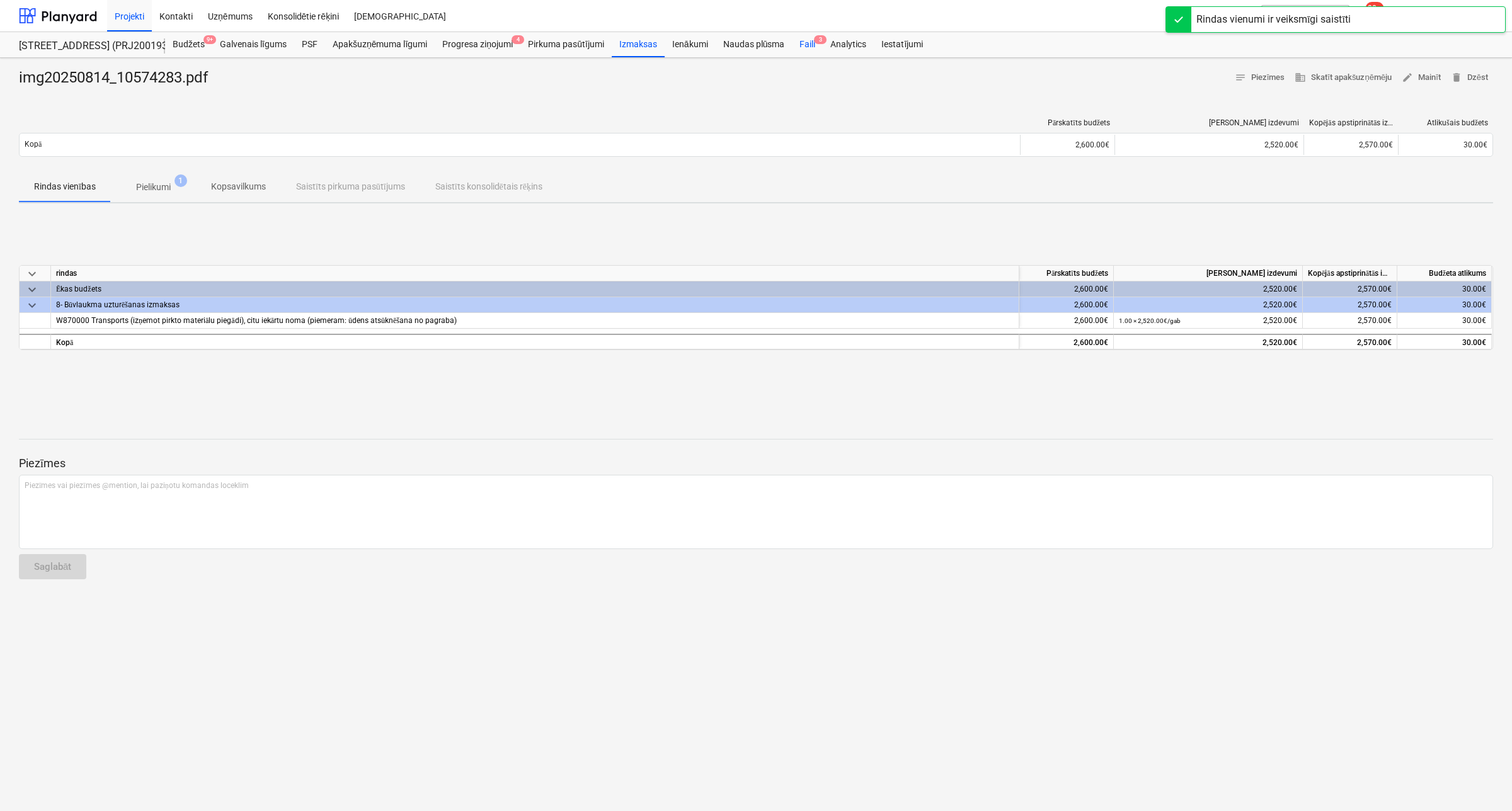
click at [810, 42] on div "Faili 3" at bounding box center [808, 45] width 31 height 25
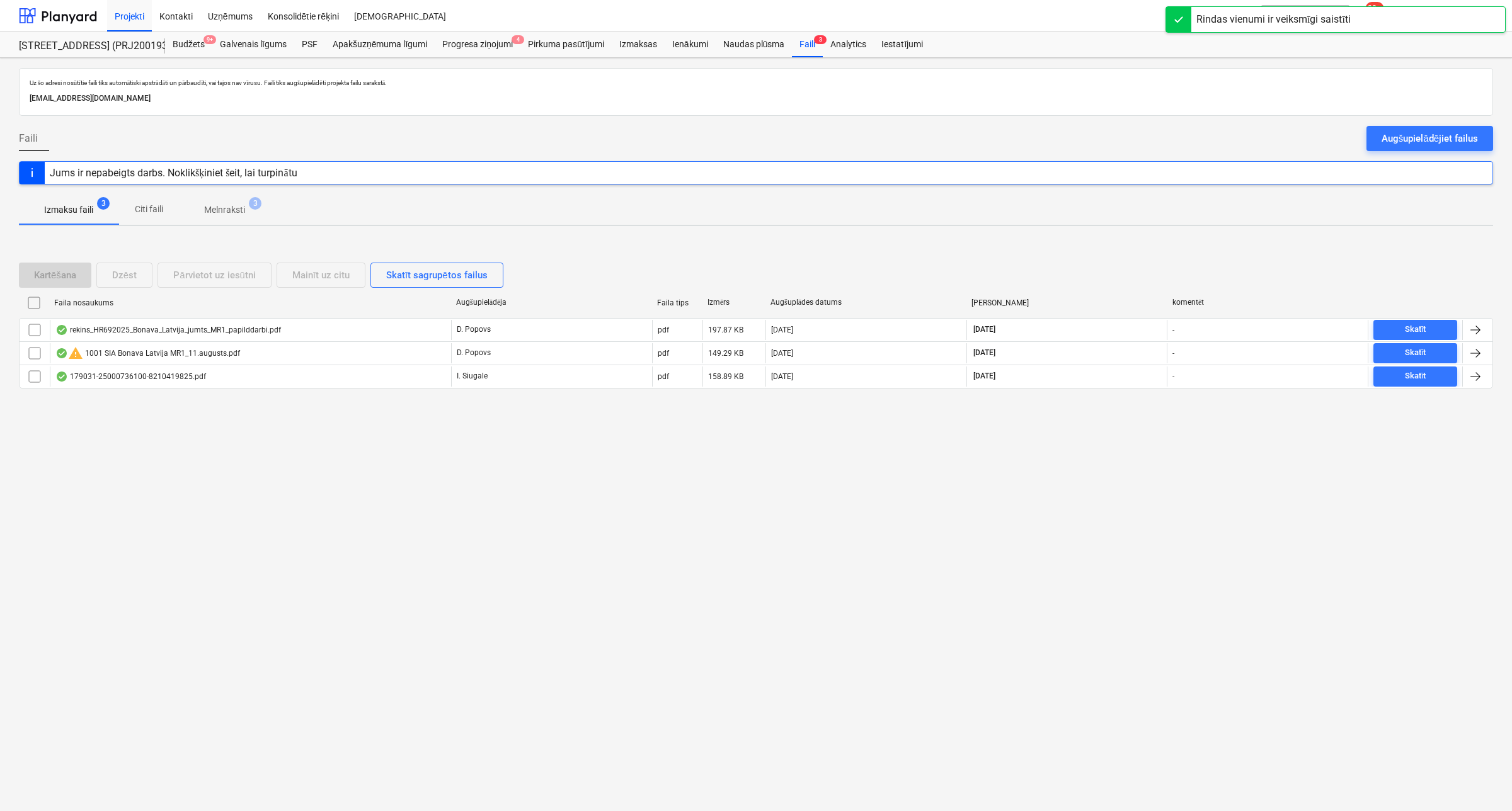
click at [230, 208] on p "Melnraksti" at bounding box center [224, 210] width 41 height 14
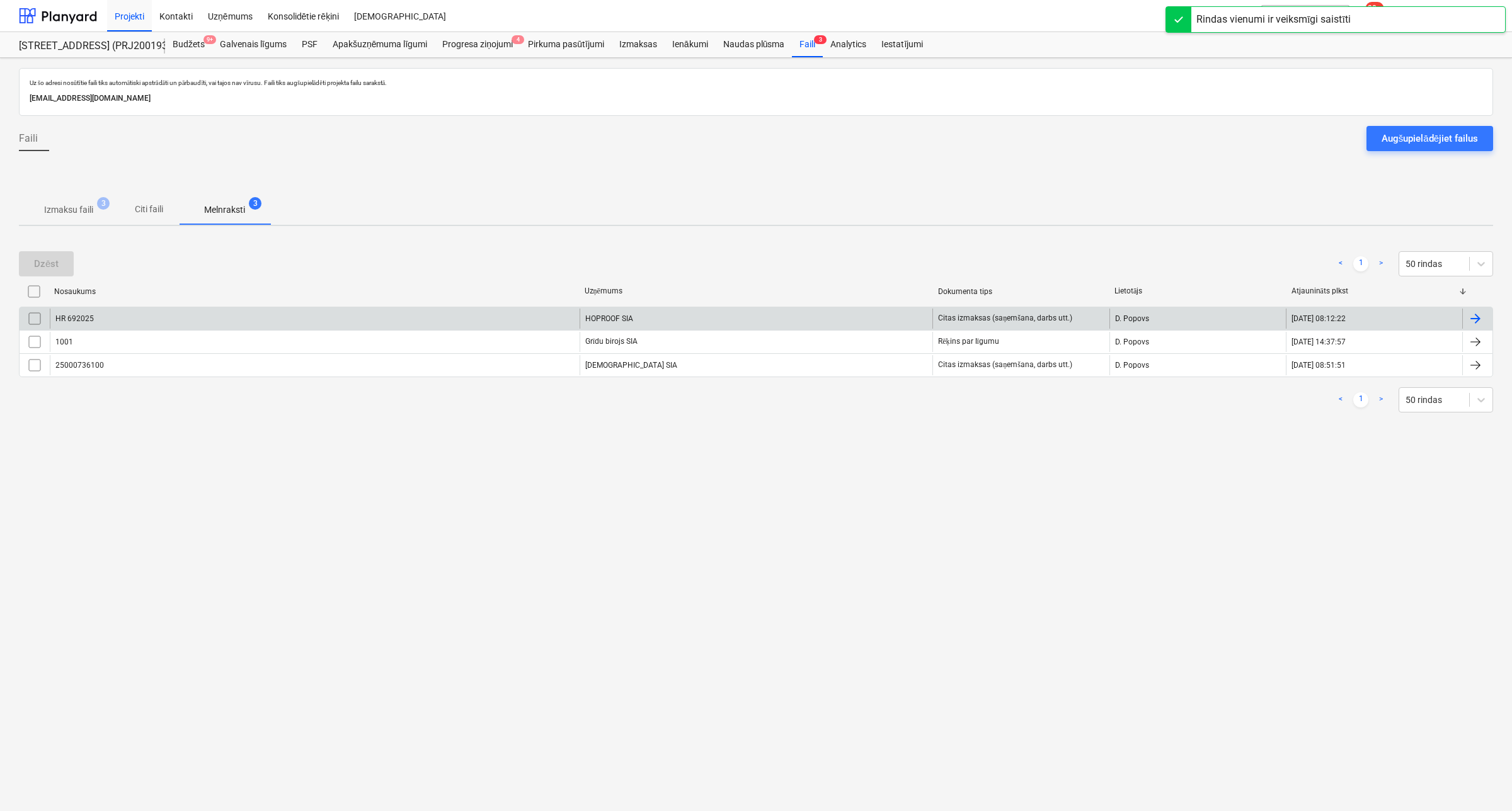
click at [225, 318] on div "HR 692025" at bounding box center [315, 318] width 529 height 20
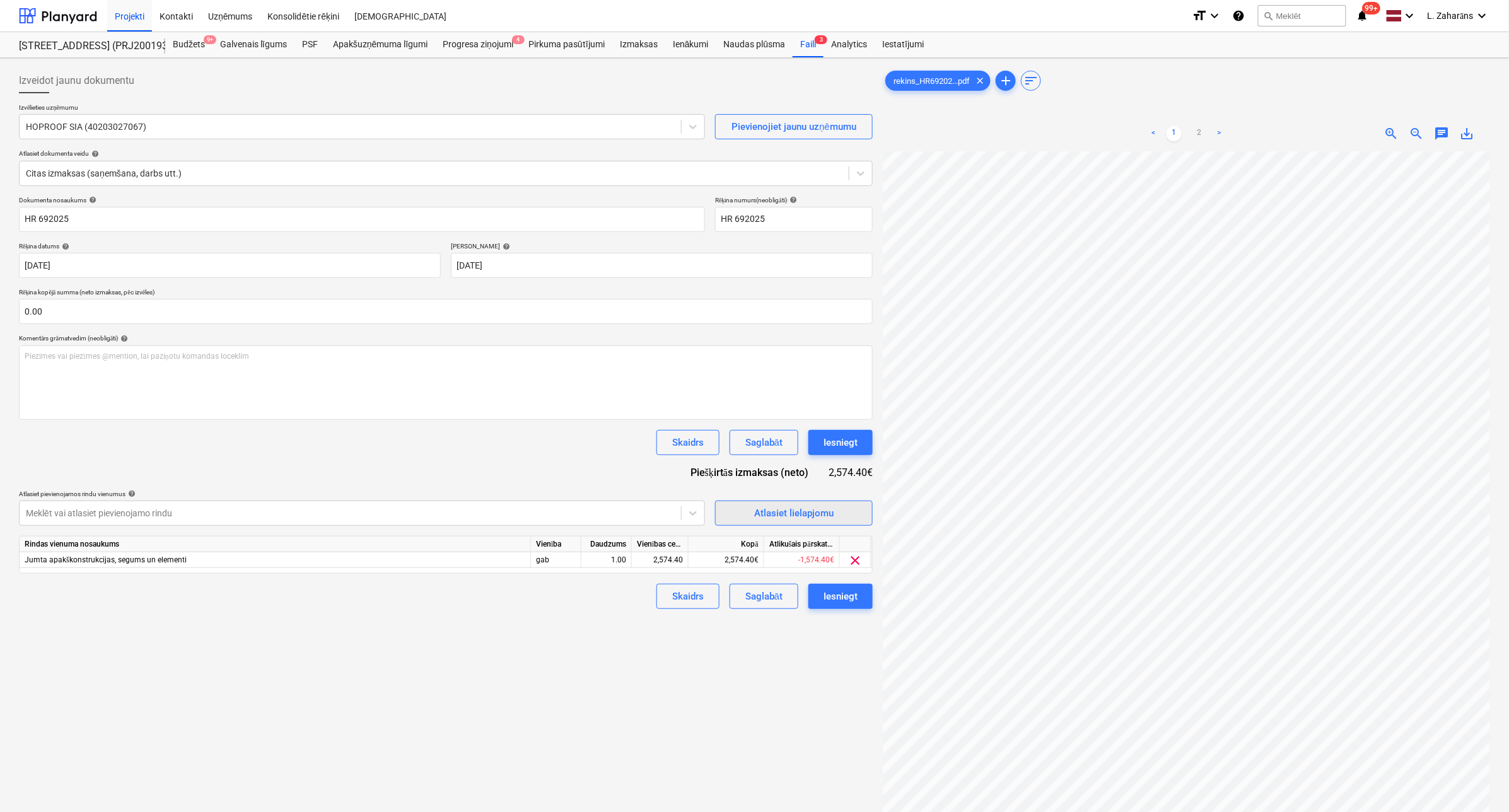
click at [796, 511] on div "Atlasiet lielapjomu" at bounding box center [793, 513] width 79 height 16
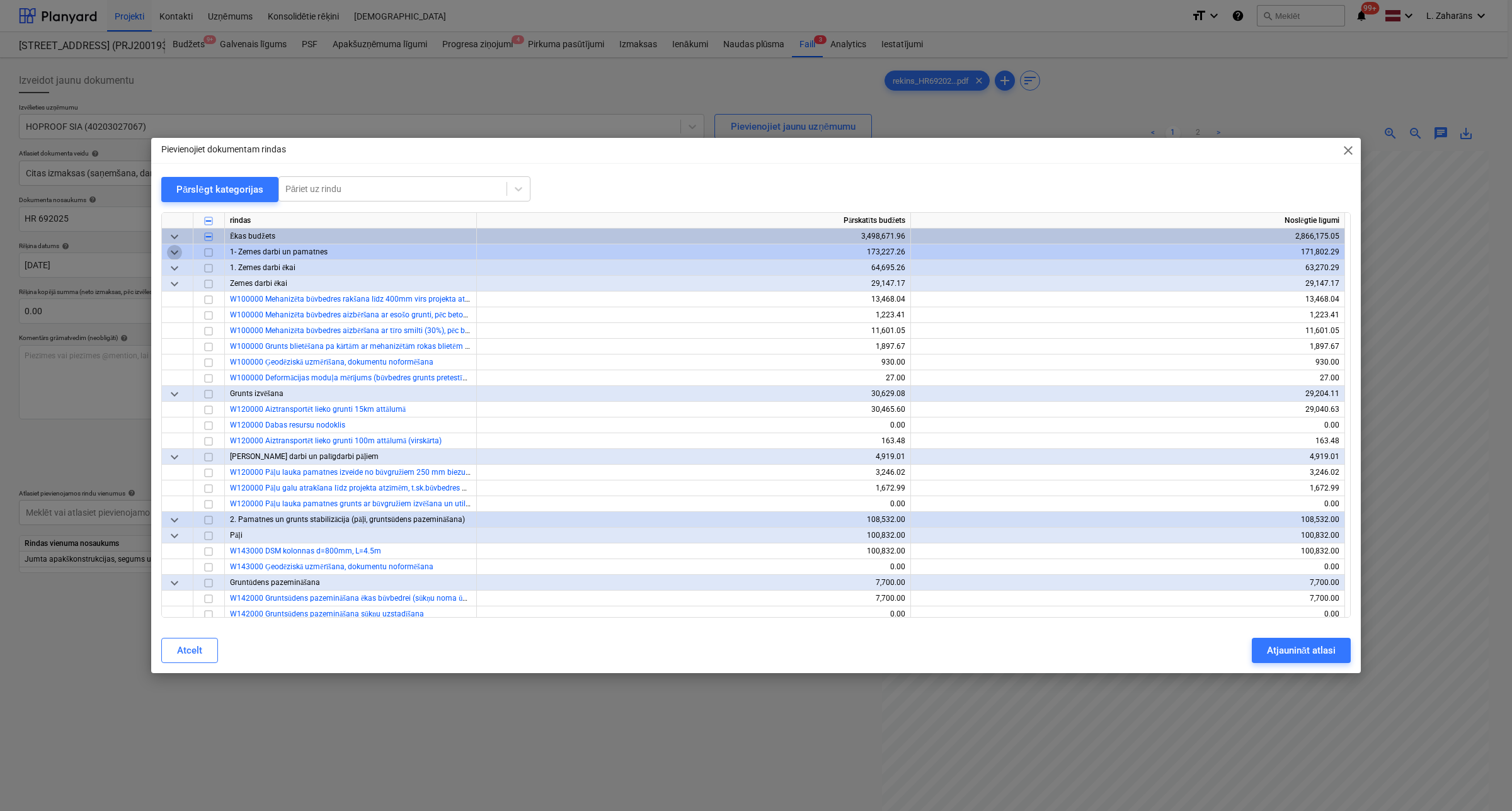
click at [173, 255] on span "keyboard_arrow_down" at bounding box center [175, 252] width 15 height 15
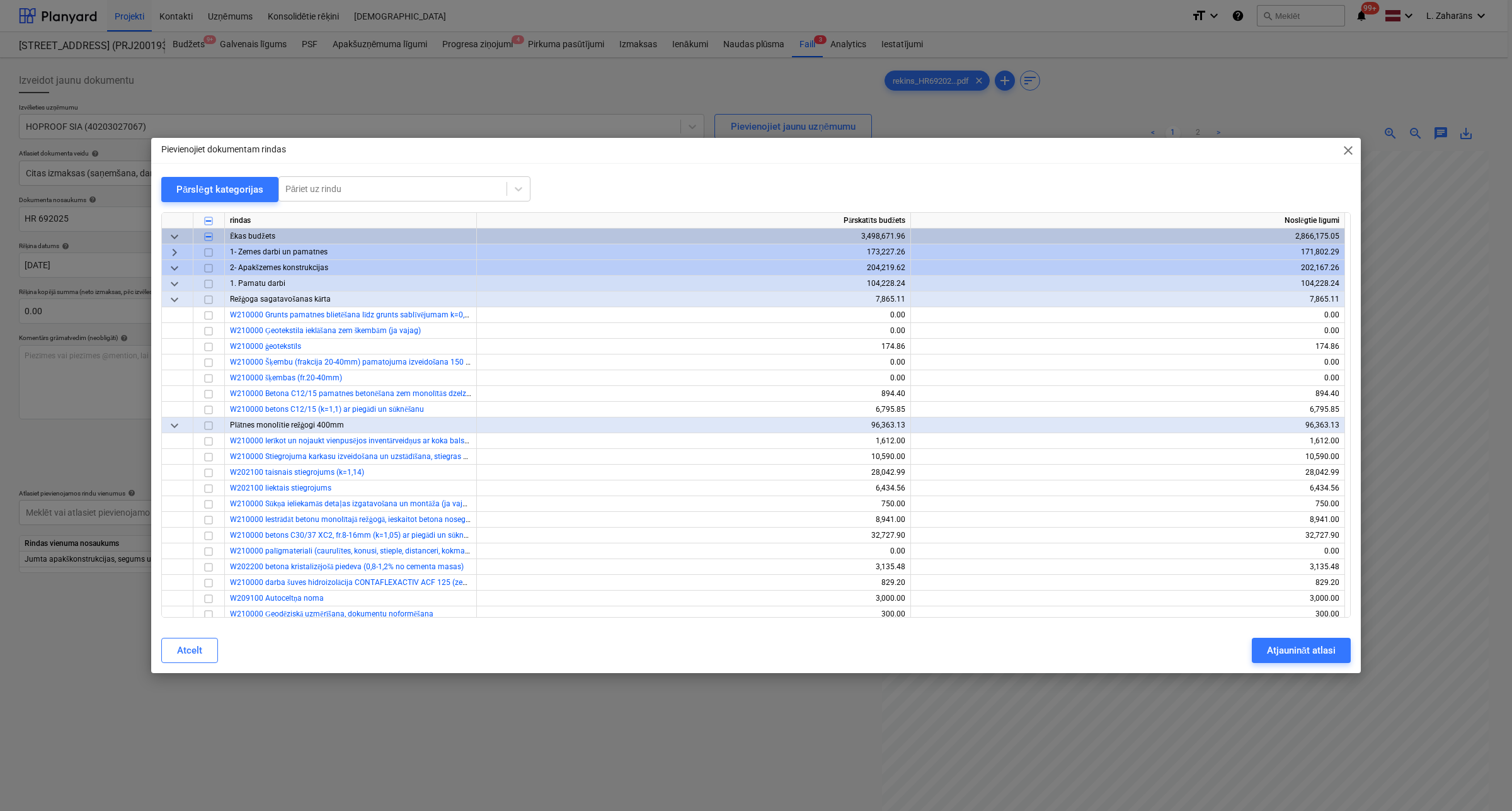
click at [177, 265] on span "keyboard_arrow_down" at bounding box center [175, 268] width 15 height 15
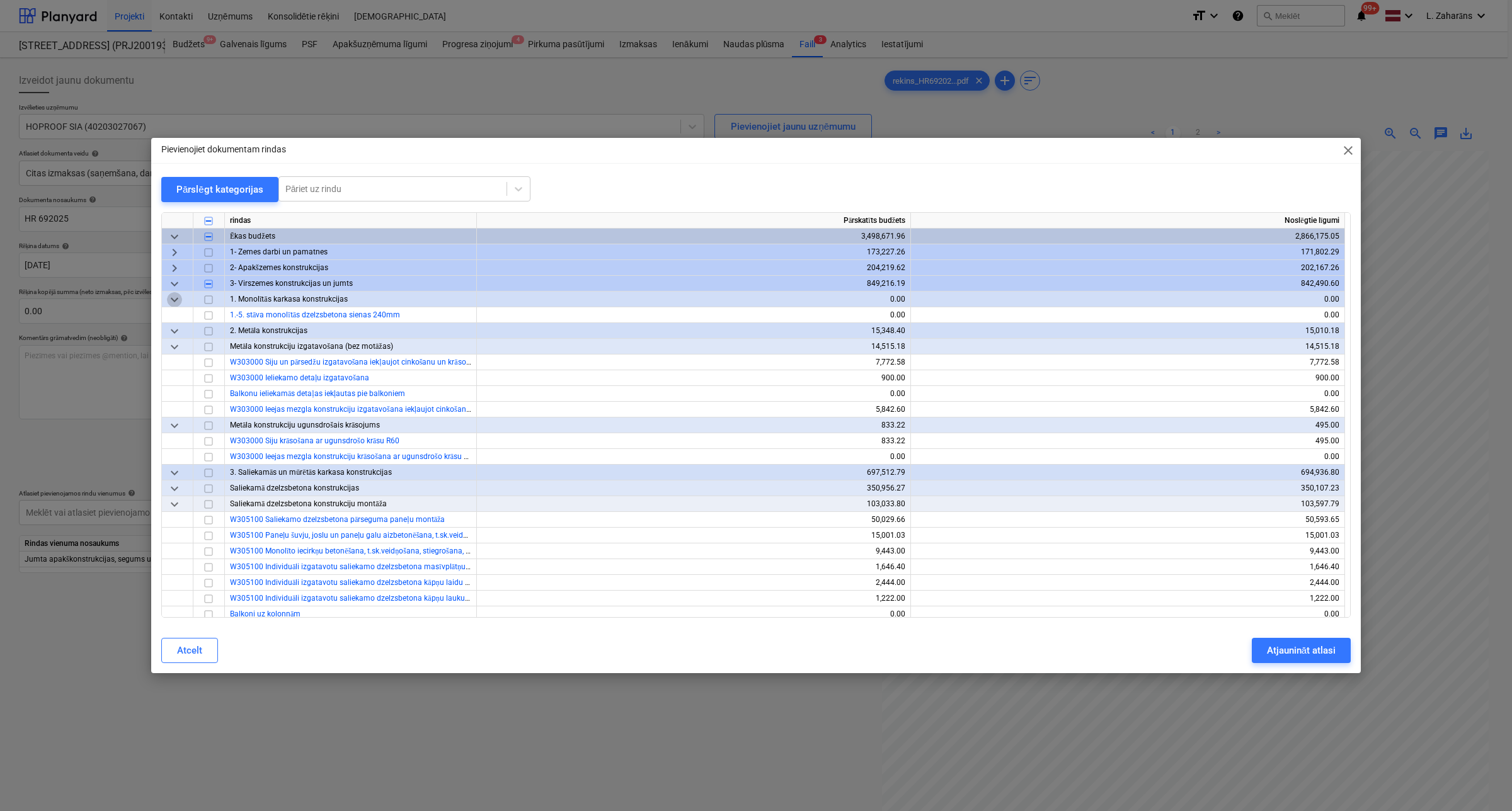
click at [175, 300] on span "keyboard_arrow_down" at bounding box center [175, 299] width 15 height 15
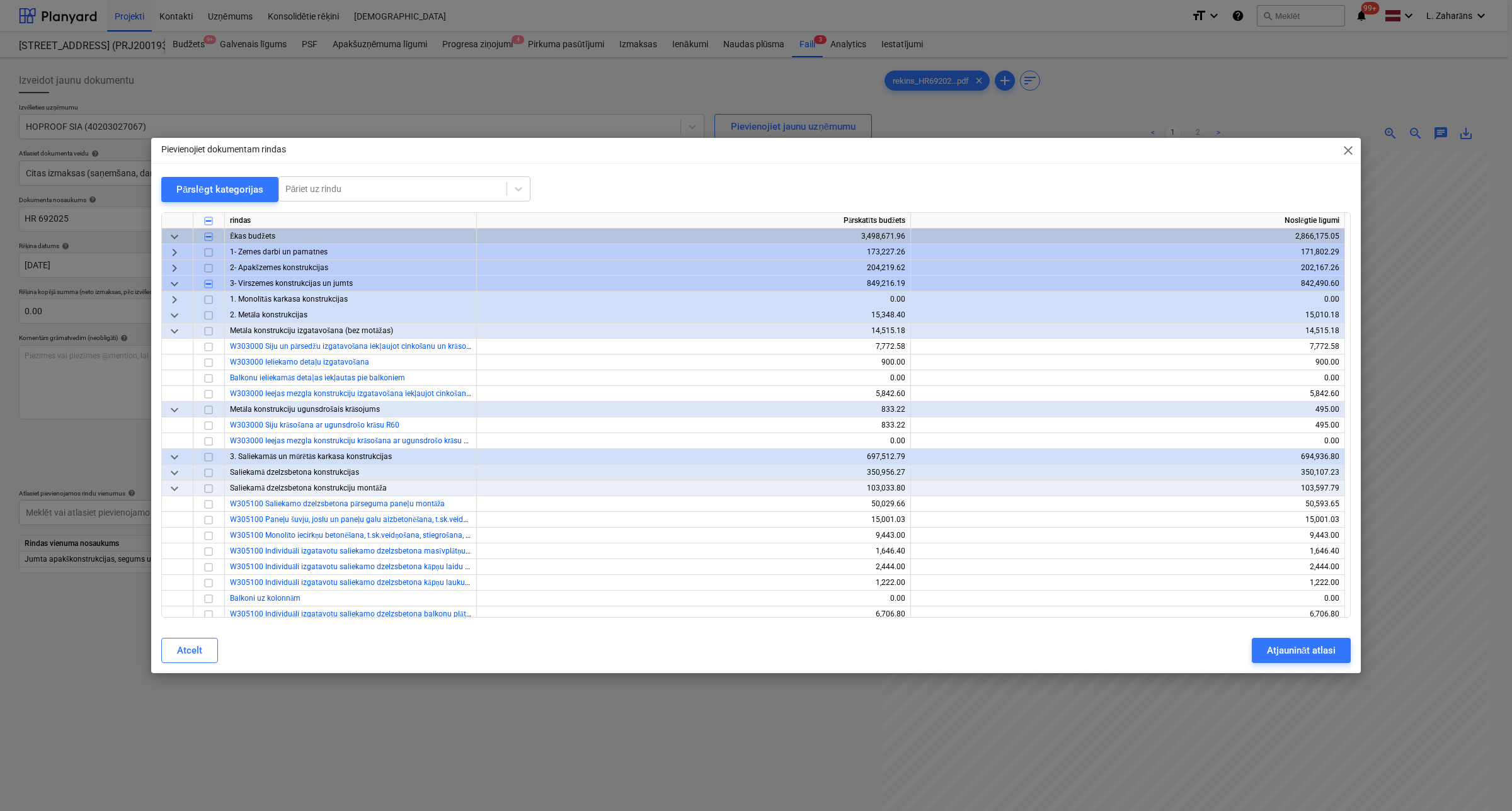
click at [175, 316] on span "keyboard_arrow_down" at bounding box center [175, 315] width 15 height 15
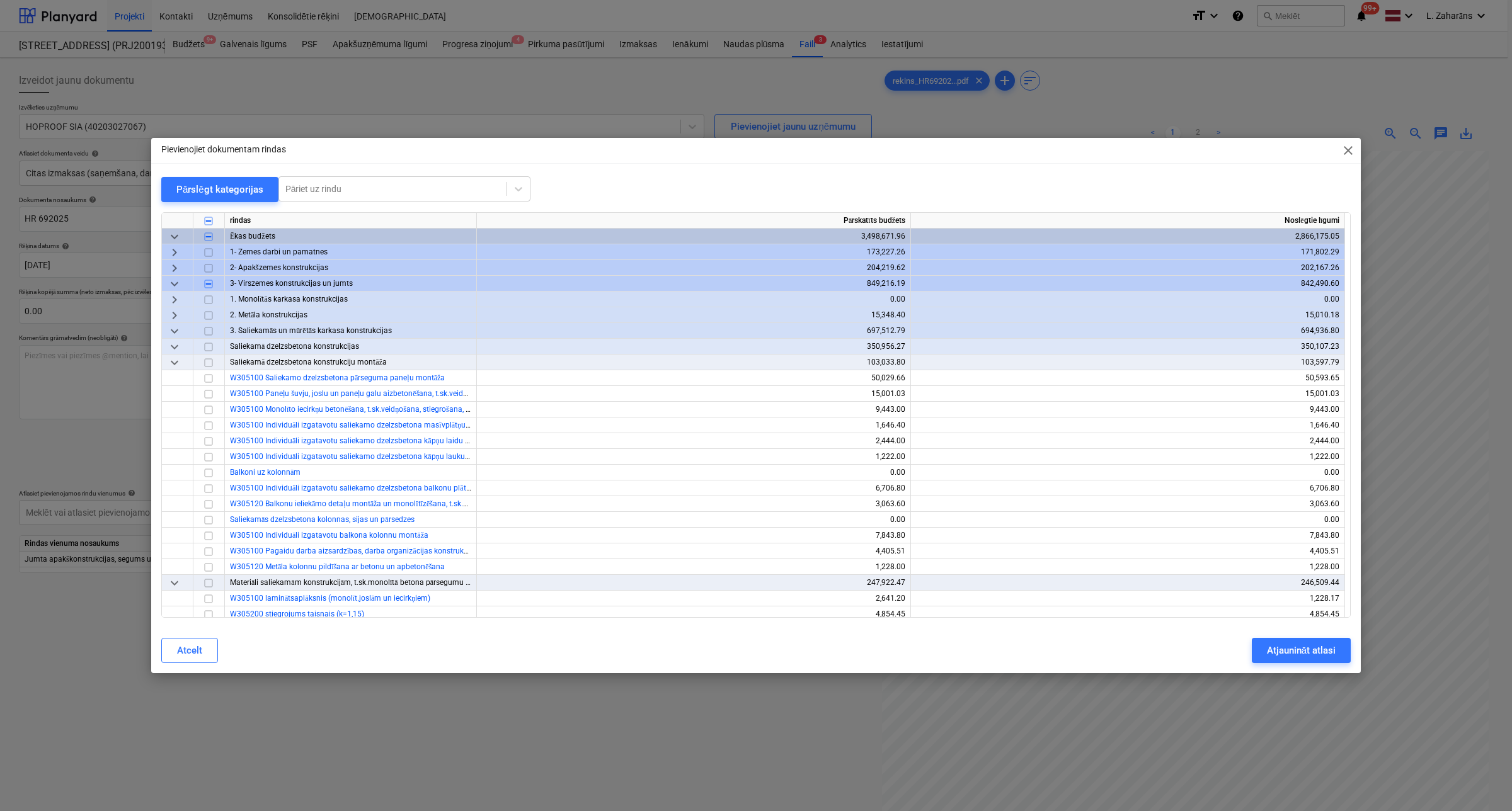
click at [174, 327] on span "keyboard_arrow_down" at bounding box center [175, 331] width 15 height 15
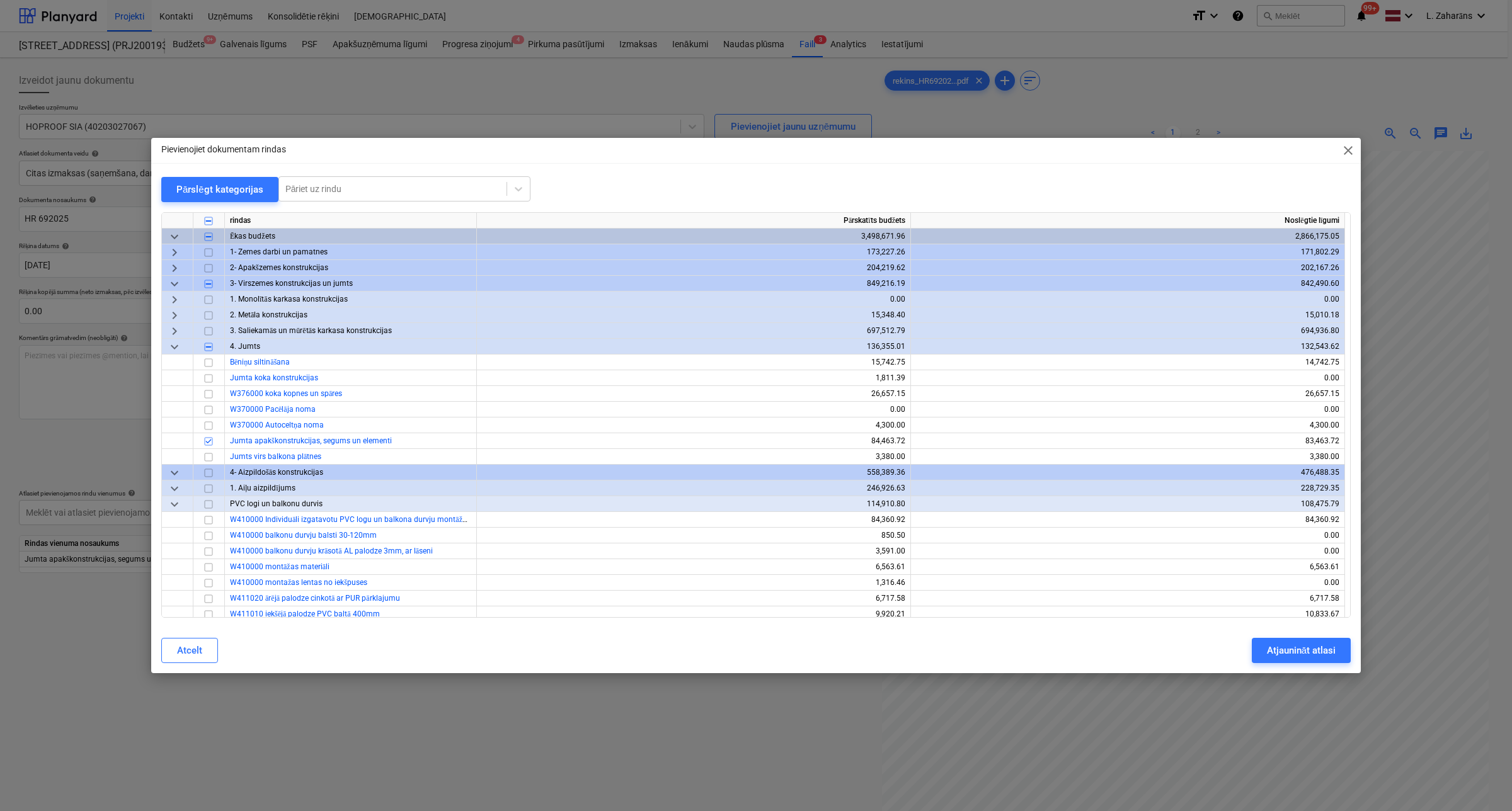
click at [1343, 146] on span "close" at bounding box center [1348, 150] width 15 height 15
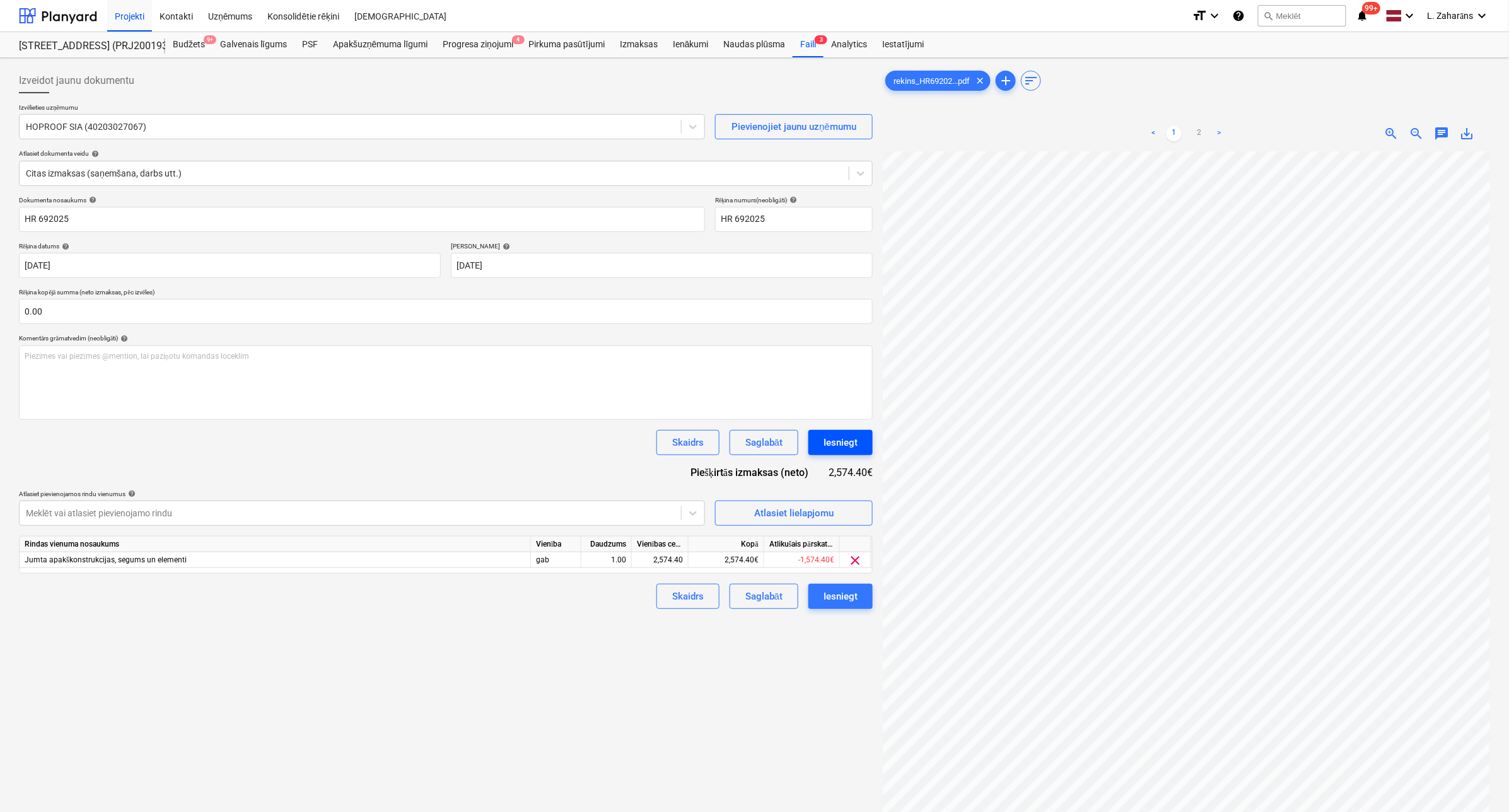
click at [854, 442] on div "Iesniegt" at bounding box center [840, 442] width 34 height 16
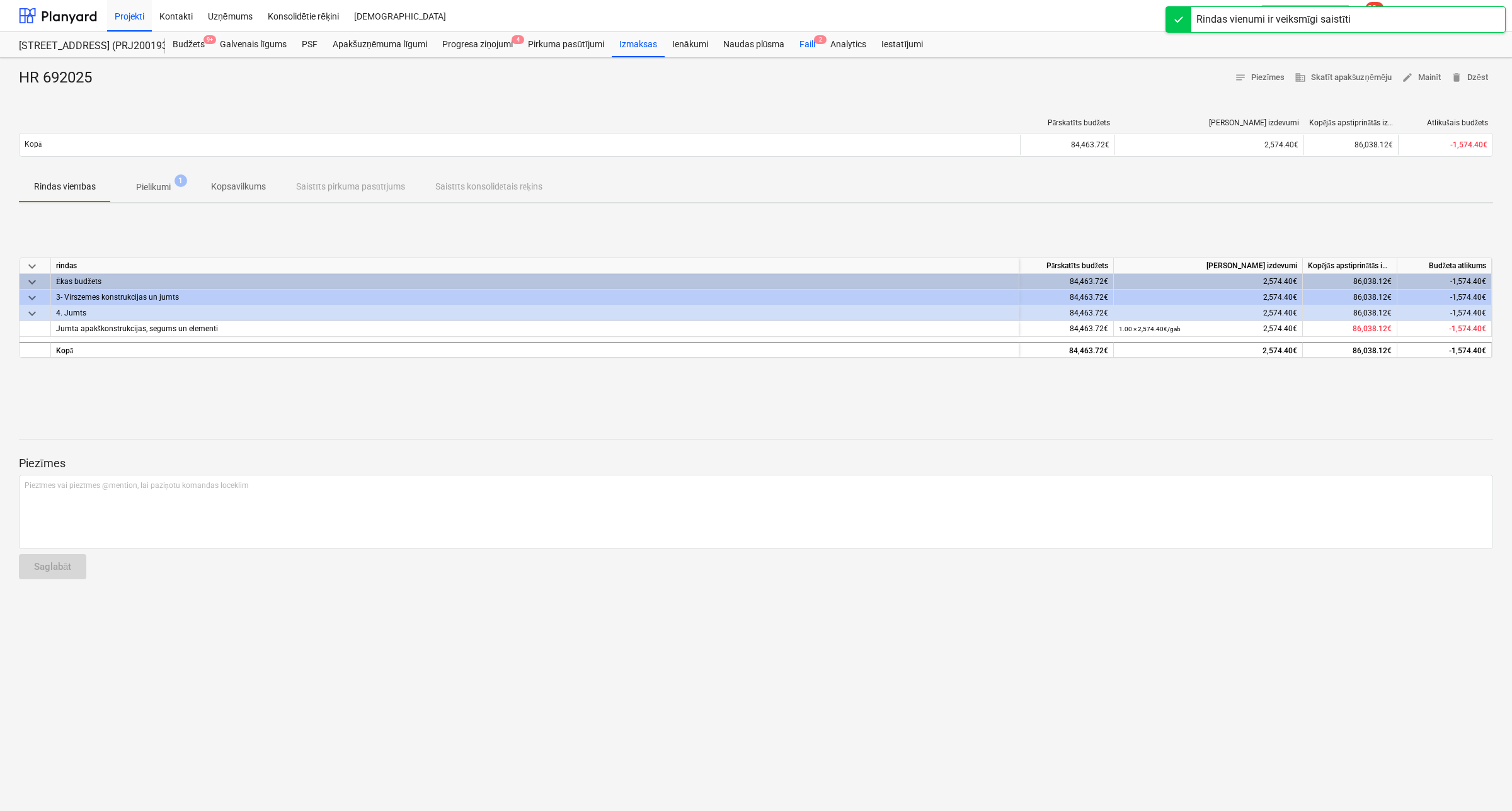
click at [802, 46] on div "Faili 2" at bounding box center [808, 45] width 31 height 25
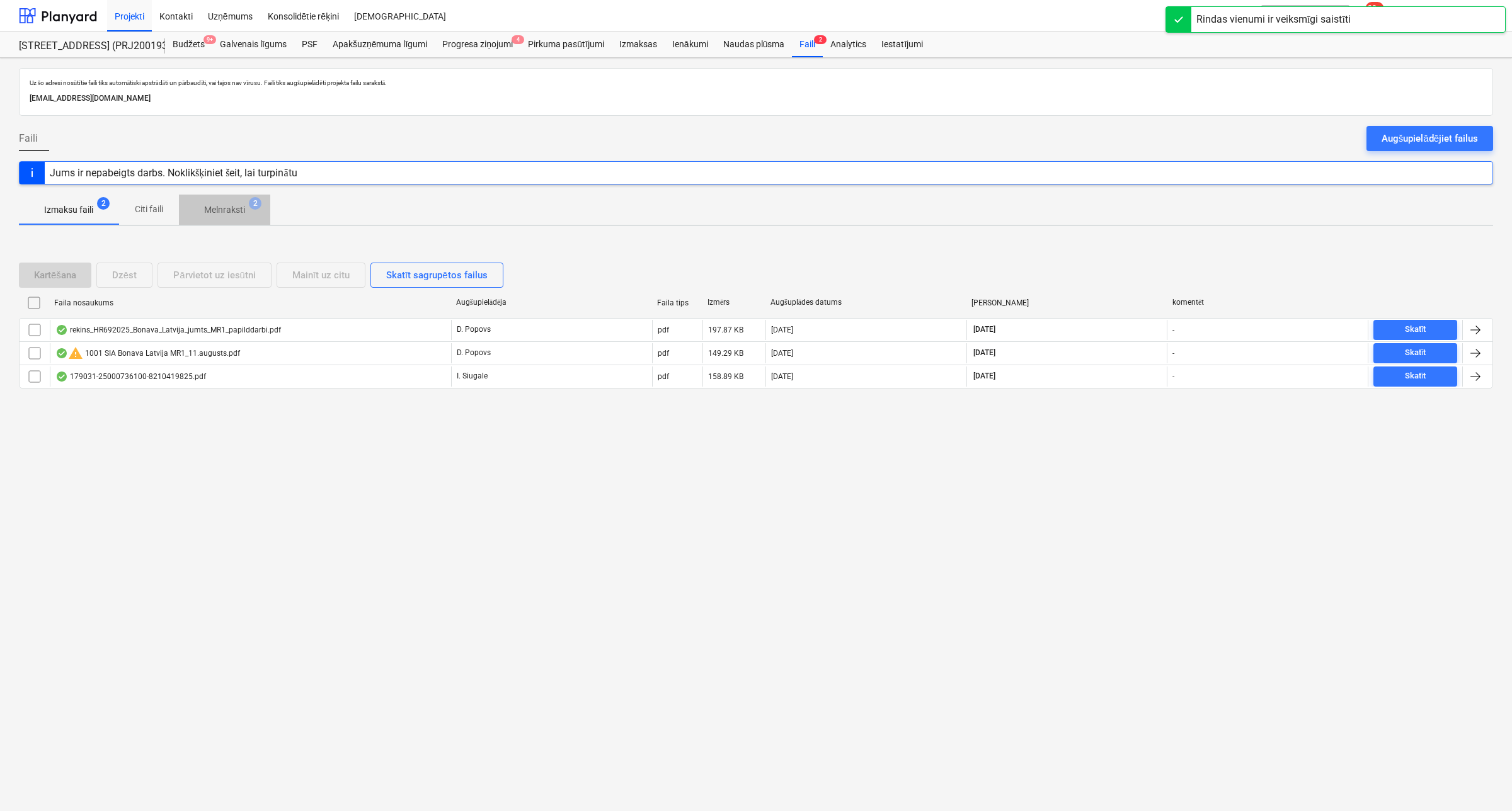
click at [218, 214] on p "Melnraksti" at bounding box center [224, 210] width 41 height 14
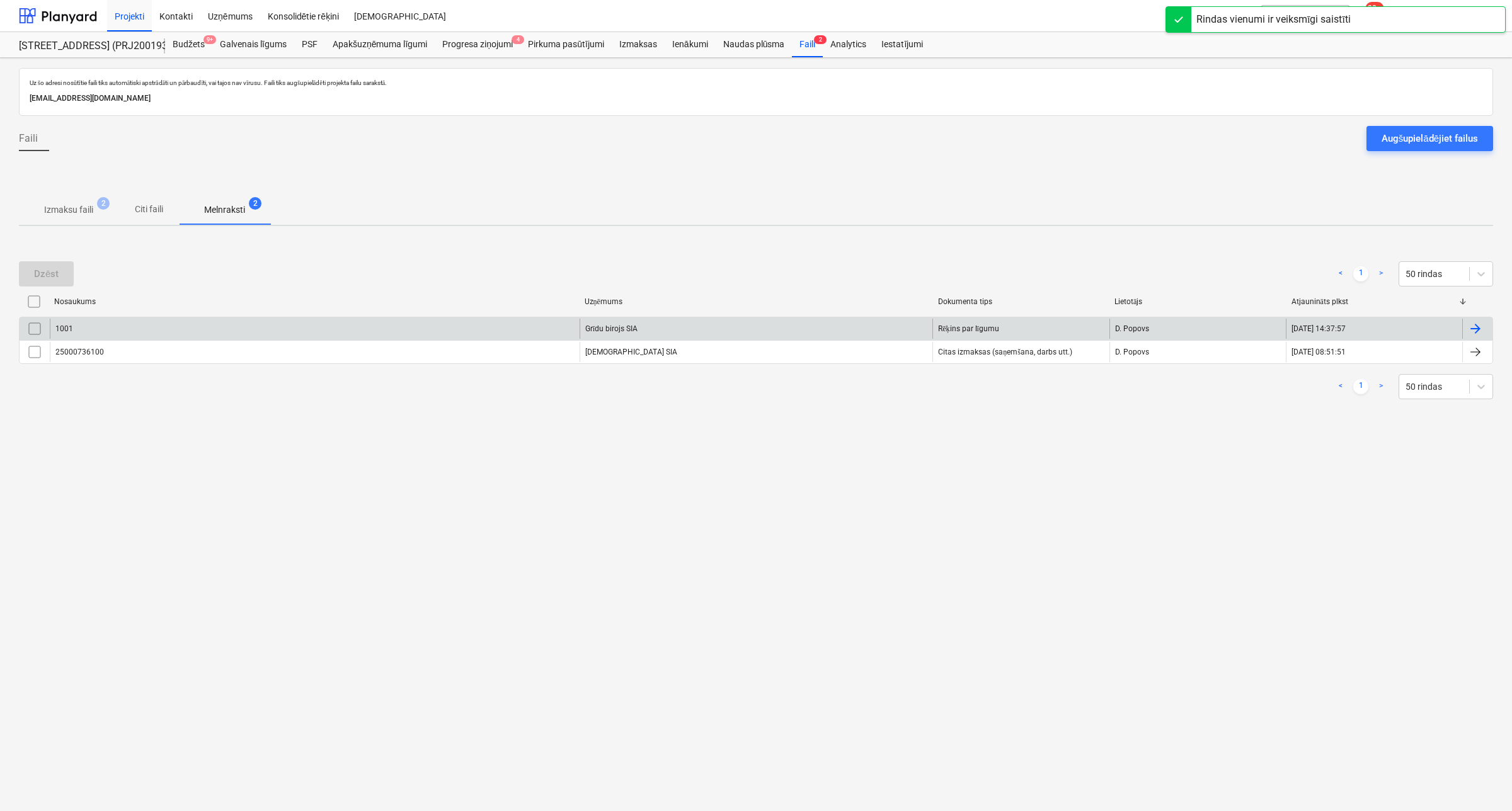
click at [167, 321] on div "1001" at bounding box center [315, 328] width 529 height 20
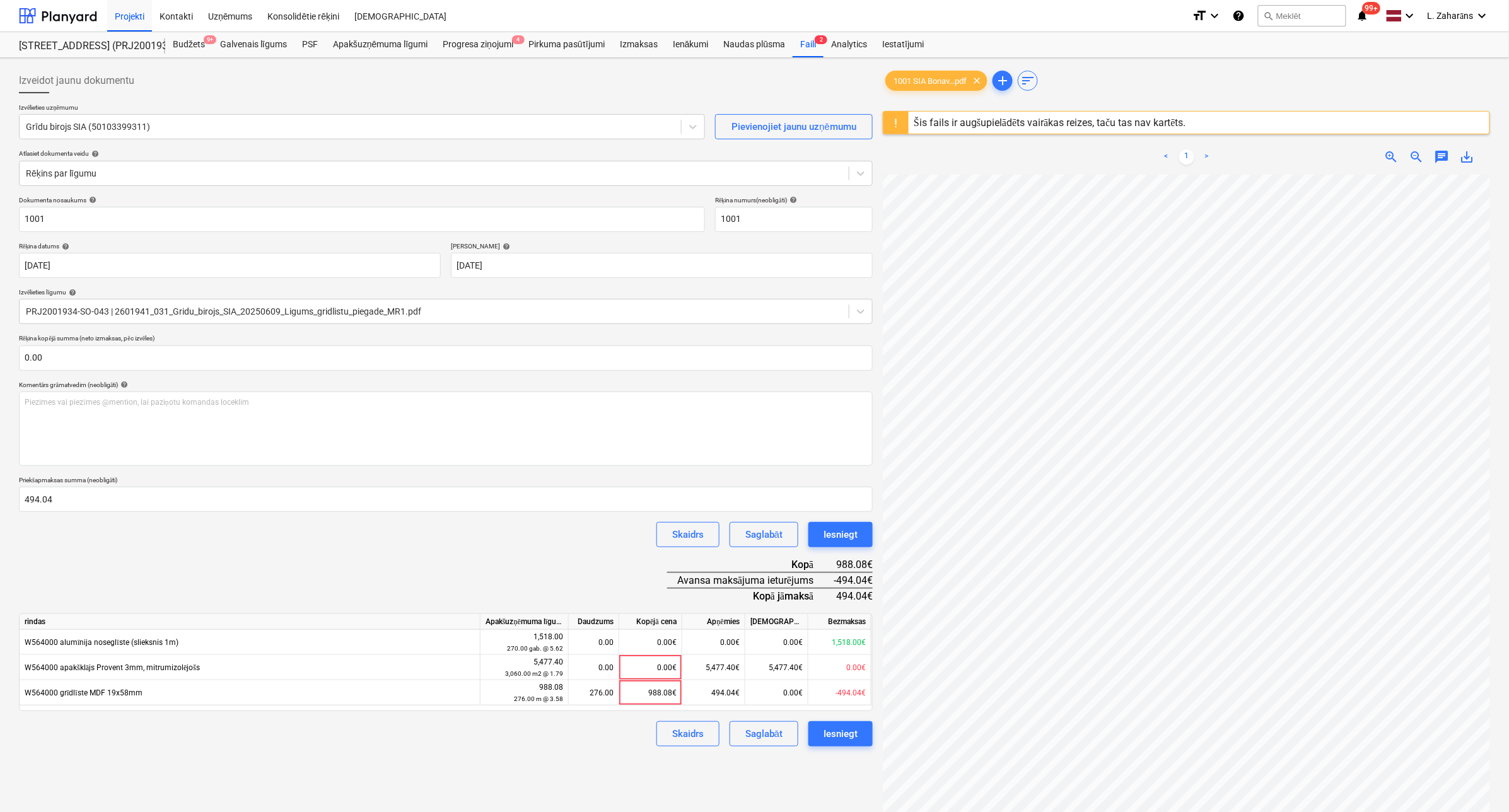
scroll to position [279, 194]
click at [799, 47] on div "Faili 2" at bounding box center [809, 45] width 31 height 25
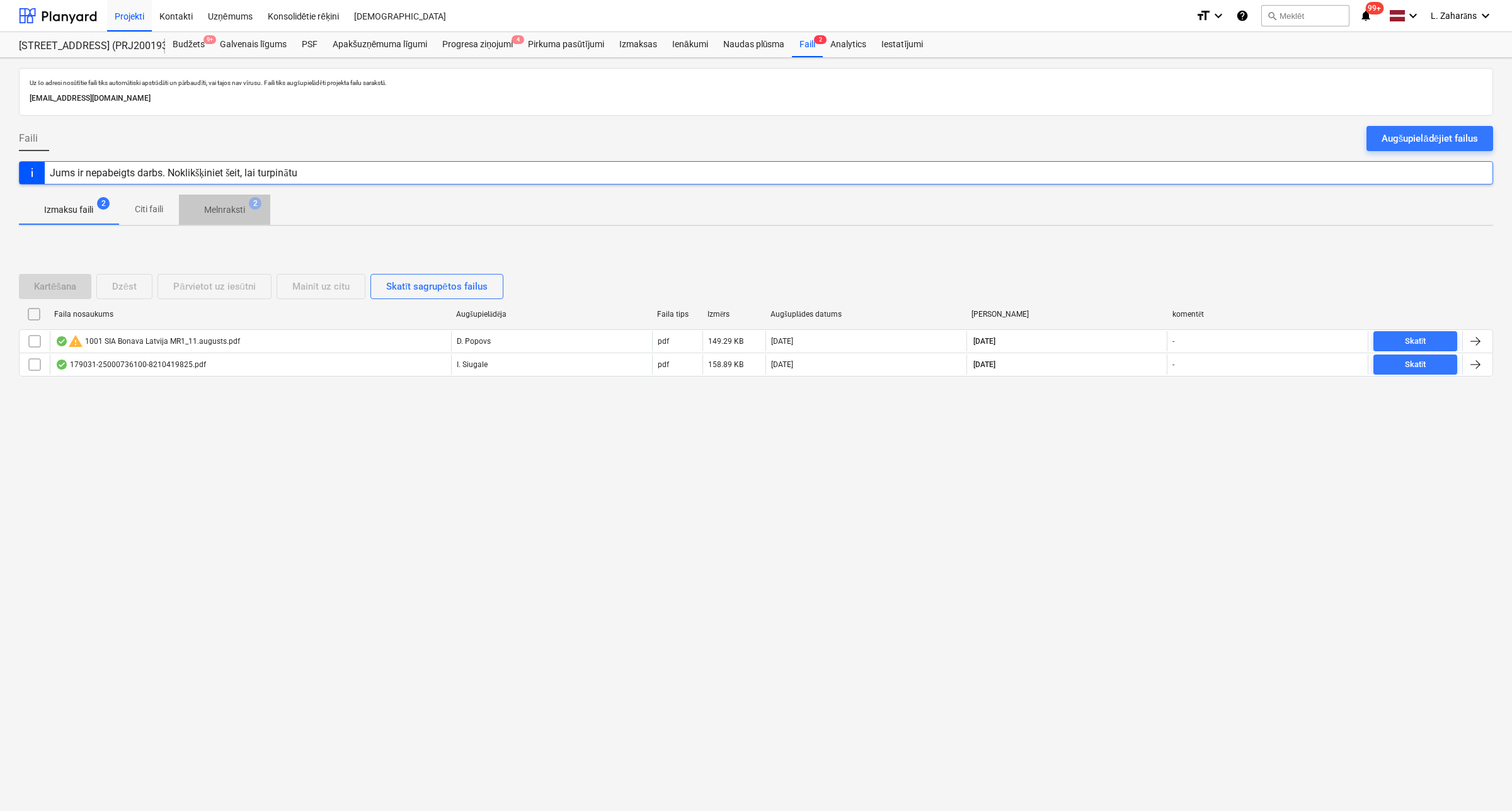
click at [232, 206] on p "Melnraksti" at bounding box center [224, 210] width 41 height 14
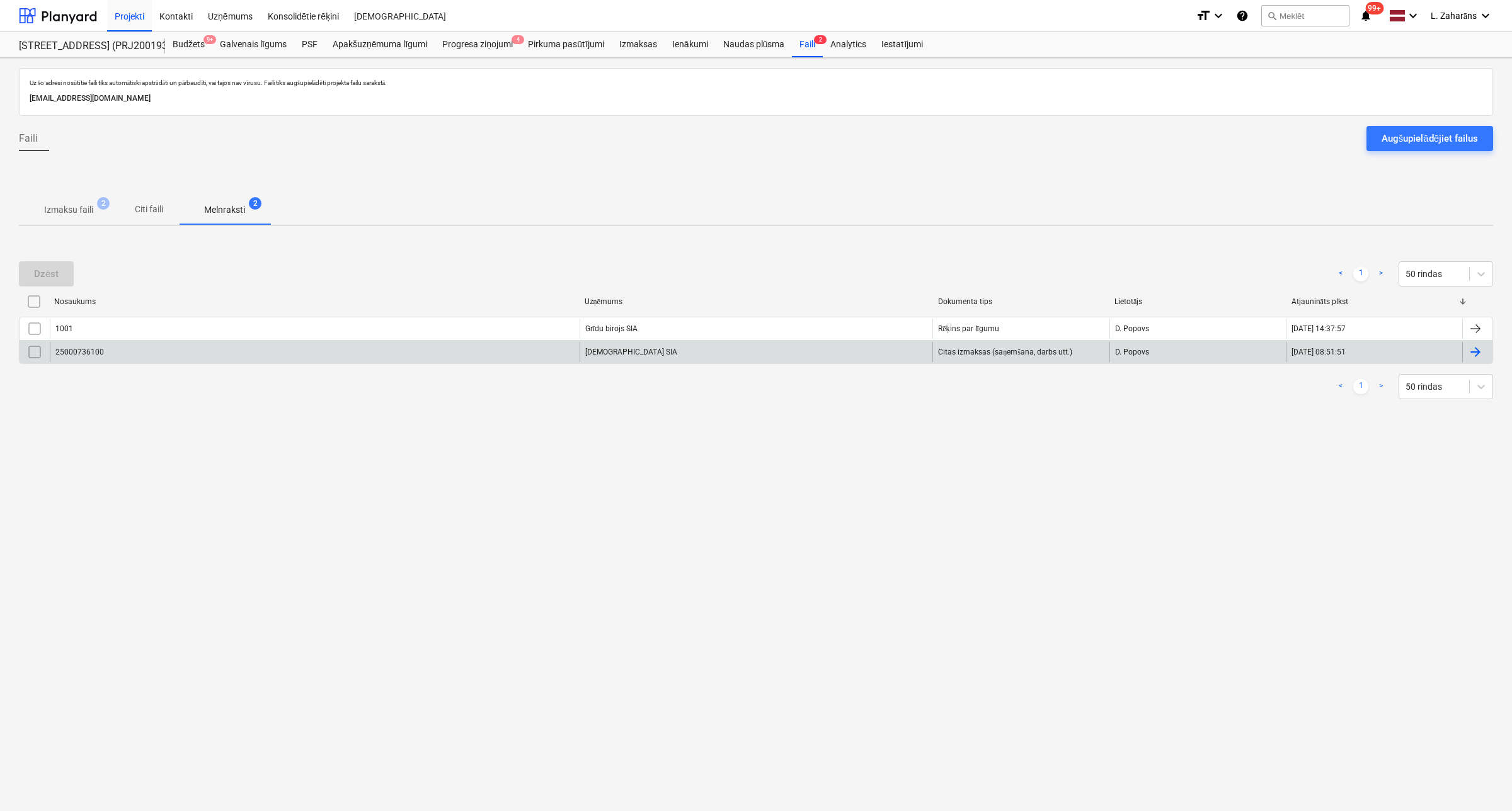
click at [135, 353] on div "25000736100" at bounding box center [315, 352] width 529 height 20
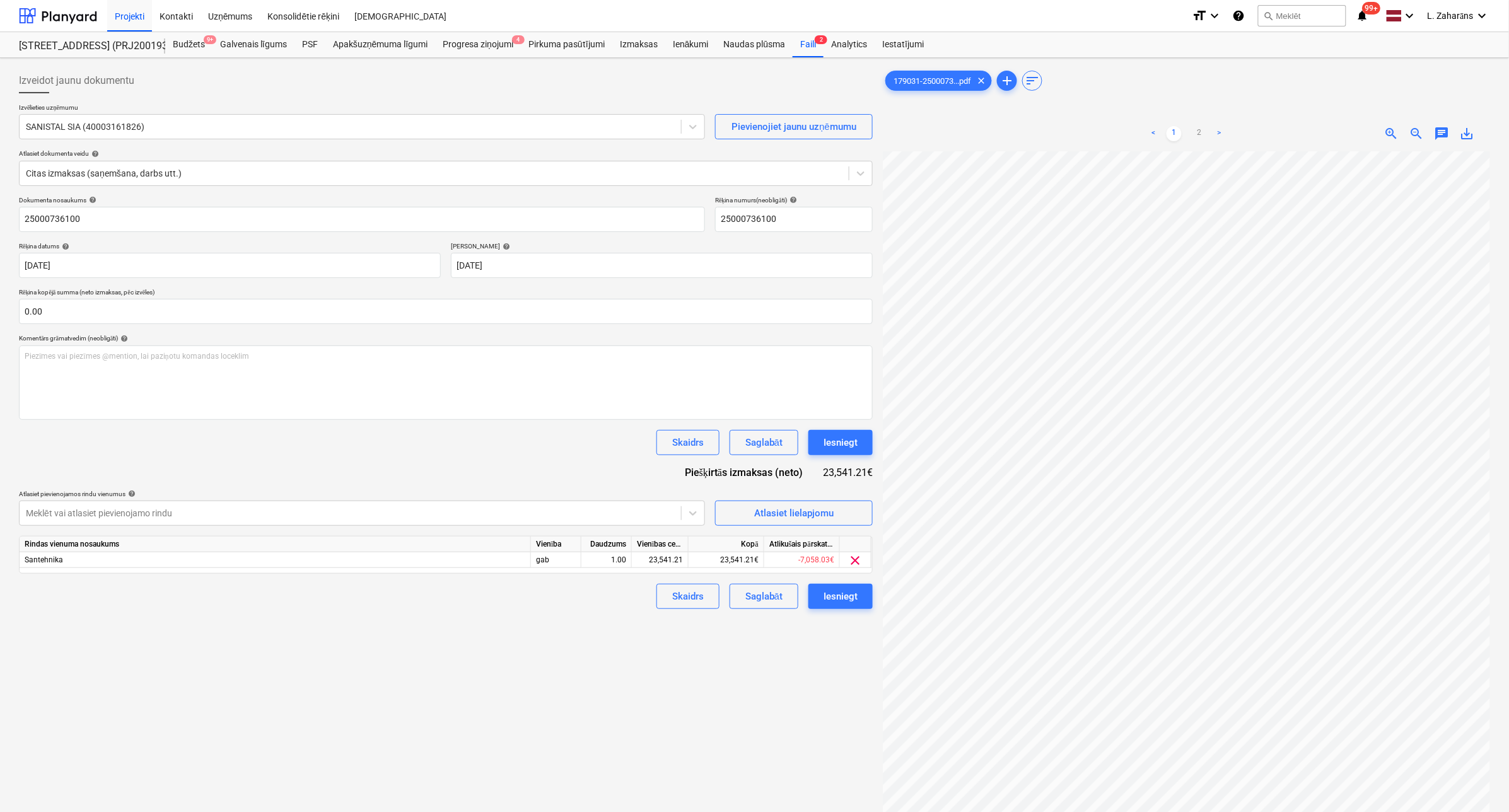
scroll to position [0, 22]
click at [811, 46] on div "Faili 2" at bounding box center [809, 45] width 31 height 25
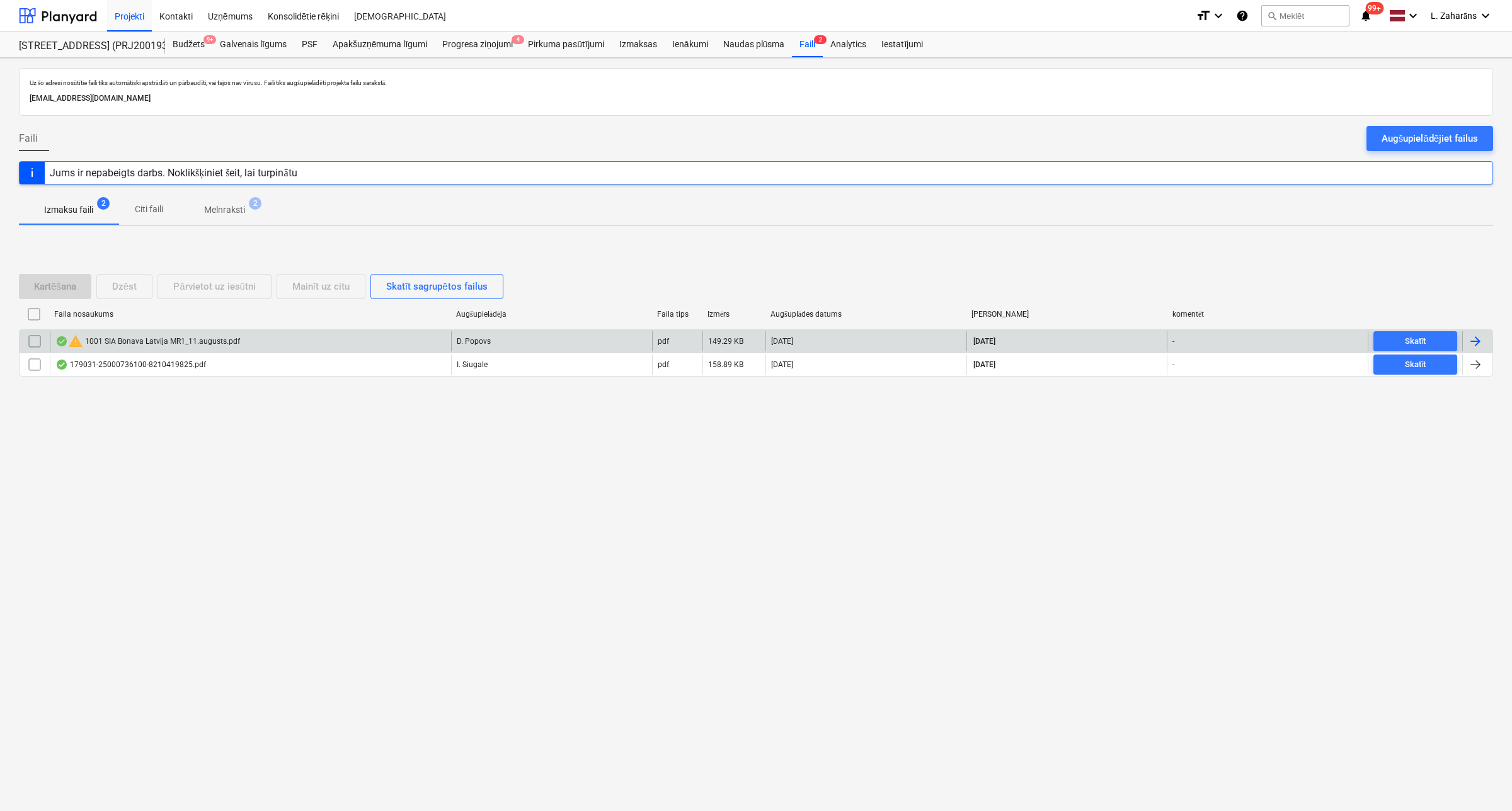
click at [167, 338] on div "warning 1001 SIA Bonava [GEOGRAPHIC_DATA] MR1_11.augusts.pdf" at bounding box center [147, 341] width 185 height 15
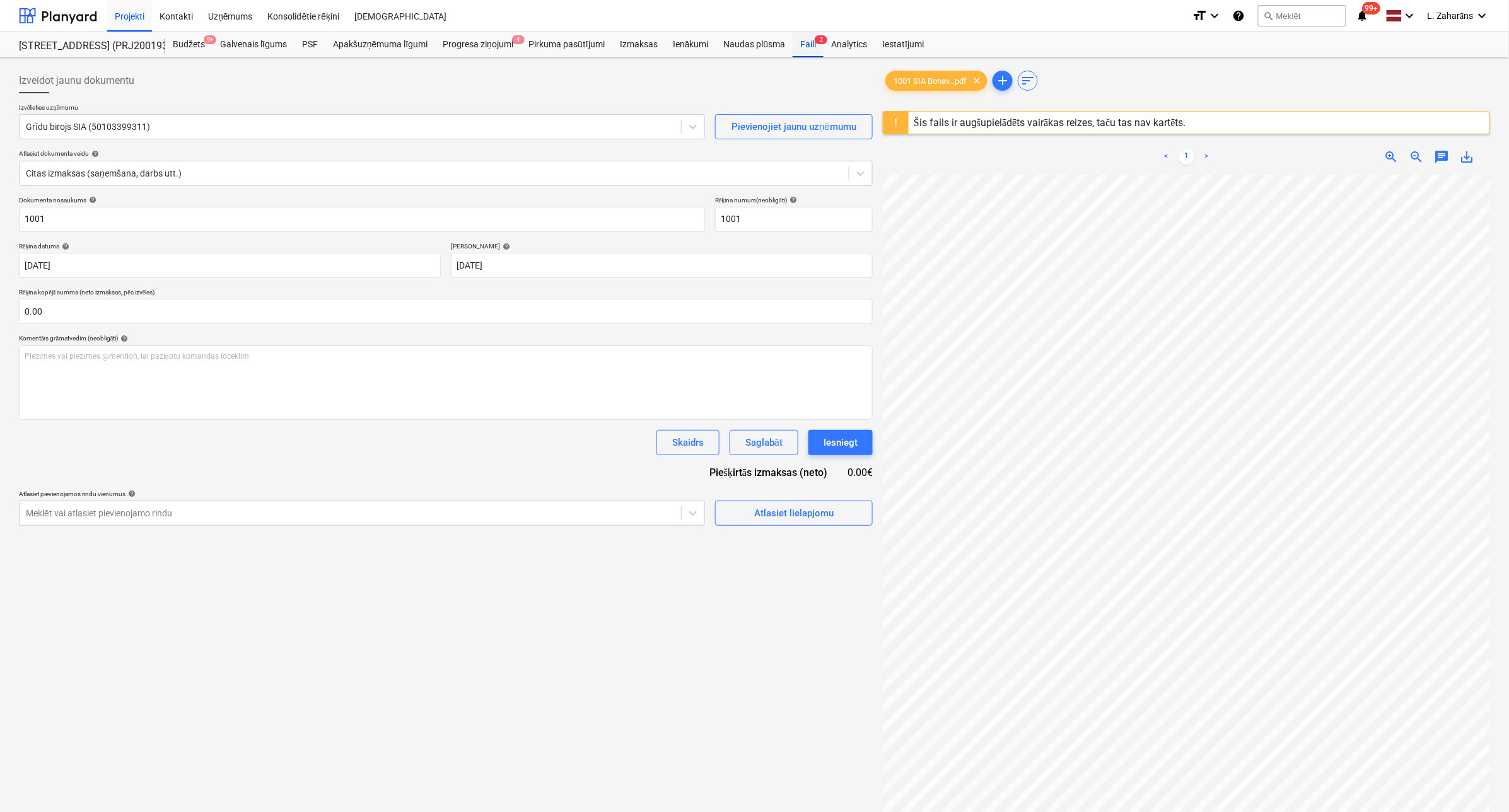
click at [805, 42] on div "Faili 2" at bounding box center [809, 45] width 31 height 25
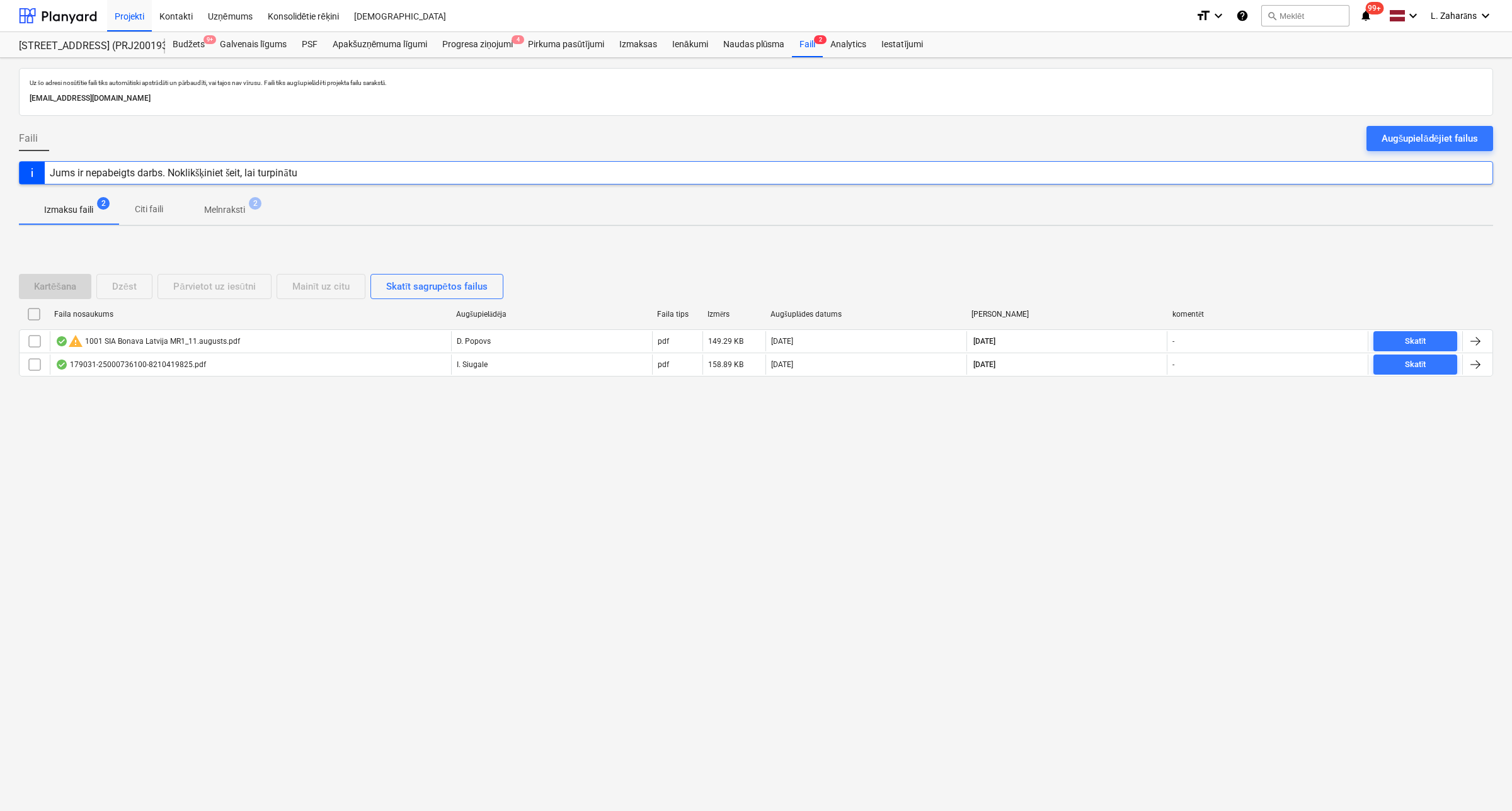
click at [225, 210] on p "Melnraksti" at bounding box center [224, 210] width 41 height 14
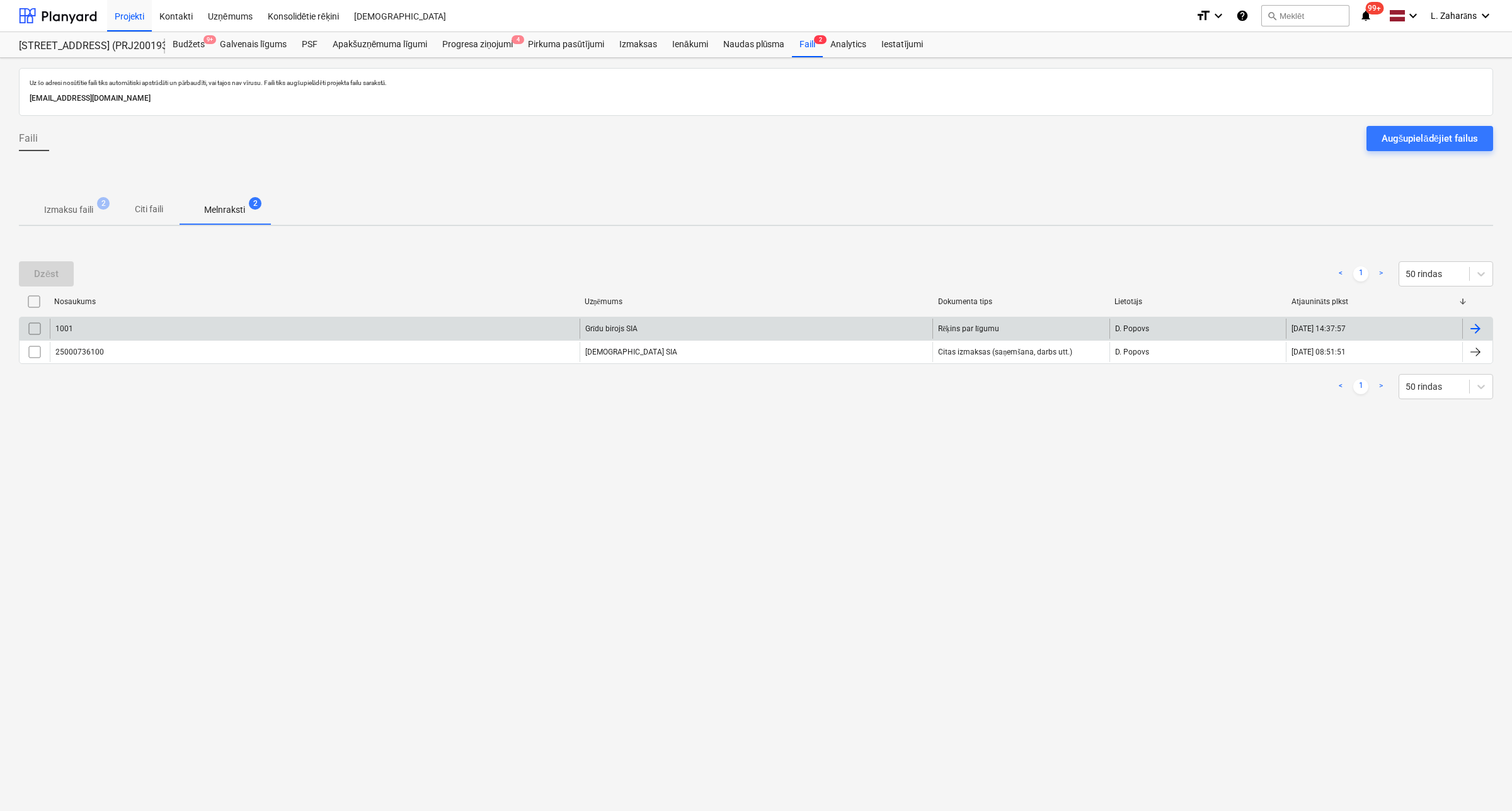
click at [174, 325] on div "1001" at bounding box center [315, 328] width 529 height 20
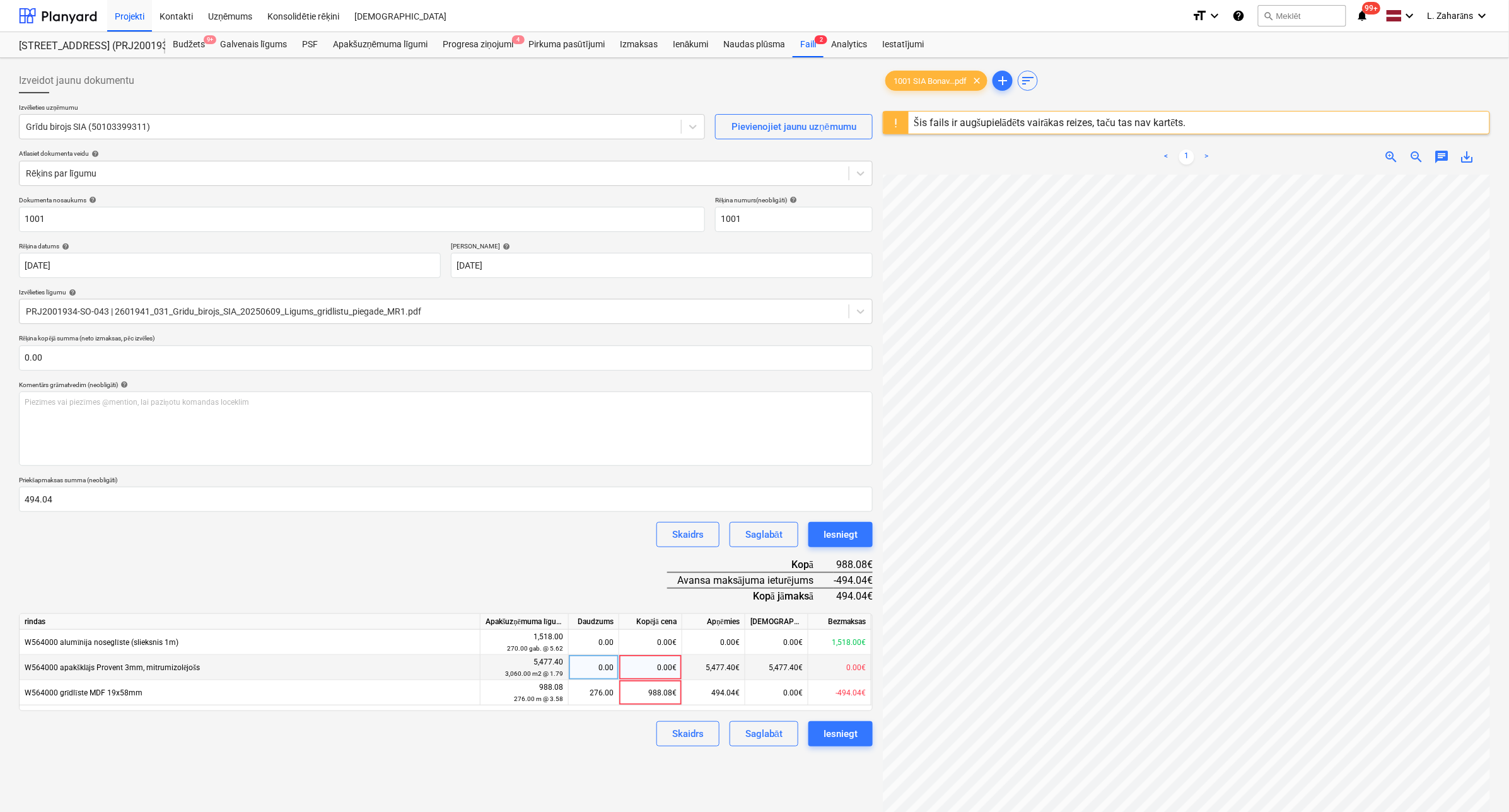
scroll to position [79, 0]
drag, startPoint x: 367, startPoint y: 43, endPoint x: 364, endPoint y: 48, distance: 5.8
click at [367, 43] on div "Apakšuzņēmuma līgumi" at bounding box center [380, 45] width 110 height 25
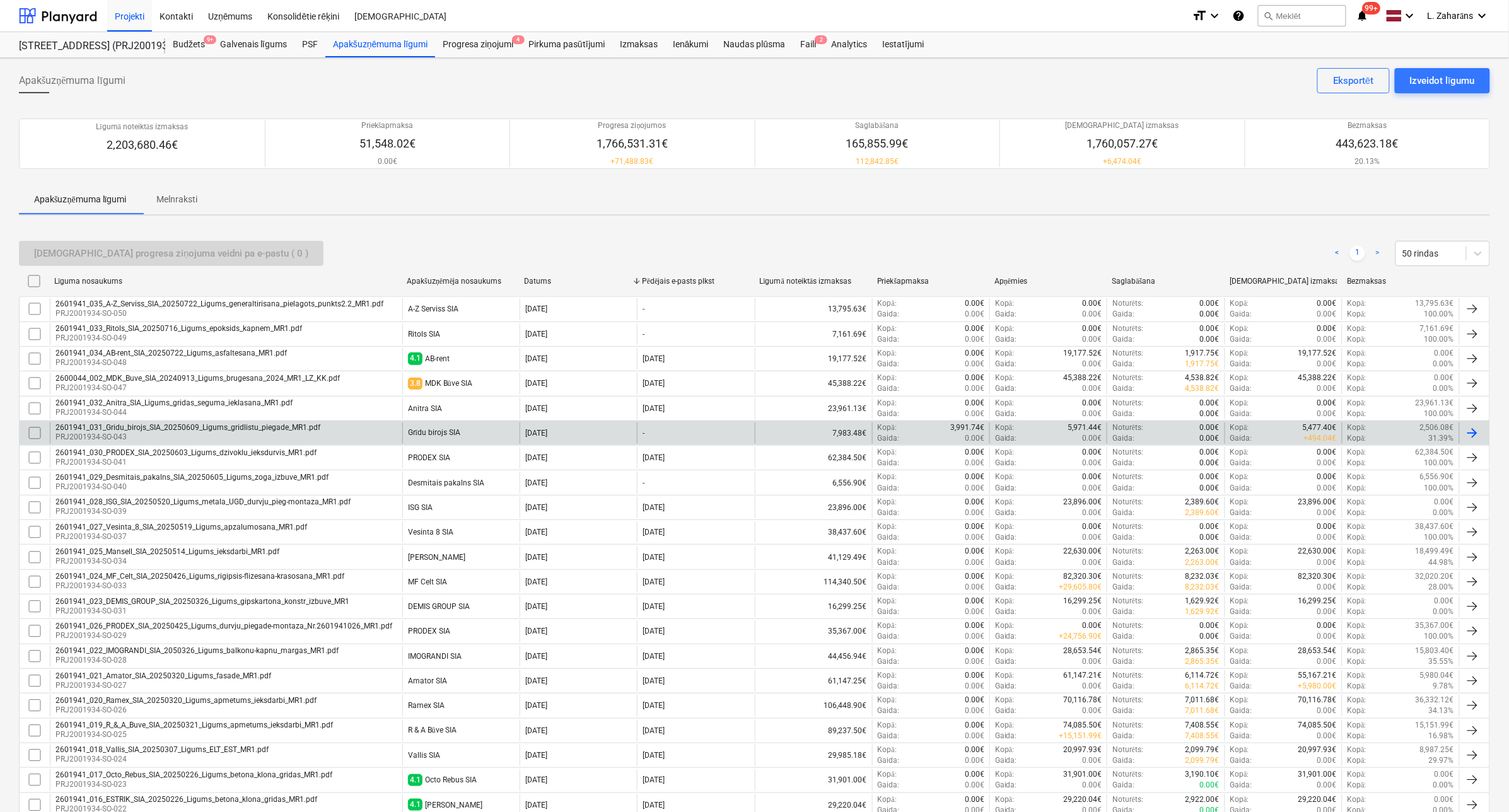
click at [158, 430] on div "2601941_031_Gridu_birojs_SIA_20250609_Ligums_gridlistu_piegade_MR1.pdf" at bounding box center [188, 428] width 265 height 9
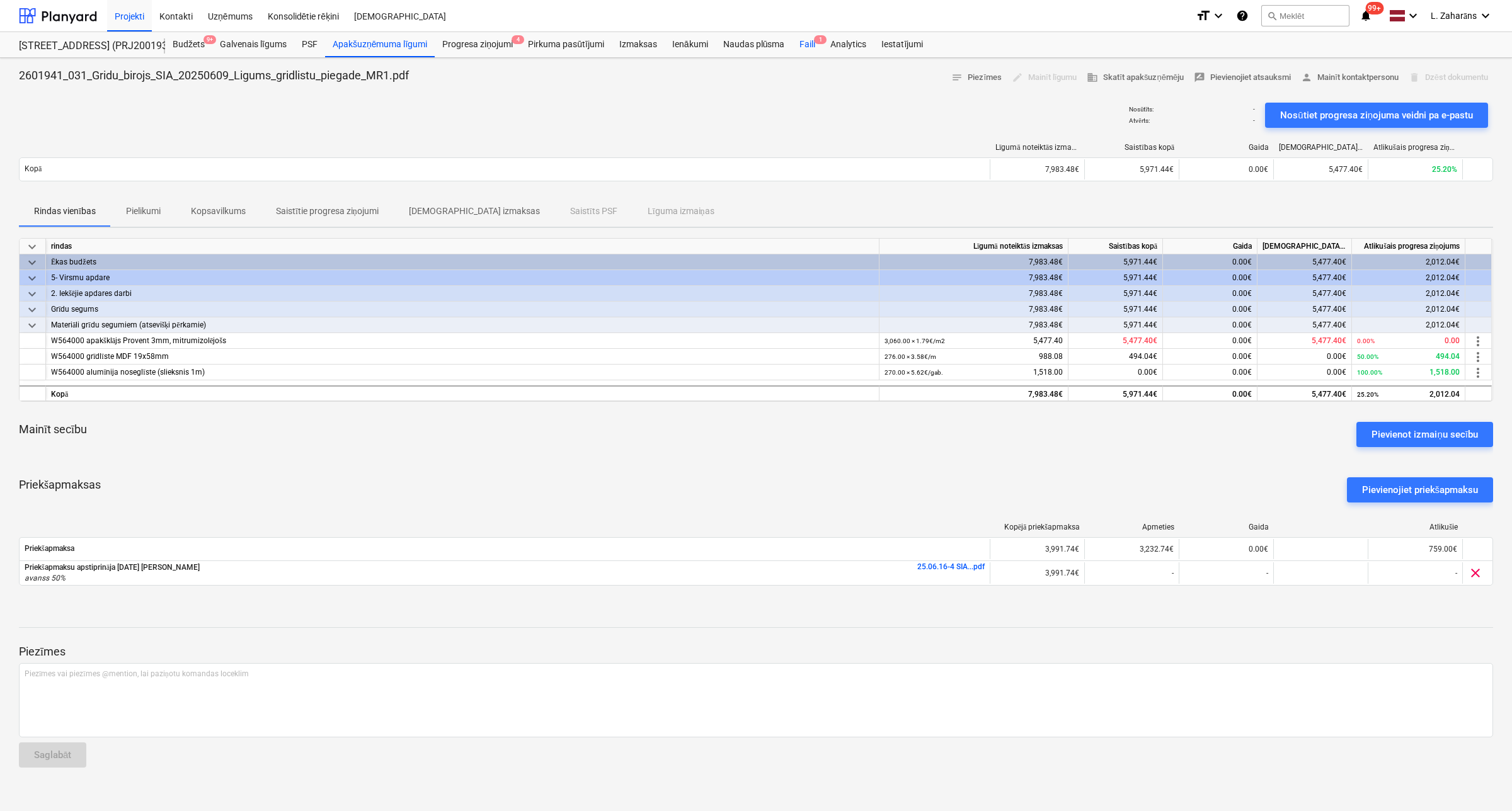
click at [803, 44] on div "Faili 1" at bounding box center [808, 45] width 31 height 25
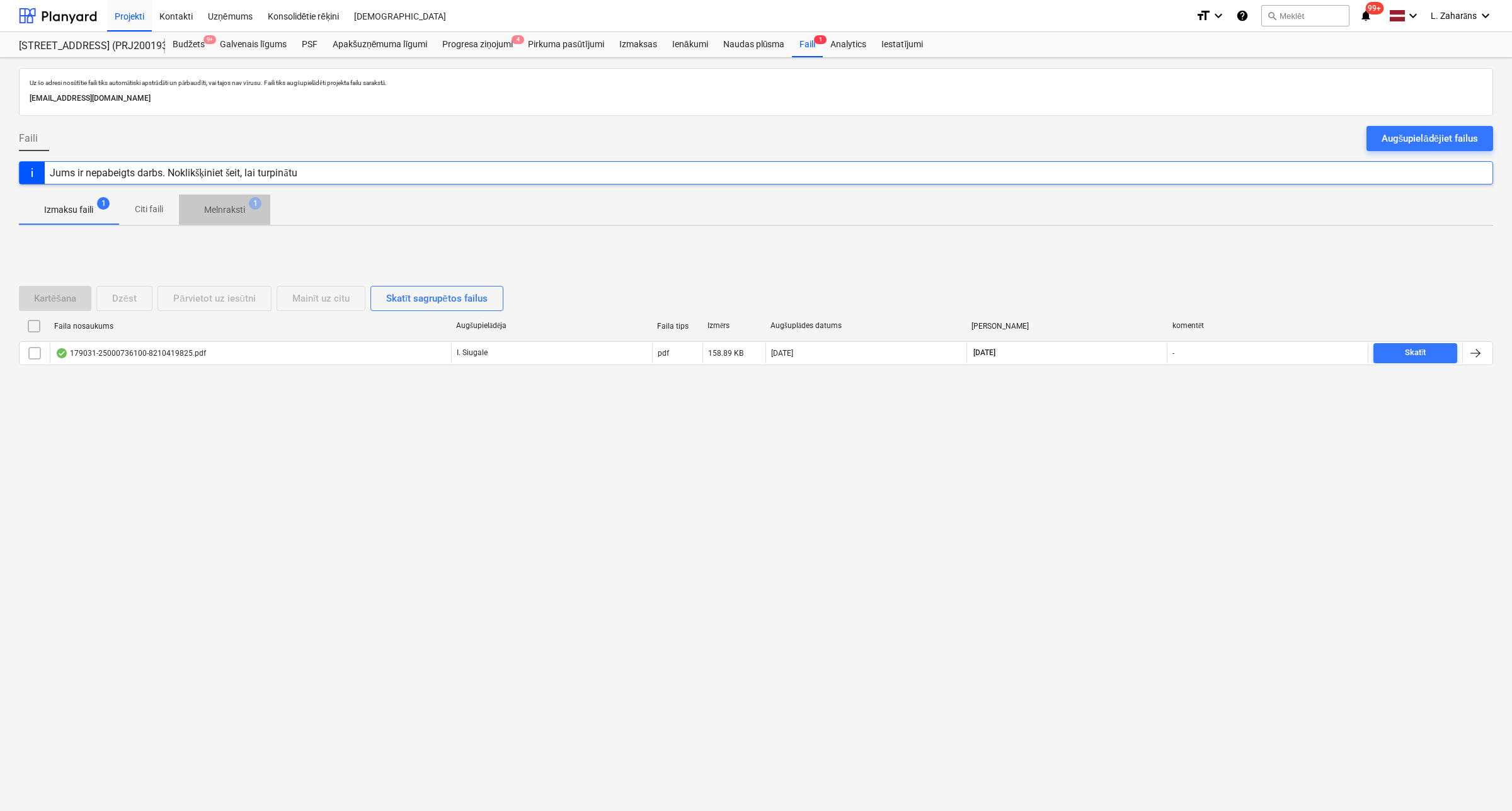
click at [212, 212] on p "Melnraksti" at bounding box center [224, 210] width 41 height 14
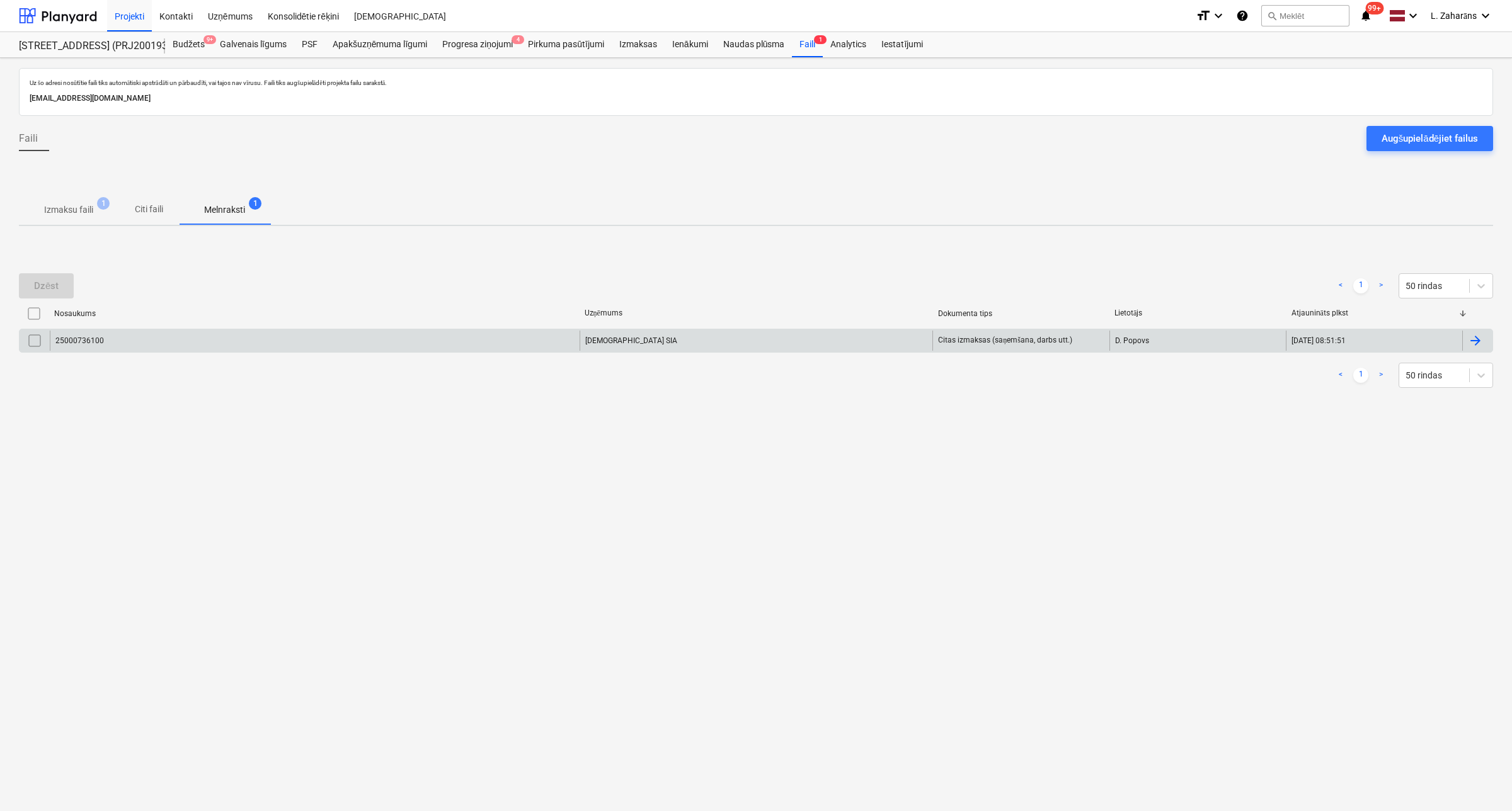
click at [167, 337] on div "25000736100" at bounding box center [315, 341] width 529 height 20
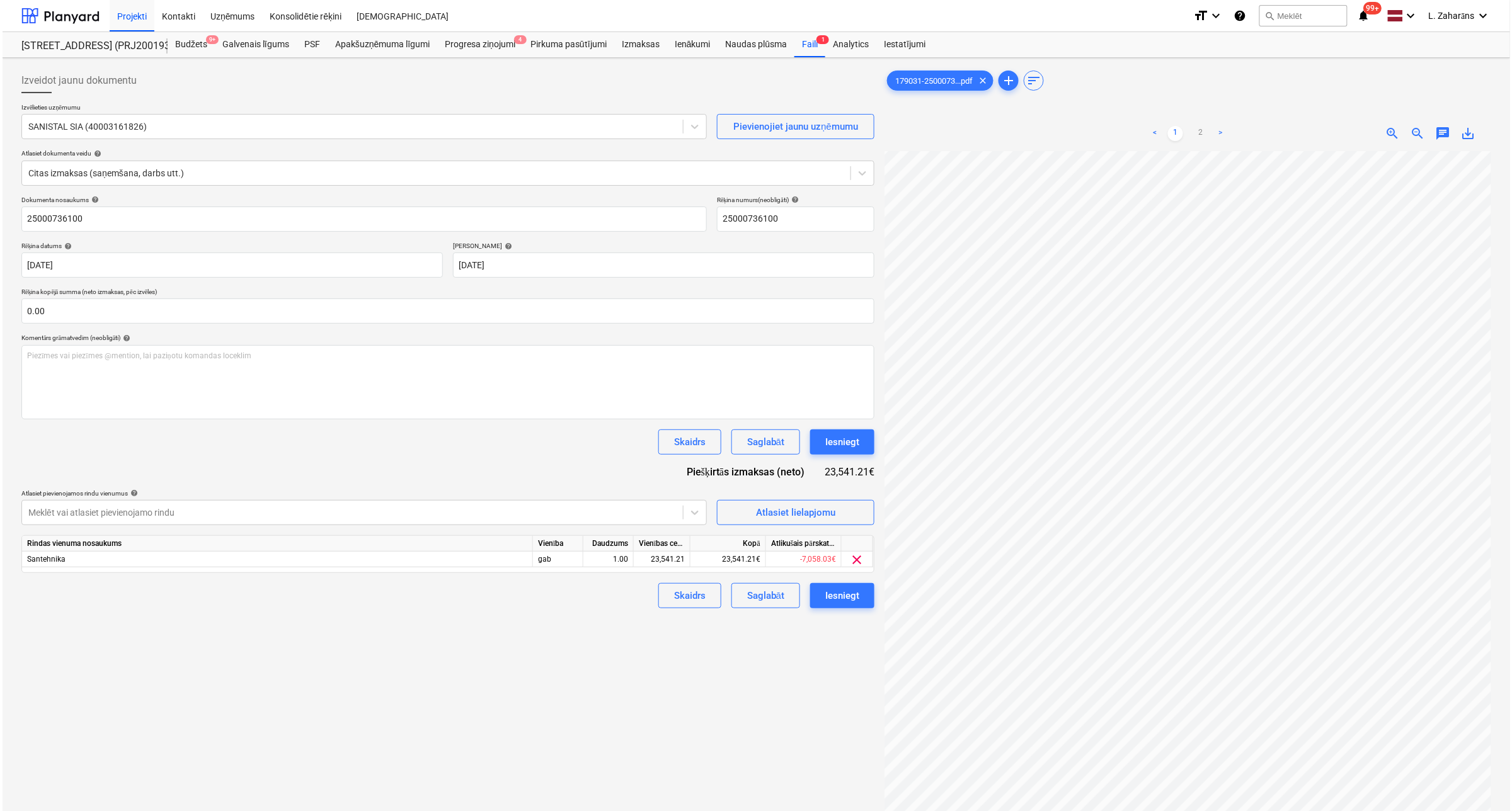
scroll to position [410, 185]
click at [56, 11] on div at bounding box center [58, 15] width 78 height 32
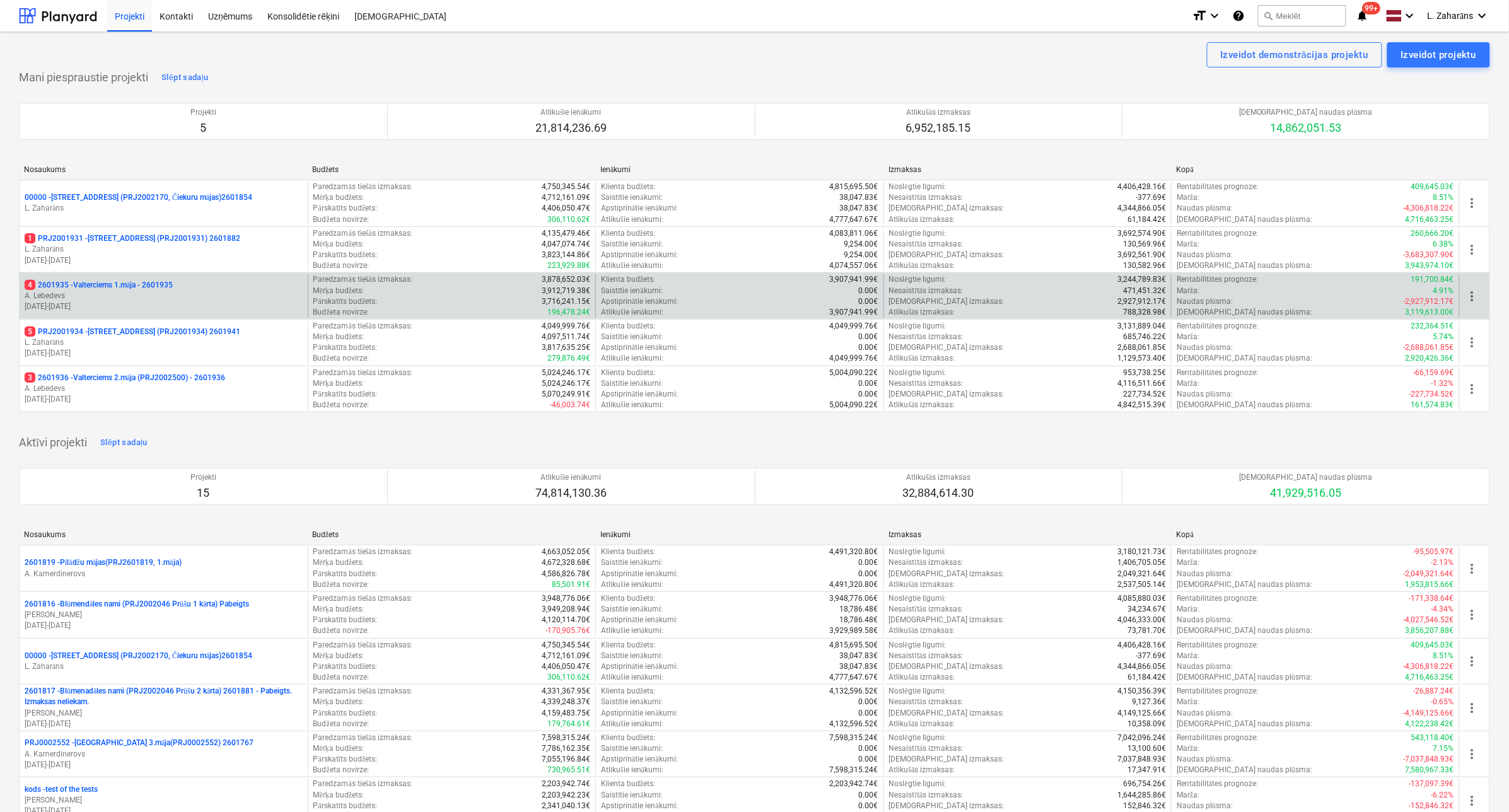
click at [127, 282] on p "4 2601935 - Valterciems 1.māja - 2601935" at bounding box center [98, 285] width 148 height 11
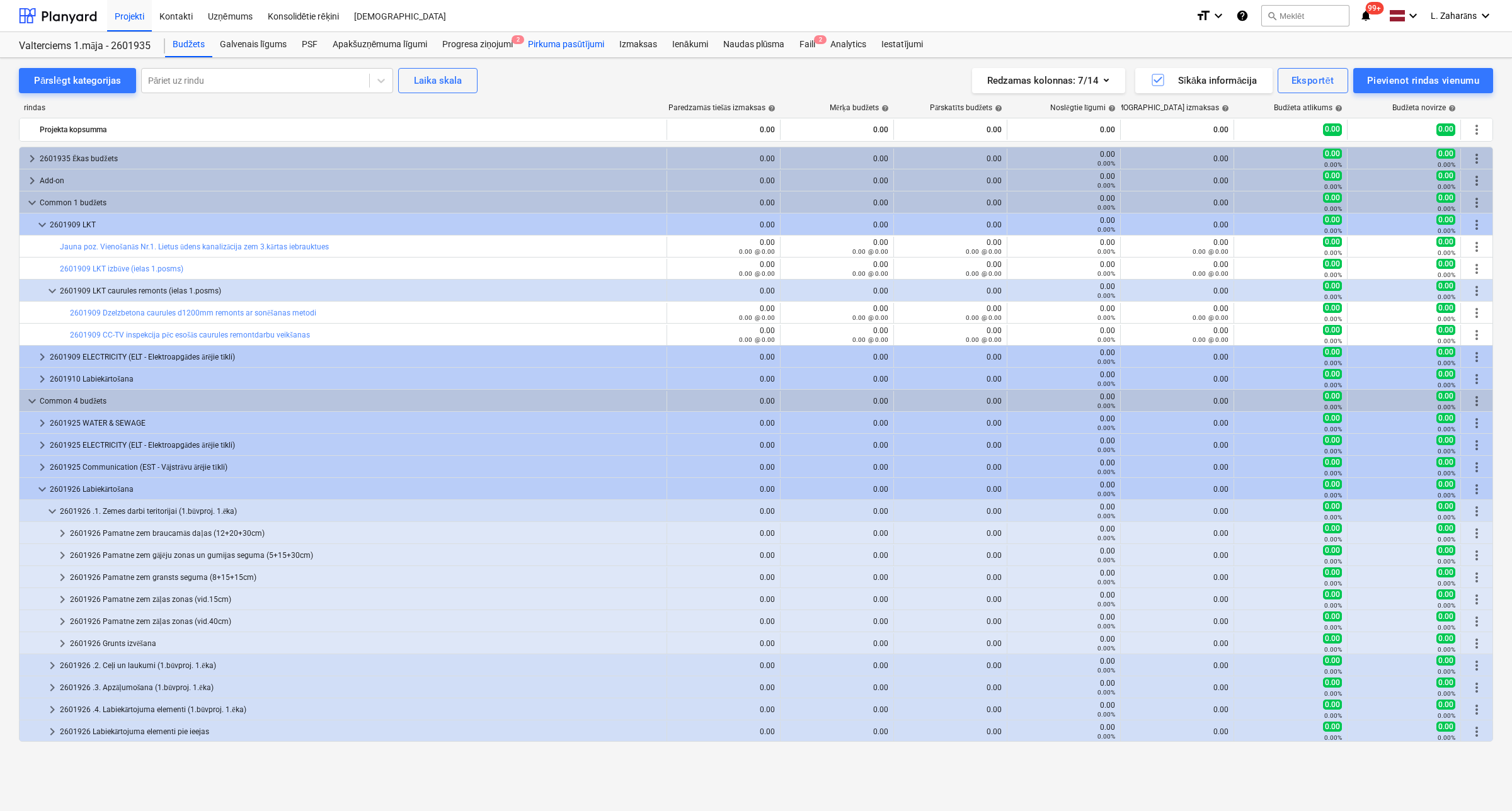
click at [553, 42] on div "Pirkuma pasūtījumi" at bounding box center [566, 45] width 91 height 25
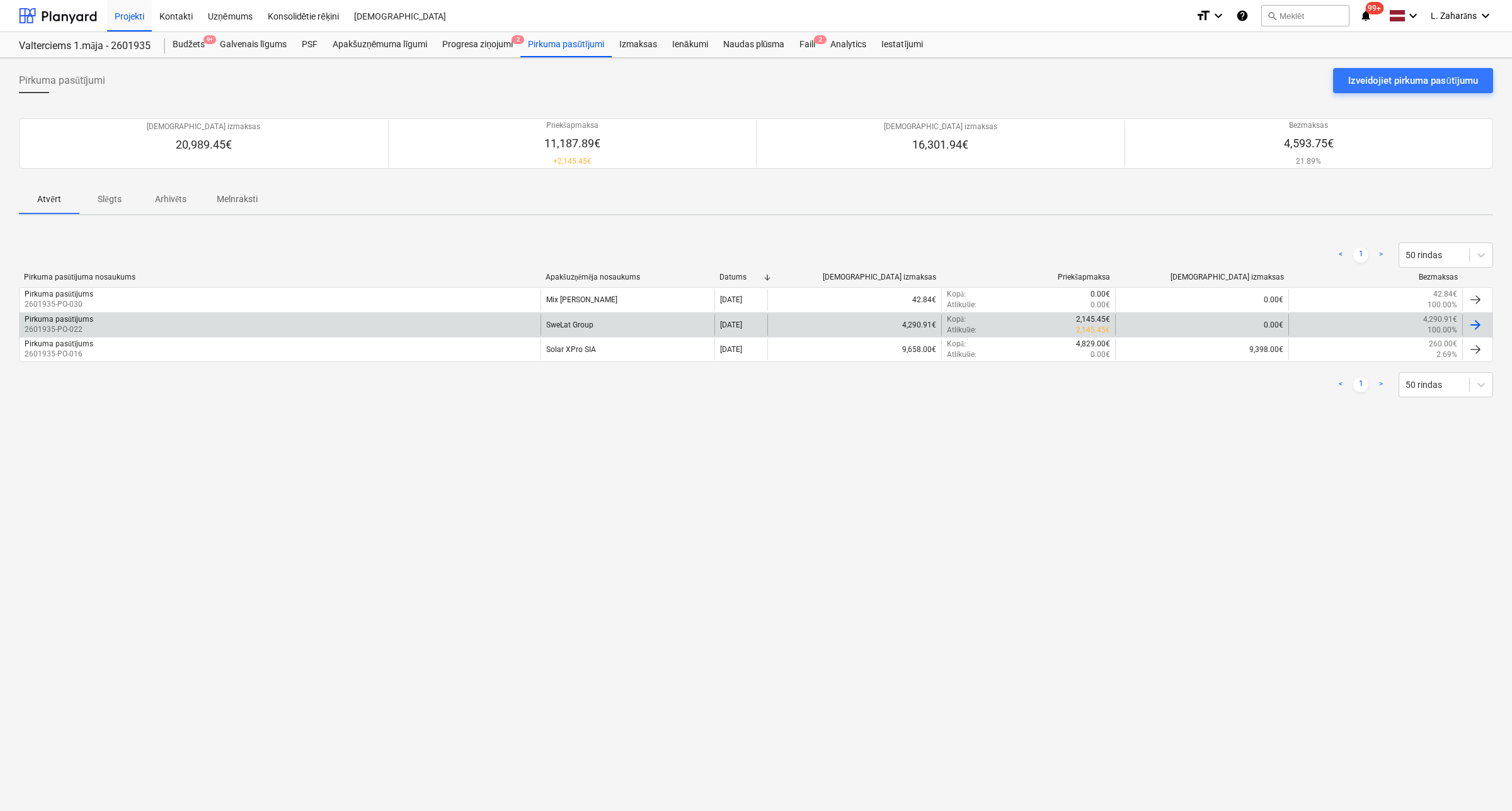
click at [452, 331] on div "Pirkuma pasūtījums 2601935-PO-022" at bounding box center [279, 325] width 521 height 22
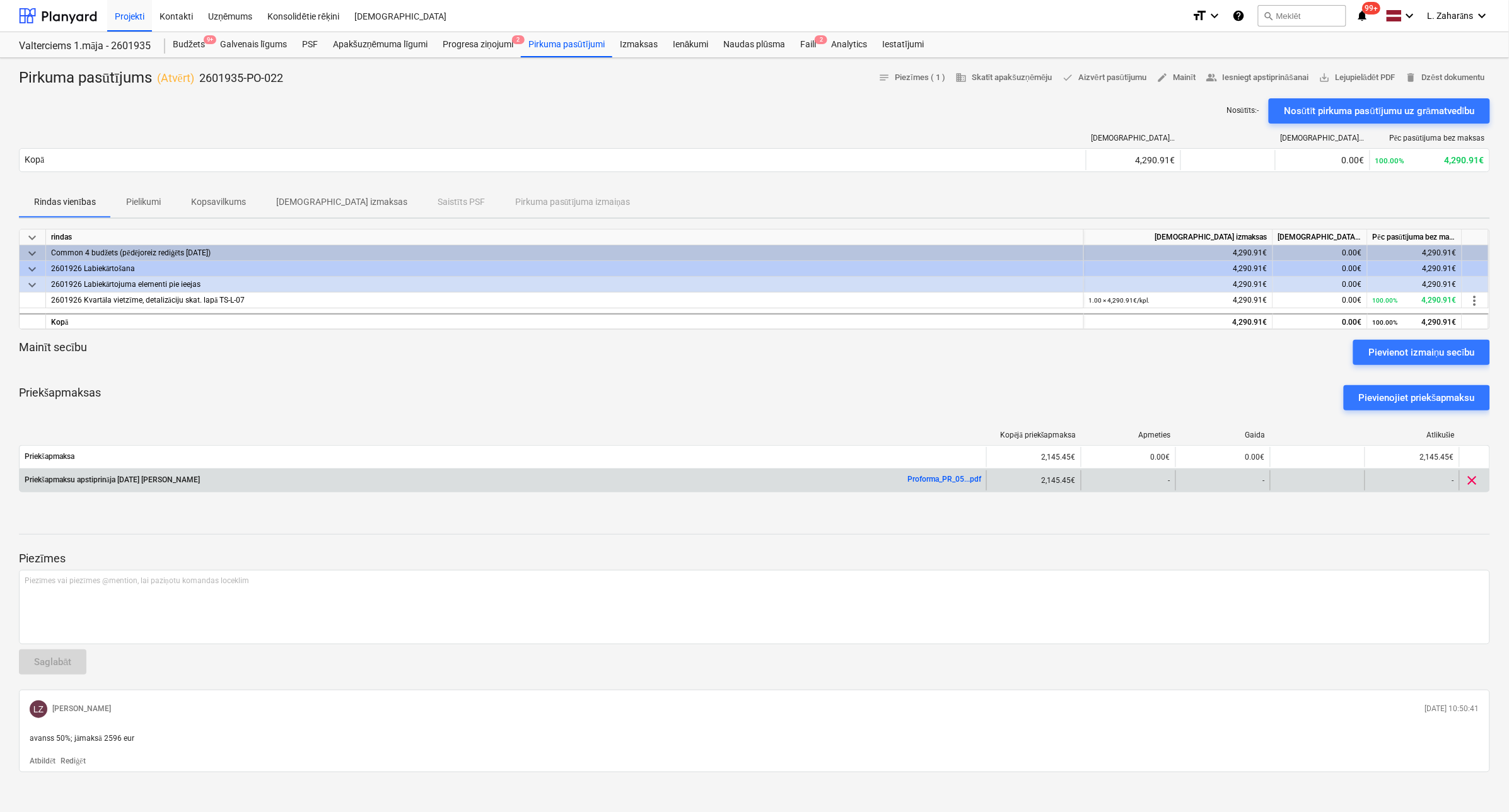
click at [955, 477] on link "Proforma_PR_05...pdf" at bounding box center [944, 479] width 74 height 9
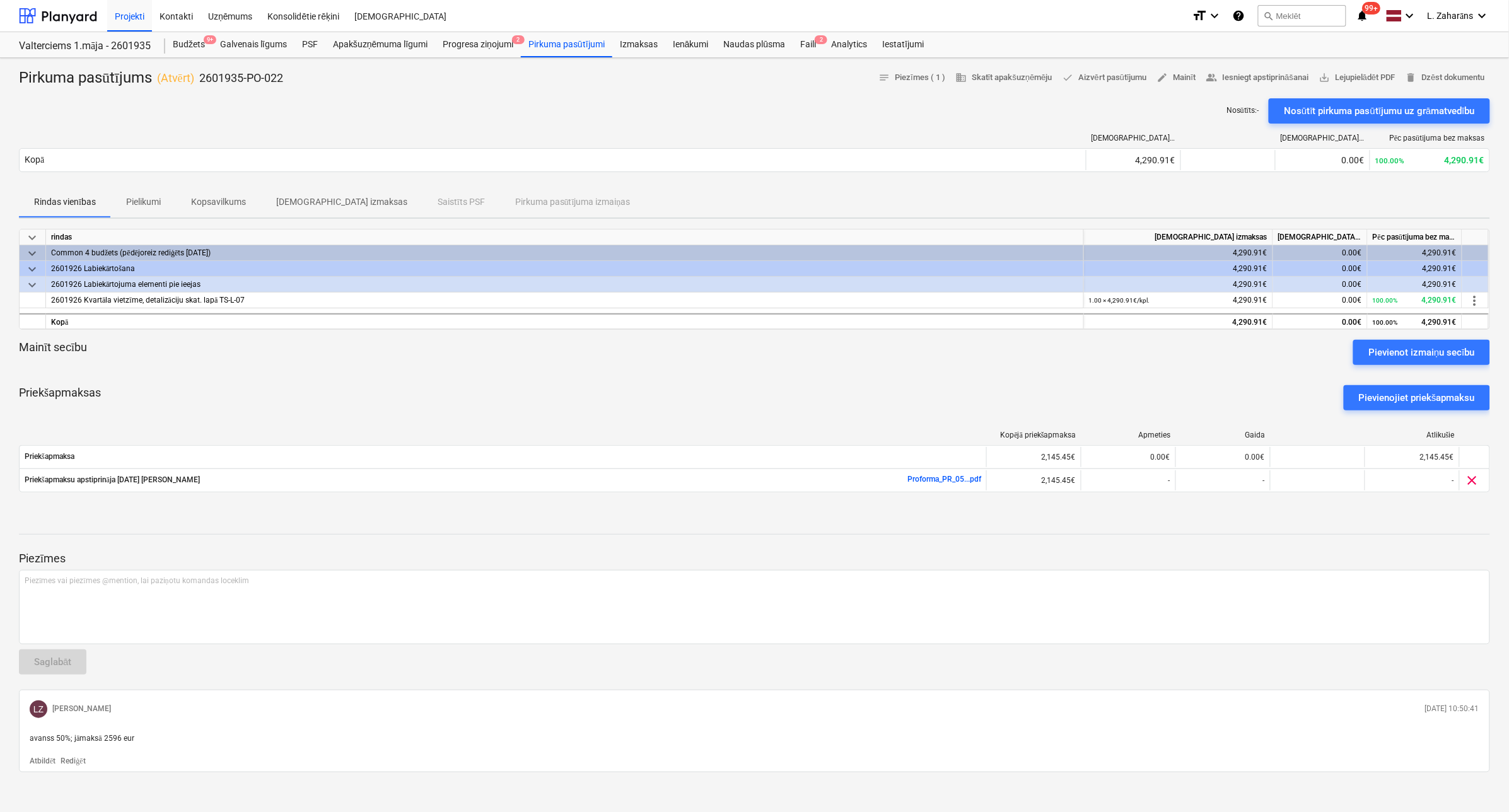
click at [628, 189] on div "Rindas vienības Pielikumi Kopsavilkums Saistītās izmaksas Saistīts PSF Pirkuma …" at bounding box center [755, 202] width 1472 height 30
click at [802, 42] on div "Faili 2" at bounding box center [809, 45] width 31 height 25
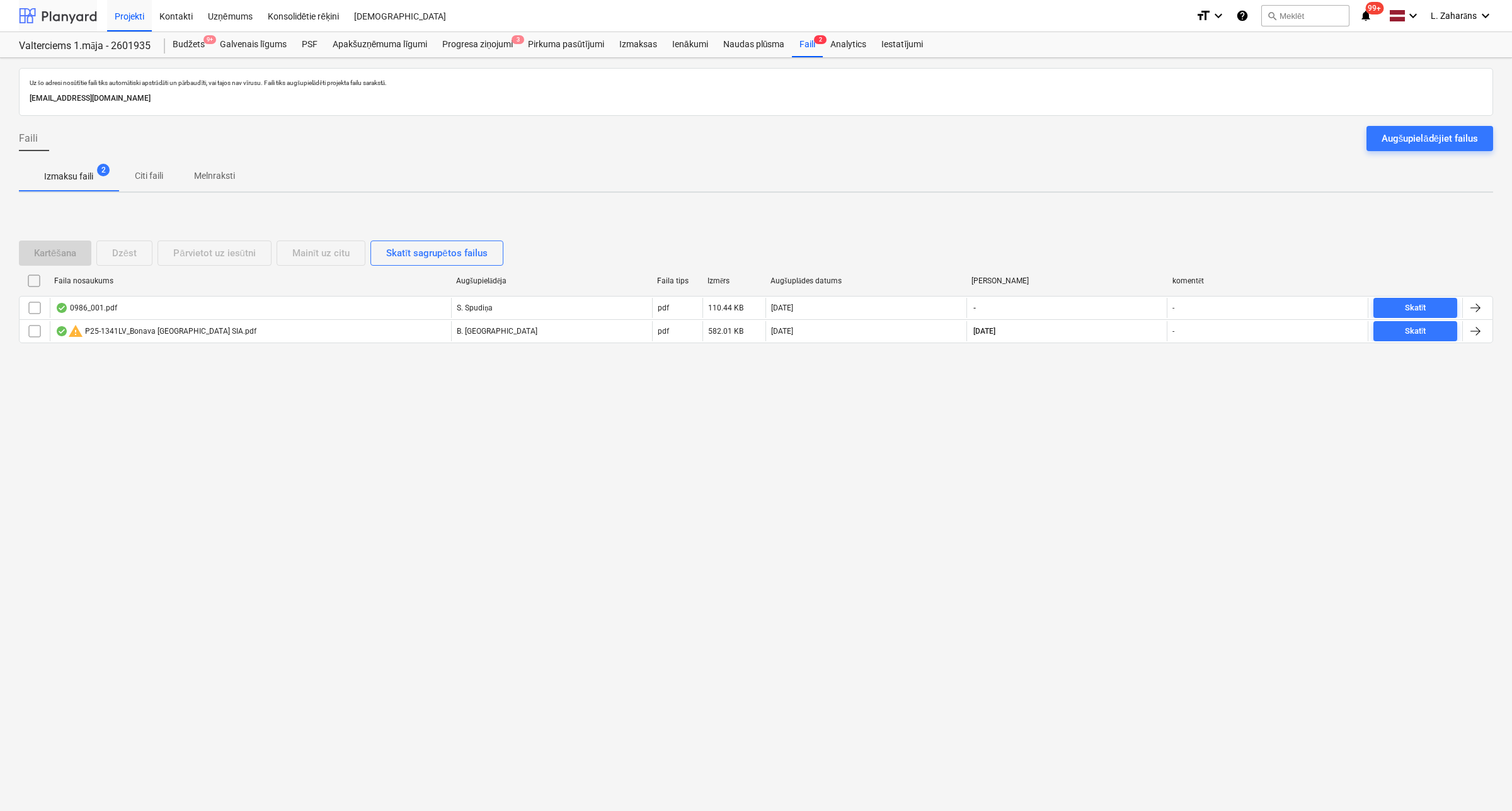
click at [73, 11] on div at bounding box center [58, 15] width 78 height 32
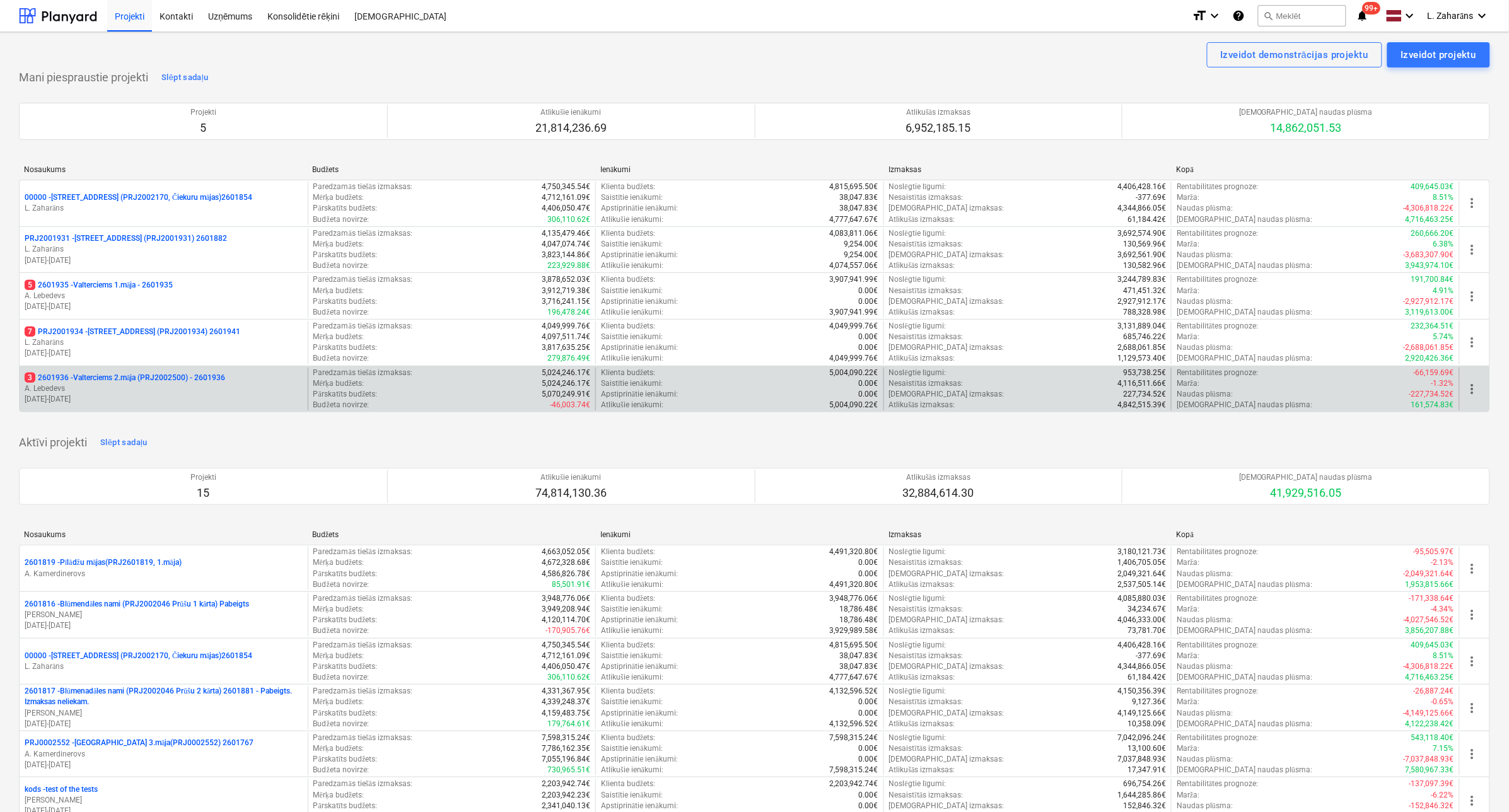
click at [146, 376] on p "3 2601936 - Valterciems 2.māja (PRJ2002500) - 2601936" at bounding box center [125, 378] width 200 height 11
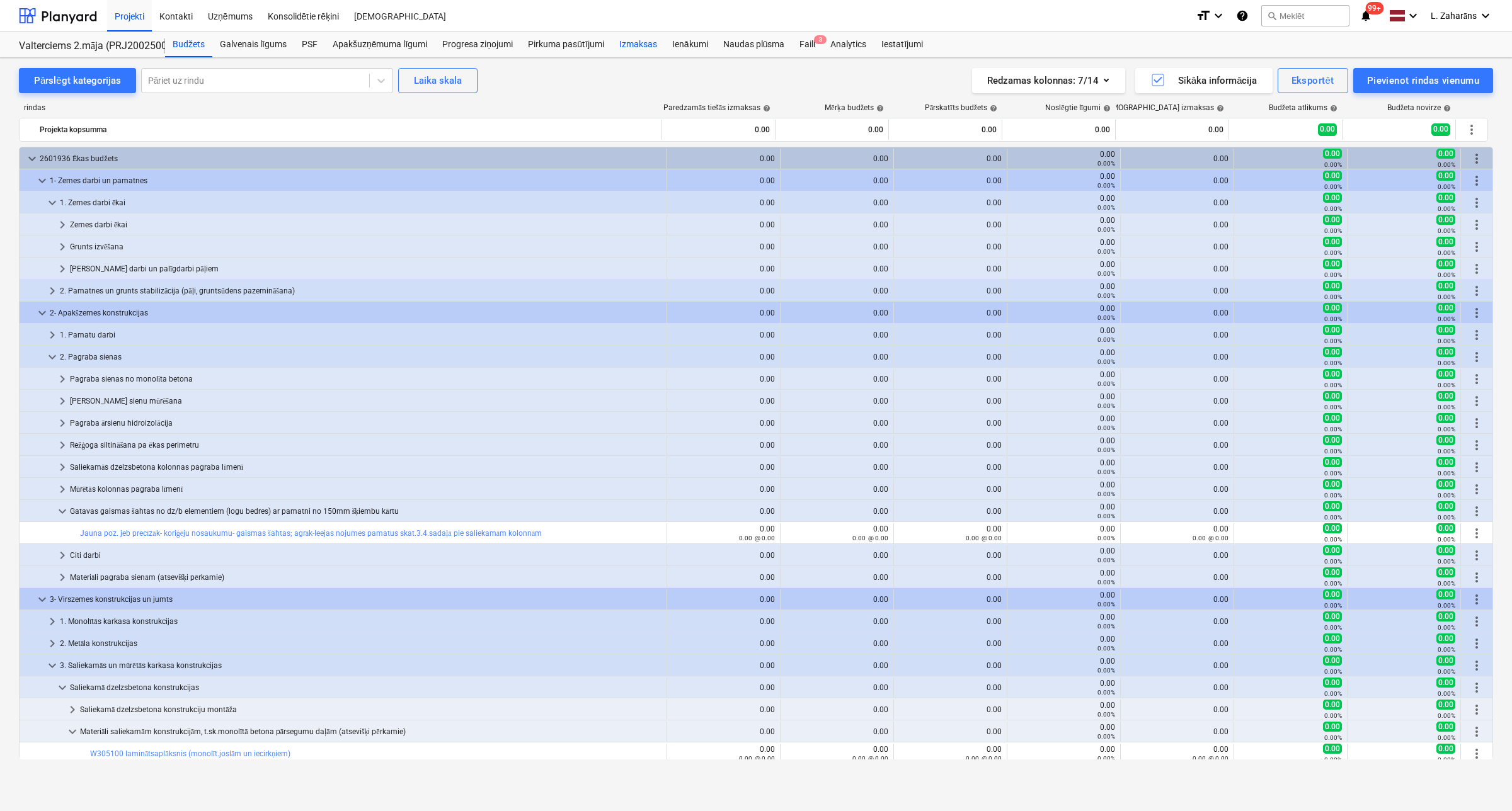
click at [638, 42] on div "Izmaksas" at bounding box center [638, 45] width 53 height 25
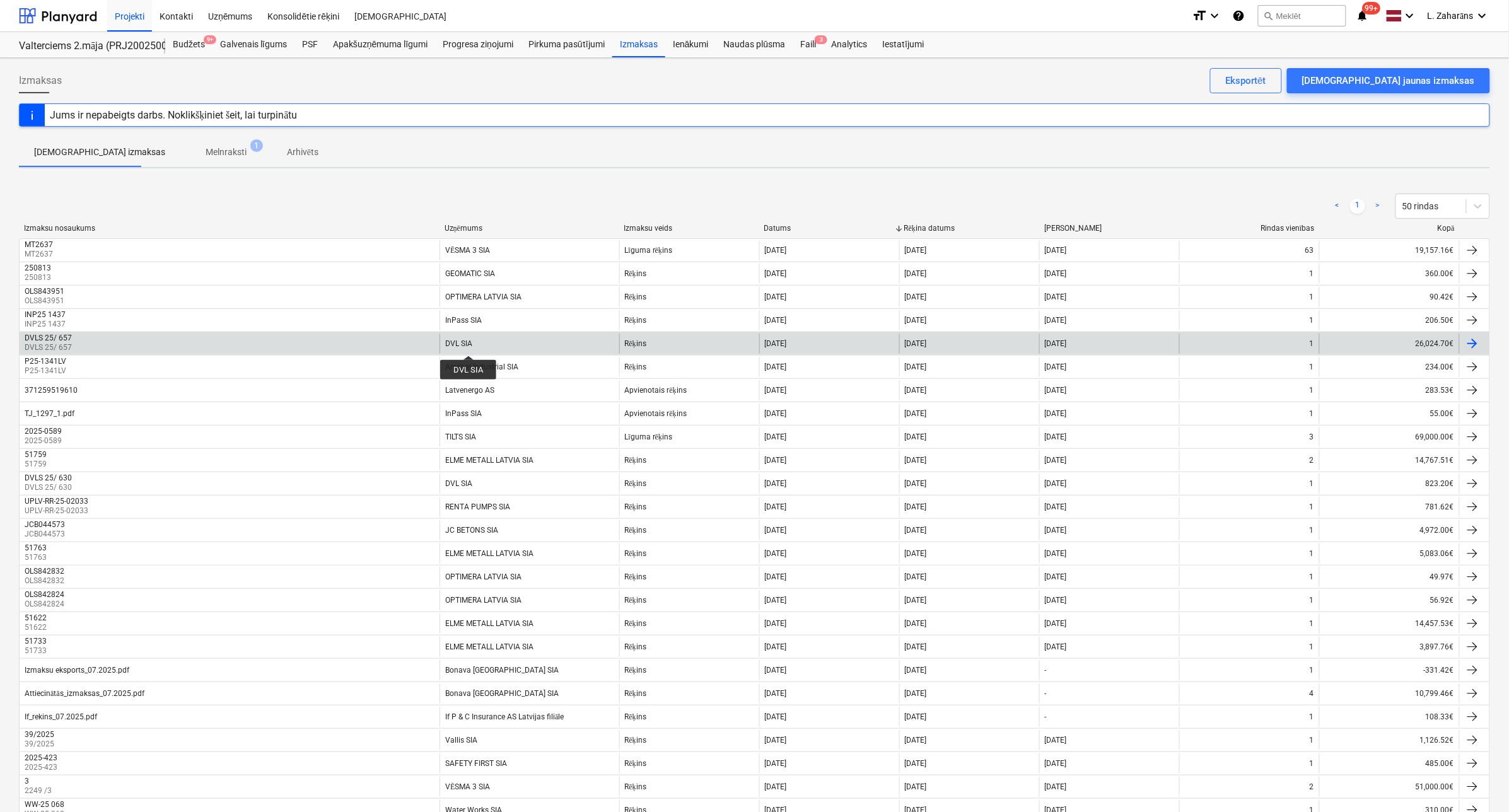
click at [468, 344] on div "DVL SIA" at bounding box center [459, 344] width 27 height 9
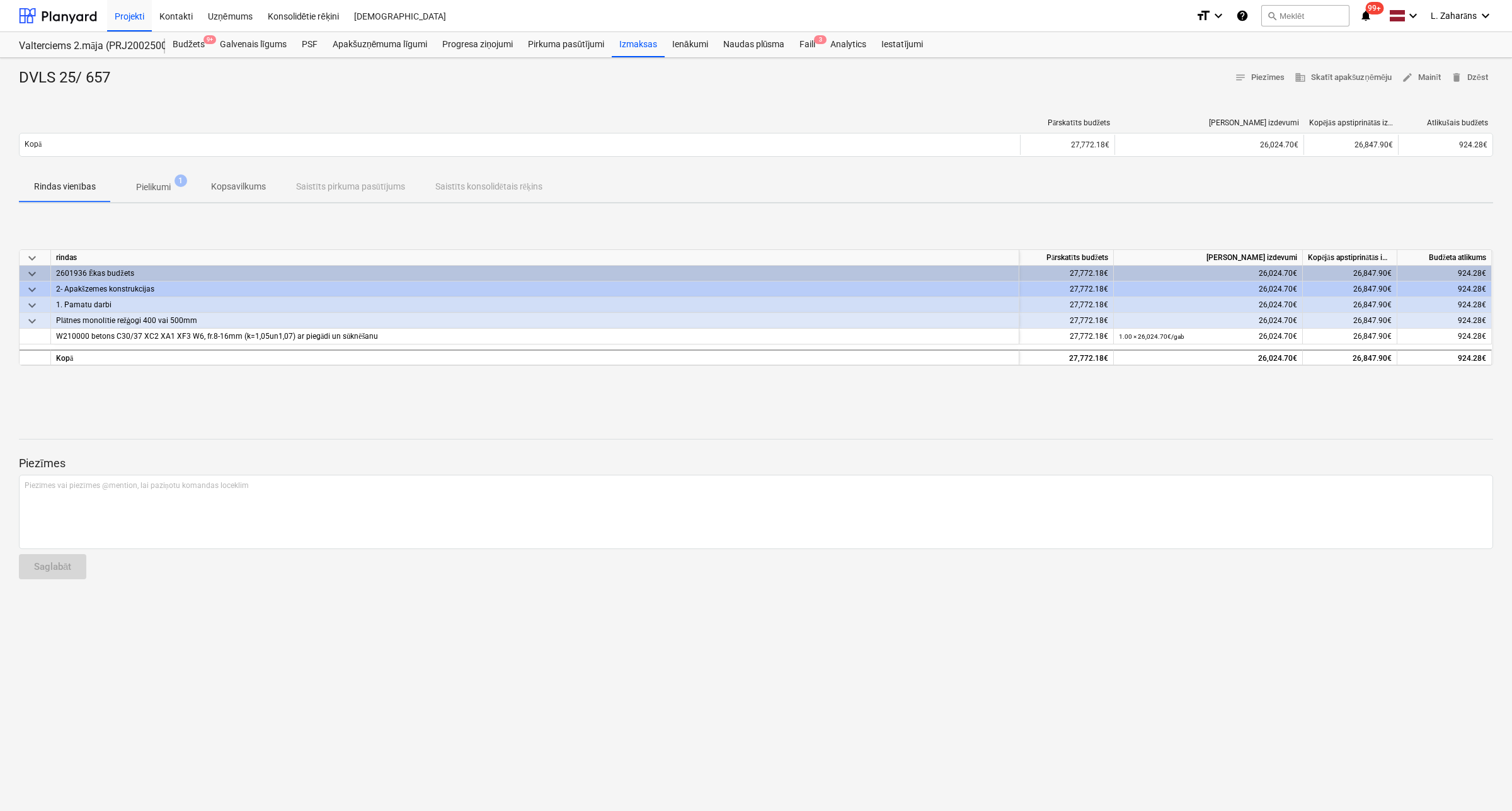
click at [150, 190] on p "Pielikumi" at bounding box center [154, 187] width 35 height 14
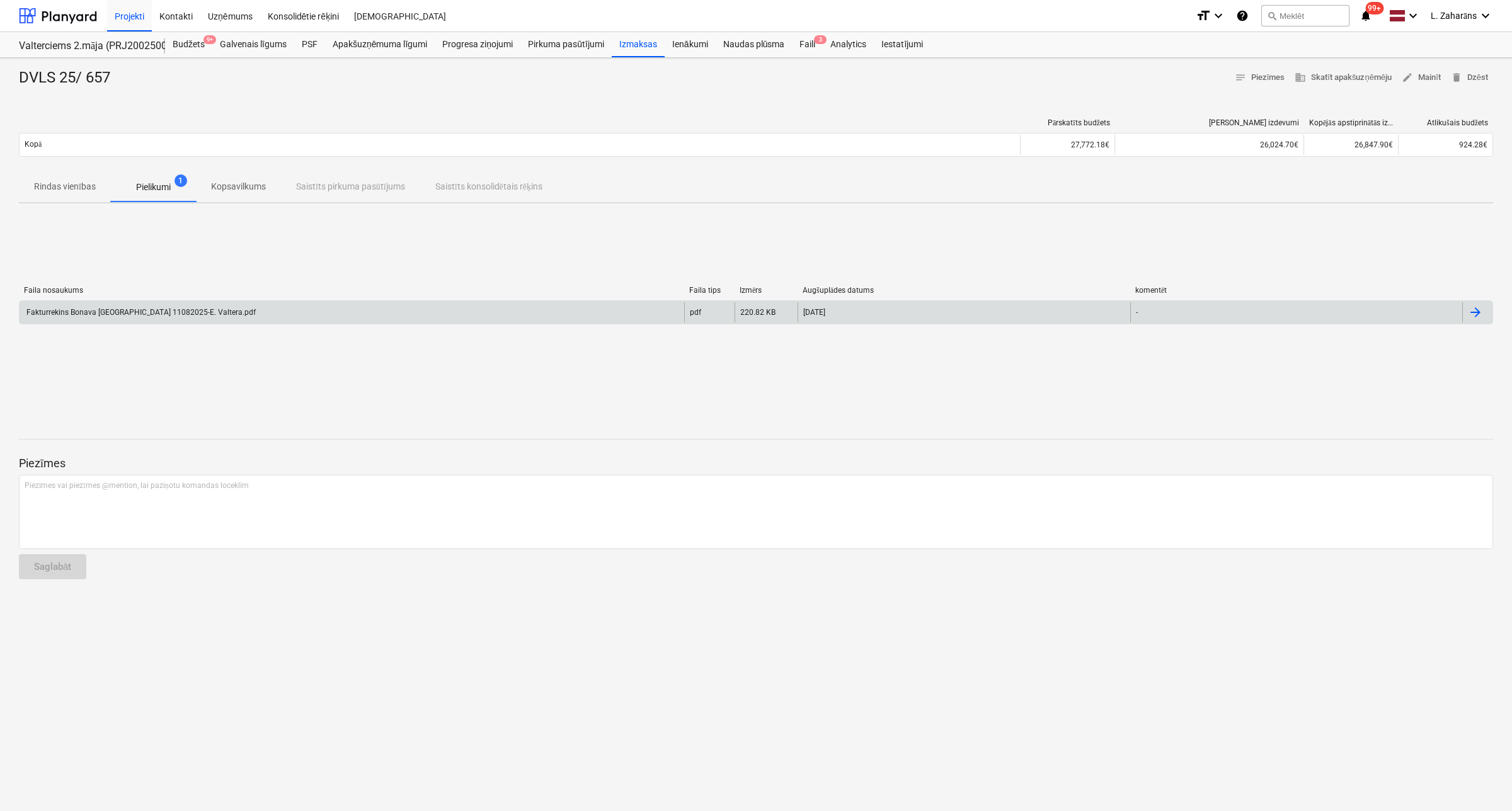
click at [167, 309] on div "Fakturrekins Bonava Latvija 11082025-E. Valtera.pdf" at bounding box center [140, 313] width 231 height 9
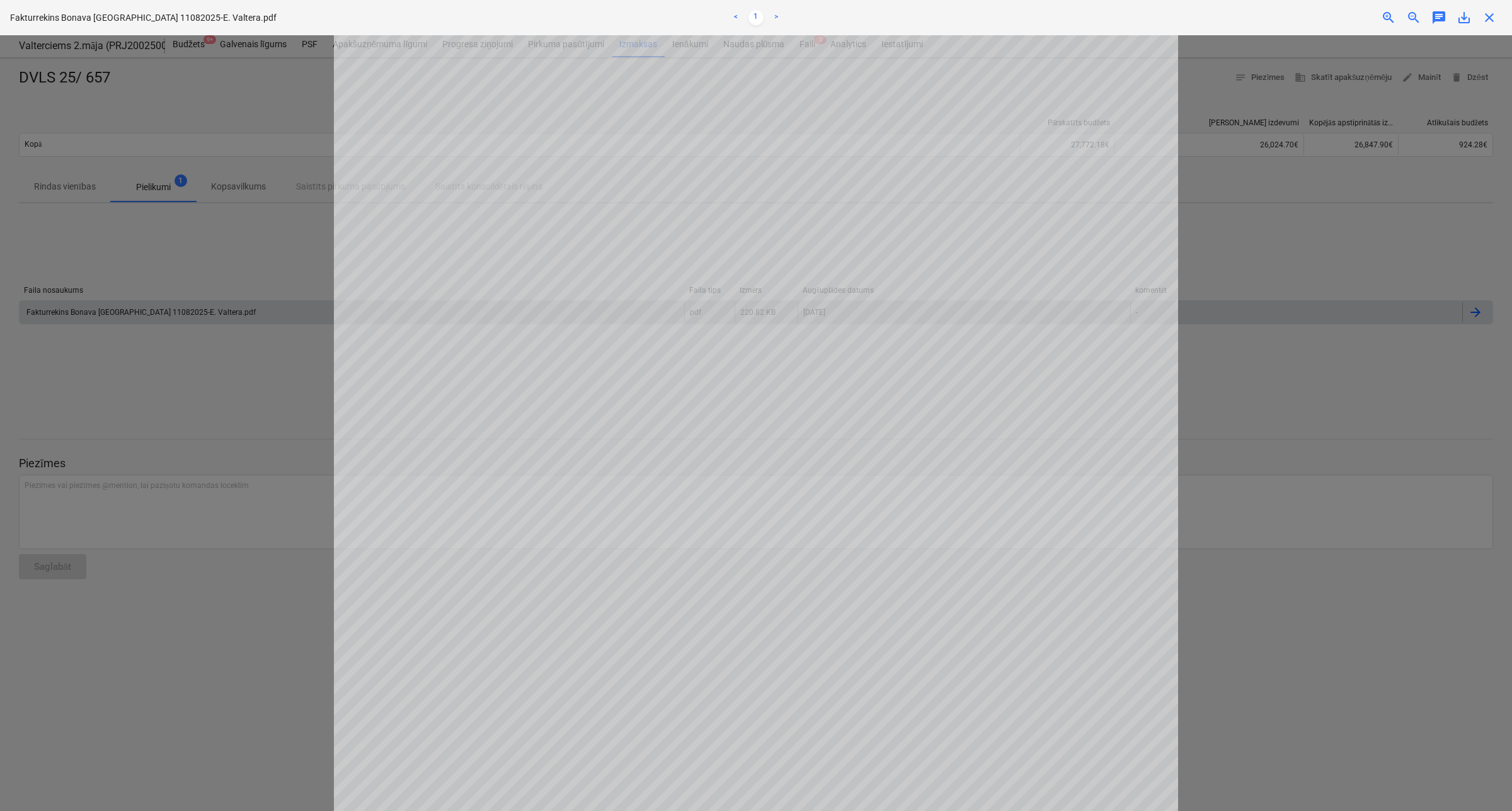
scroll to position [419, 0]
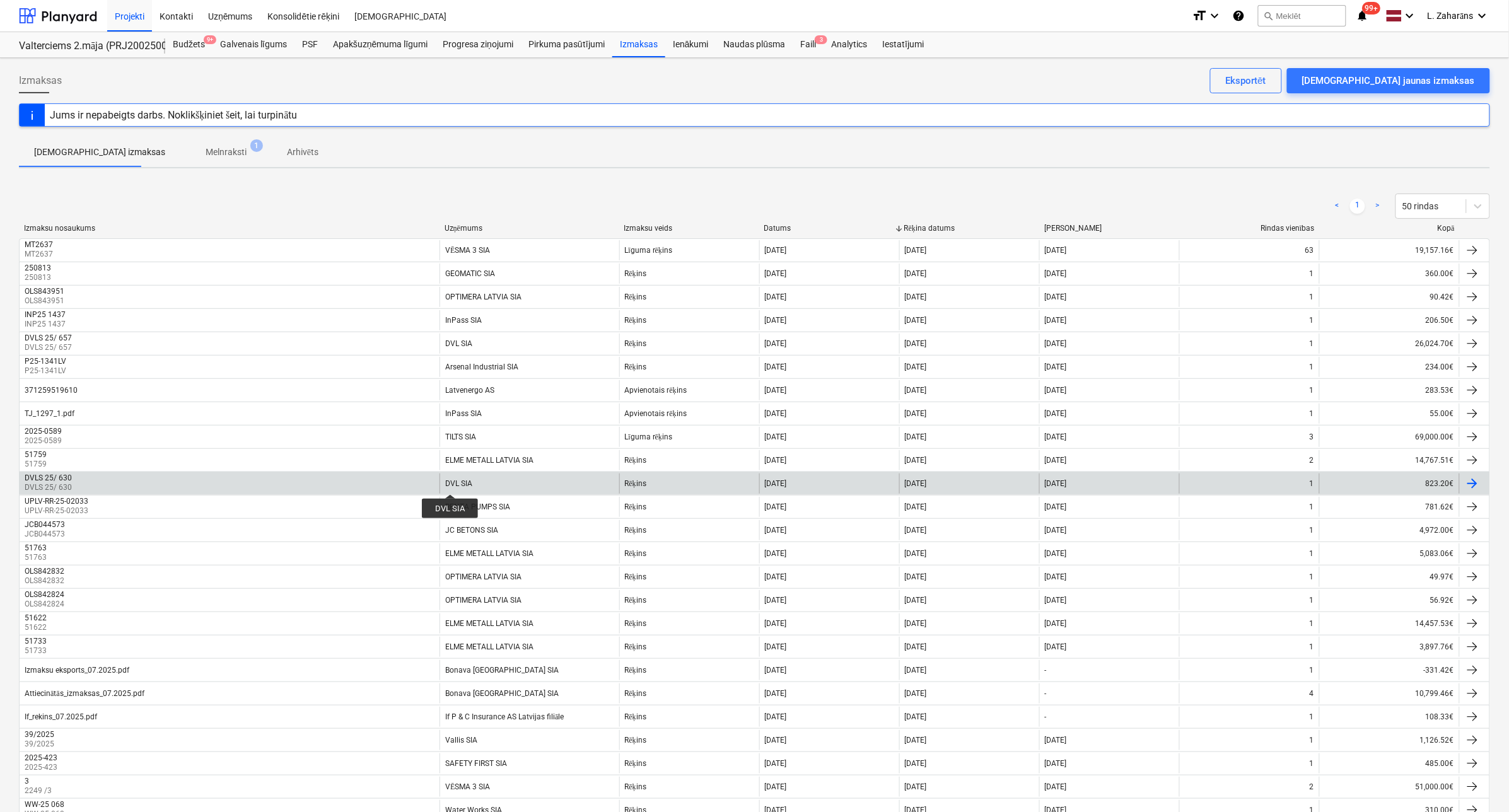
click at [450, 482] on div "DVL SIA" at bounding box center [459, 483] width 27 height 9
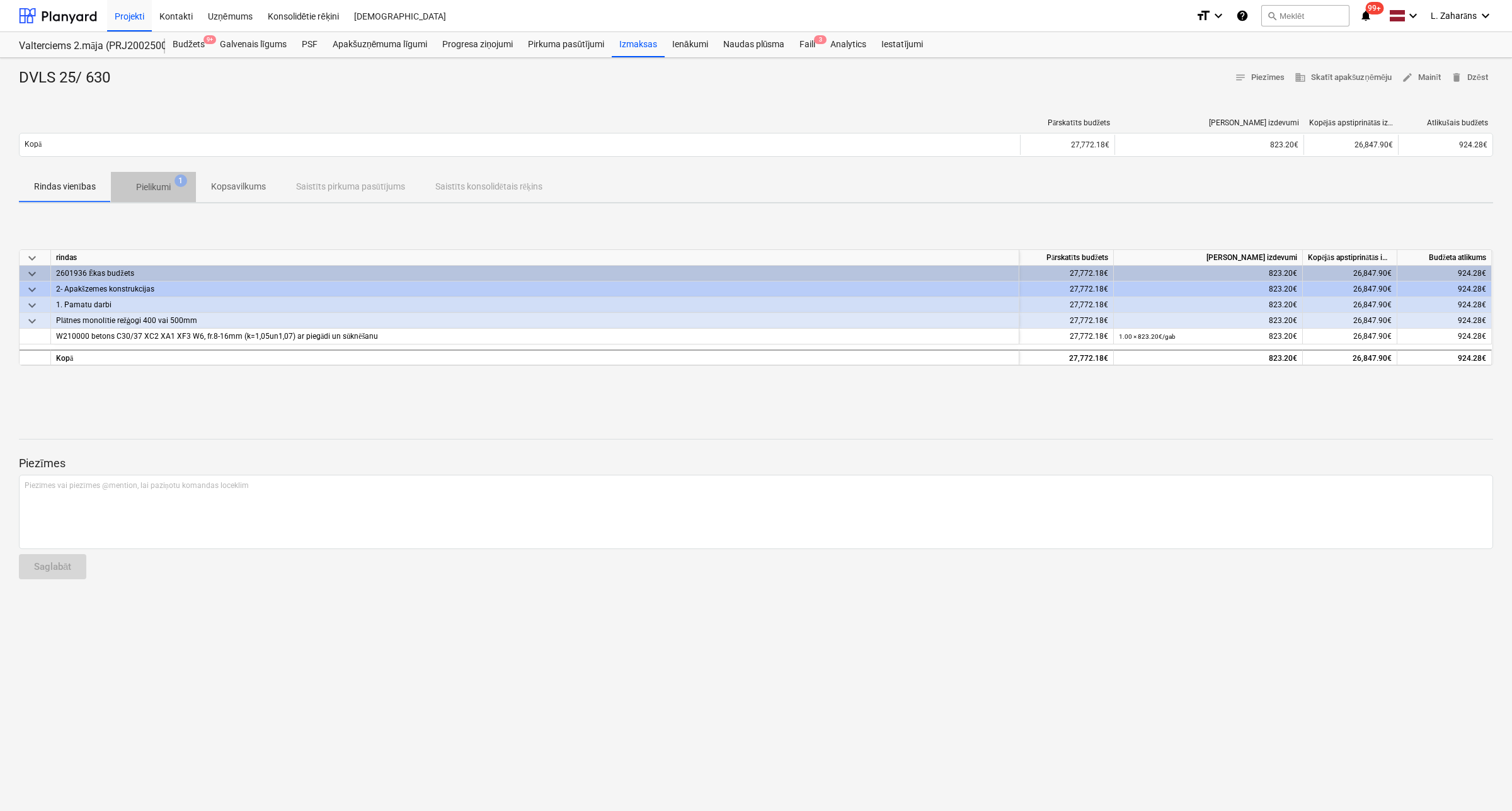
drag, startPoint x: 144, startPoint y: 181, endPoint x: 135, endPoint y: 262, distance: 81.5
click at [144, 184] on p "Pielikumi" at bounding box center [154, 187] width 35 height 14
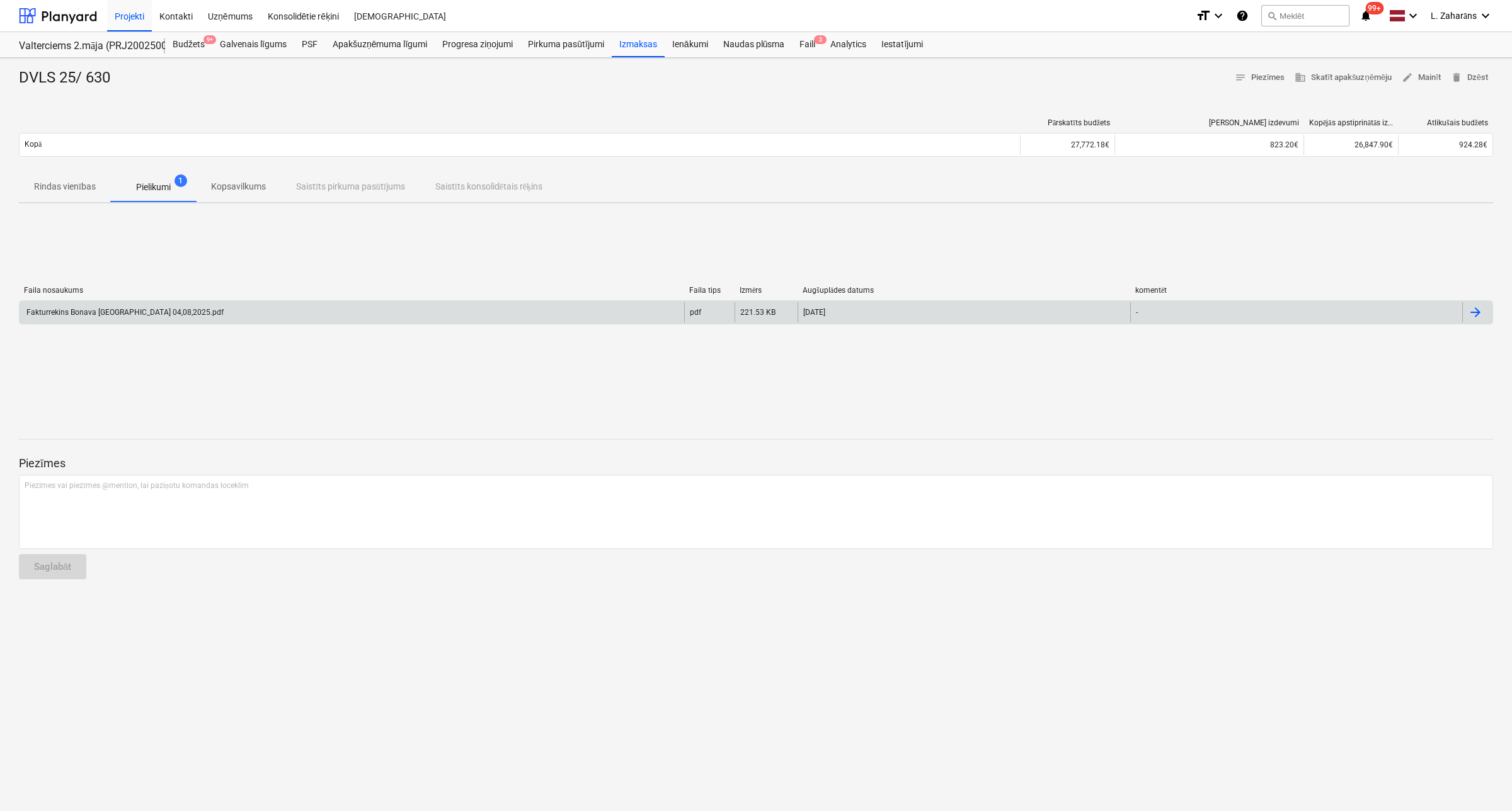
click at [137, 310] on div "Fakturrekins Bonava Latvija 04,08,2025.pdf" at bounding box center [124, 313] width 199 height 9
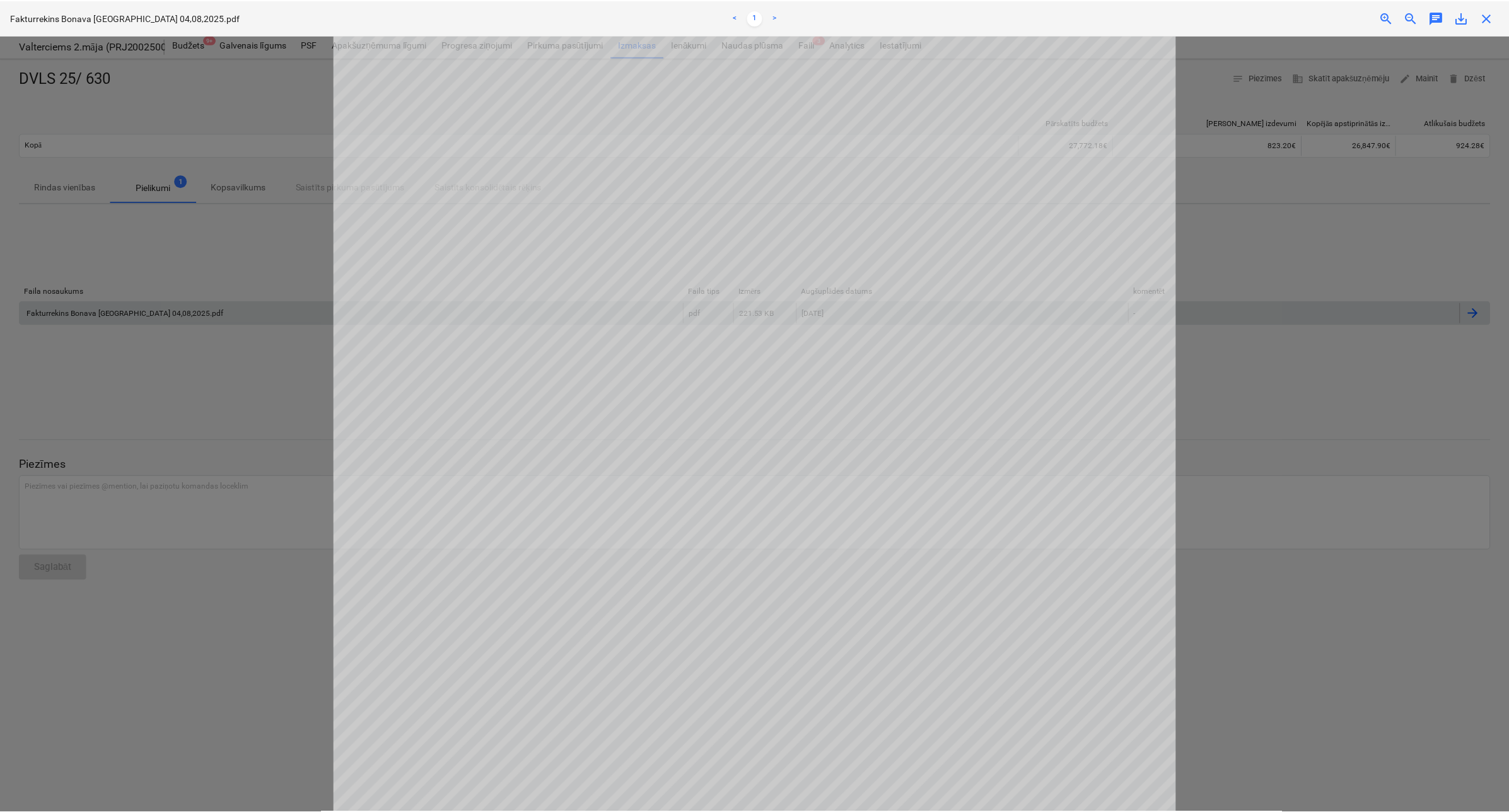
scroll to position [394, 0]
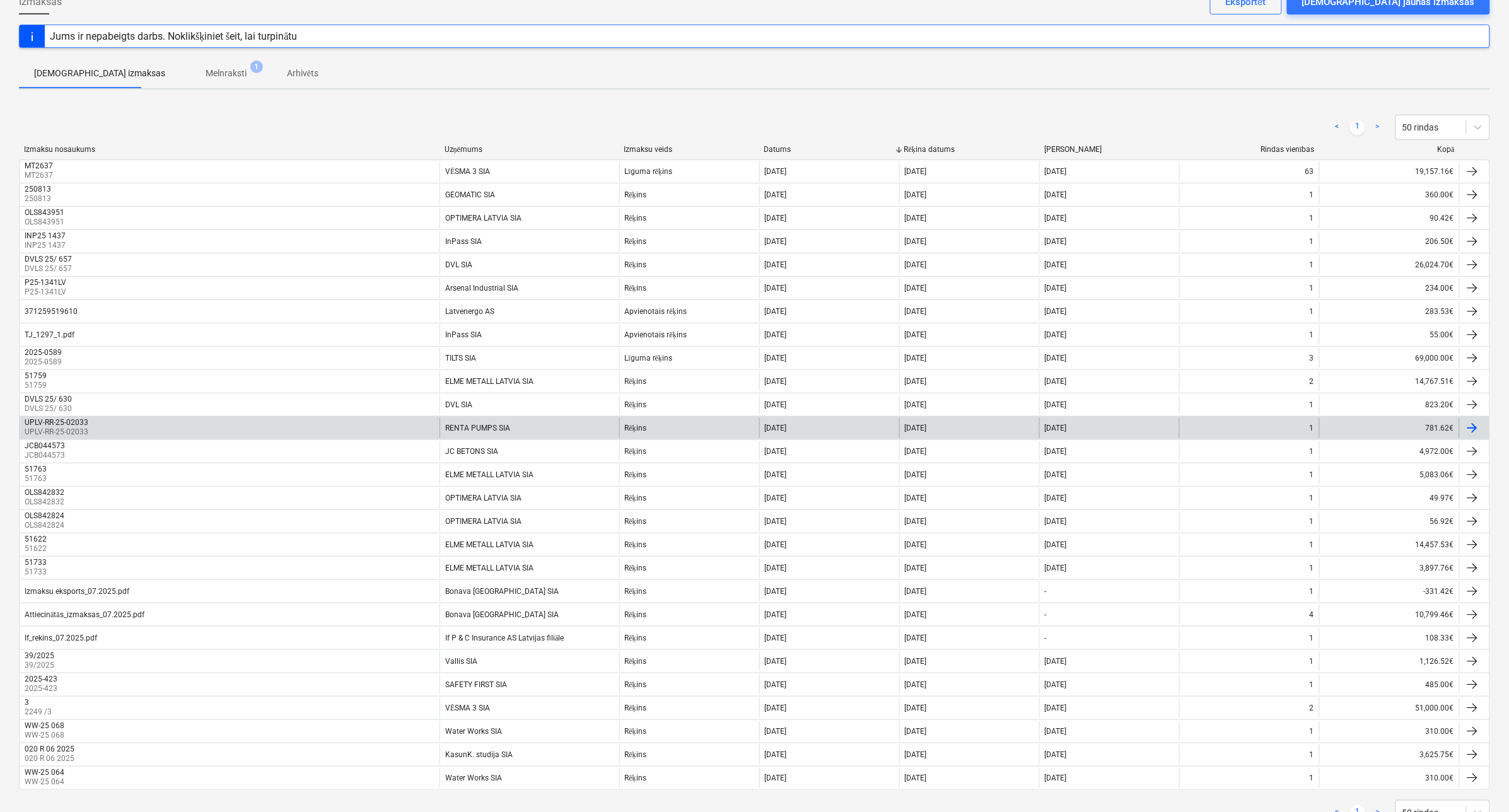
scroll to position [130, 0]
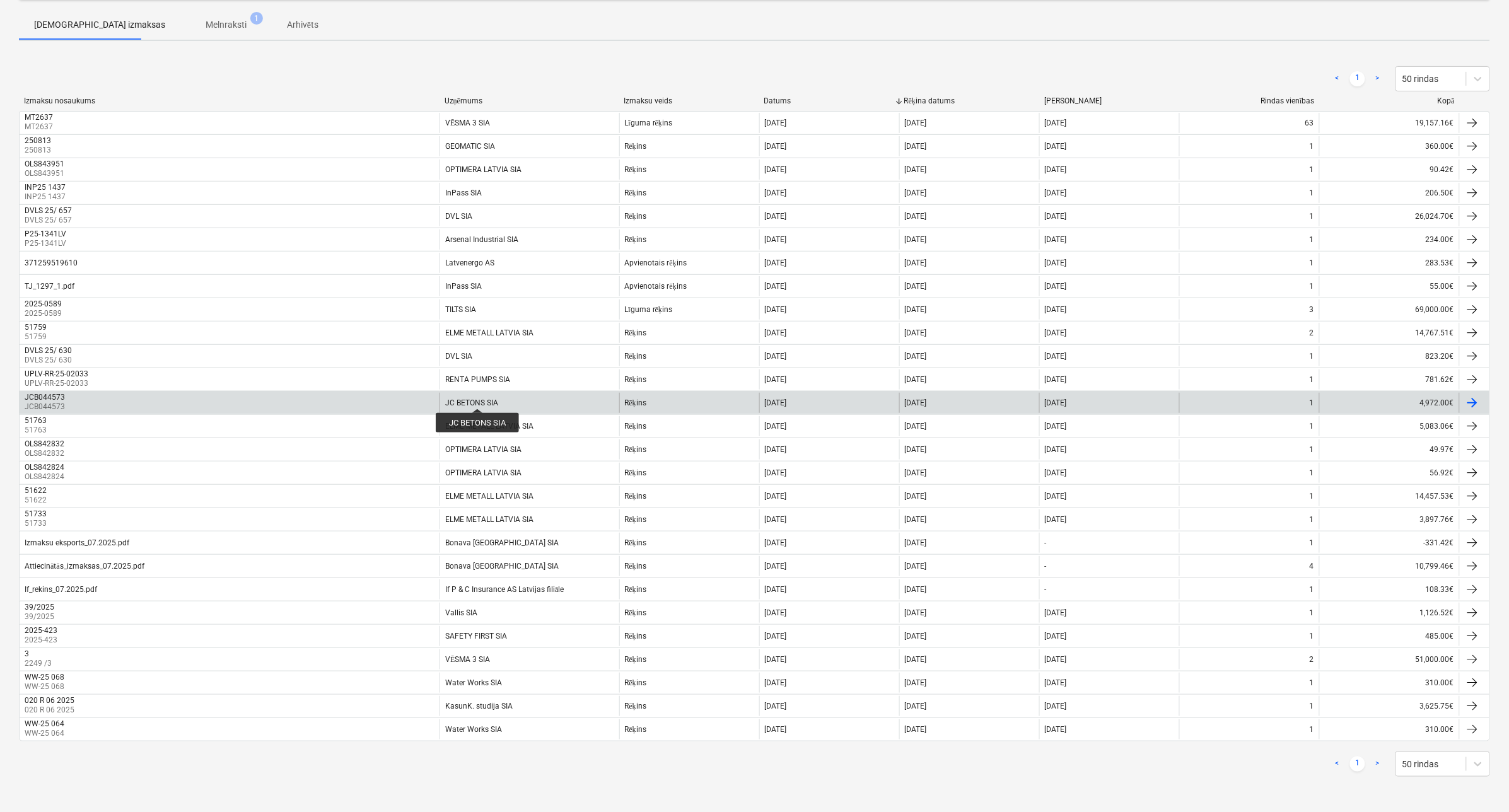
click at [478, 399] on div "JC BETONS SIA" at bounding box center [472, 403] width 53 height 9
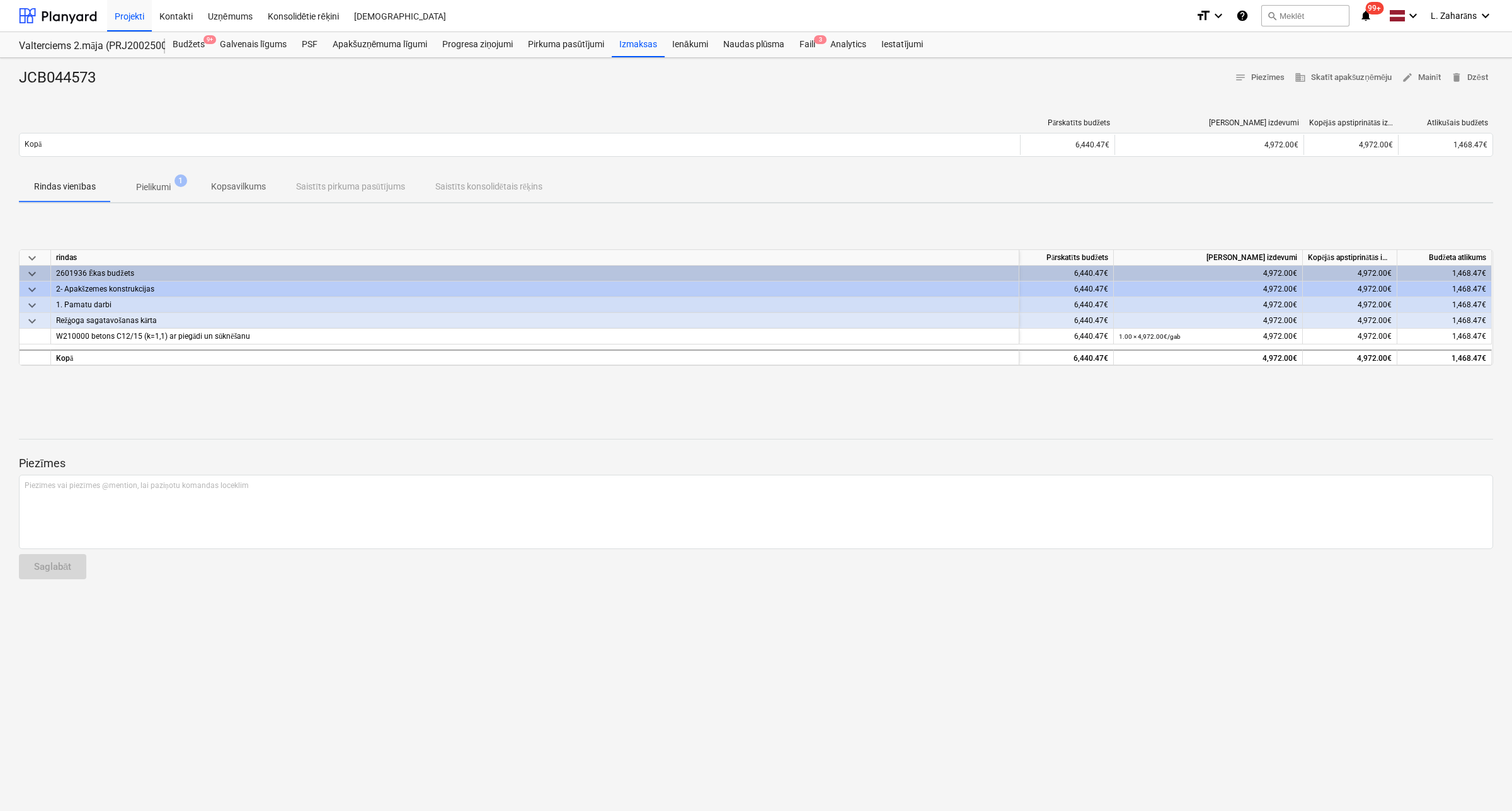
click at [137, 185] on p "Pielikumi" at bounding box center [154, 187] width 35 height 14
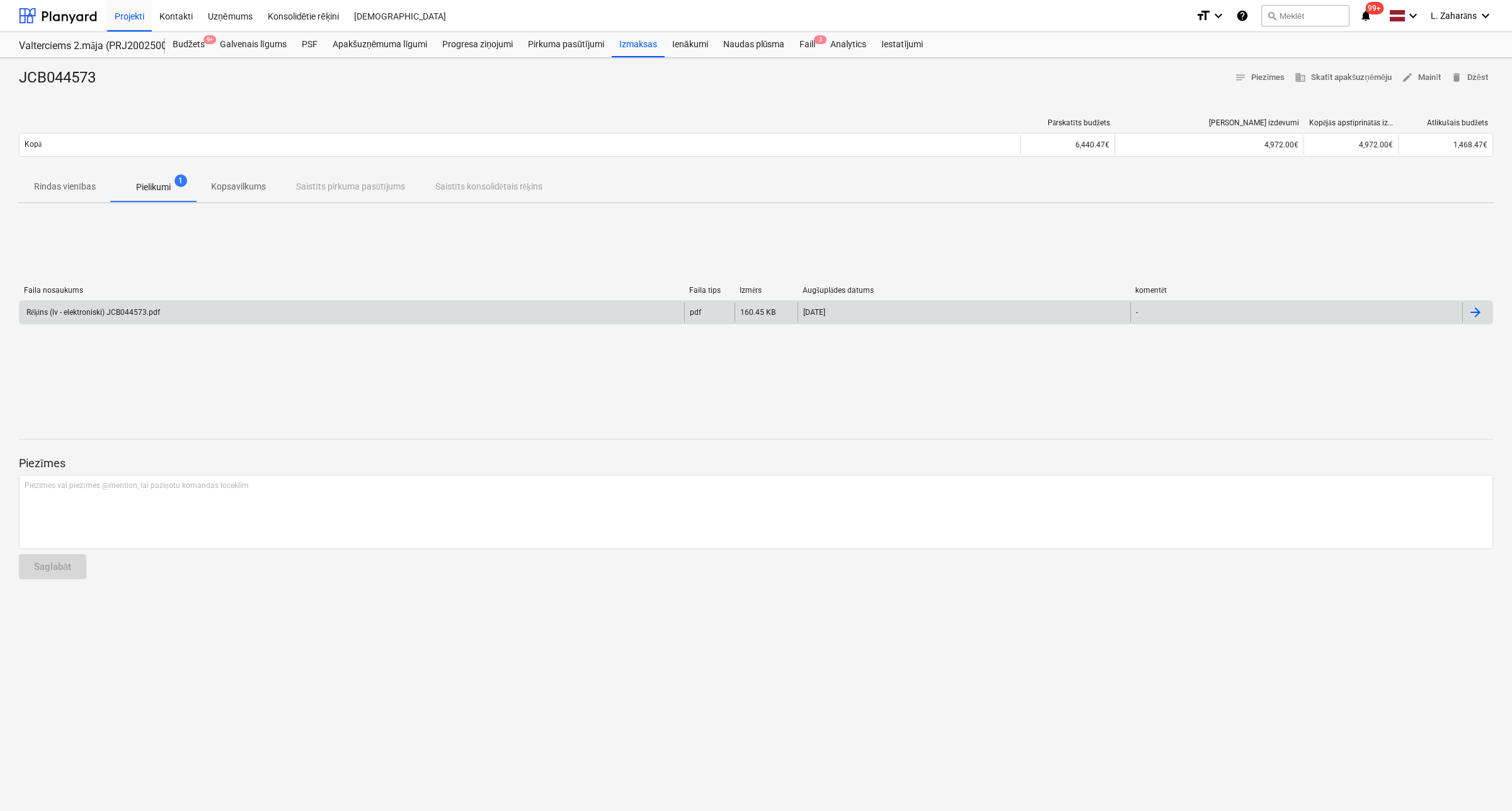
click at [163, 303] on div "Rēķins (lv - elektroniski) JCB044573.pdf" at bounding box center [351, 312] width 665 height 20
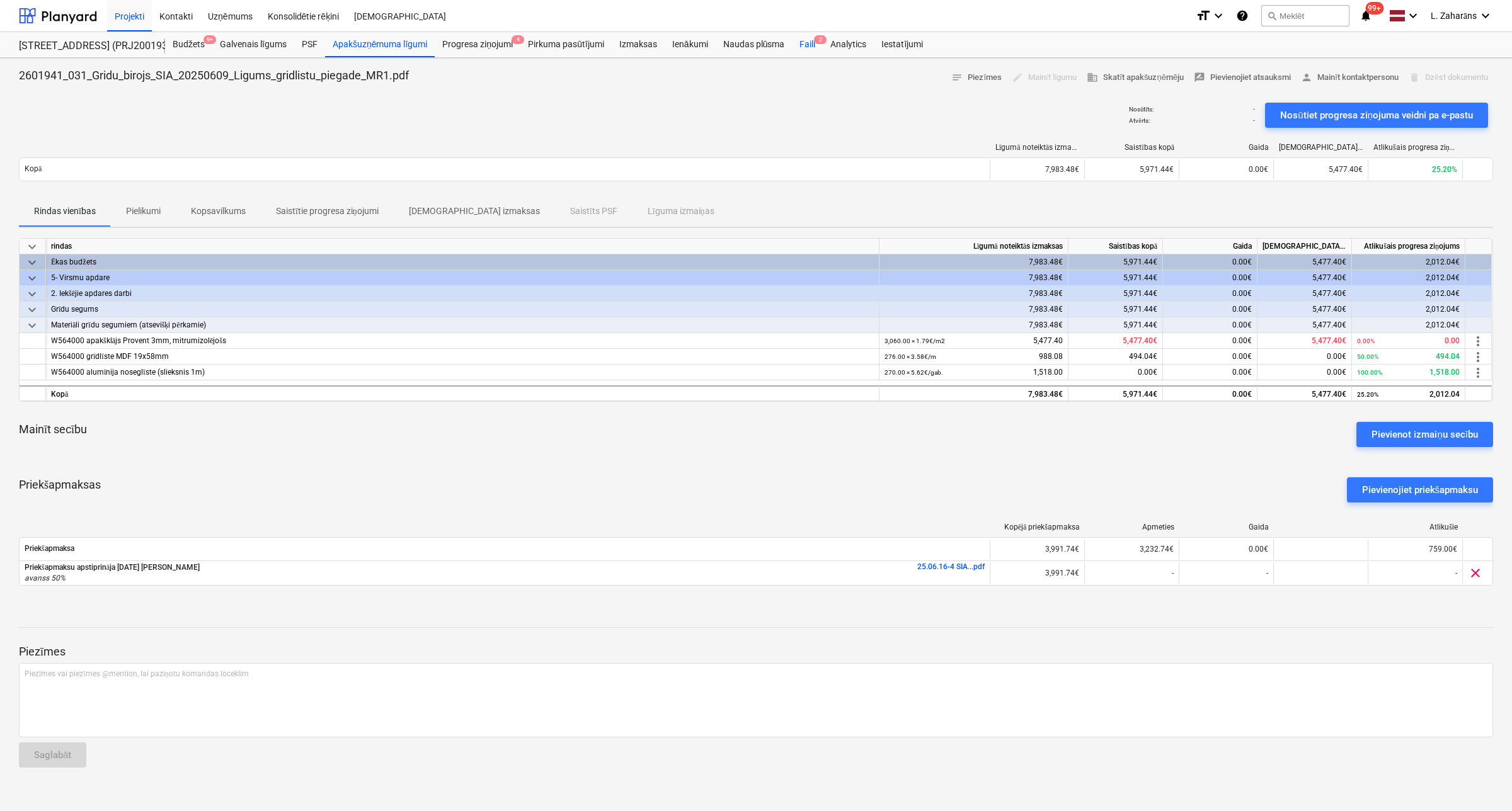
click at [804, 43] on div "Faili 2" at bounding box center [808, 45] width 31 height 25
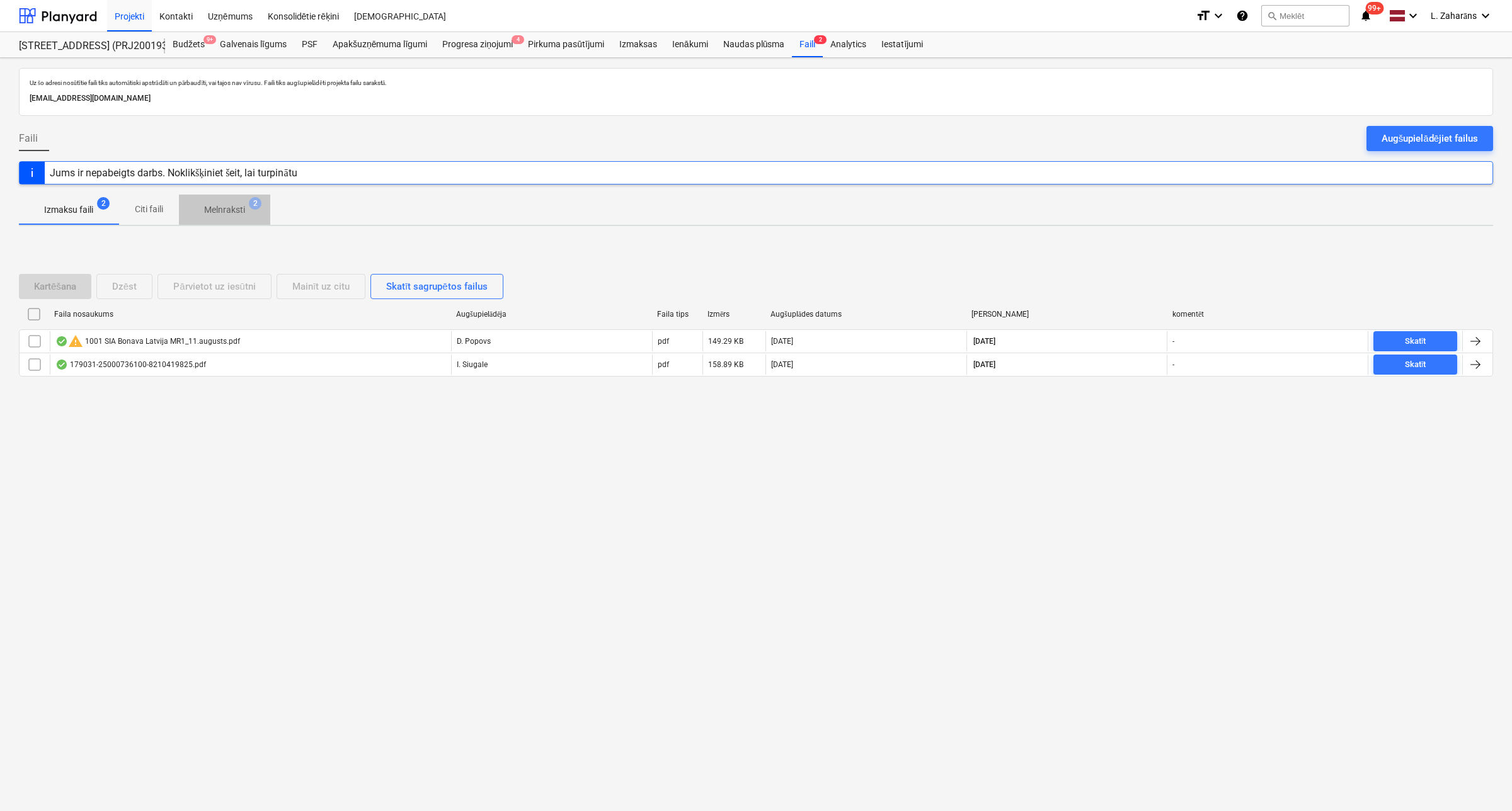
click at [216, 212] on p "Melnraksti" at bounding box center [224, 210] width 41 height 14
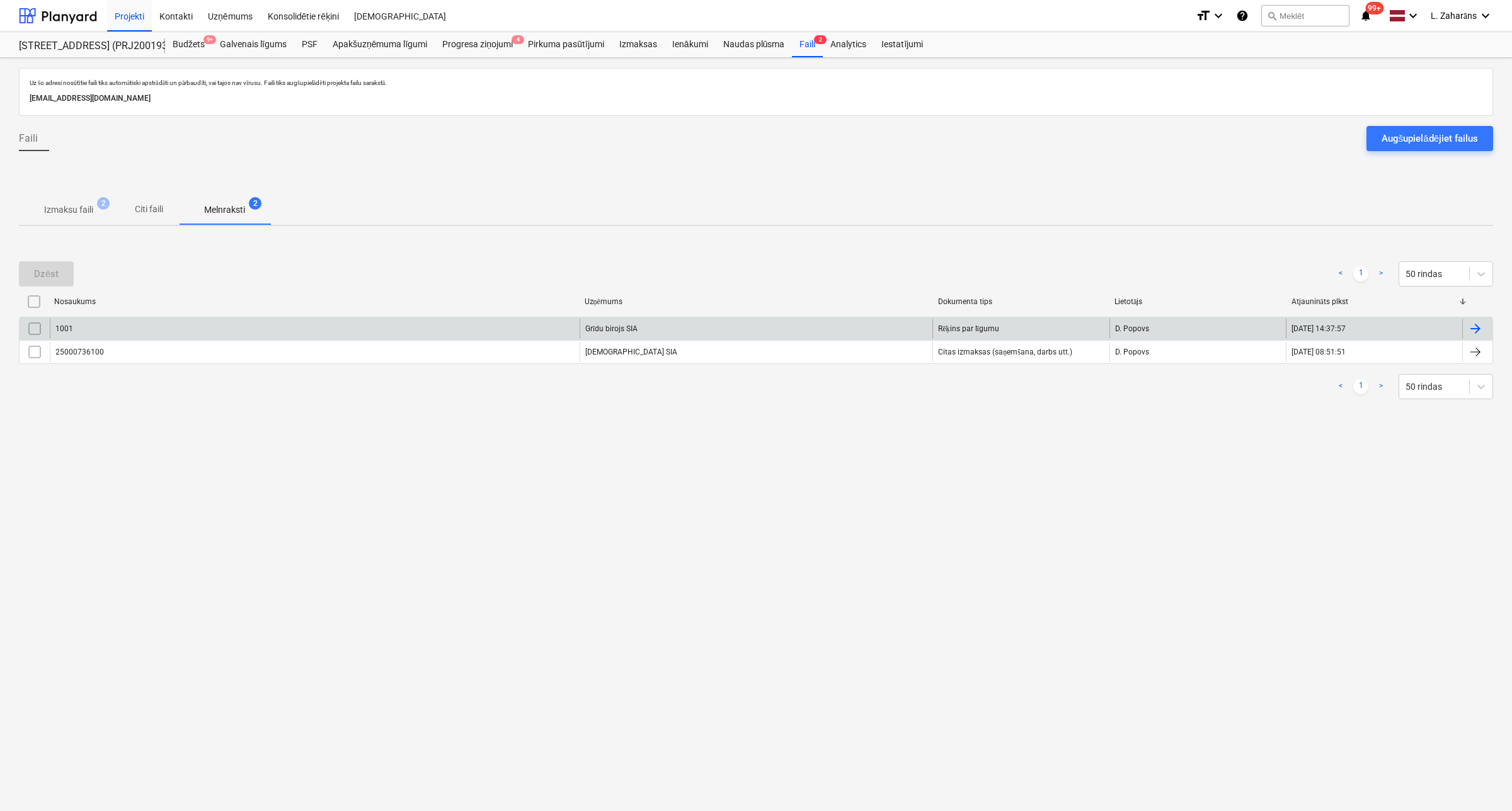
click at [207, 318] on div "1001" at bounding box center [315, 328] width 529 height 20
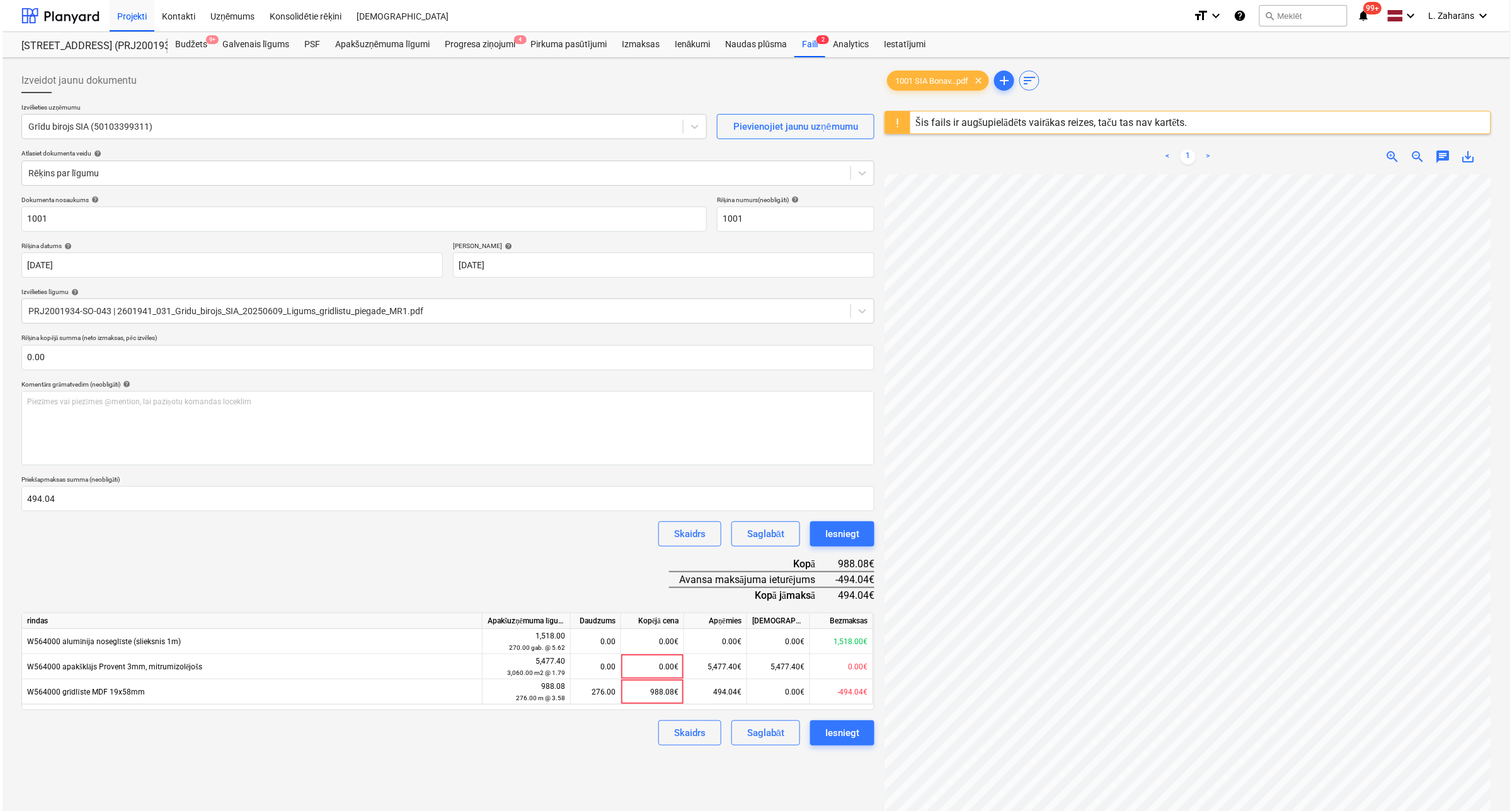
scroll to position [425, 115]
click at [579, 39] on div "Pirkuma pasūtījumi" at bounding box center [566, 45] width 91 height 25
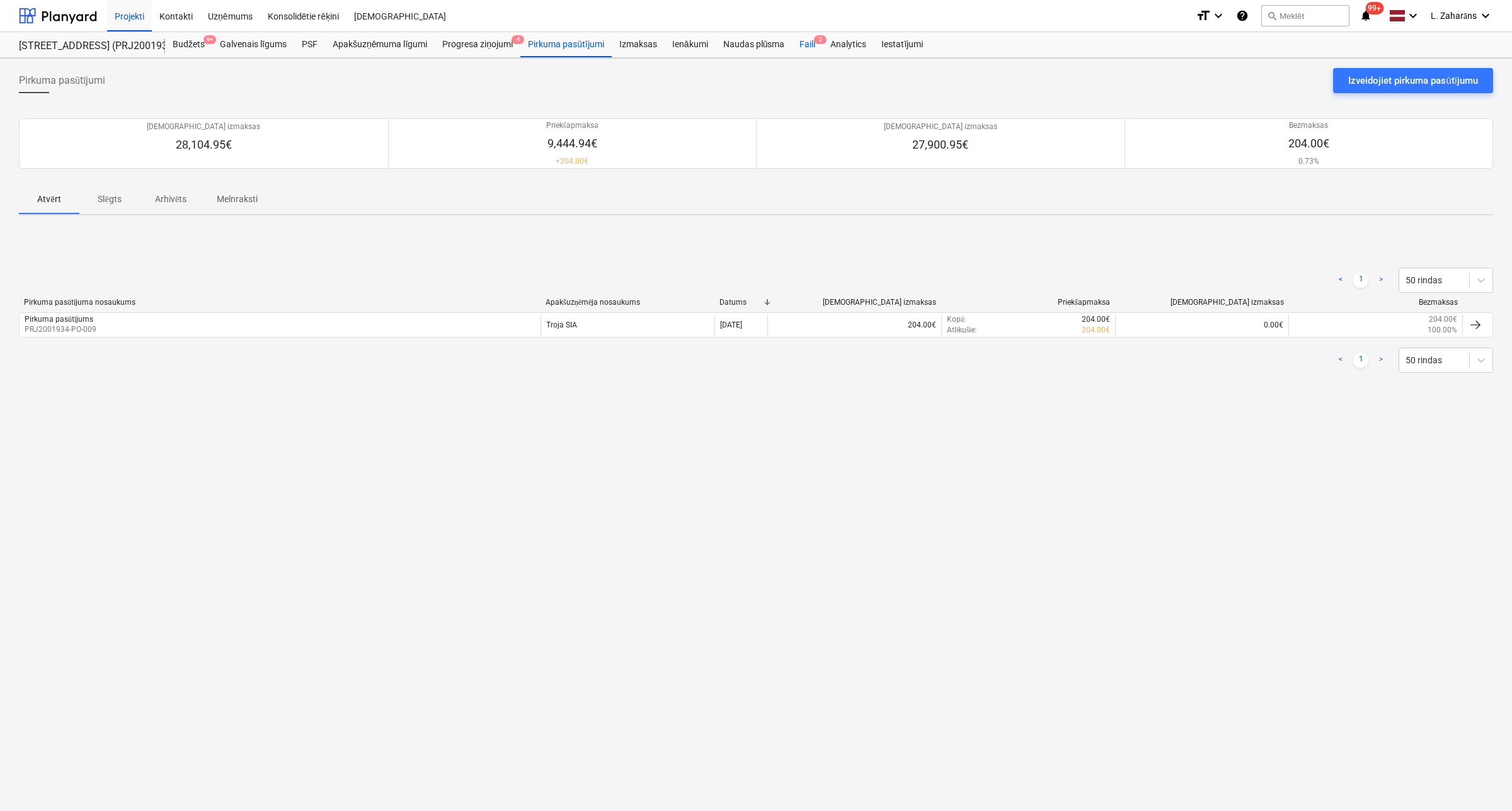
click at [801, 42] on div "Faili 2" at bounding box center [808, 45] width 31 height 25
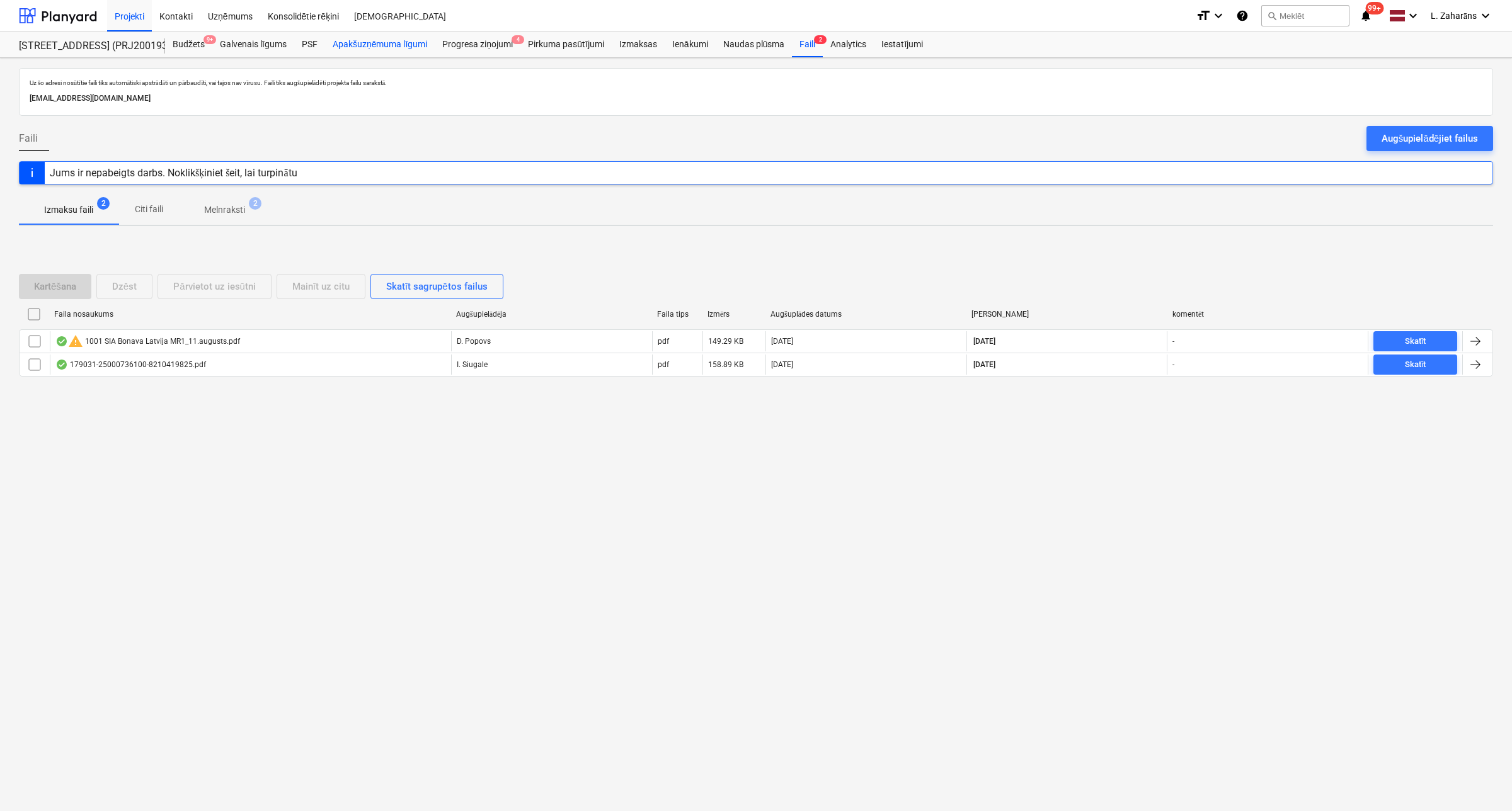
click at [353, 45] on div "Apakšuzņēmuma līgumi" at bounding box center [379, 45] width 110 height 25
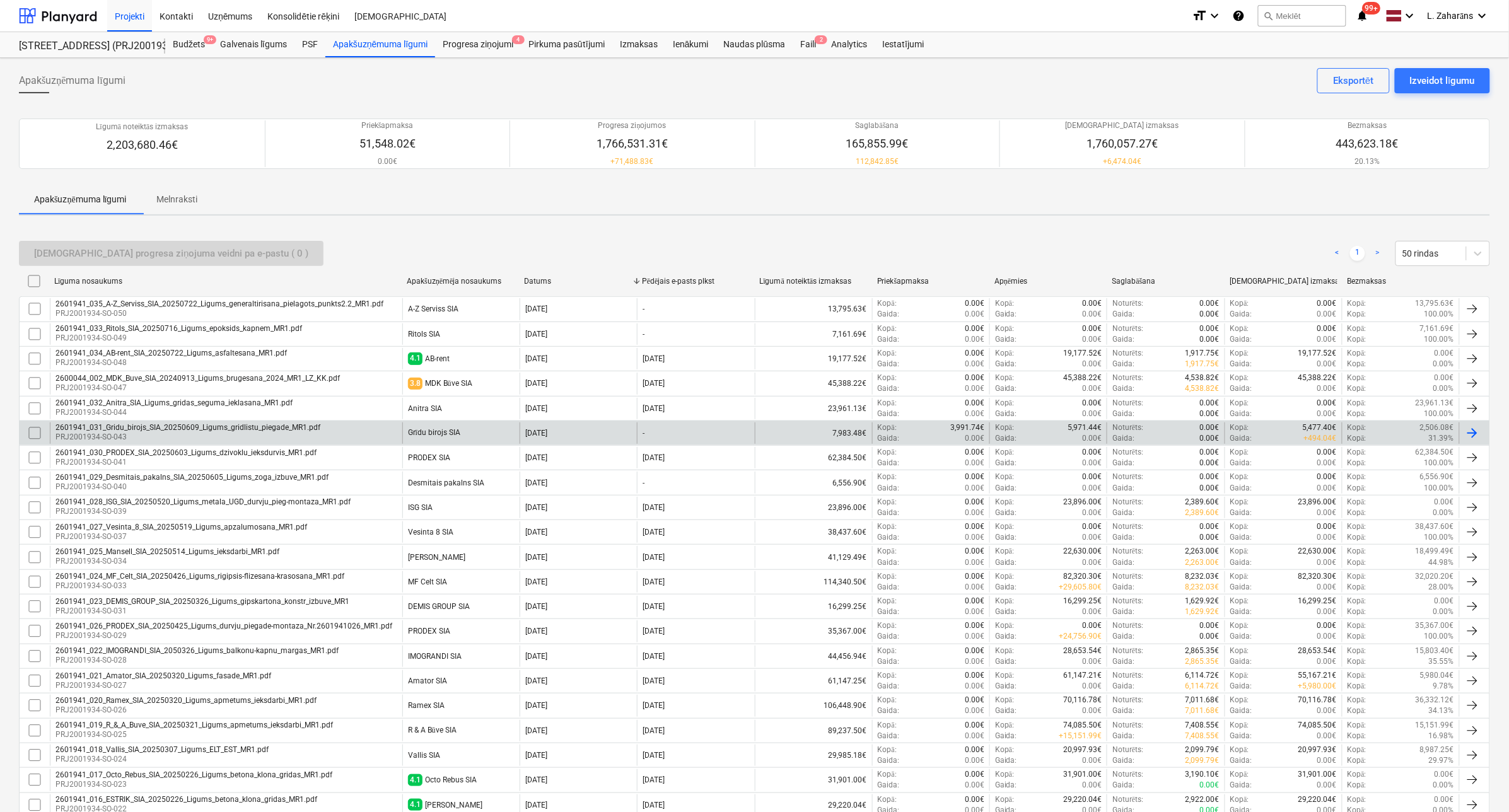
click at [178, 429] on div "2601941_031_Gridu_birojs_SIA_20250609_Ligums_gridlistu_piegade_MR1.pdf" at bounding box center [188, 428] width 265 height 9
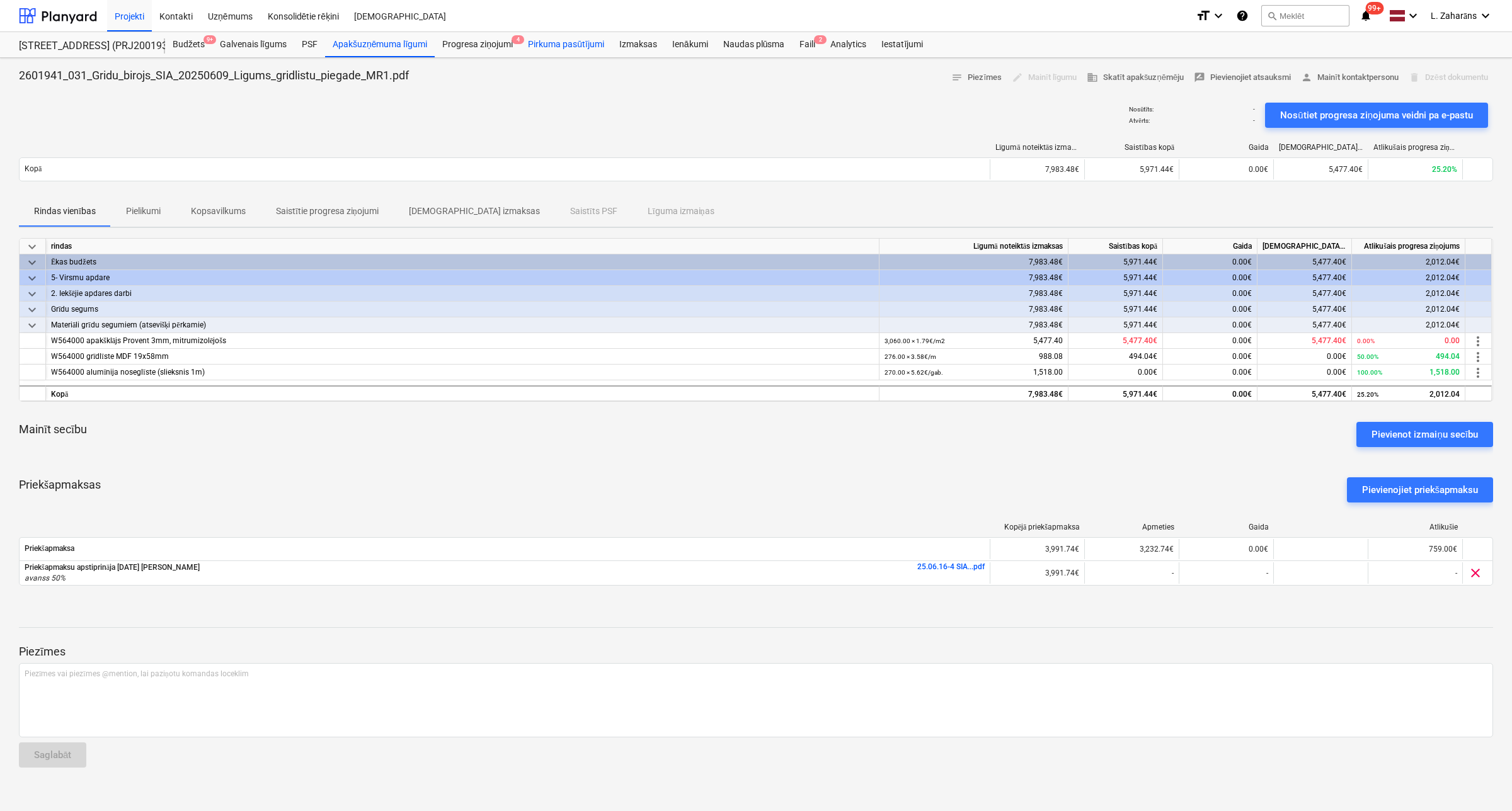
click at [579, 43] on div "Pirkuma pasūtījumi" at bounding box center [566, 45] width 91 height 25
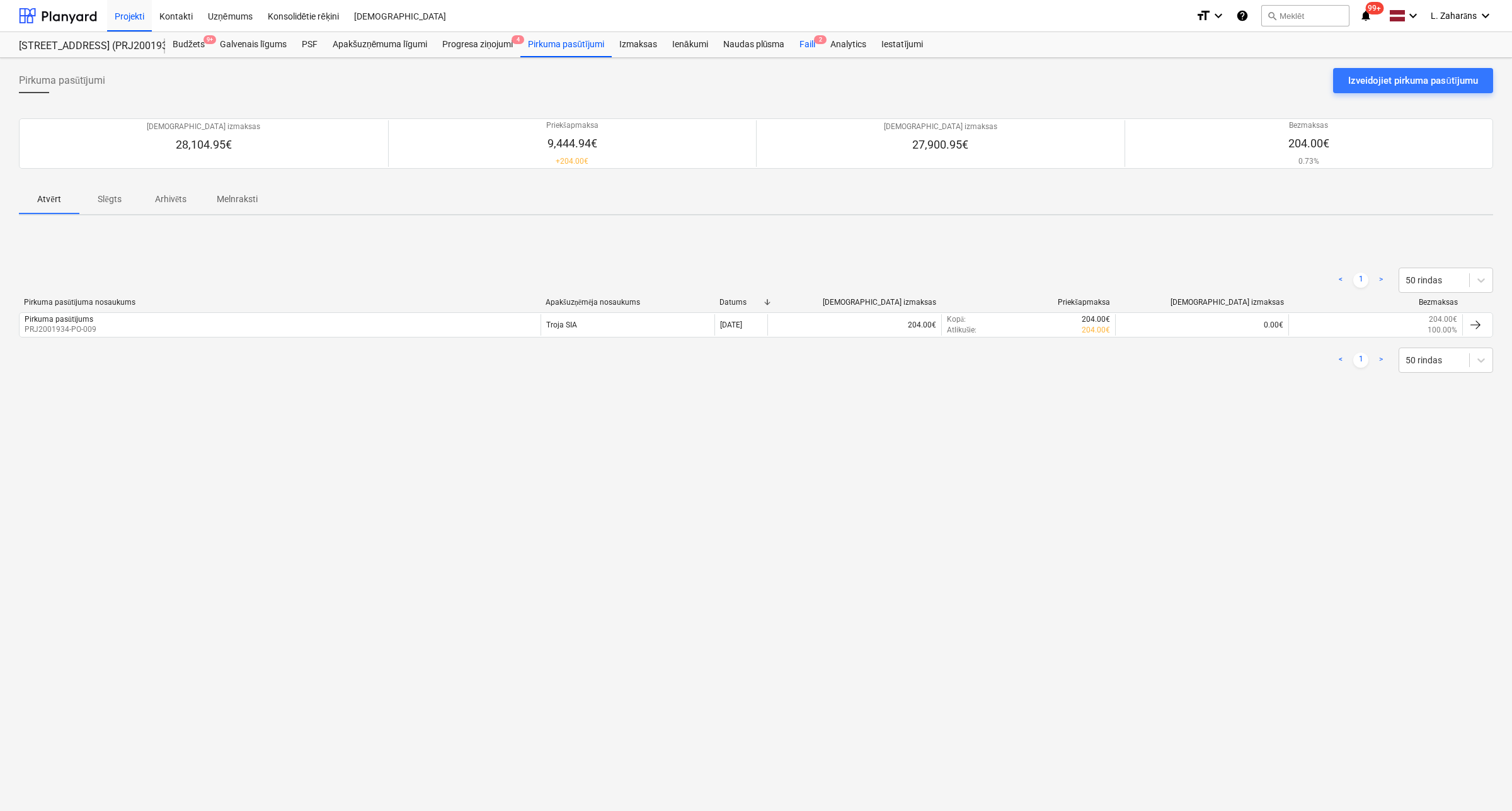
click at [807, 41] on div "Faili 2" at bounding box center [808, 45] width 31 height 25
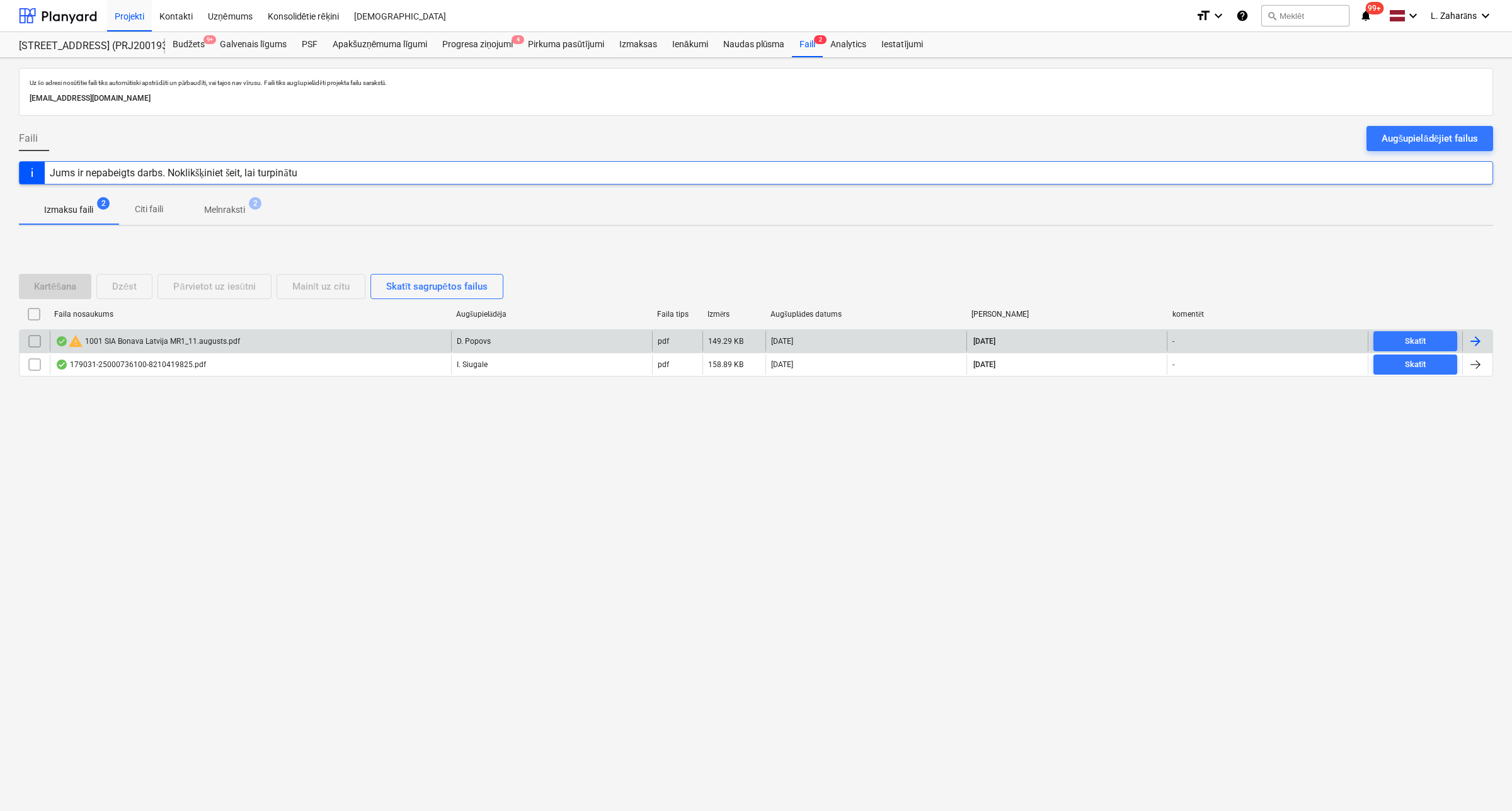
click at [132, 340] on div "warning 1001 SIA Bonava [GEOGRAPHIC_DATA] MR1_11.augusts.pdf" at bounding box center [147, 341] width 185 height 15
click at [35, 340] on input "checkbox" at bounding box center [35, 341] width 20 height 20
click at [129, 282] on div "Dzēst" at bounding box center [124, 286] width 25 height 16
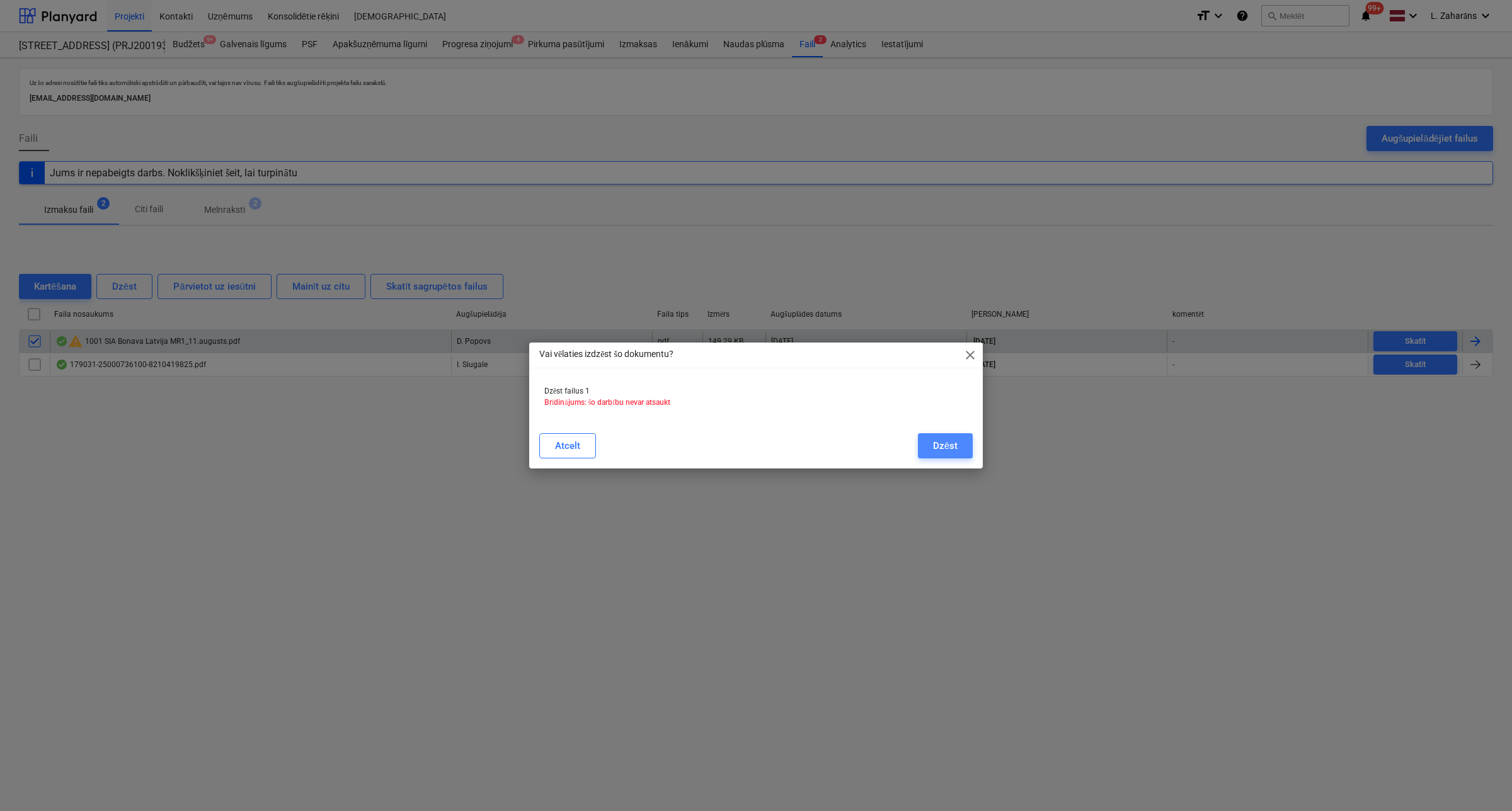
click at [923, 446] on button "Dzēst" at bounding box center [945, 446] width 55 height 25
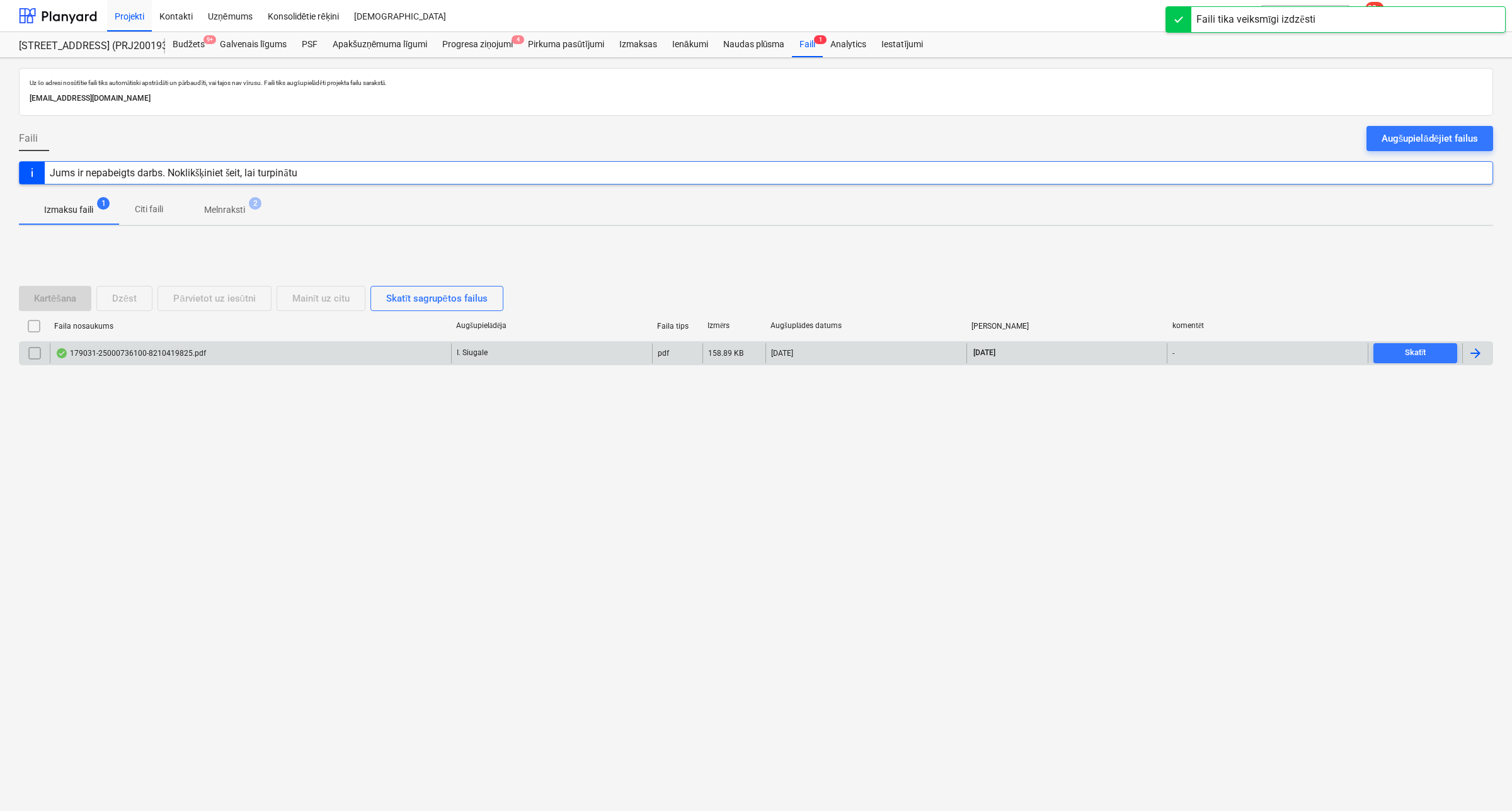
click at [218, 208] on p "Melnraksti" at bounding box center [224, 210] width 41 height 14
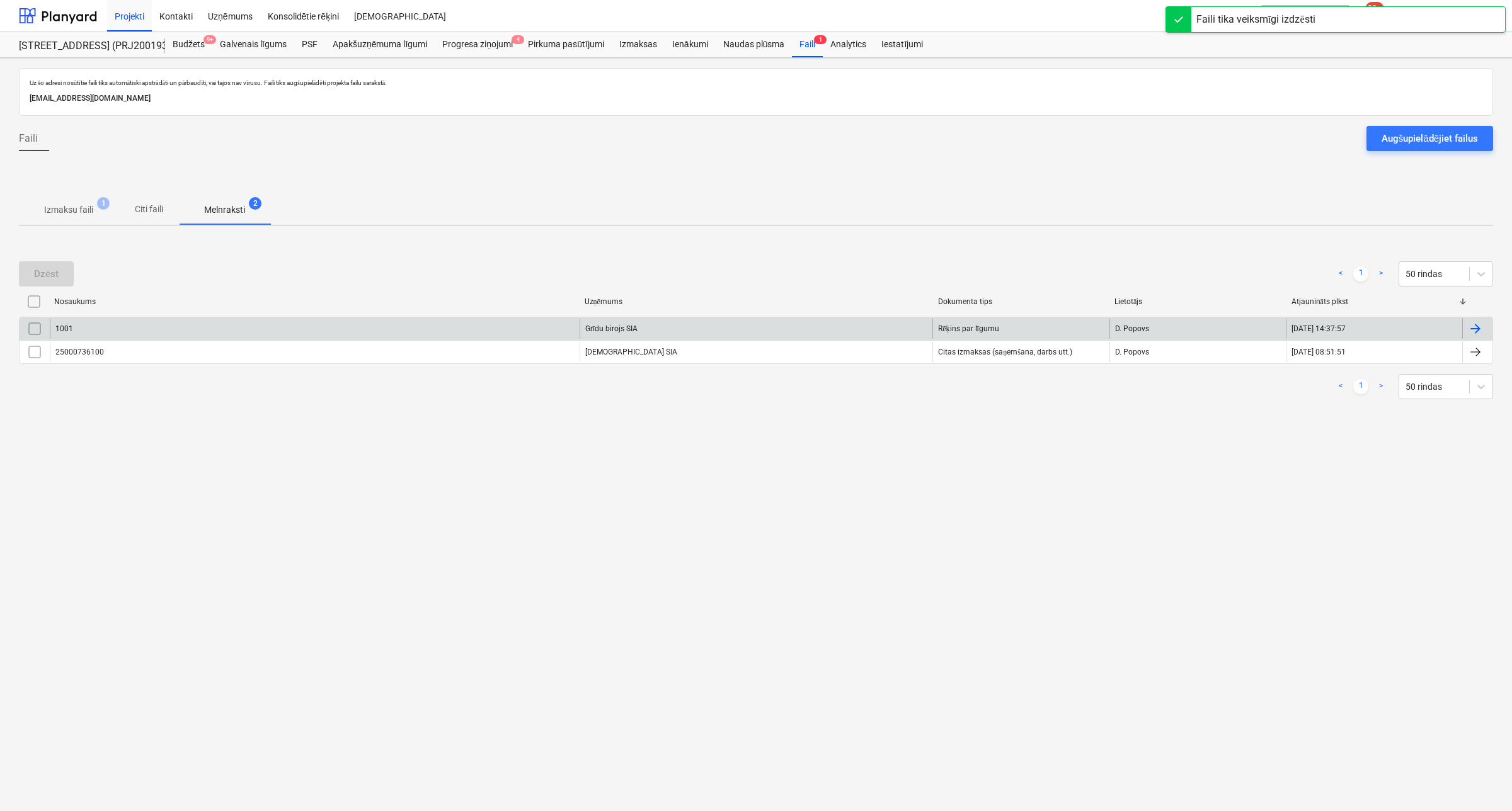
click at [35, 325] on input "checkbox" at bounding box center [35, 328] width 20 height 20
click at [34, 275] on div "Dzēst" at bounding box center [45, 274] width 25 height 16
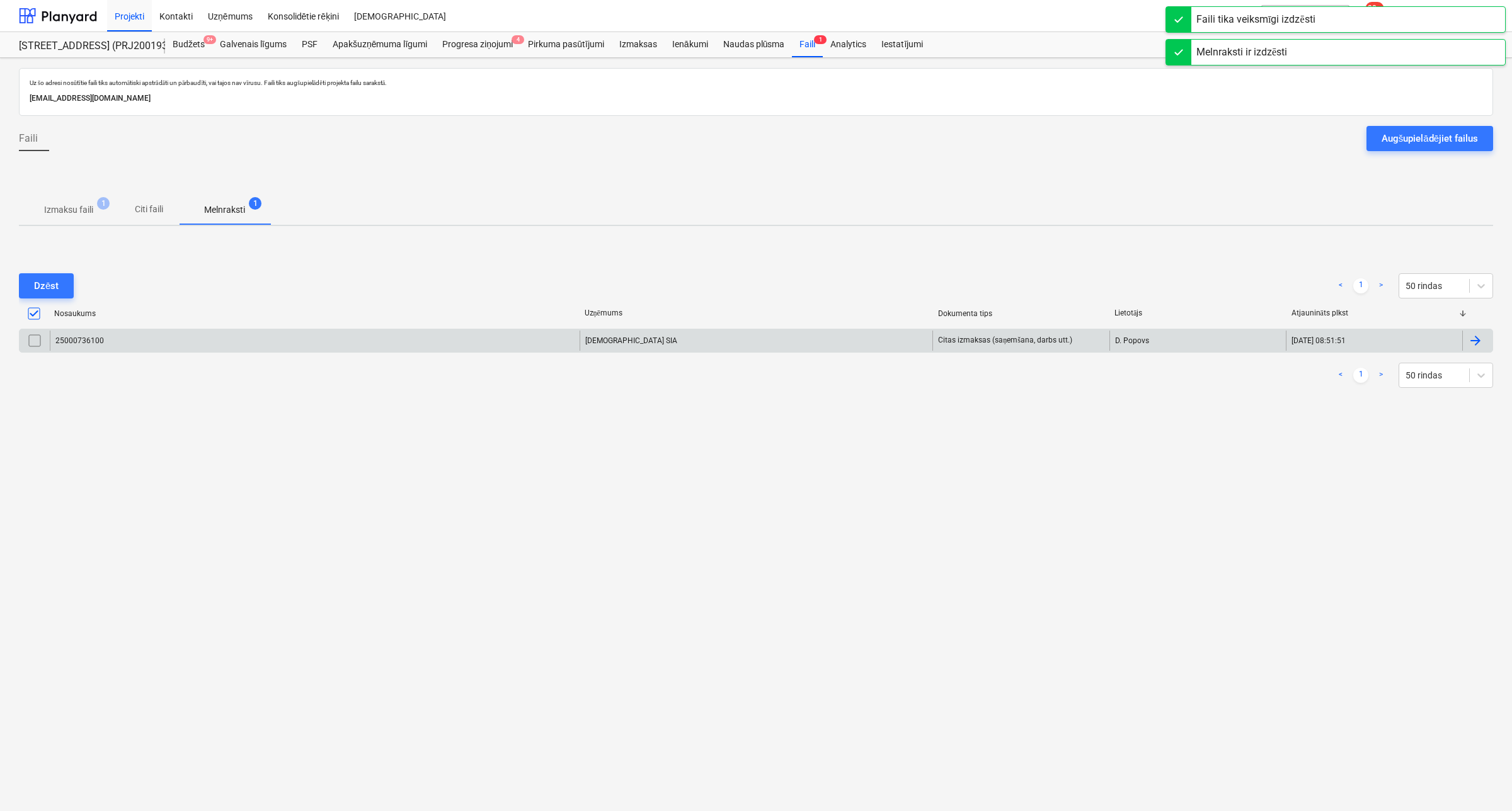
click at [55, 204] on p "Izmaksu faili" at bounding box center [68, 210] width 49 height 14
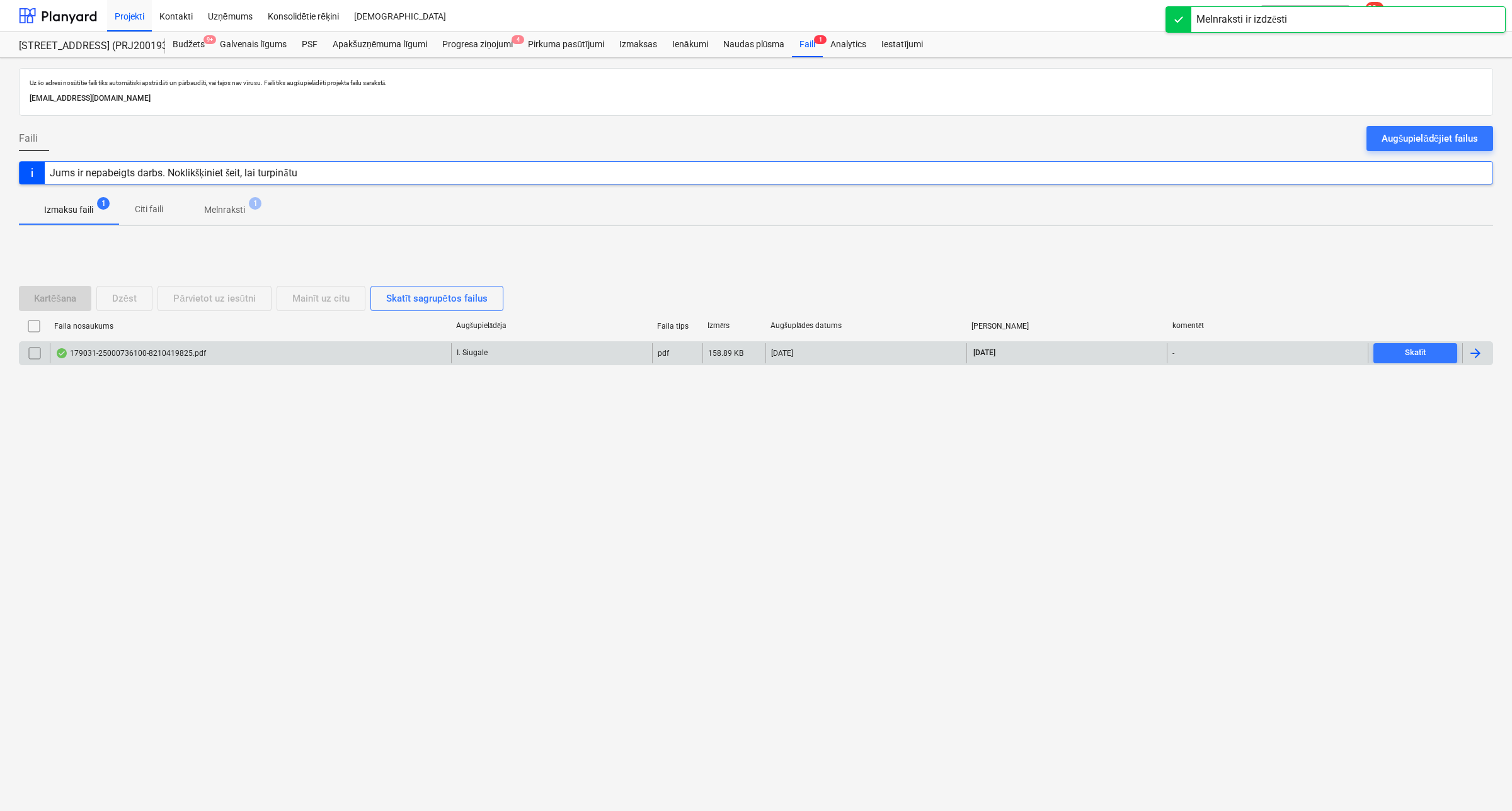
click at [149, 355] on div "179031-25000736100-8210419825.pdf" at bounding box center [131, 353] width 151 height 10
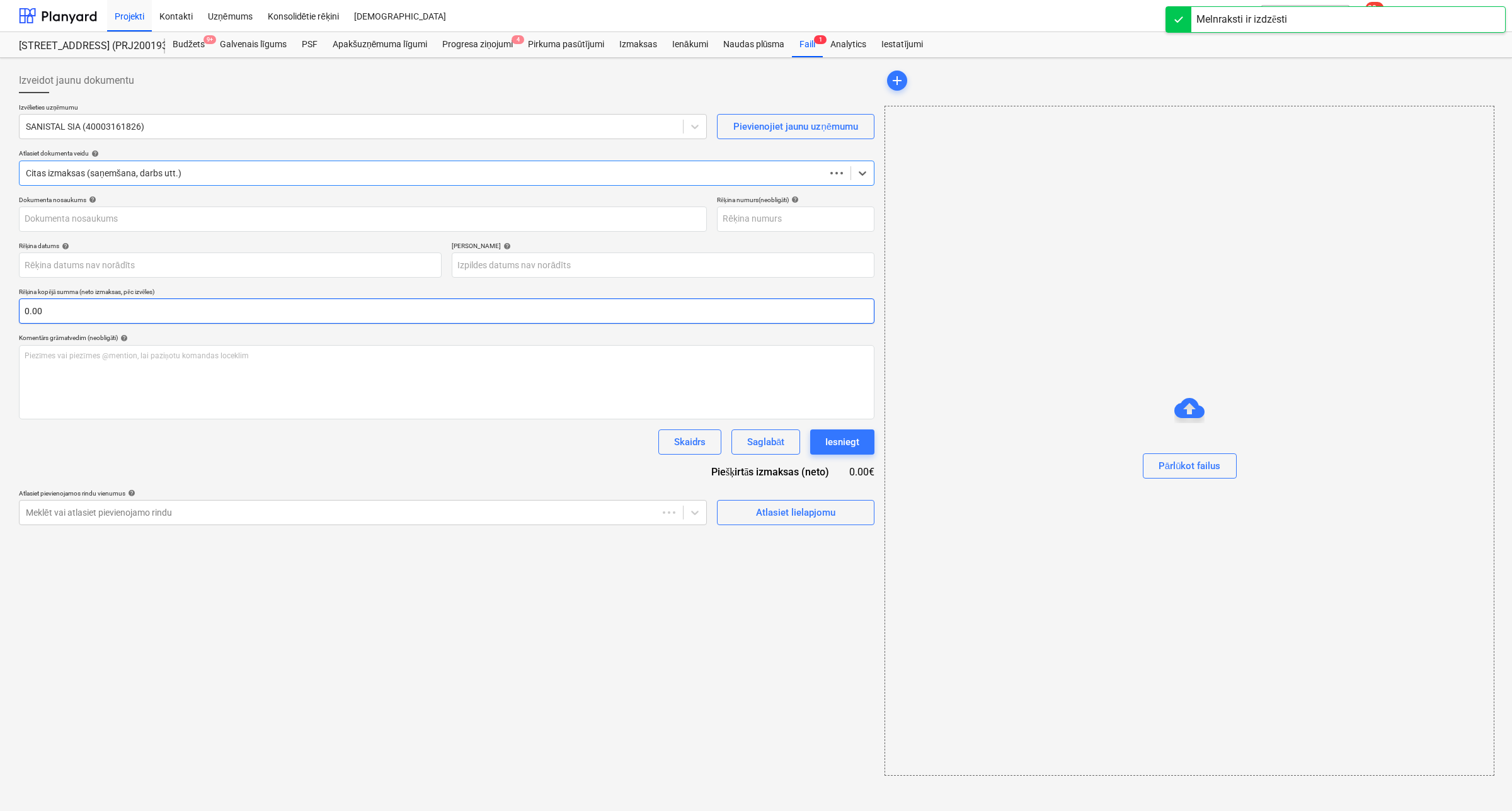
type input "25000736100"
type input "[DATE]"
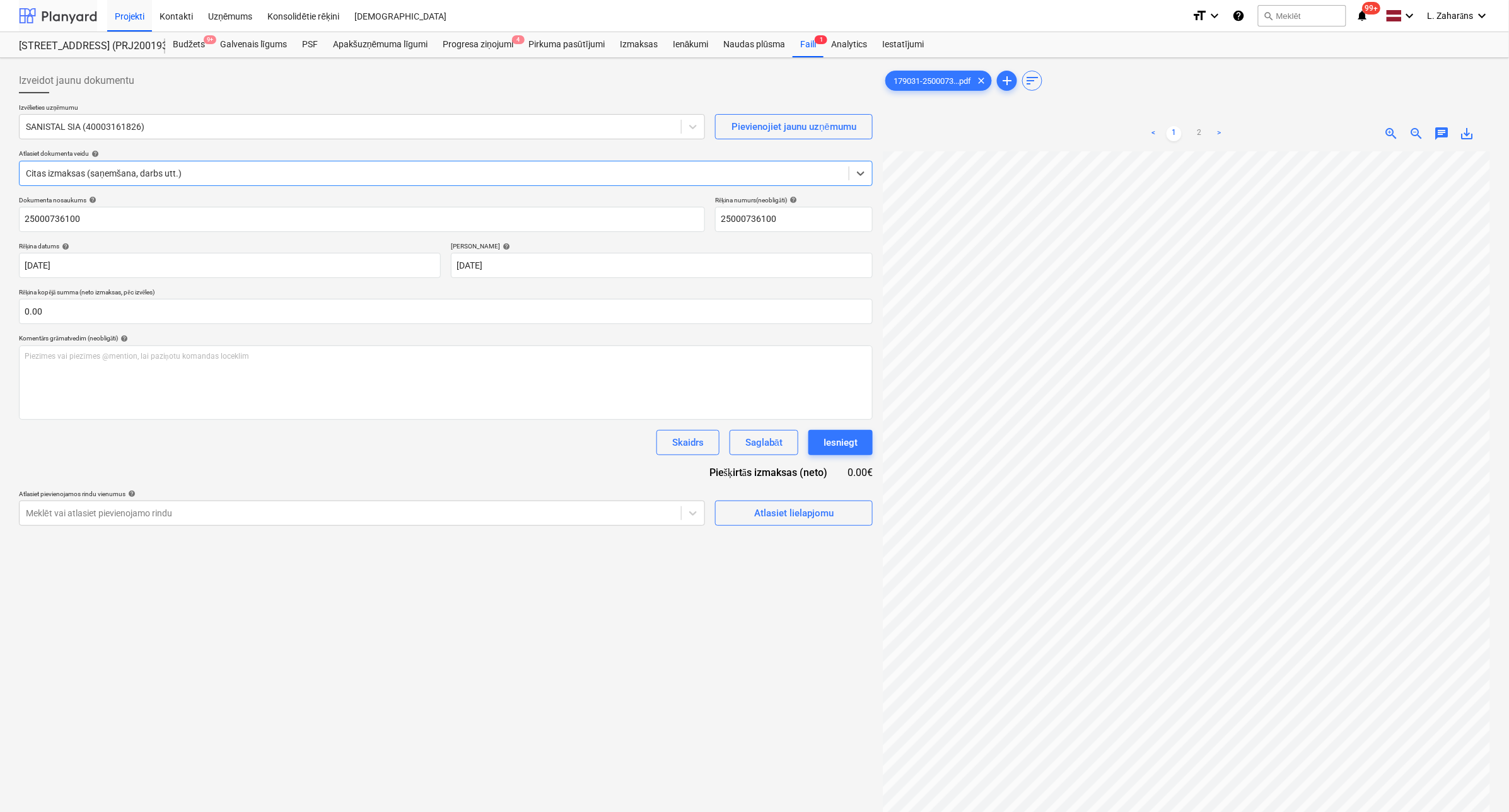
click at [76, 8] on div at bounding box center [58, 15] width 78 height 32
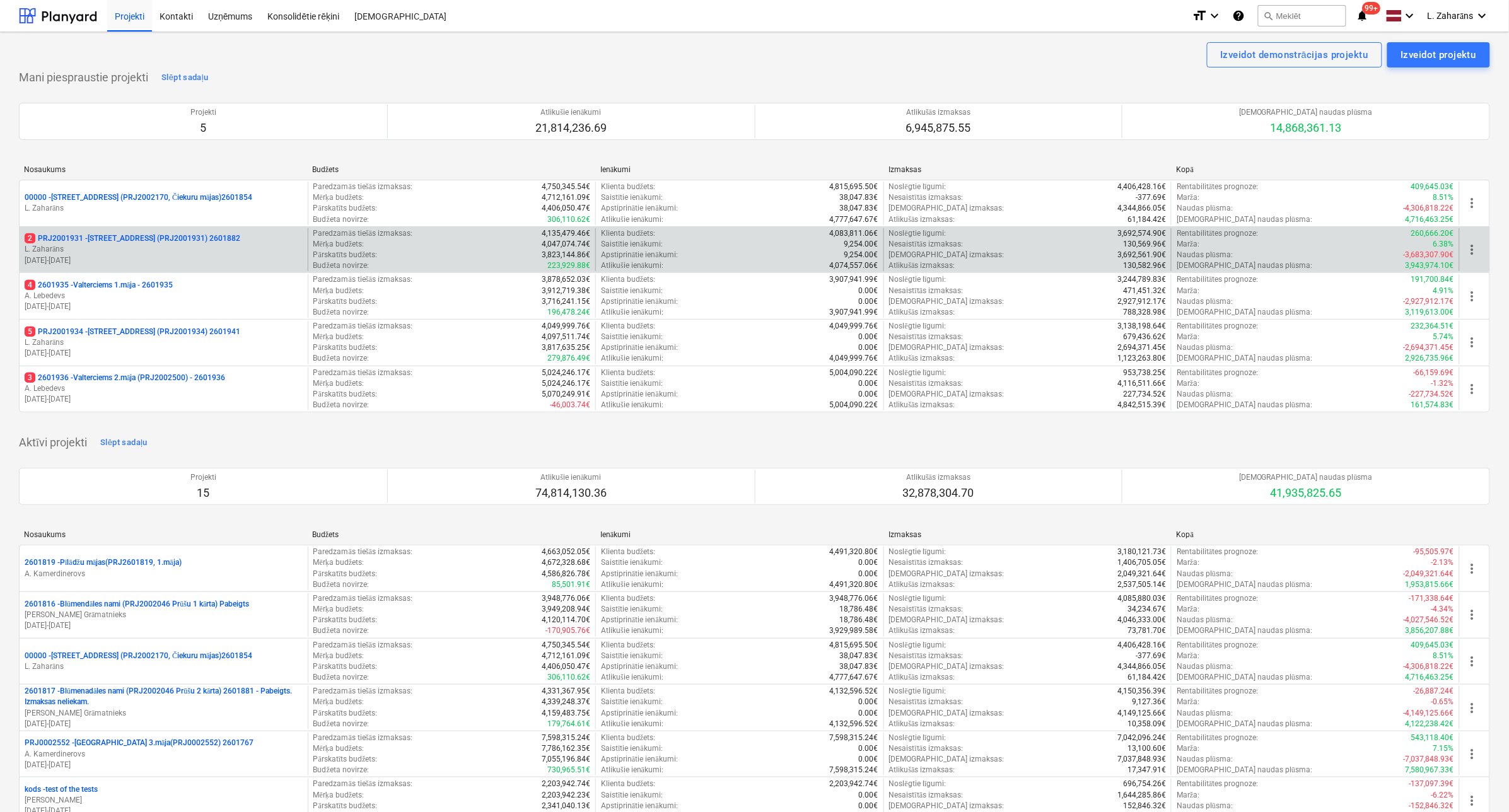
click at [114, 239] on p "2 PRJ2001931 - [STREET_ADDRESS] (PRJ2001931) 2601882" at bounding box center [132, 239] width 216 height 11
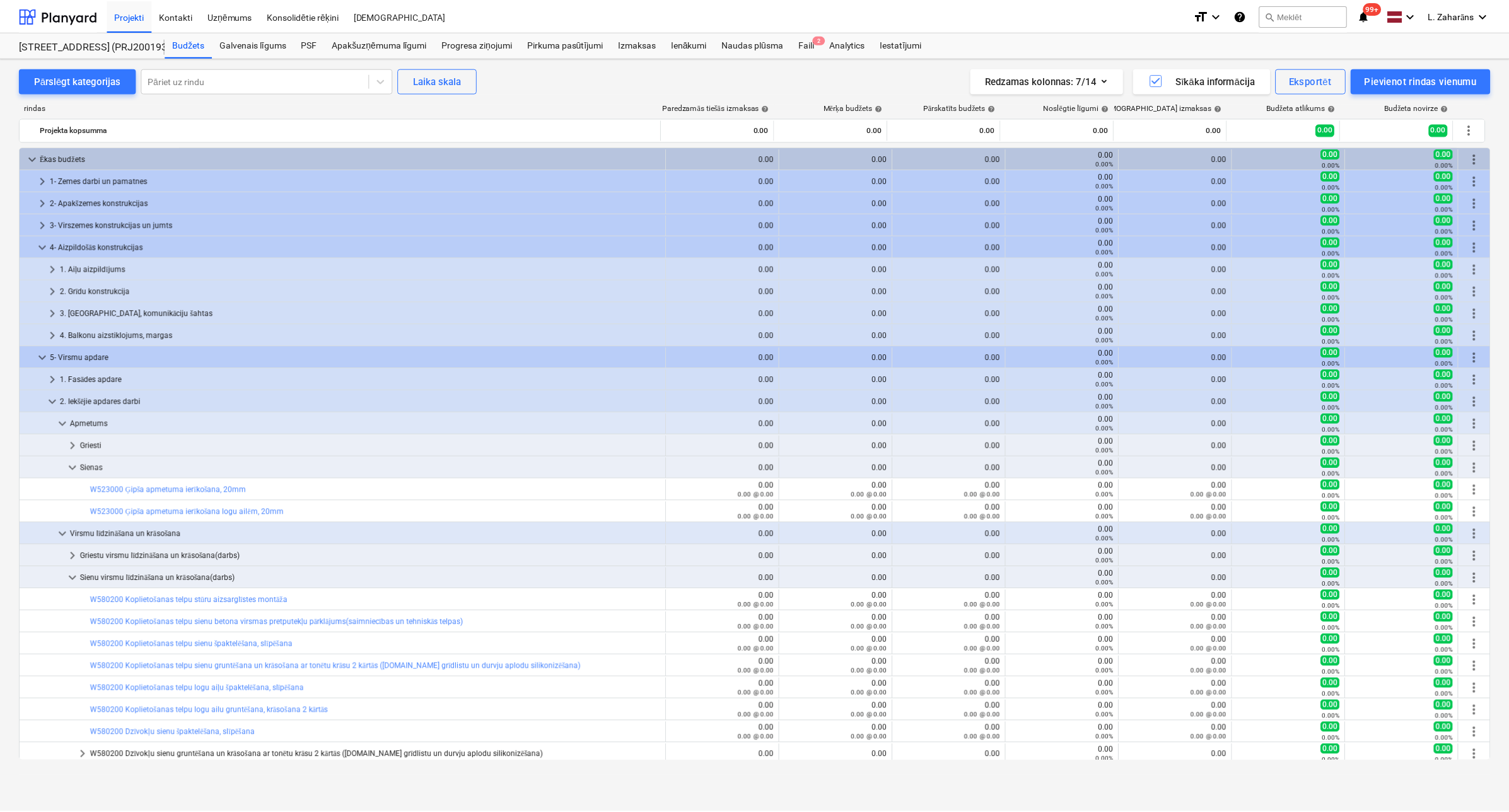
scroll to position [432, 0]
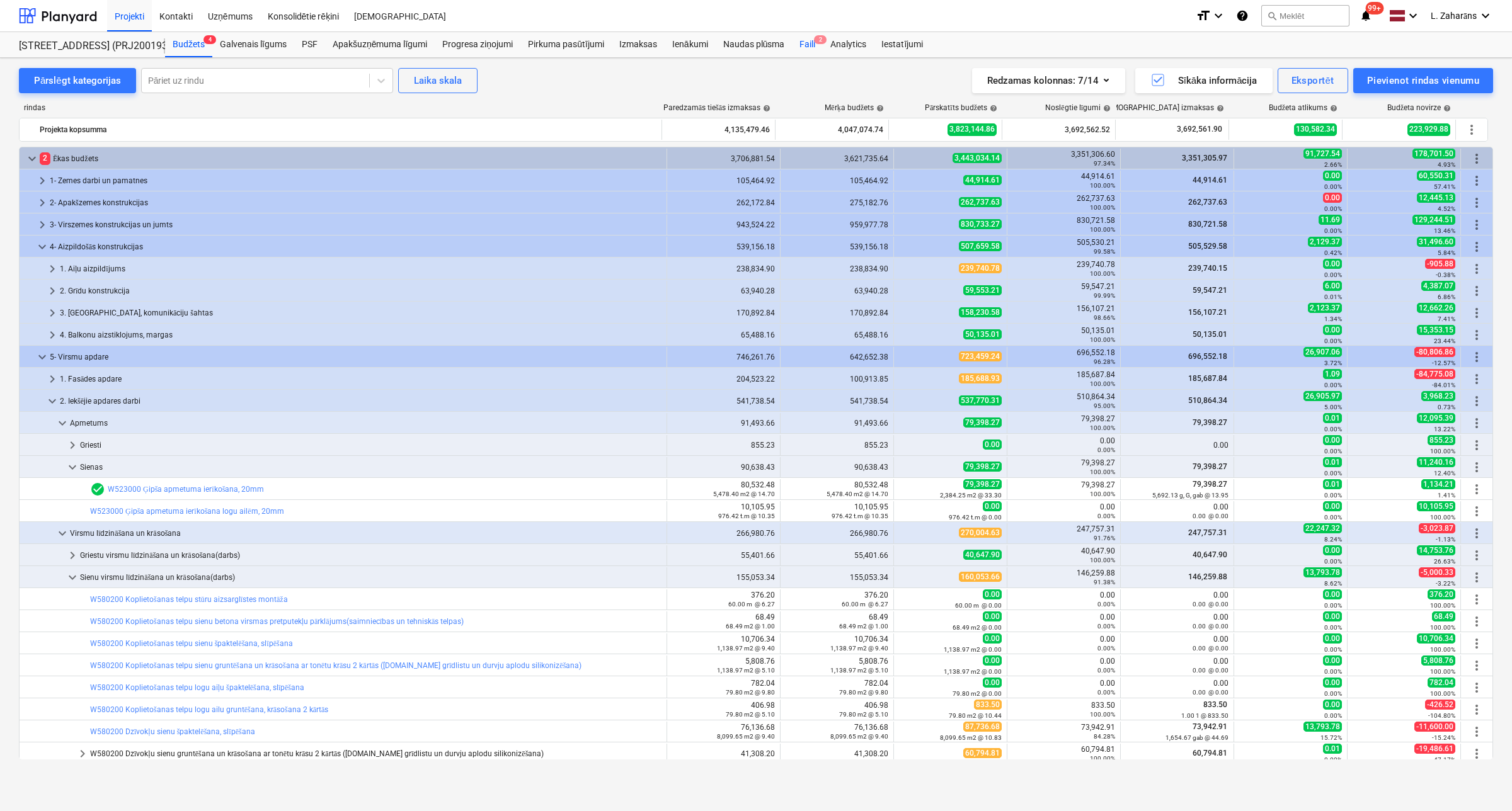
click at [810, 43] on div "Faili 2" at bounding box center [808, 45] width 31 height 25
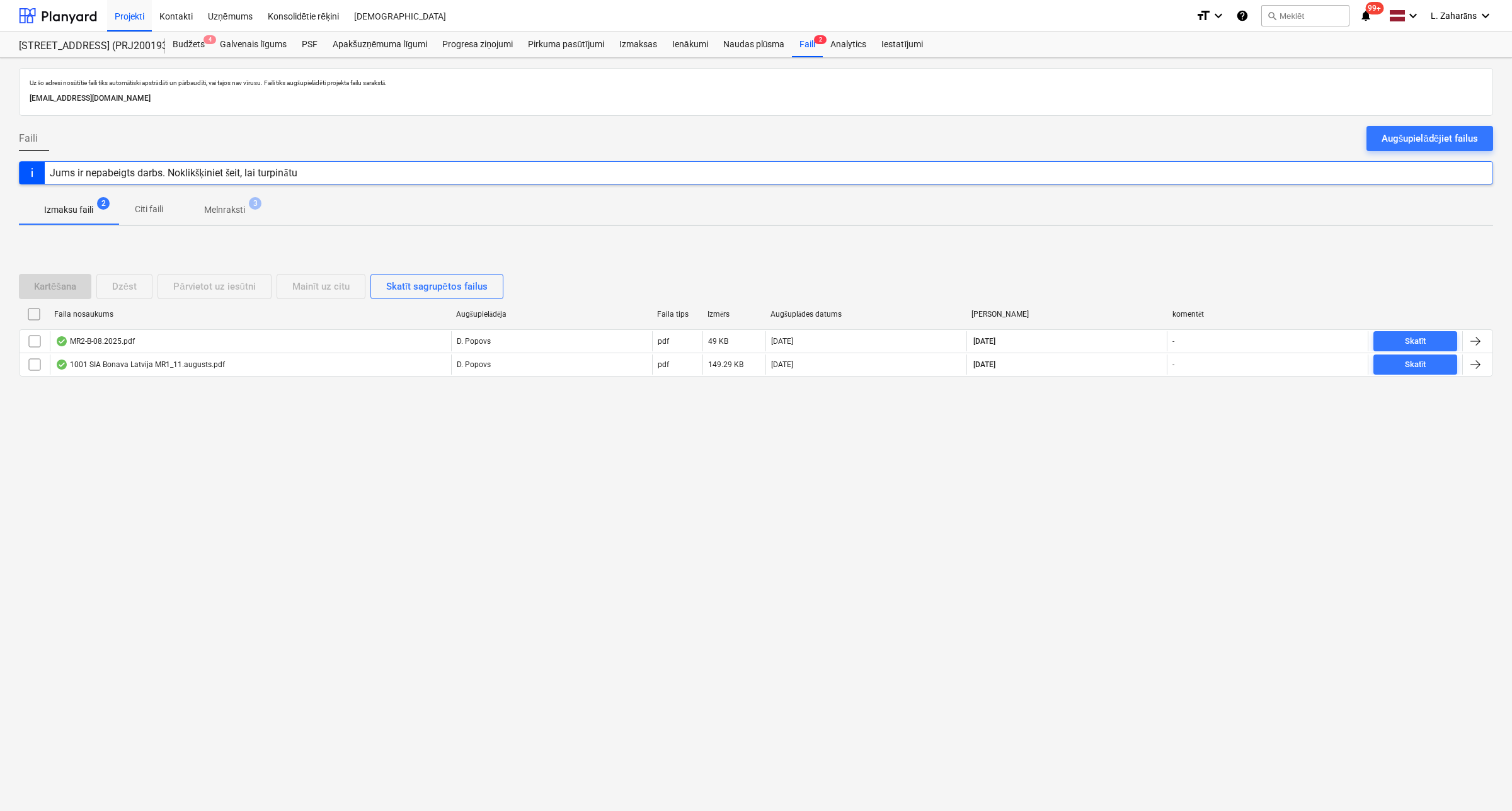
click at [215, 210] on p "Melnraksti" at bounding box center [224, 210] width 41 height 14
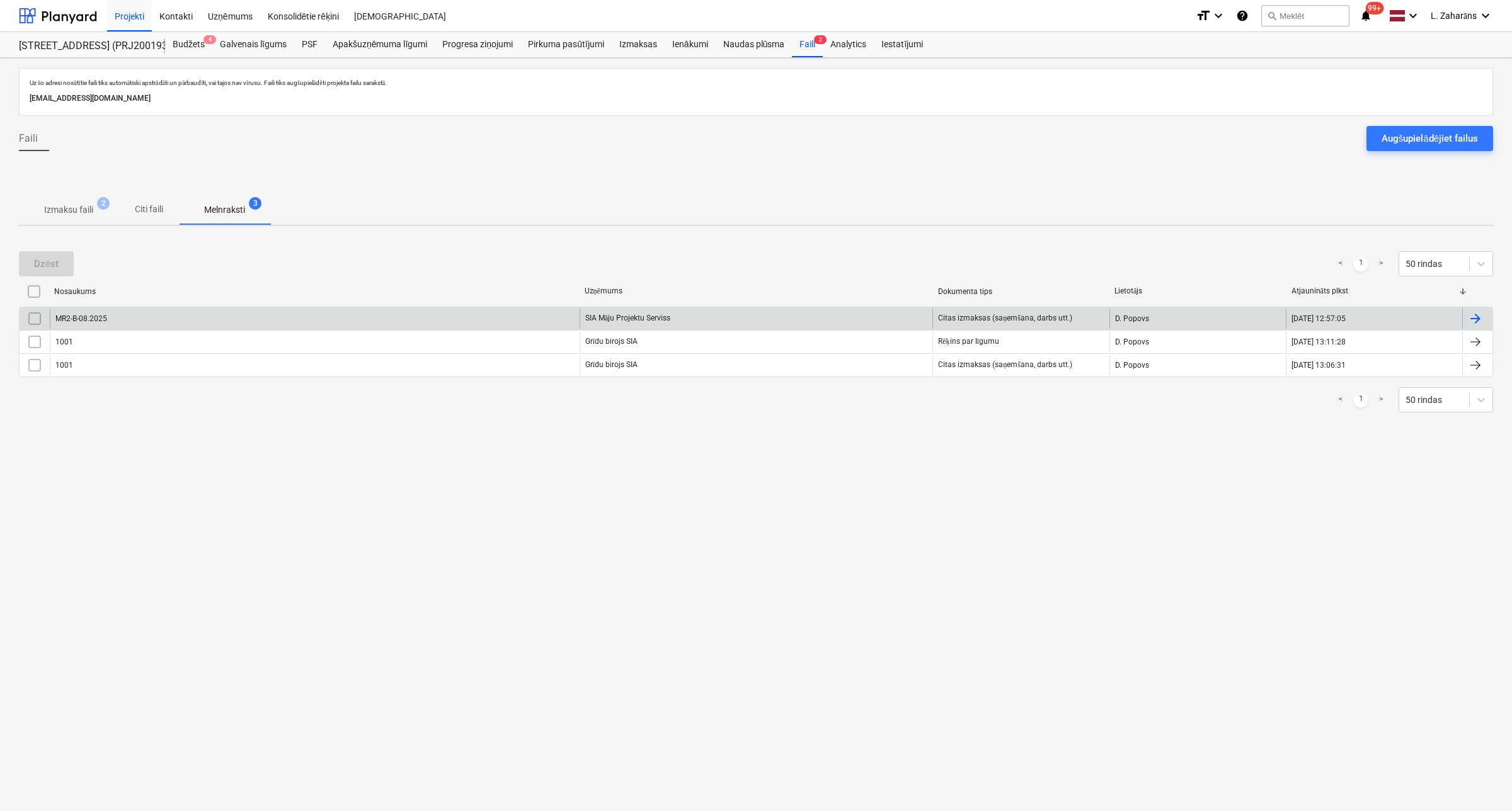
click at [163, 318] on div "MR2-B-08.2025" at bounding box center [315, 318] width 529 height 20
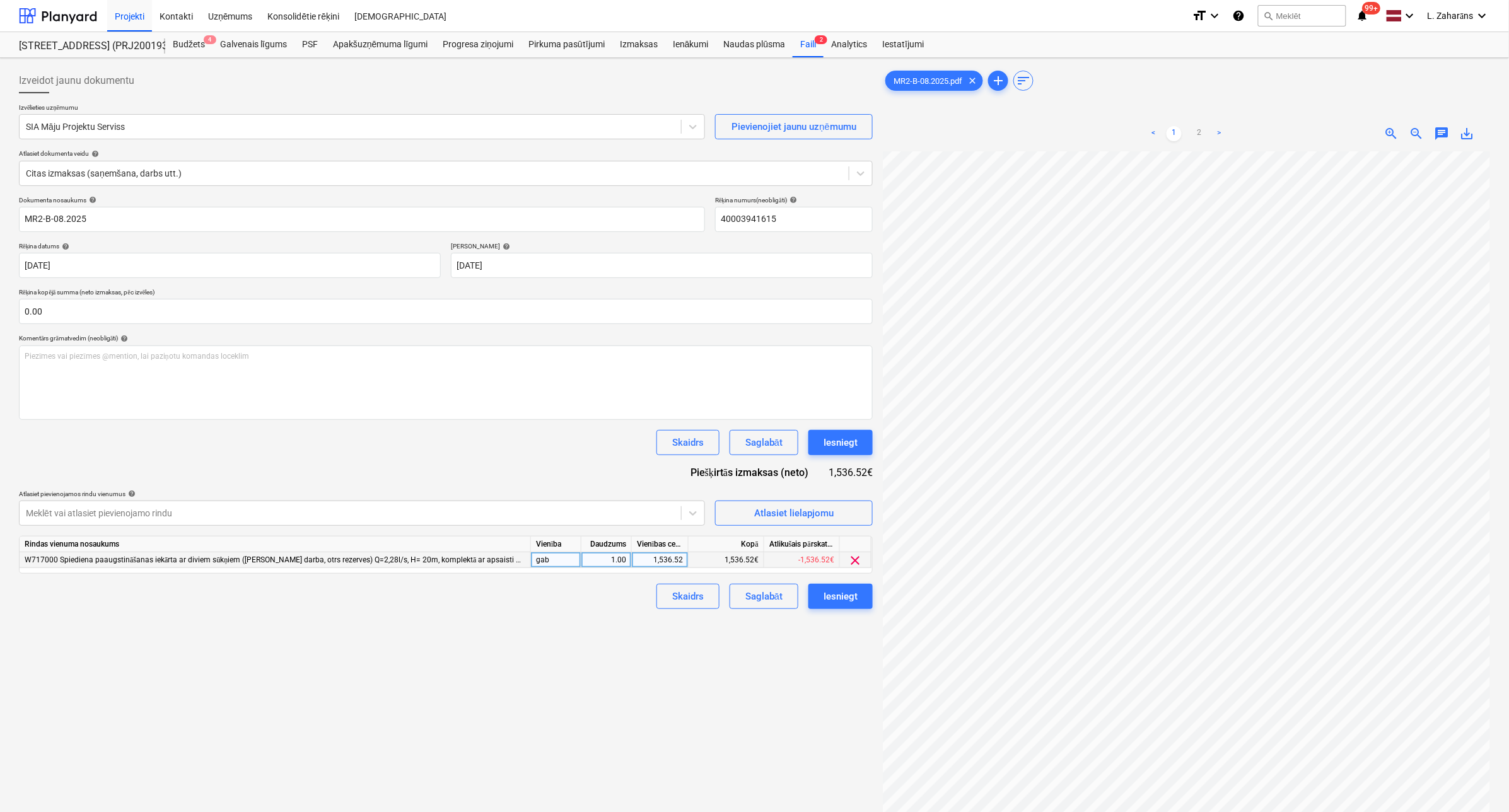
scroll to position [58, 3]
click at [847, 445] on div "Iesniegt" at bounding box center [840, 442] width 34 height 16
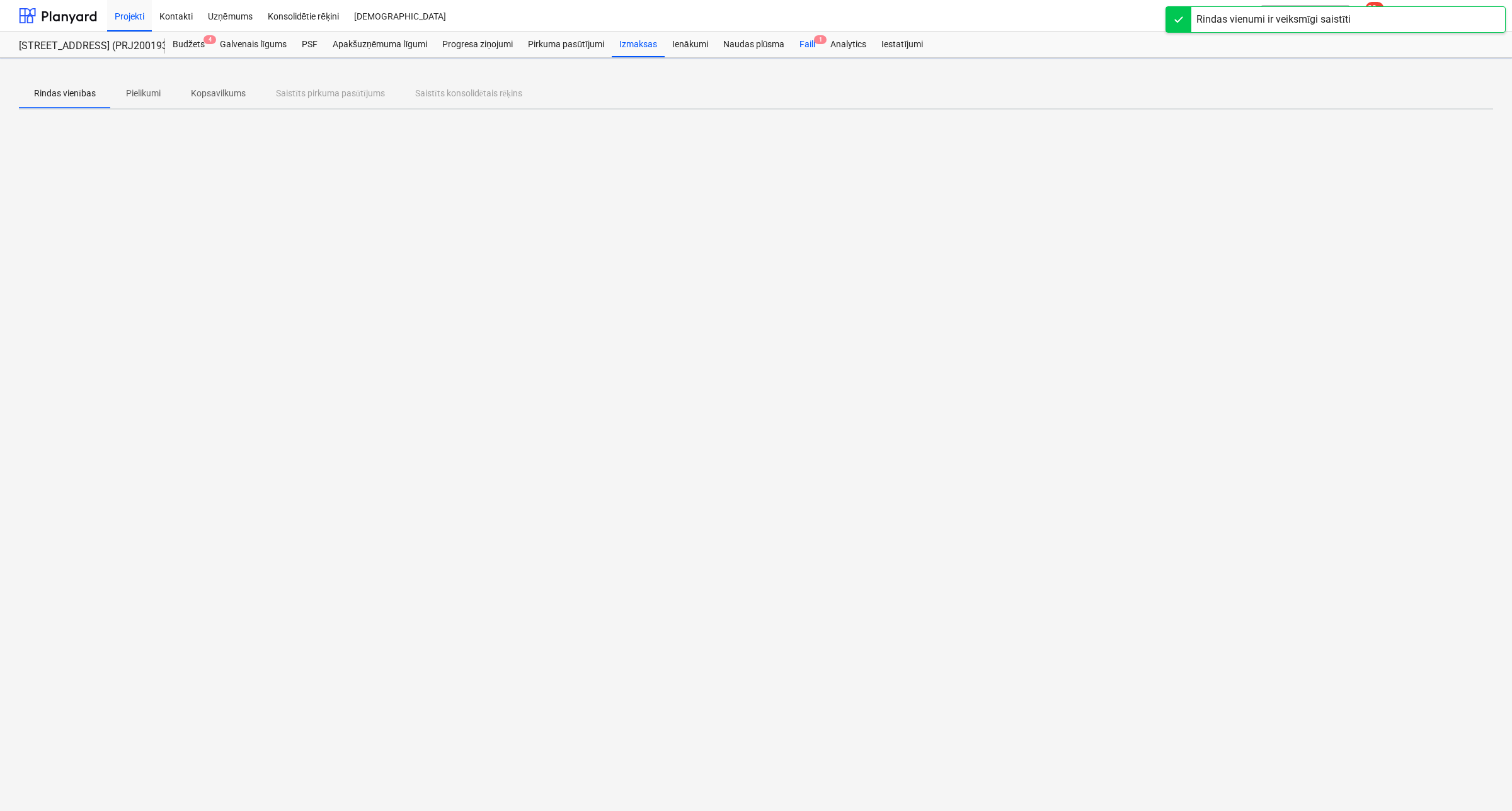
click at [801, 45] on div "Faili 1" at bounding box center [808, 45] width 31 height 25
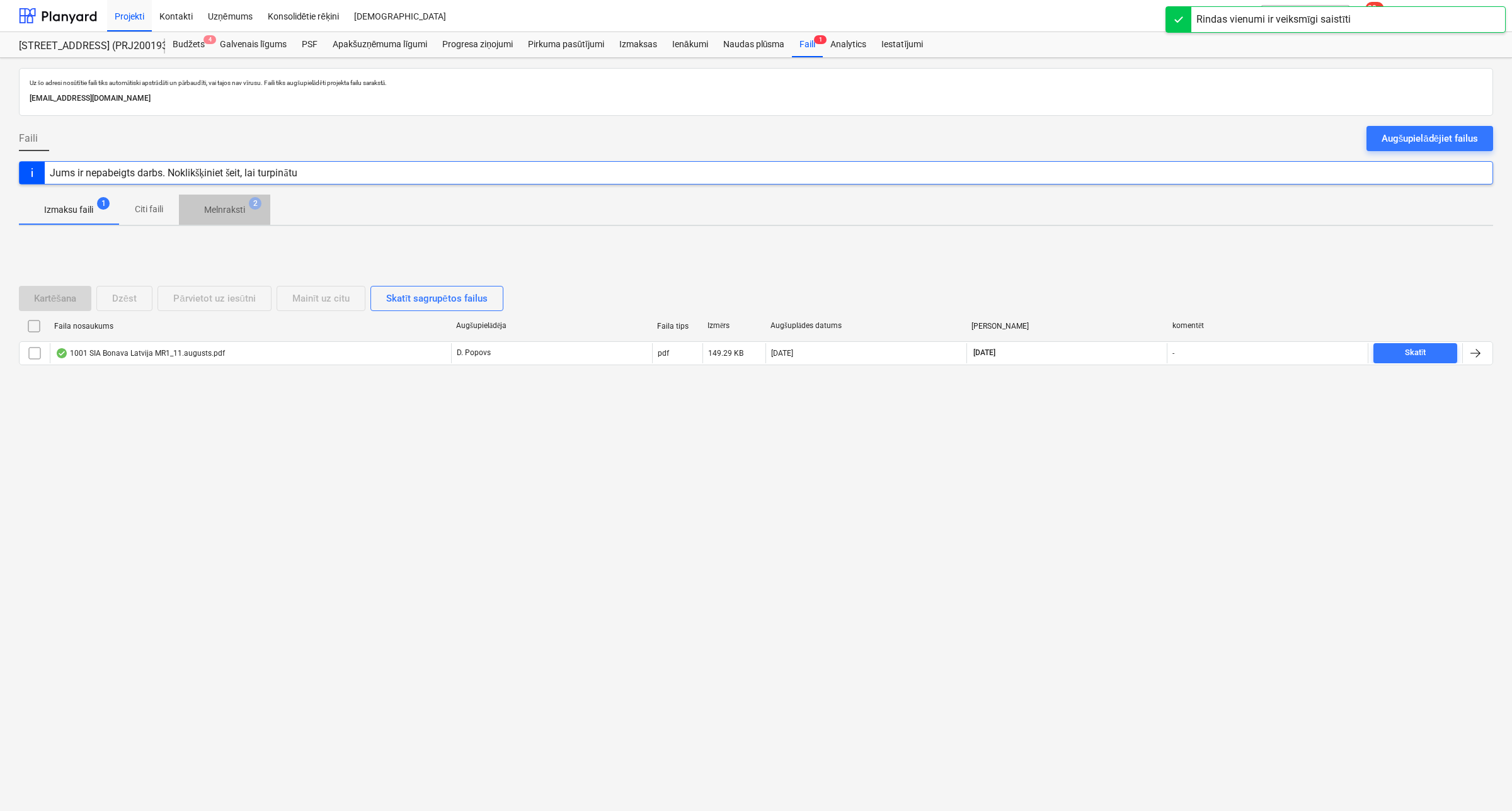
click at [207, 203] on span "Melnraksti 2" at bounding box center [225, 209] width 91 height 23
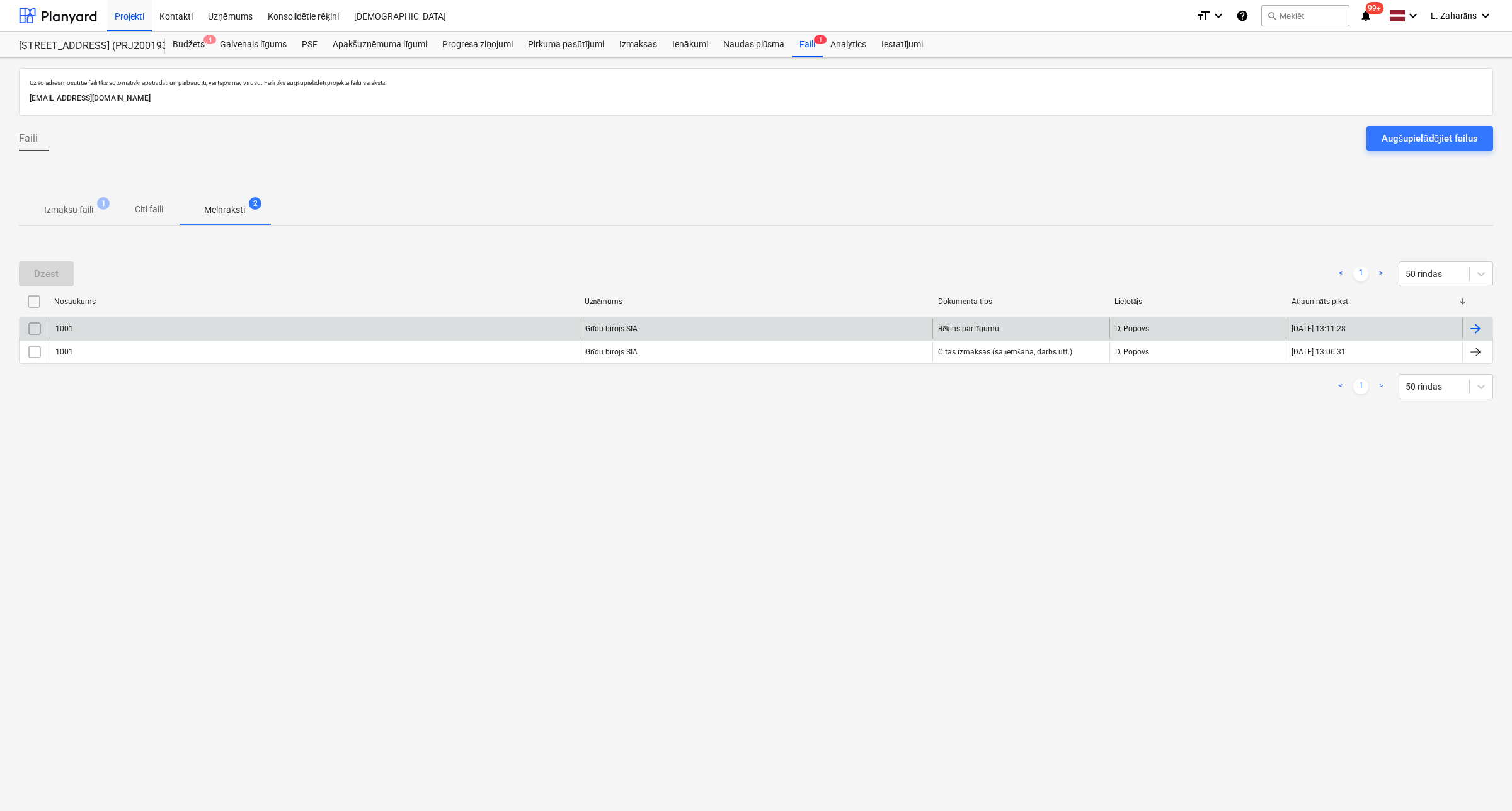
click at [198, 334] on div "1001" at bounding box center [315, 328] width 529 height 20
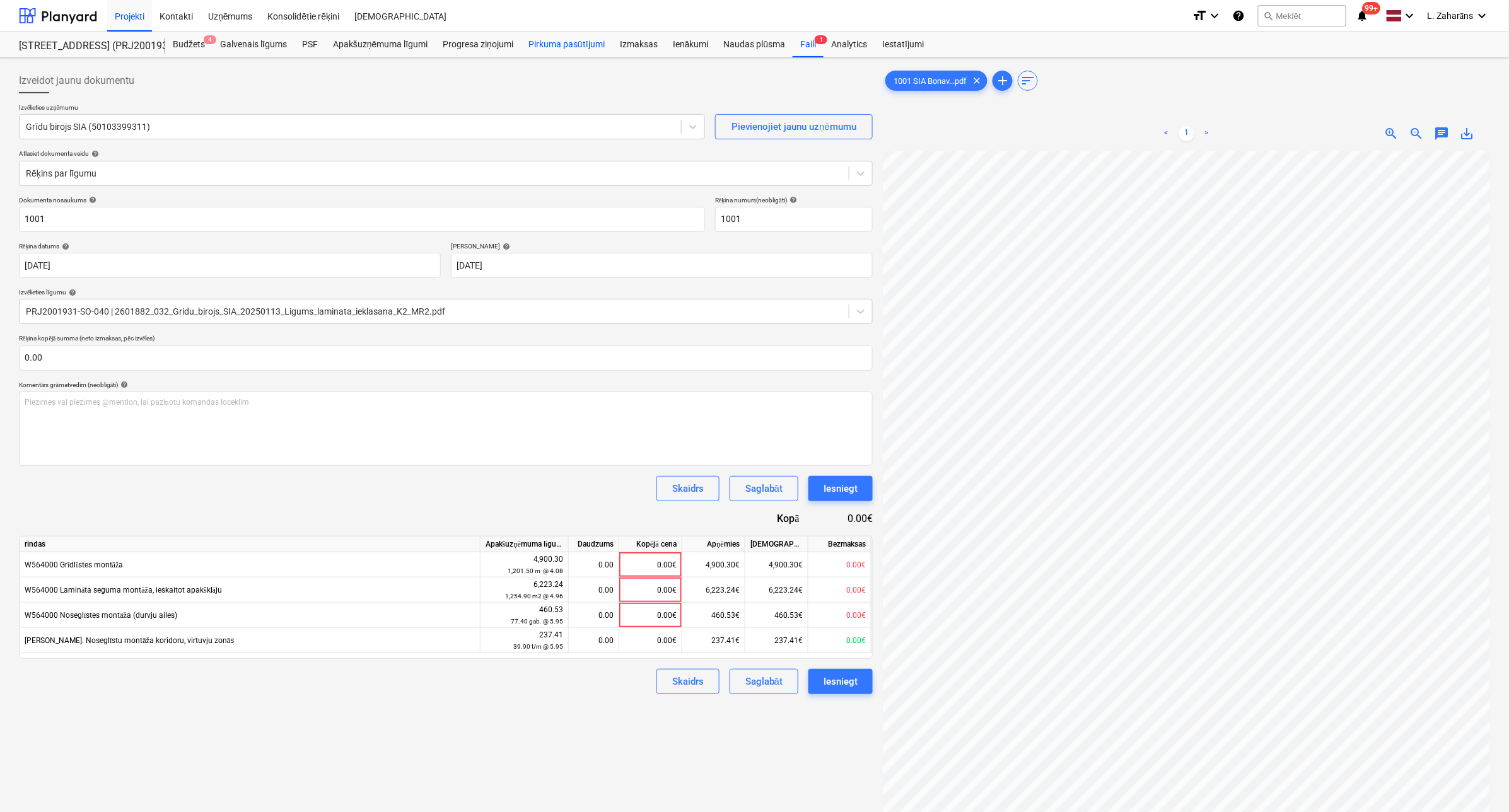
click at [551, 40] on div "Pirkuma pasūtījumi" at bounding box center [566, 45] width 91 height 25
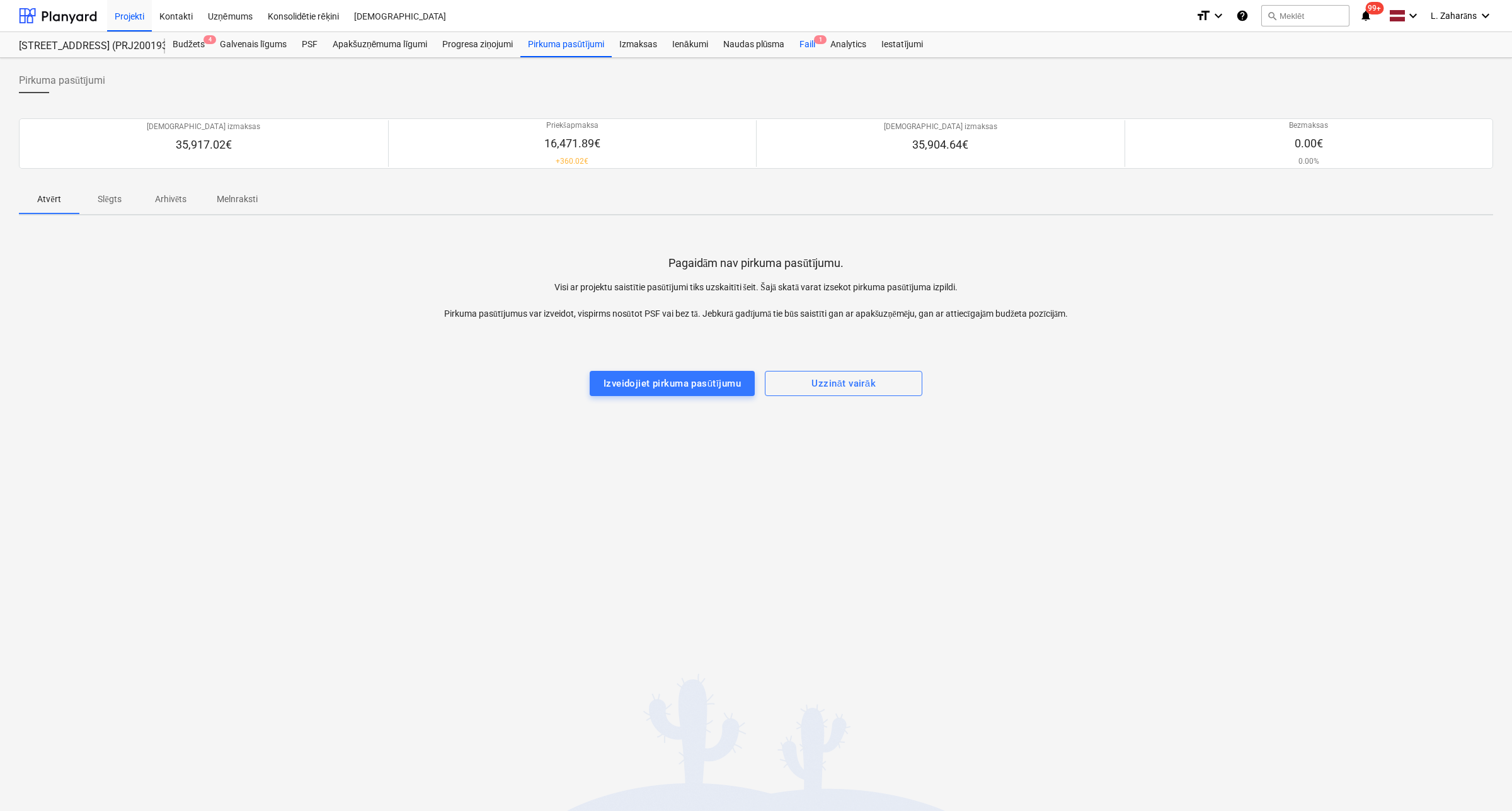
click at [801, 38] on div "Faili 1" at bounding box center [808, 45] width 31 height 25
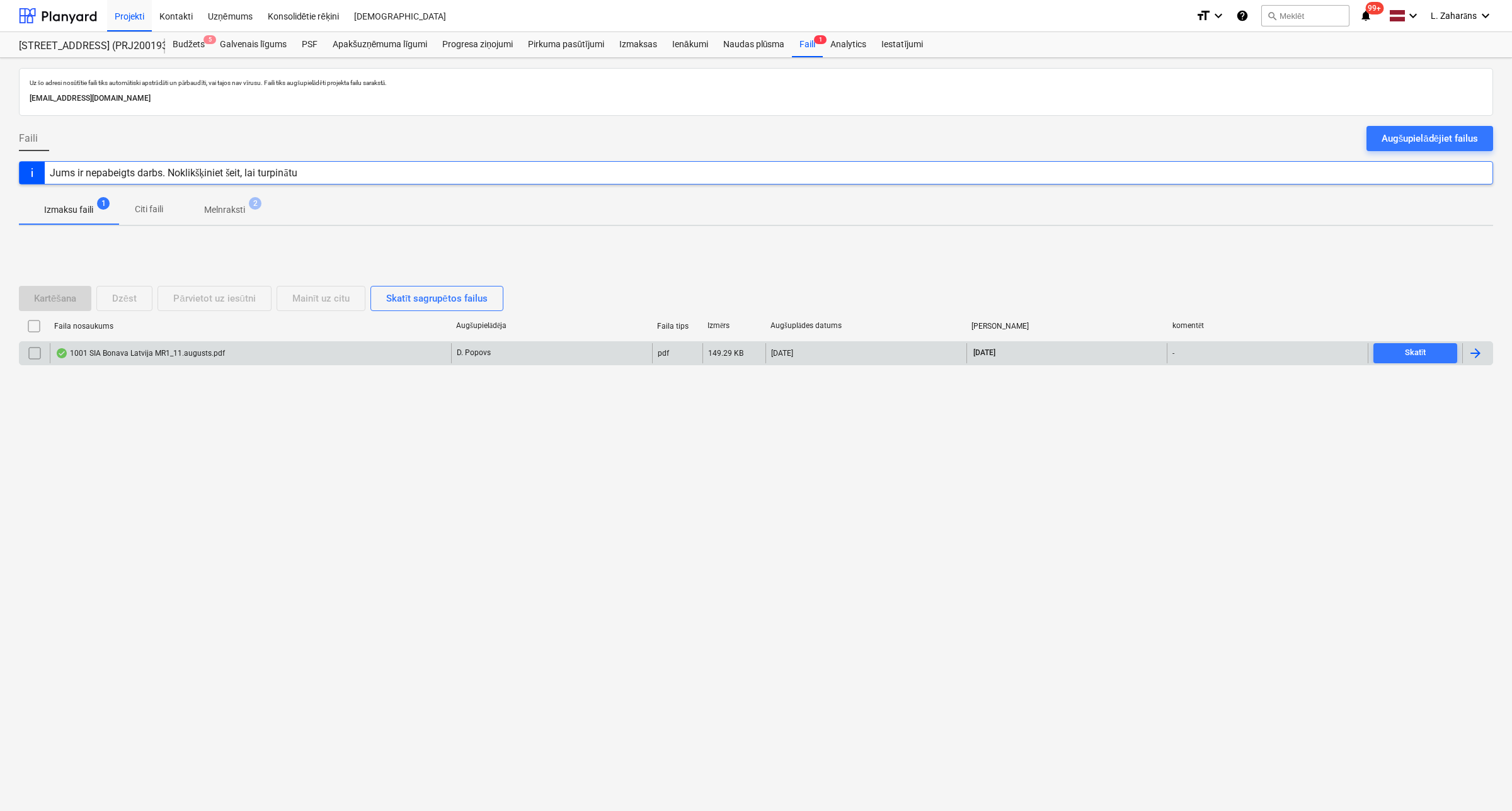
click at [255, 354] on div "1001 SIA Bonava Latvija MR1_11.augusts.pdf" at bounding box center [250, 353] width 401 height 20
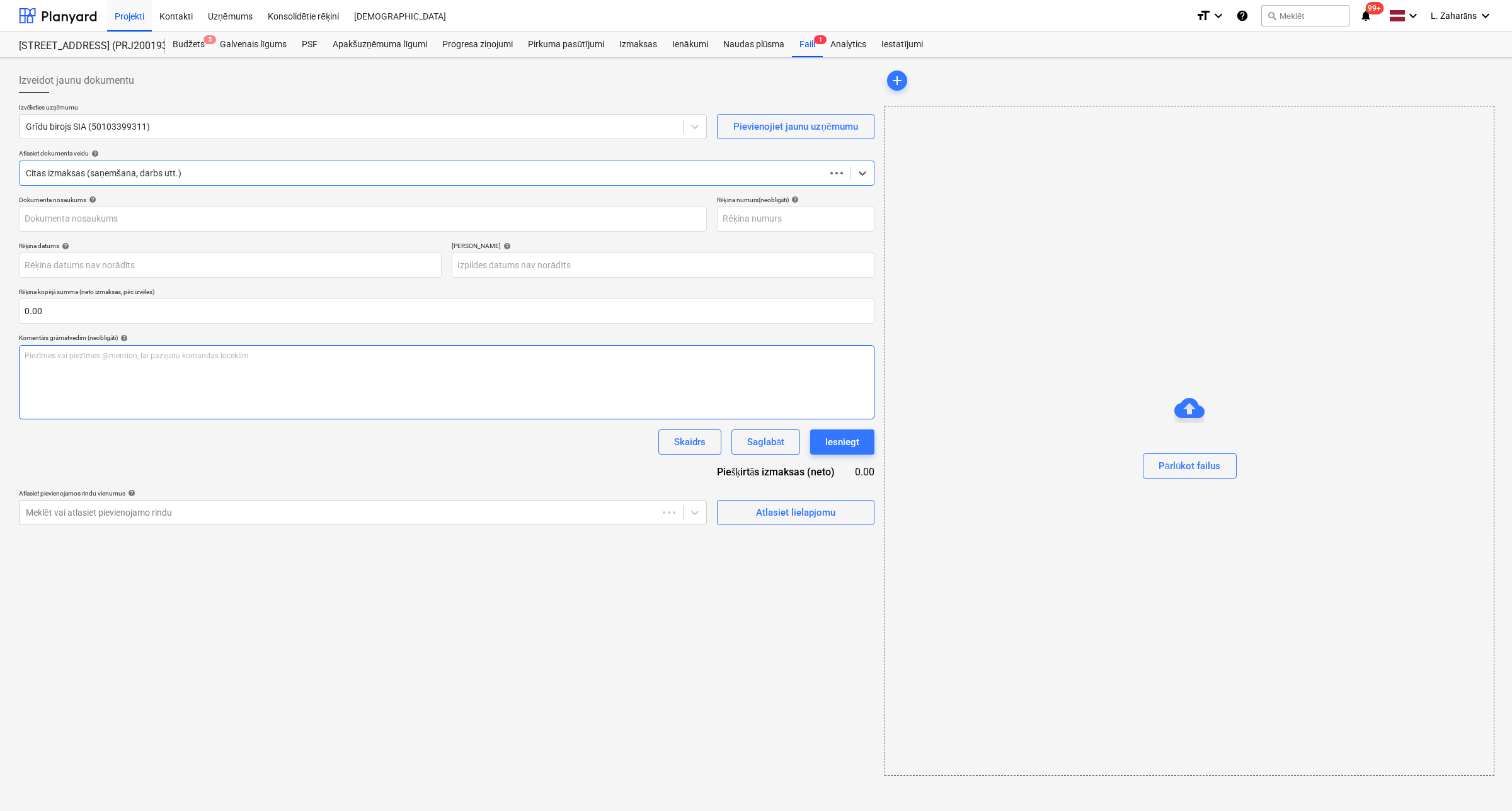
type input "1001"
type input "[DATE]"
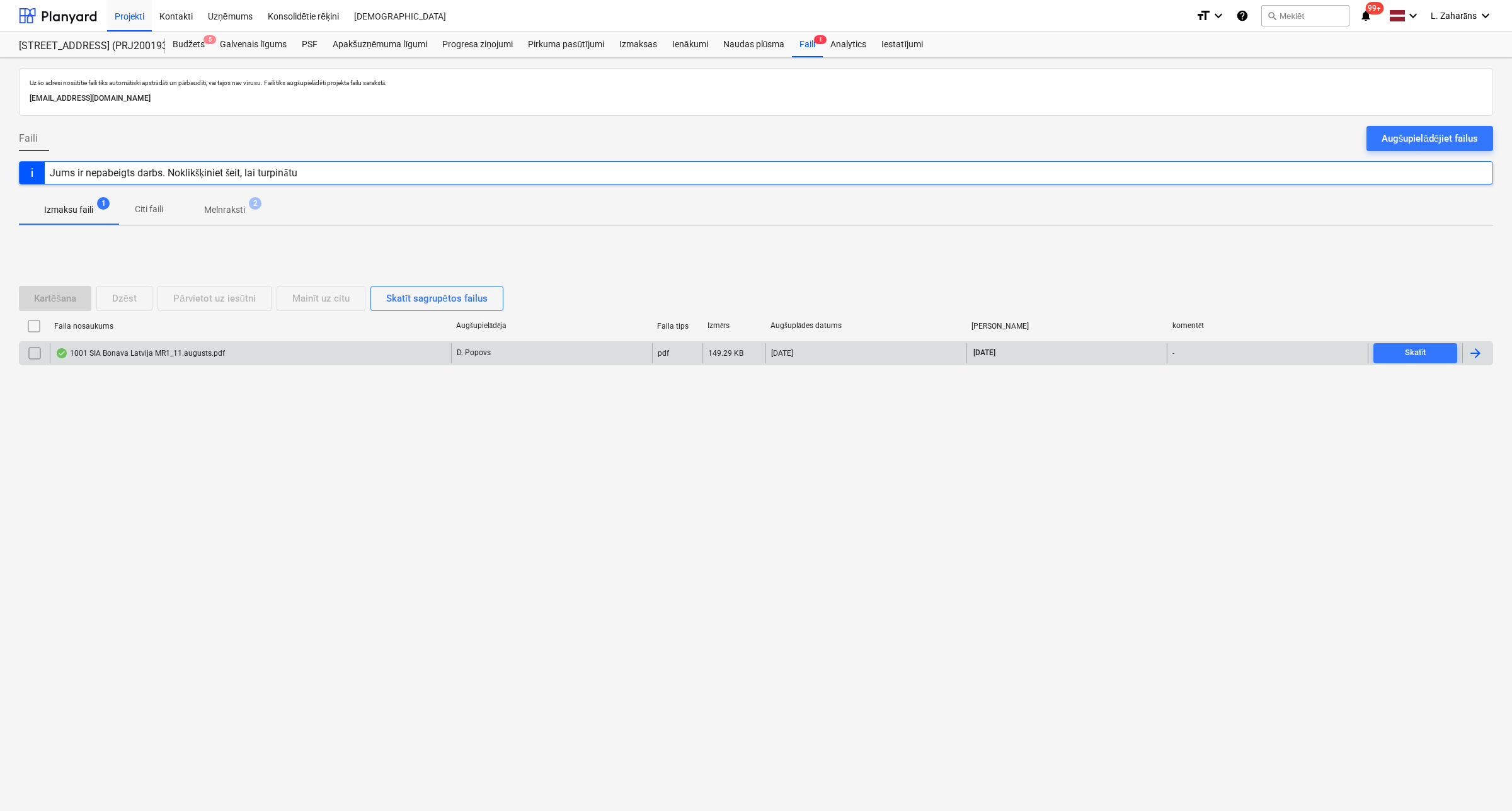
click at [33, 351] on input "checkbox" at bounding box center [35, 353] width 20 height 20
click at [122, 288] on button "Dzēst" at bounding box center [125, 298] width 56 height 25
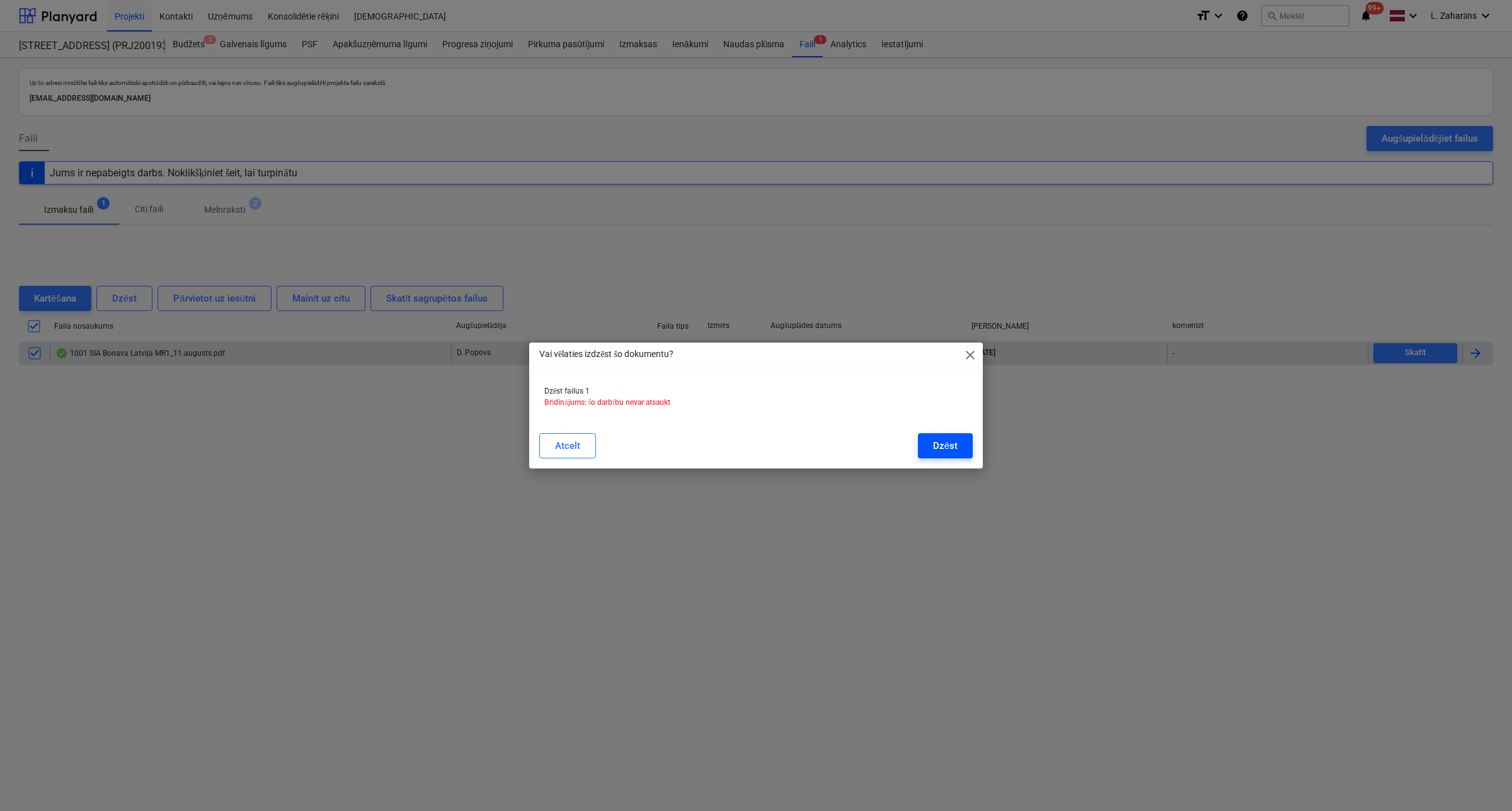
click at [971, 443] on button "Dzēst" at bounding box center [945, 446] width 55 height 25
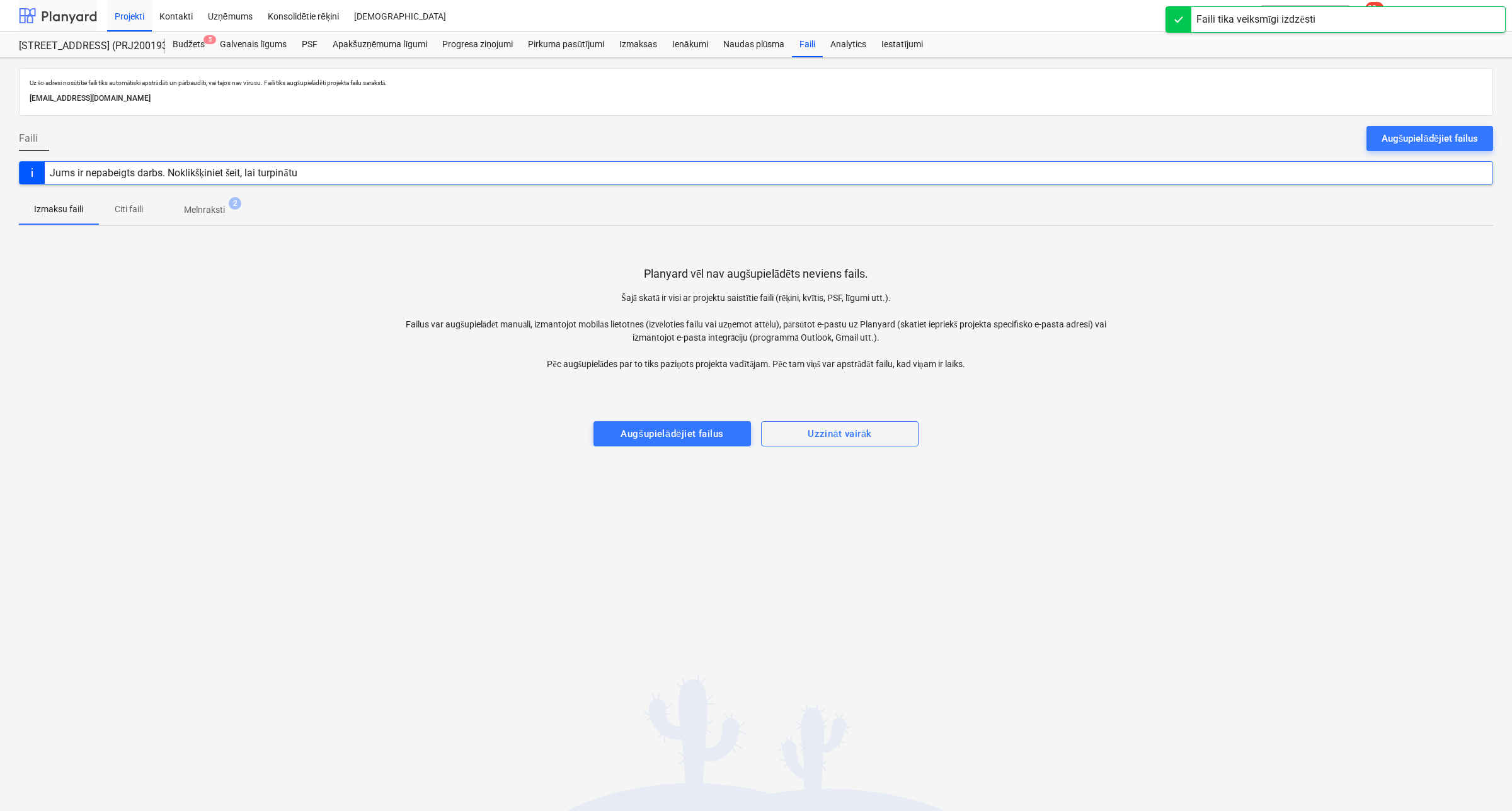
click at [64, 11] on div at bounding box center [58, 15] width 78 height 32
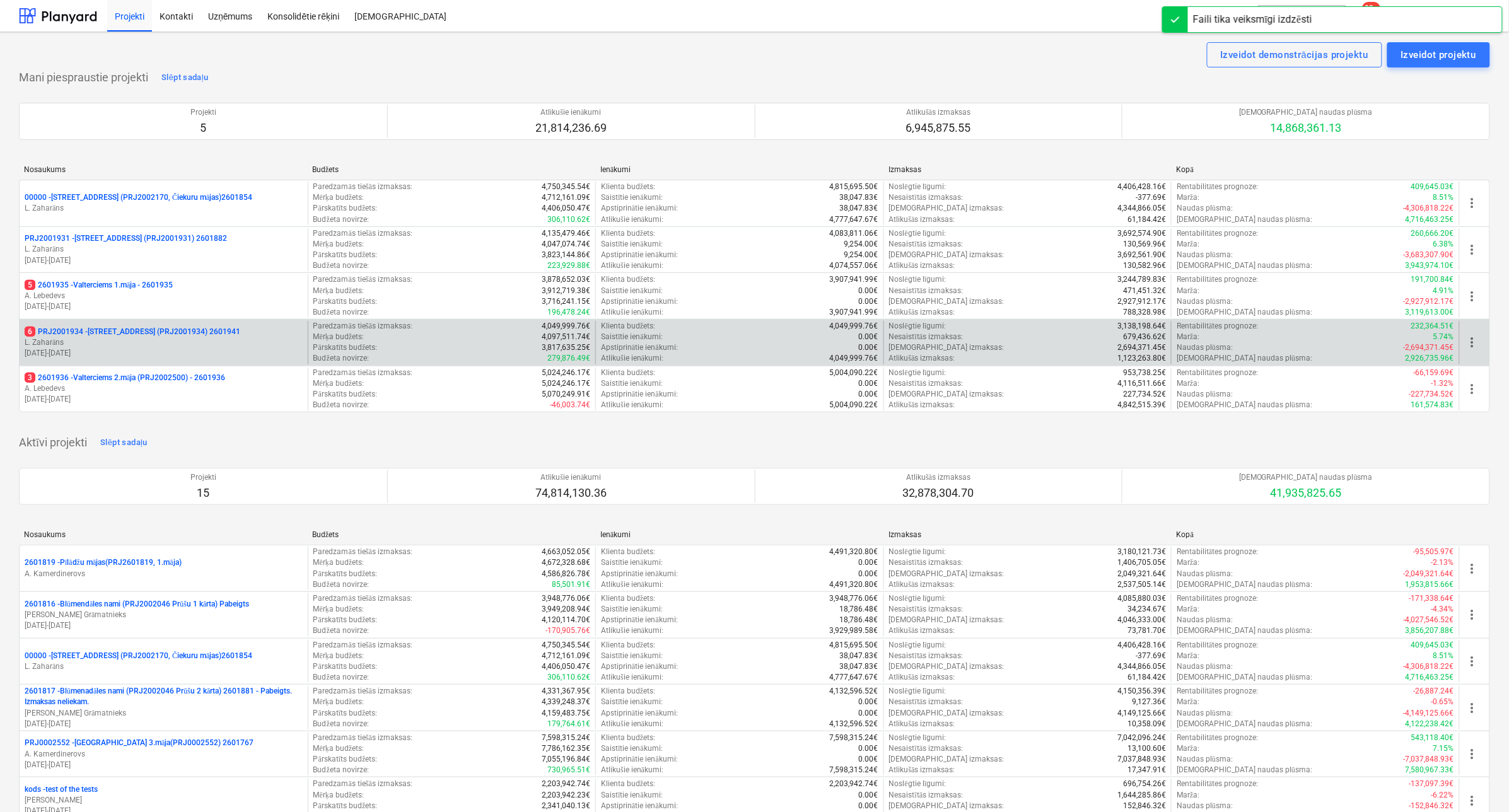
click at [114, 330] on p "6 PRJ2001934 - [STREET_ADDRESS] (PRJ2001934) 2601941" at bounding box center [132, 332] width 216 height 11
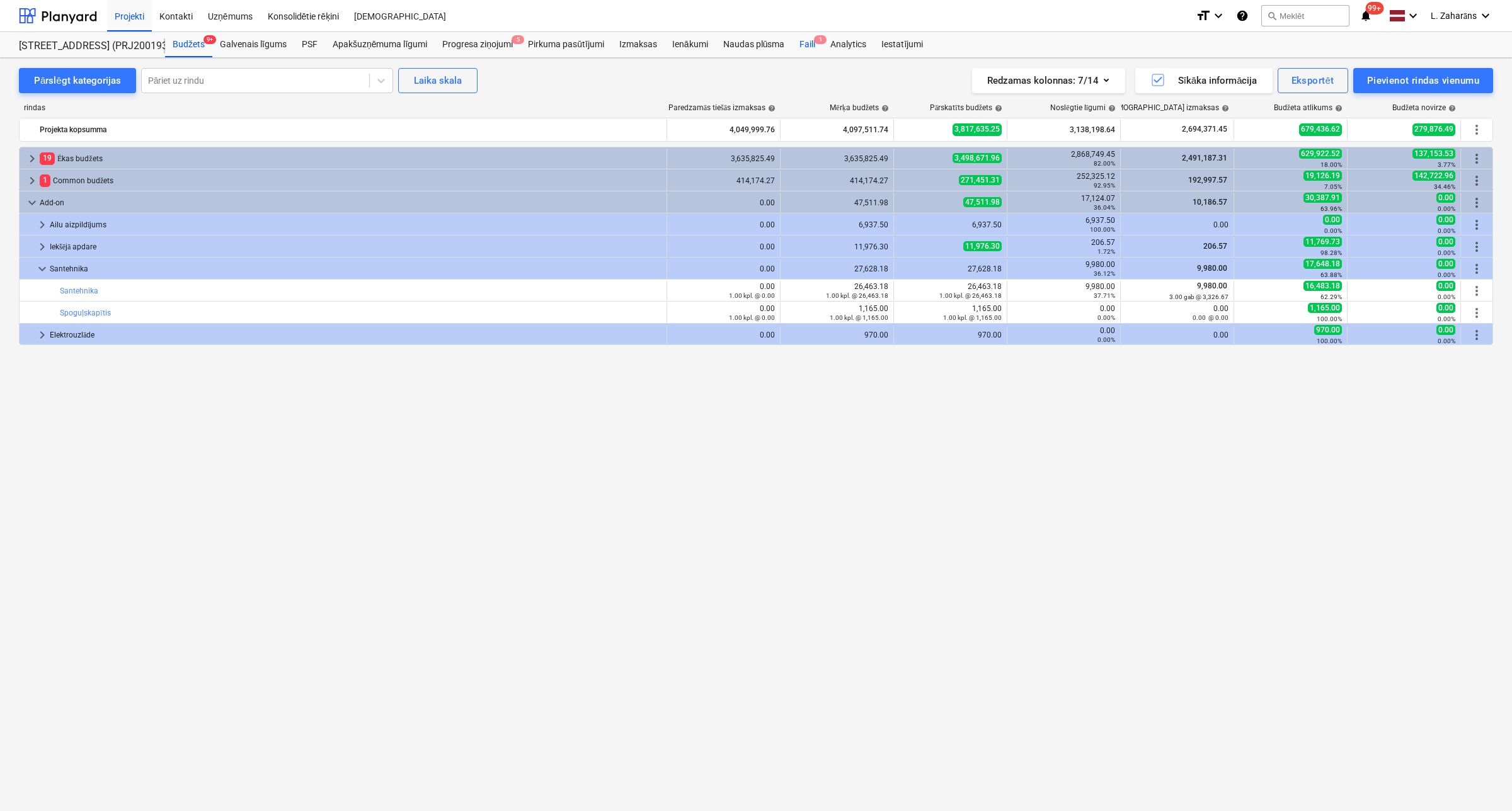
click at [808, 40] on div "Faili 1" at bounding box center [808, 45] width 31 height 25
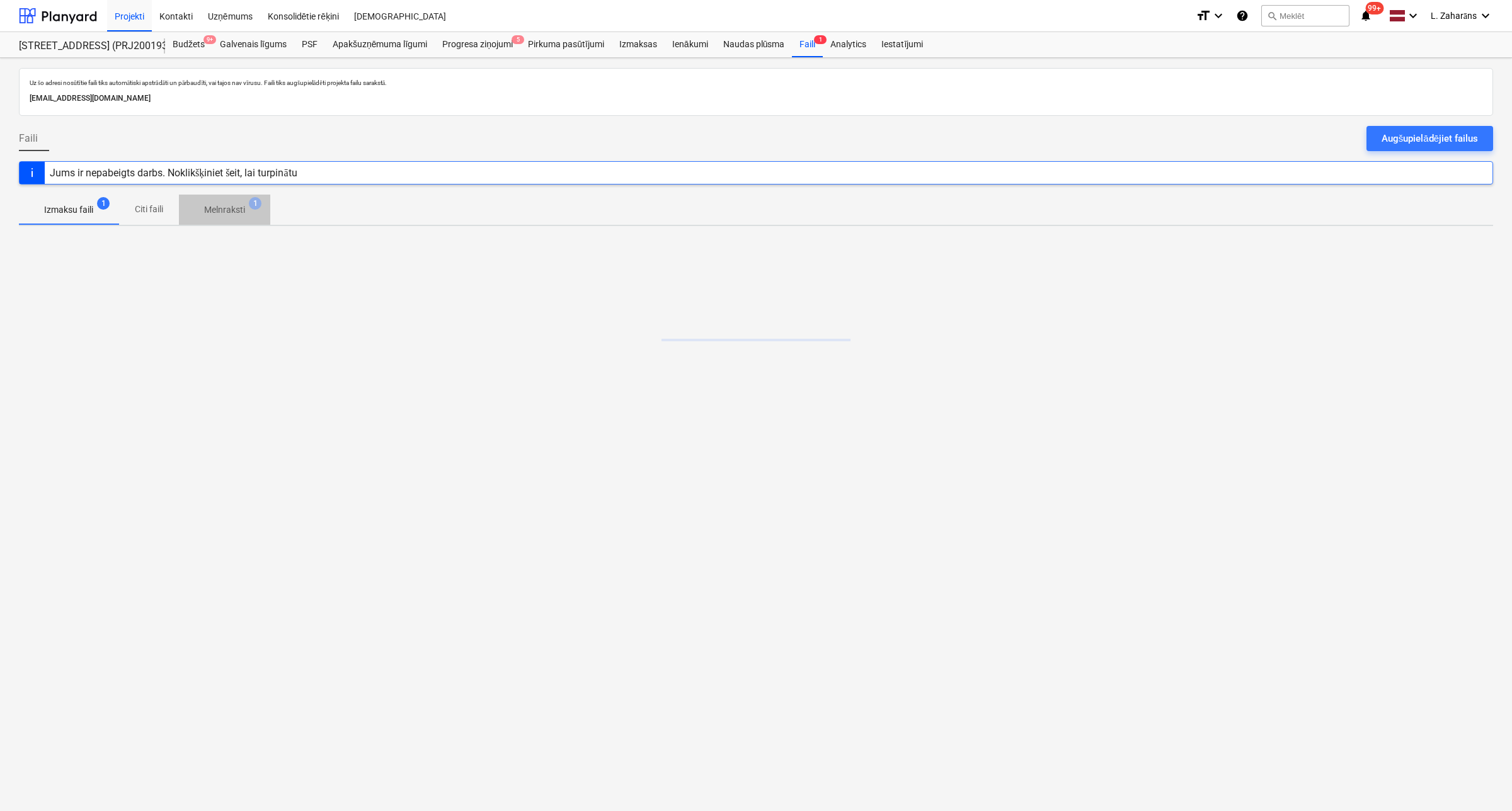
click at [222, 202] on span "Melnraksti 1" at bounding box center [225, 209] width 91 height 23
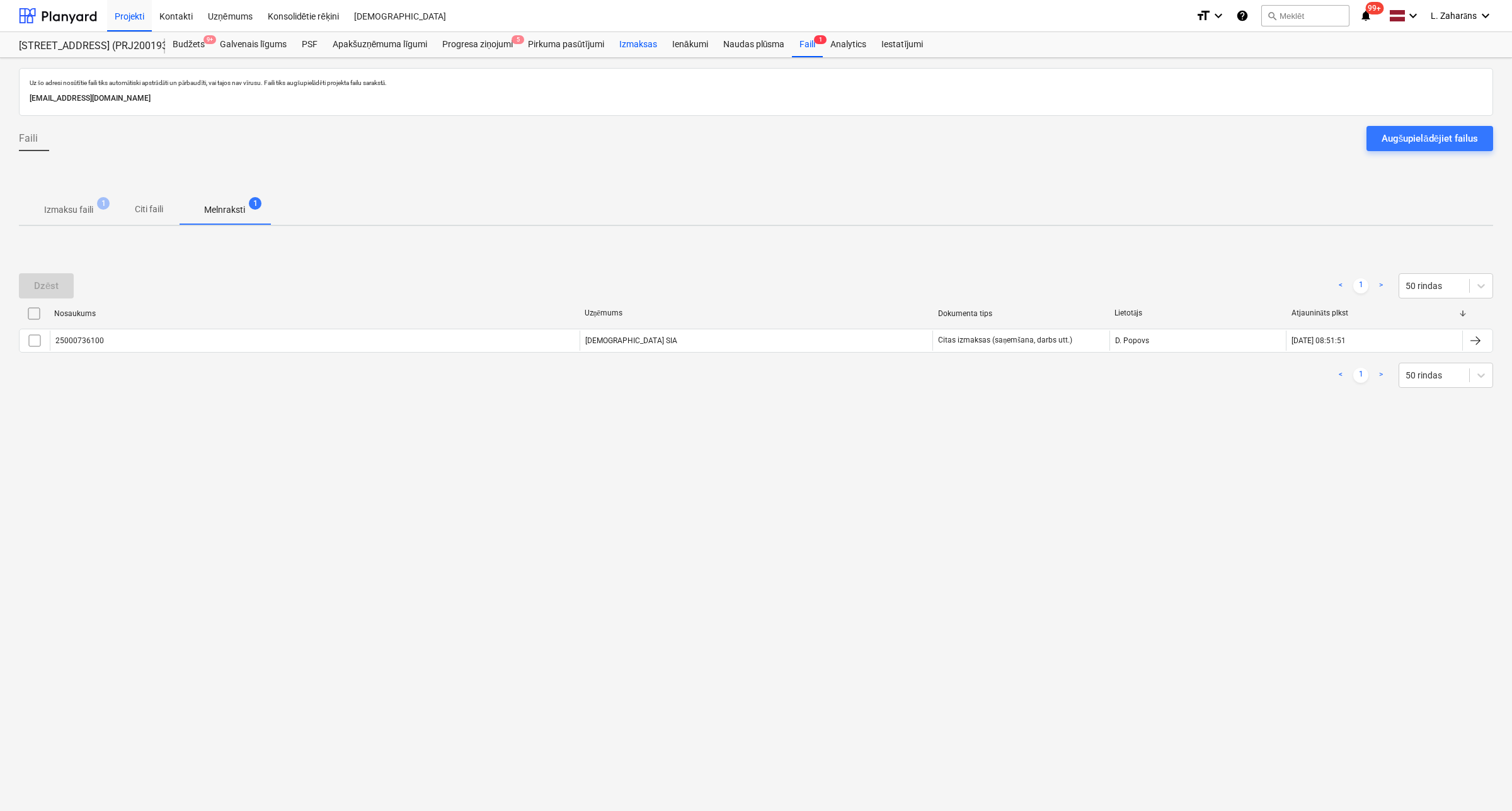
click at [635, 42] on div "Izmaksas" at bounding box center [638, 45] width 53 height 25
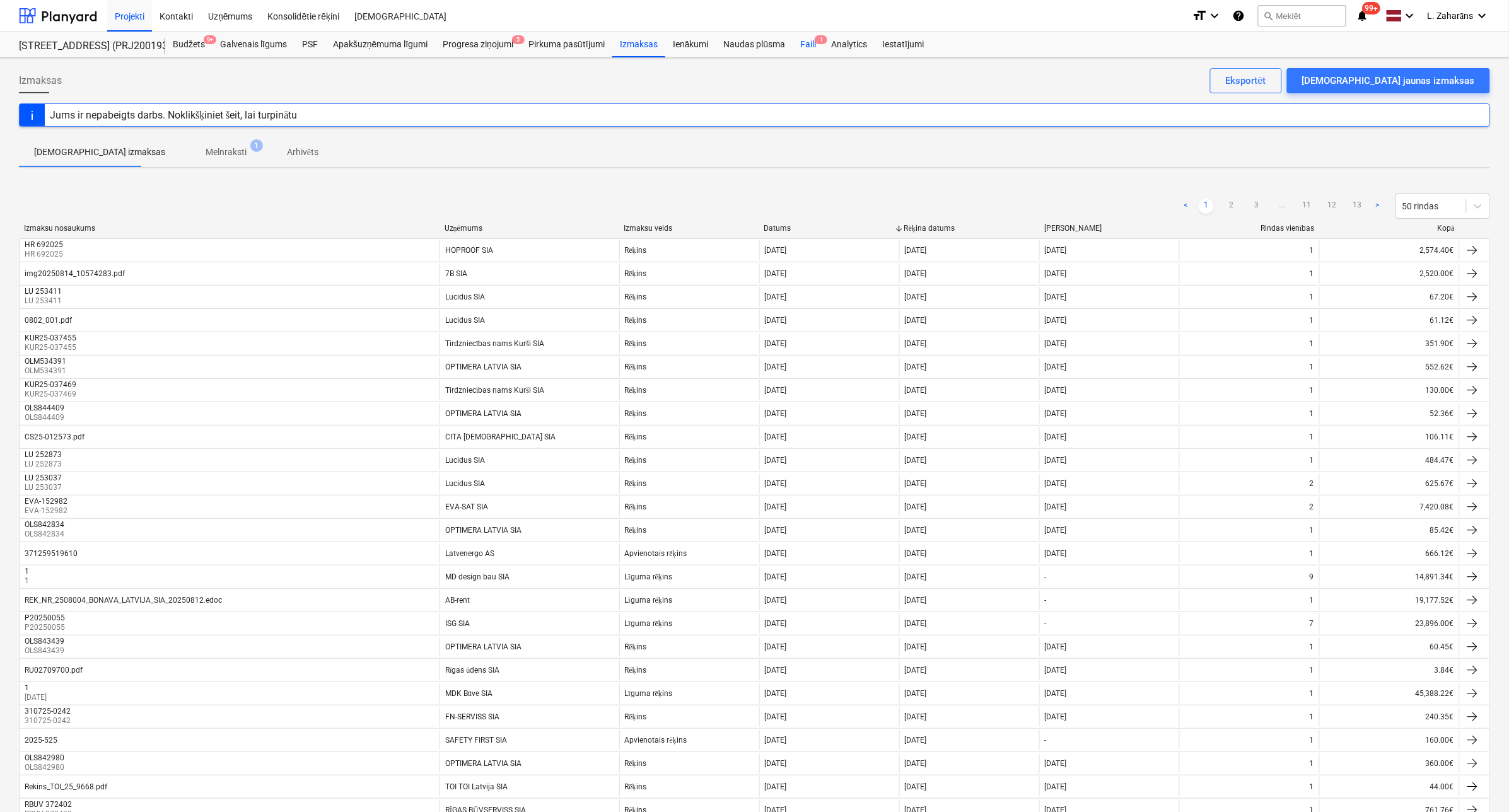
click at [802, 40] on div "Faili 1" at bounding box center [809, 45] width 31 height 25
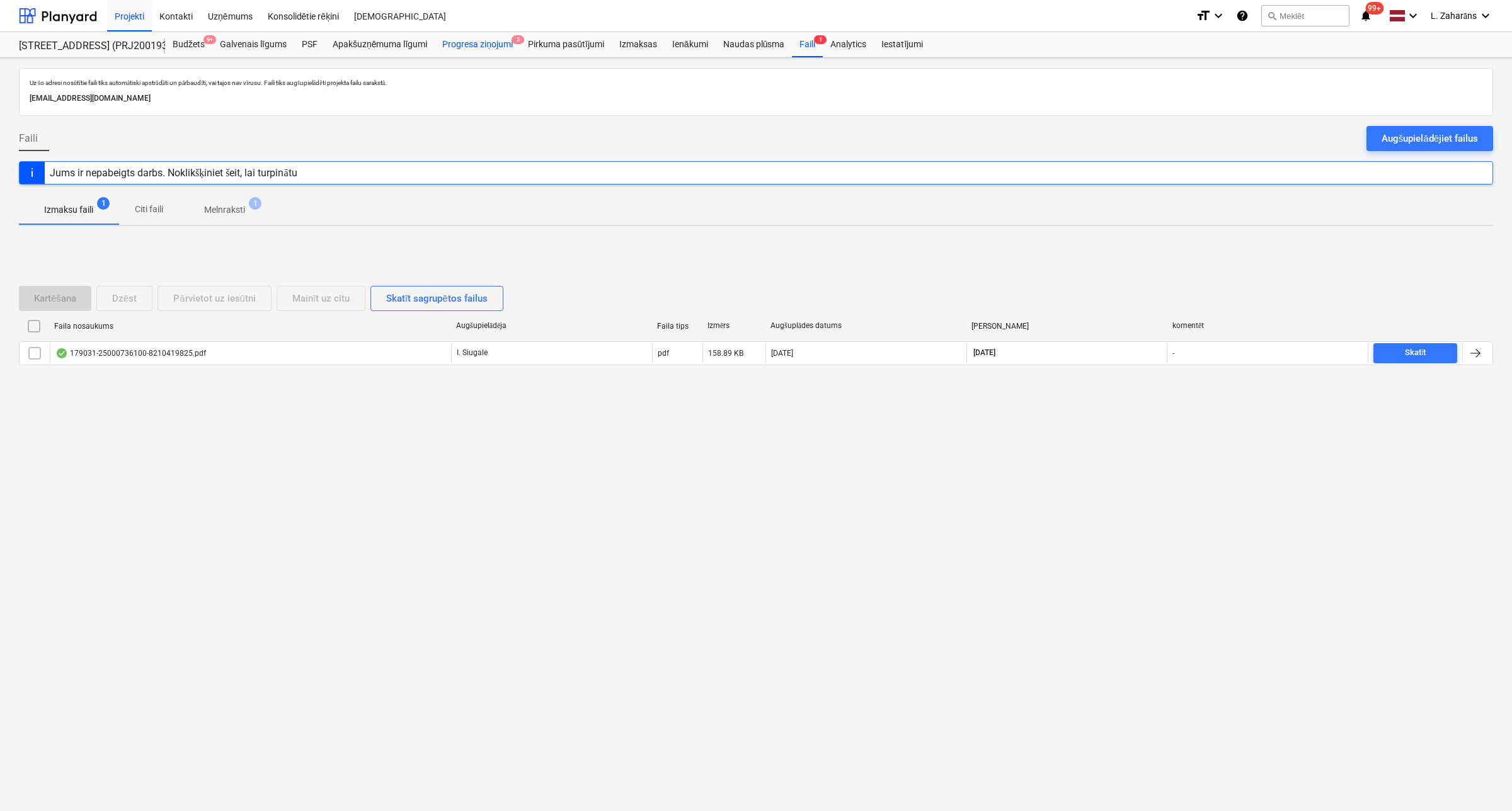
click at [484, 42] on div "Progresa ziņojumi 5" at bounding box center [478, 45] width 86 height 25
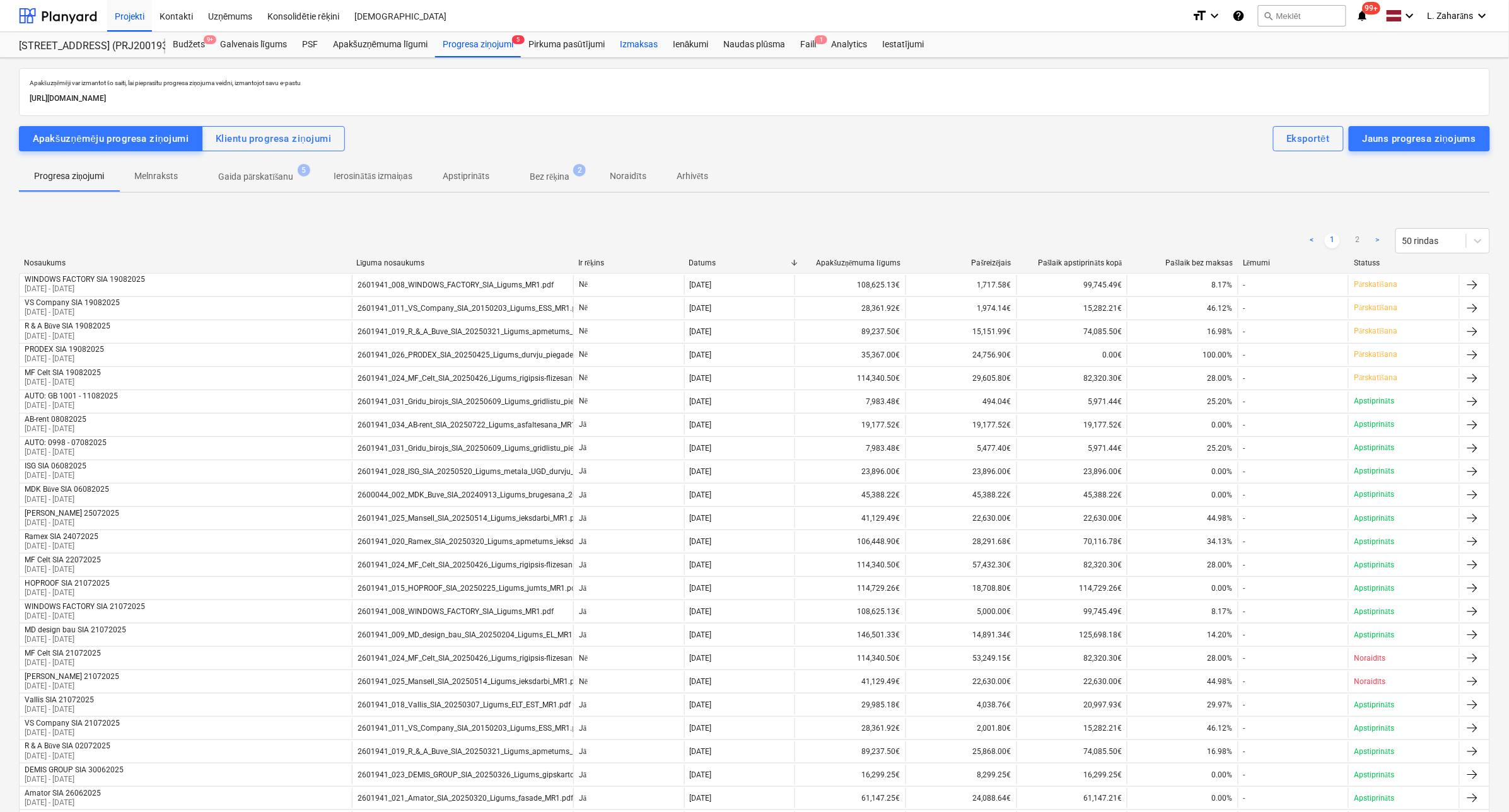
click at [636, 35] on div "Izmaksas" at bounding box center [638, 45] width 53 height 25
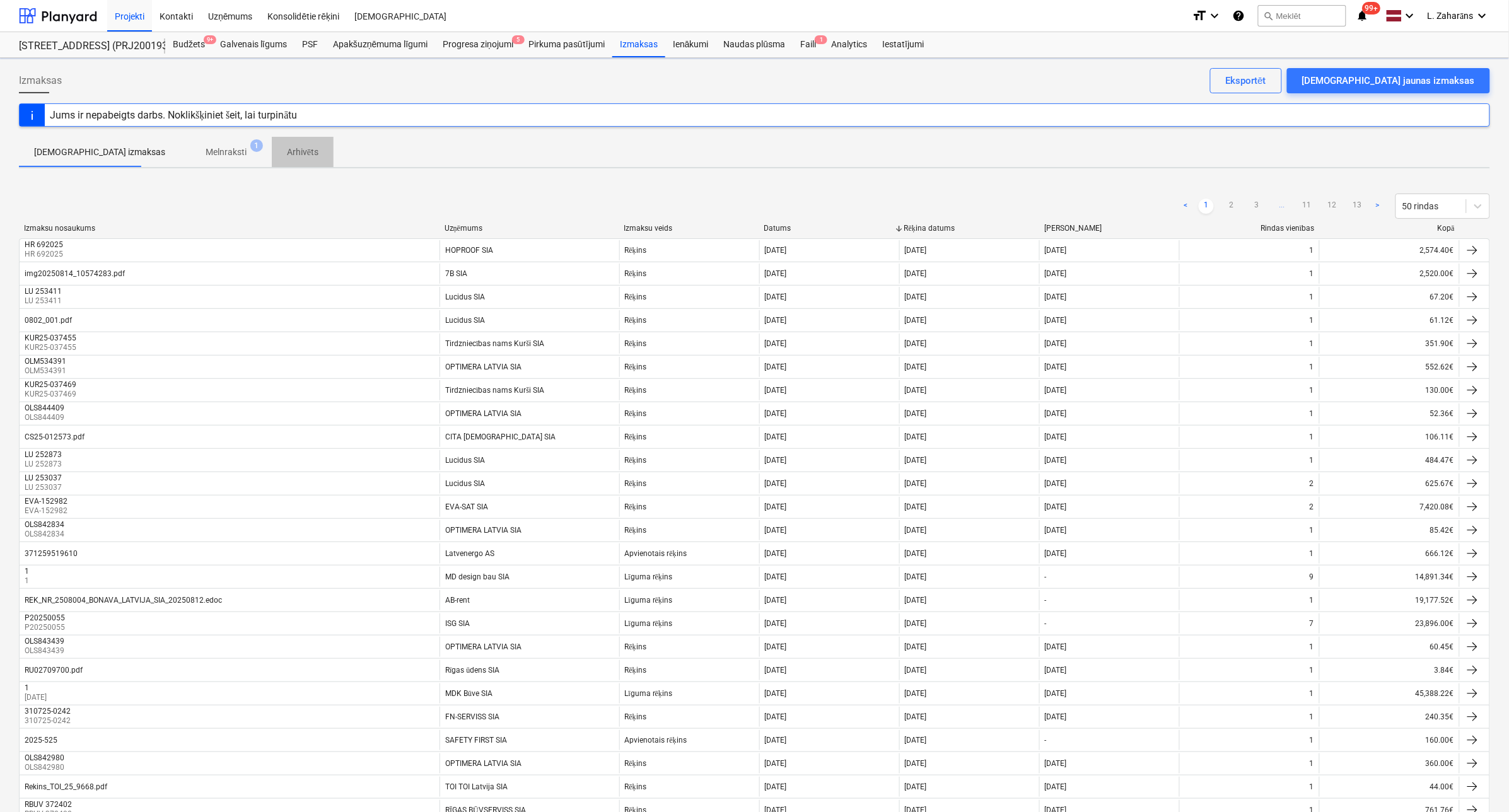
click at [287, 147] on p "Arhivēts" at bounding box center [302, 152] width 32 height 14
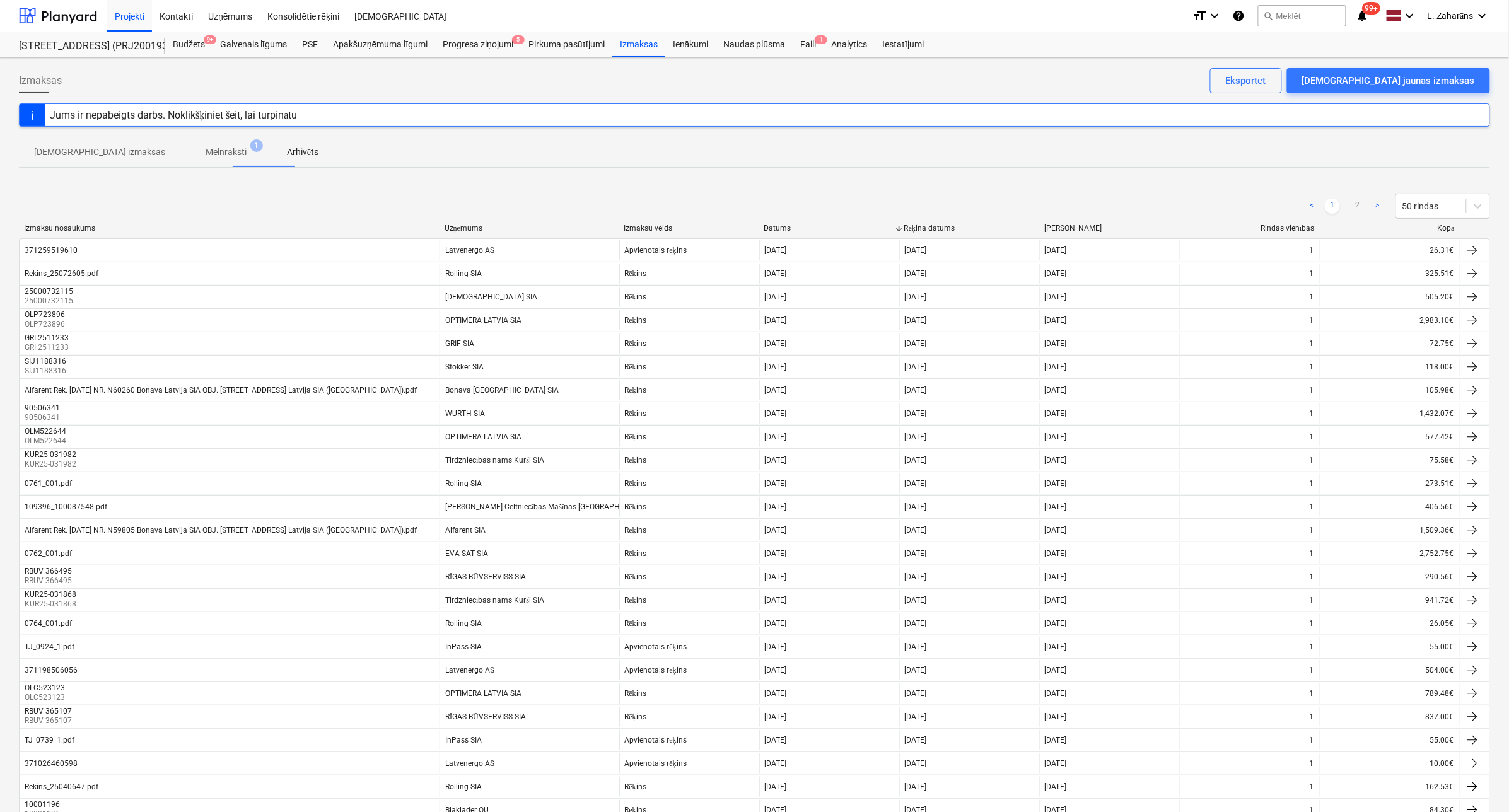
click at [206, 147] on p "Melnraksti" at bounding box center [226, 152] width 41 height 14
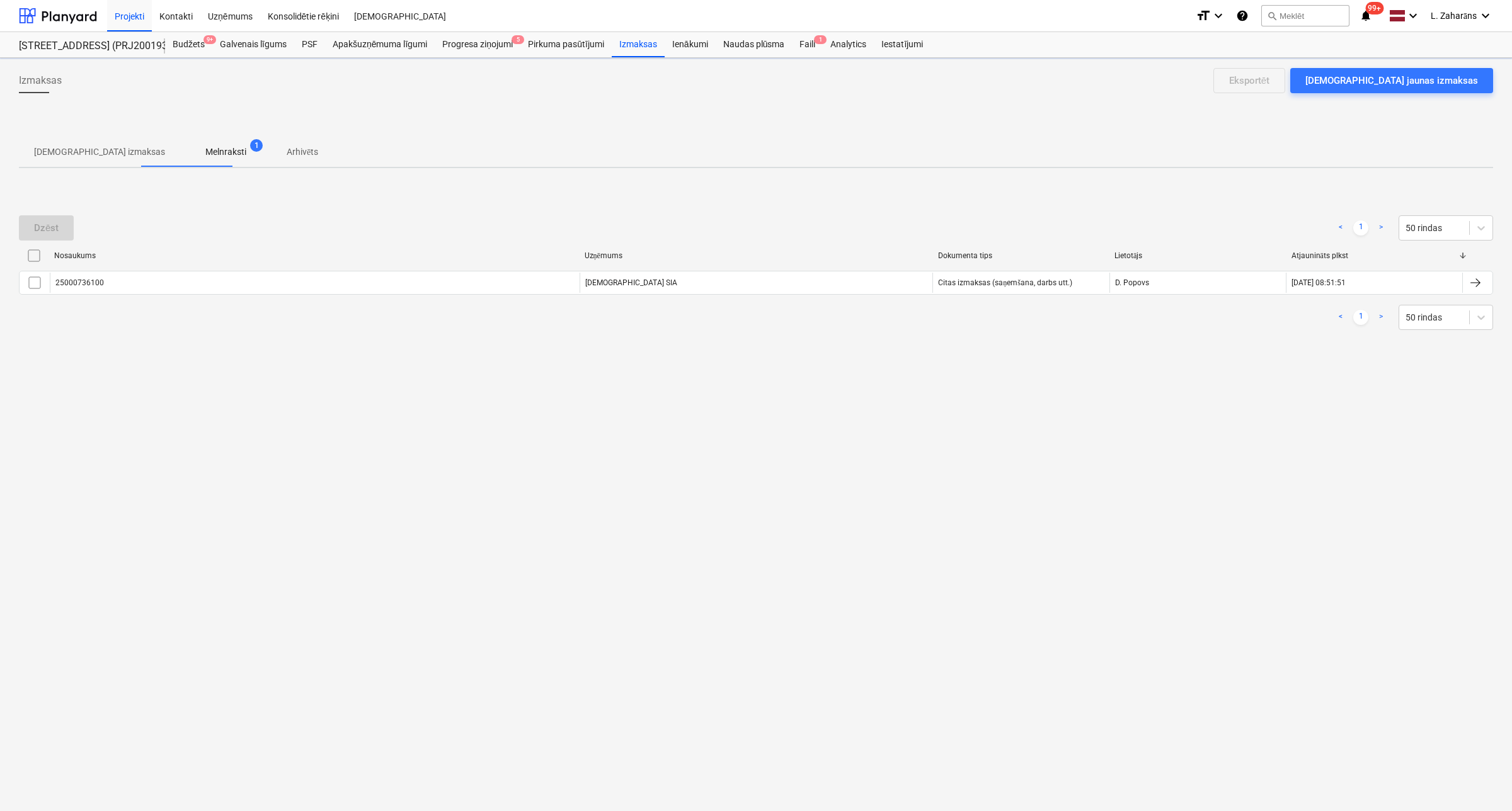
click at [99, 155] on p "[DEMOGRAPHIC_DATA] izmaksas" at bounding box center [99, 152] width 131 height 14
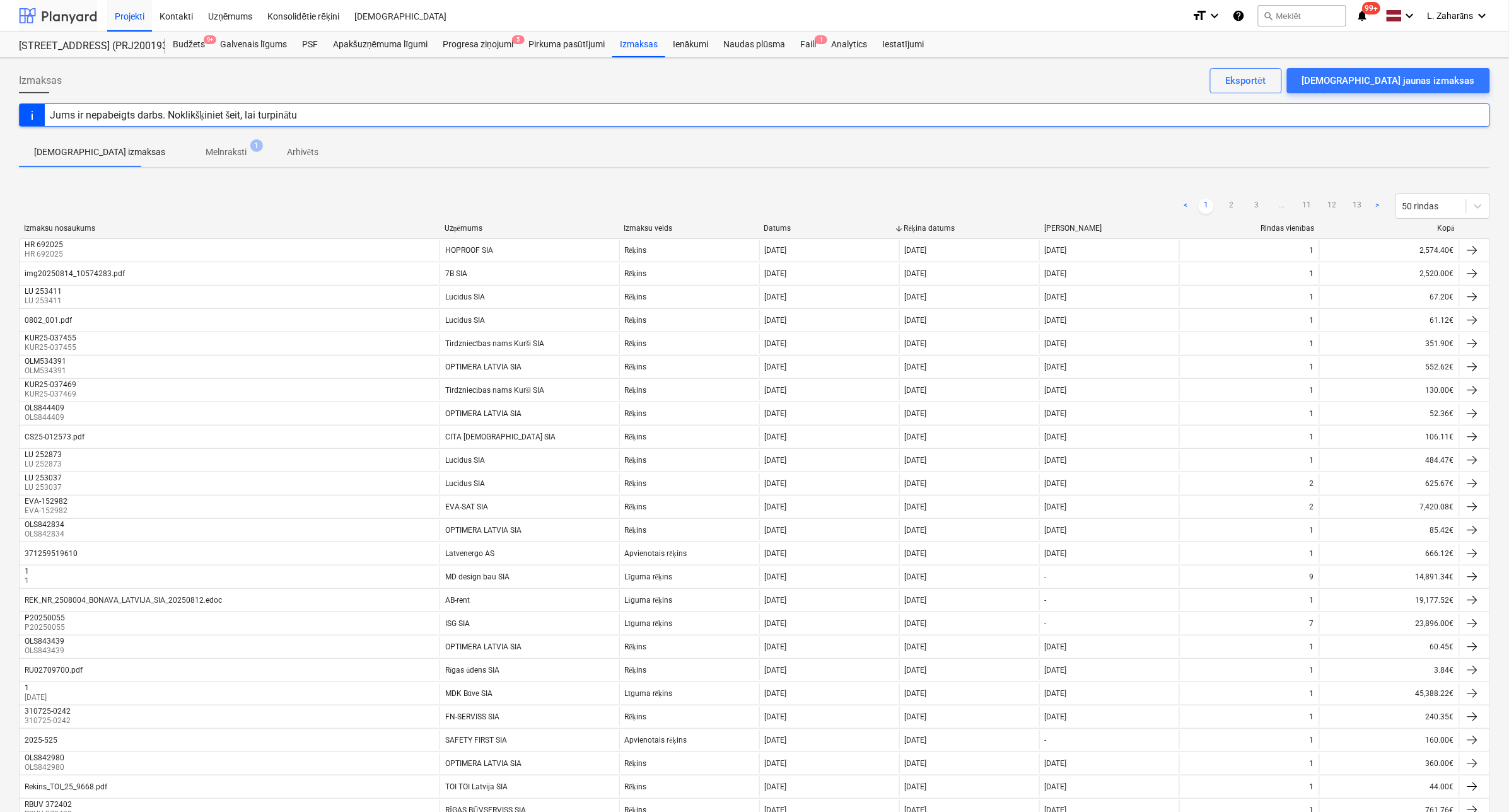
click at [74, 11] on div at bounding box center [58, 15] width 78 height 32
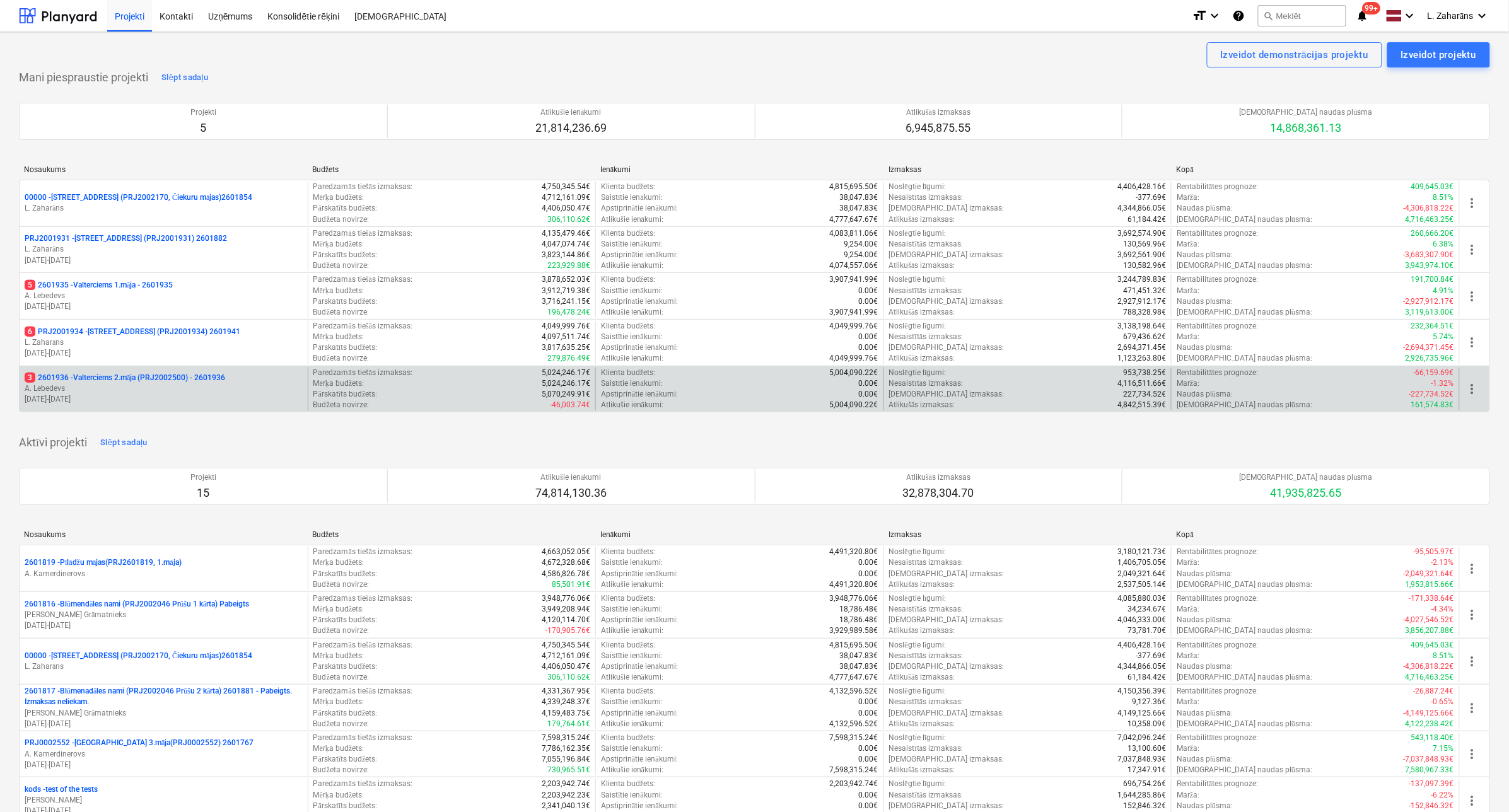
click at [130, 377] on p "3 2601936 - Valterciems 2.māja (PRJ2002500) - 2601936" at bounding box center [125, 378] width 200 height 11
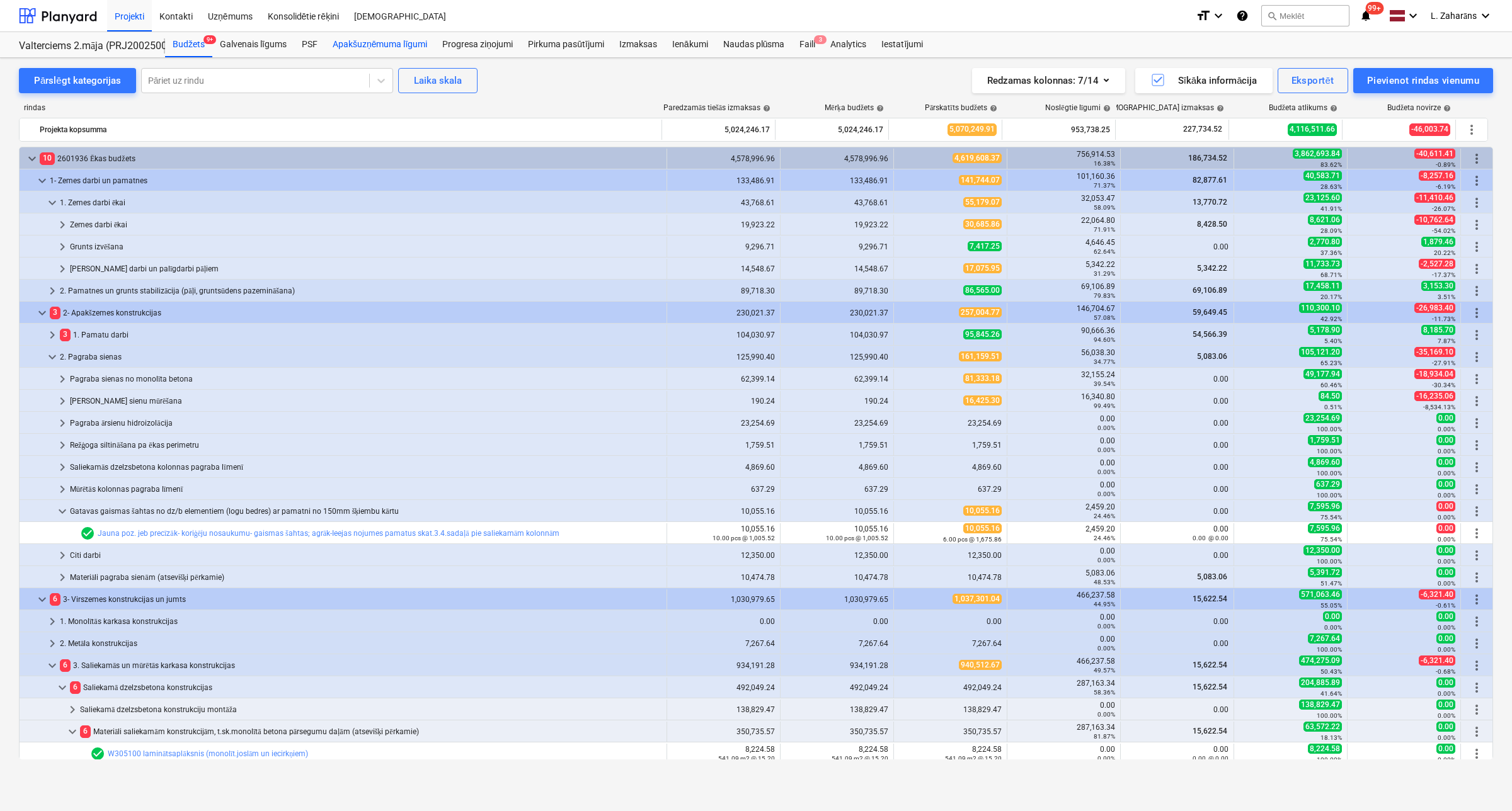
click at [378, 42] on div "Apakšuzņēmuma līgumi" at bounding box center [379, 45] width 110 height 25
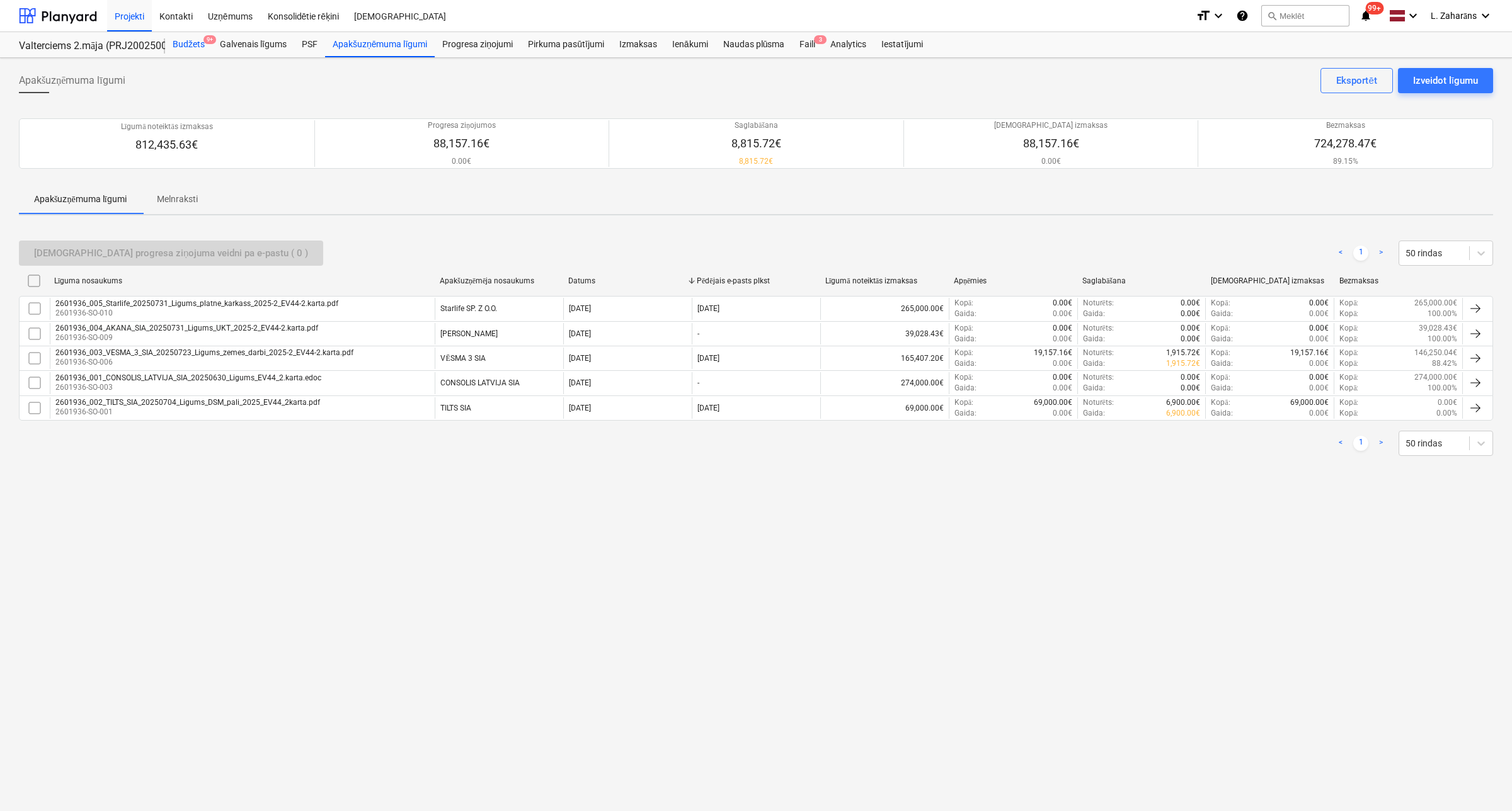
click at [194, 44] on div "Budžets 9+" at bounding box center [188, 45] width 47 height 25
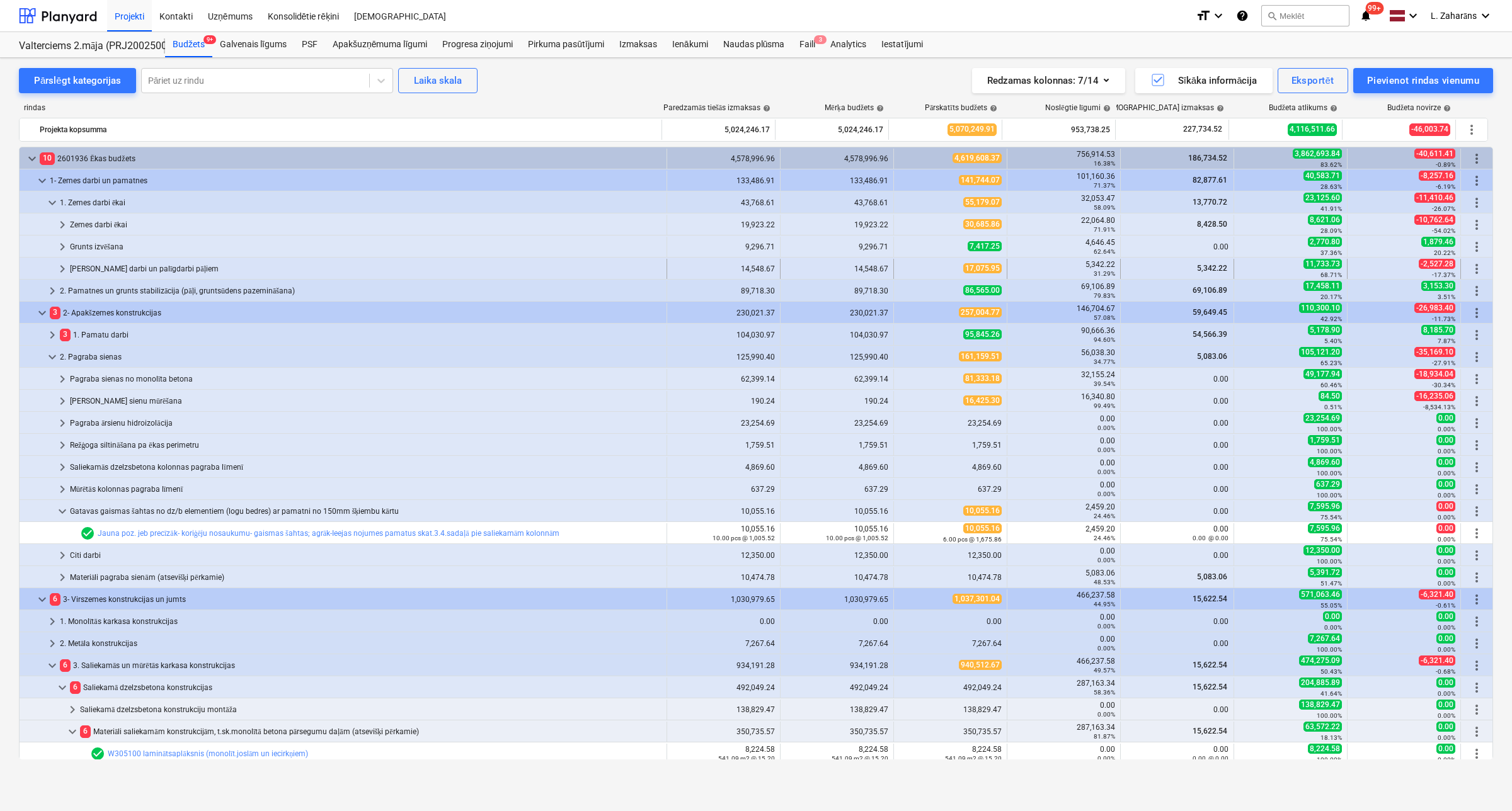
click at [65, 265] on span "keyboard_arrow_right" at bounding box center [62, 268] width 15 height 15
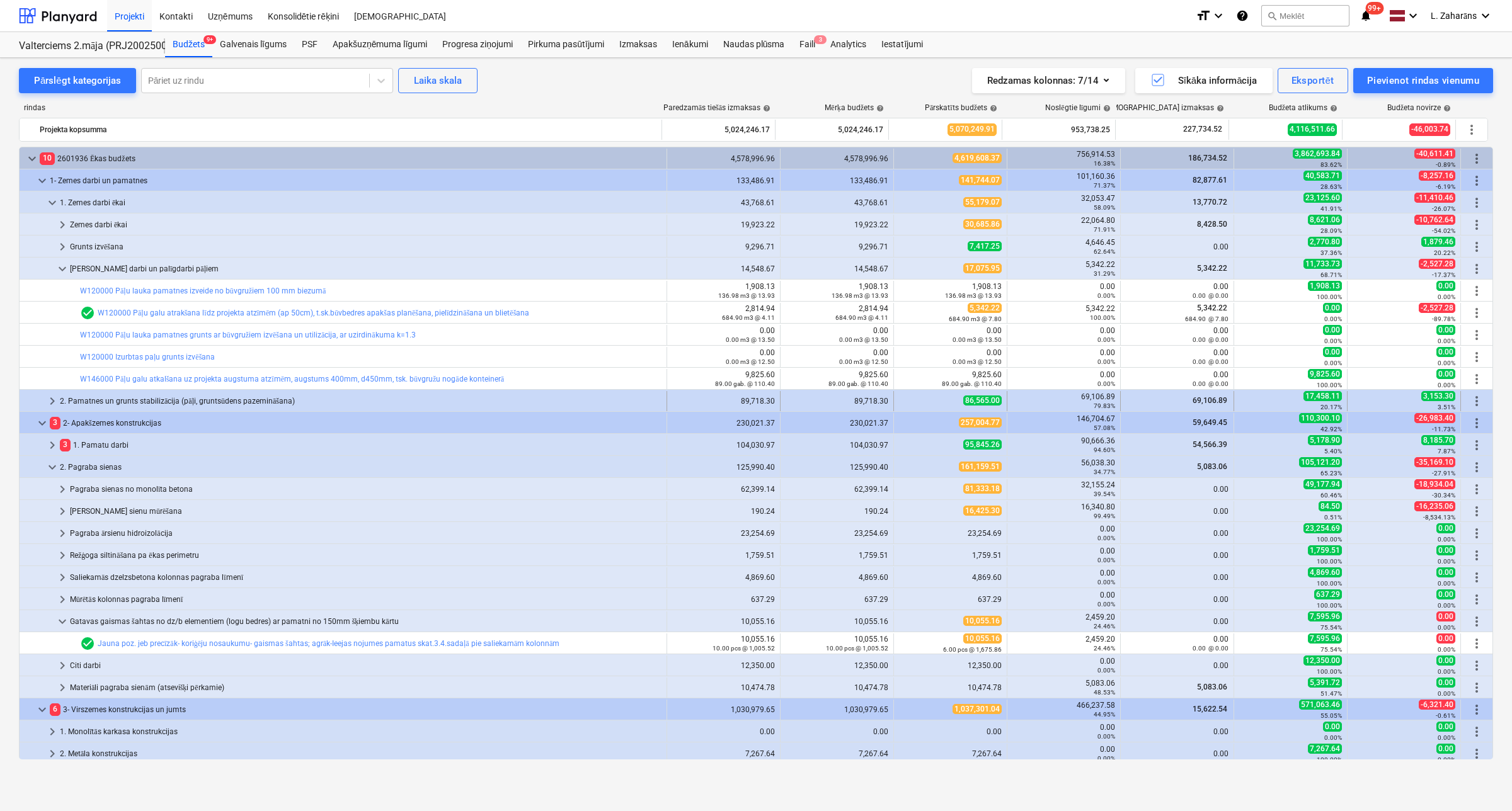
click at [56, 397] on span "keyboard_arrow_right" at bounding box center [52, 401] width 15 height 15
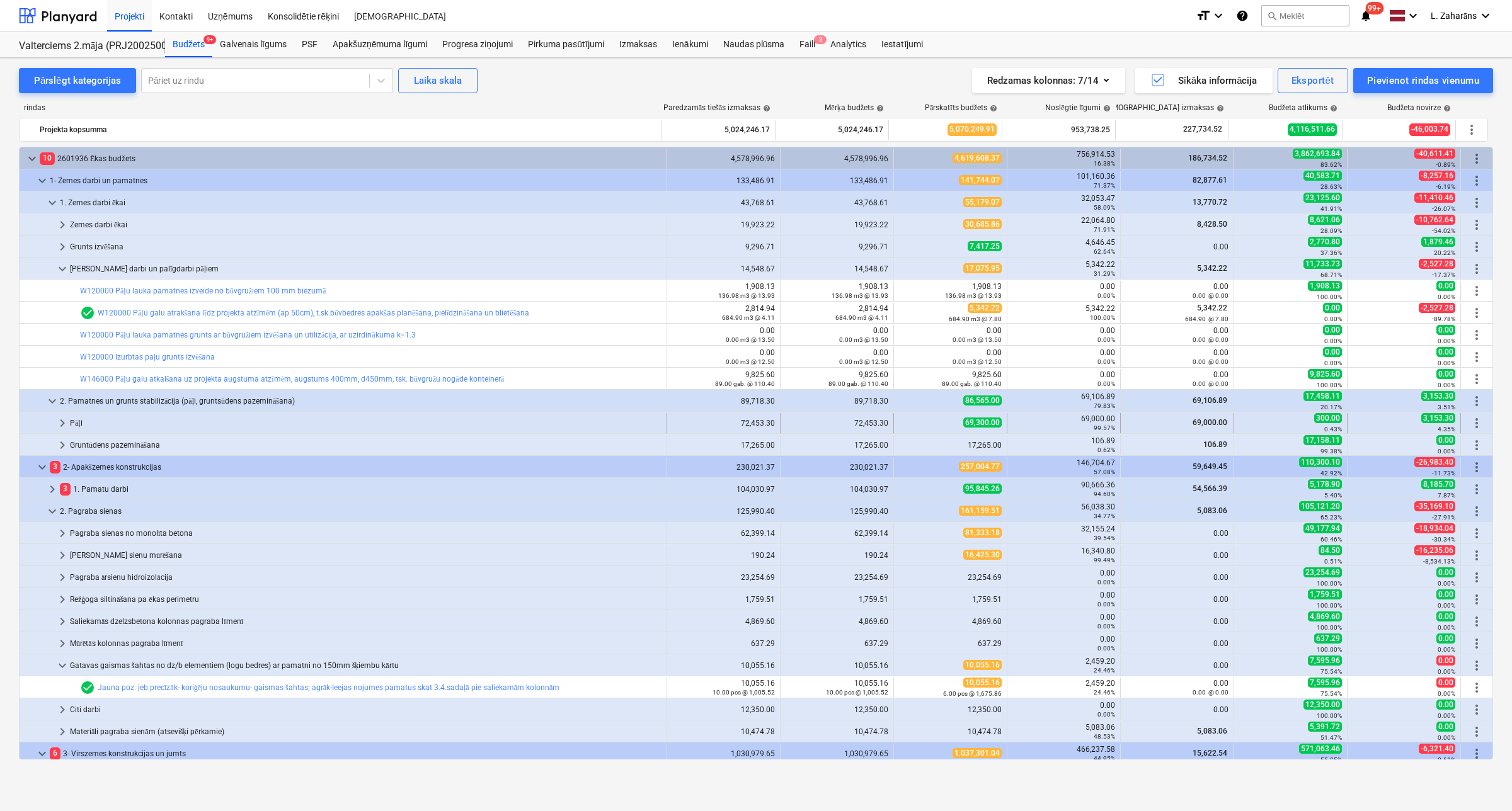
click at [60, 425] on span "keyboard_arrow_right" at bounding box center [62, 423] width 15 height 15
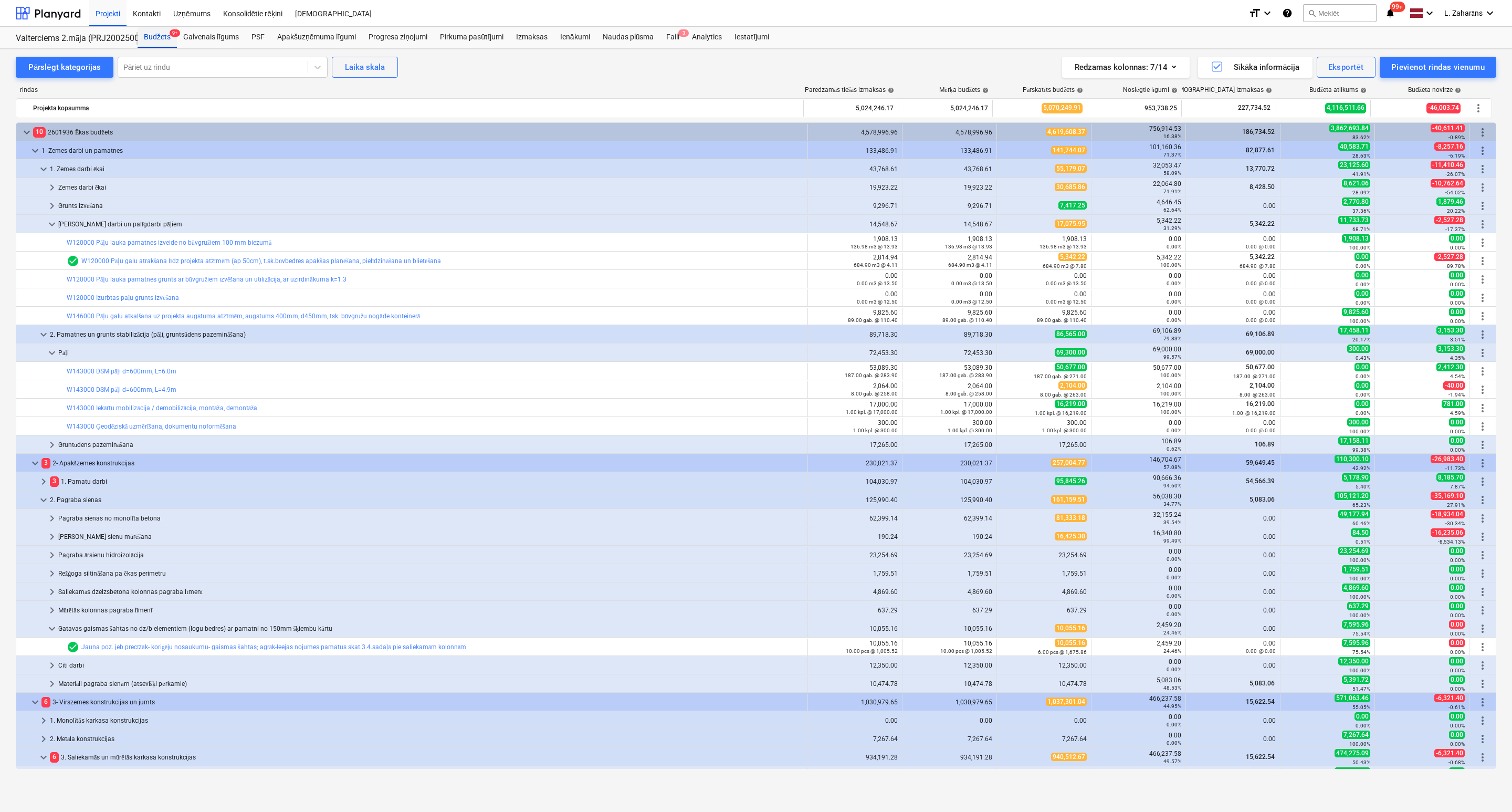
click at [151, 39] on div "Budžets 9+" at bounding box center [157, 37] width 39 height 21
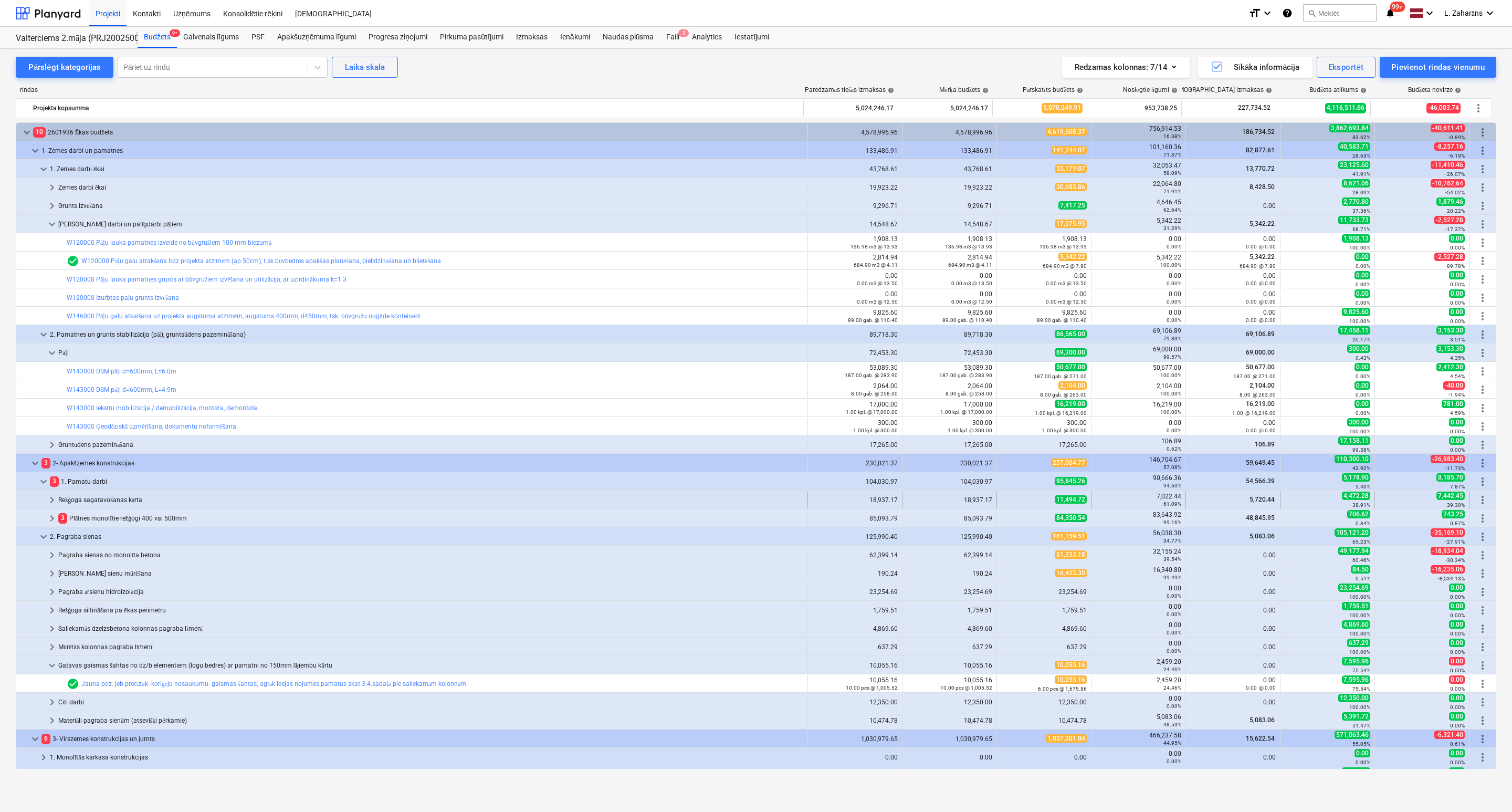
click at [49, 501] on span "keyboard_arrow_right" at bounding box center [52, 500] width 13 height 13
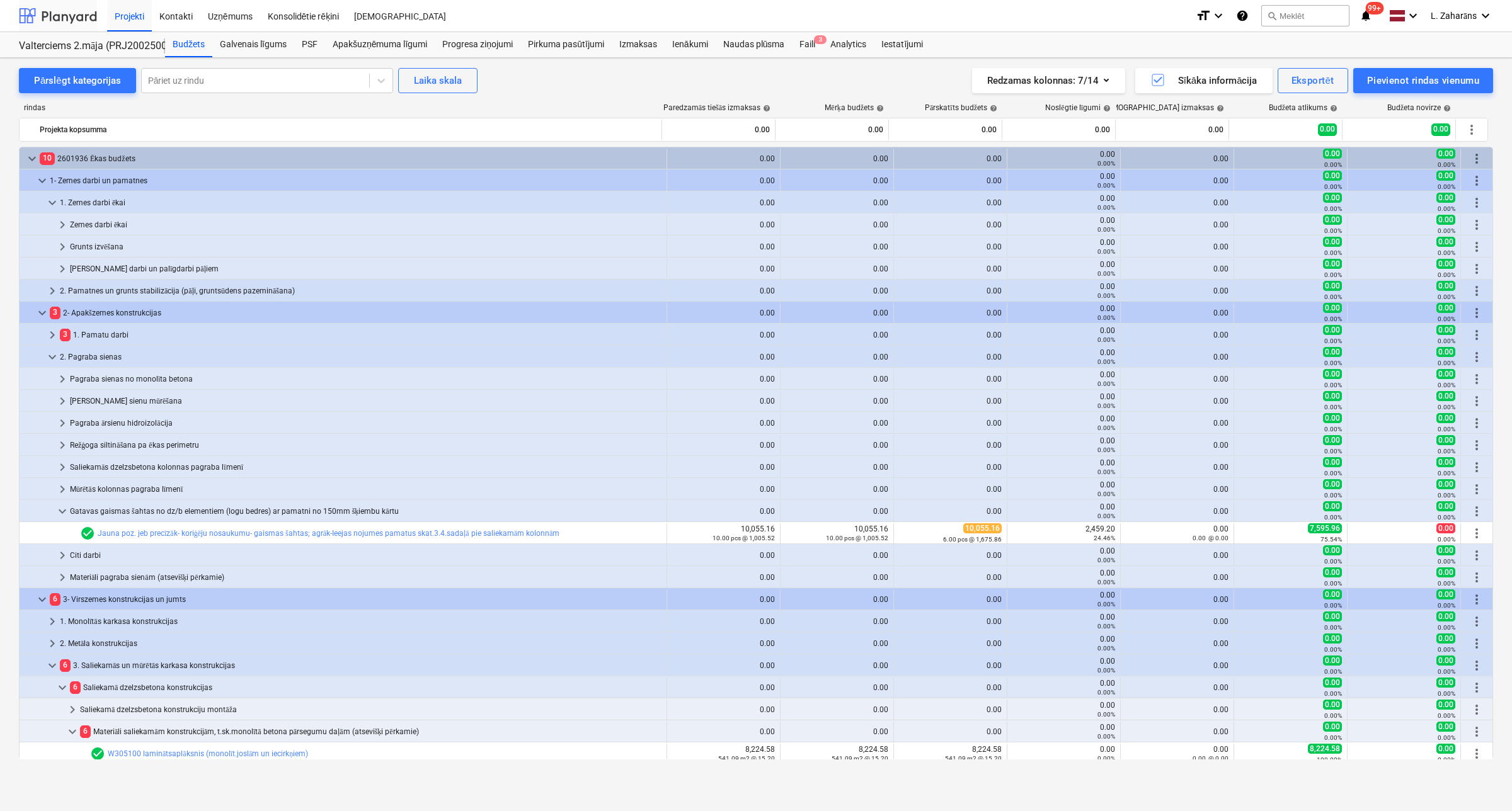
click at [74, 13] on div at bounding box center [58, 15] width 78 height 32
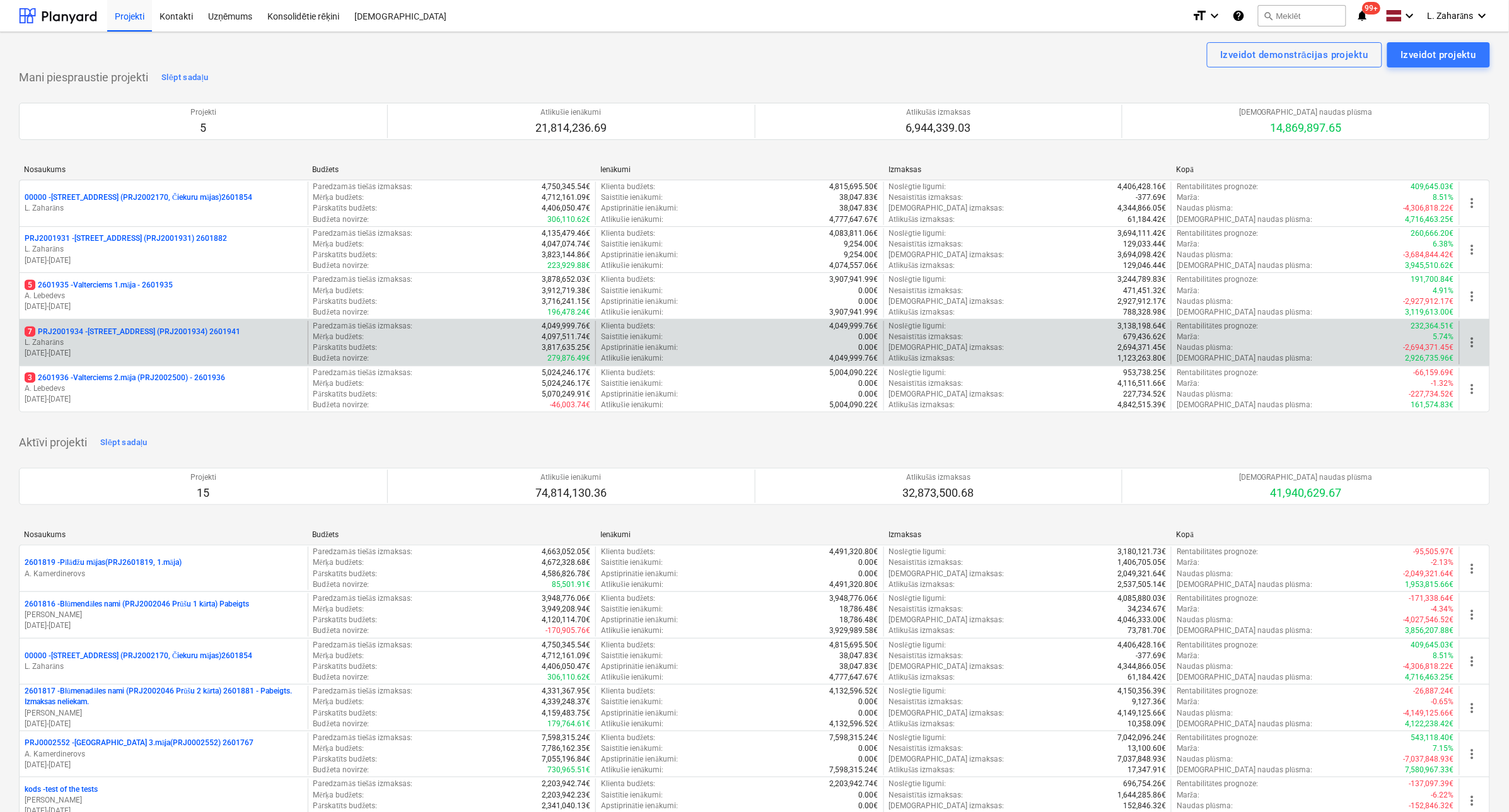
click at [120, 329] on p "7 PRJ2001934 - Mazā Robežu iela 1 (PRJ2001934) 2601941" at bounding box center [132, 332] width 216 height 11
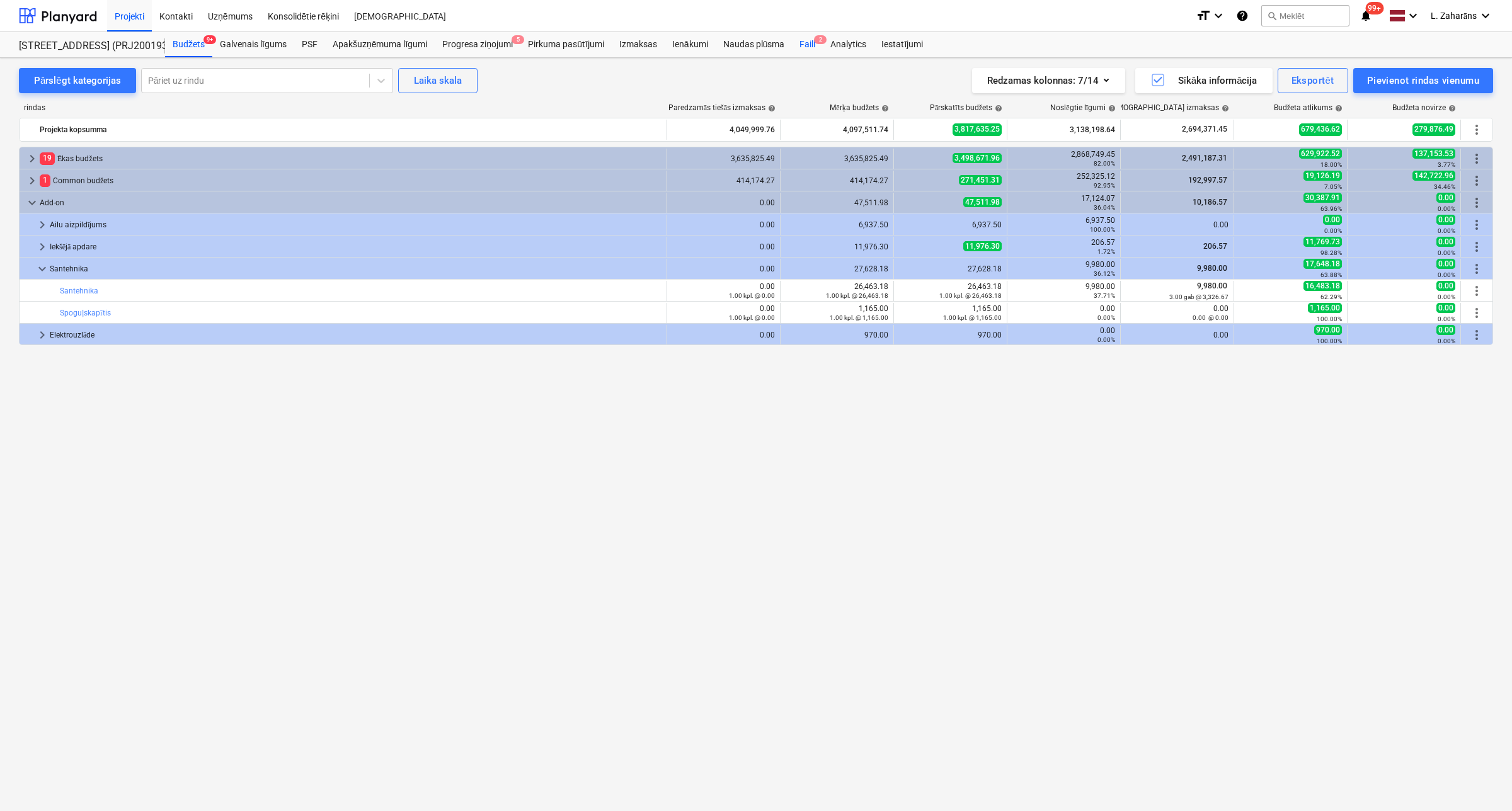
click at [801, 42] on div "Faili 2" at bounding box center [808, 45] width 31 height 25
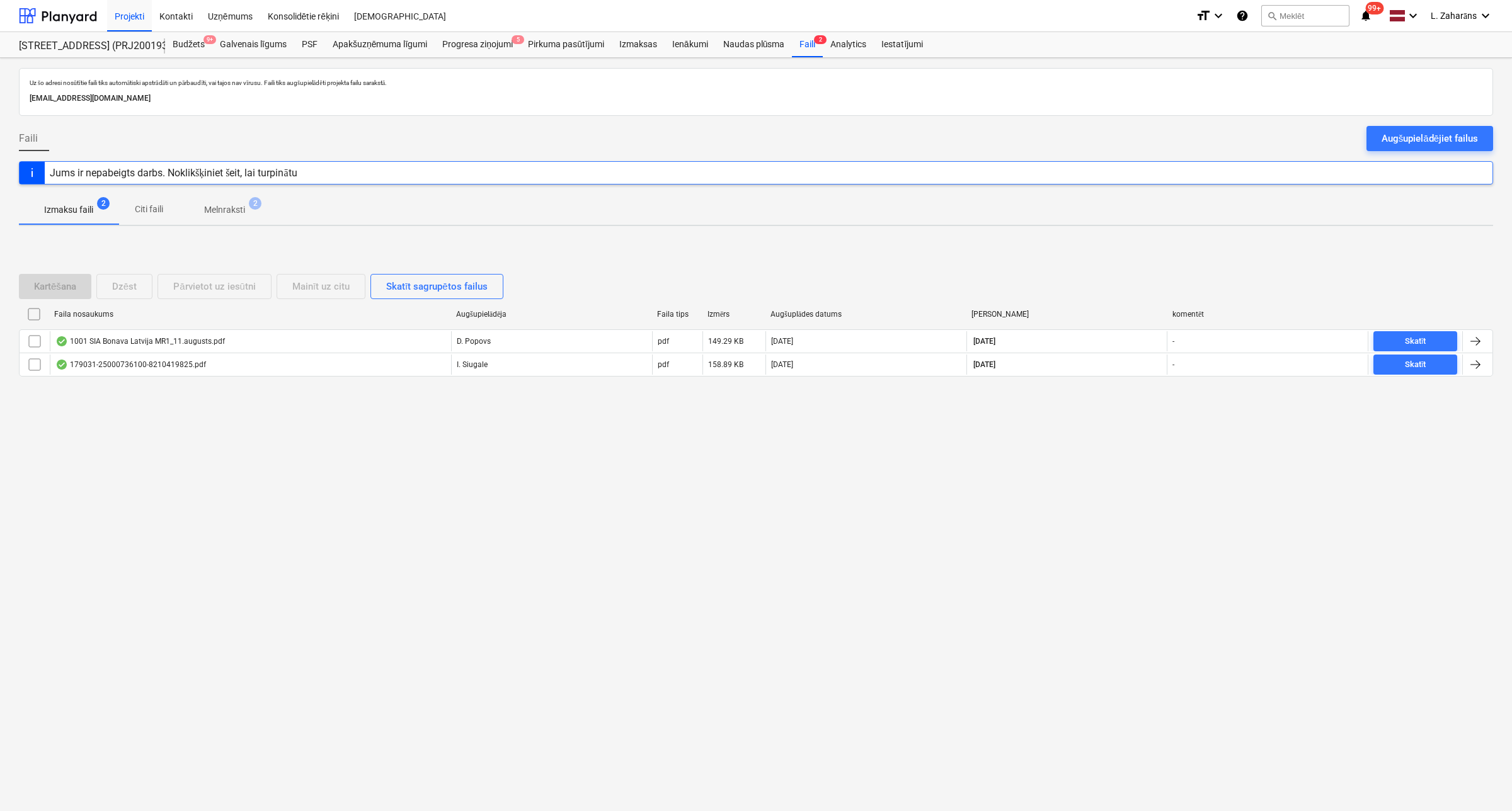
click at [234, 206] on p "Melnraksti" at bounding box center [224, 210] width 41 height 14
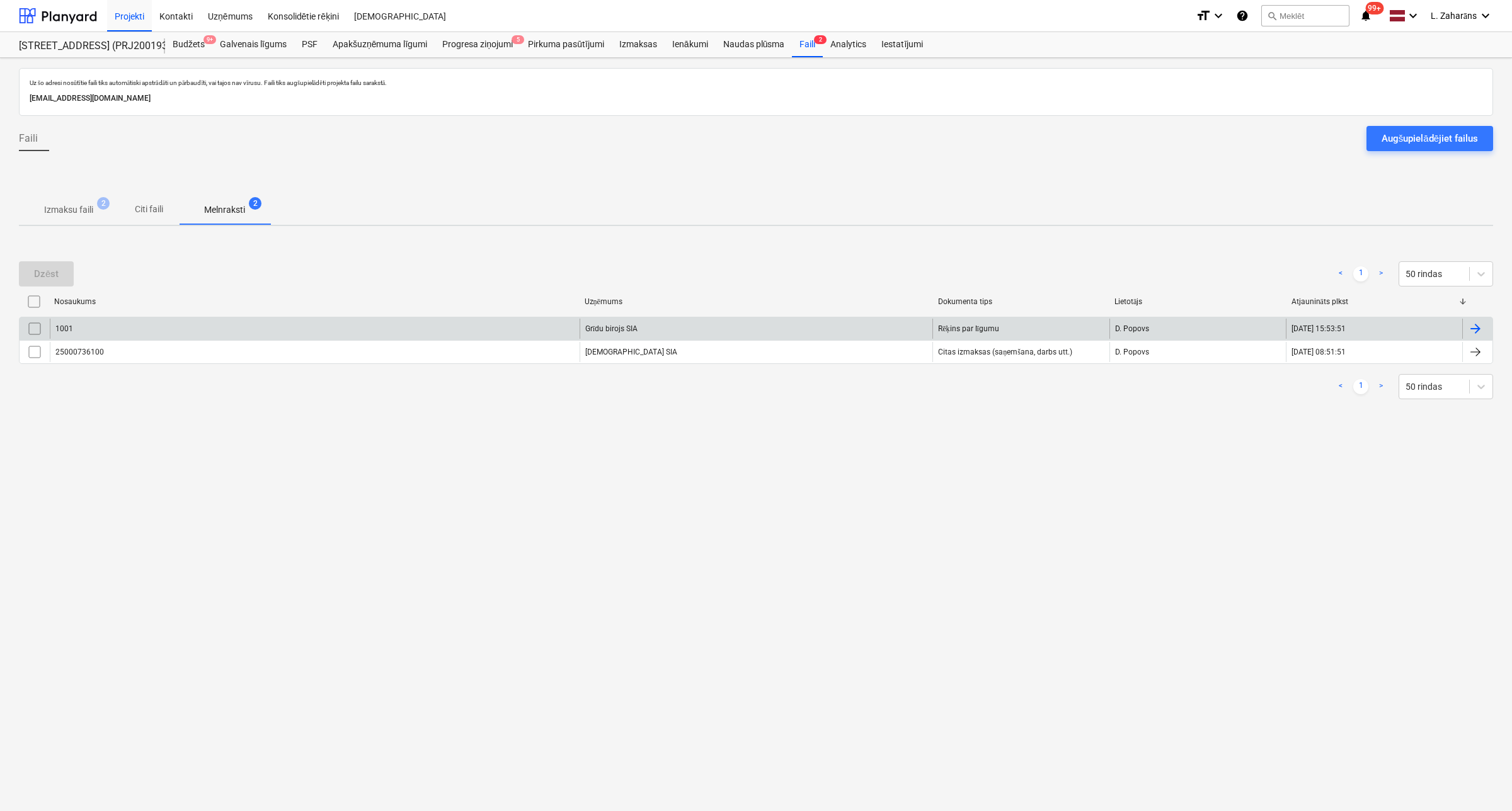
click at [190, 329] on div "1001" at bounding box center [315, 328] width 529 height 20
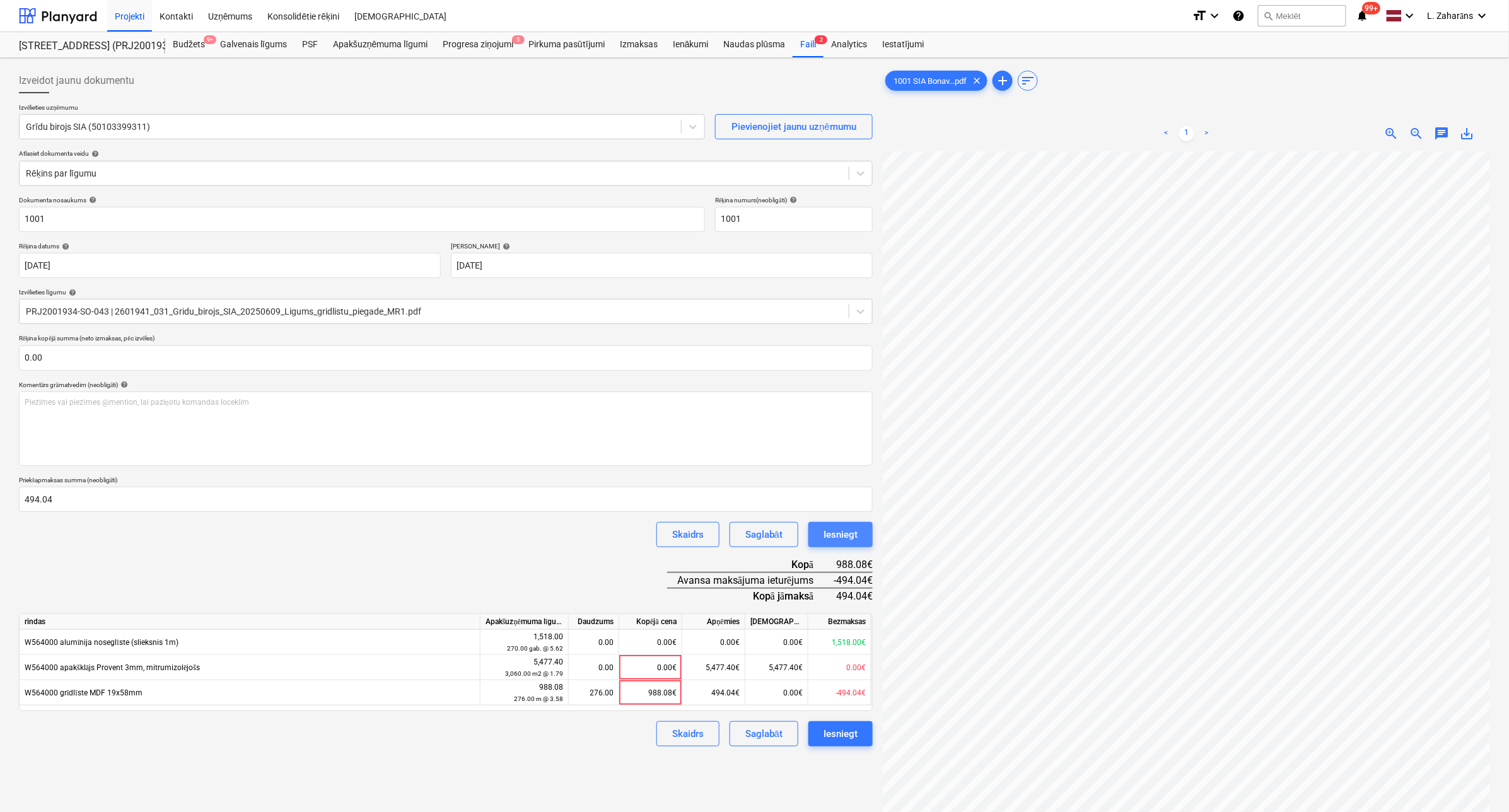
click at [837, 536] on div "Iesniegt" at bounding box center [840, 534] width 34 height 16
click at [641, 39] on div "Izmaksas" at bounding box center [638, 45] width 53 height 25
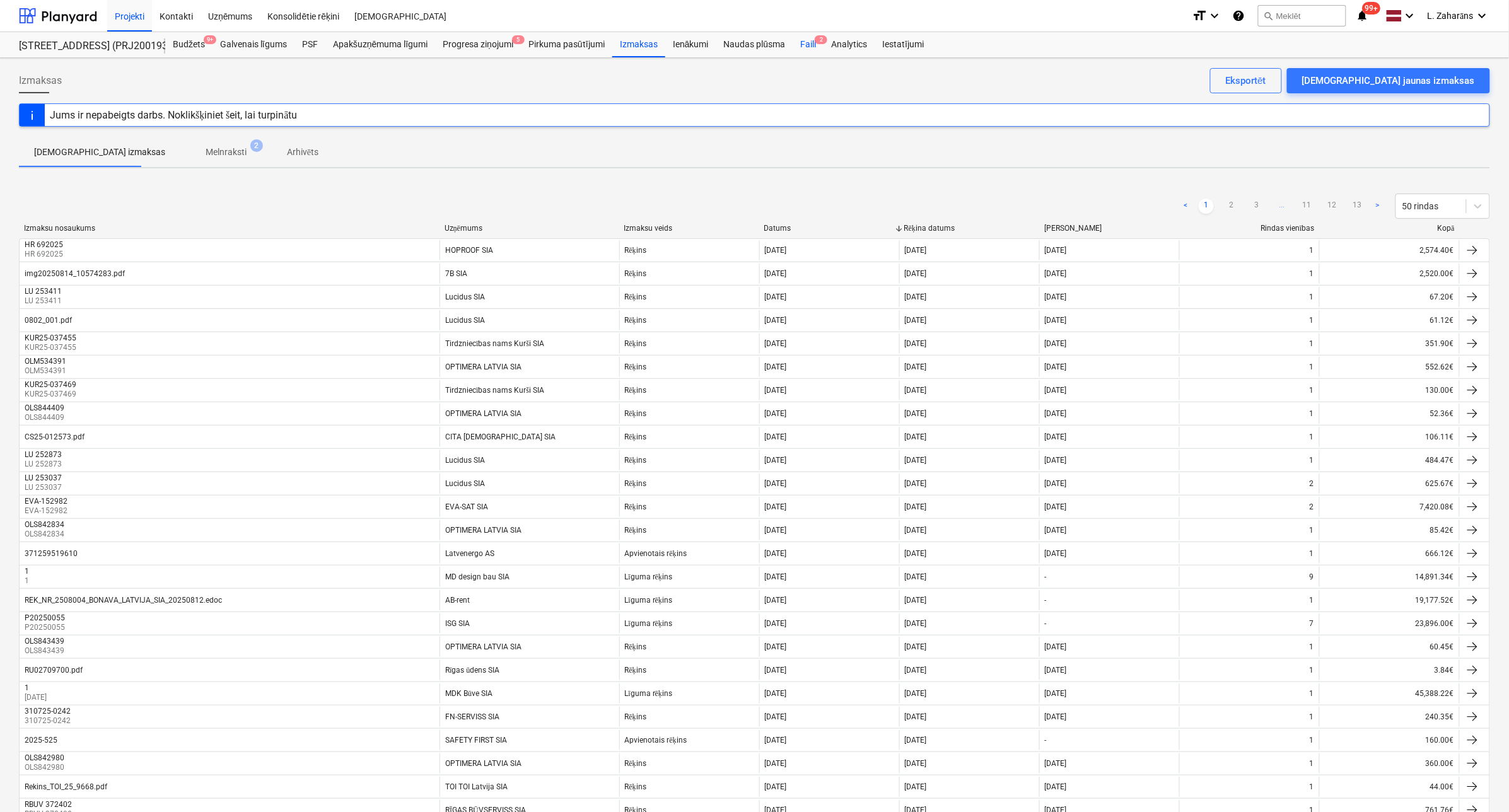
click at [808, 45] on div "Faili 2" at bounding box center [809, 45] width 31 height 25
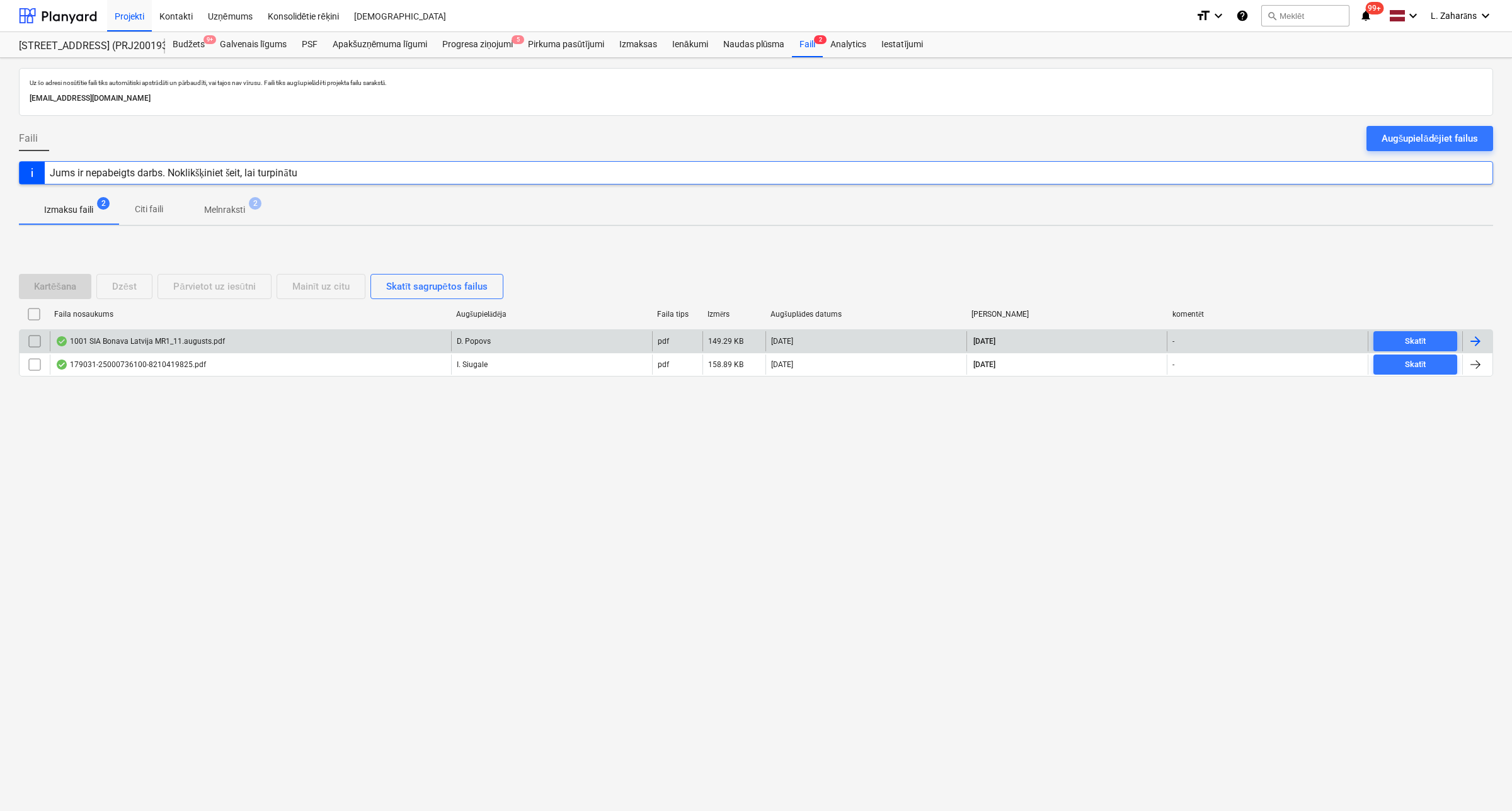
click at [298, 337] on div "1001 SIA Bonava Latvija MR1_11.augusts.pdf" at bounding box center [250, 341] width 401 height 20
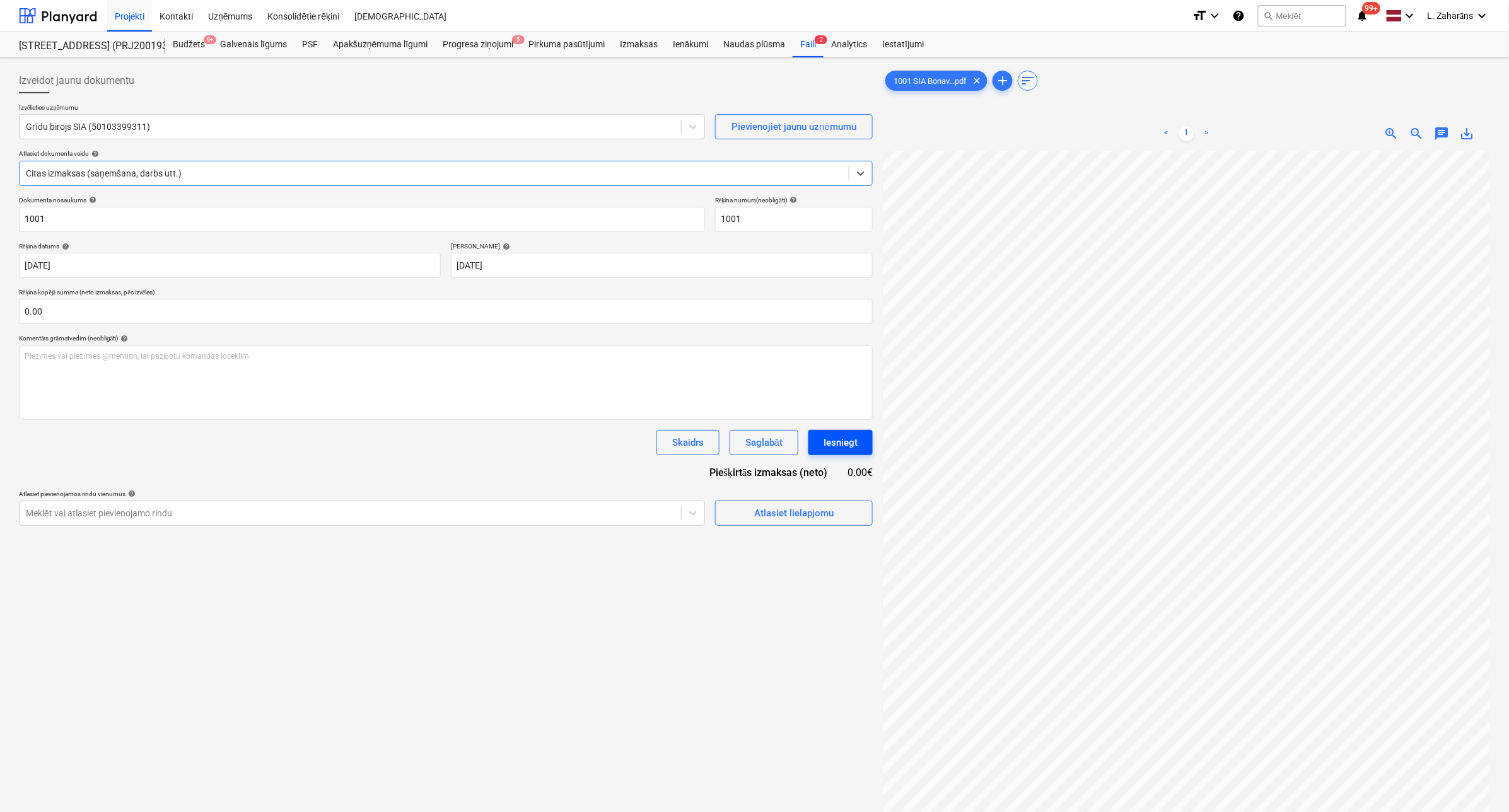
click at [834, 440] on div "Iesniegt" at bounding box center [840, 442] width 34 height 16
click at [811, 42] on div "Faili 2" at bounding box center [809, 45] width 31 height 25
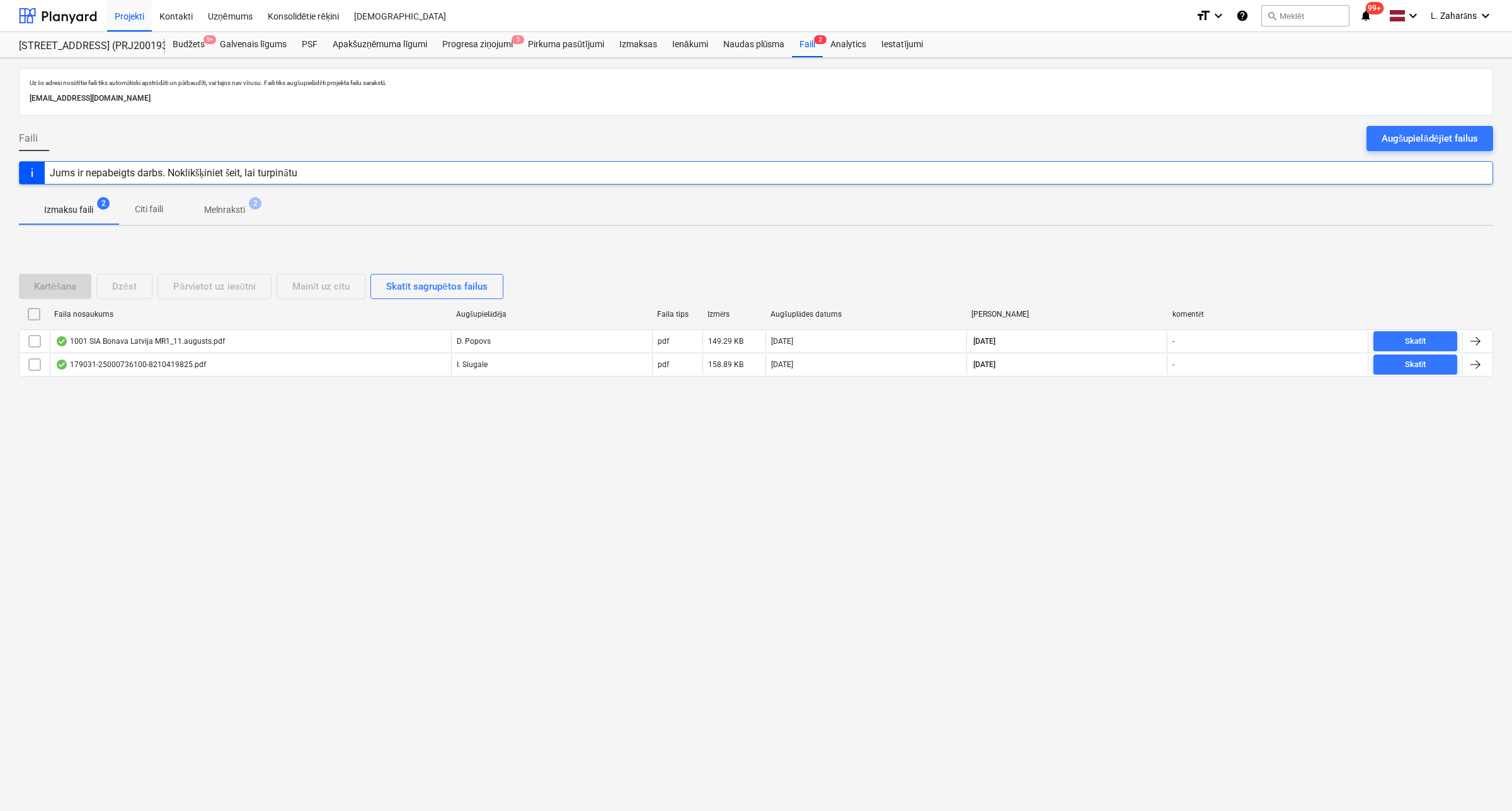
click at [230, 204] on p "Melnraksti" at bounding box center [224, 210] width 41 height 14
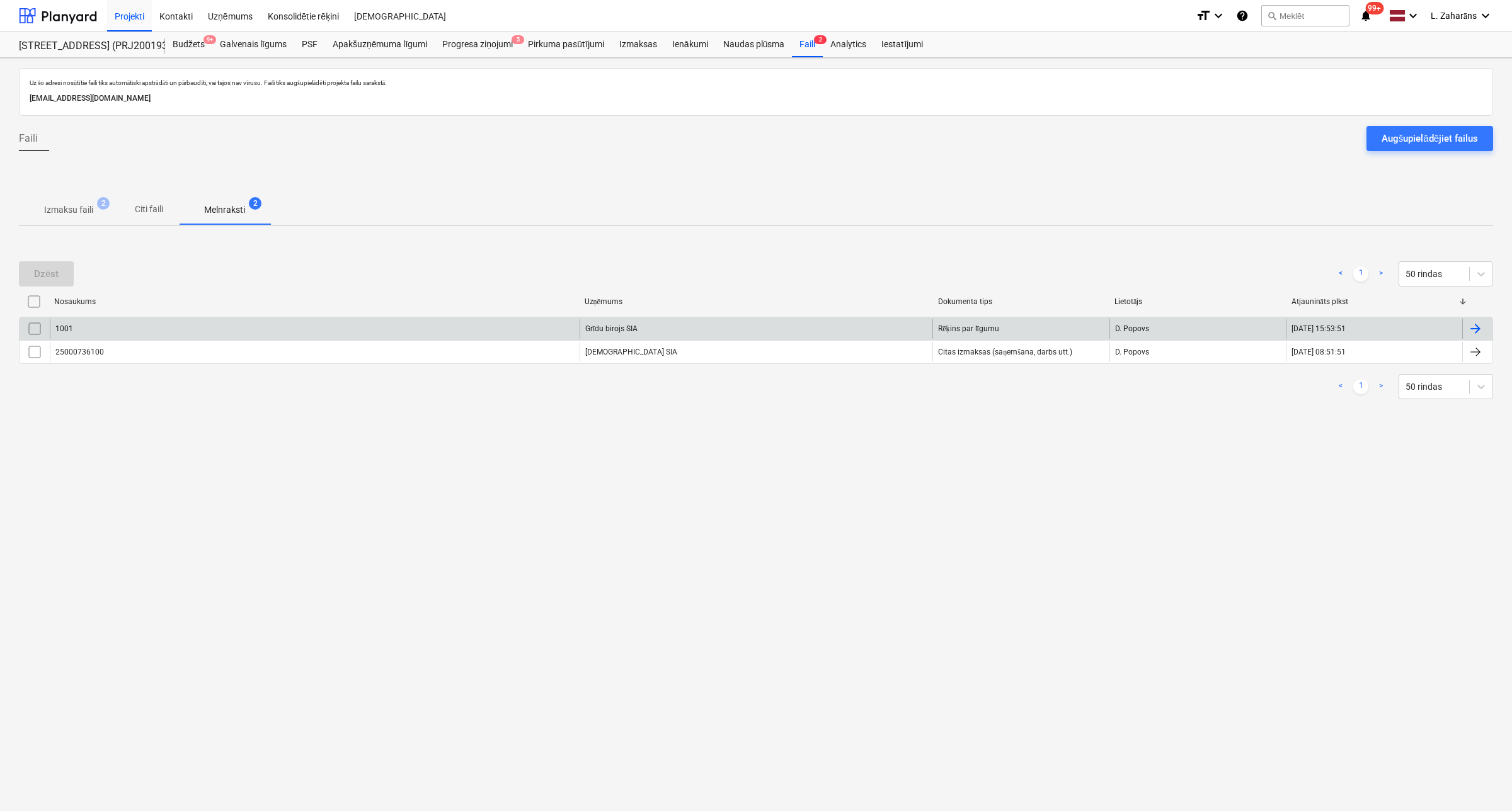
click at [177, 331] on div "1001" at bounding box center [315, 328] width 529 height 20
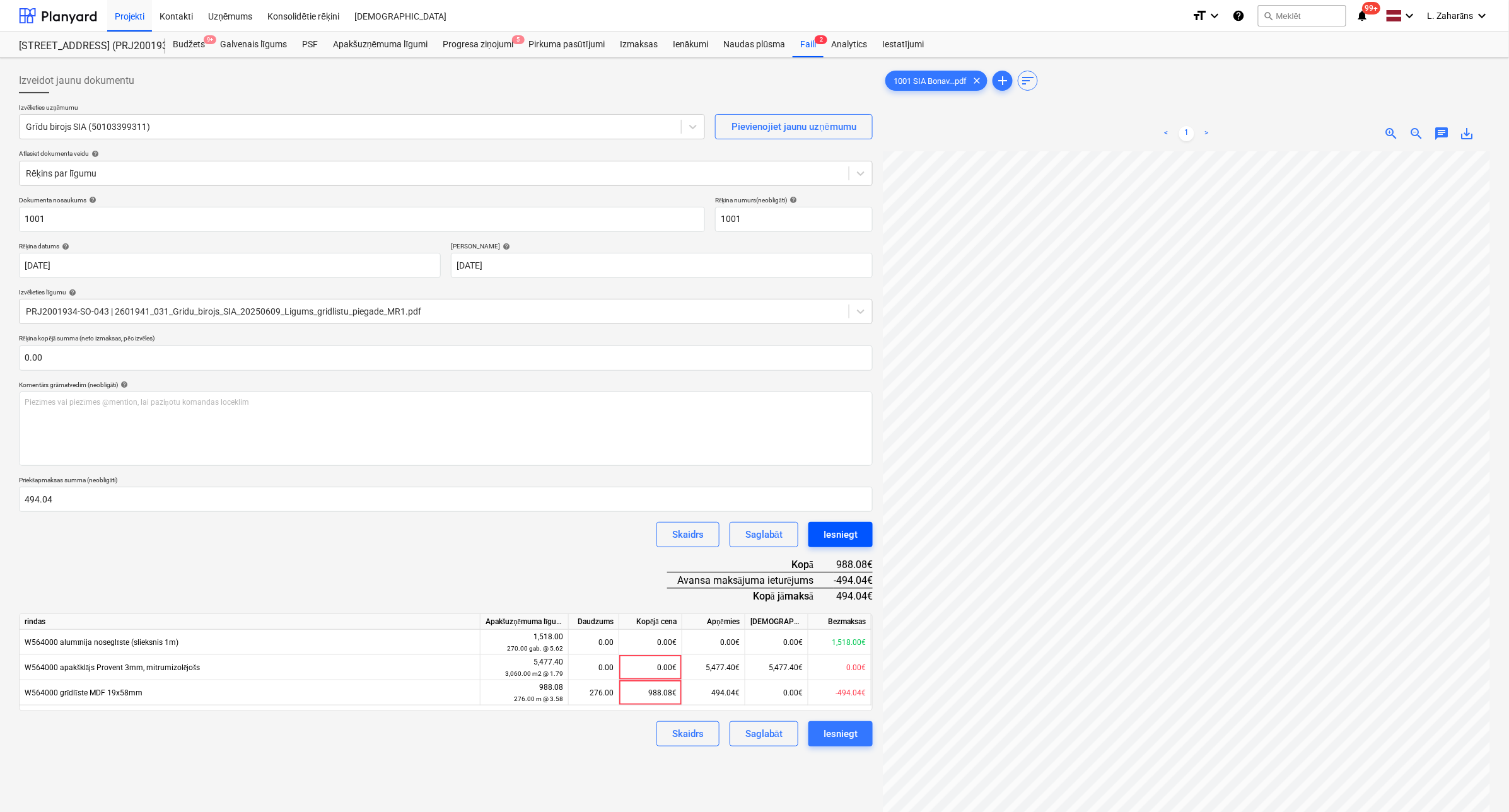
click at [834, 533] on div "Iesniegt" at bounding box center [840, 534] width 34 height 16
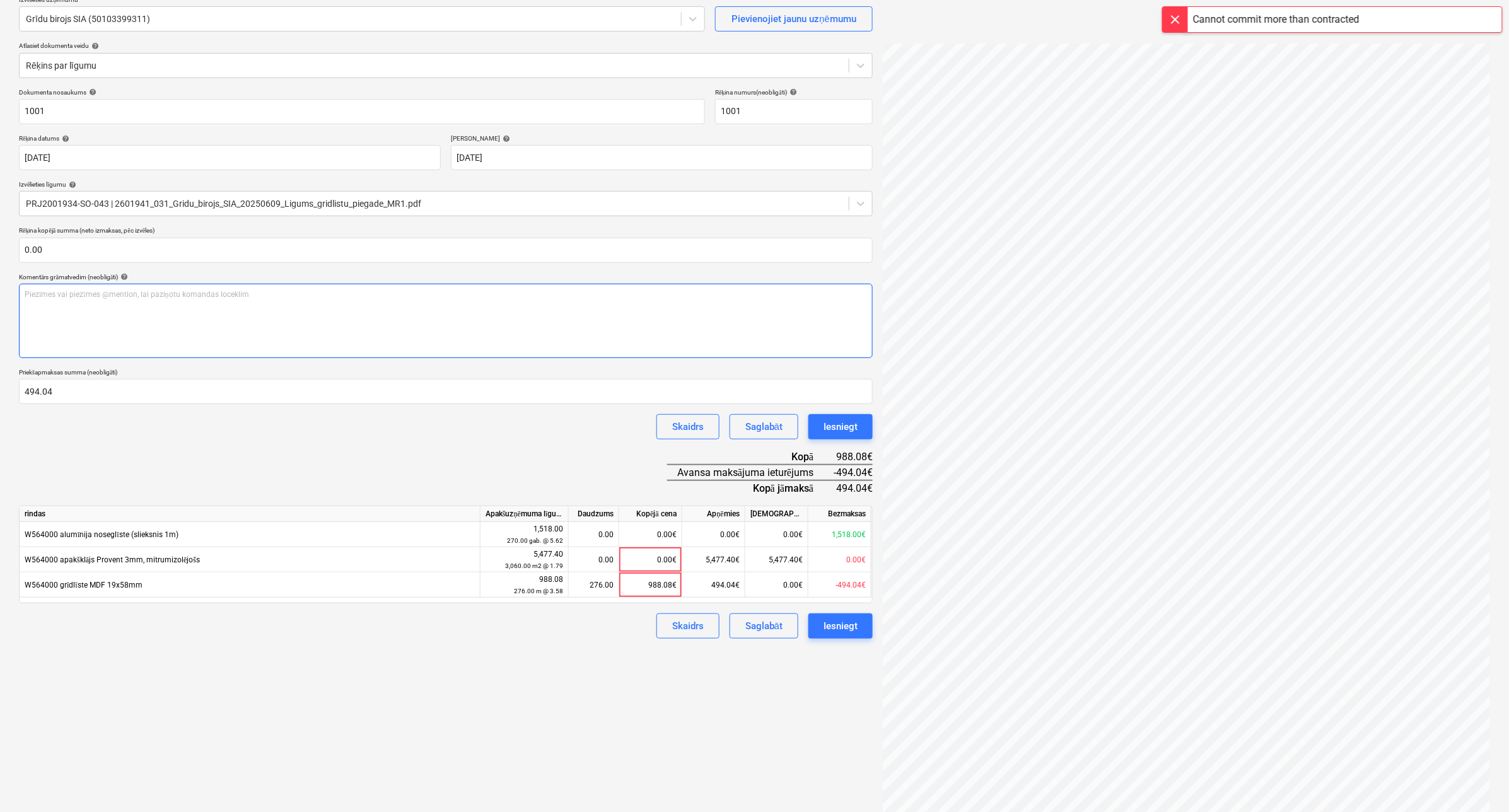
scroll to position [127, 0]
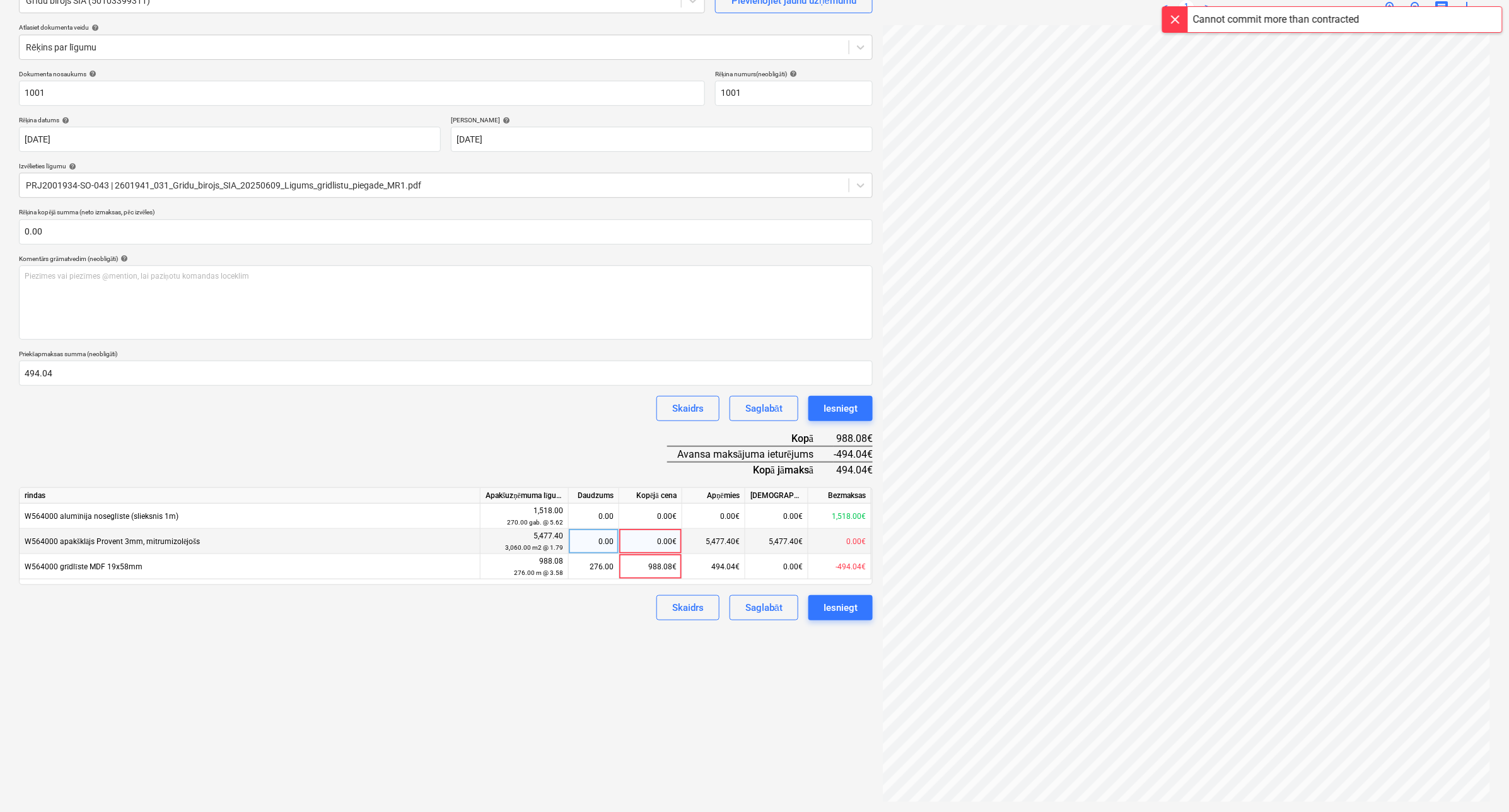
click at [649, 540] on div "0.00€" at bounding box center [650, 542] width 63 height 25
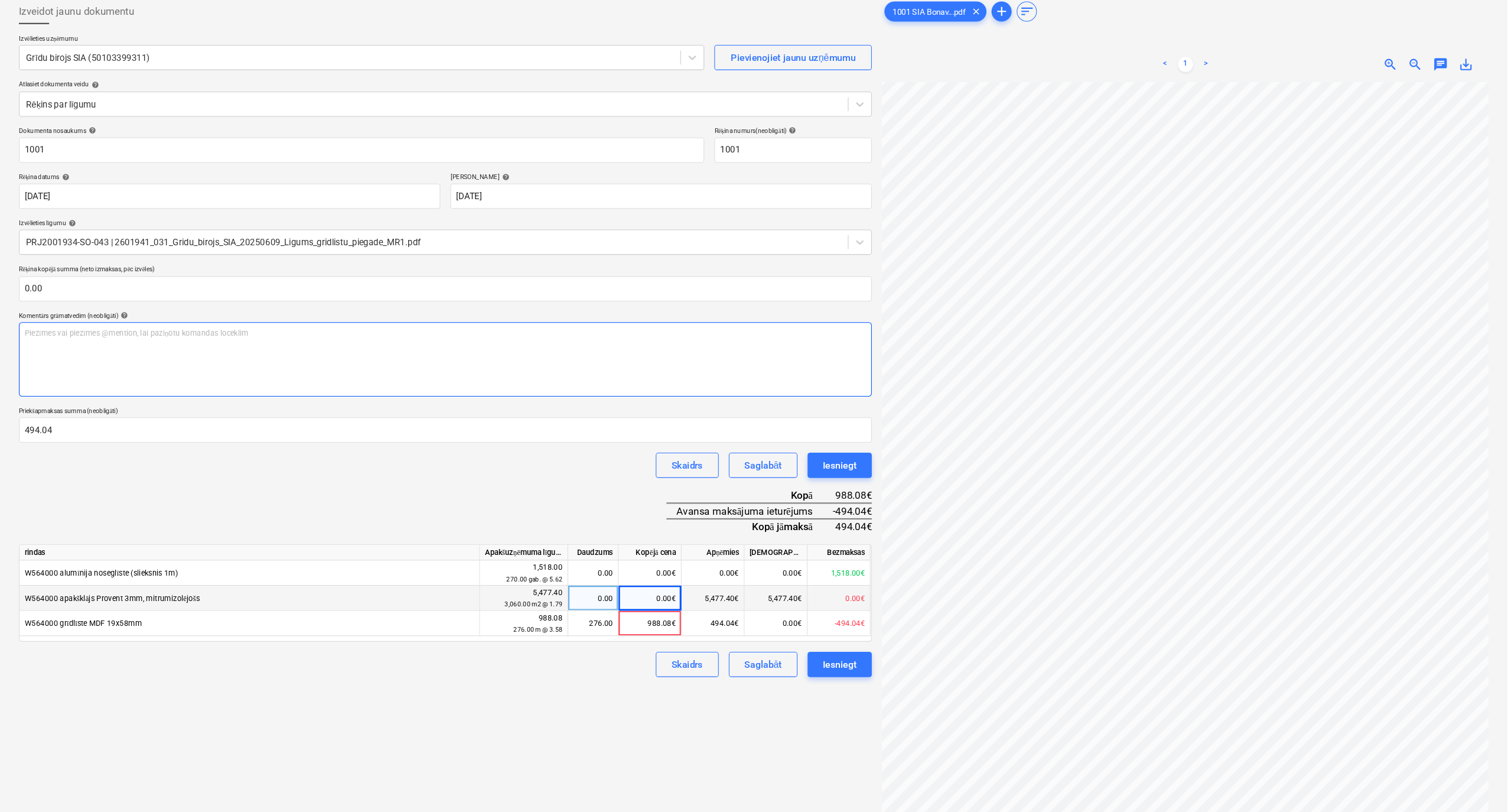
scroll to position [0, 0]
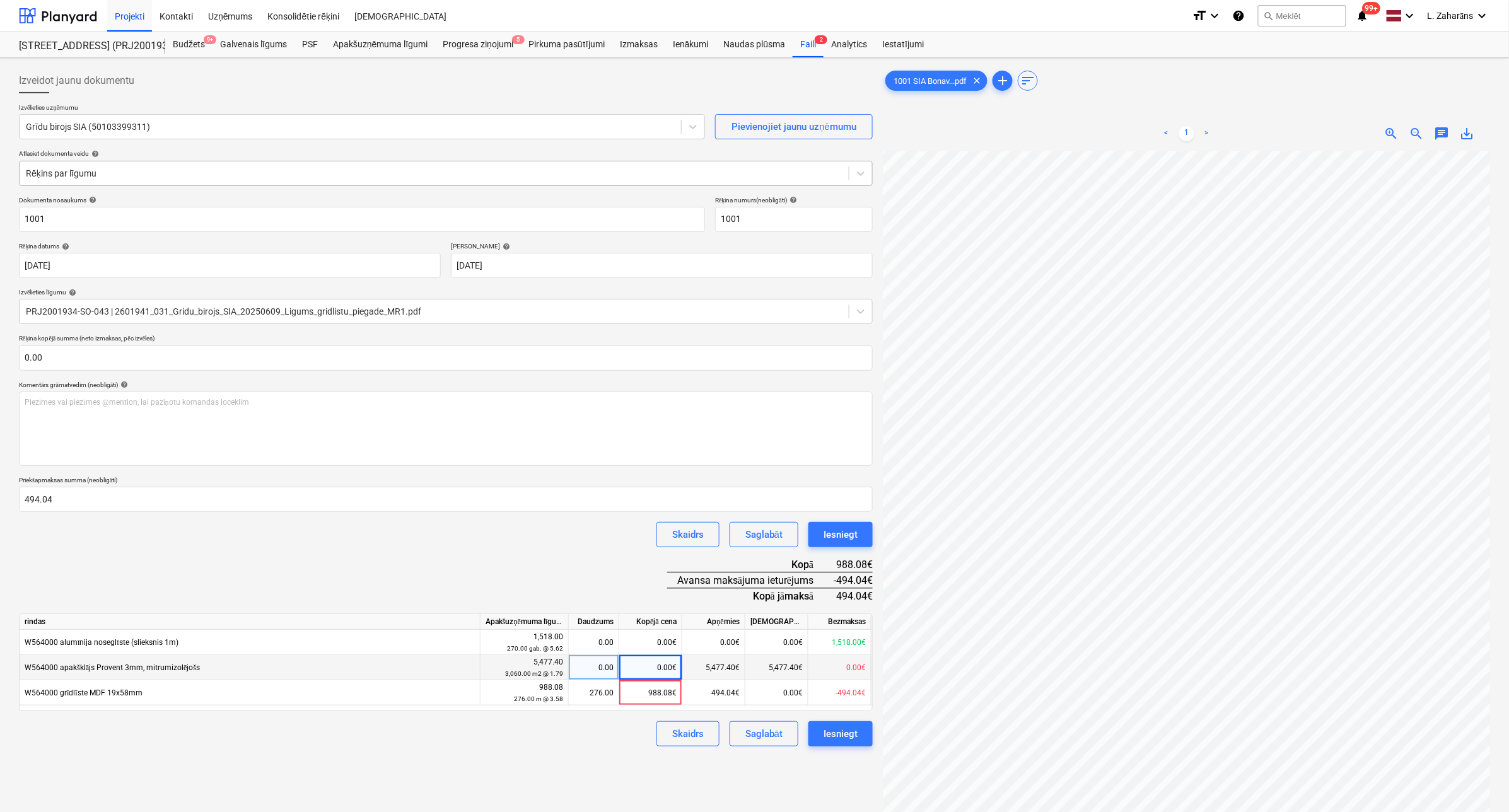
click at [165, 170] on div at bounding box center [433, 174] width 817 height 13
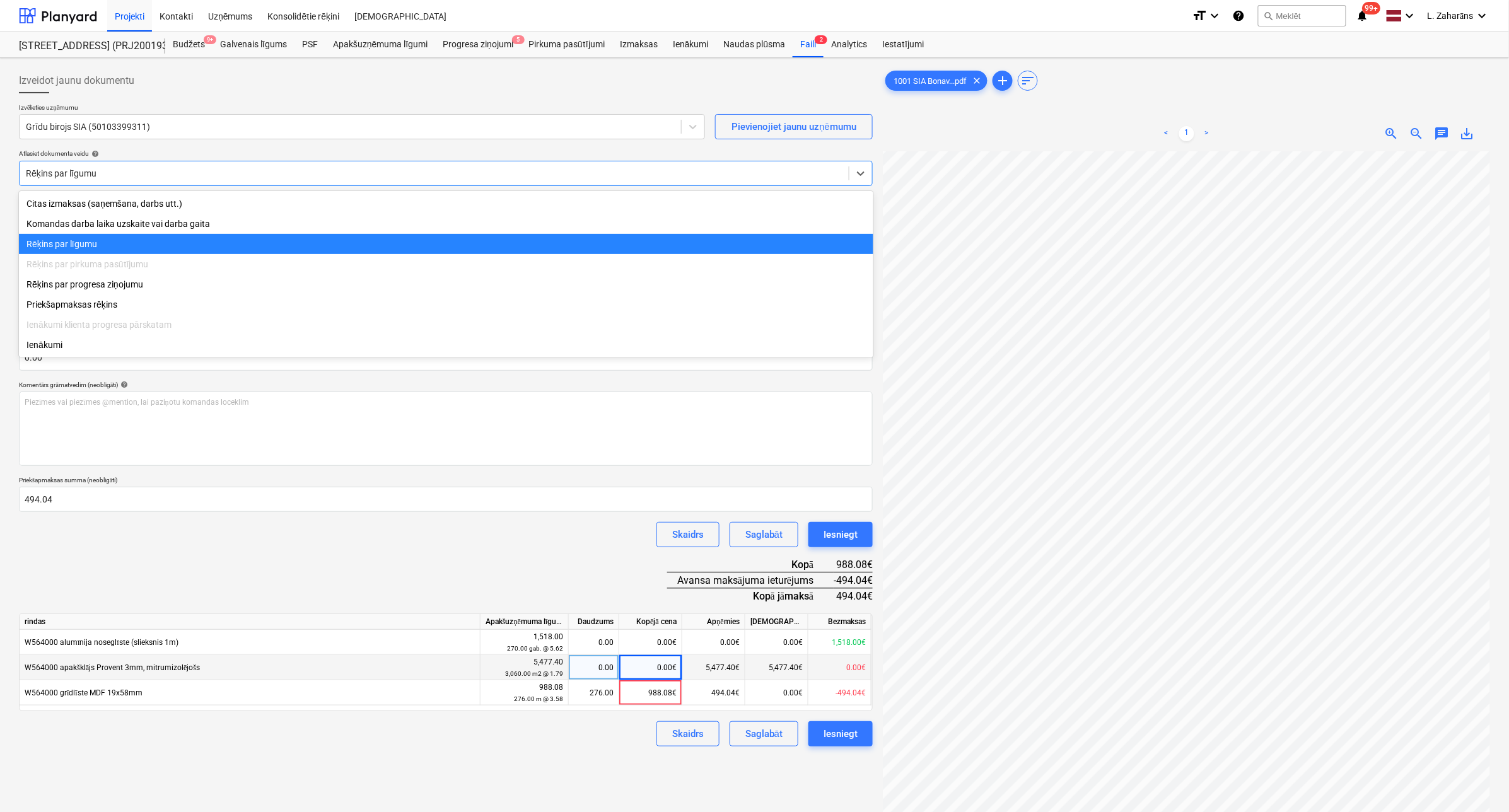
click at [158, 241] on div "Rēķins par līgumu" at bounding box center [446, 244] width 854 height 20
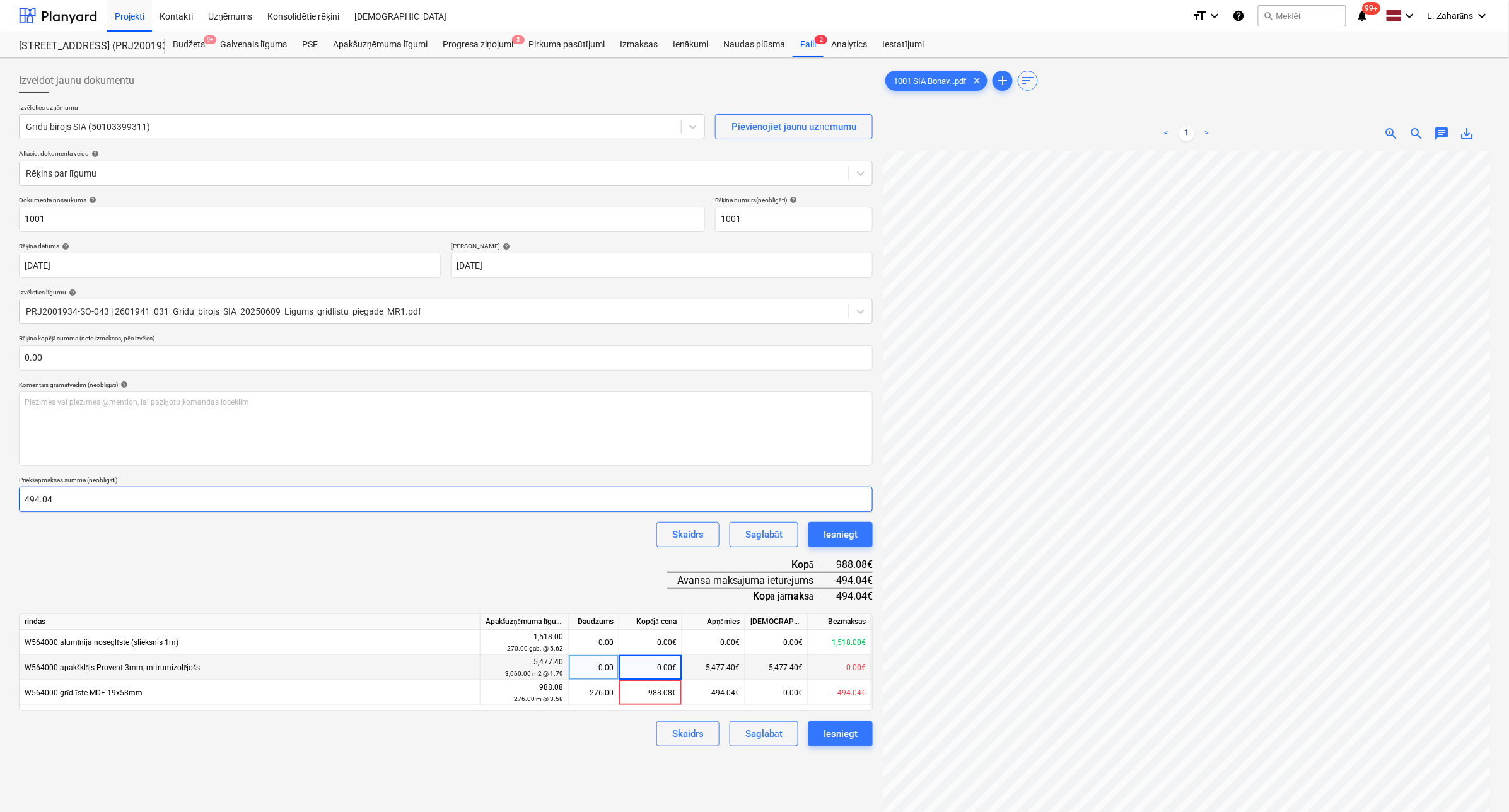
click at [65, 499] on input "494.04" at bounding box center [446, 500] width 854 height 25
drag, startPoint x: 66, startPoint y: 495, endPoint x: -2, endPoint y: 503, distance: 68.5
click at [0, 503] on html "Projekti Kontakti Uzņēmums Konsolidētie rēķini Iesūtne format_size keyboard_arr…" at bounding box center [754, 406] width 1509 height 812
click at [83, 354] on input "text" at bounding box center [446, 359] width 854 height 25
paste input "494.04"
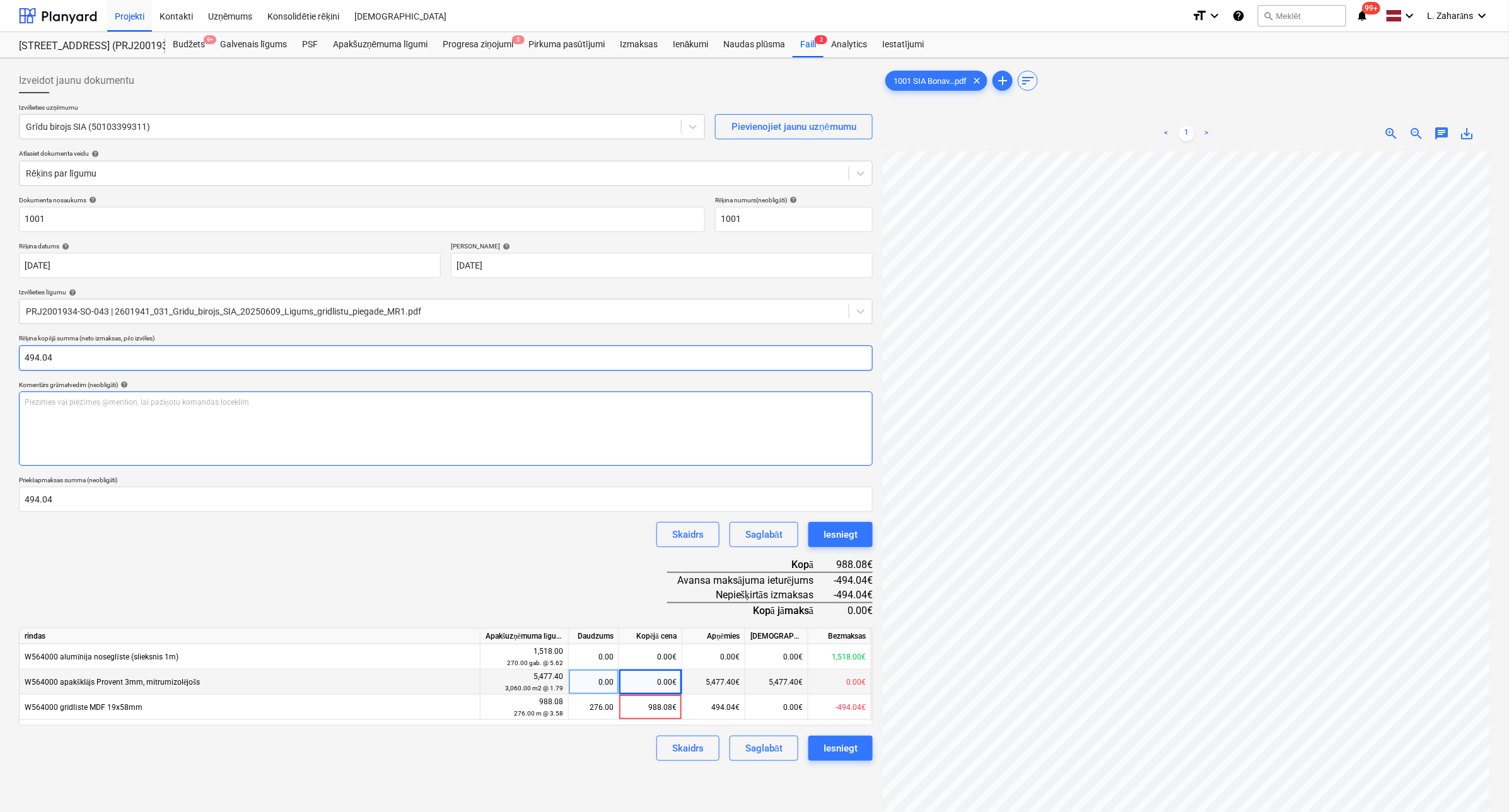
type input "494.04"
click at [138, 423] on div "Piezīmes vai piezīmes @mention, lai paziņotu komandas loceklim ﻿" at bounding box center [446, 429] width 854 height 75
click at [855, 531] on div "Iesniegt" at bounding box center [840, 534] width 34 height 16
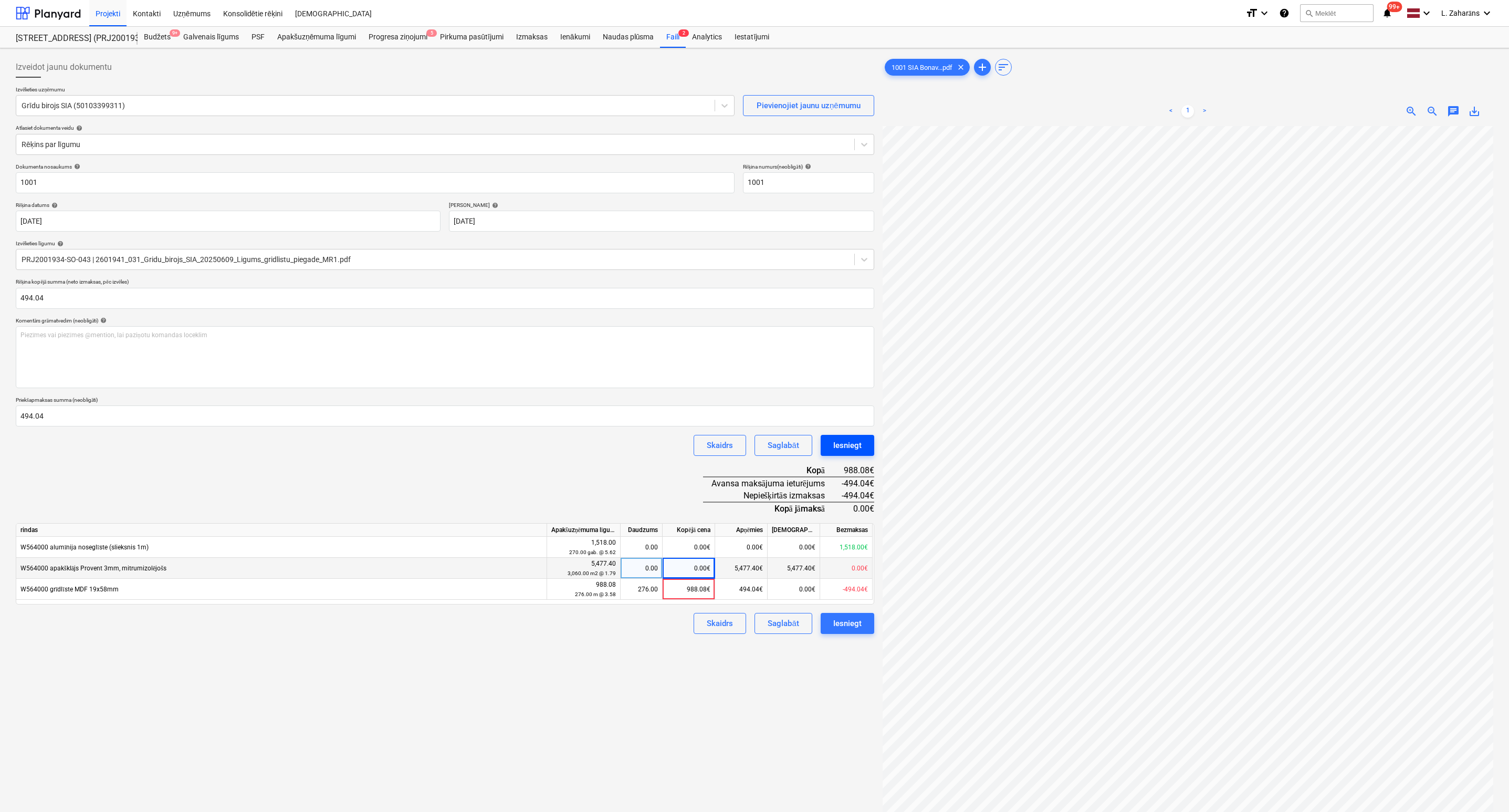
scroll to position [126, 55]
click at [1260, 108] on span "zoom_out" at bounding box center [1432, 111] width 13 height 13
click at [855, 444] on div "Iesniegt" at bounding box center [847, 445] width 28 height 14
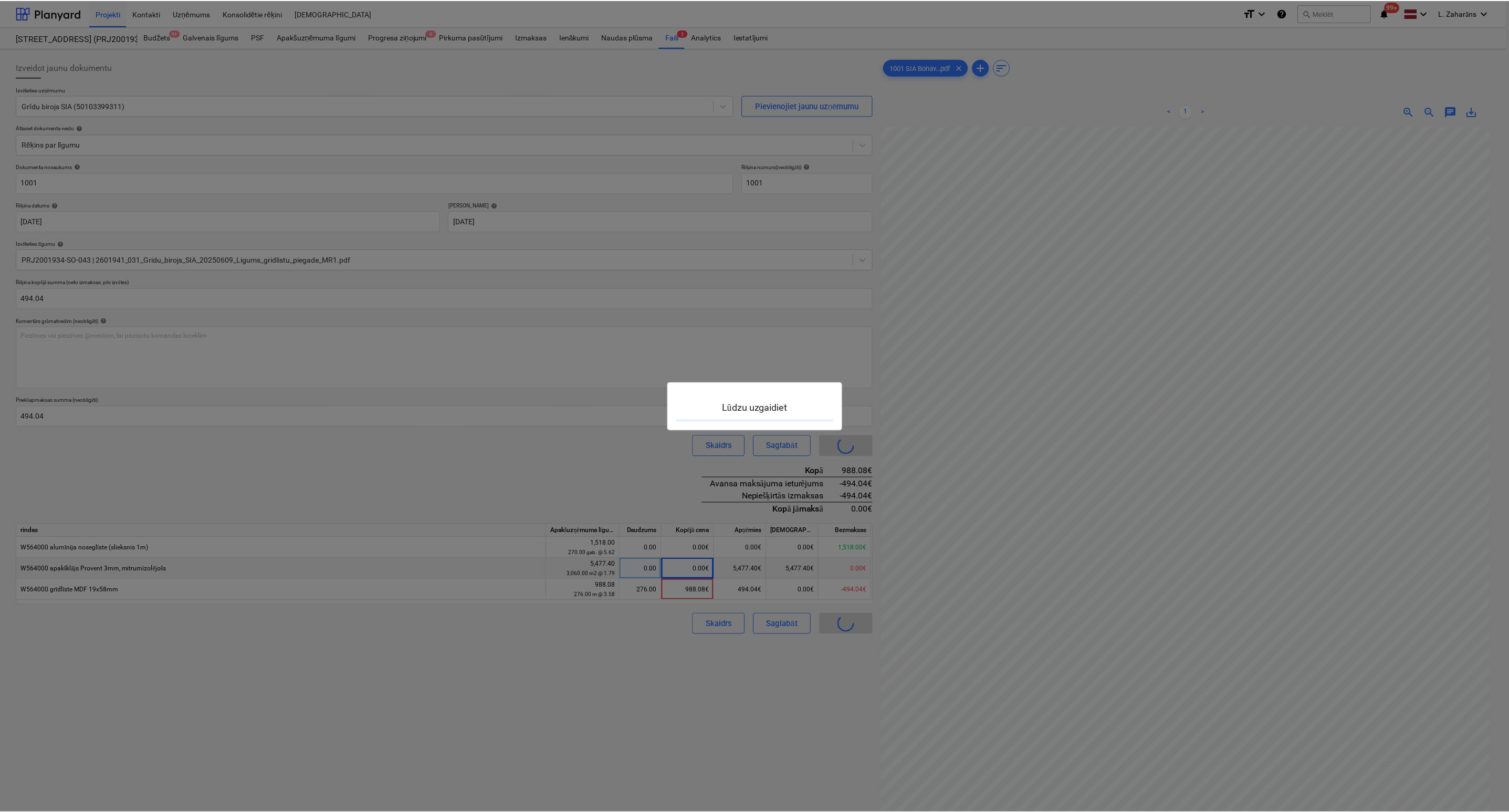
scroll to position [58, 19]
